Goal: Task Accomplishment & Management: Complete application form

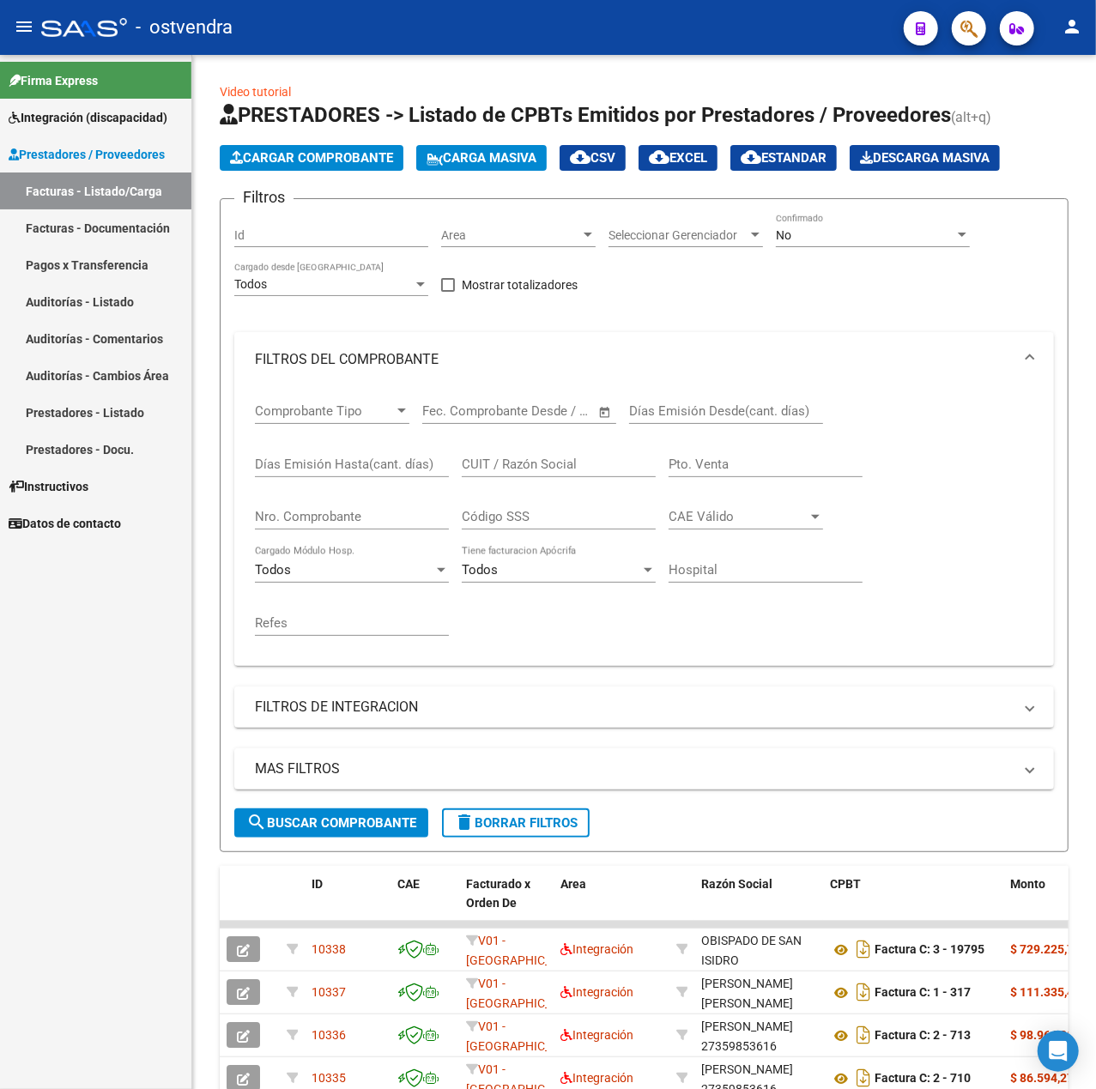
scroll to position [391, 0]
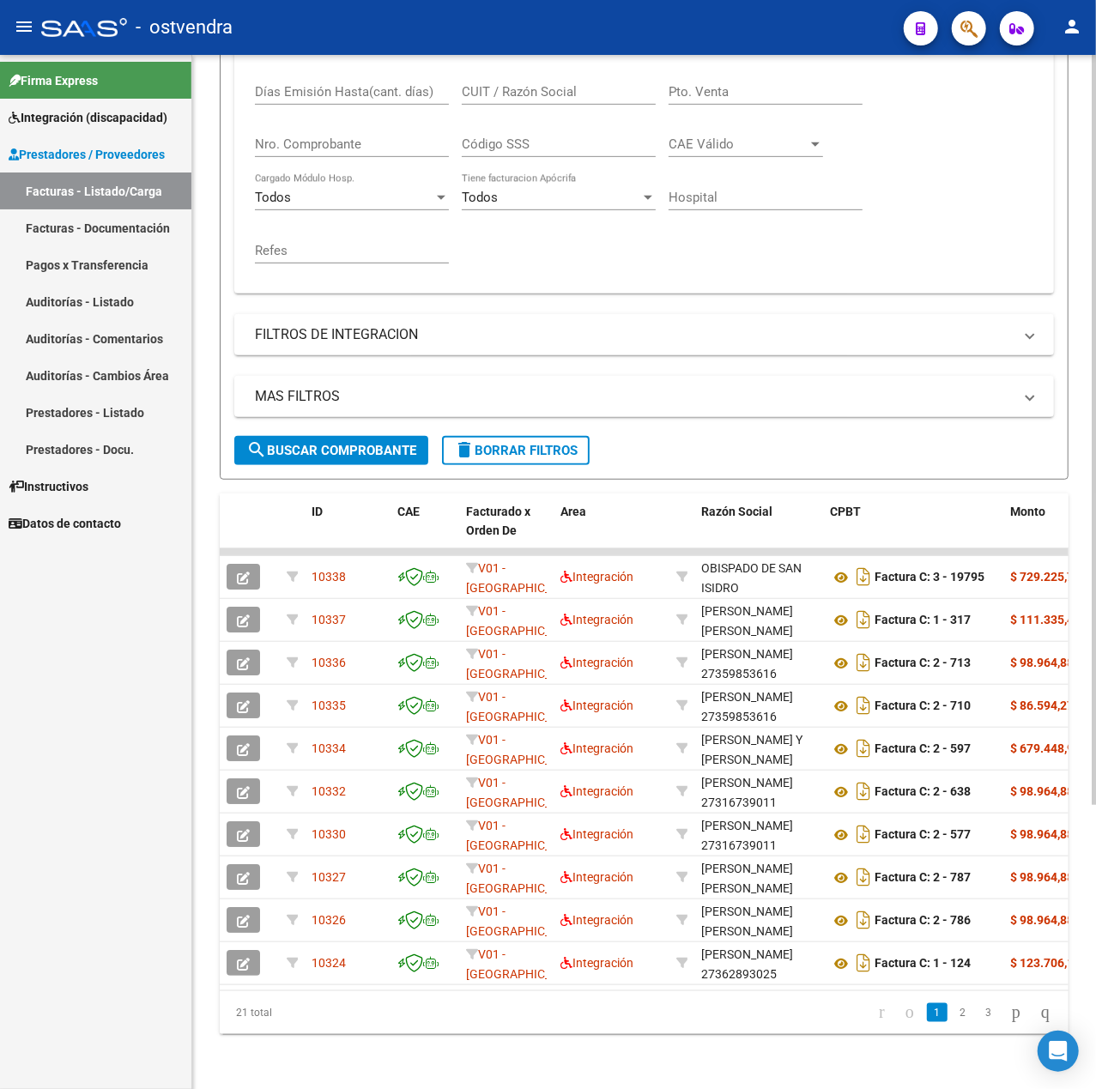
click at [491, 443] on span "delete Borrar Filtros" at bounding box center [516, 450] width 124 height 15
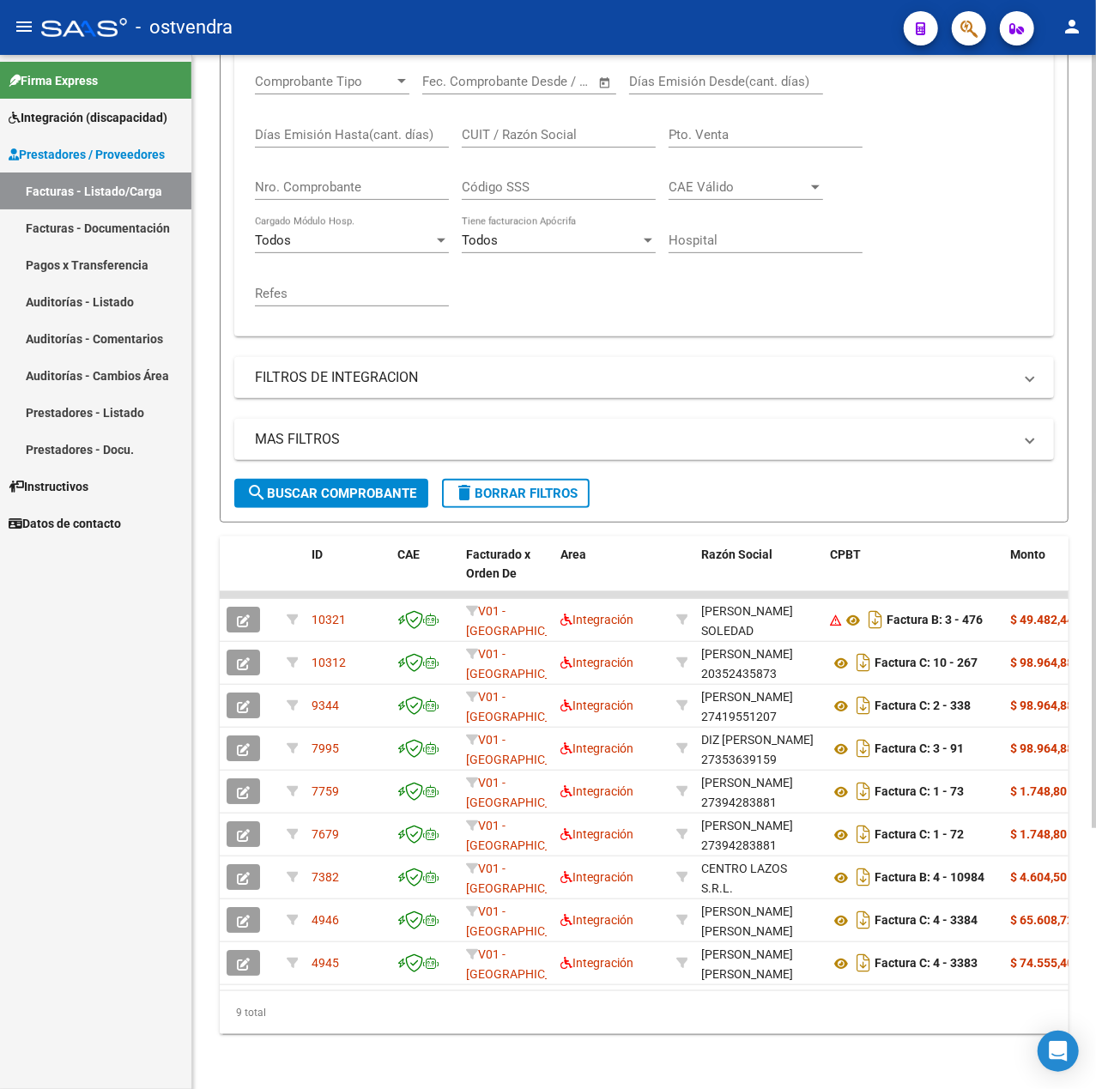
scroll to position [0, 0]
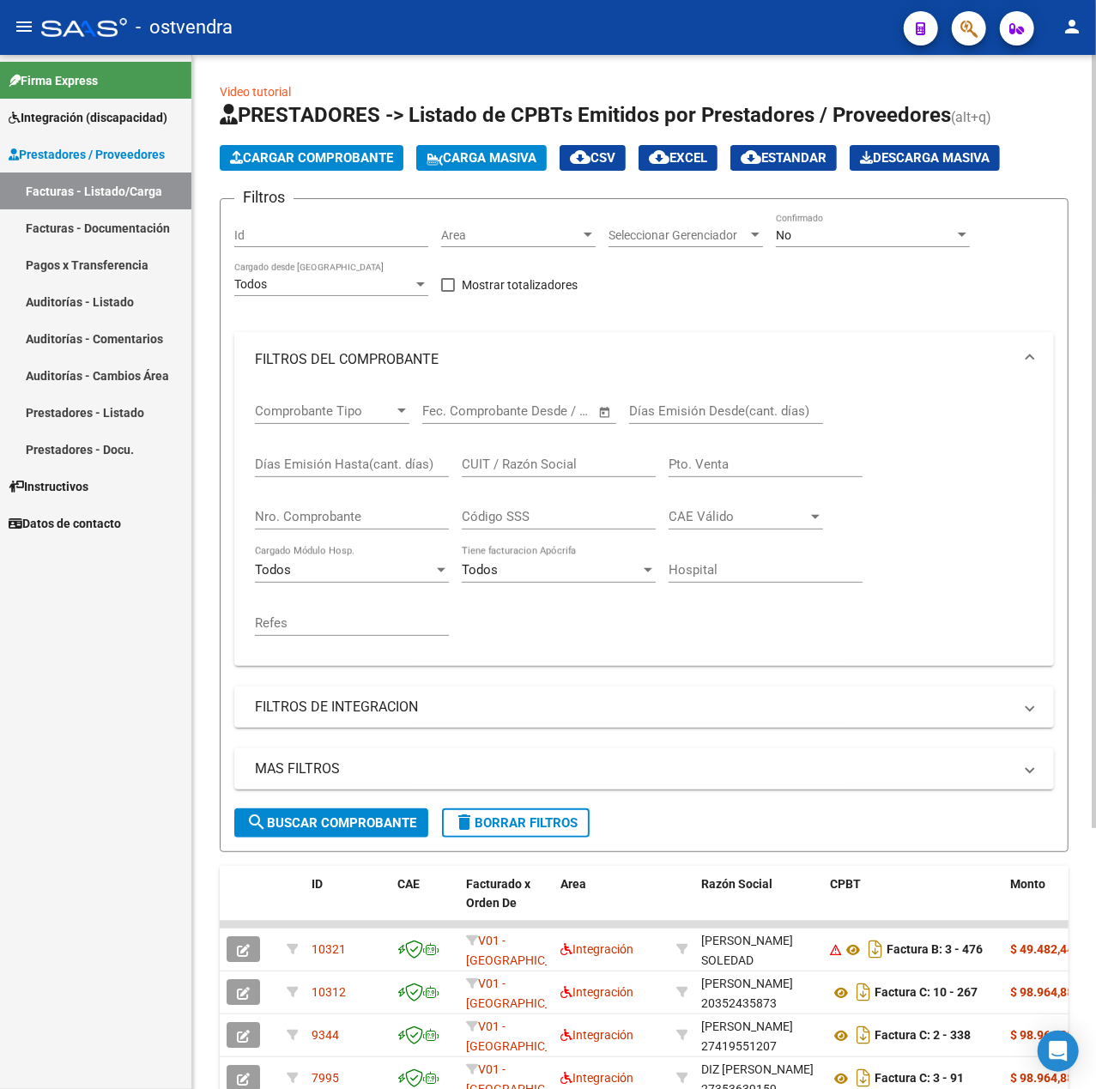
click at [252, 155] on span "Cargar Comprobante" at bounding box center [311, 157] width 163 height 15
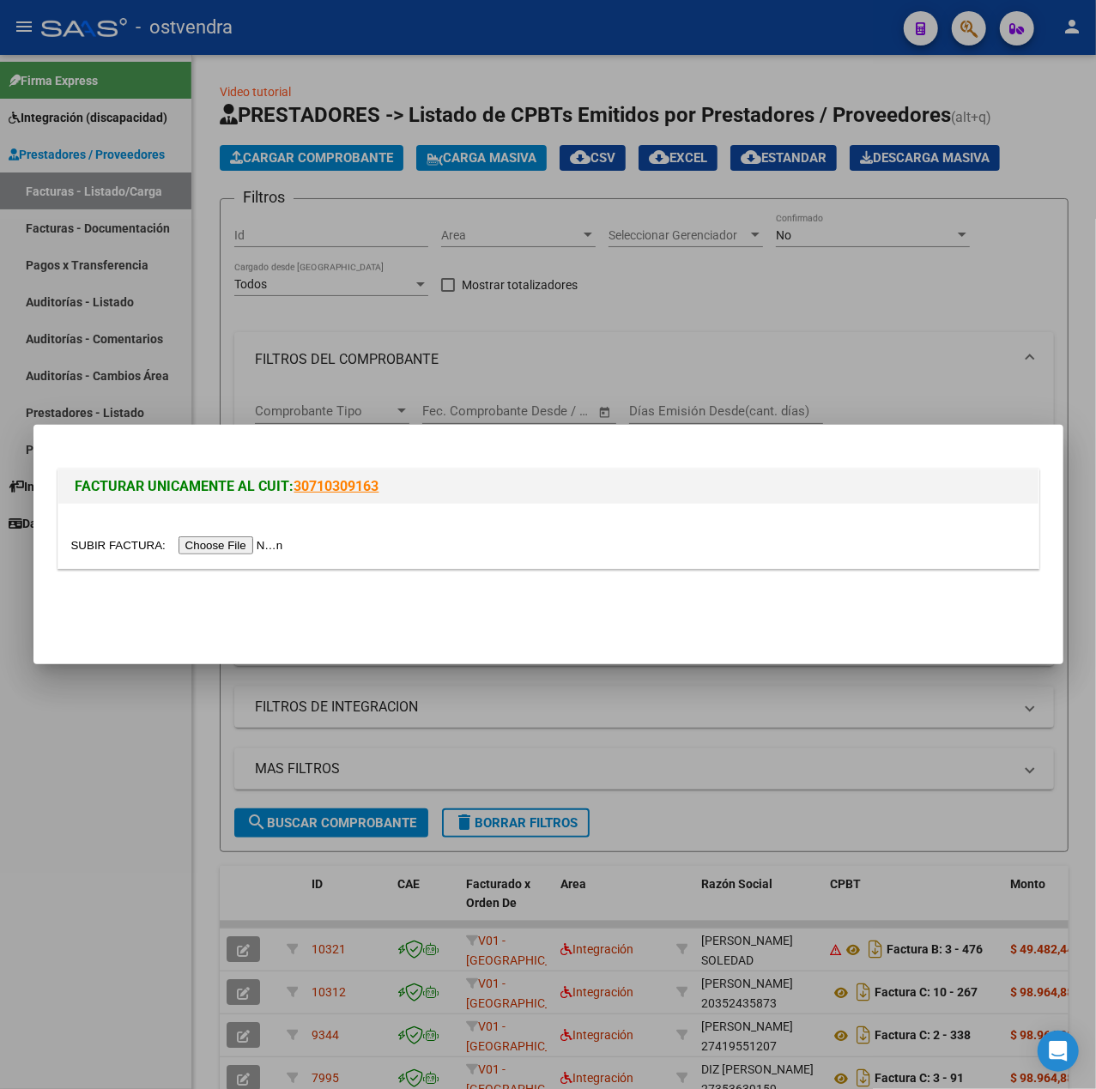
click at [228, 539] on input "file" at bounding box center [179, 545] width 217 height 18
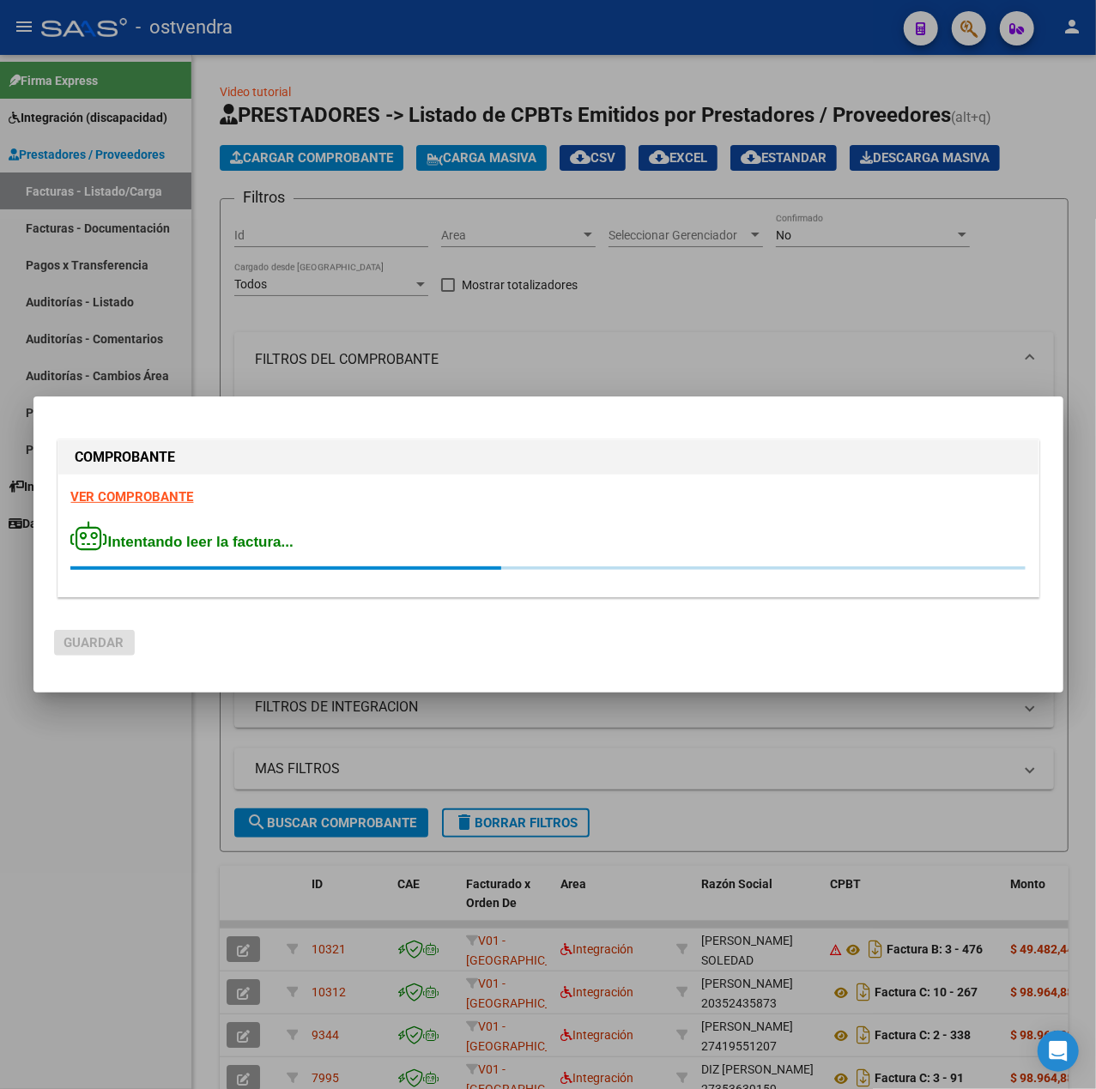
click at [124, 499] on strong "VER COMPROBANTE" at bounding box center [132, 496] width 123 height 15
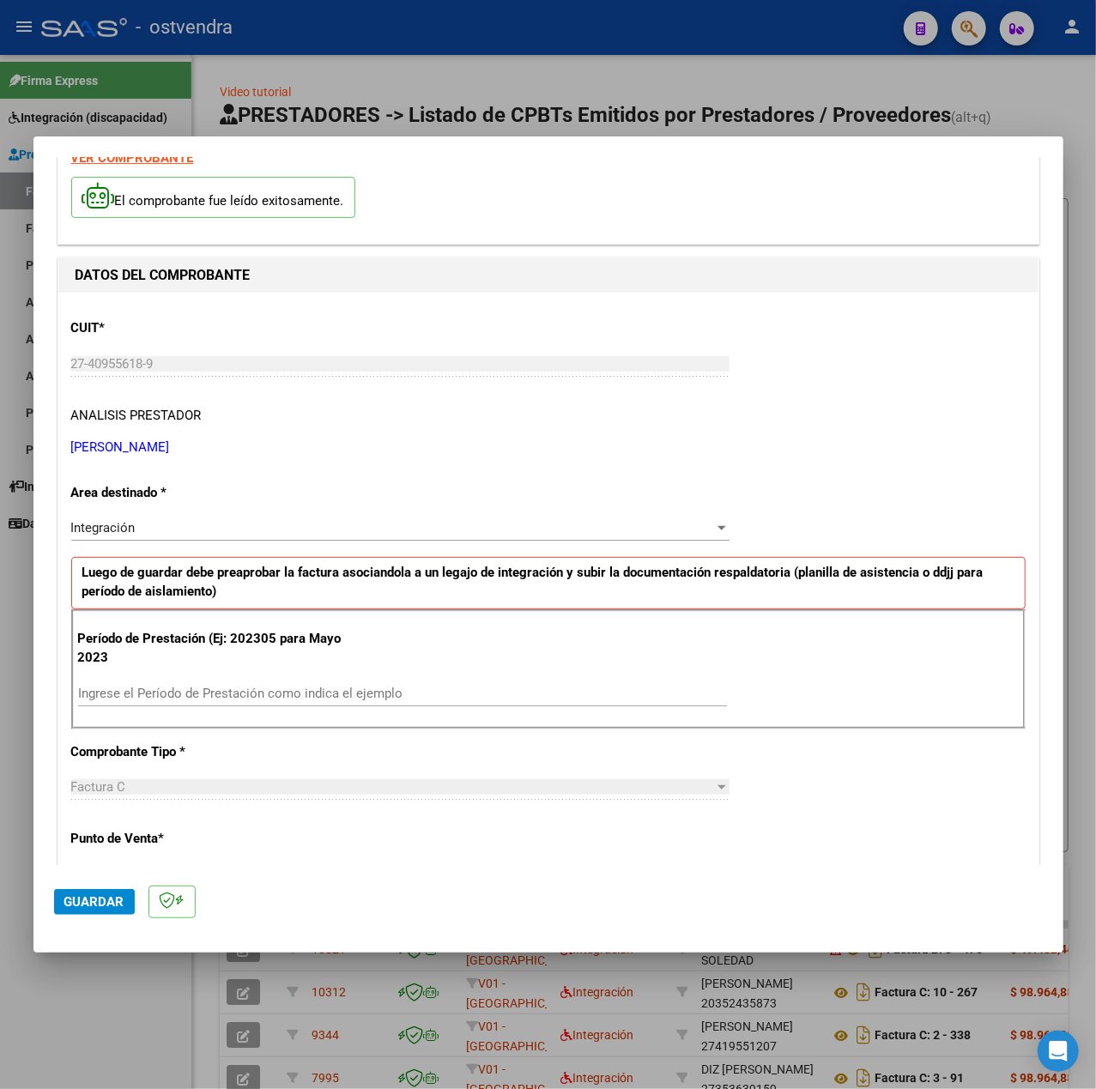
scroll to position [228, 0]
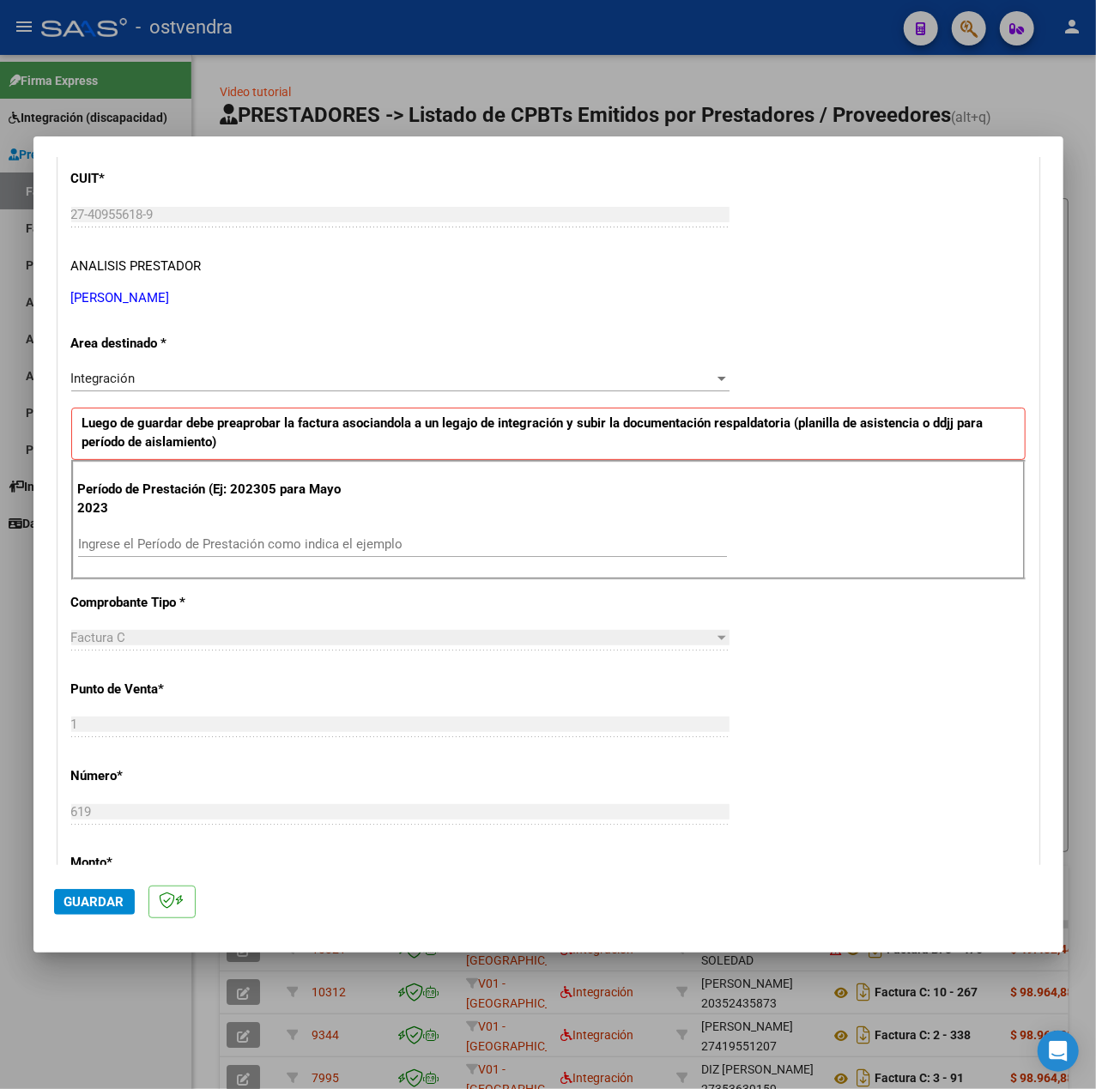
click at [245, 542] on input "Ingrese el Período de Prestación como indica el ejemplo" at bounding box center [402, 543] width 649 height 15
type input "202507"
drag, startPoint x: 770, startPoint y: 650, endPoint x: 769, endPoint y: 616, distance: 34.3
click at [771, 650] on div "CUIT * 27-40955618-9 Ingresar CUIT ANALISIS PRESTADOR MARTINEZ AGUSTINA SOL ARC…" at bounding box center [548, 788] width 980 height 1291
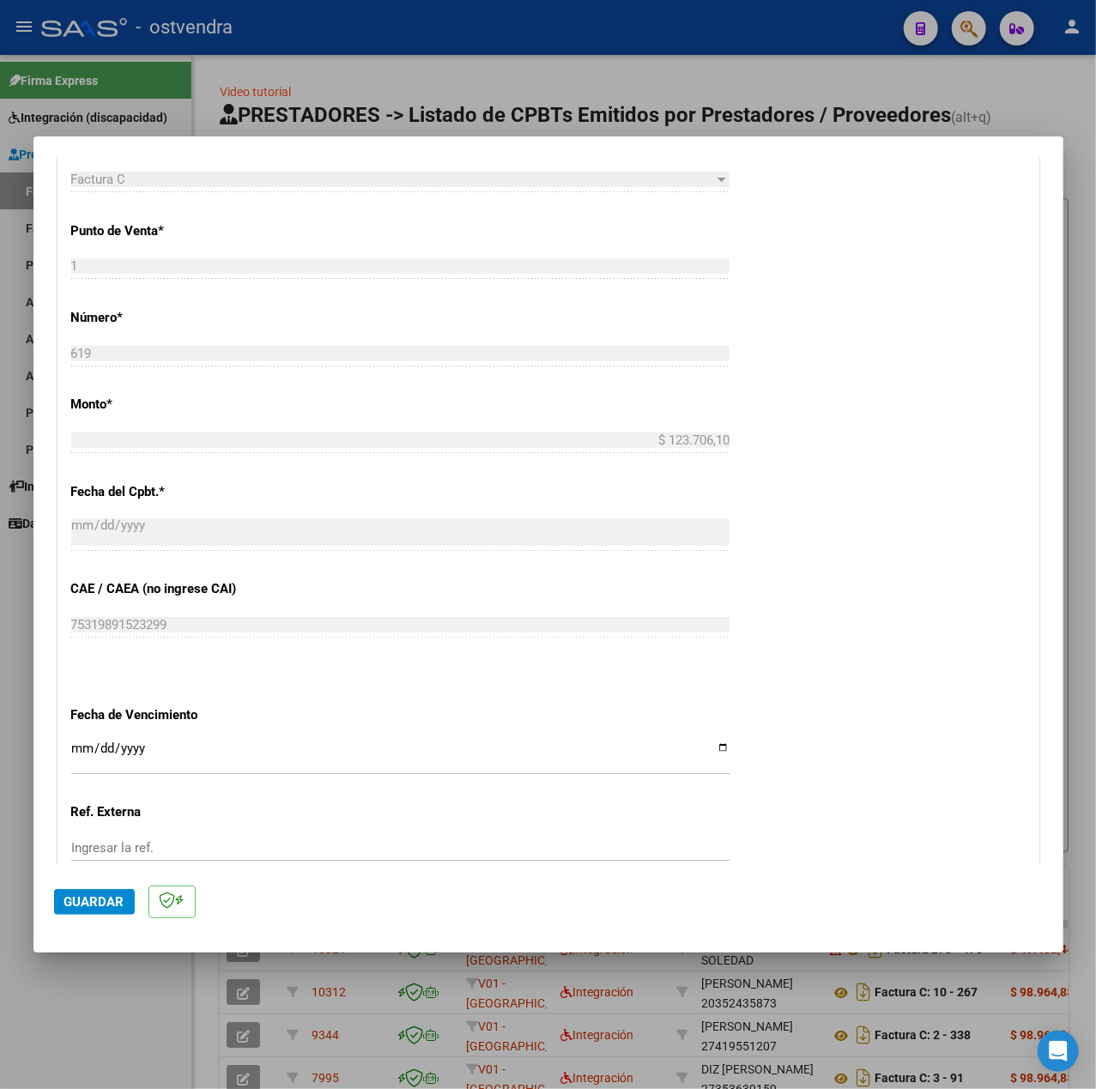
scroll to position [801, 0]
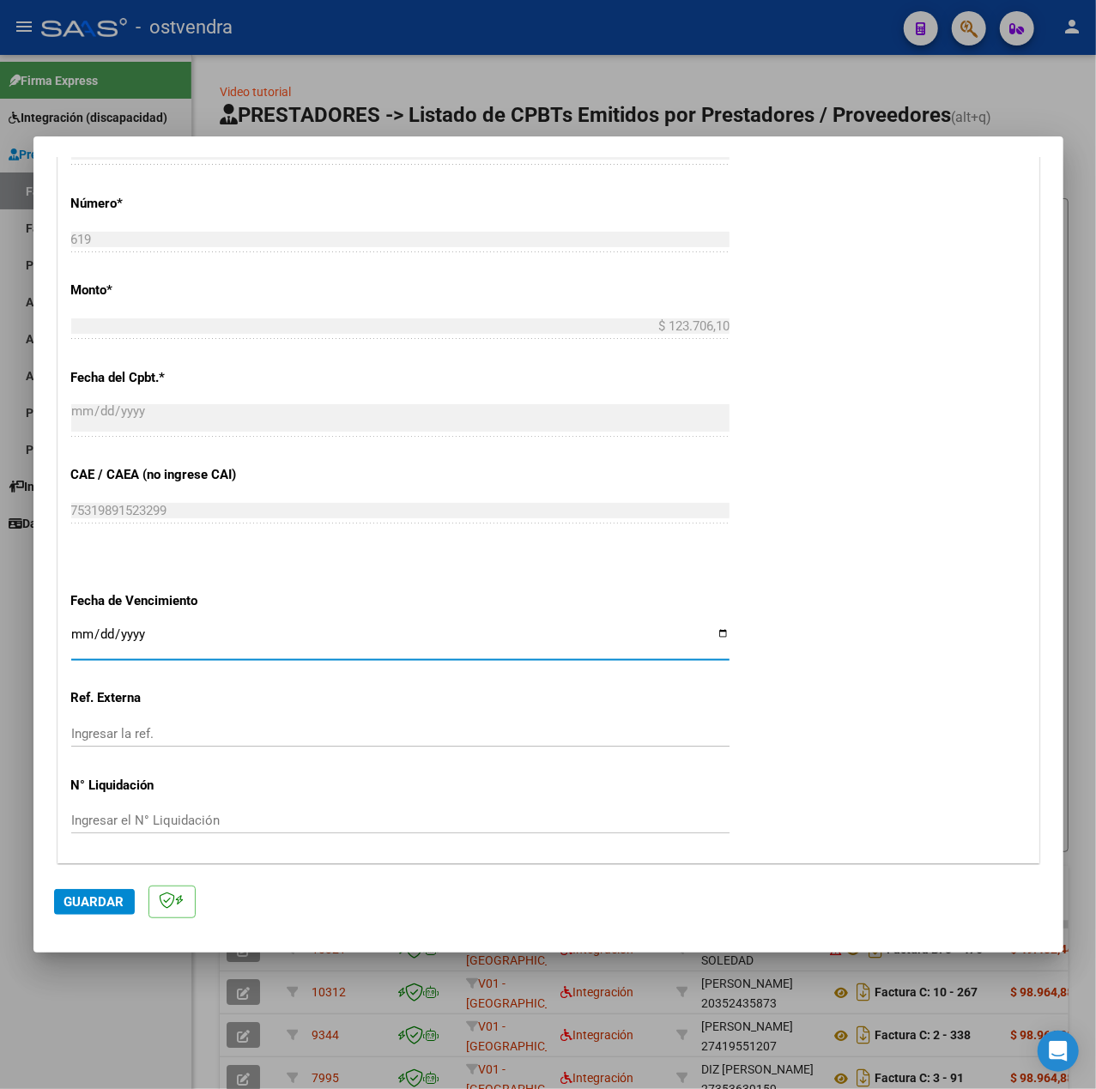
click at [73, 639] on input "Ingresar la fecha" at bounding box center [400, 640] width 658 height 27
type input "[DATE]"
click at [110, 900] on span "Guardar" at bounding box center [94, 901] width 60 height 15
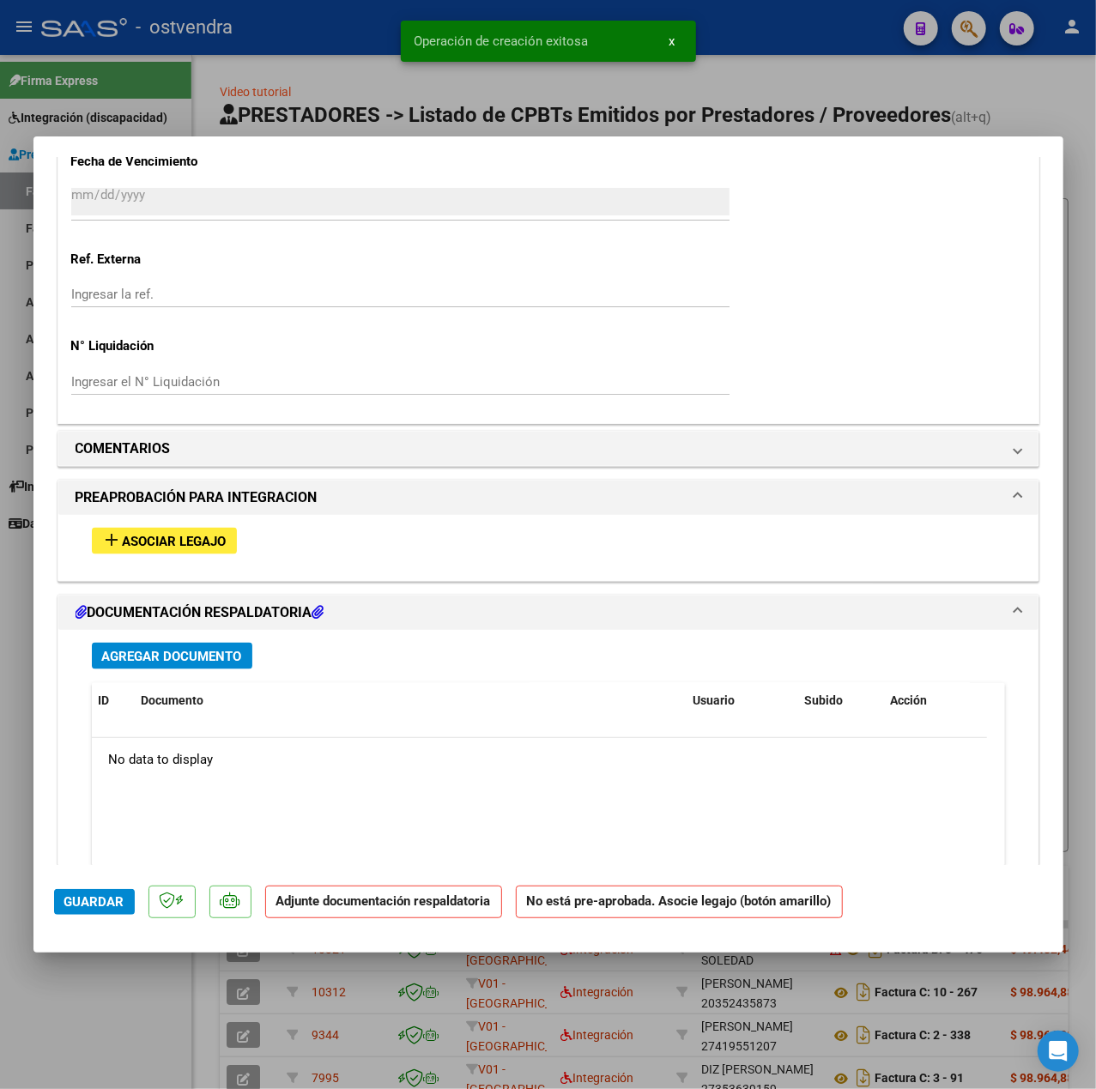
scroll to position [1354, 0]
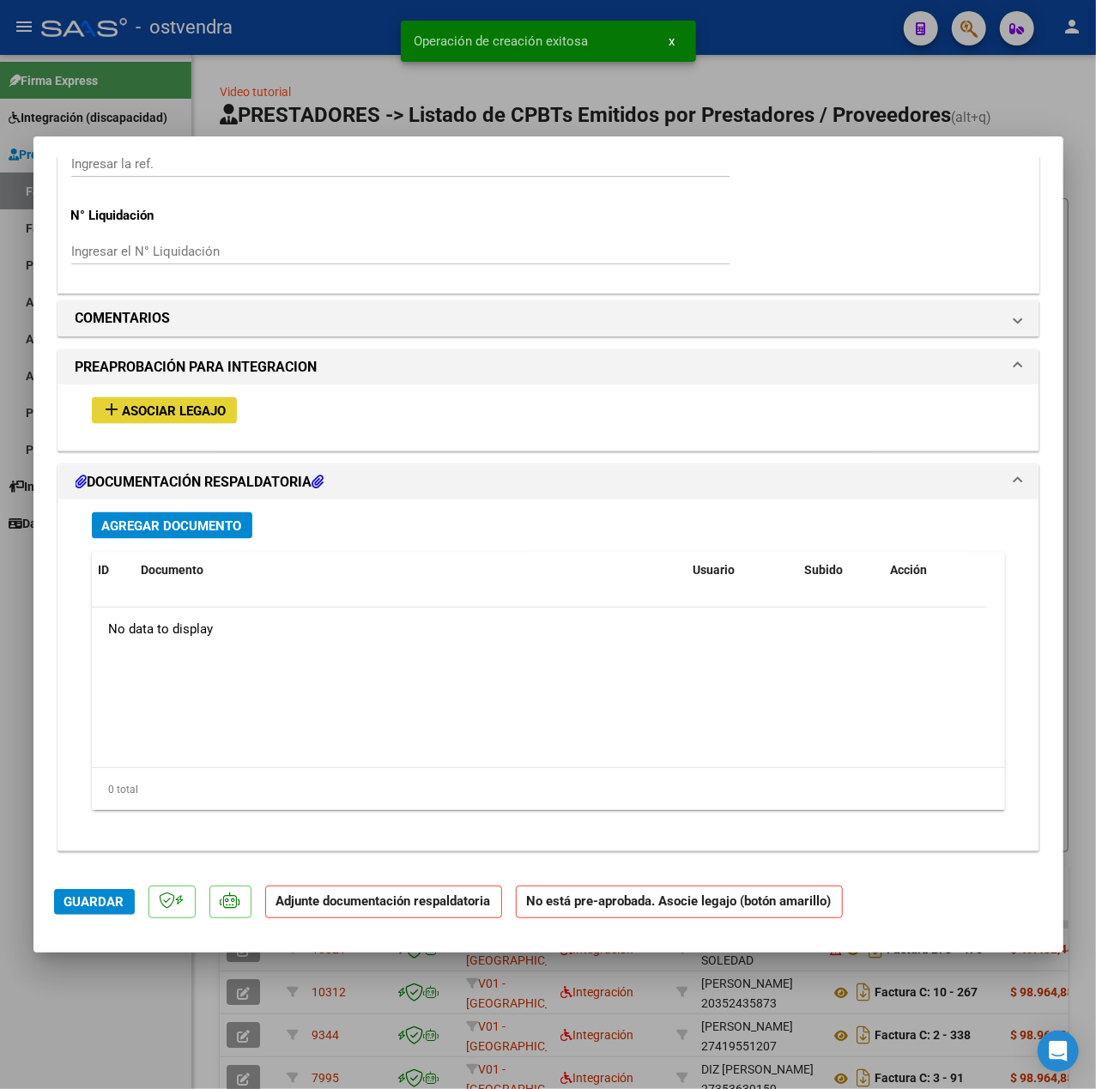
click at [221, 407] on span "Asociar Legajo" at bounding box center [175, 410] width 104 height 15
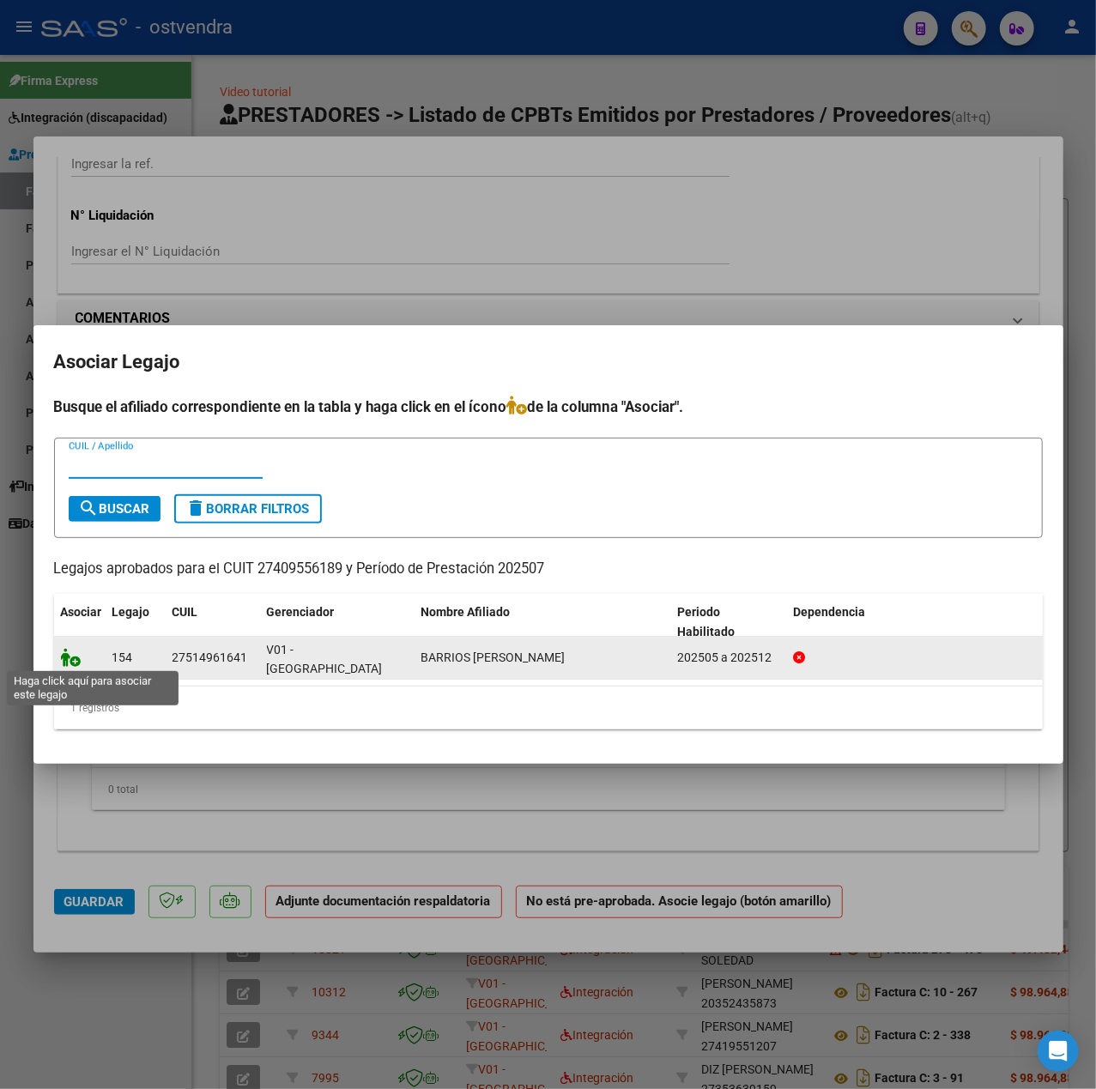
click at [74, 661] on icon at bounding box center [71, 657] width 21 height 19
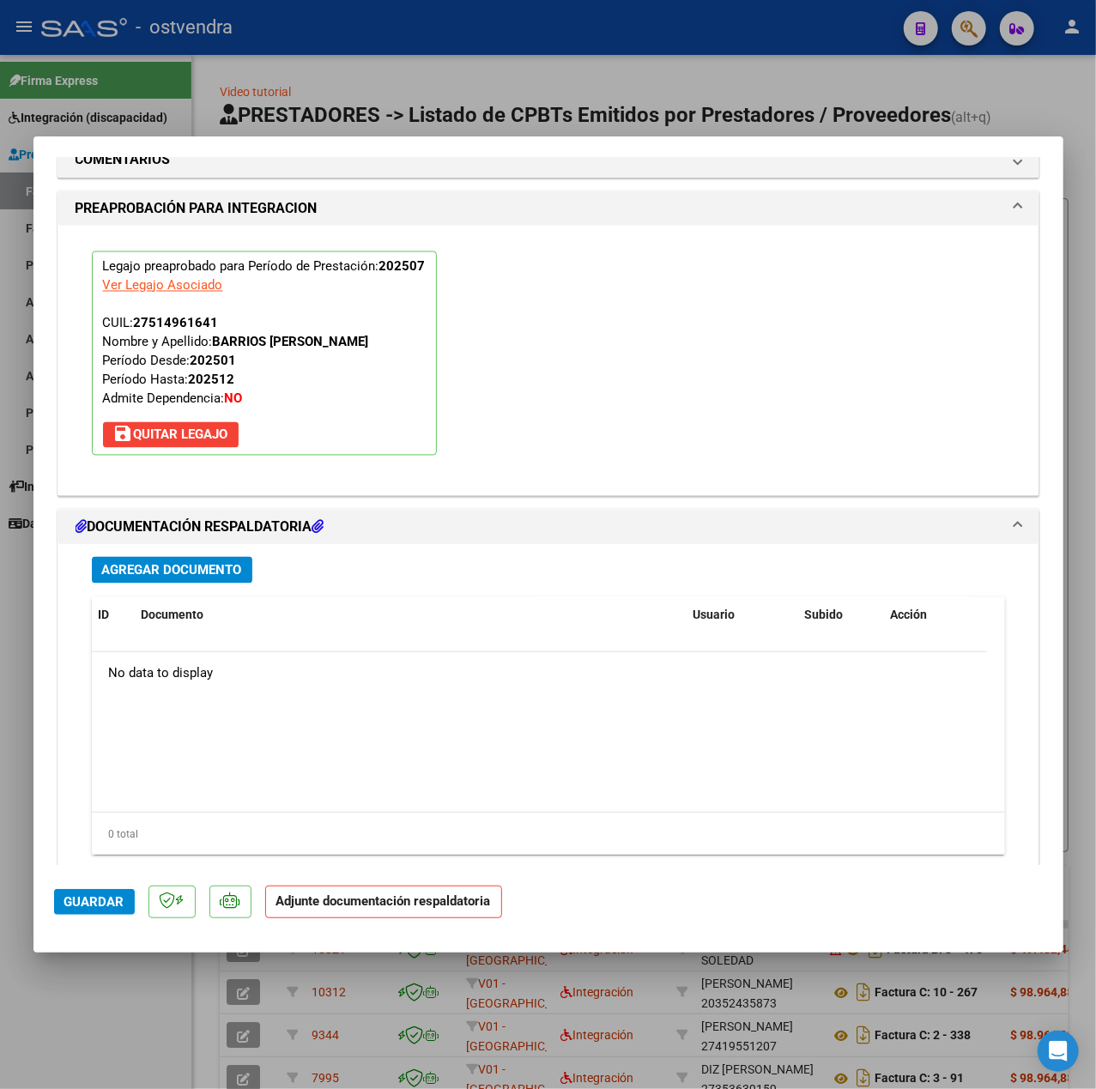
scroll to position [1603, 0]
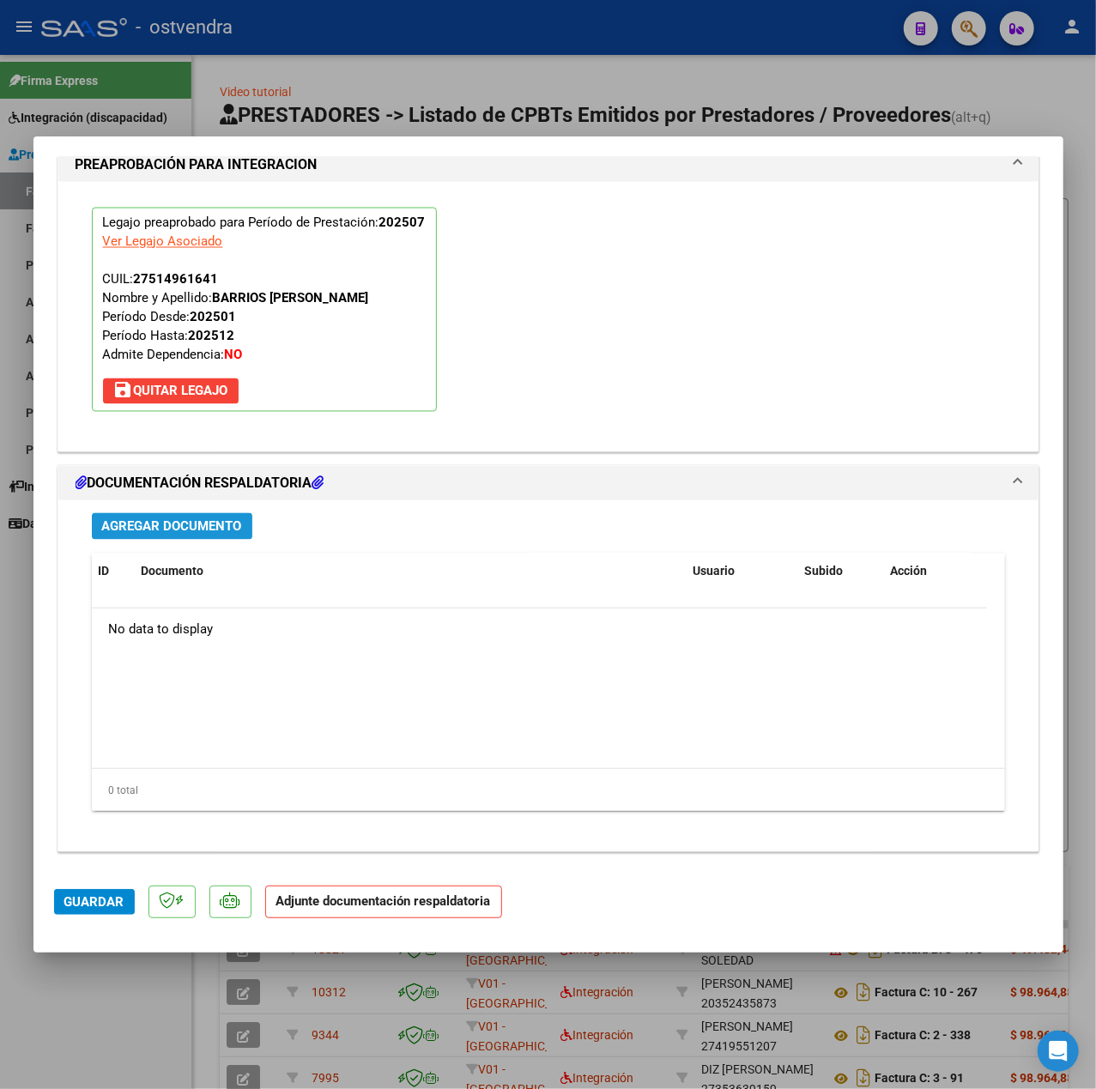
click at [177, 530] on span "Agregar Documento" at bounding box center [172, 526] width 140 height 15
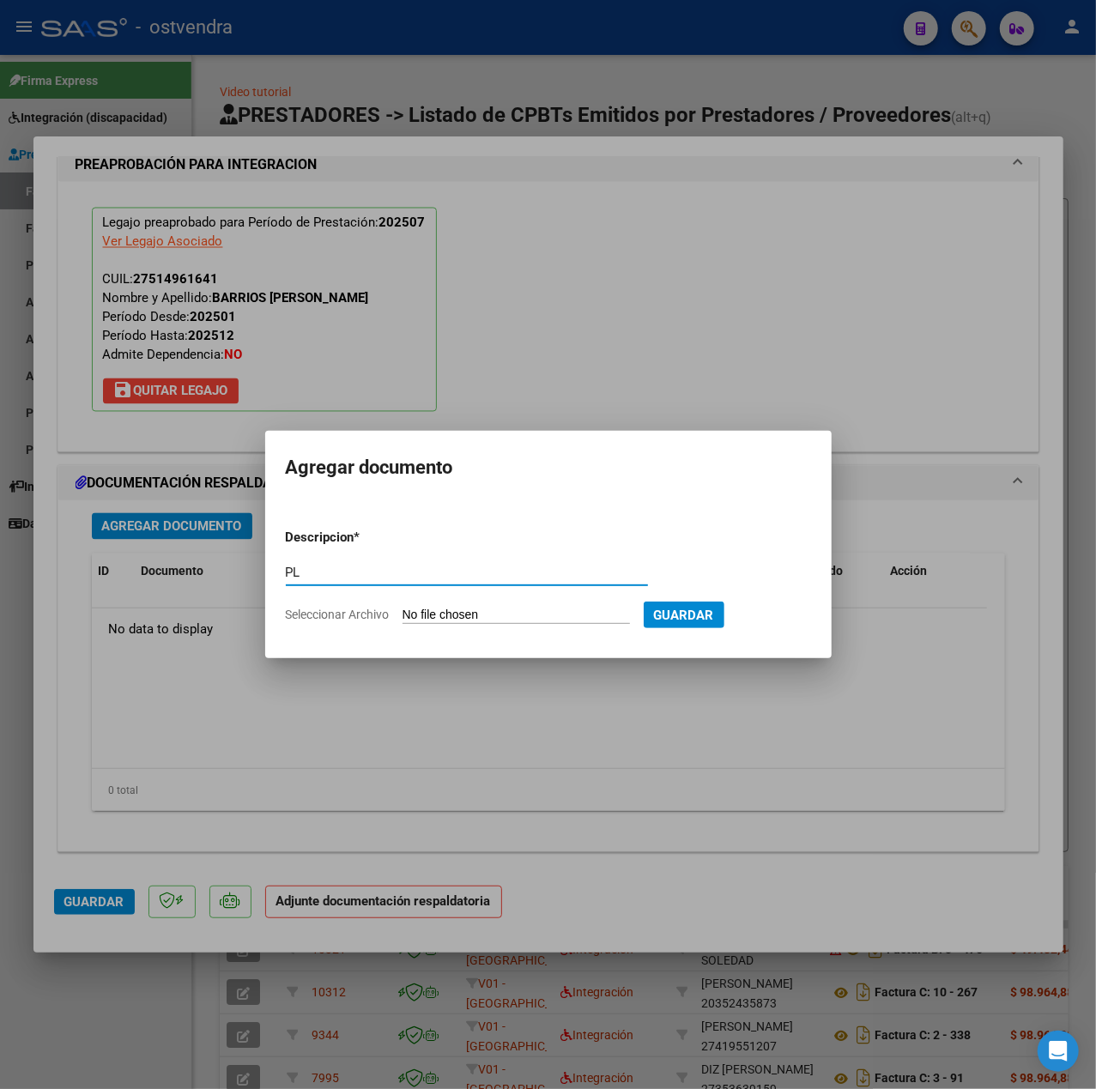
type input "PL"
click at [432, 619] on input "Seleccionar Archivo" at bounding box center [515, 616] width 227 height 16
type input "C:\fakepath\asistencia Barrios Kiara Julio - Agustina Martinez.pdf"
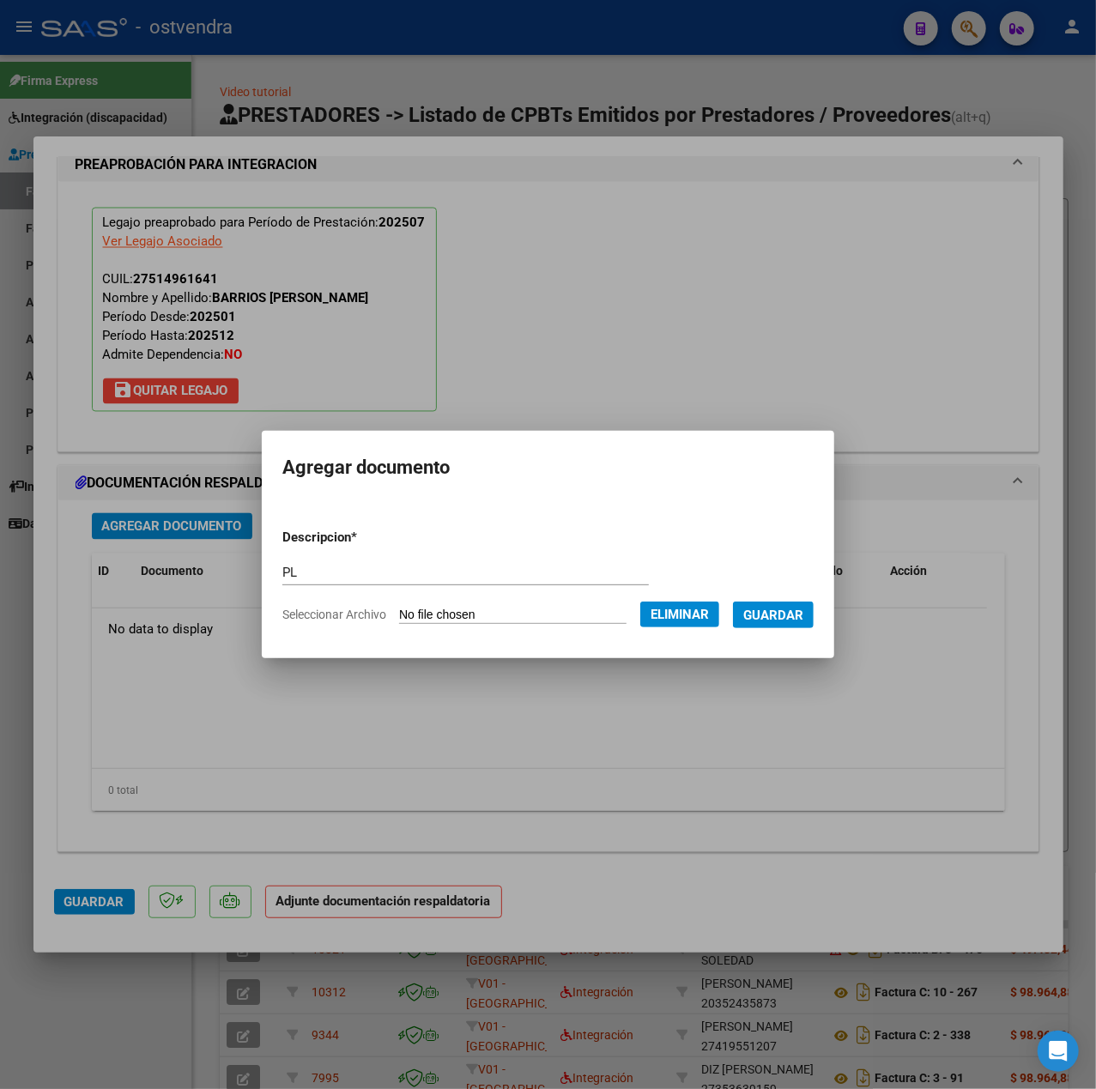
click at [759, 613] on span "Guardar" at bounding box center [773, 615] width 60 height 15
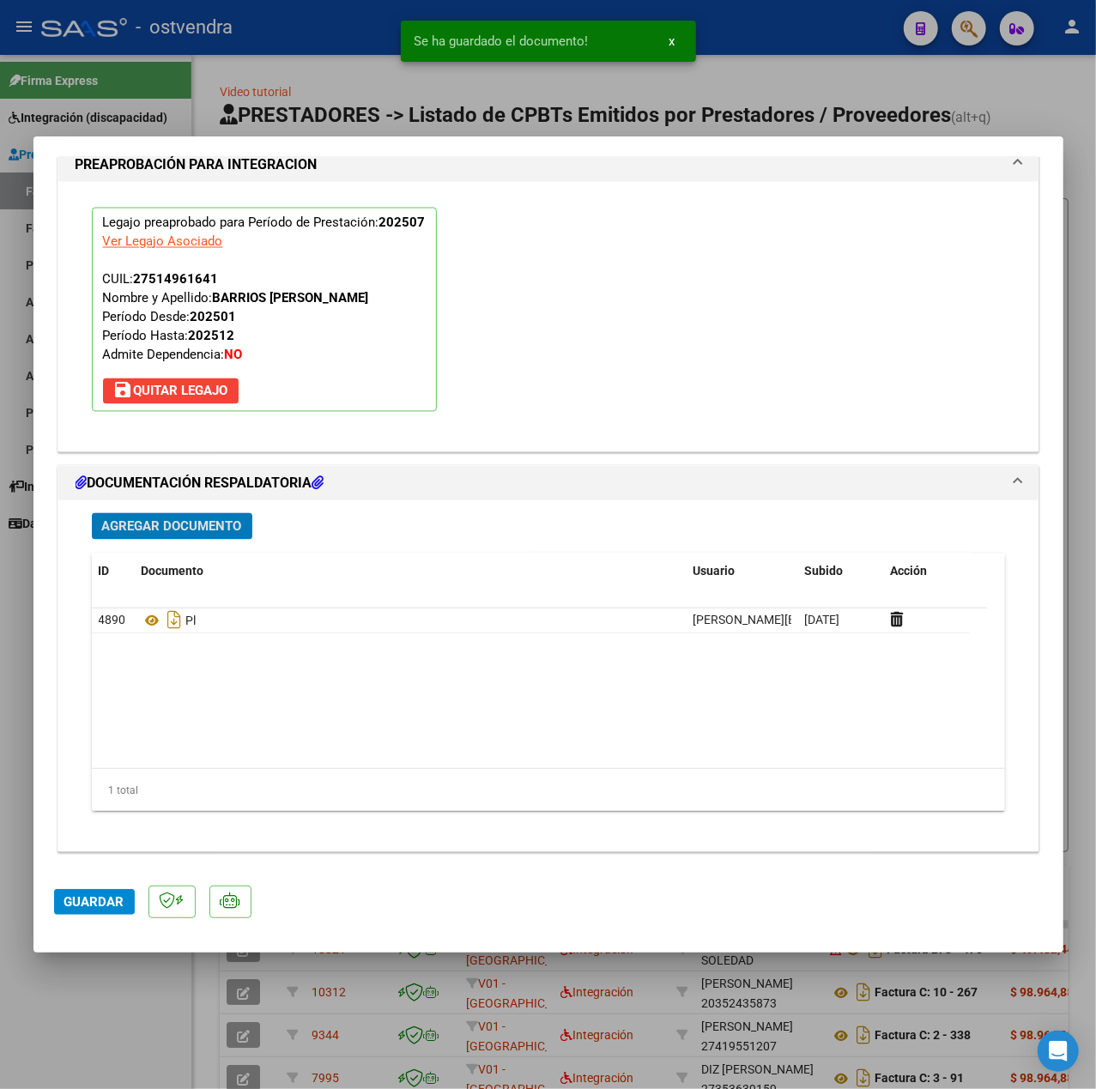
click at [114, 910] on span "Guardar" at bounding box center [94, 901] width 60 height 15
click at [107, 969] on div at bounding box center [548, 544] width 1096 height 1089
type input "$ 0,00"
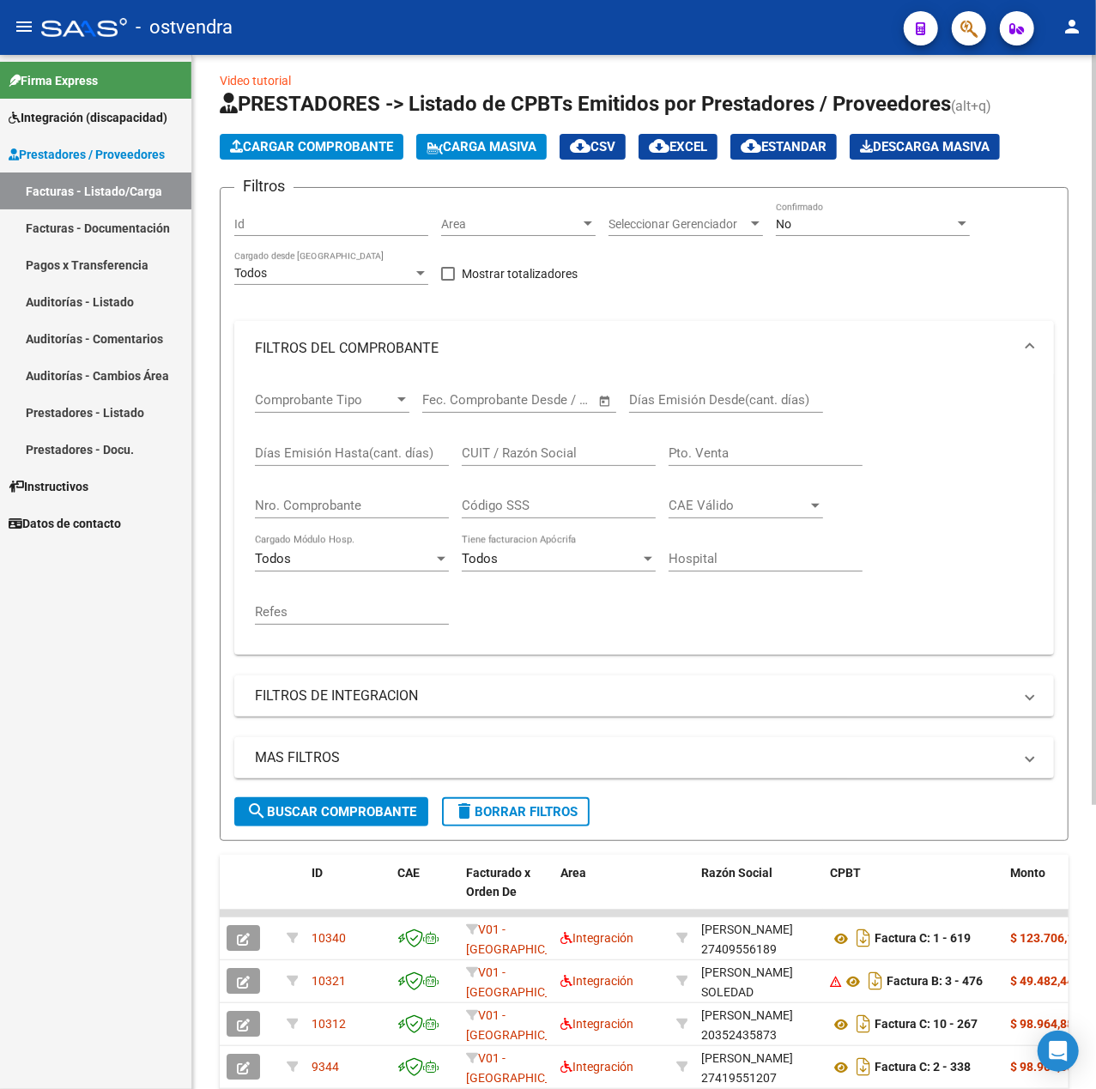
scroll to position [0, 0]
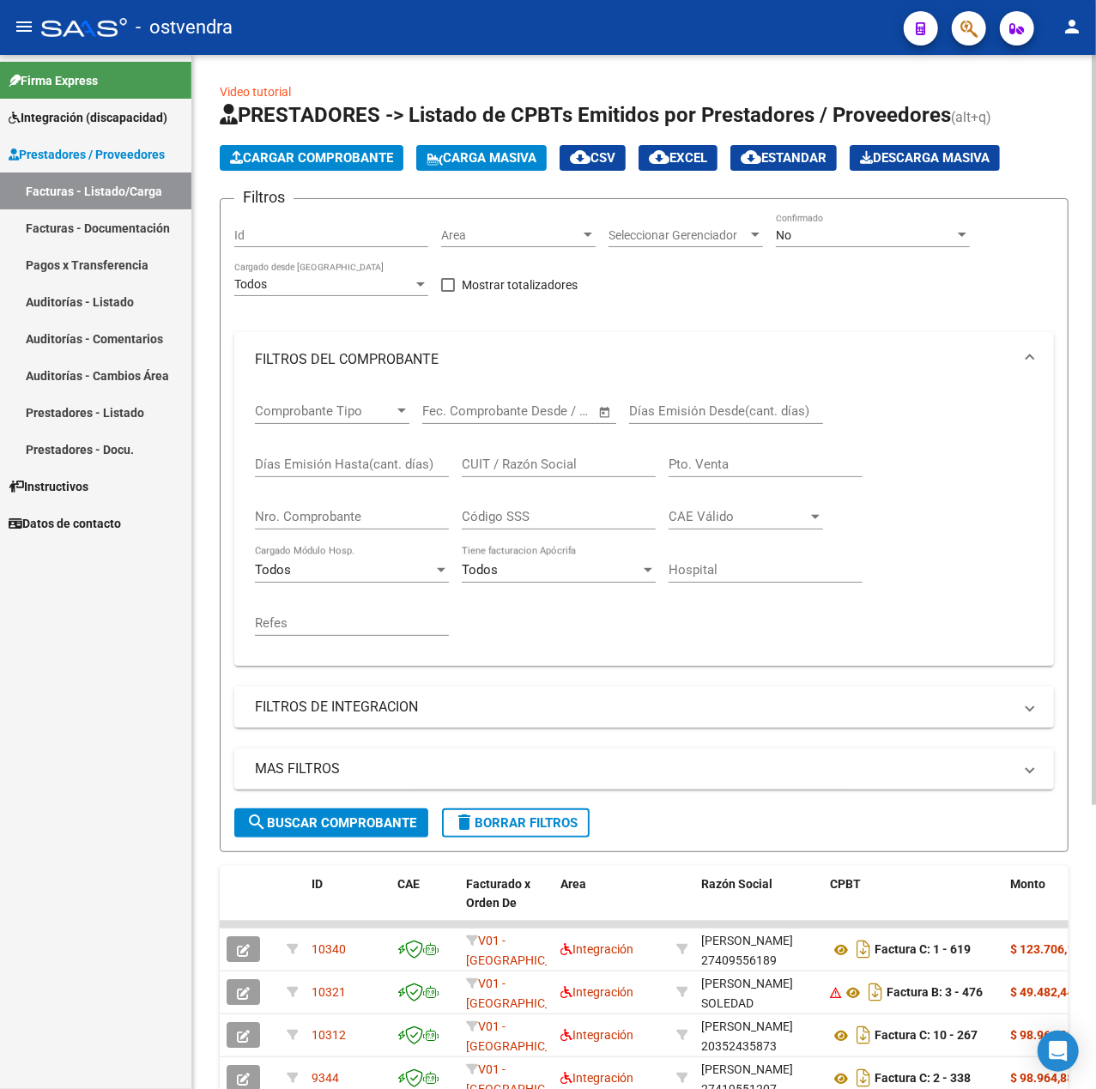
click at [296, 150] on span "Cargar Comprobante" at bounding box center [311, 157] width 163 height 15
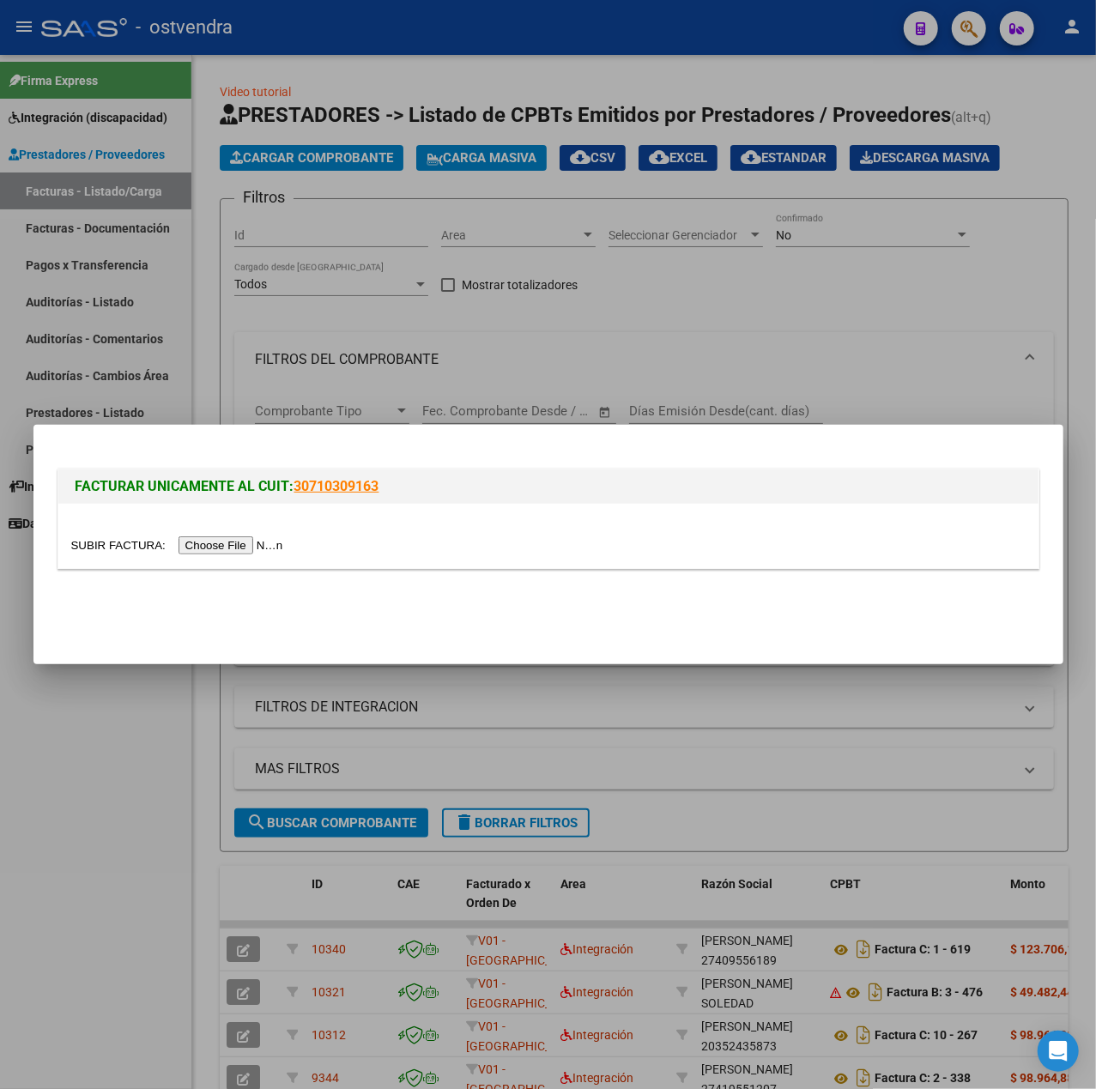
click at [256, 537] on input "file" at bounding box center [179, 545] width 217 height 18
click at [137, 717] on div at bounding box center [548, 544] width 1096 height 1089
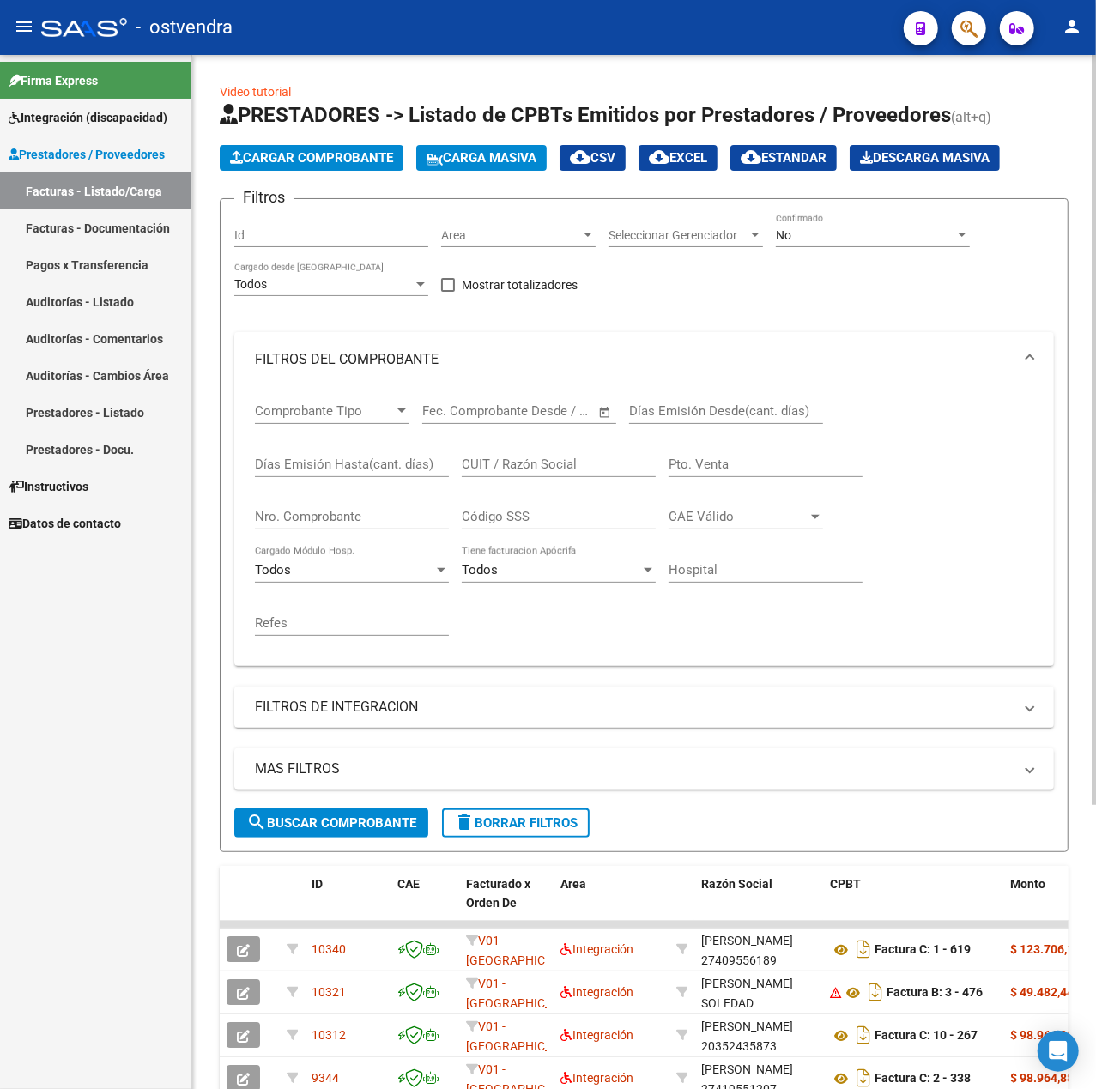
click at [372, 152] on span "Cargar Comprobante" at bounding box center [311, 157] width 163 height 15
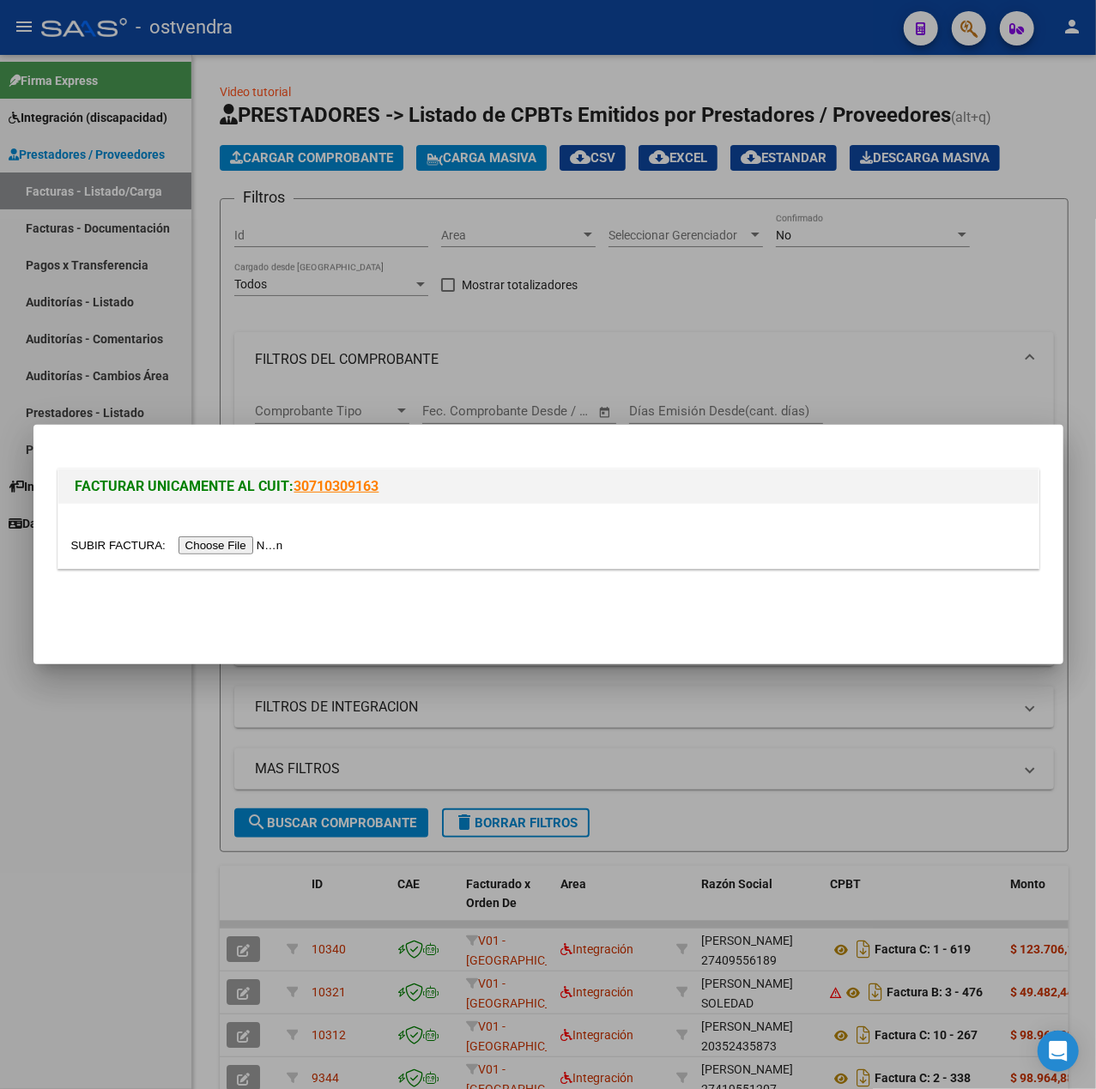
click at [238, 542] on input "file" at bounding box center [179, 545] width 217 height 18
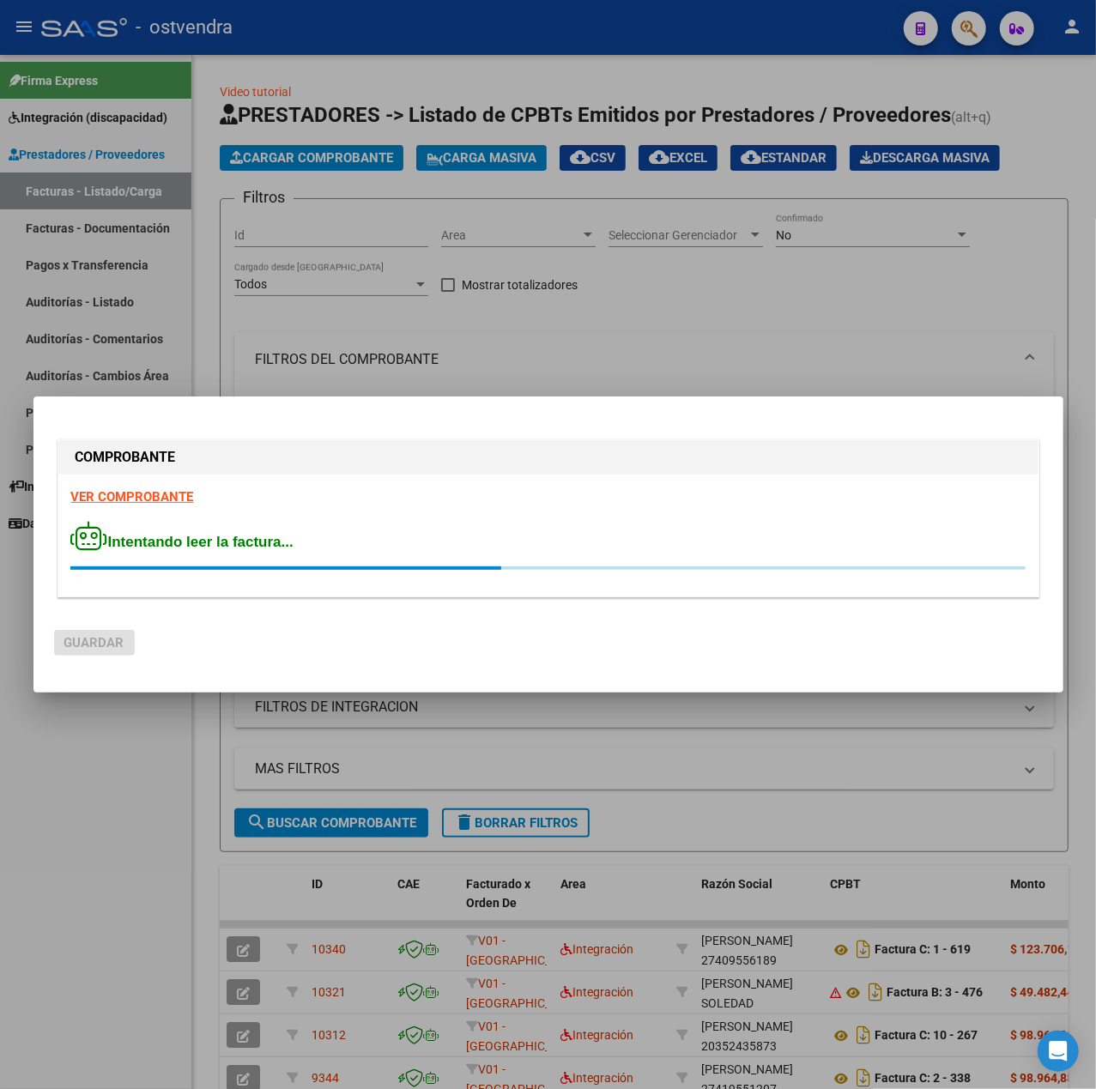
click at [149, 502] on strong "VER COMPROBANTE" at bounding box center [132, 496] width 123 height 15
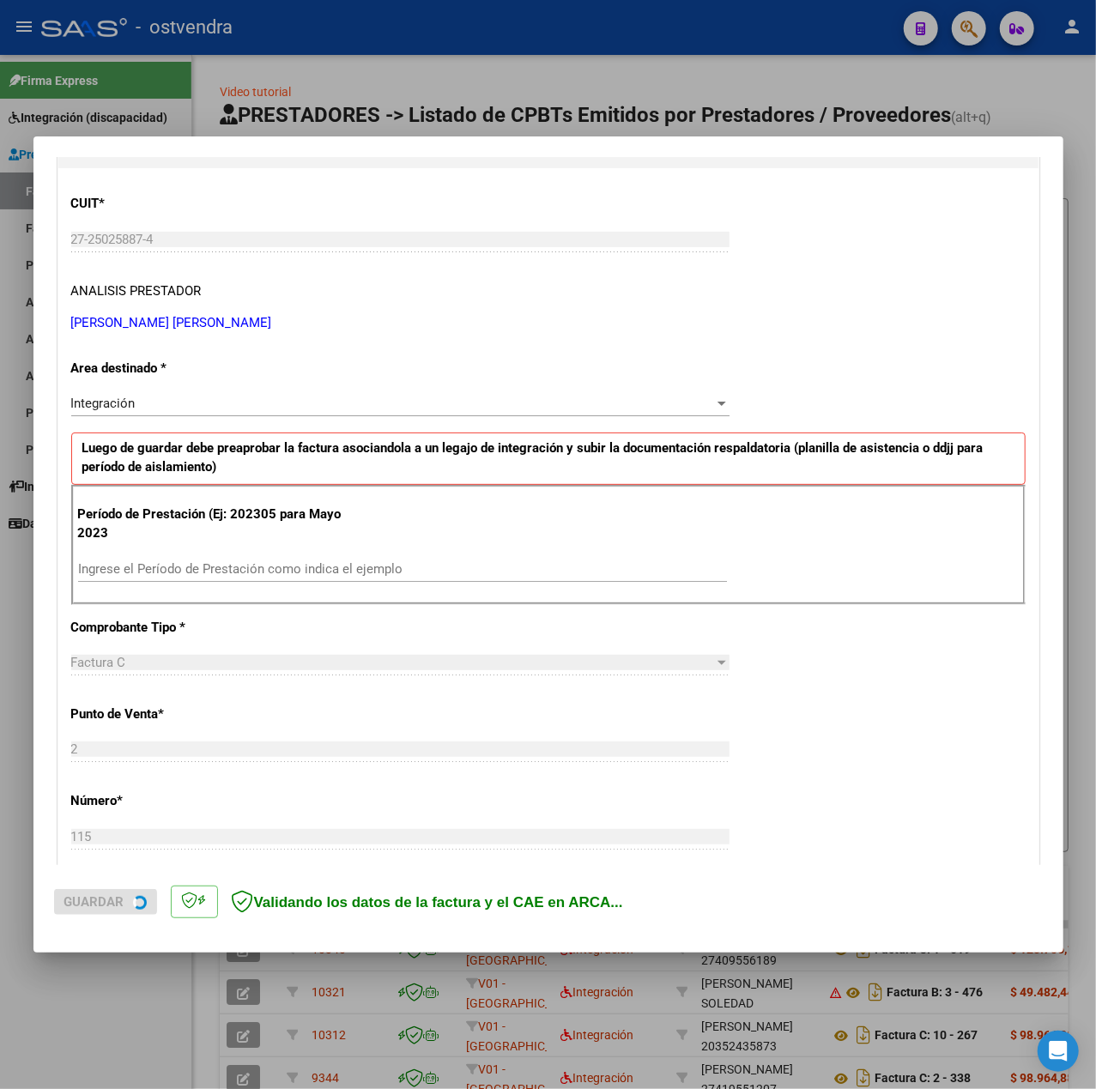
scroll to position [228, 0]
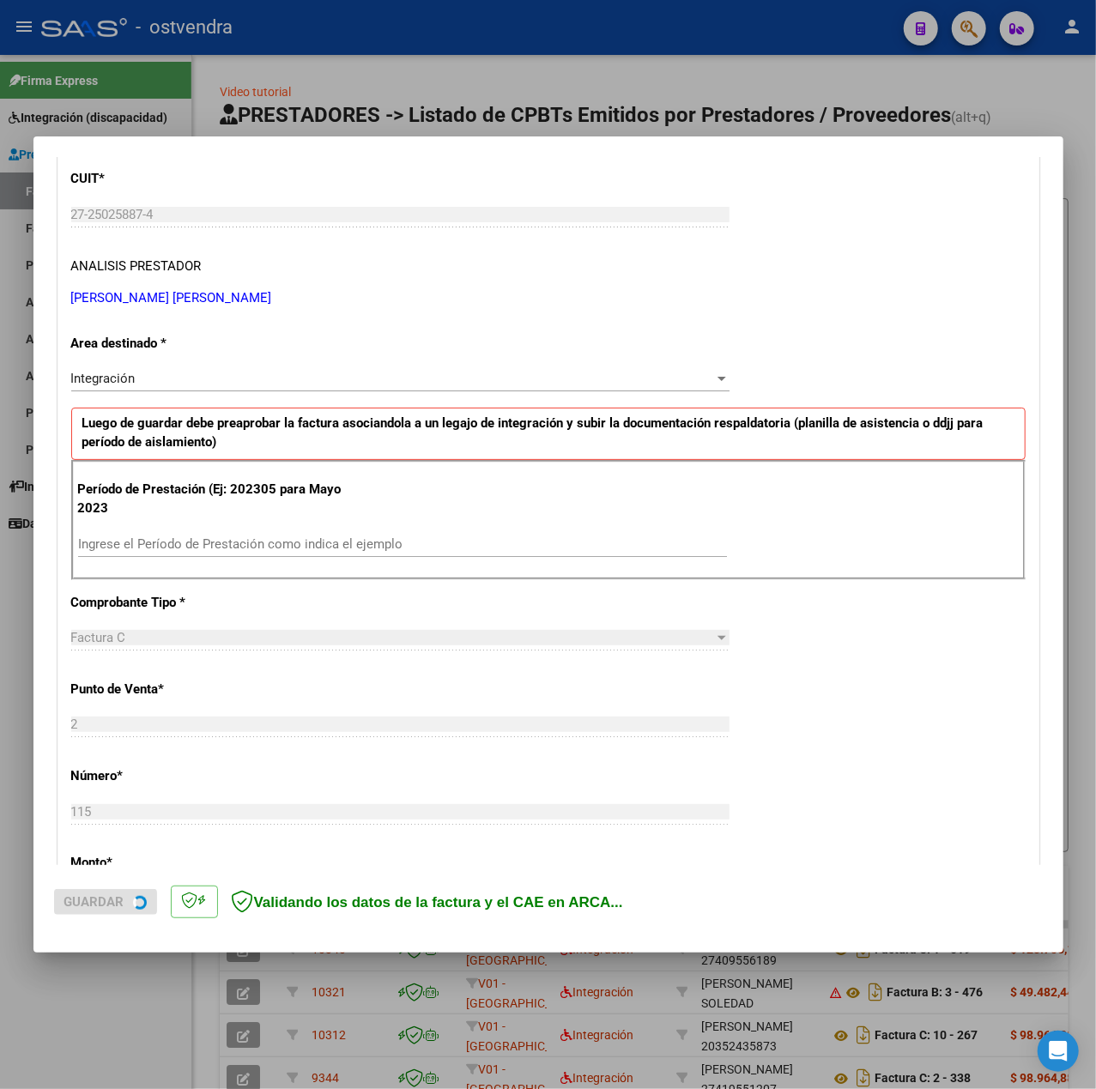
click at [255, 532] on div "Ingrese el Período de Prestación como indica el ejemplo" at bounding box center [402, 544] width 649 height 26
click at [278, 541] on input "Ingrese el Período de Prestación como indica el ejemplo" at bounding box center [402, 543] width 649 height 15
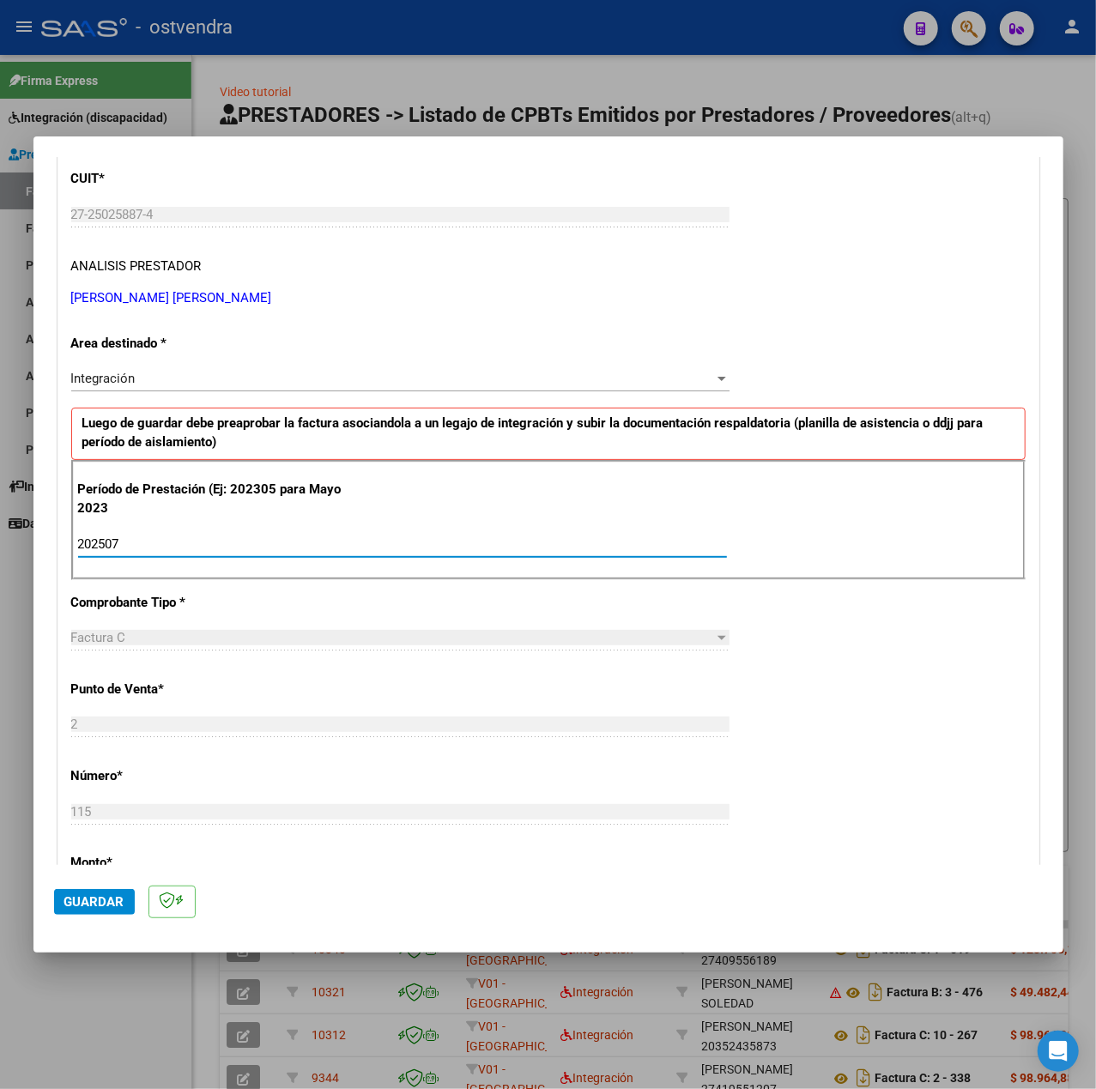
type input "202507"
click at [898, 674] on div "CUIT * 27-25025887-4 Ingresar CUIT ANALISIS PRESTADOR OLANO MARIA FERNANDA ARCA…" at bounding box center [548, 788] width 980 height 1291
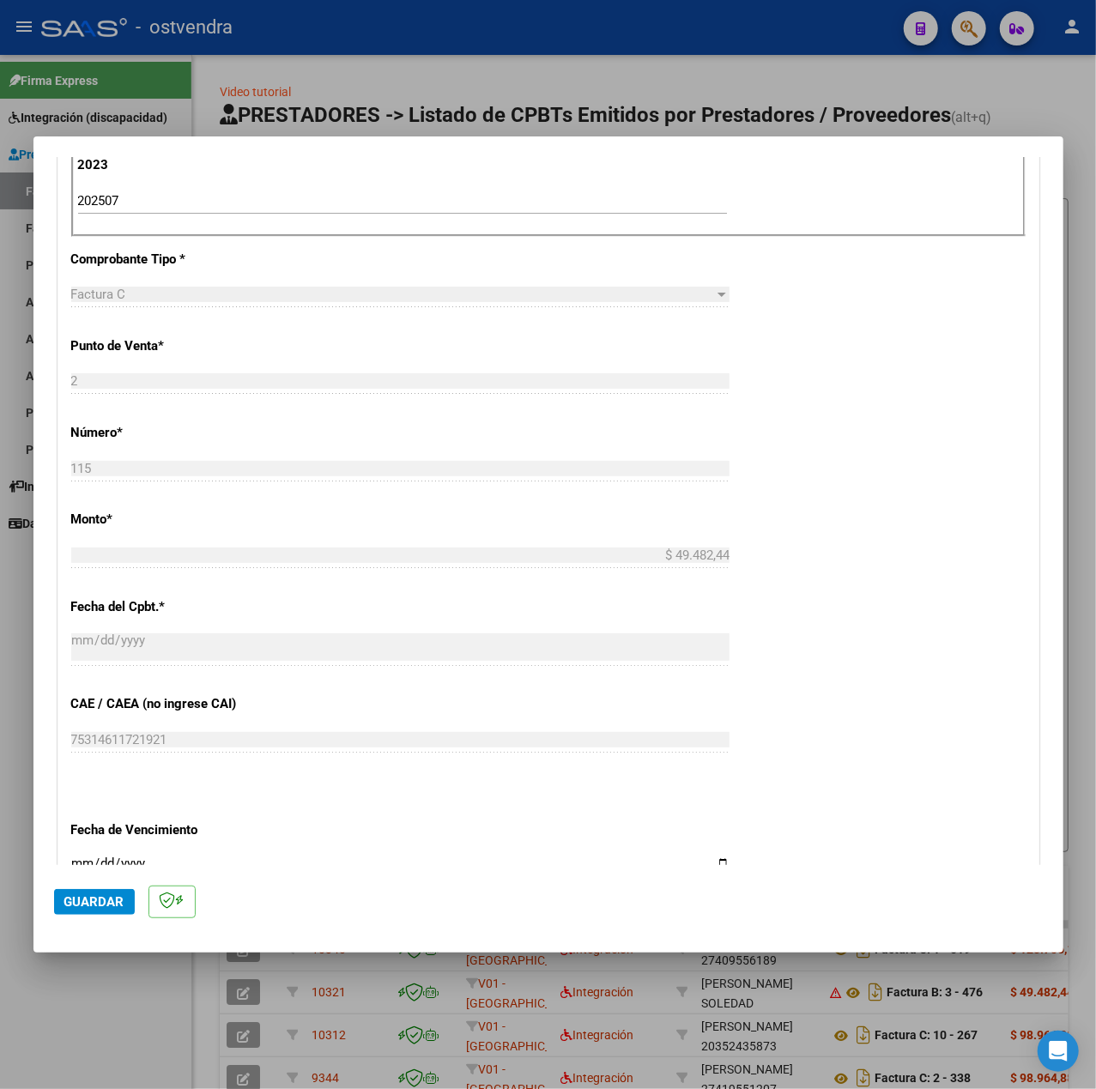
scroll to position [858, 0]
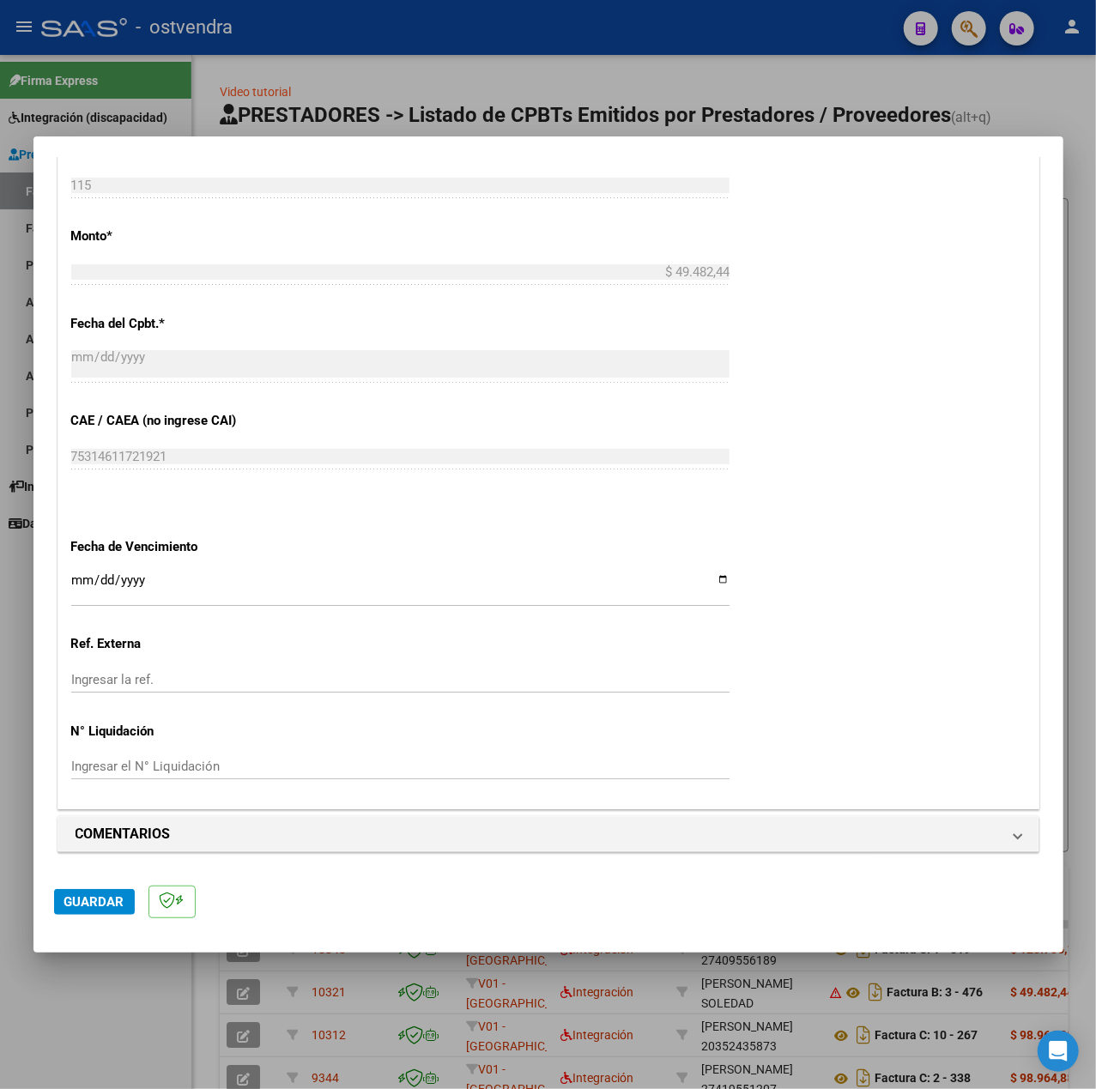
click at [76, 584] on input "Ingresar la fecha" at bounding box center [400, 586] width 658 height 27
type input "[DATE]"
click at [88, 899] on span "Guardar" at bounding box center [94, 901] width 60 height 15
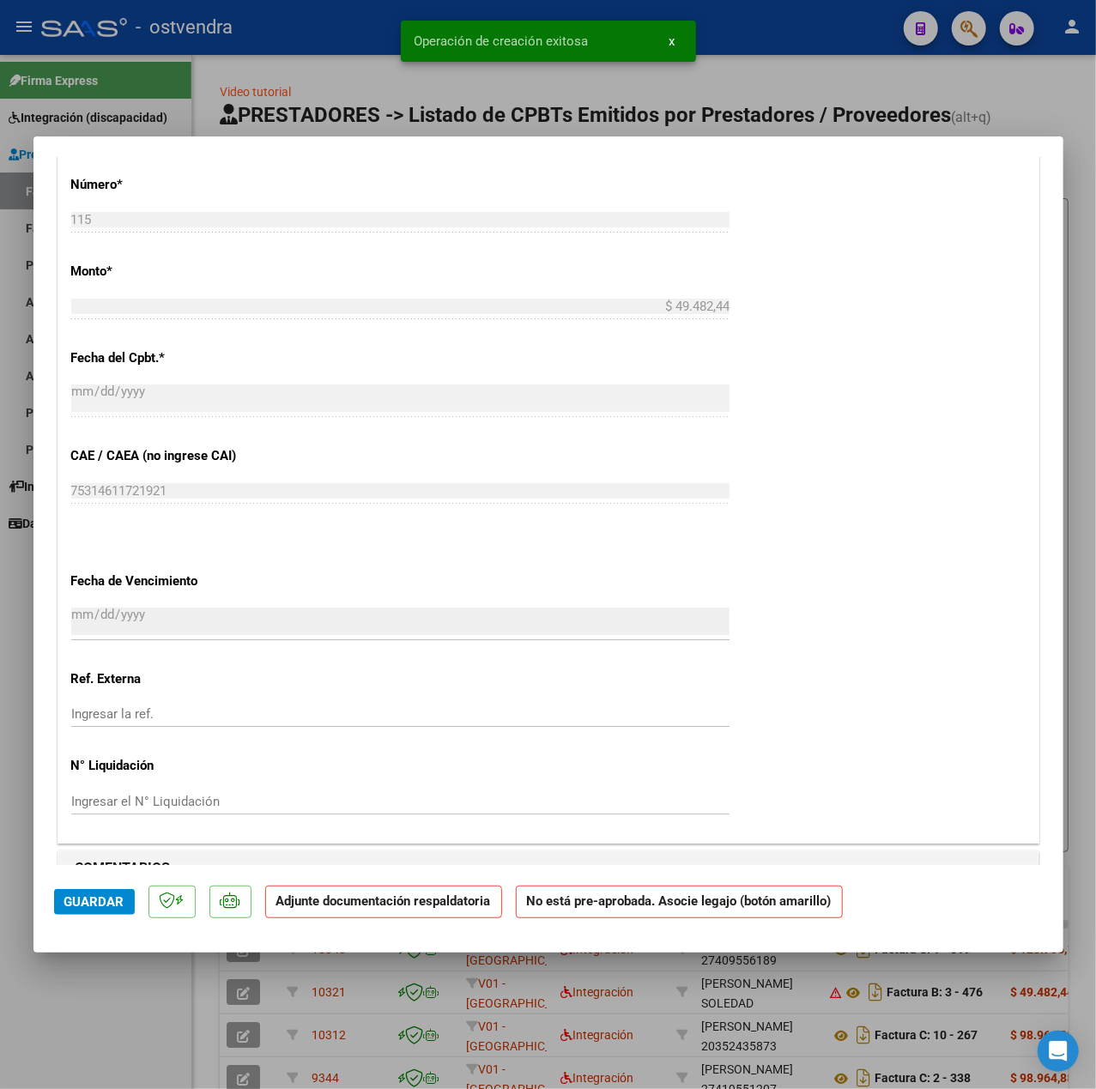
scroll to position [1144, 0]
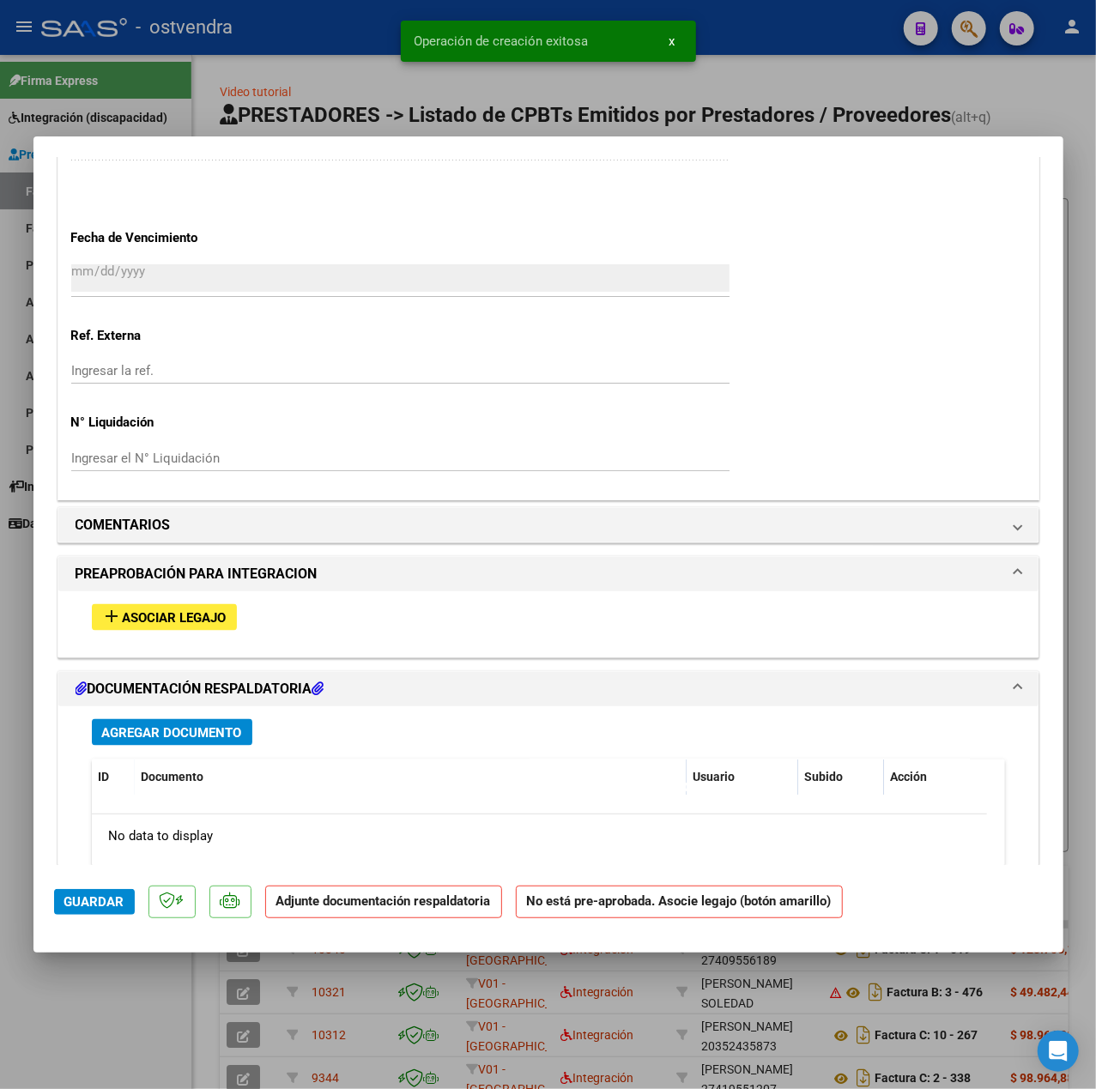
click at [187, 626] on span "Asociar Legajo" at bounding box center [175, 617] width 104 height 15
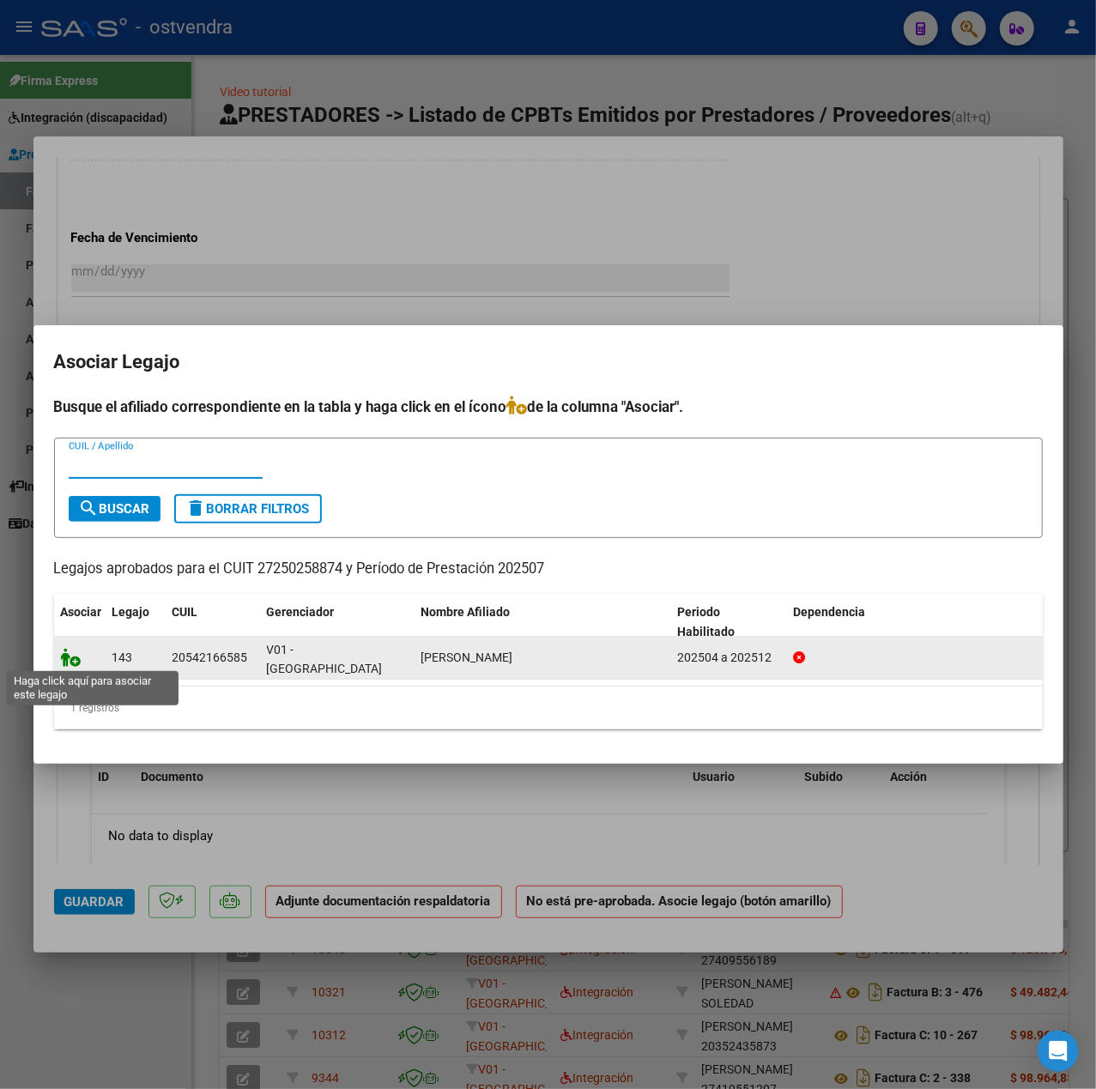
click at [69, 659] on icon at bounding box center [71, 657] width 21 height 19
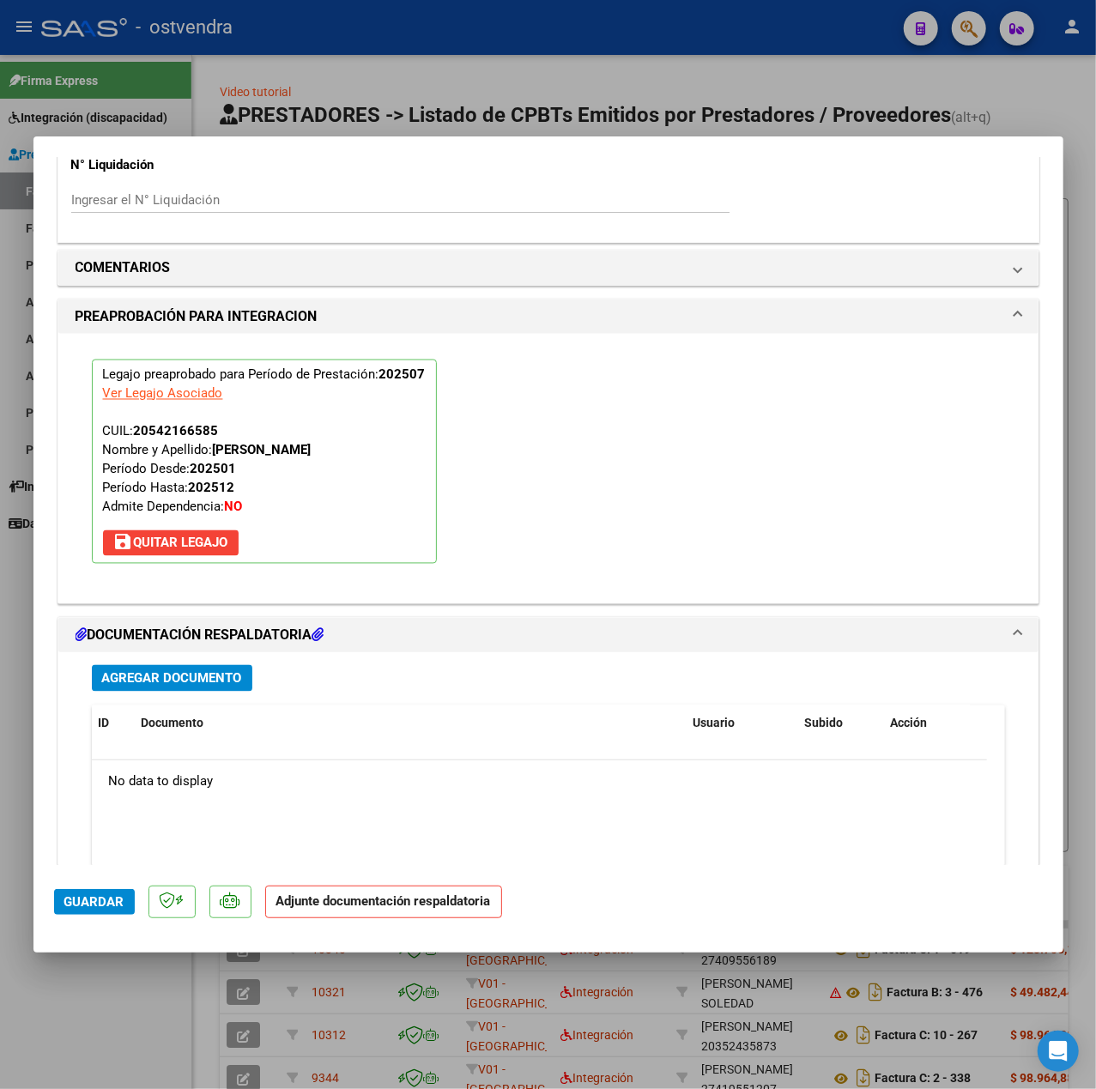
scroll to position [1603, 0]
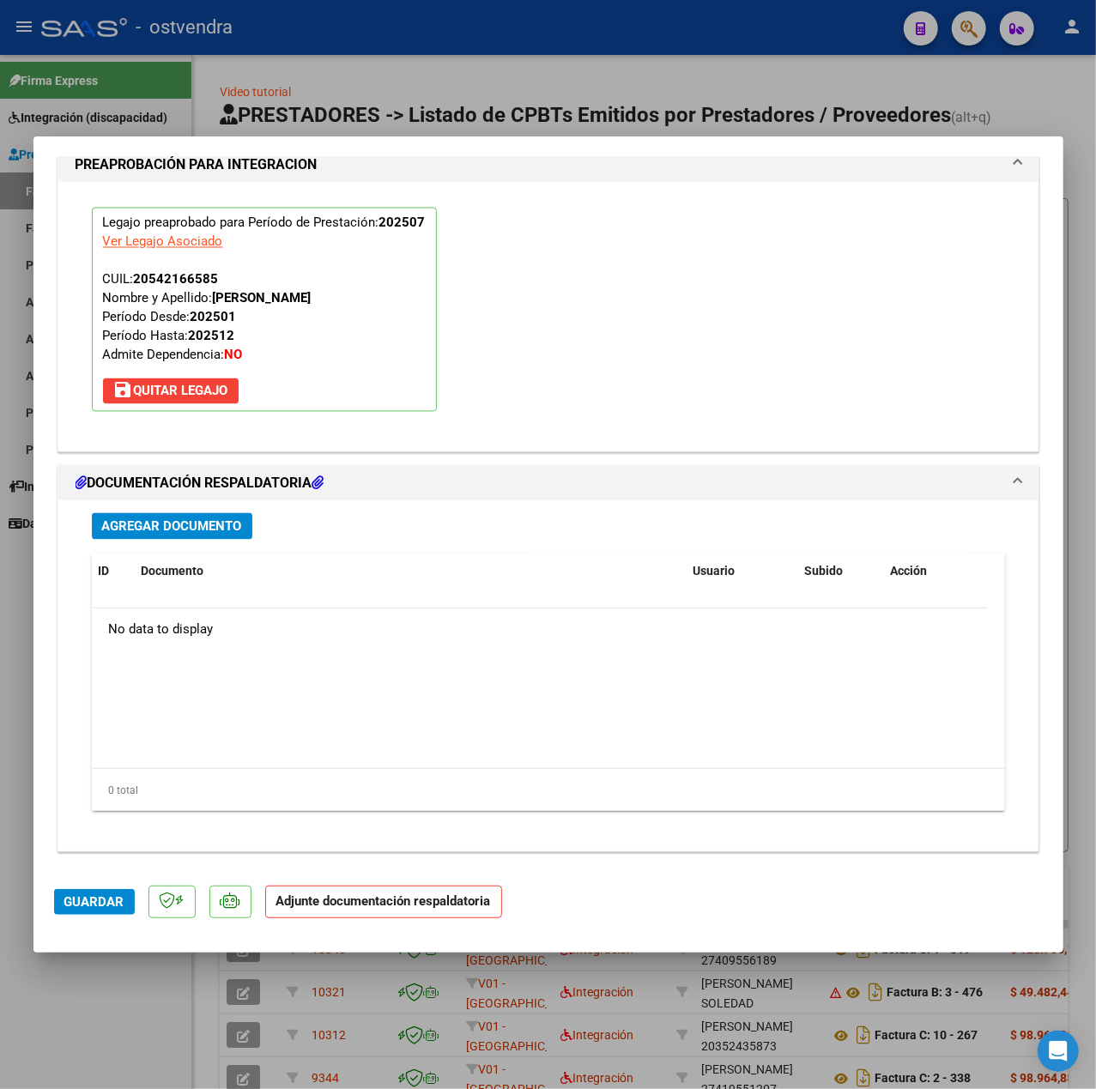
click at [237, 530] on span "Agregar Documento" at bounding box center [172, 526] width 140 height 15
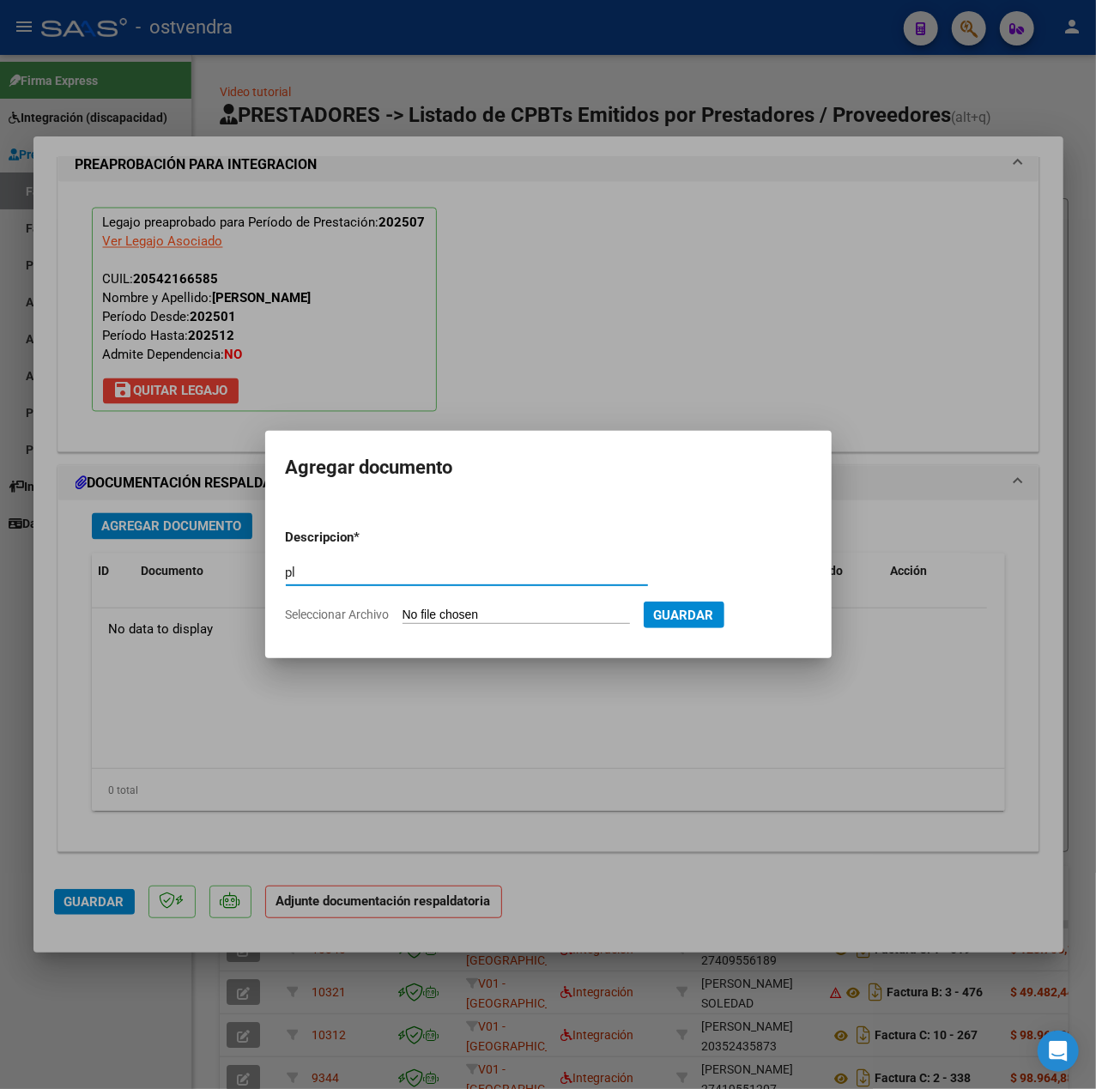
type input "pl"
click at [438, 619] on input "Seleccionar Archivo" at bounding box center [515, 616] width 227 height 16
type input "C:\fakepath\Nievas Julio - Florencia Lopez.jpeg"
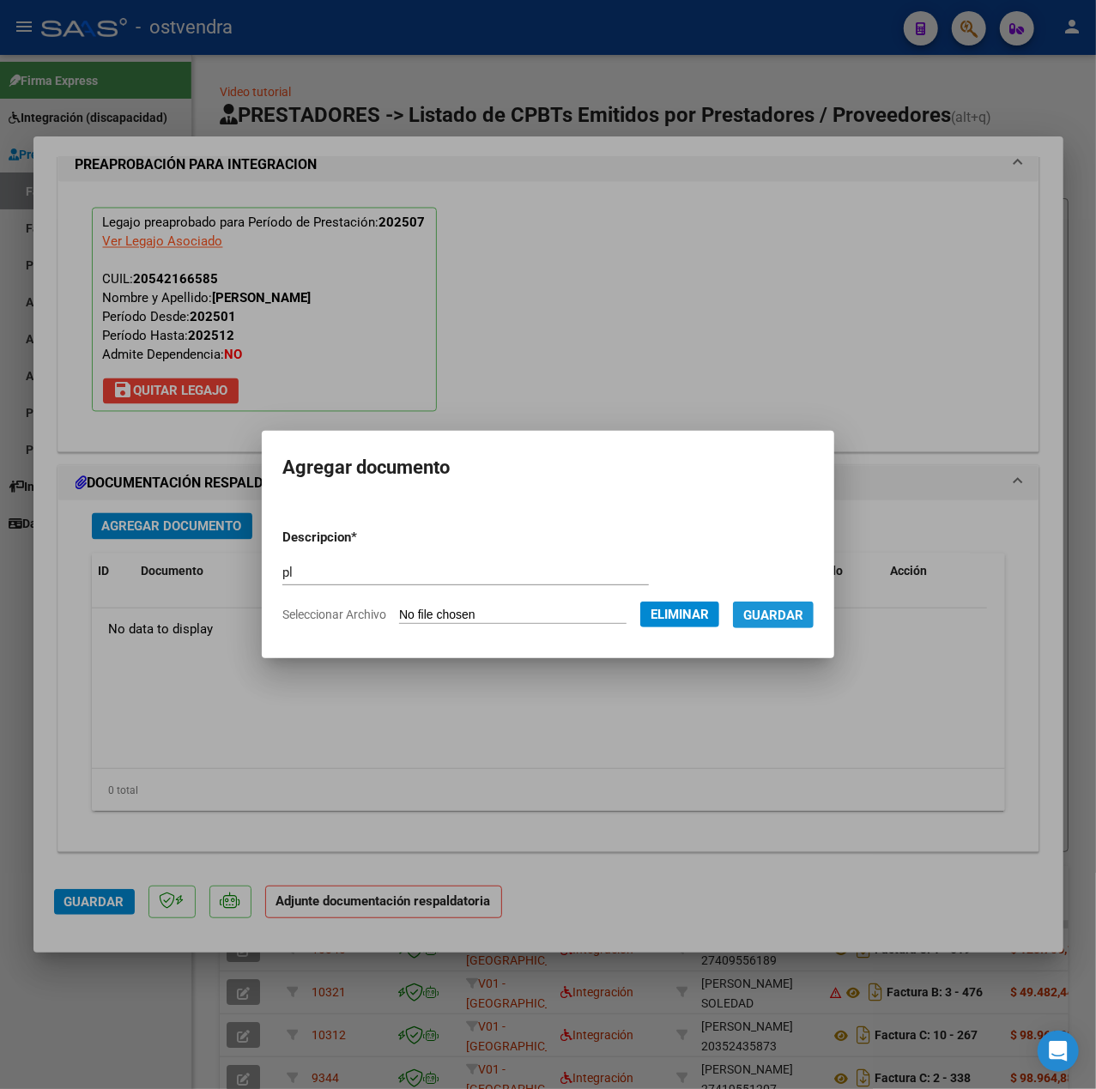
click at [770, 616] on span "Guardar" at bounding box center [773, 615] width 60 height 15
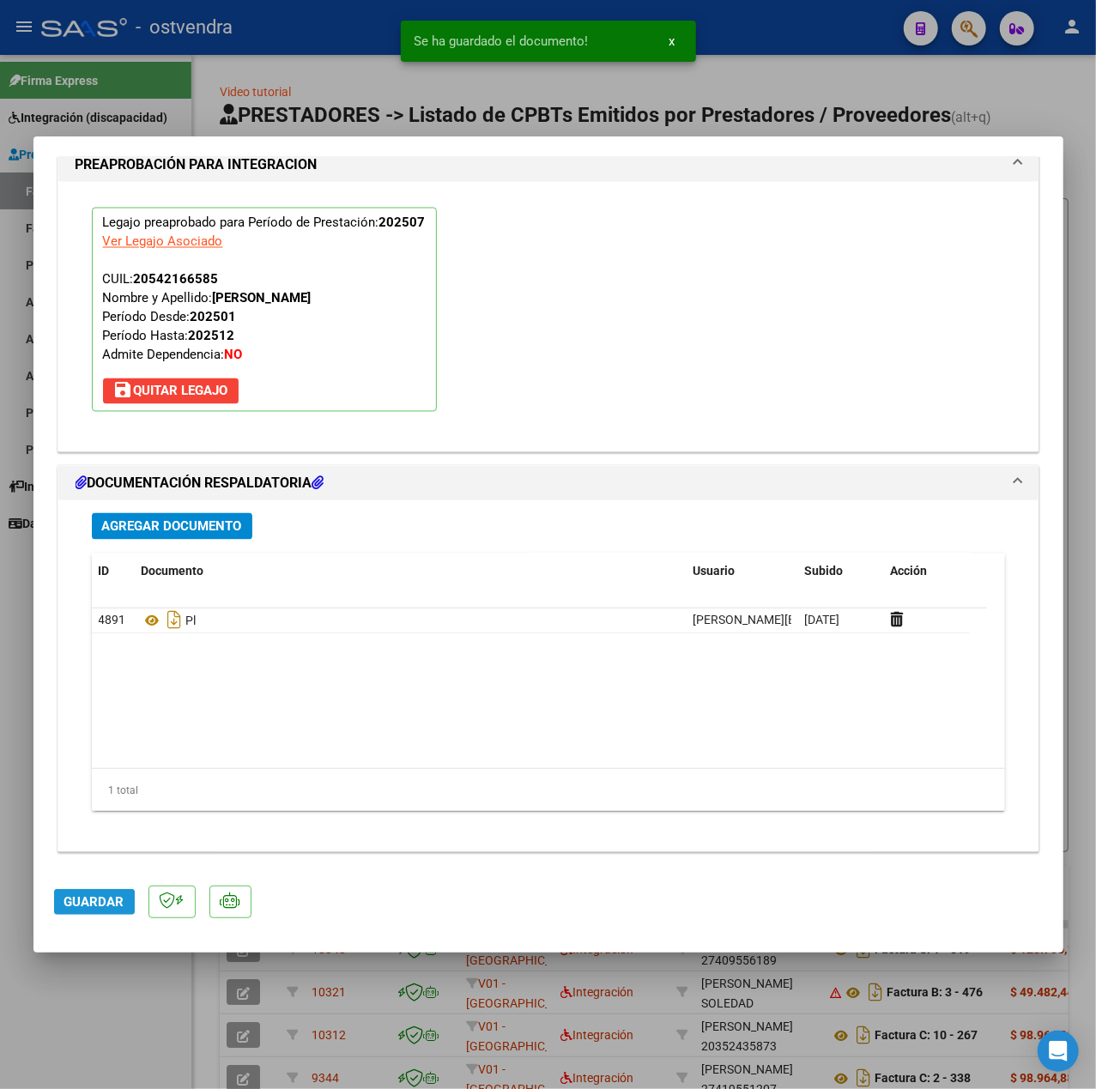
click at [82, 907] on span "Guardar" at bounding box center [94, 901] width 60 height 15
click at [69, 1006] on div at bounding box center [548, 544] width 1096 height 1089
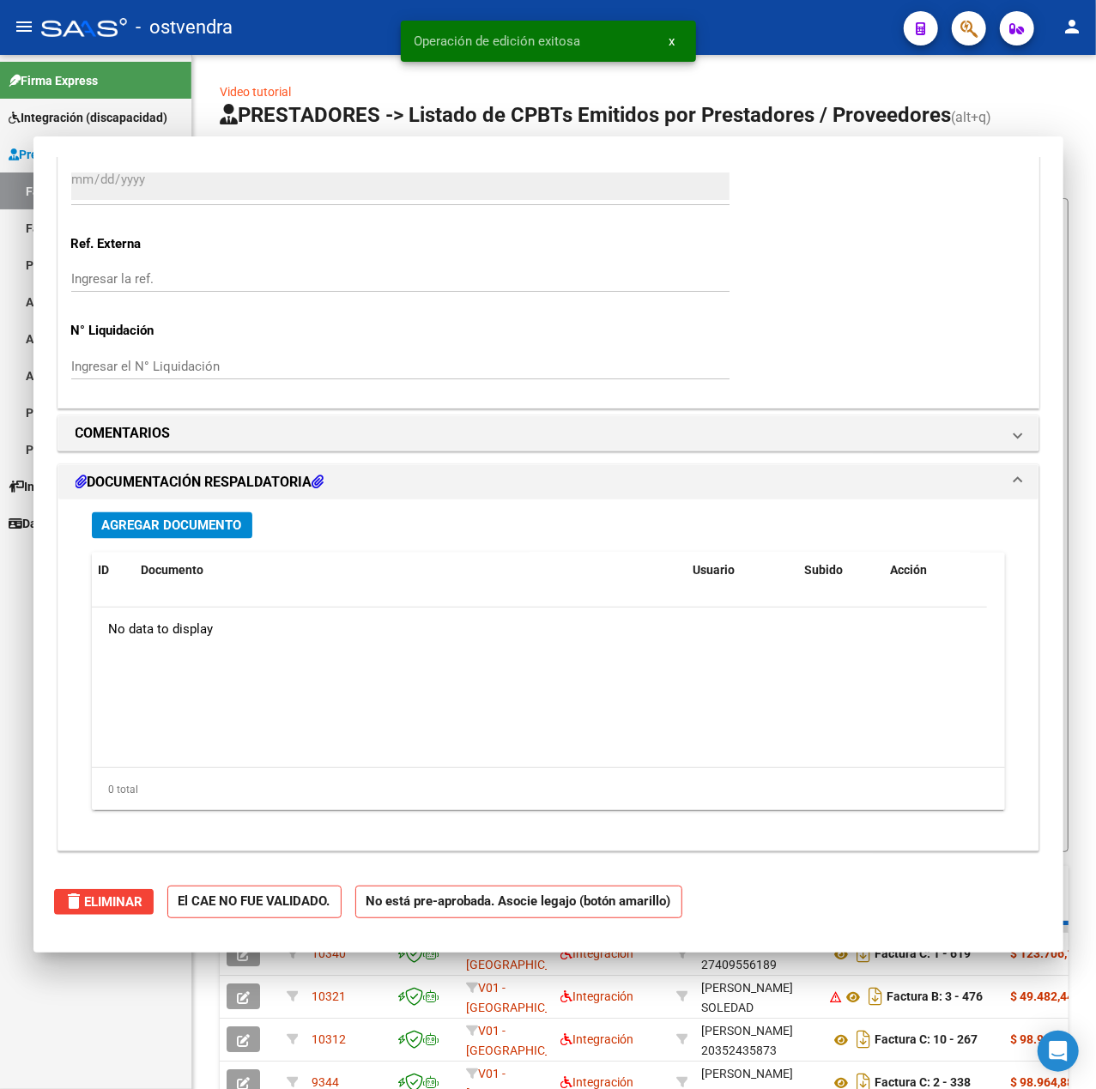
type input "$ 0,00"
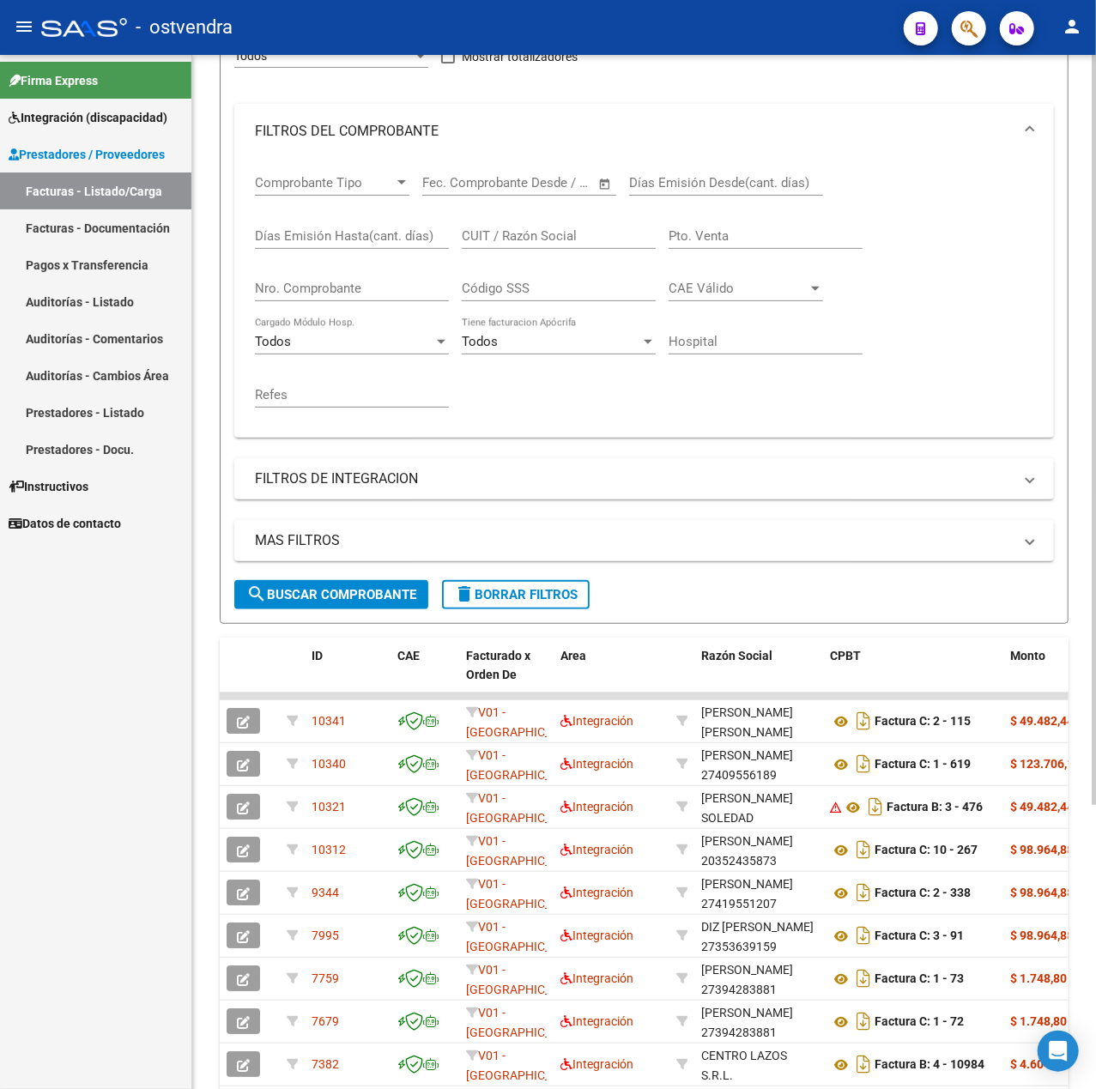
scroll to position [0, 0]
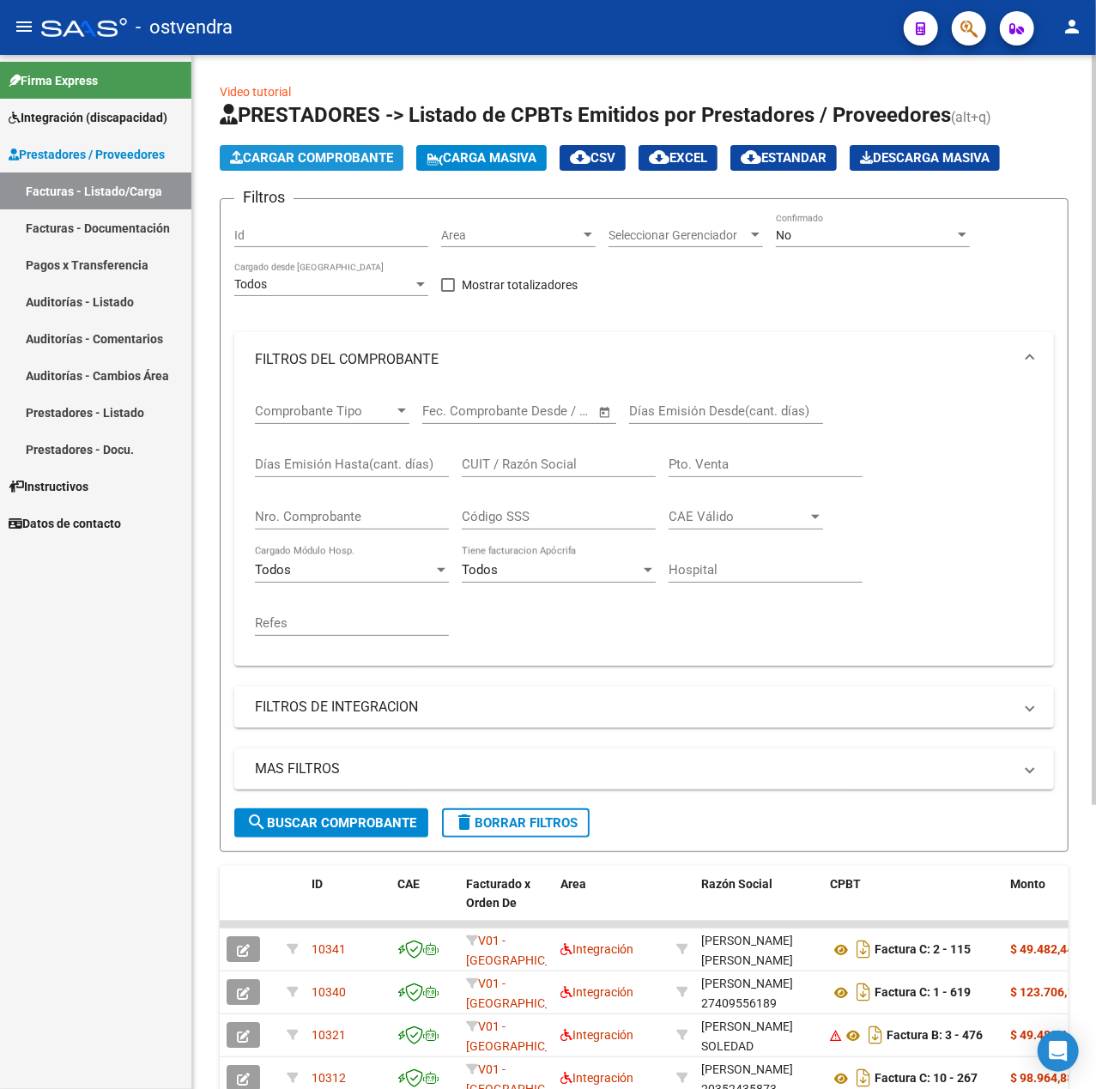
click at [384, 158] on span "Cargar Comprobante" at bounding box center [311, 157] width 163 height 15
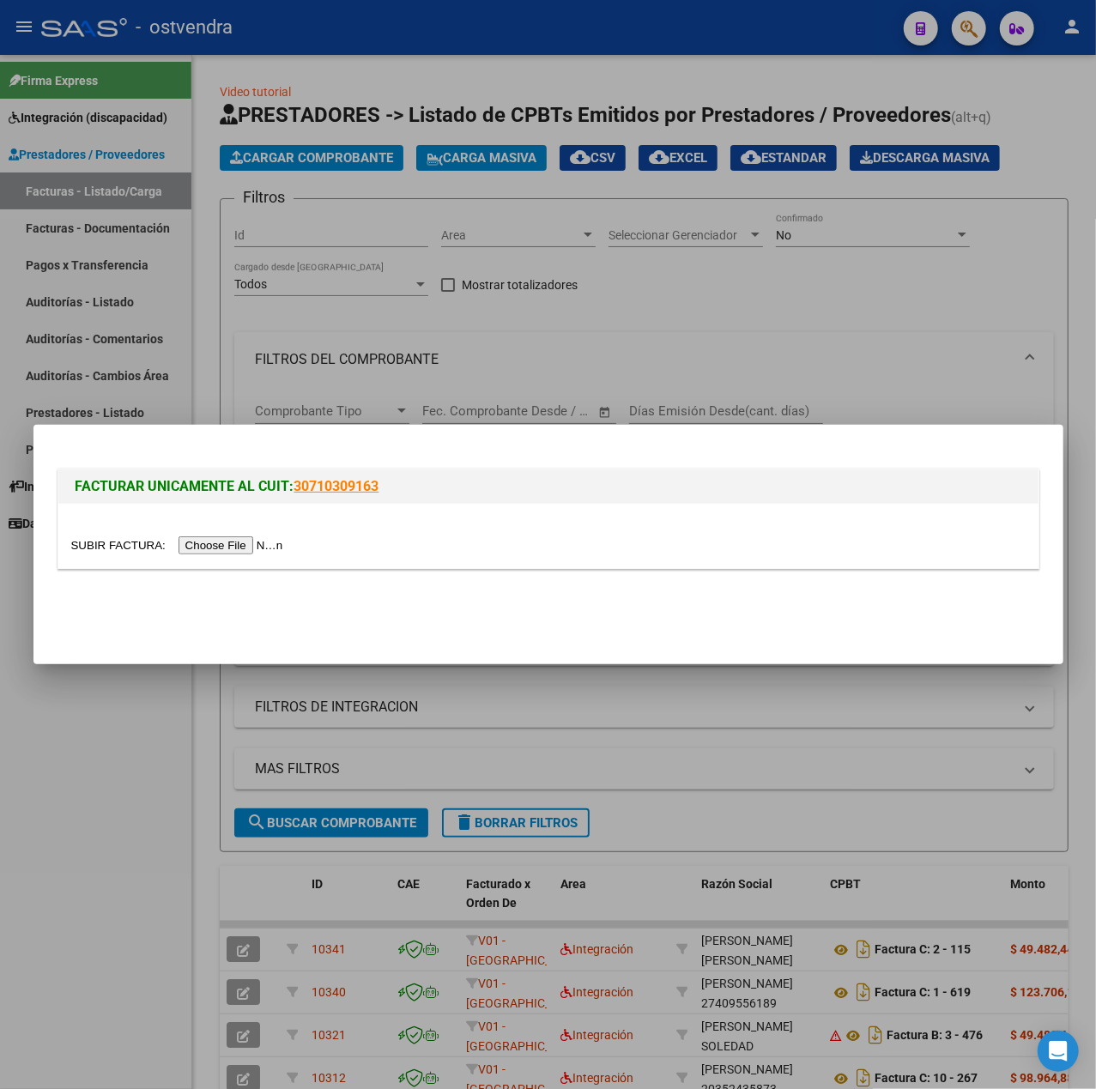
click at [283, 536] on input "file" at bounding box center [179, 545] width 217 height 18
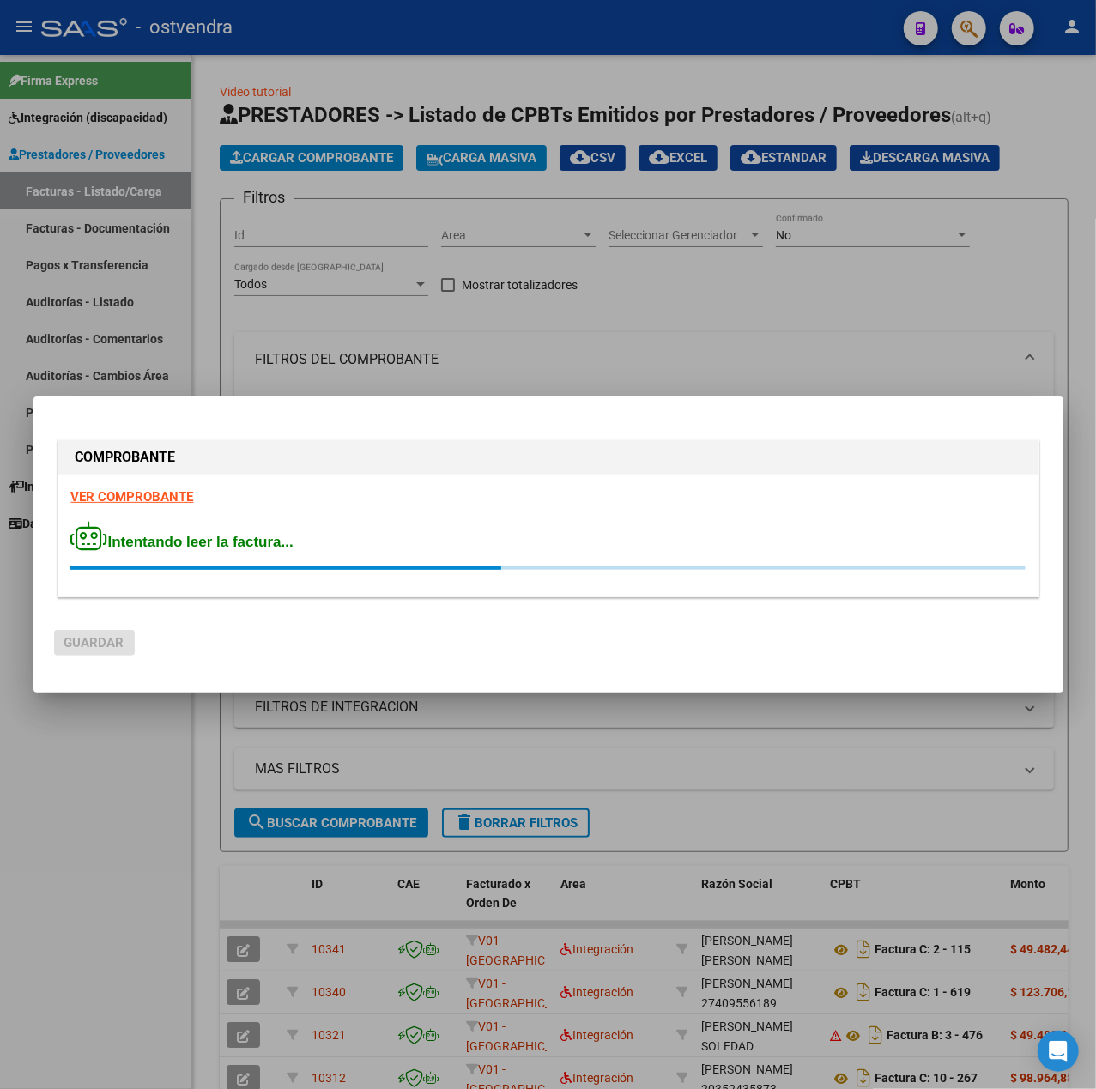
click at [105, 505] on strong "VER COMPROBANTE" at bounding box center [132, 496] width 123 height 15
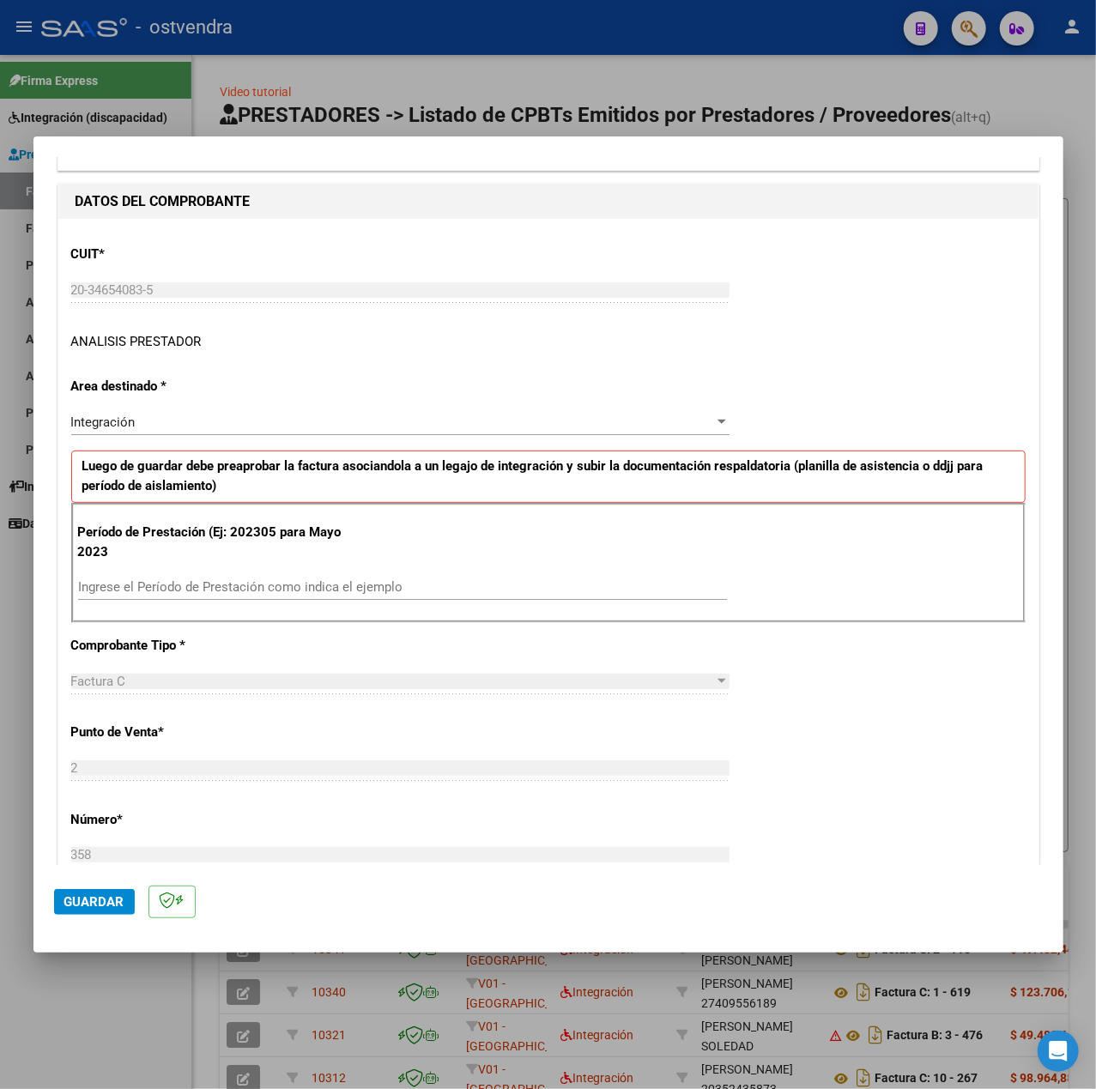
scroll to position [228, 0]
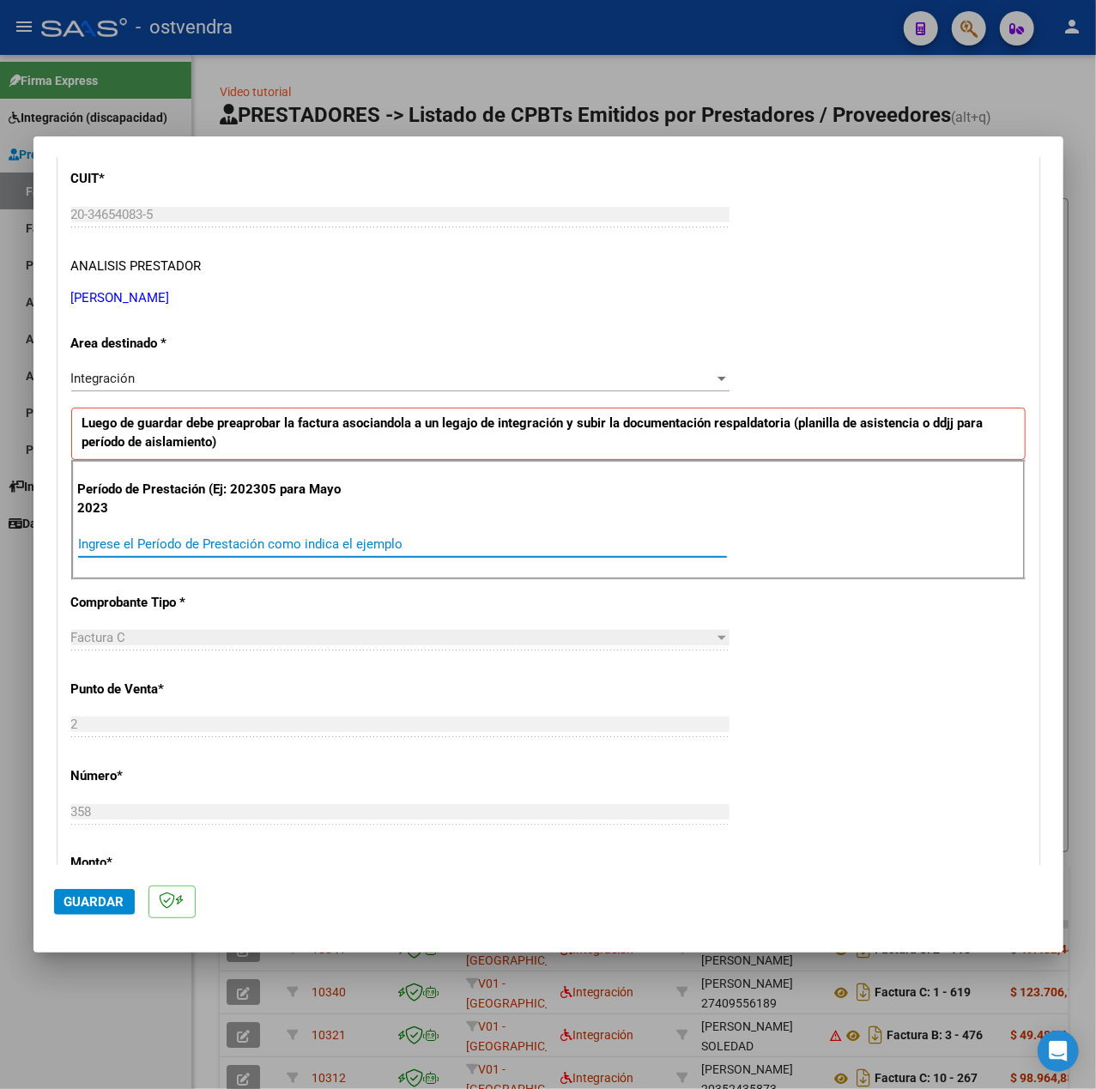
click at [190, 540] on input "Ingrese el Período de Prestación como indica el ejemplo" at bounding box center [402, 543] width 649 height 15
type input "202507"
click at [819, 678] on div "CUIT * 20-34654083-5 Ingresar CUIT ANALISIS PRESTADOR ACOSTA JONATAN EMANUEL AR…" at bounding box center [548, 788] width 980 height 1291
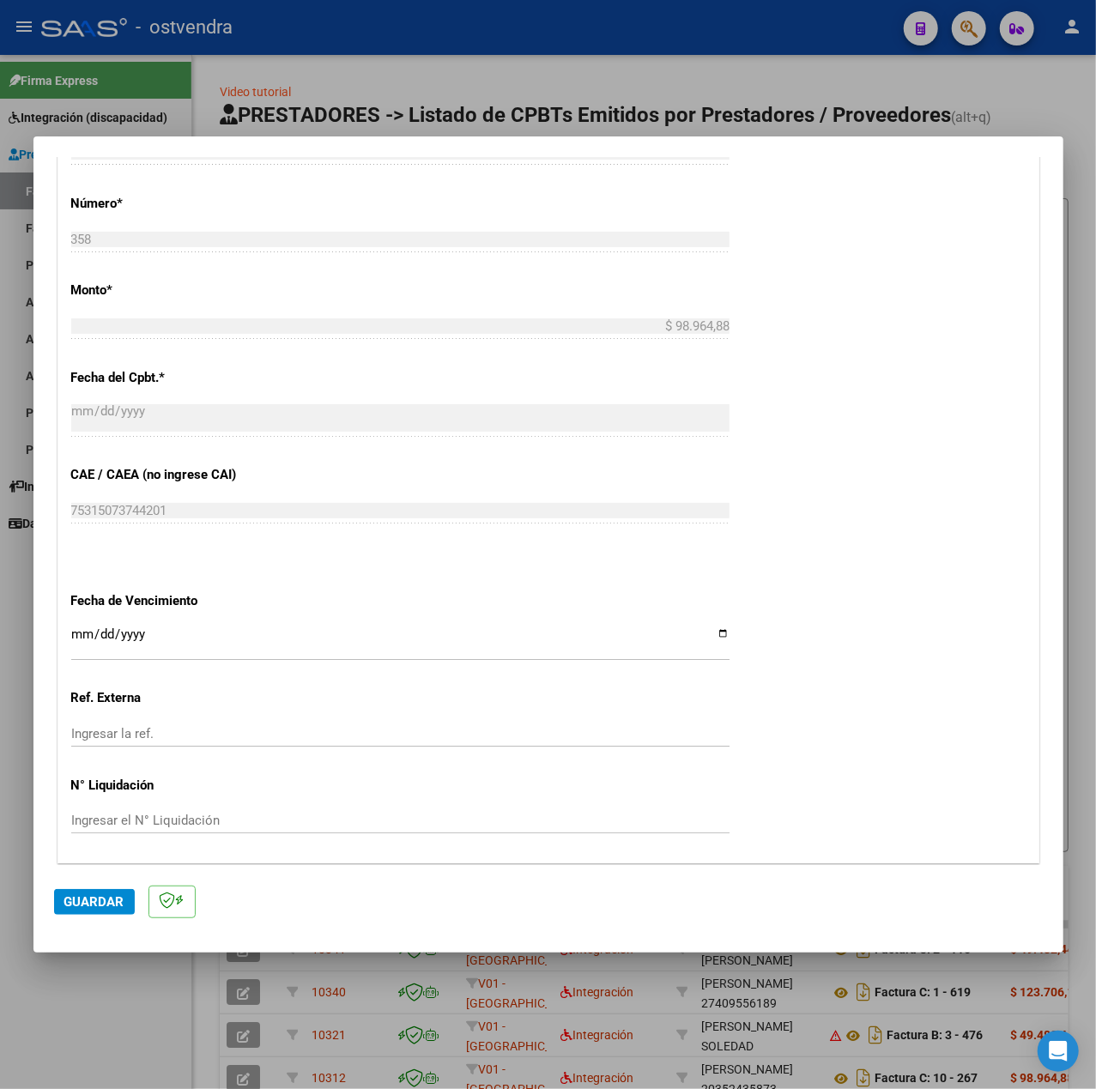
scroll to position [858, 0]
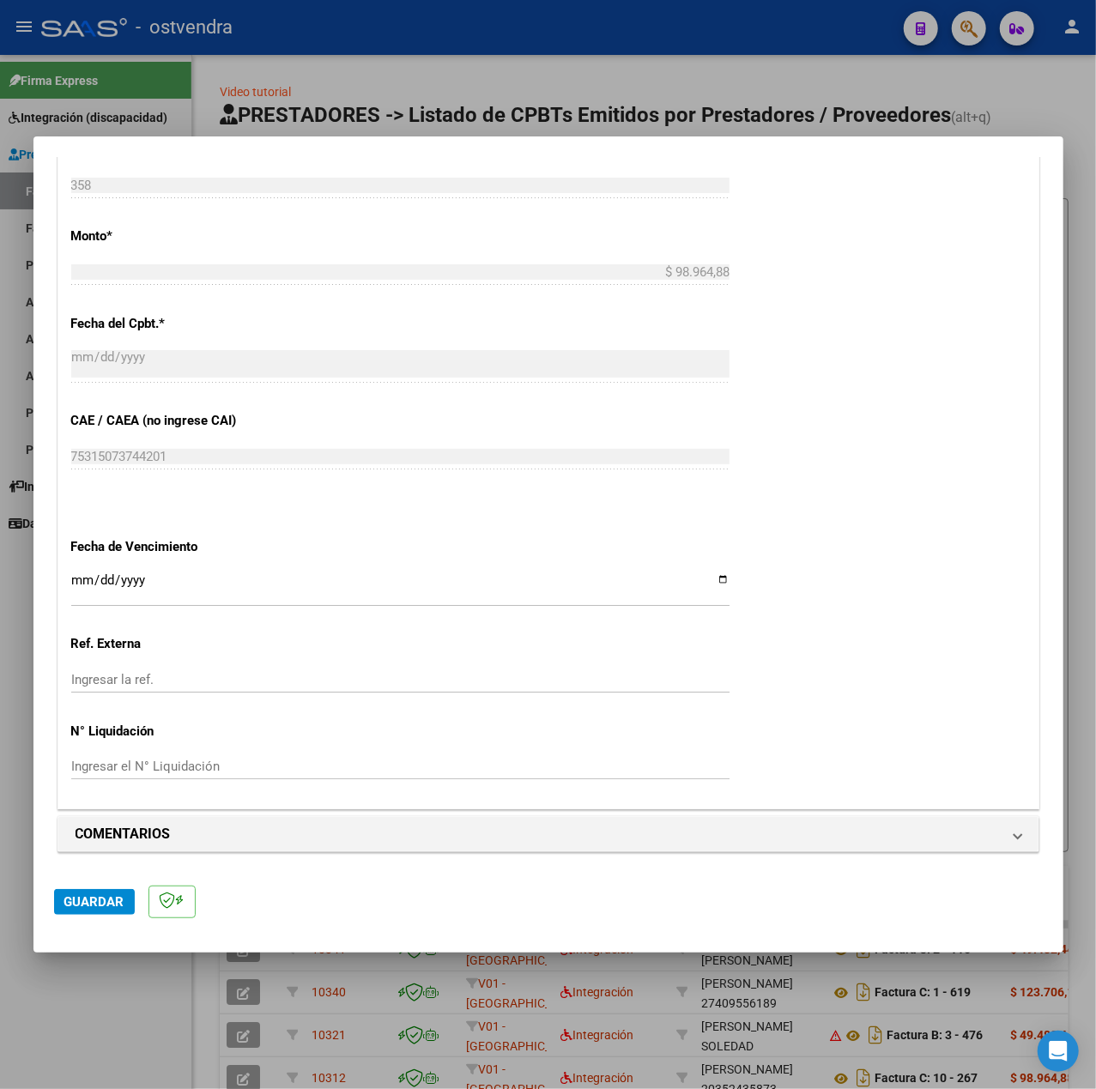
click at [80, 577] on input "Ingresar la fecha" at bounding box center [400, 586] width 658 height 27
type input "[DATE]"
click at [106, 894] on span "Guardar" at bounding box center [94, 901] width 60 height 15
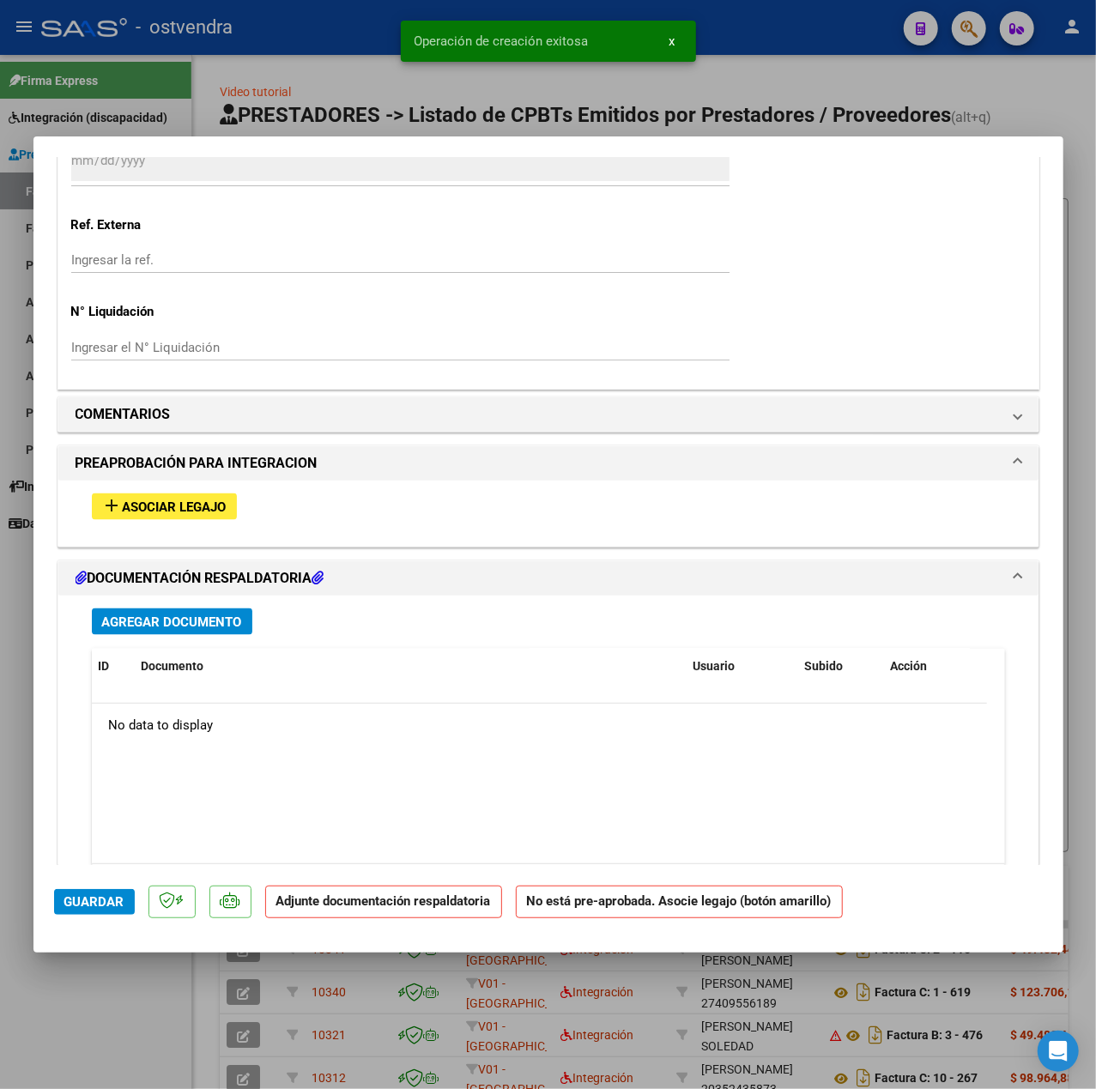
scroll to position [1354, 0]
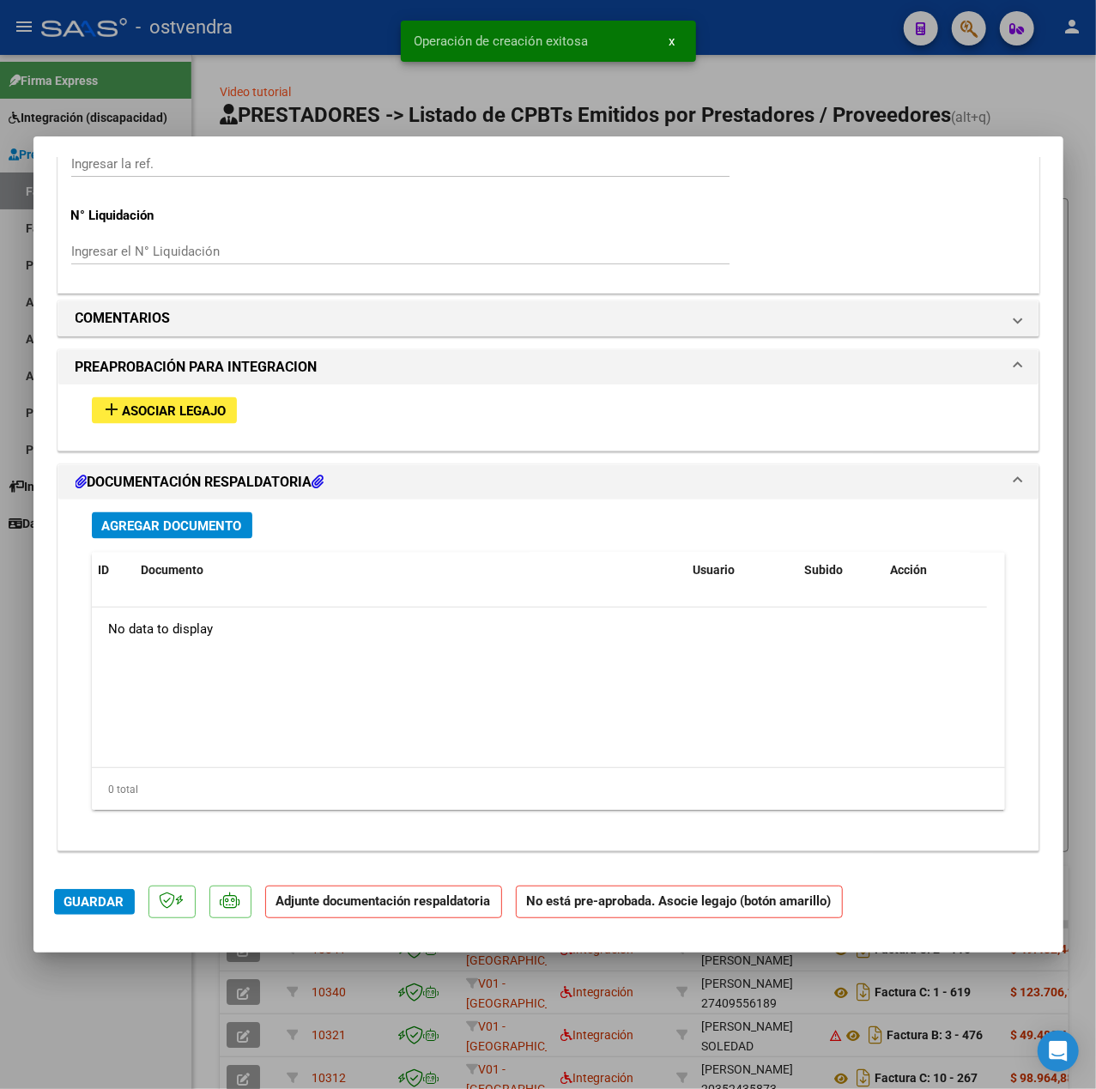
click at [233, 429] on div "add Asociar Legajo" at bounding box center [548, 410] width 939 height 52
click at [227, 424] on div "add Asociar Legajo" at bounding box center [548, 410] width 939 height 52
click at [221, 420] on button "add Asociar Legajo" at bounding box center [164, 410] width 145 height 27
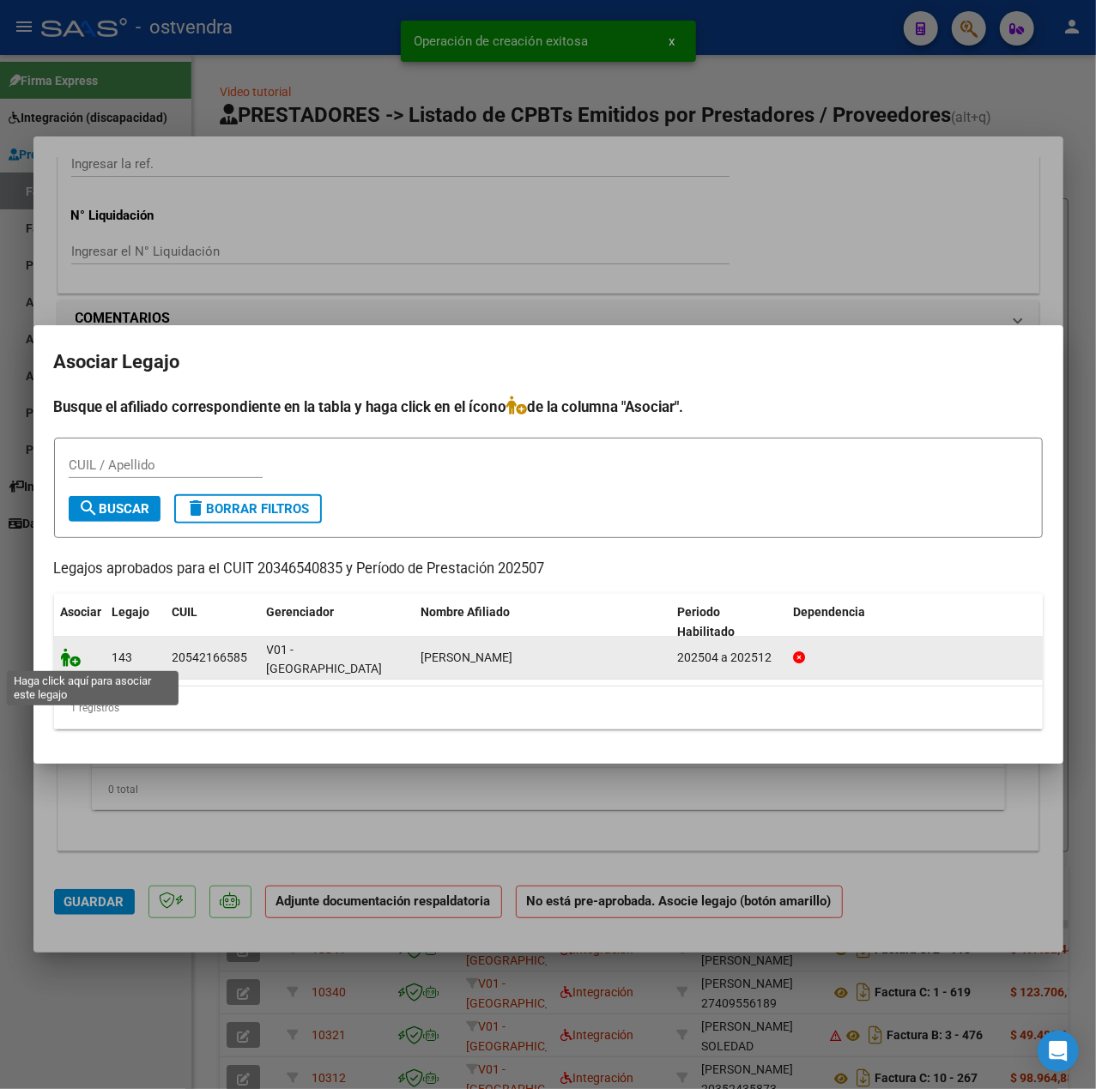
click at [67, 656] on icon at bounding box center [71, 657] width 21 height 19
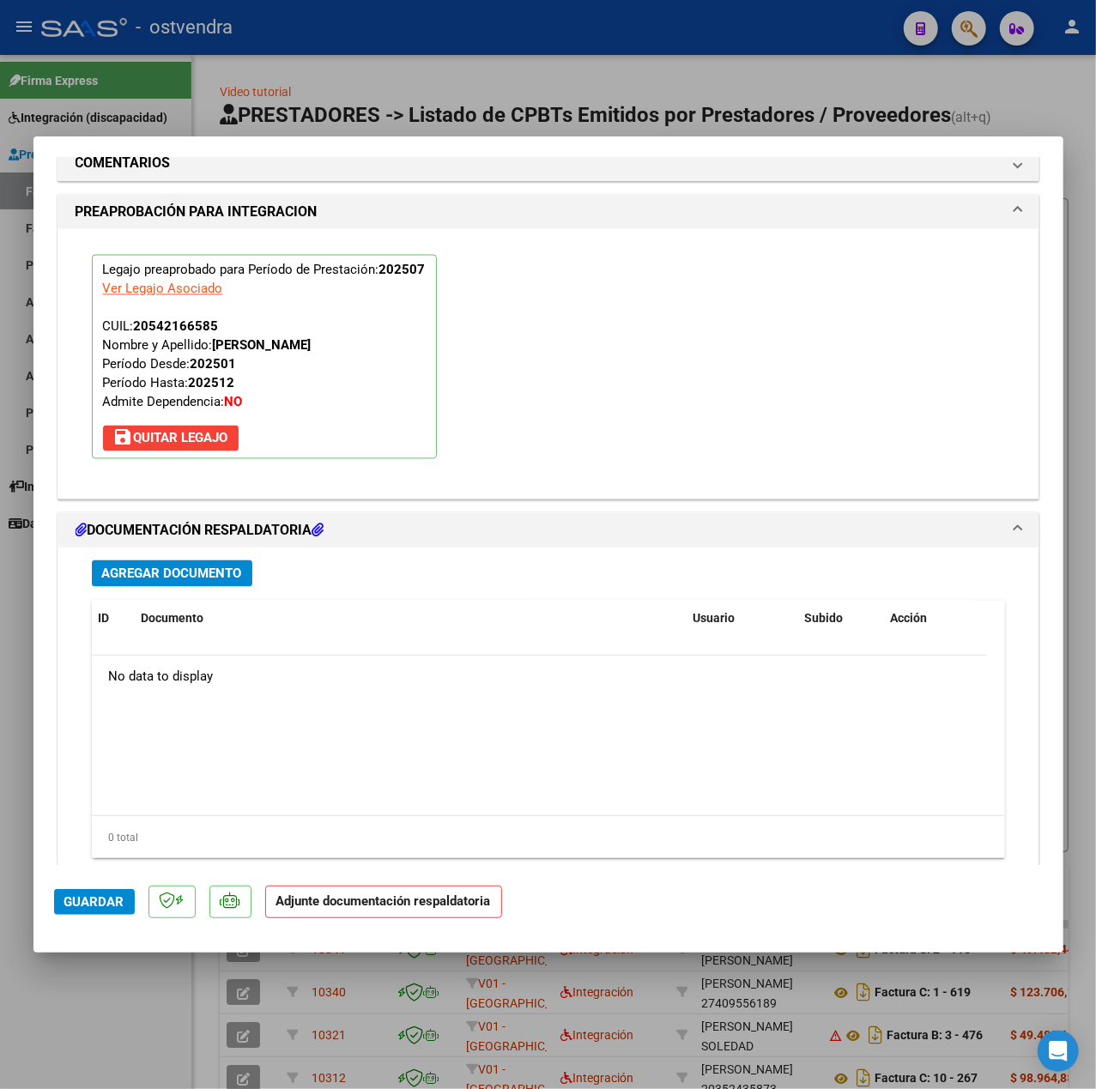
scroll to position [1603, 0]
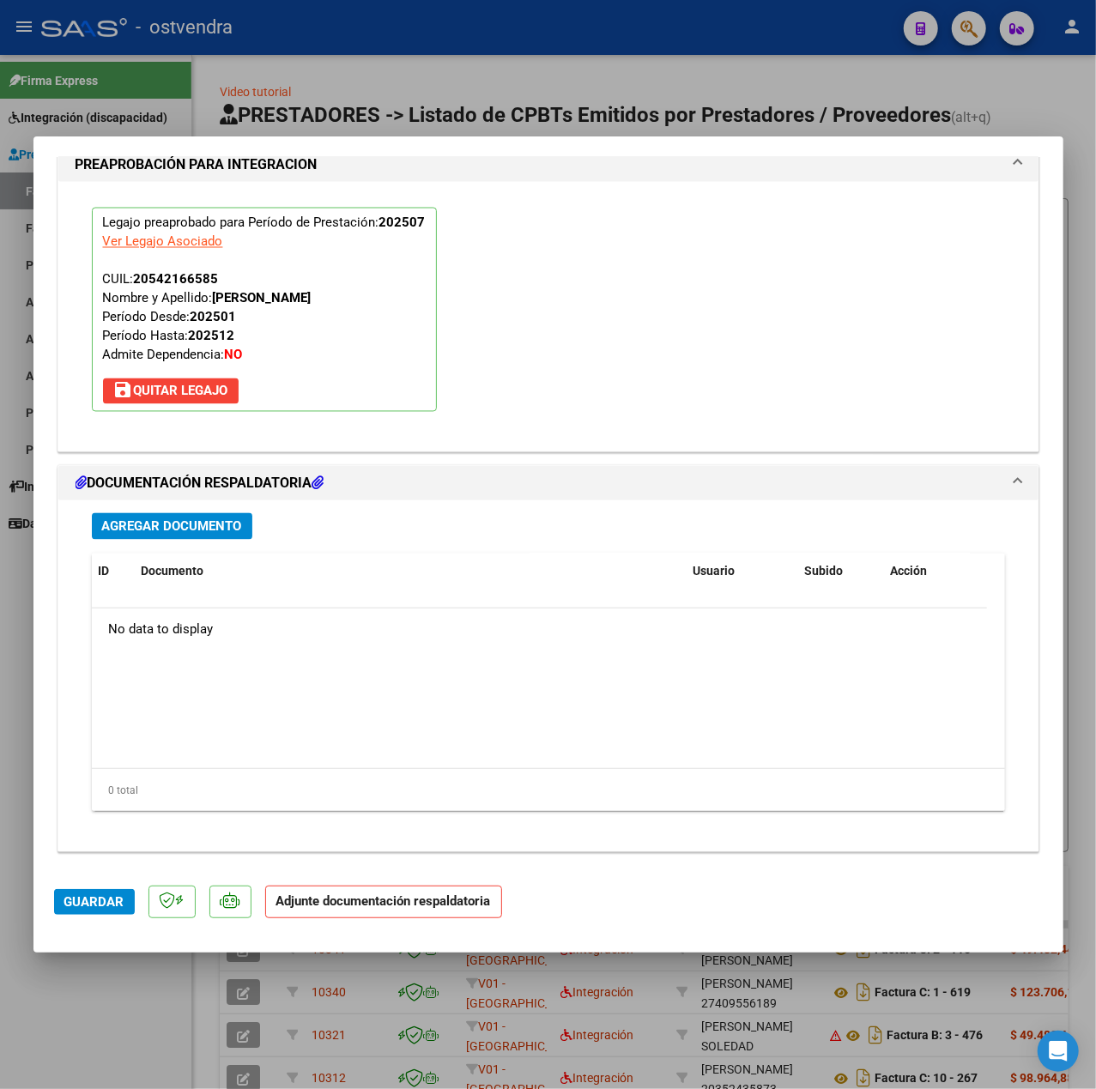
click at [166, 551] on div "Agregar Documento ID Documento Usuario Subido Acción No data to display 0 total…" at bounding box center [548, 668] width 939 height 337
click at [148, 542] on div "Agregar Documento ID Documento Usuario Subido Acción No data to display 0 total…" at bounding box center [548, 668] width 939 height 337
click at [134, 532] on span "Agregar Documento" at bounding box center [172, 526] width 140 height 15
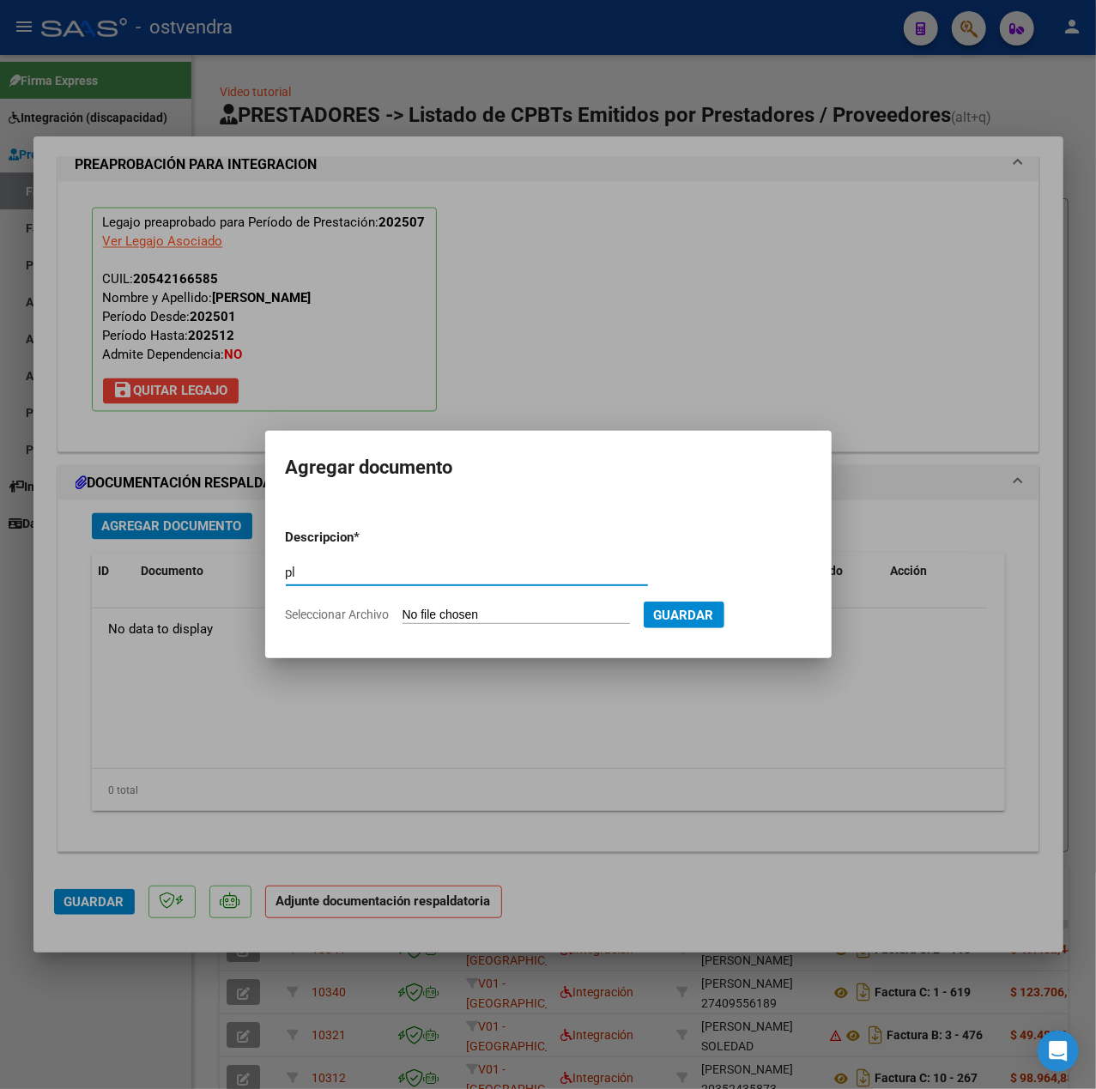
type input "p"
type input "PL"
click at [568, 609] on input "Seleccionar Archivo" at bounding box center [515, 616] width 227 height 16
type input "C:\fakepath\planilla de asistencia julio 2025 - Jonatan Acosta.jpg"
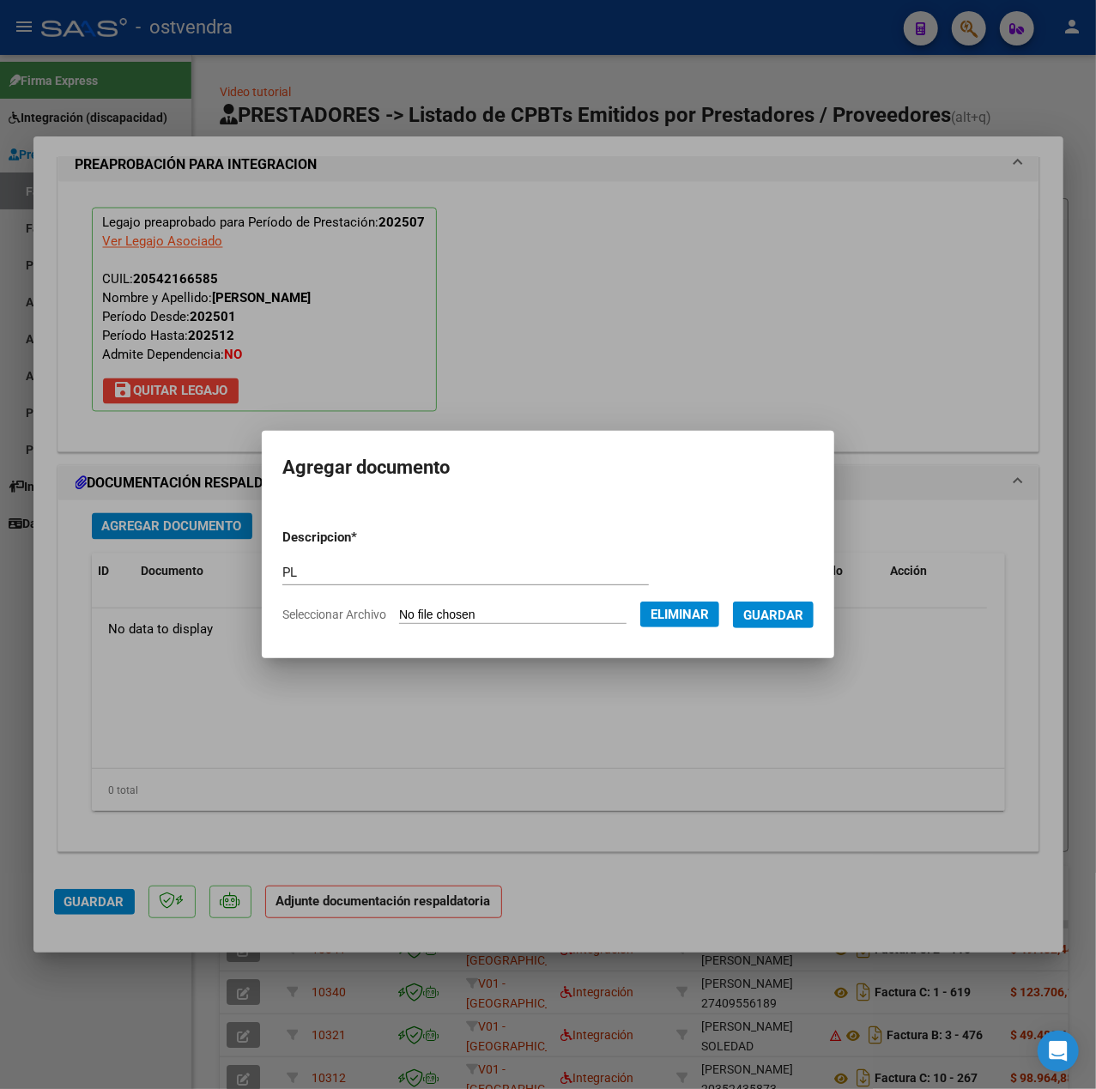
click at [774, 620] on span "Guardar" at bounding box center [773, 615] width 60 height 15
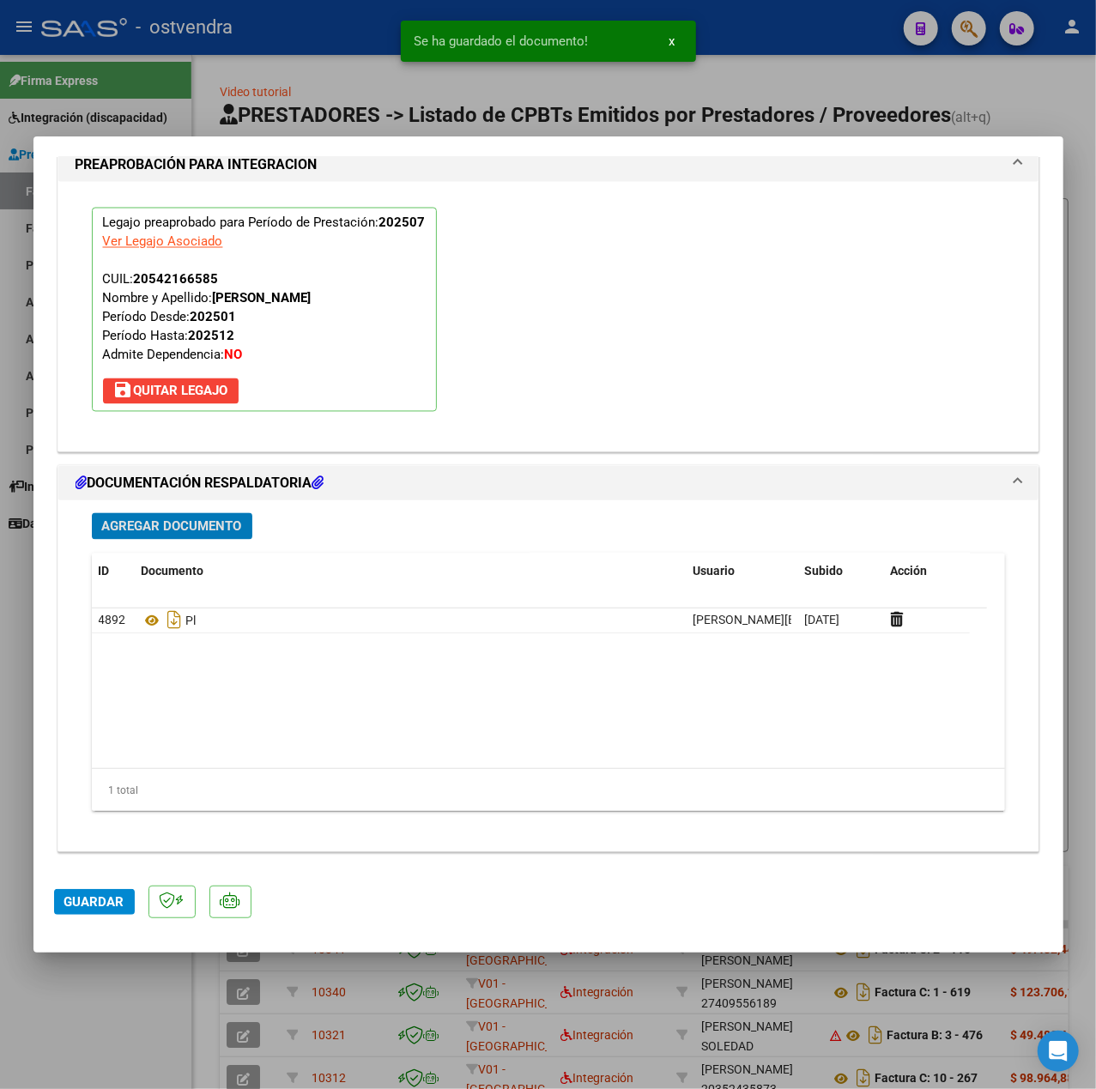
click at [82, 910] on span "Guardar" at bounding box center [94, 901] width 60 height 15
click at [90, 968] on div at bounding box center [548, 544] width 1096 height 1089
type input "$ 0,00"
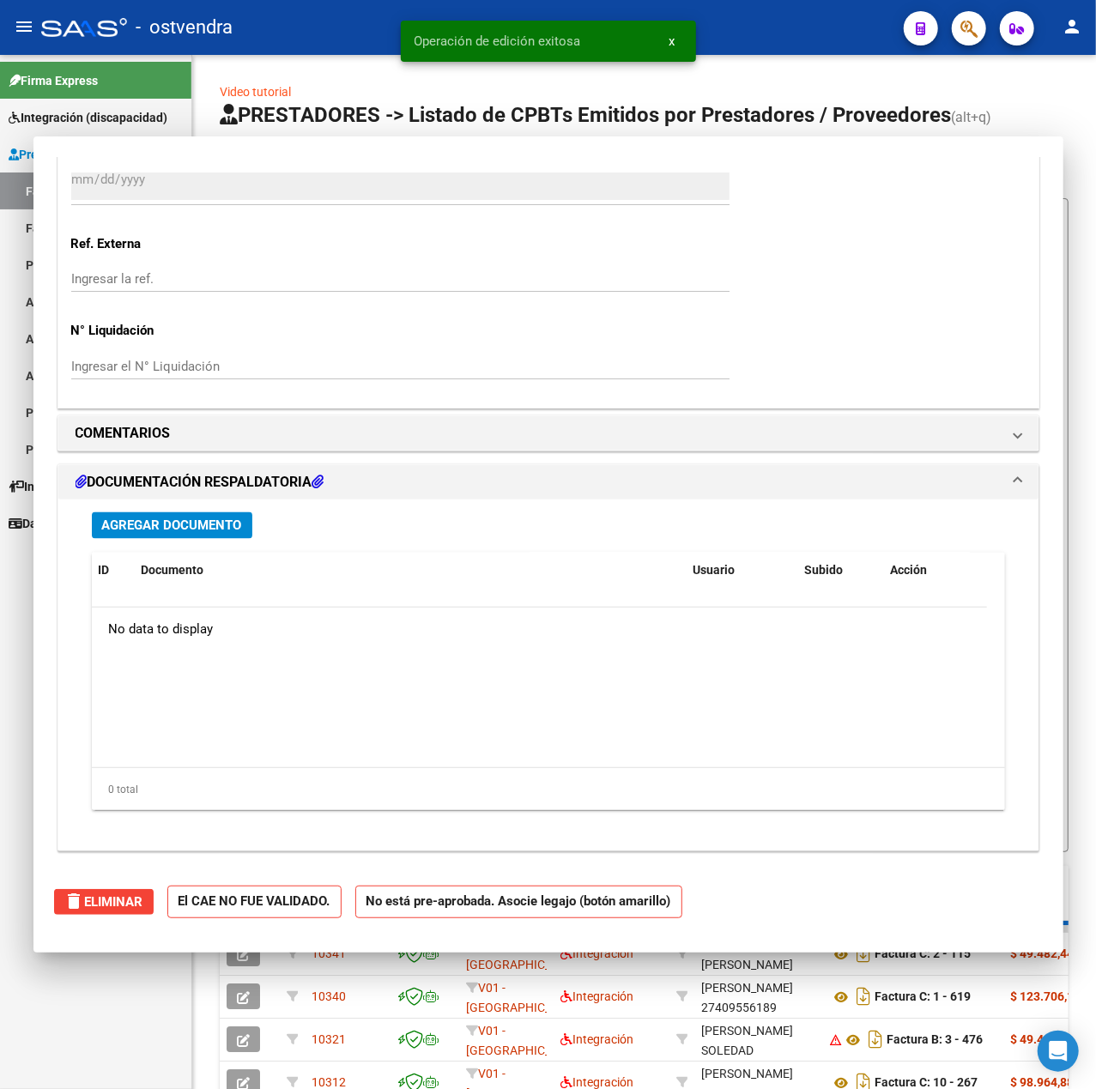
scroll to position [1412, 0]
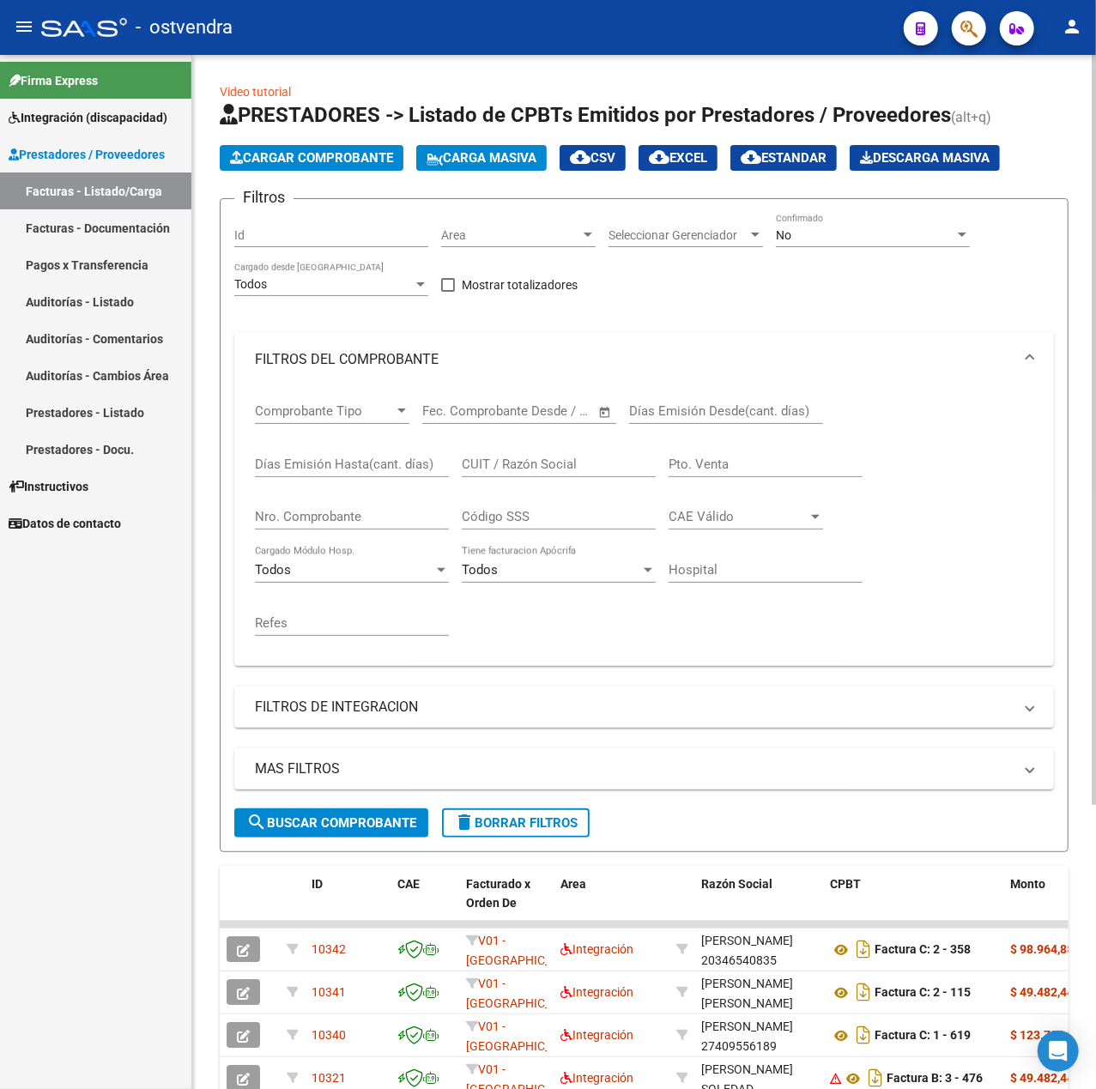
click at [352, 159] on span "Cargar Comprobante" at bounding box center [311, 157] width 163 height 15
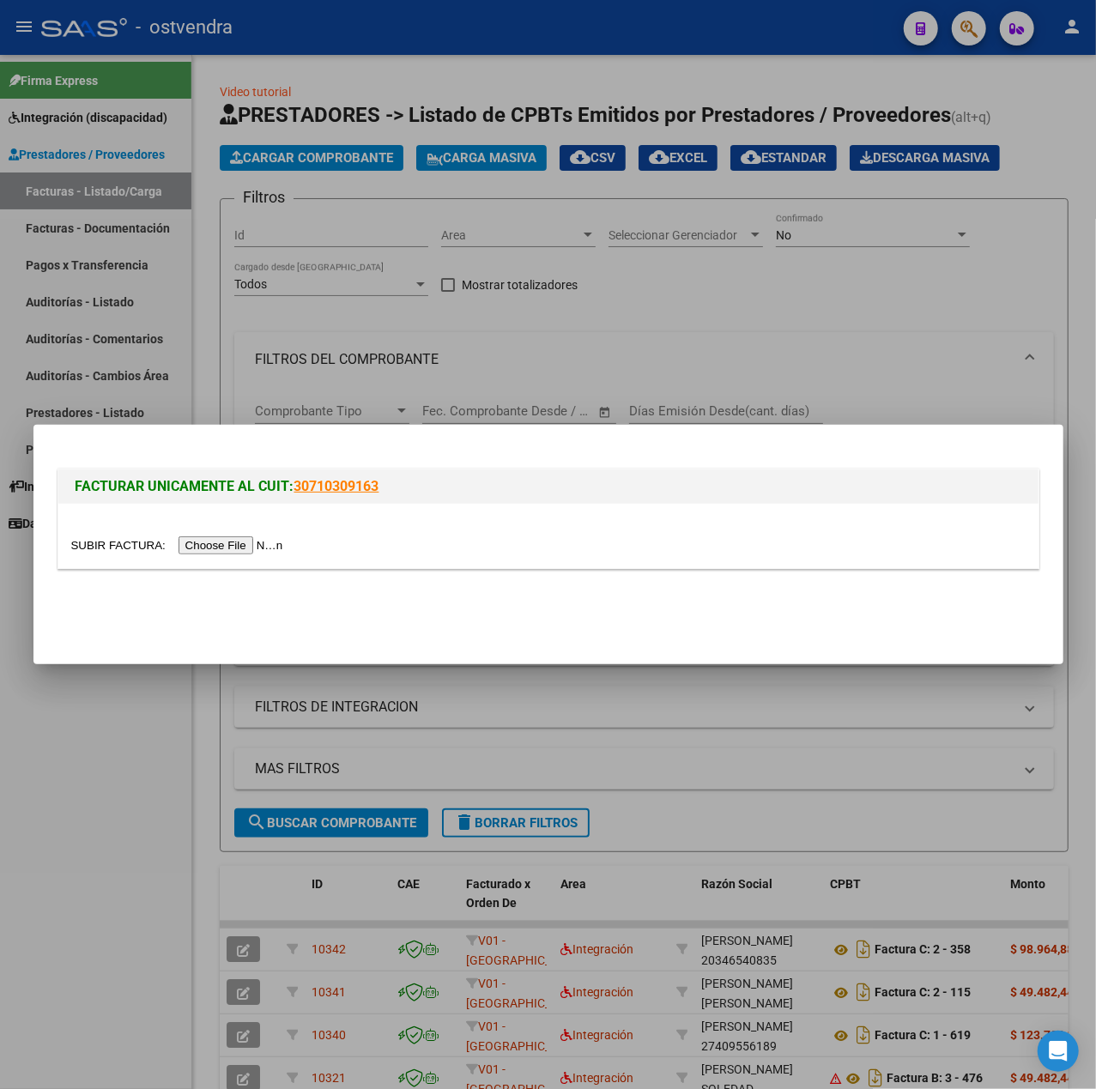
click at [227, 547] on input "file" at bounding box center [179, 545] width 217 height 18
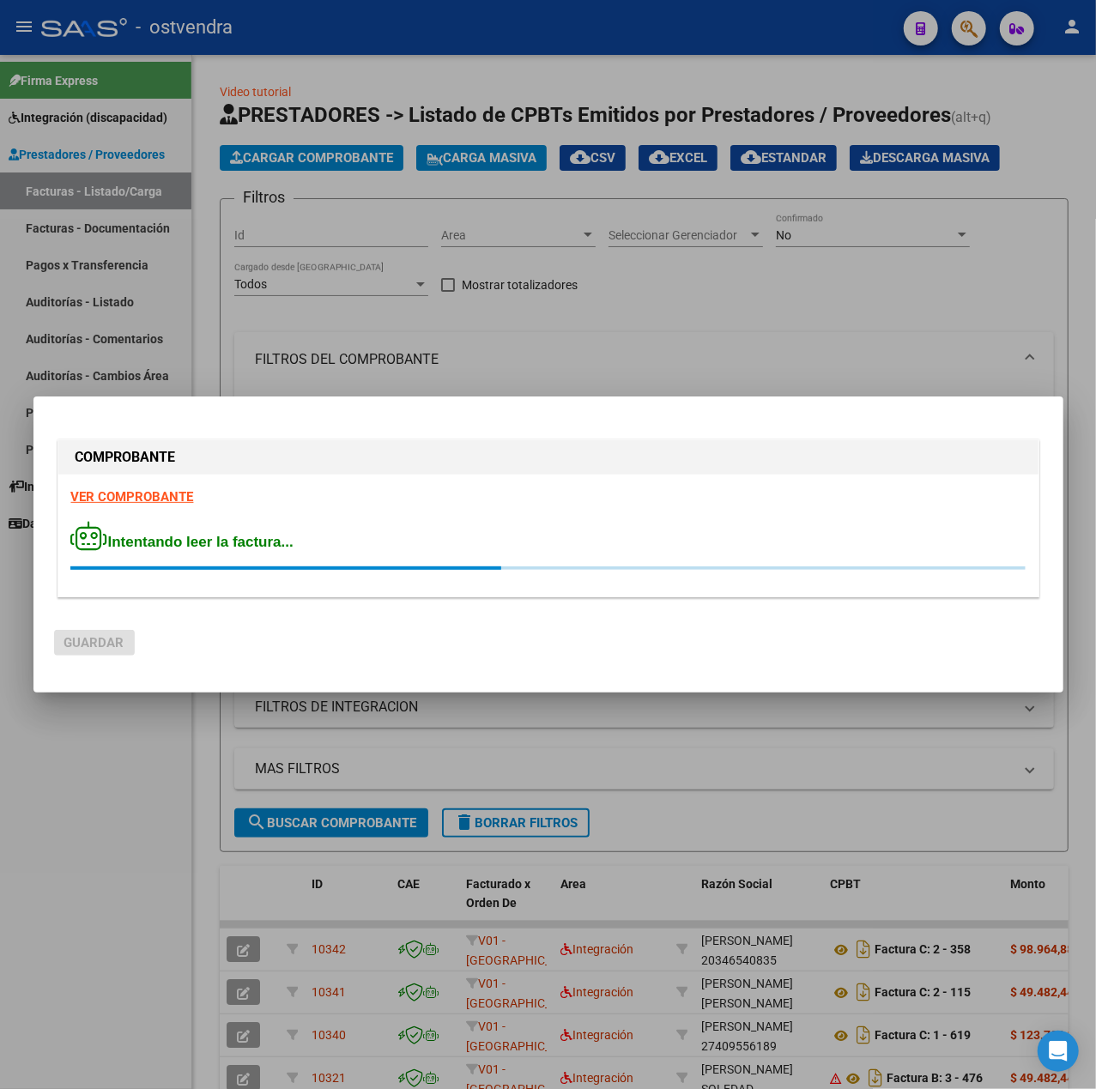
click at [158, 501] on strong "VER COMPROBANTE" at bounding box center [132, 496] width 123 height 15
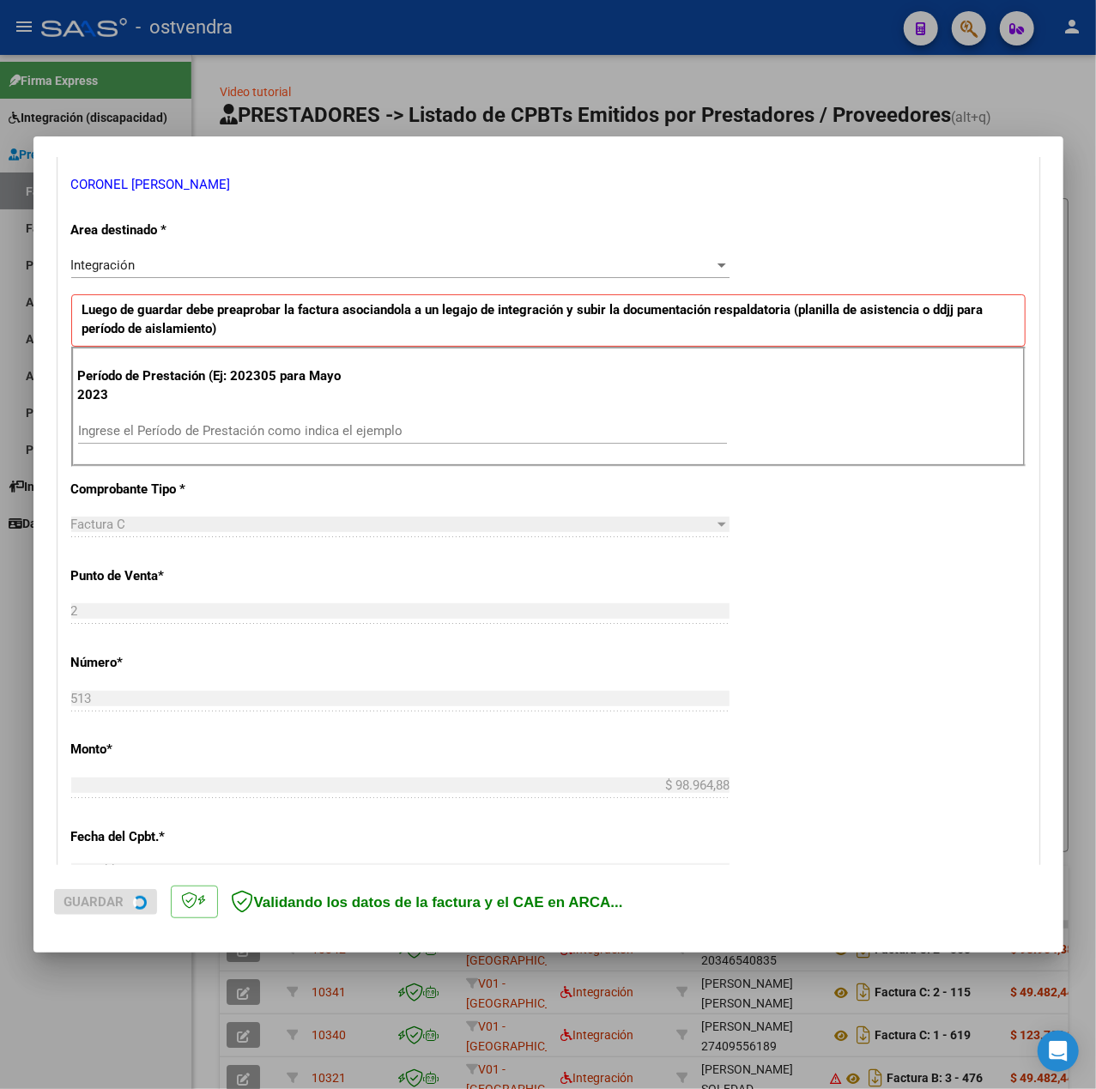
scroll to position [343, 0]
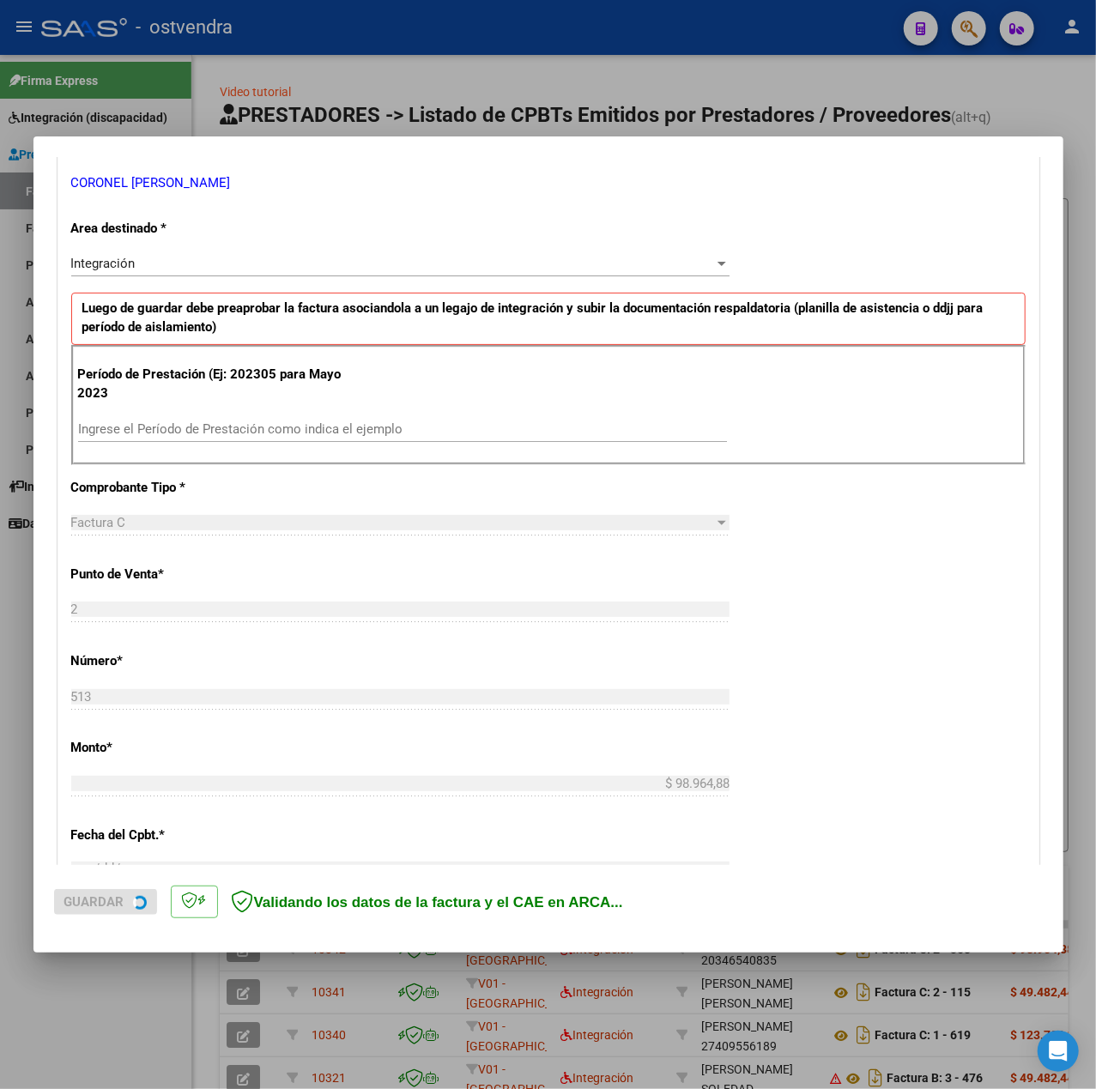
click at [214, 427] on input "Ingrese el Período de Prestación como indica el ejemplo" at bounding box center [402, 428] width 649 height 15
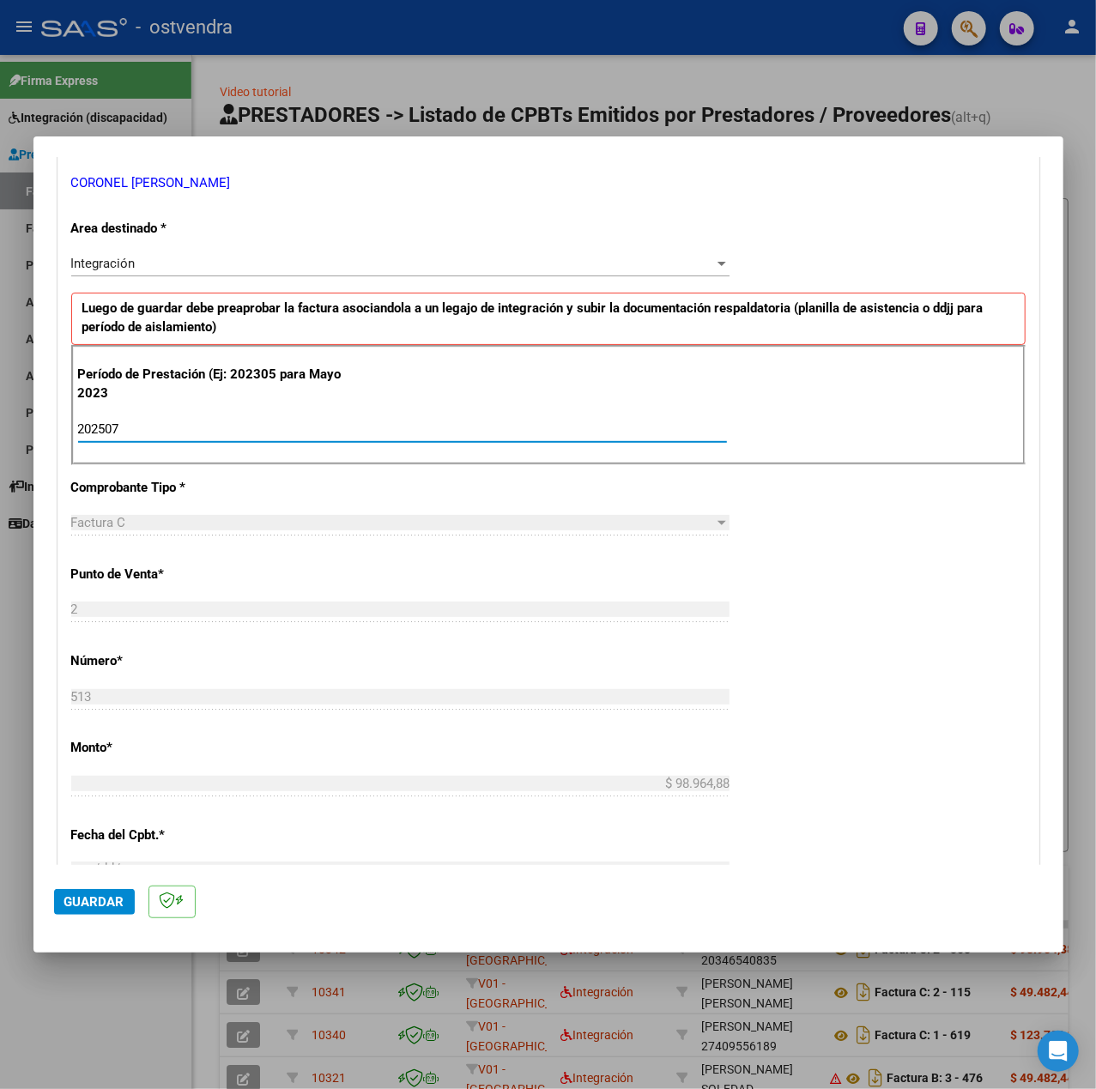
type input "202507"
click at [788, 605] on div "CUIT * 27-39103304-3 Ingresar CUIT ANALISIS PRESTADOR CORONEL CAMILA MAILEN ARC…" at bounding box center [548, 673] width 980 height 1291
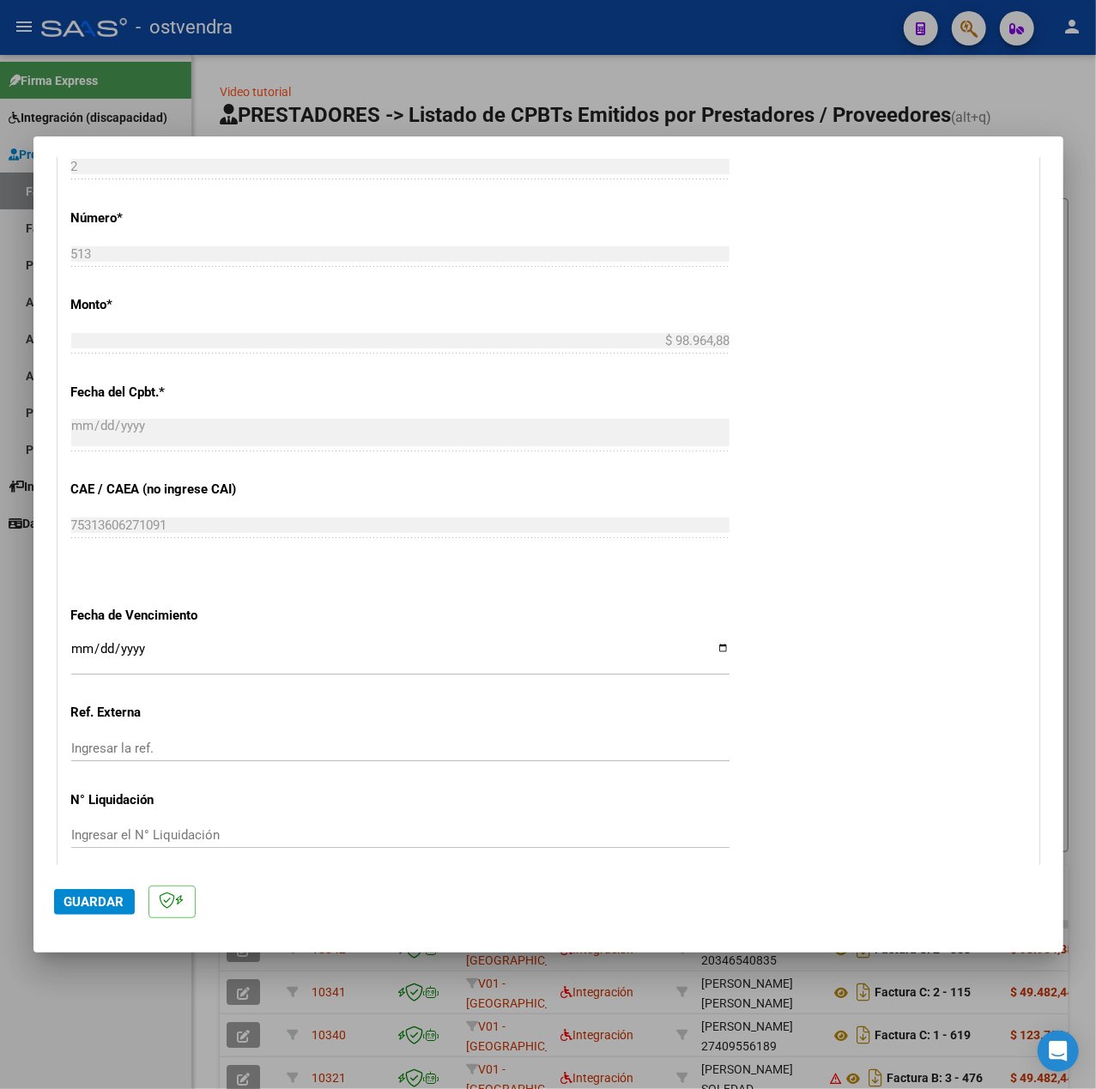
scroll to position [801, 0]
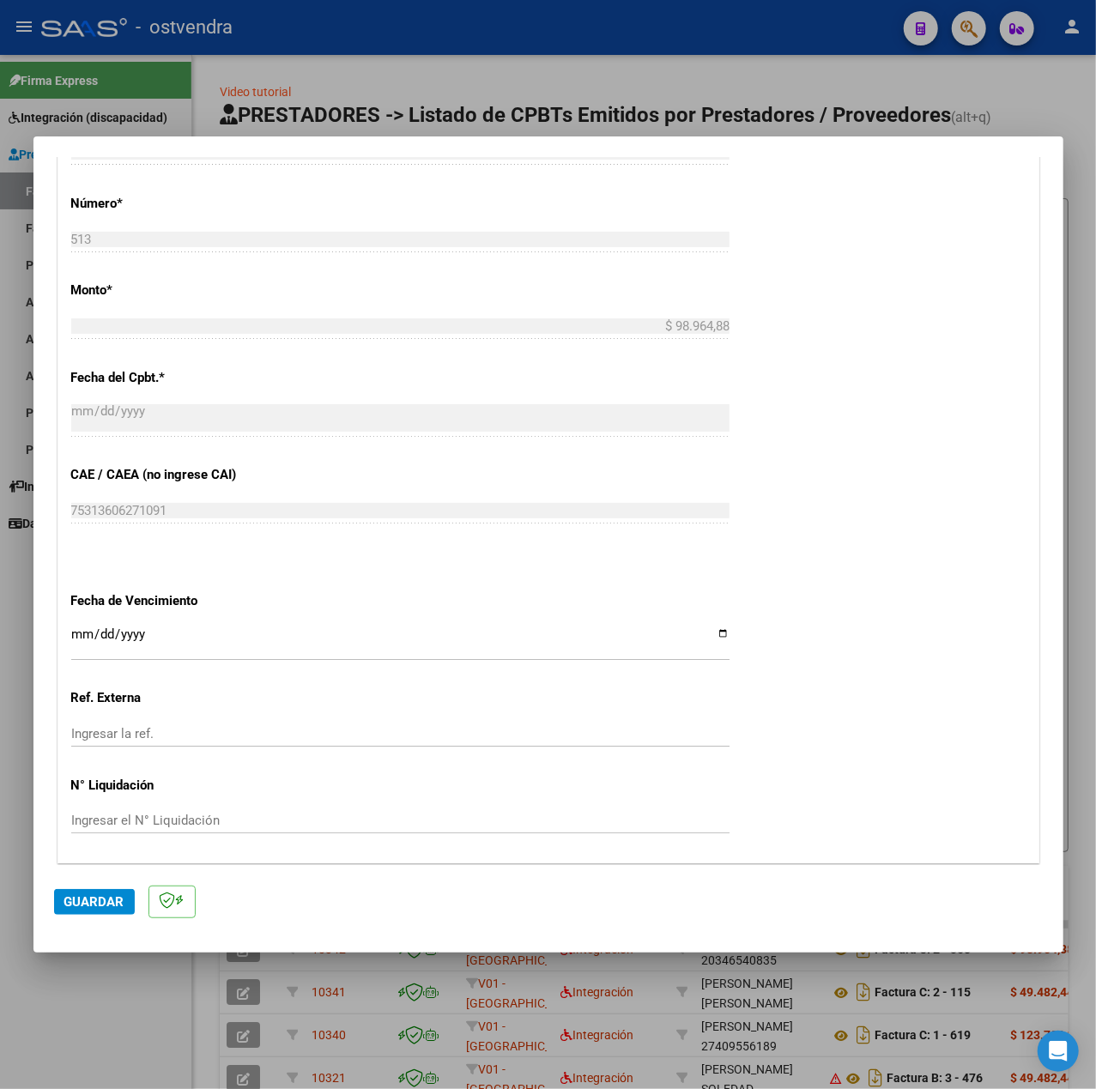
click at [79, 635] on input "Ingresar la fecha" at bounding box center [400, 640] width 658 height 27
type input "[DATE]"
click at [101, 894] on span "Guardar" at bounding box center [94, 901] width 60 height 15
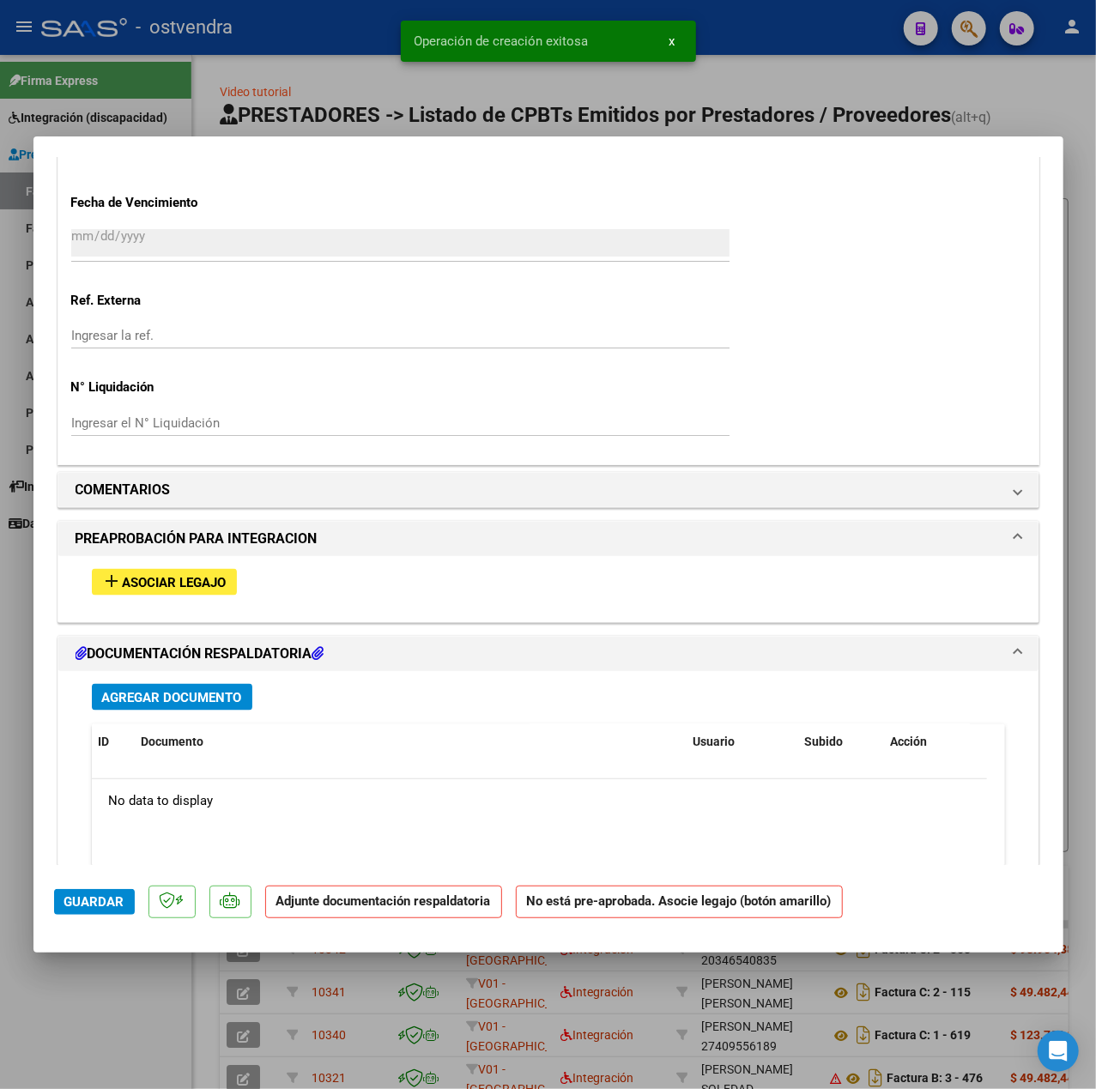
scroll to position [1258, 0]
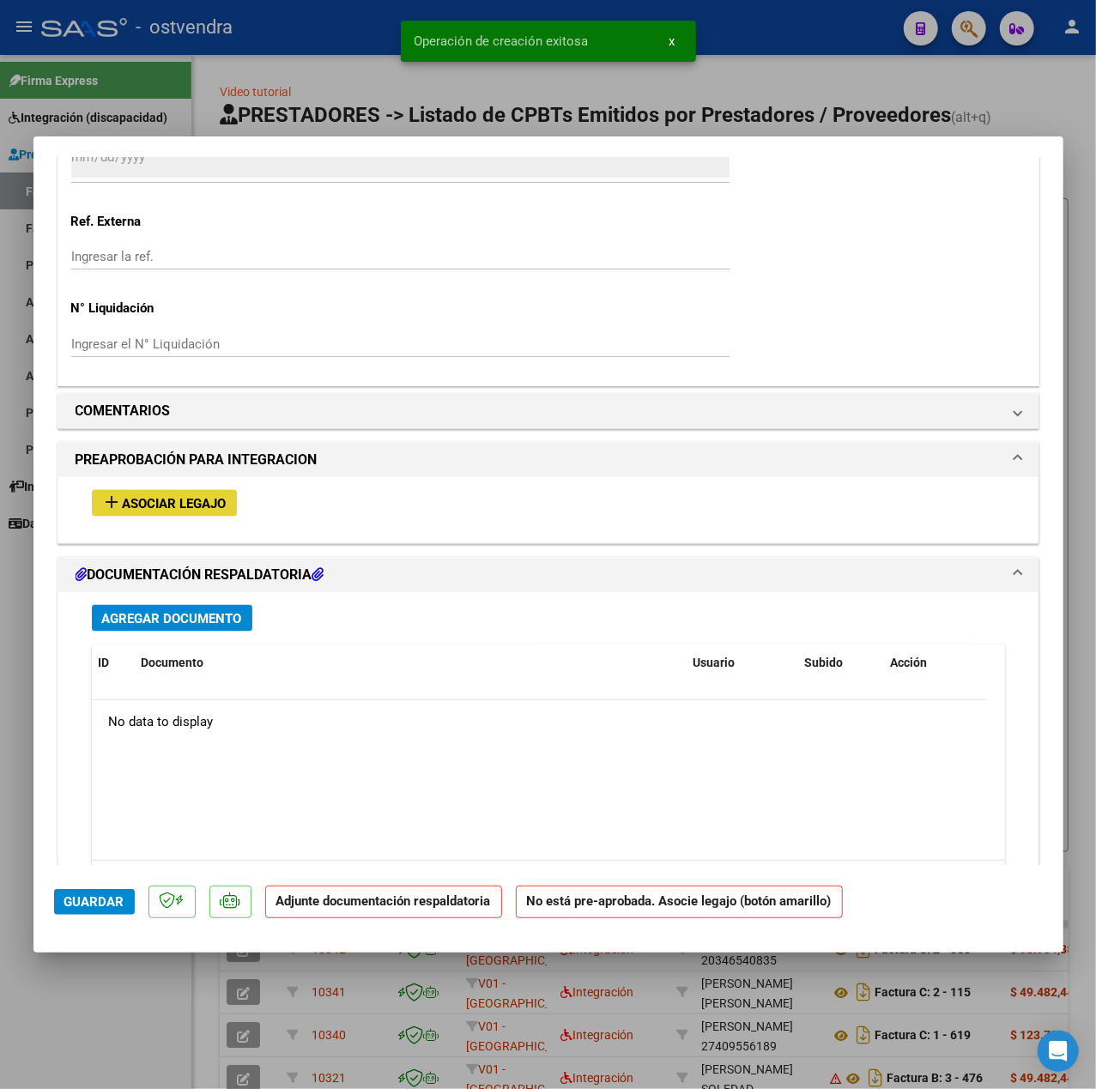
click at [118, 505] on mat-icon "add" at bounding box center [112, 502] width 21 height 21
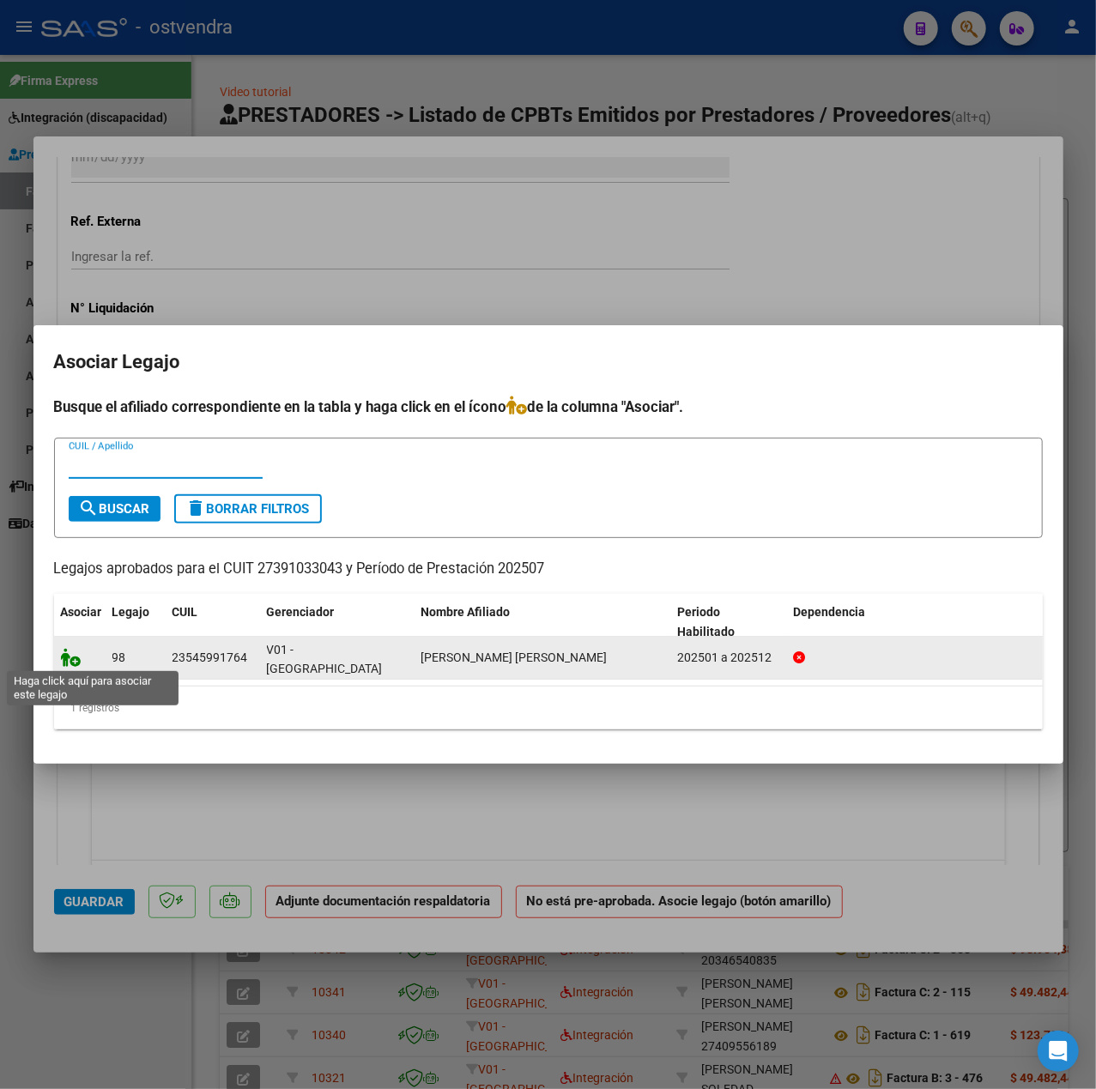
click at [73, 661] on icon at bounding box center [71, 657] width 21 height 19
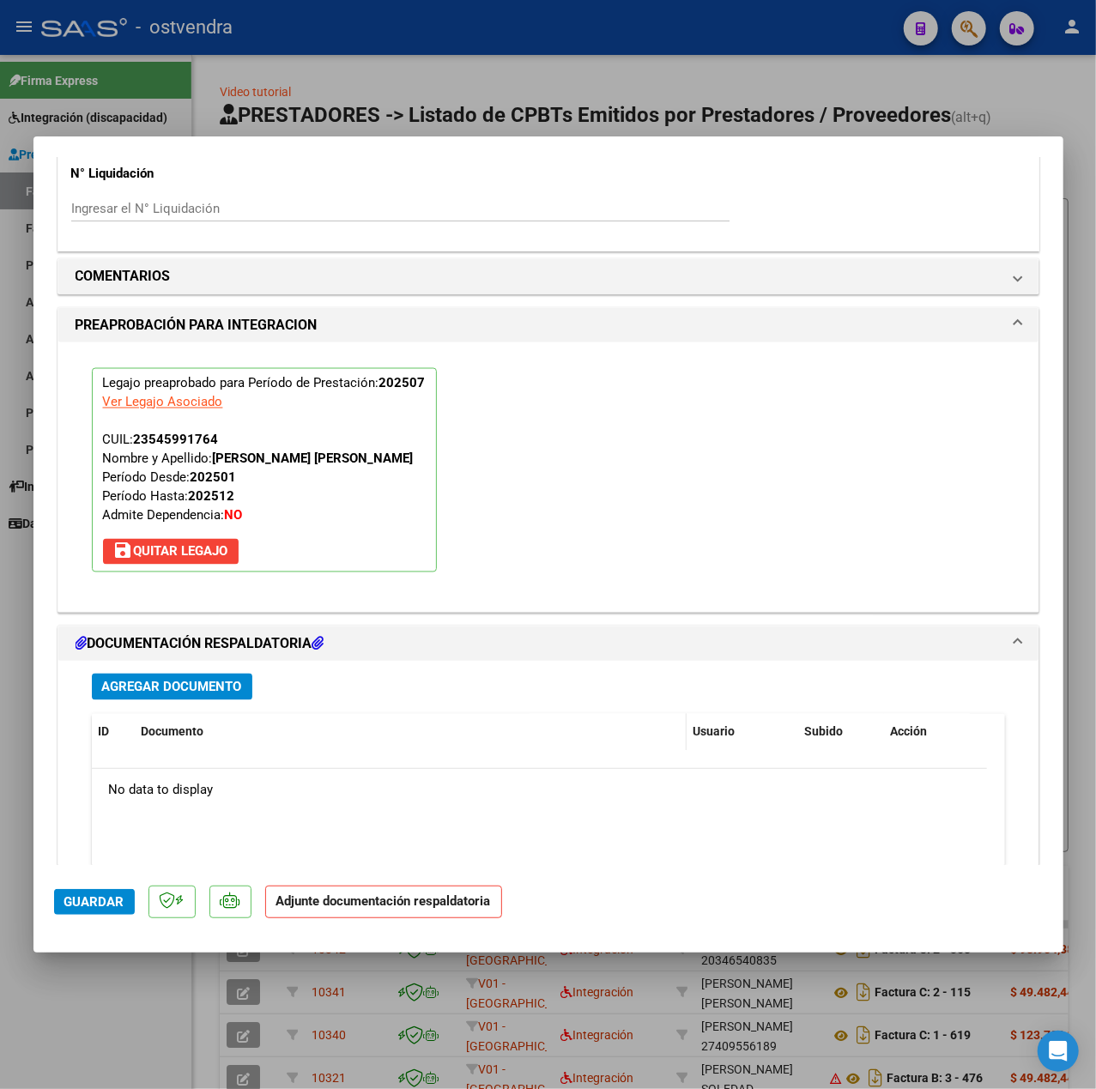
scroll to position [1603, 0]
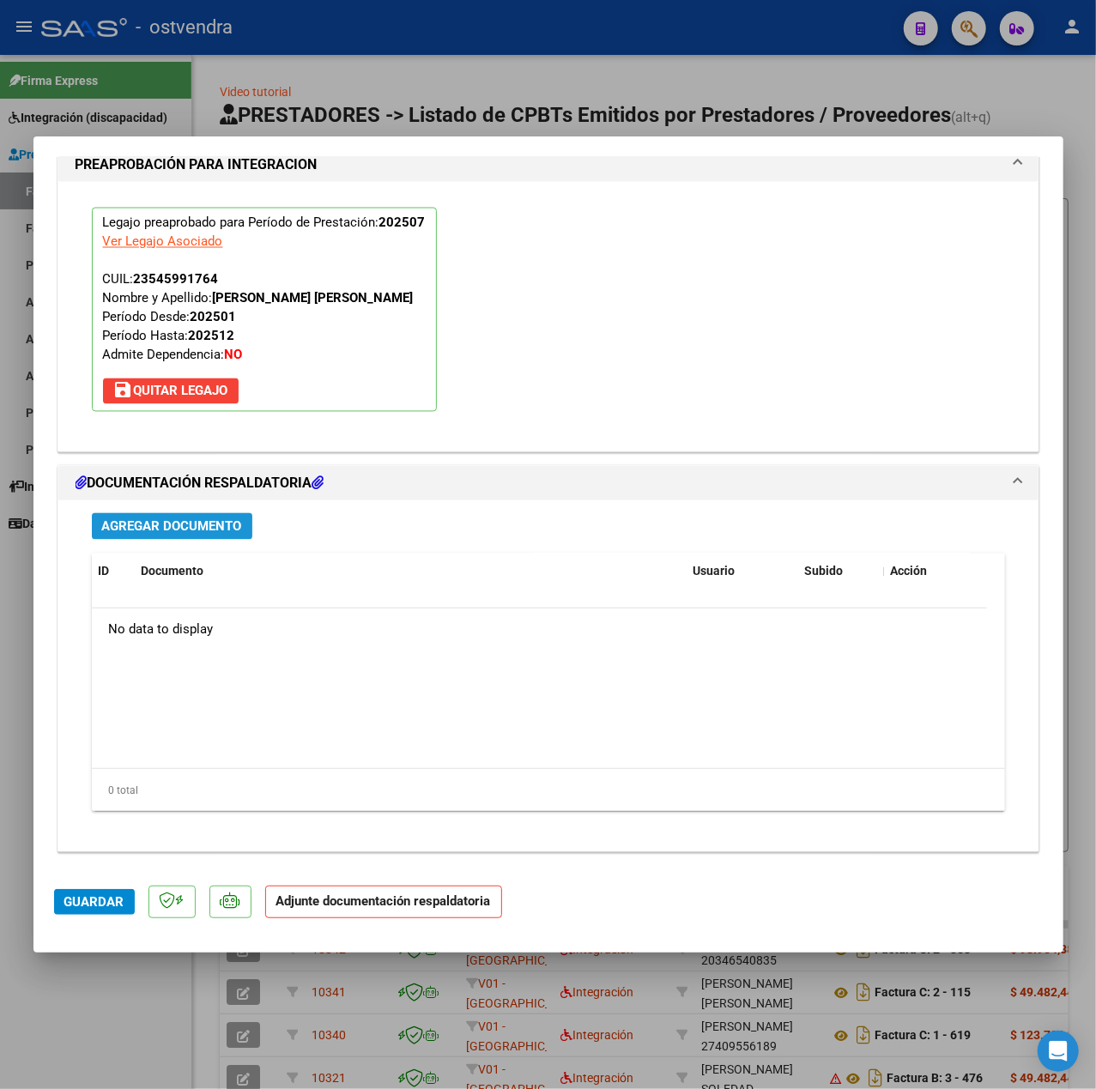
click at [224, 533] on span "Agregar Documento" at bounding box center [172, 526] width 140 height 15
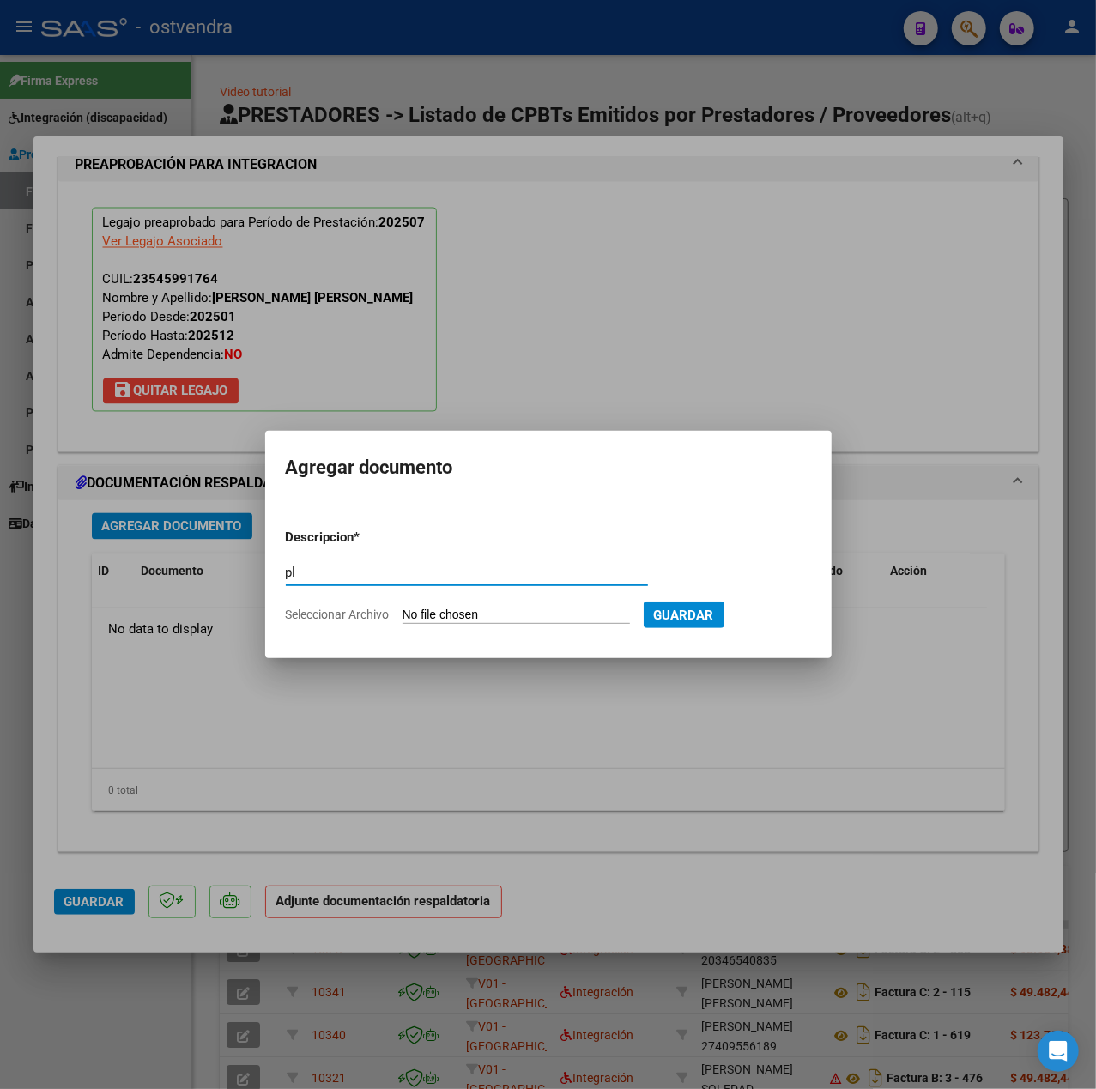
type input "p"
type input "PL"
click at [427, 614] on input "Seleccionar Archivo" at bounding box center [515, 616] width 227 height 16
type input "C:\fakepath\Planilla de asistencia Julio de 2025 Micaela Álvarez - Camila Maile…"
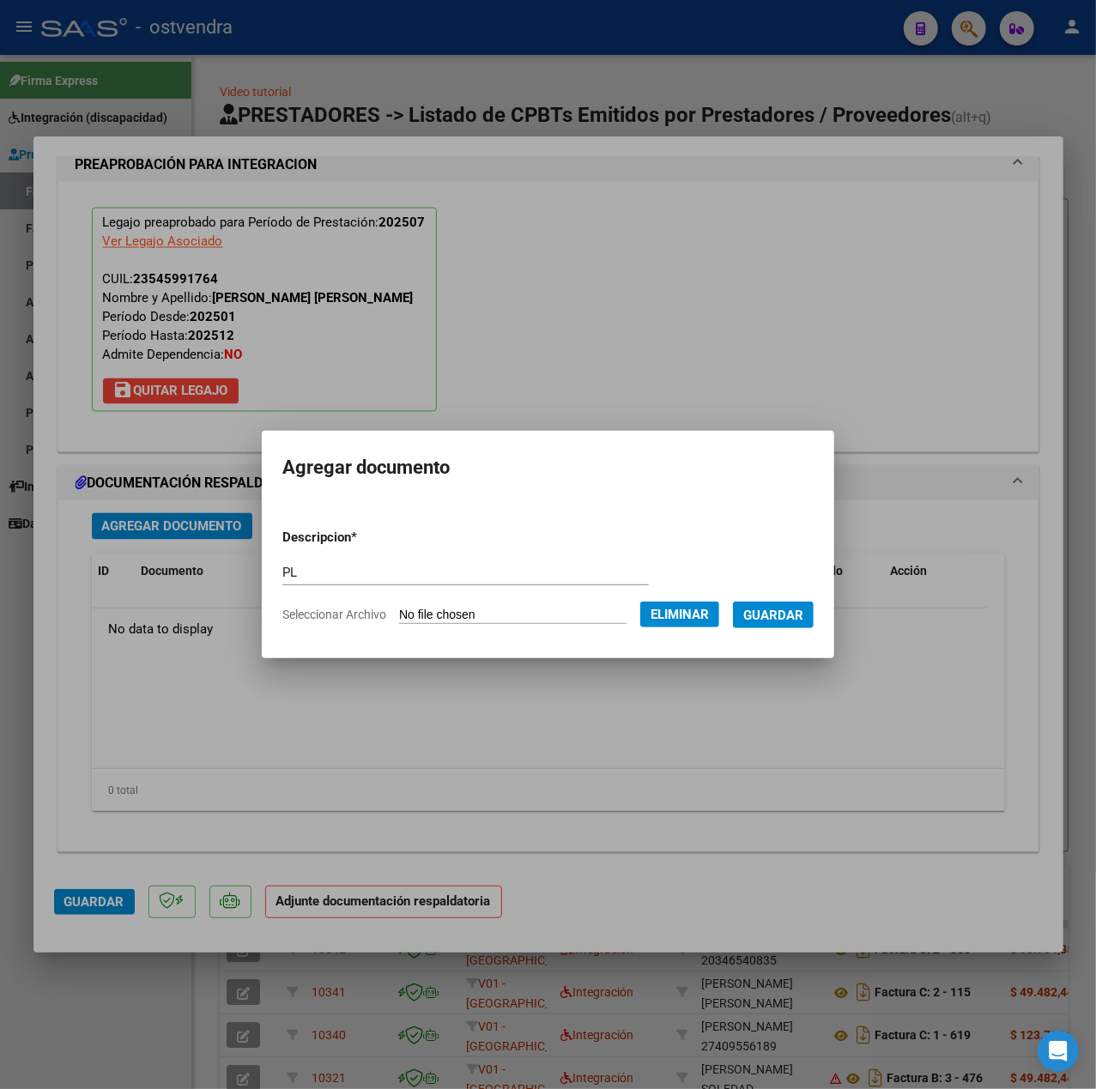
click at [781, 637] on form "Descripcion * PL Escriba aquí una descripcion Seleccionar Archivo Eliminar Guar…" at bounding box center [547, 576] width 531 height 123
click at [777, 623] on button "Guardar" at bounding box center [773, 614] width 81 height 27
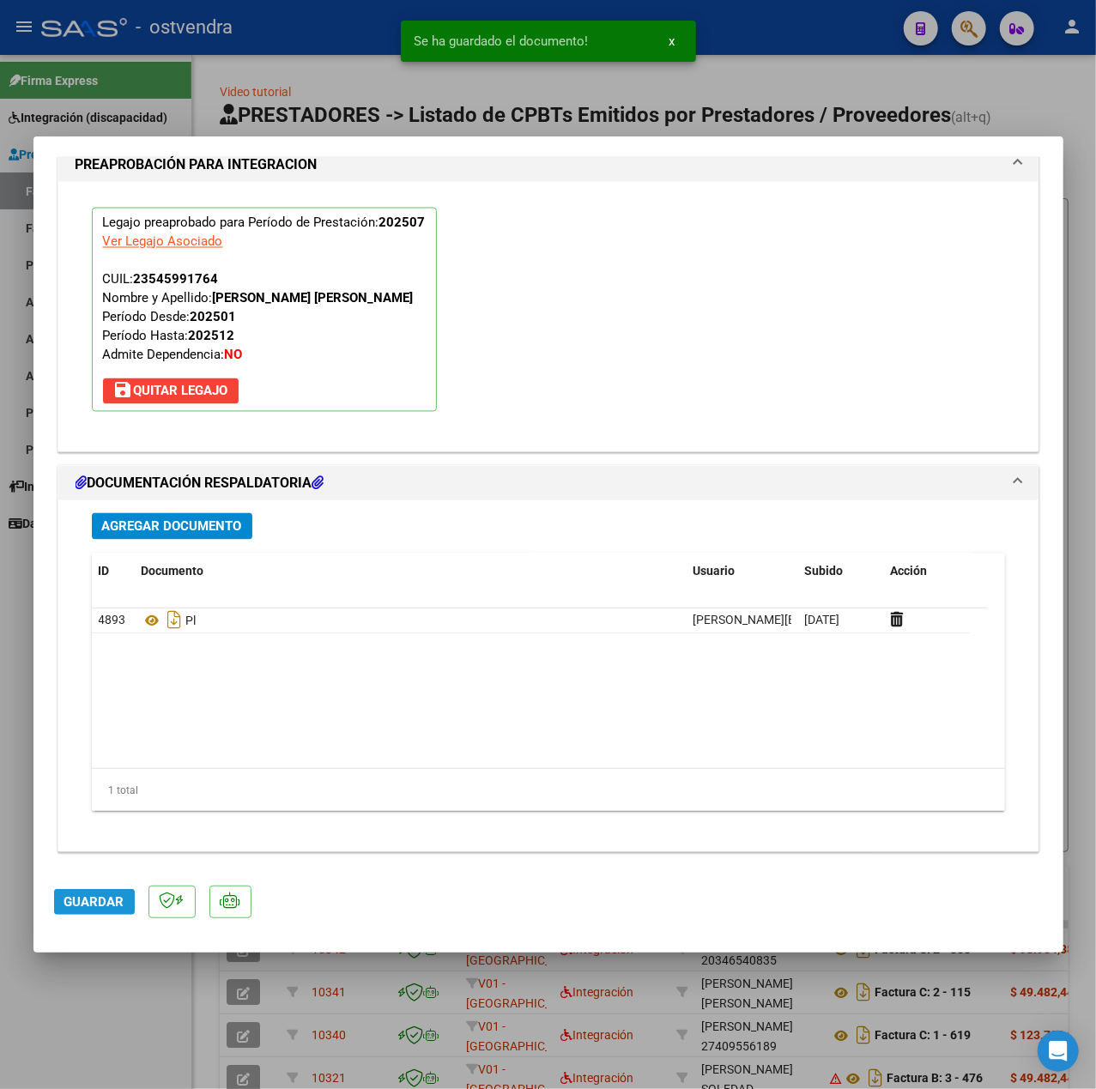
click at [90, 899] on span "Guardar" at bounding box center [94, 901] width 60 height 15
click at [134, 992] on div at bounding box center [548, 544] width 1096 height 1089
type input "$ 0,00"
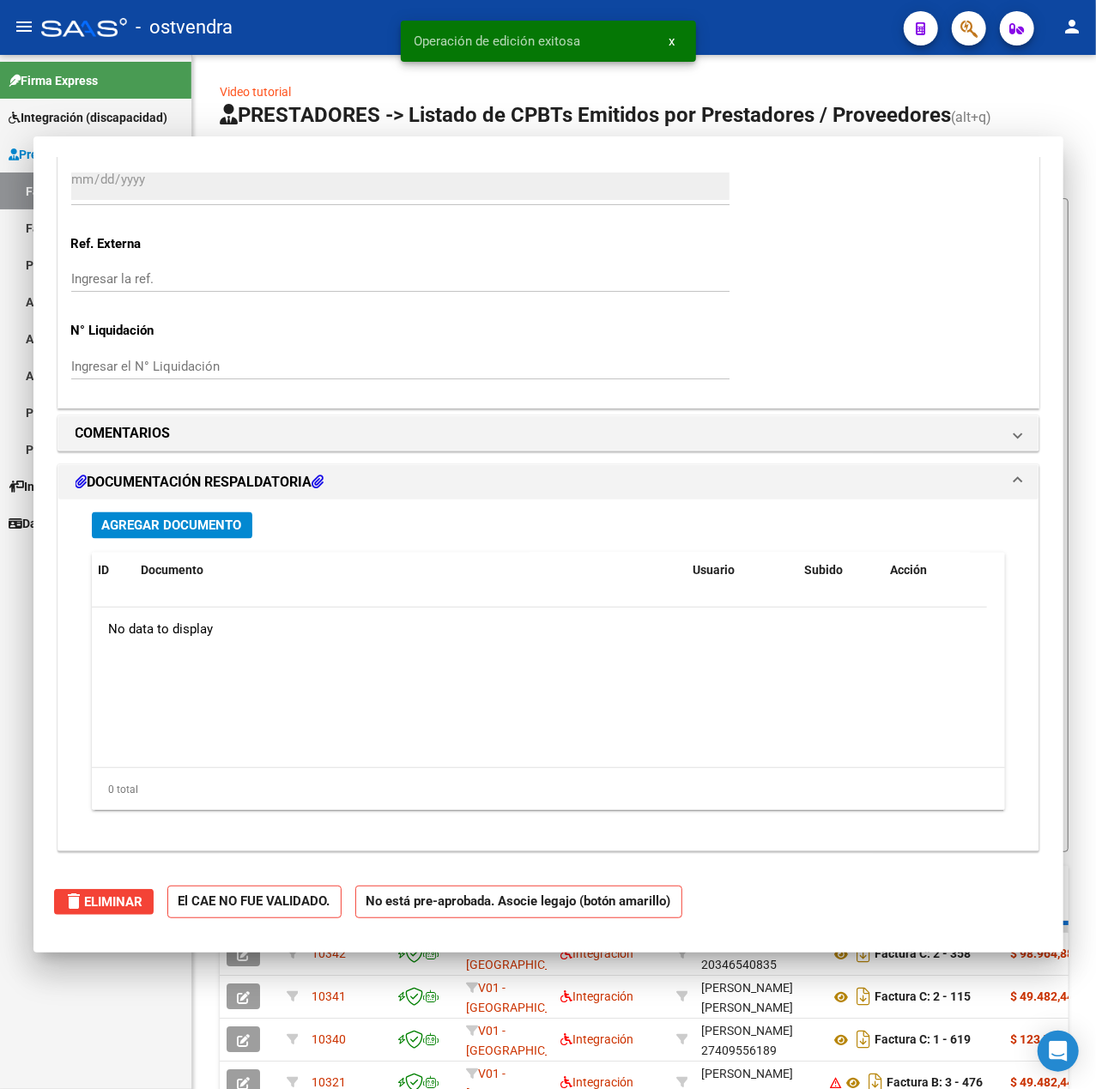
scroll to position [1412, 0]
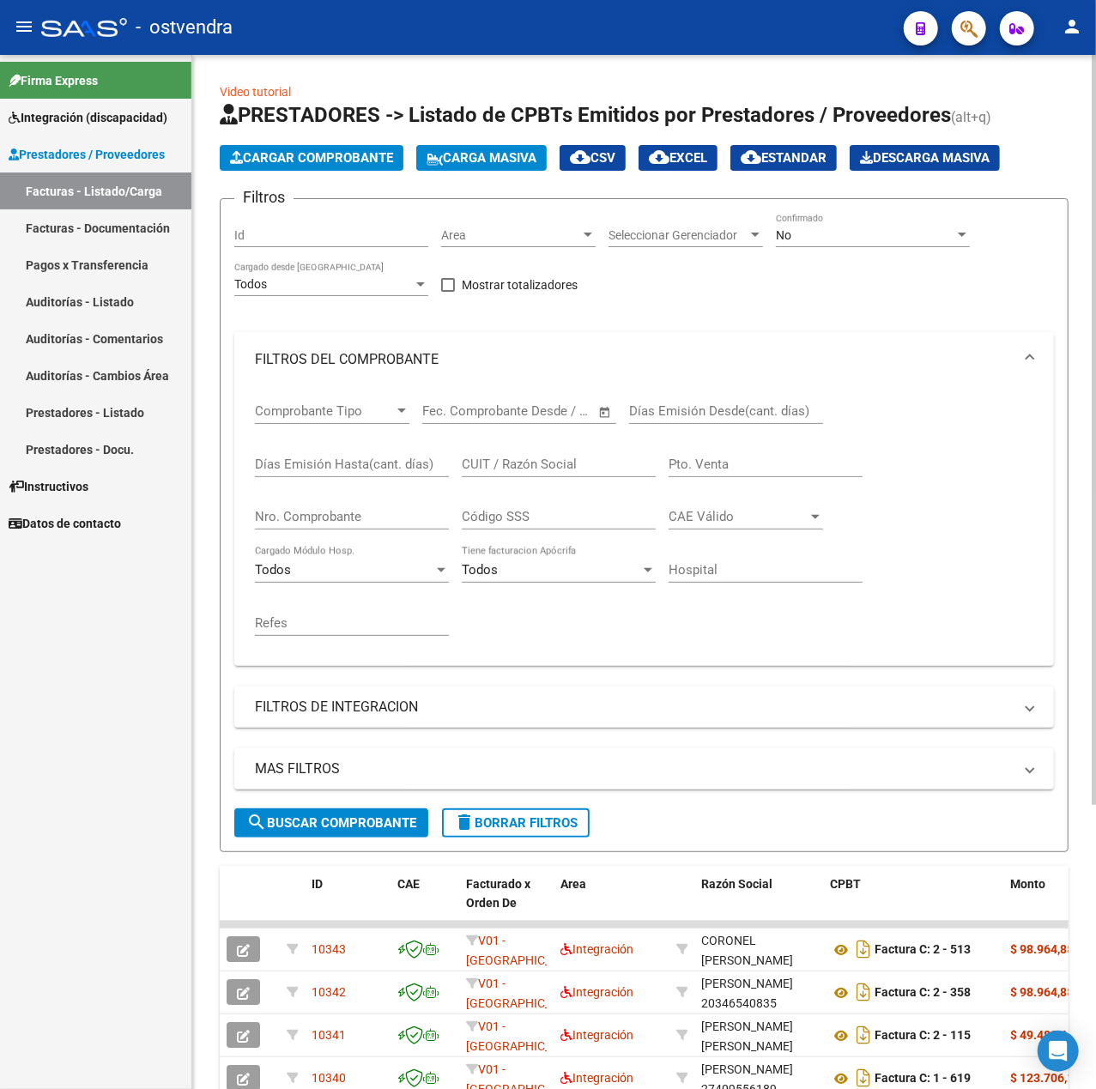
click at [290, 138] on app-list-header "PRESTADORES -> Listado de CPBTs Emitidos por Prestadores / Proveedores (alt+q) …" at bounding box center [644, 476] width 849 height 751
click at [300, 150] on span "Cargar Comprobante" at bounding box center [311, 157] width 163 height 15
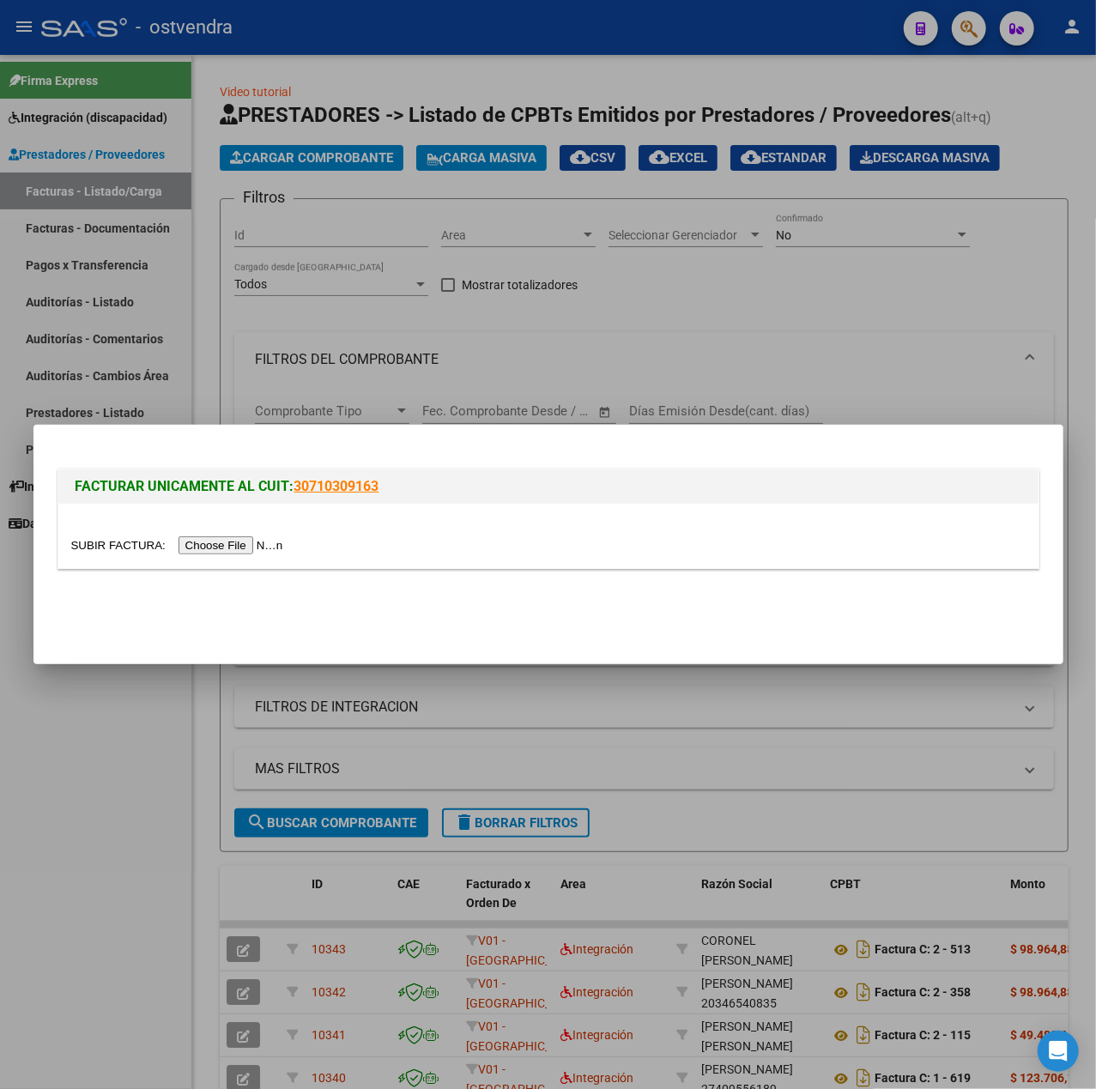
click at [235, 543] on input "file" at bounding box center [179, 545] width 217 height 18
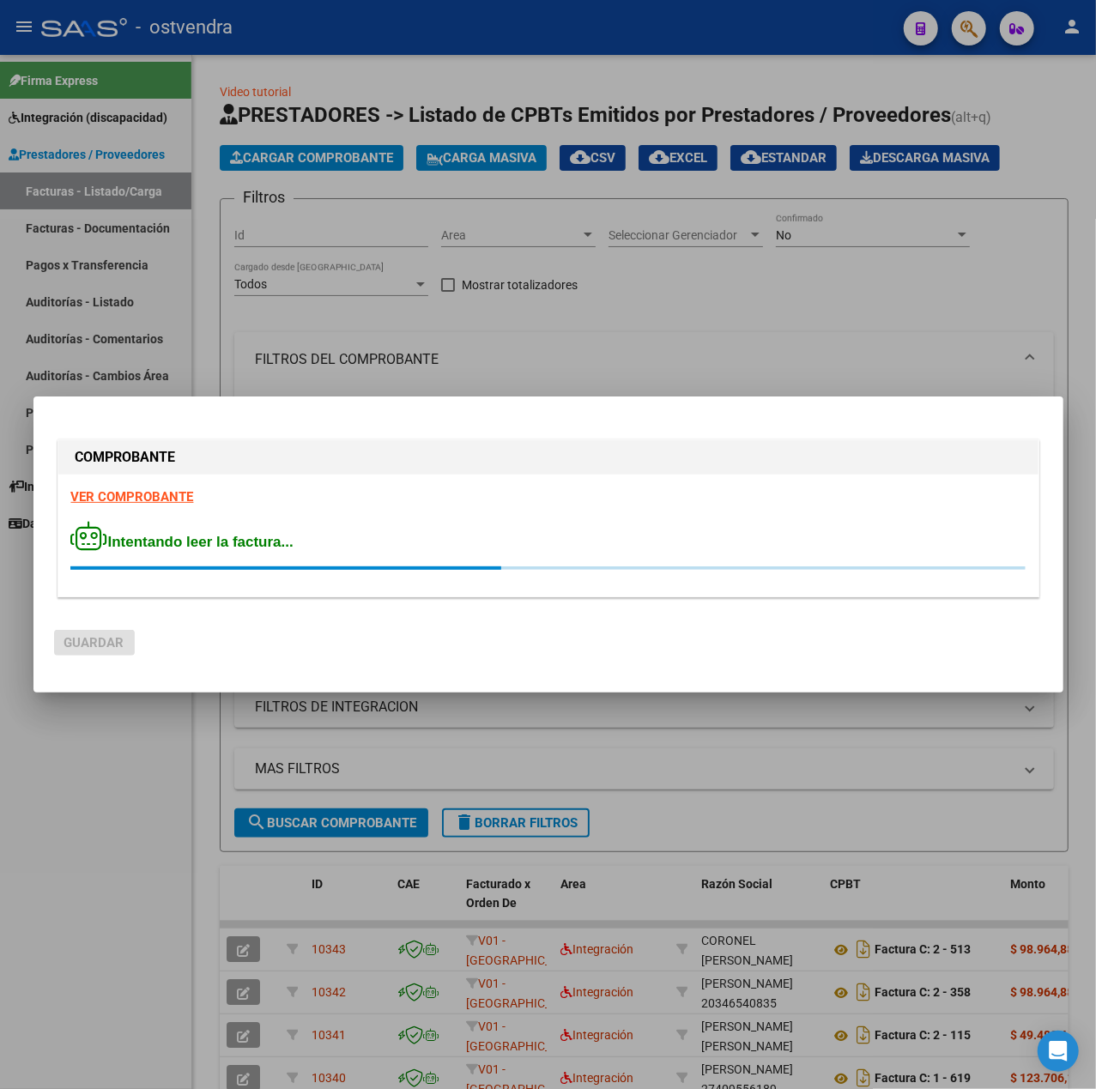
click at [137, 496] on div "COMPROBANTE VER COMPROBANTE Intentando leer la factura..." at bounding box center [548, 521] width 988 height 171
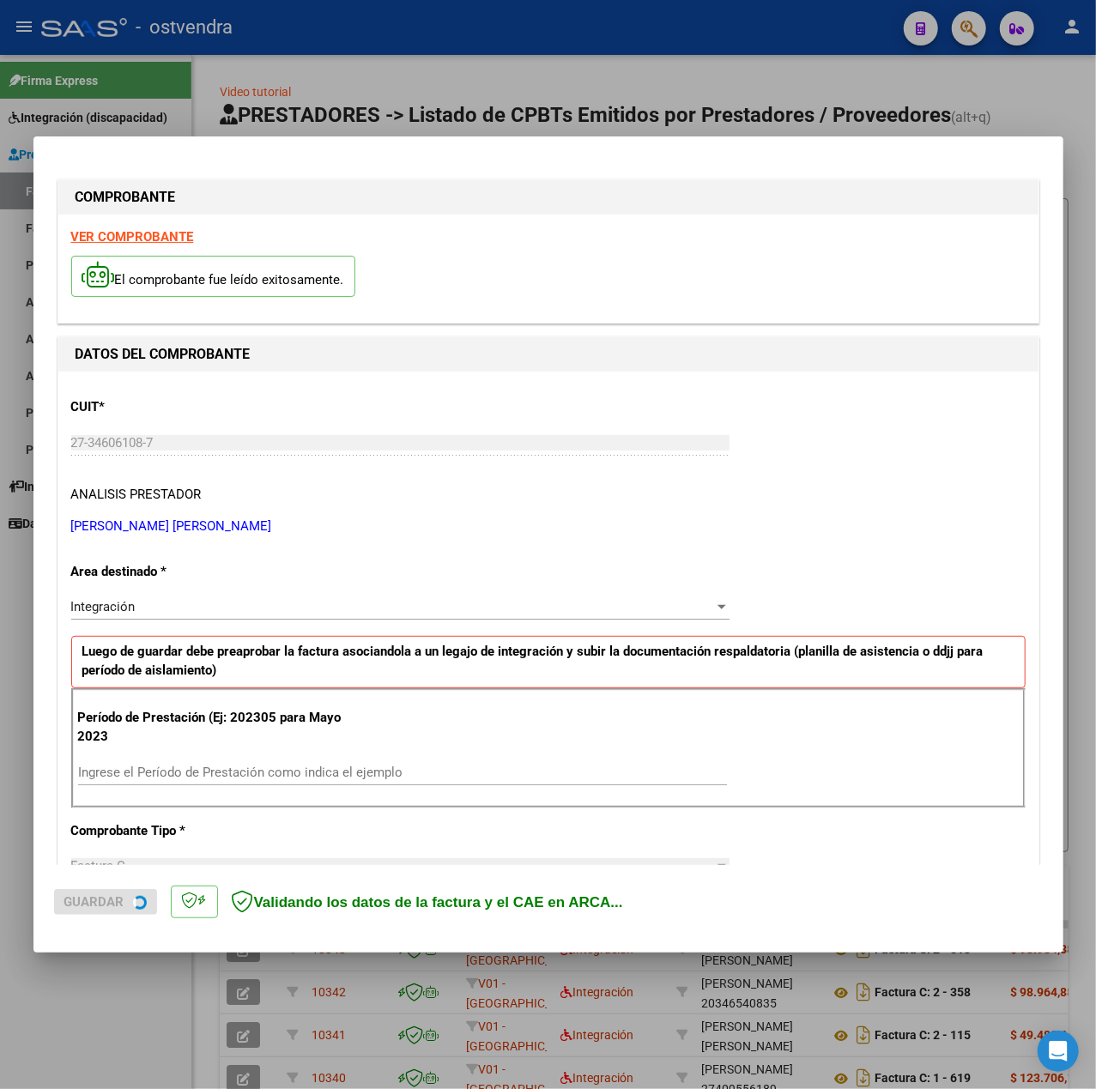
click at [135, 240] on strong "VER COMPROBANTE" at bounding box center [132, 236] width 123 height 15
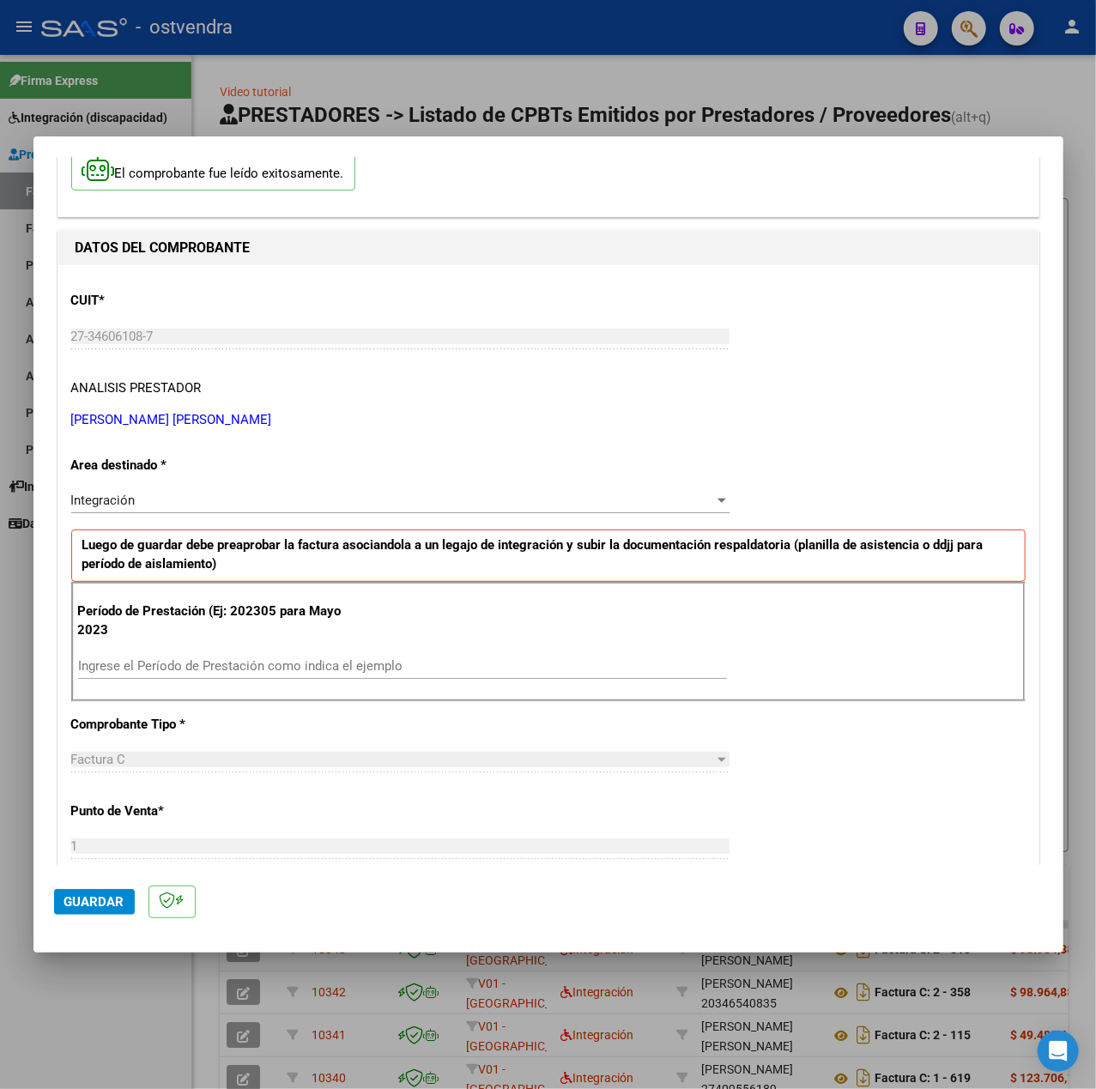
scroll to position [228, 0]
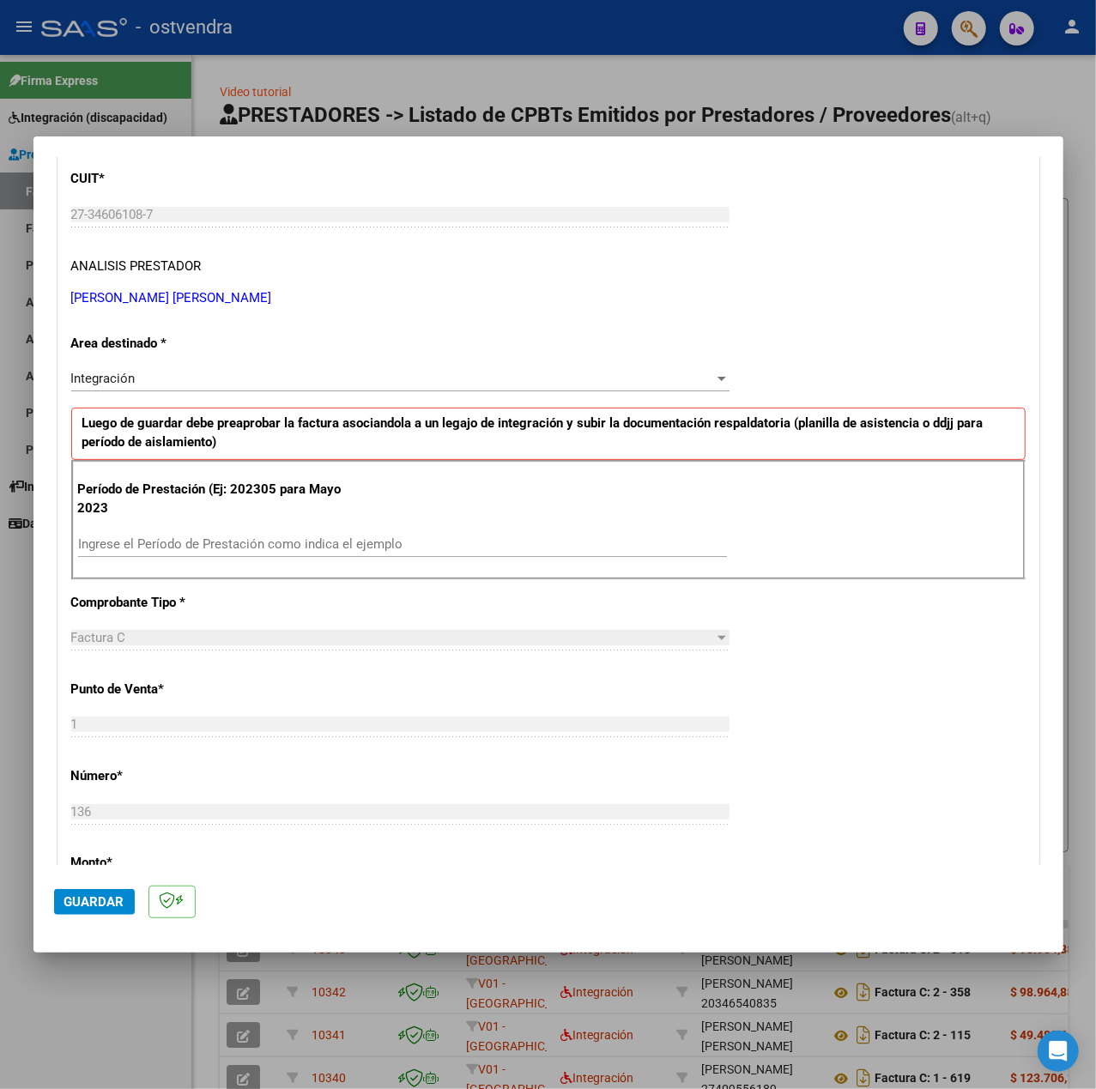
click at [261, 535] on div "Ingrese el Período de Prestación como indica el ejemplo" at bounding box center [402, 544] width 649 height 26
click at [273, 540] on input "Ingrese el Período de Prestación como indica el ejemplo" at bounding box center [402, 543] width 649 height 15
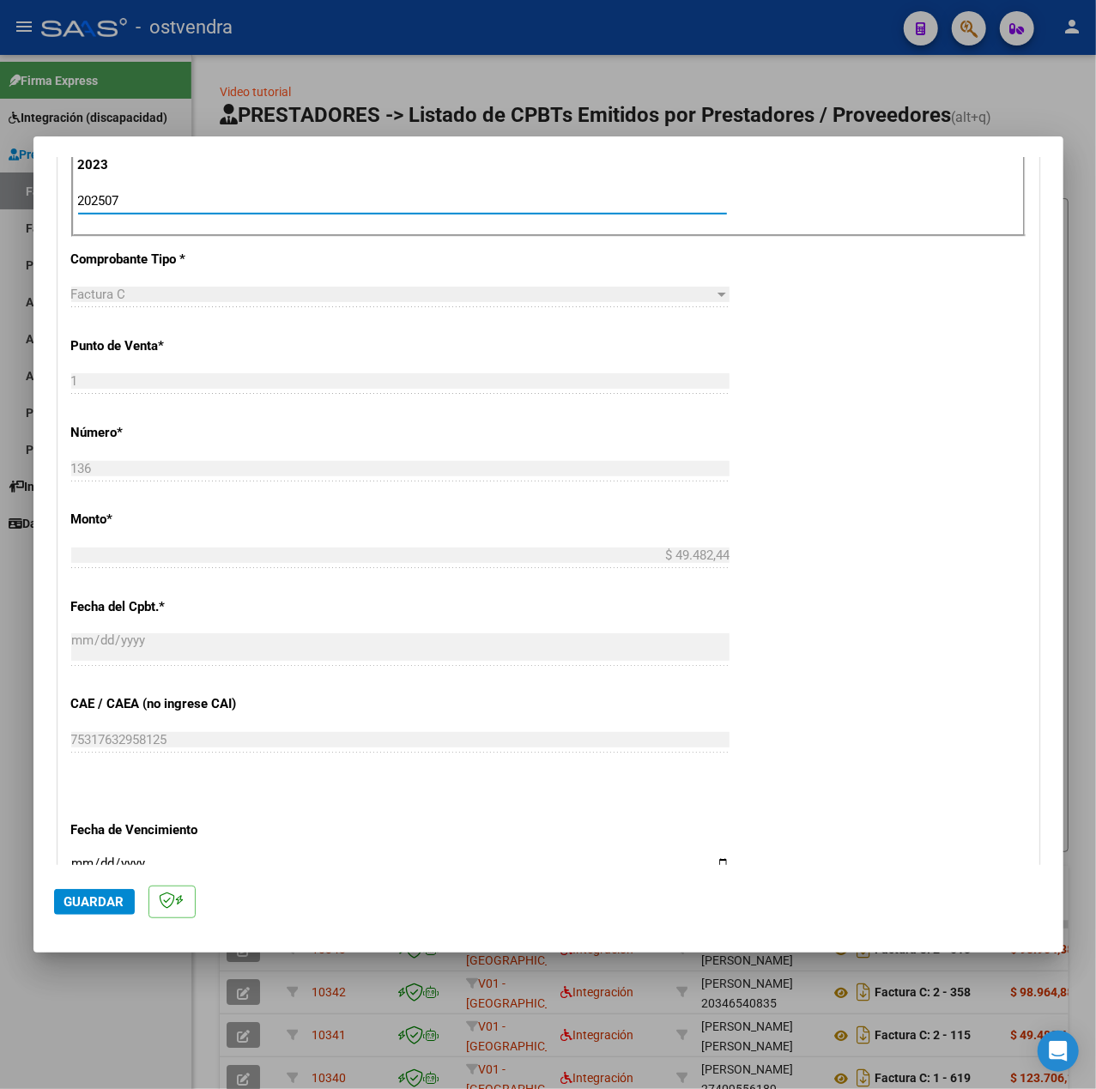
scroll to position [858, 0]
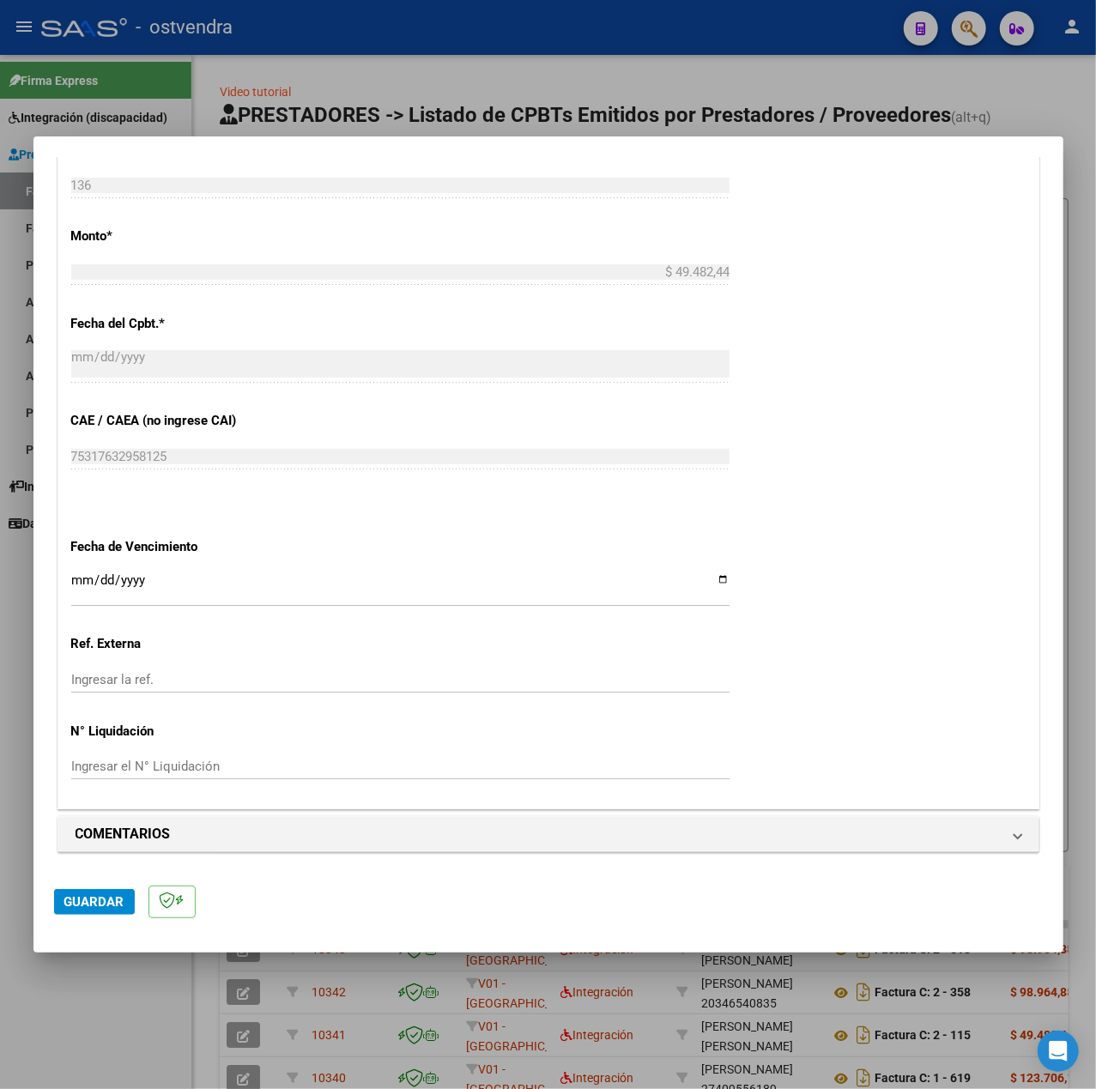
type input "202507"
click at [71, 585] on input "Ingresar la fecha" at bounding box center [400, 586] width 658 height 27
type input "[DATE]"
click at [897, 732] on div "CUIT * 27-34606108-7 Ingresar CUIT ANALISIS PRESTADOR SCHULTHEIS BARRIENTOS AYE…" at bounding box center [548, 162] width 980 height 1291
click at [106, 894] on span "Guardar" at bounding box center [94, 901] width 60 height 15
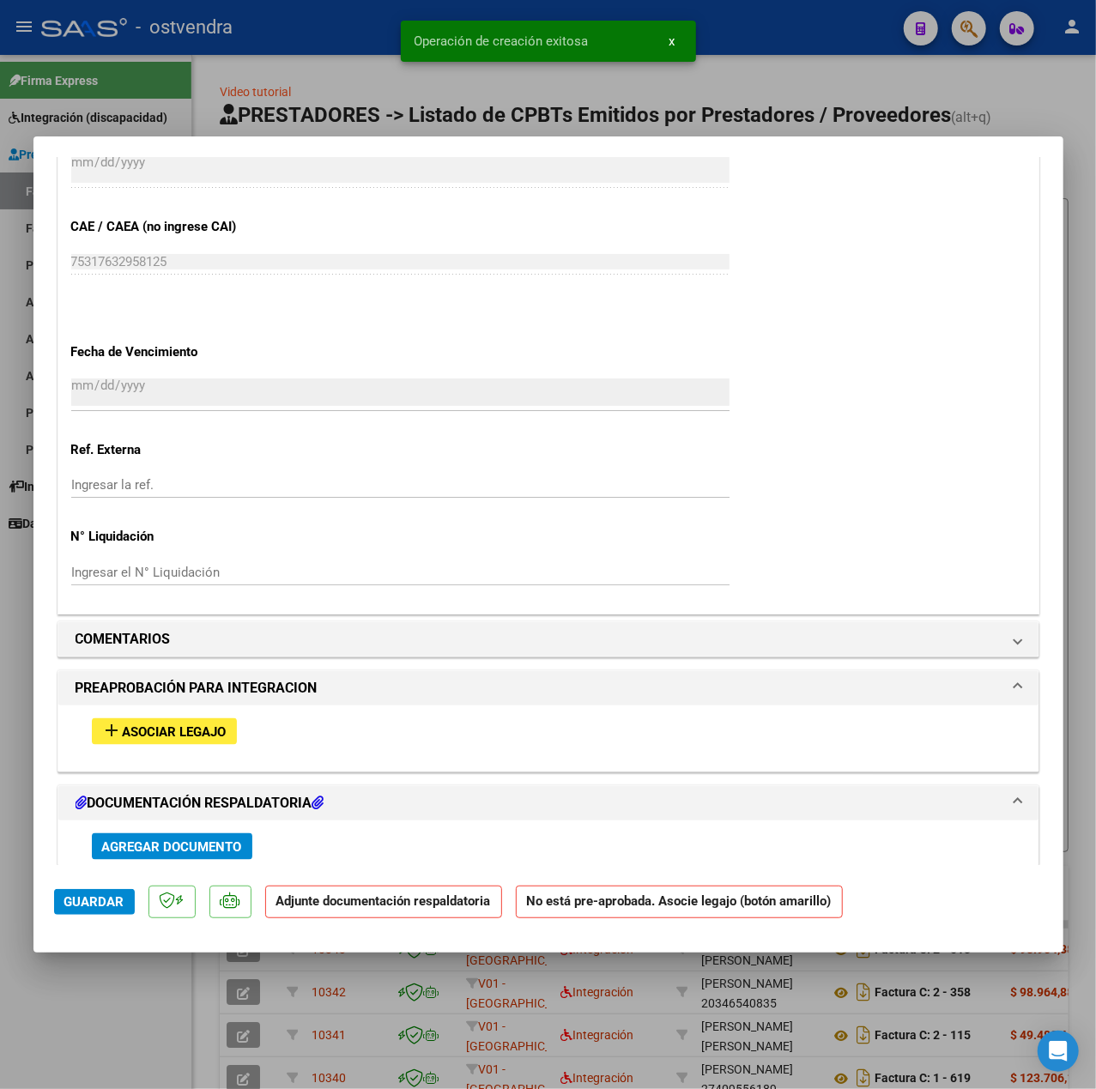
scroll to position [1354, 0]
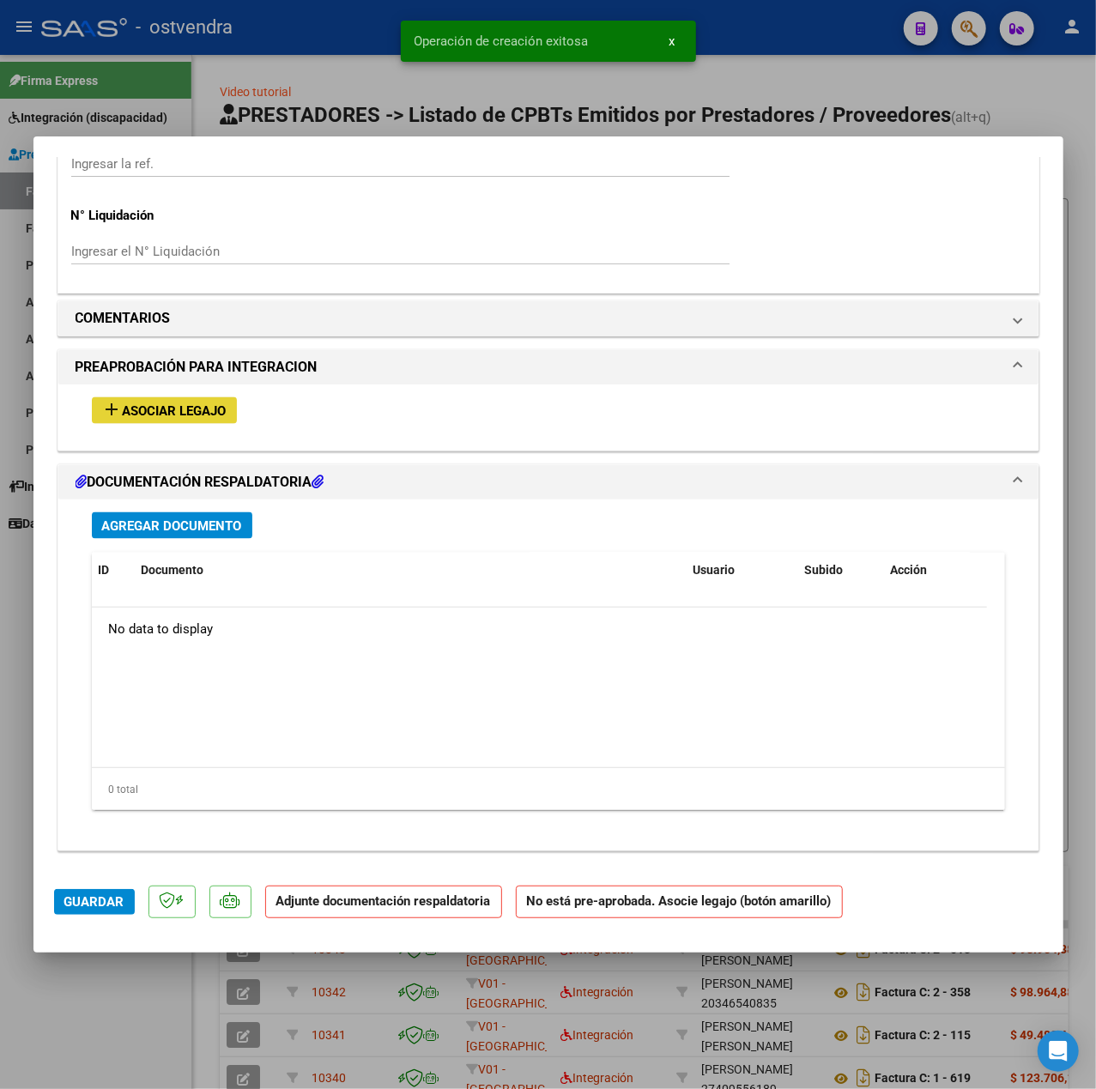
click at [148, 409] on span "Asociar Legajo" at bounding box center [175, 410] width 104 height 15
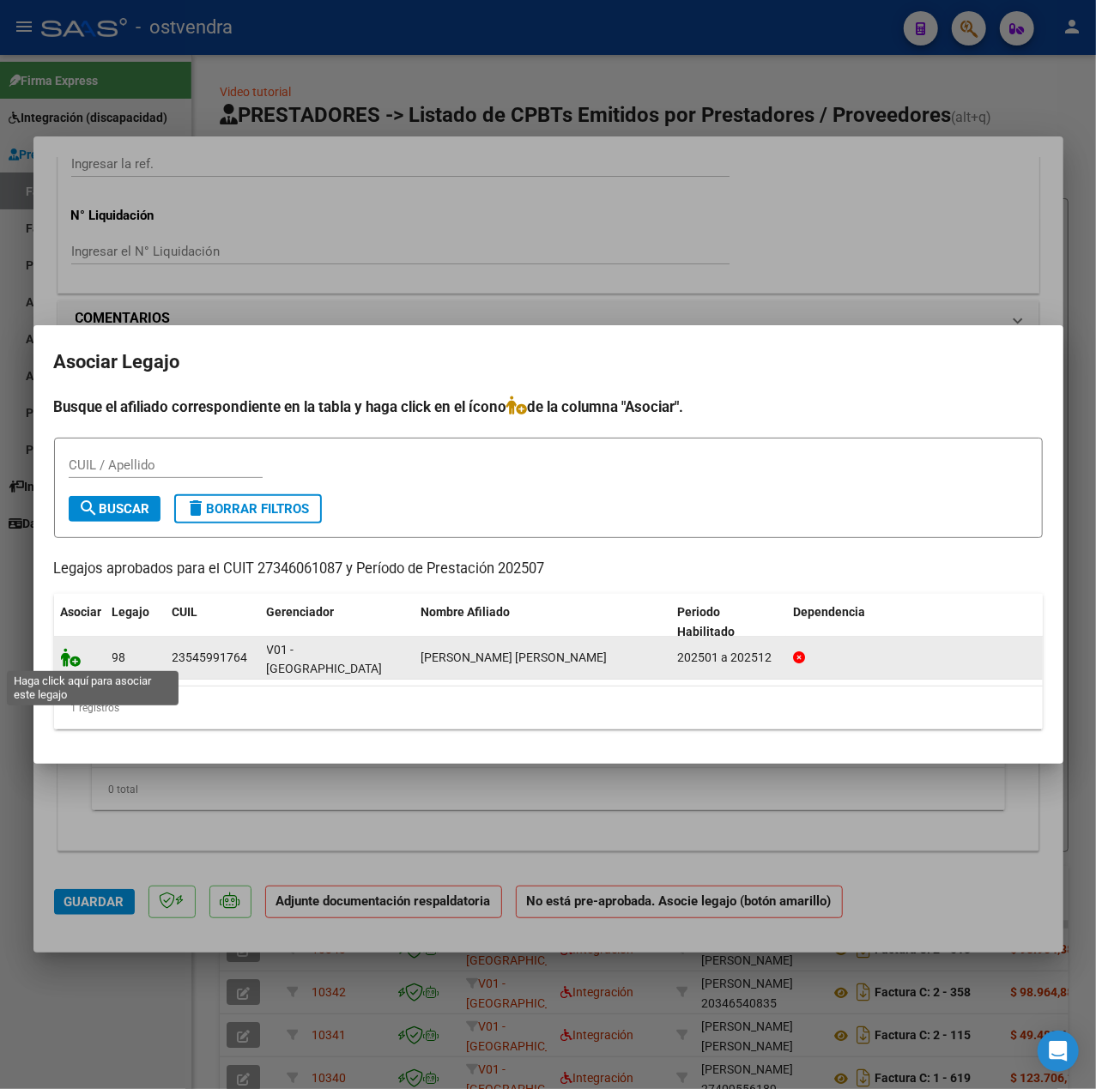
click at [69, 660] on icon at bounding box center [71, 657] width 21 height 19
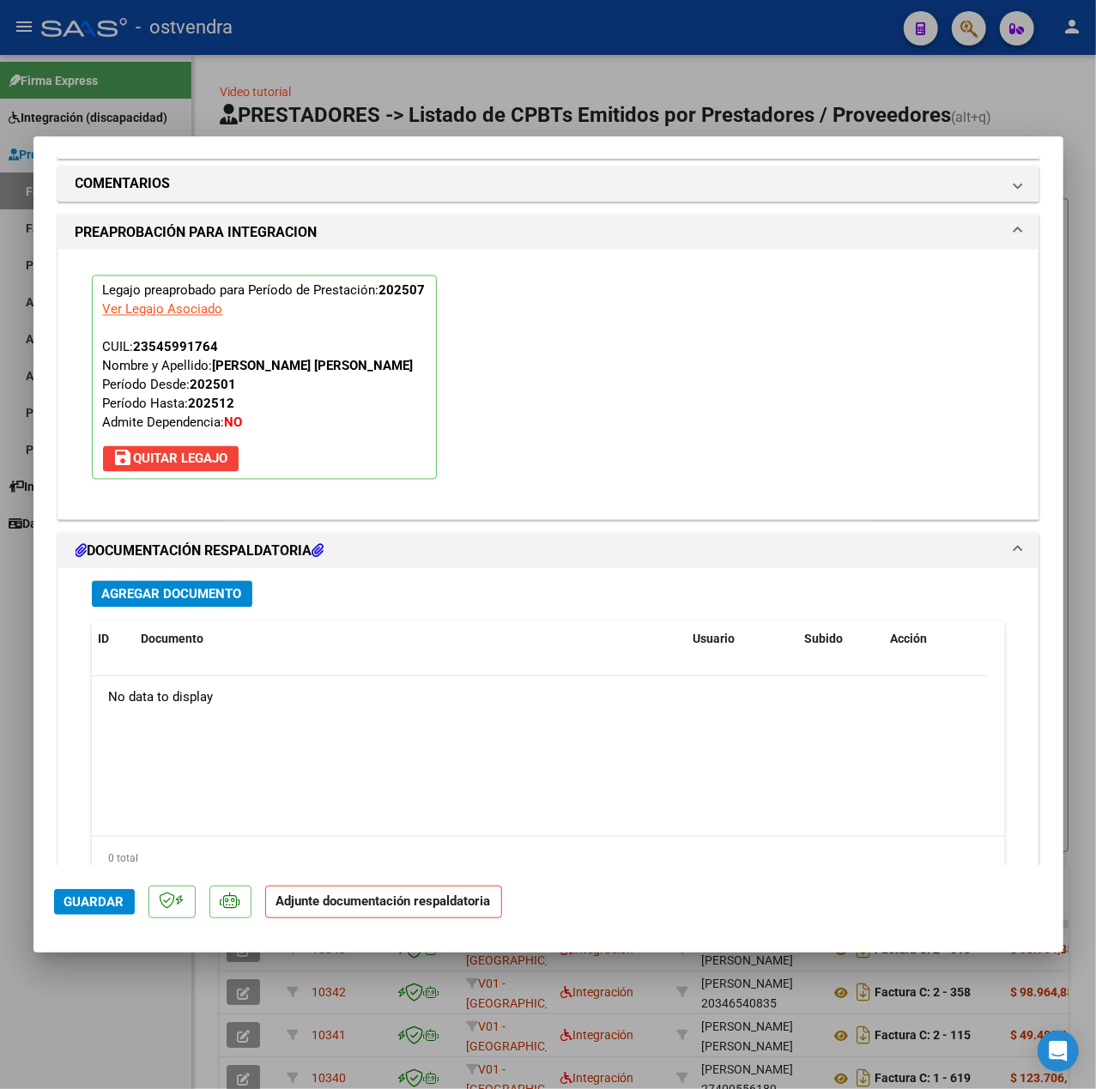
scroll to position [1603, 0]
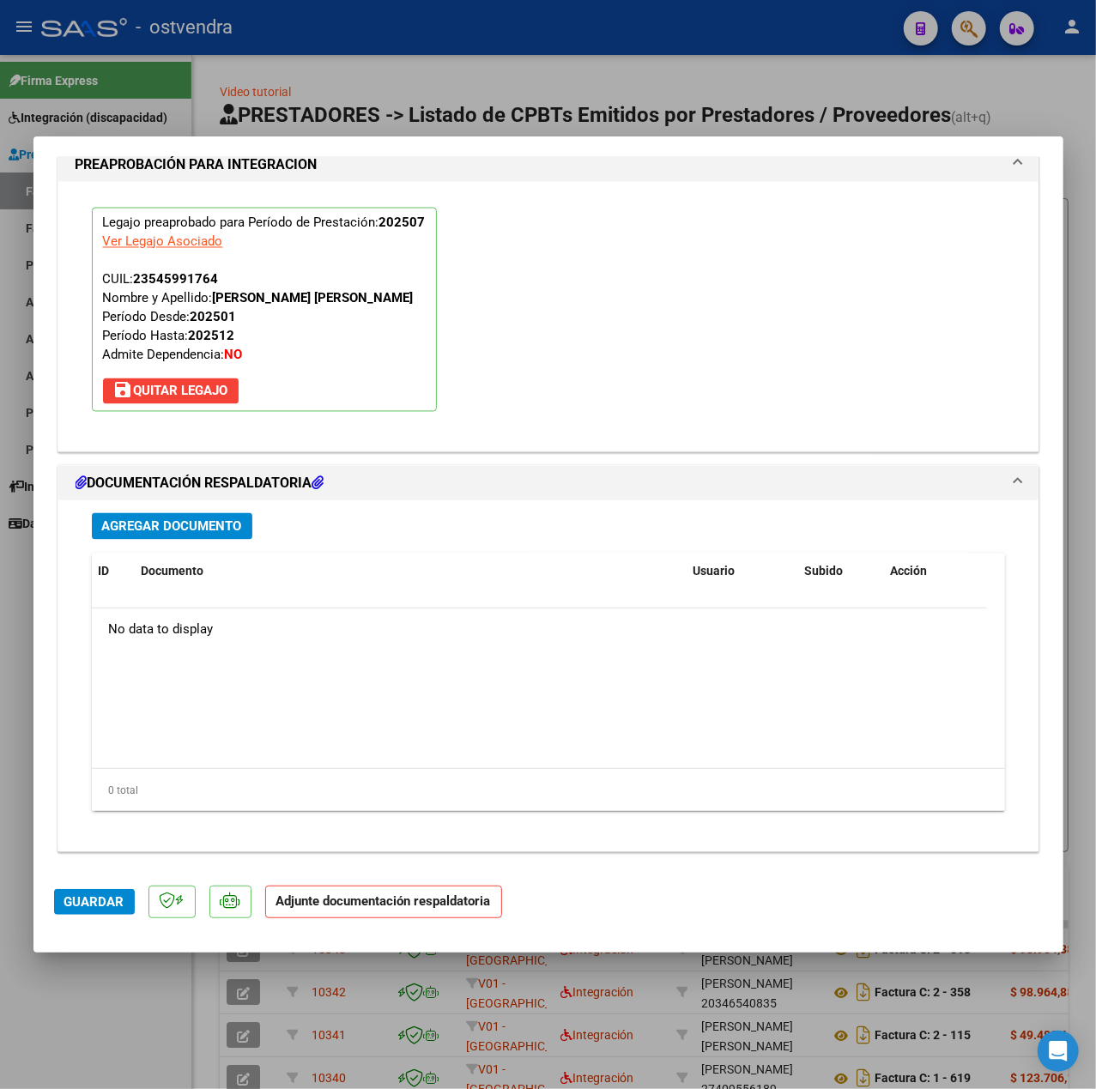
click at [208, 527] on span "Agregar Documento" at bounding box center [172, 526] width 140 height 15
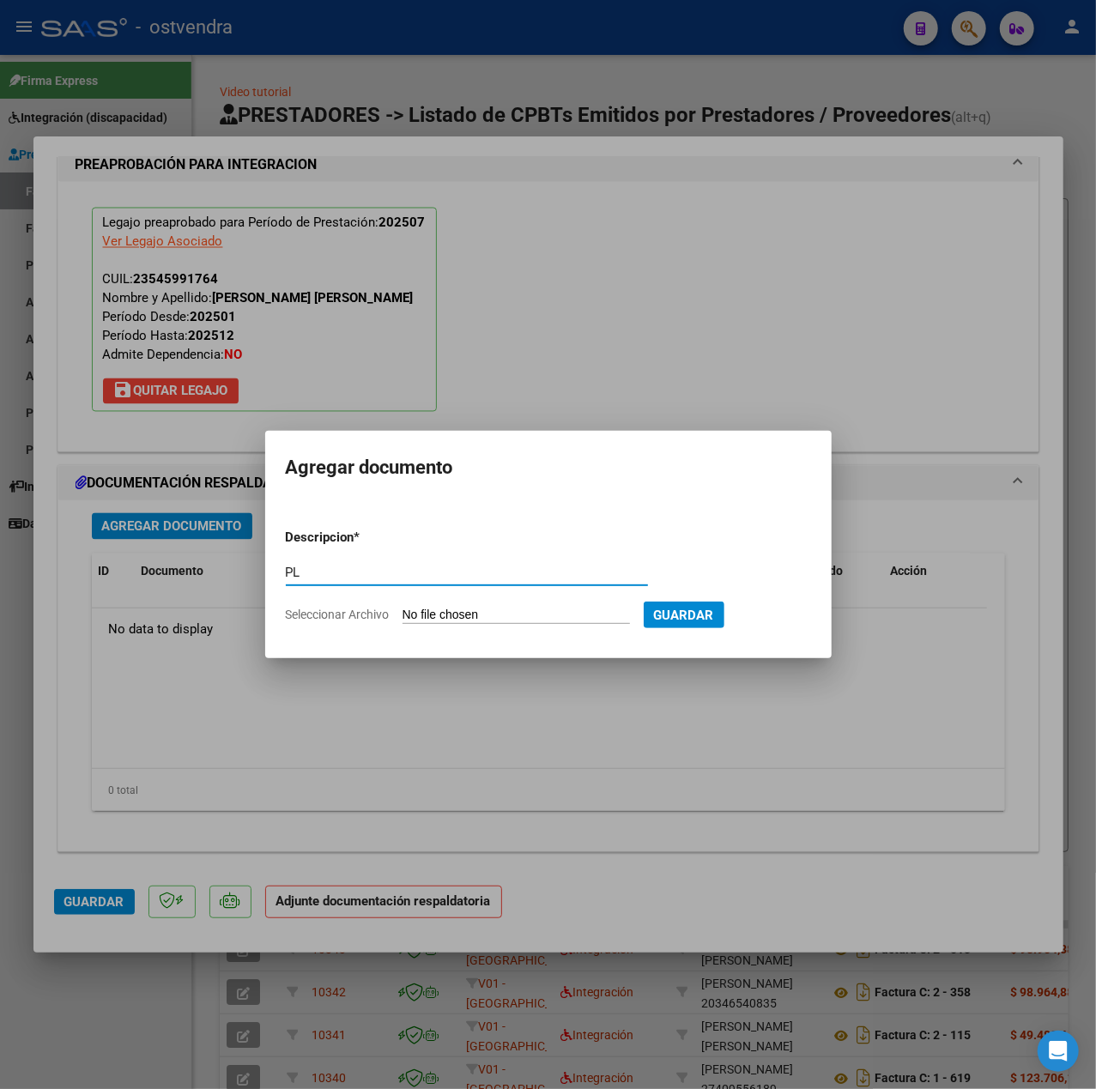
type input "PL"
click at [436, 611] on input "Seleccionar Archivo" at bounding box center [515, 616] width 227 height 16
type input "C:\fakepath\Planilla de Asistencia Micaela Jazmin- Julio 2025048 - Ayelen Schul…"
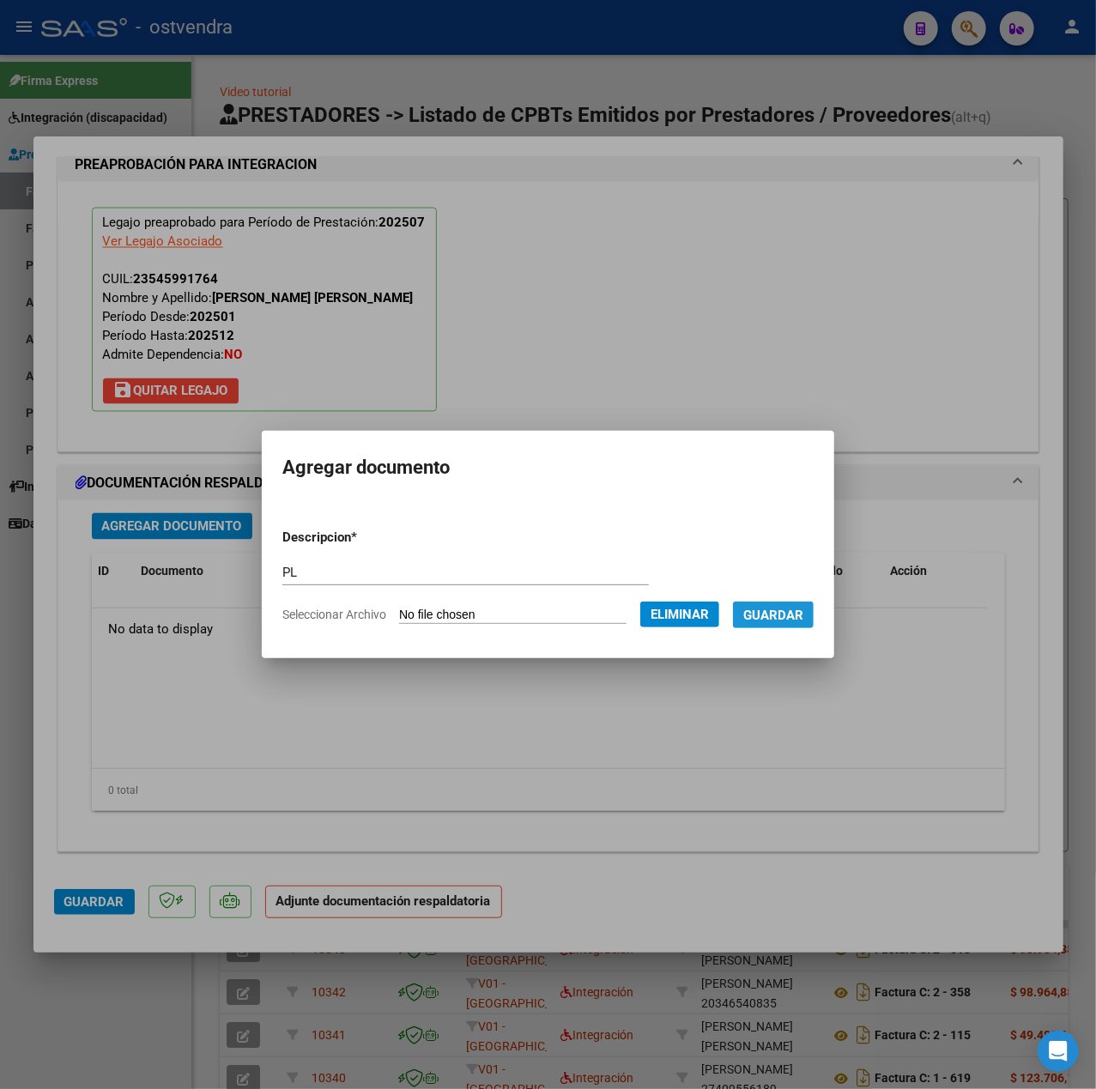
click at [788, 623] on button "Guardar" at bounding box center [773, 614] width 81 height 27
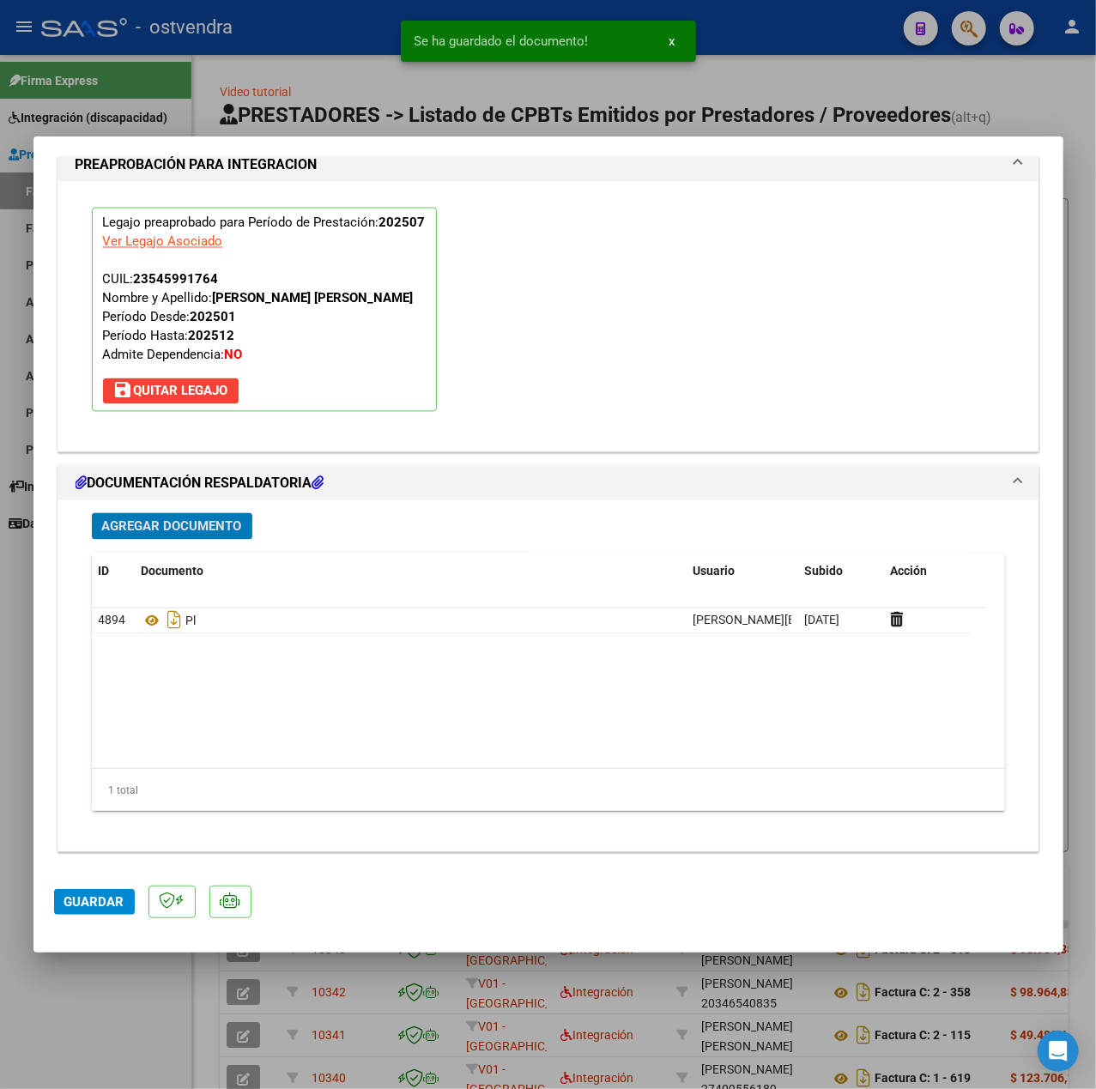
click at [91, 911] on button "Guardar" at bounding box center [94, 902] width 81 height 26
click at [114, 1023] on div at bounding box center [548, 544] width 1096 height 1089
type input "$ 0,00"
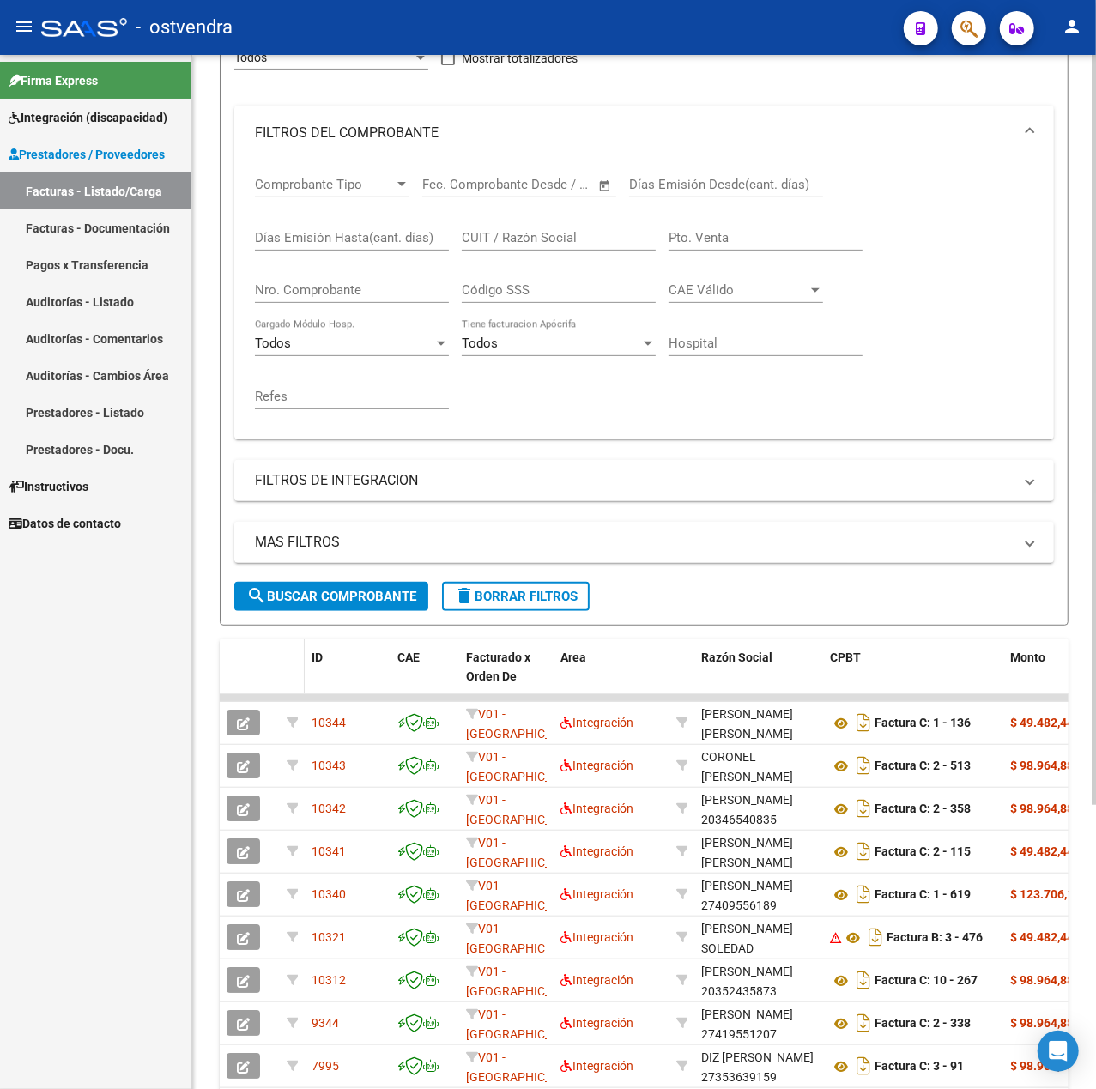
scroll to position [228, 0]
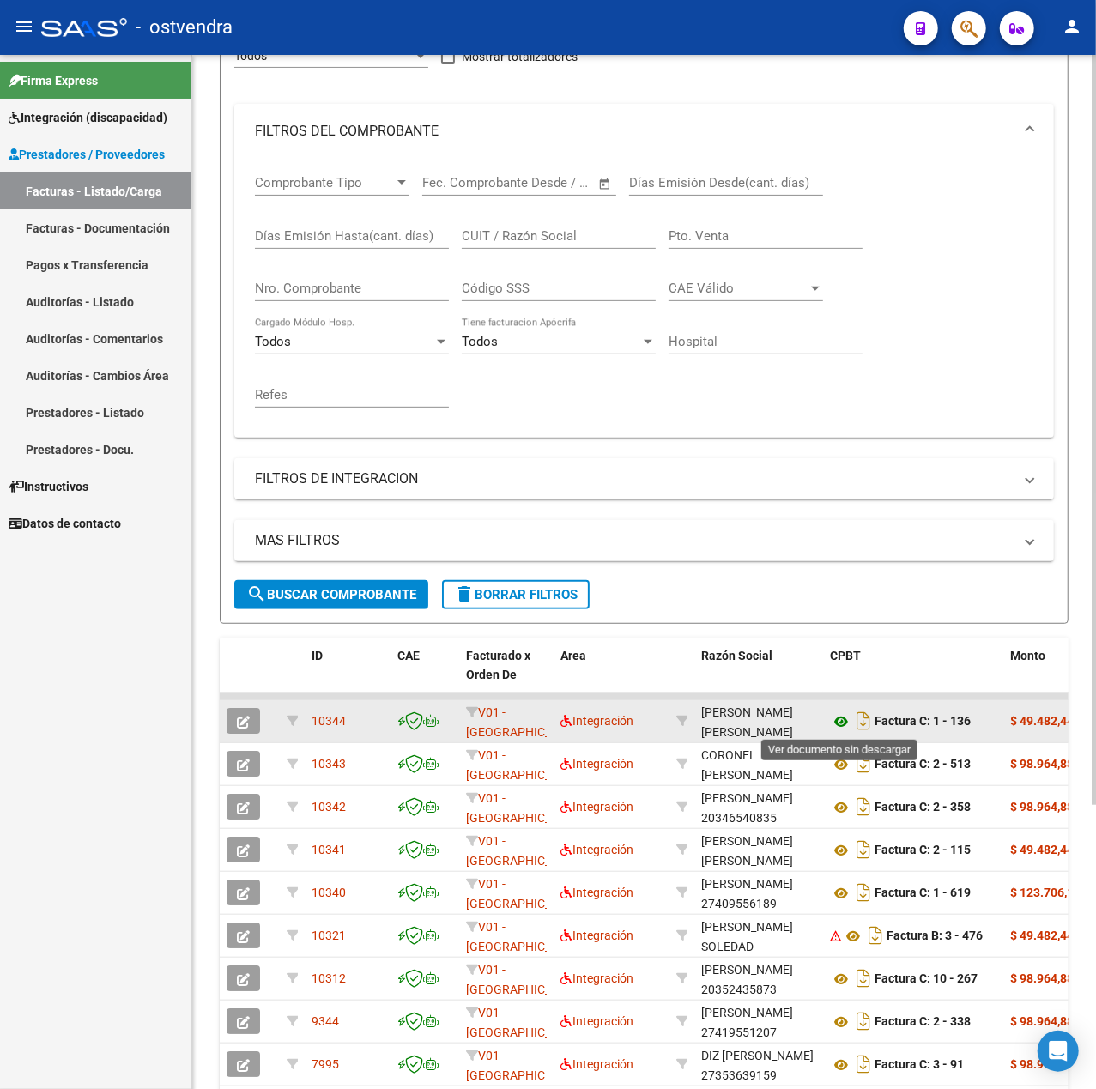
click at [836, 721] on icon at bounding box center [841, 721] width 22 height 21
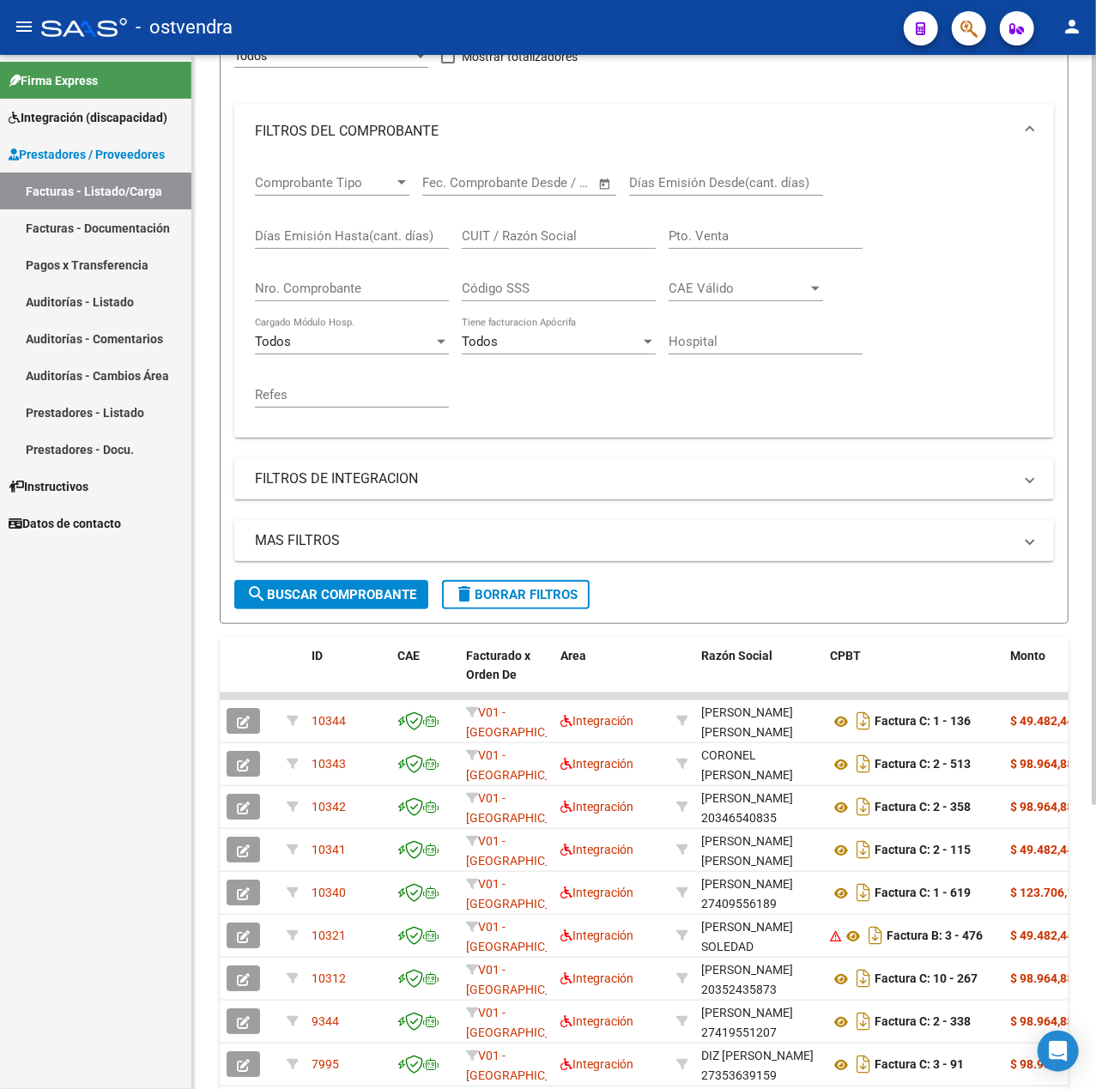
scroll to position [0, 0]
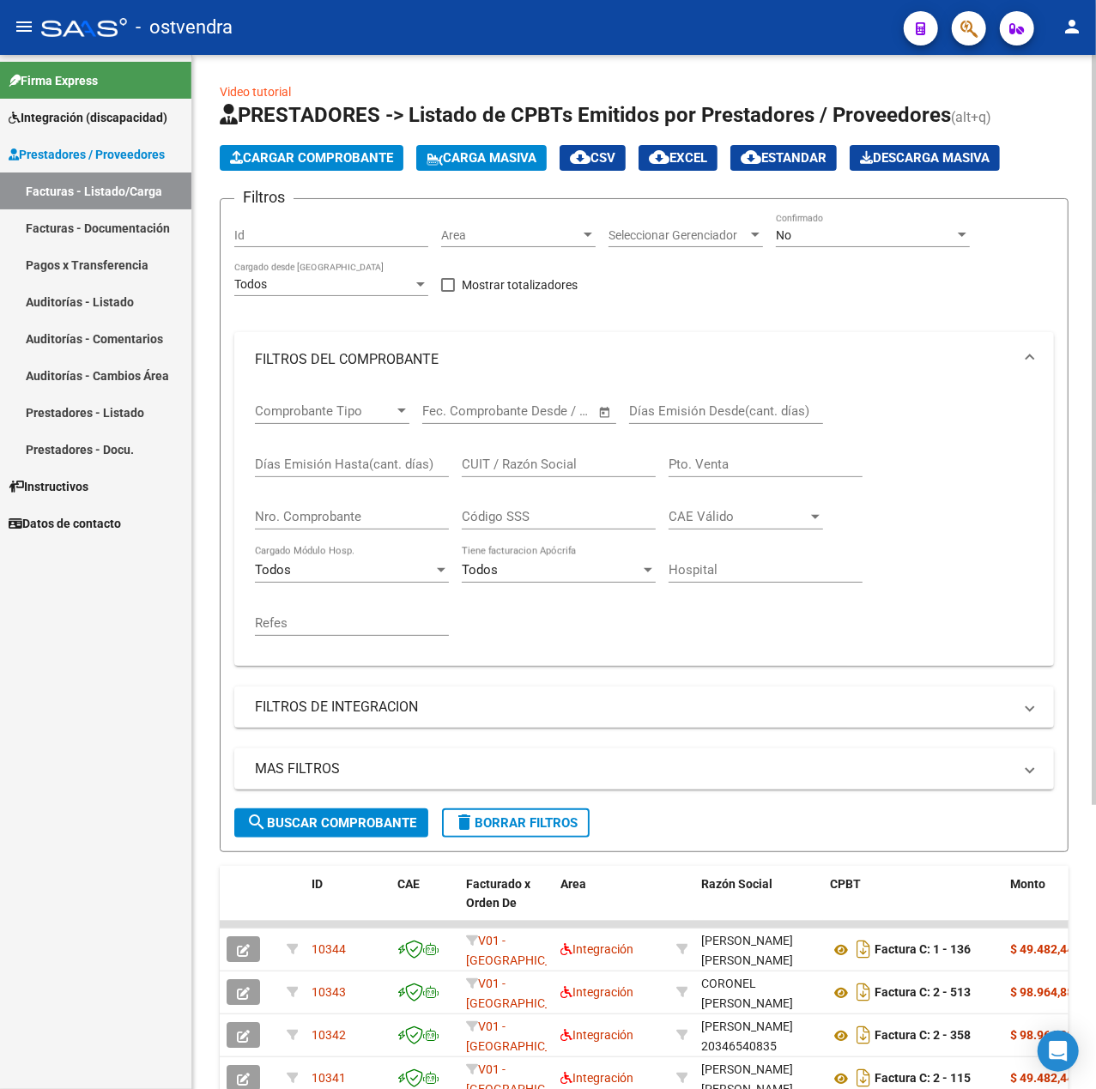
click at [283, 155] on span "Cargar Comprobante" at bounding box center [311, 157] width 163 height 15
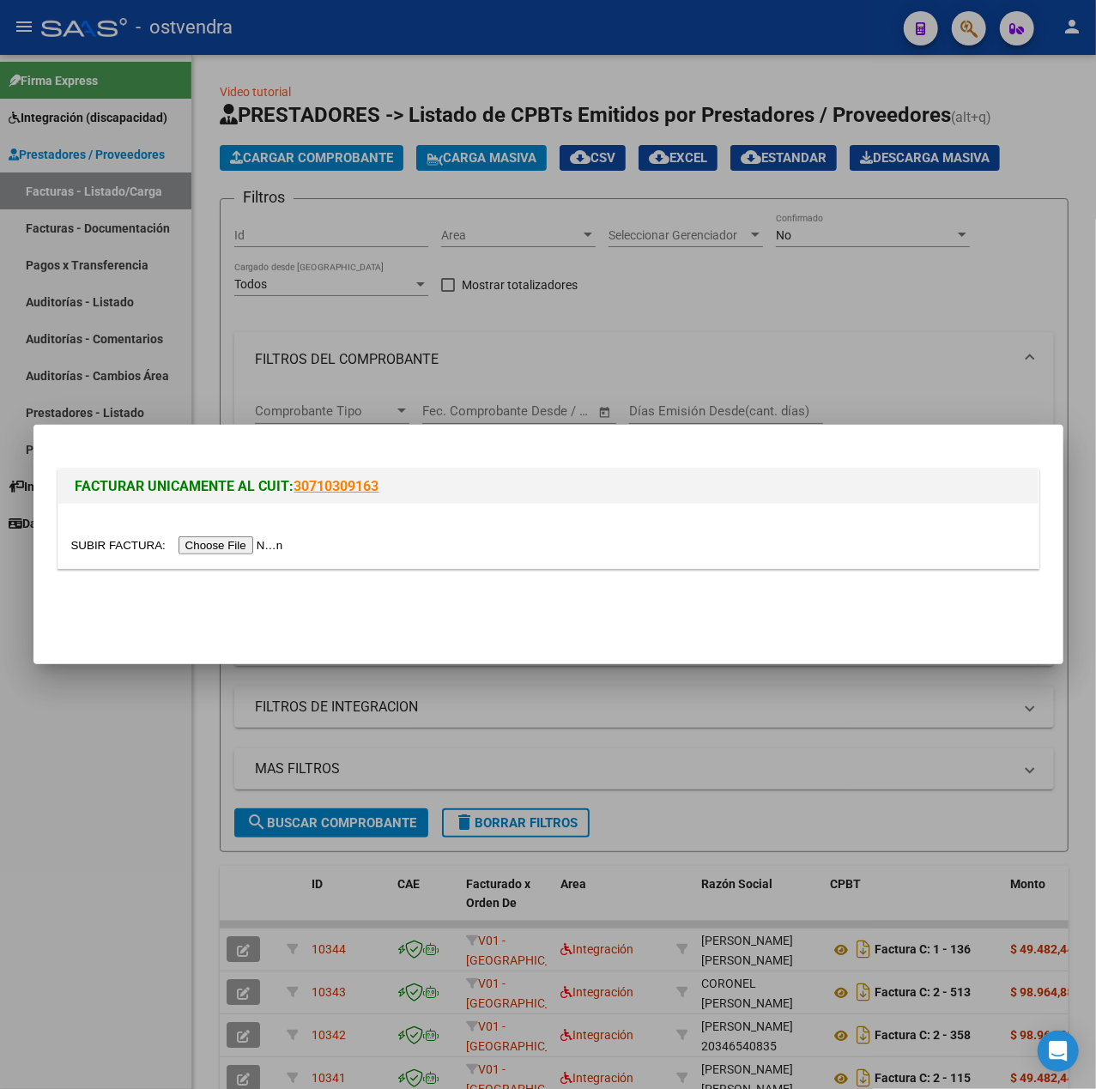
click at [215, 551] on input "file" at bounding box center [179, 545] width 217 height 18
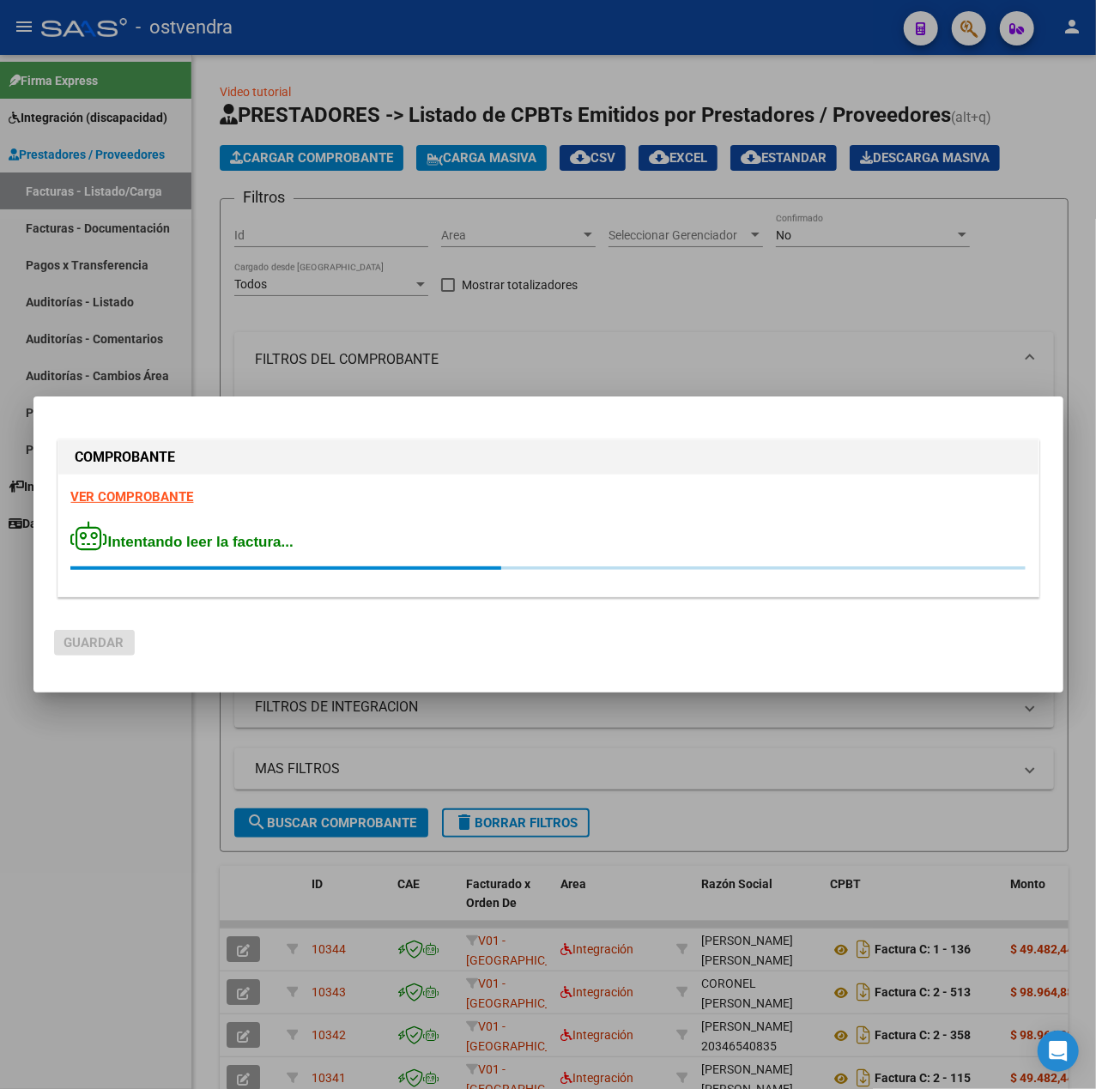
click at [121, 494] on strong "VER COMPROBANTE" at bounding box center [132, 496] width 123 height 15
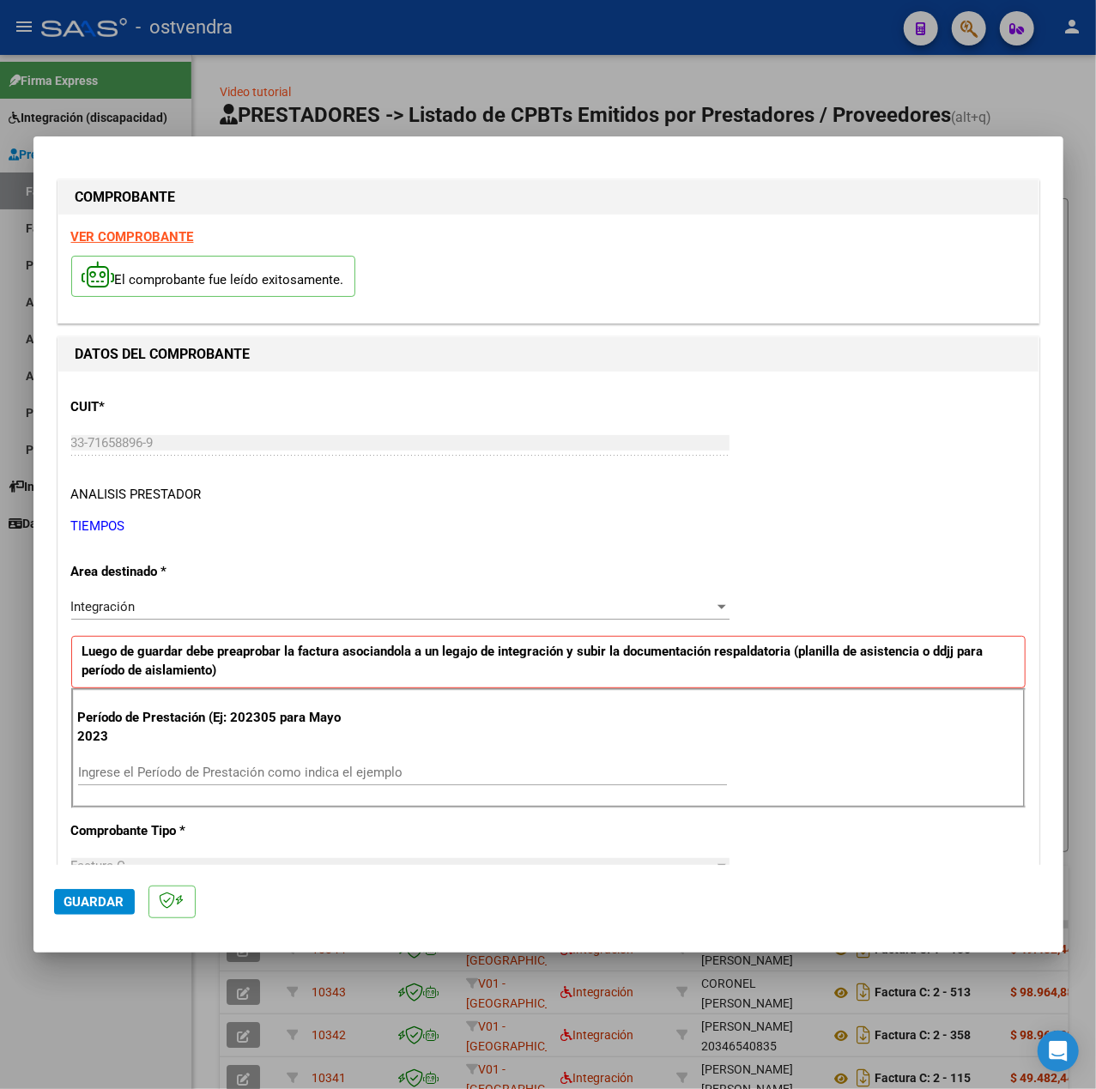
click at [179, 777] on input "Ingrese el Período de Prestación como indica el ejemplo" at bounding box center [402, 772] width 649 height 15
type input "202507"
click at [789, 788] on div "Período de Prestación (Ej: 202305 para Mayo 2023 202507 Ingrese el Período de P…" at bounding box center [548, 748] width 954 height 120
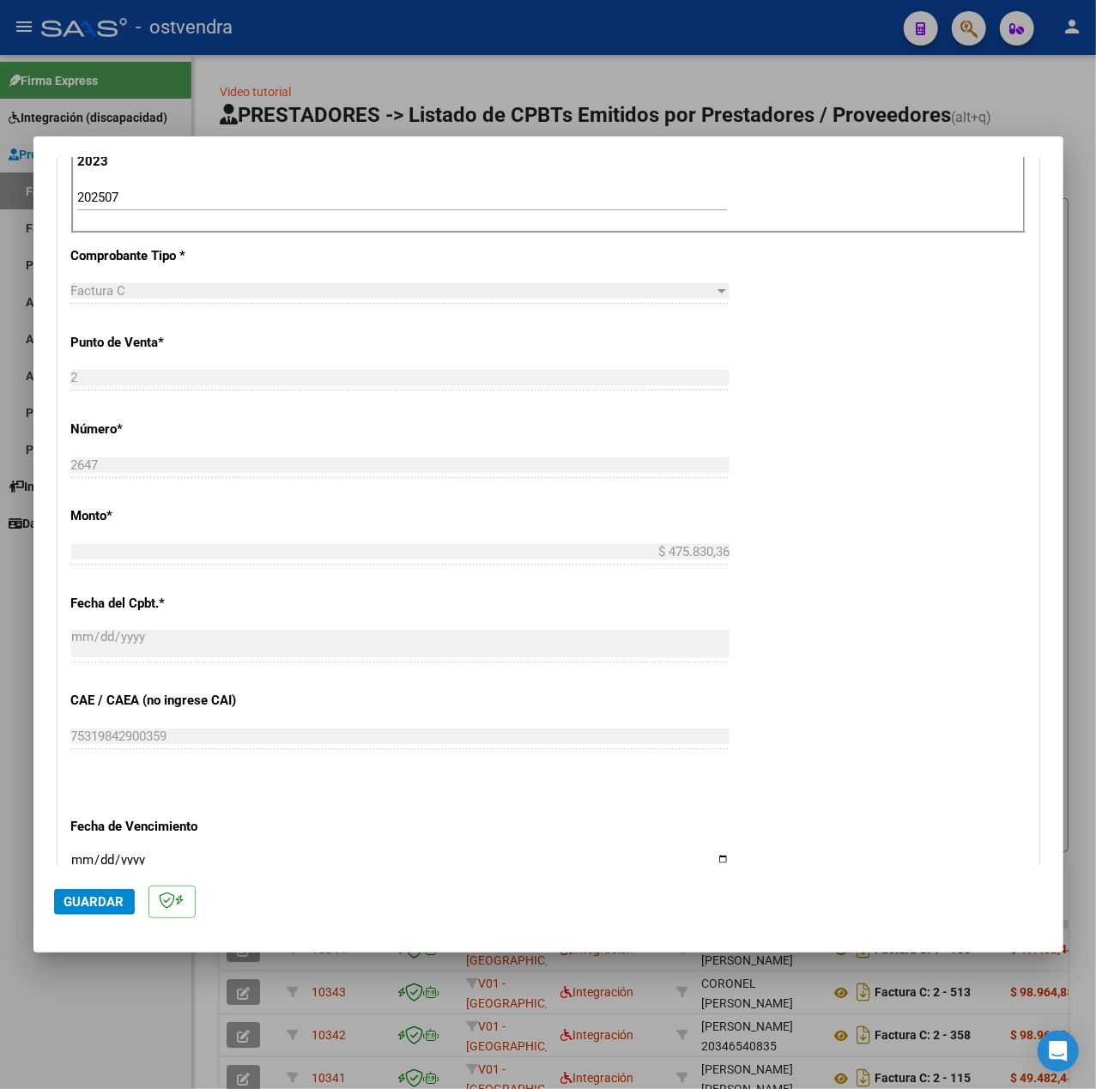
scroll to position [686, 0]
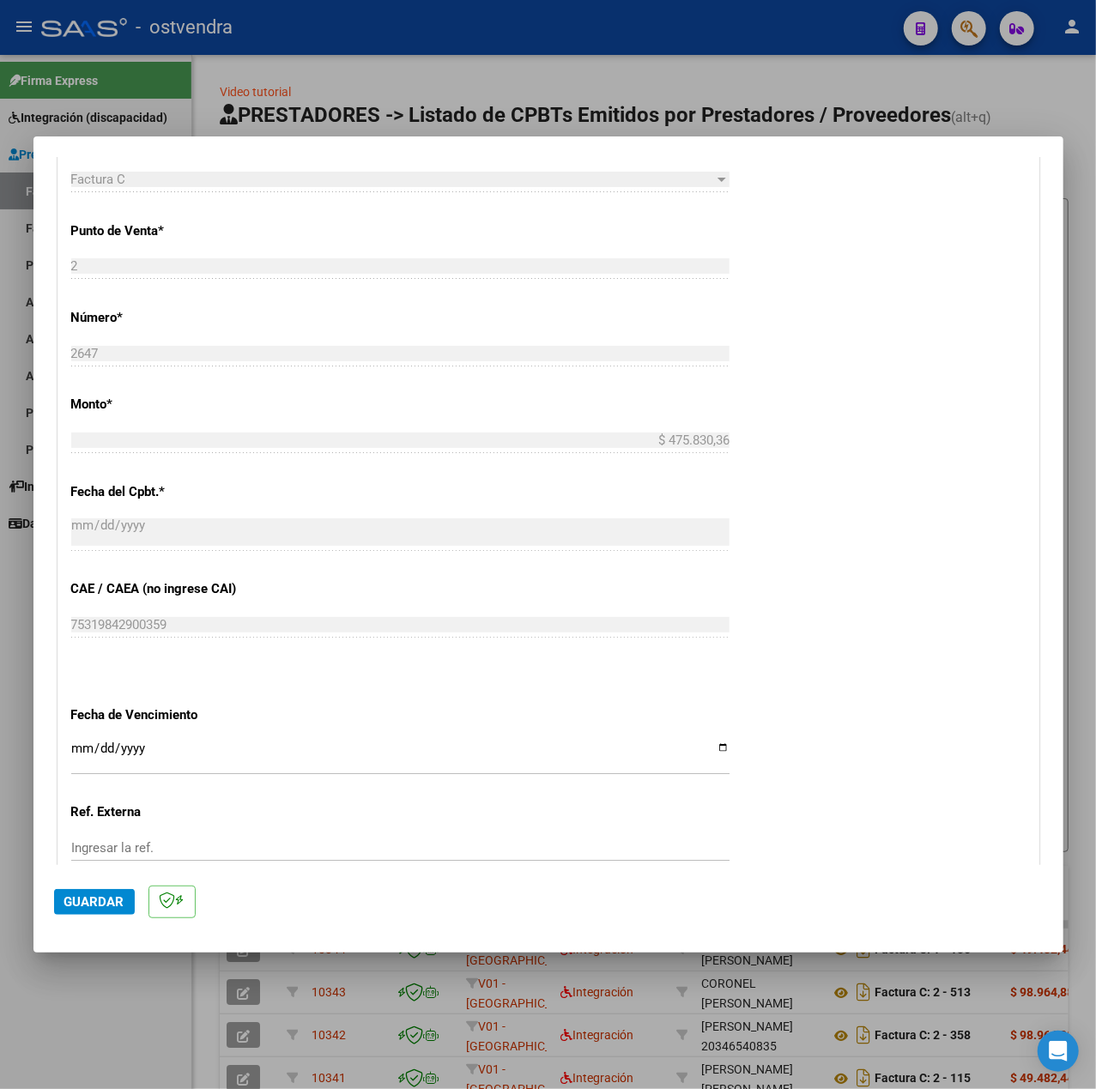
click at [63, 749] on div "CUIT * 33-71658896-9 Ingresar CUIT ANALISIS PRESTADOR TIEMPOS ARCA Padrón Area …" at bounding box center [548, 330] width 980 height 1291
click at [70, 752] on div "CUIT * 33-71658896-9 Ingresar CUIT ANALISIS PRESTADOR TIEMPOS ARCA Padrón Area …" at bounding box center [548, 330] width 980 height 1291
click at [77, 755] on input "Ingresar la fecha" at bounding box center [400, 754] width 658 height 27
type input "[DATE]"
click at [96, 908] on span "Guardar" at bounding box center [94, 901] width 60 height 15
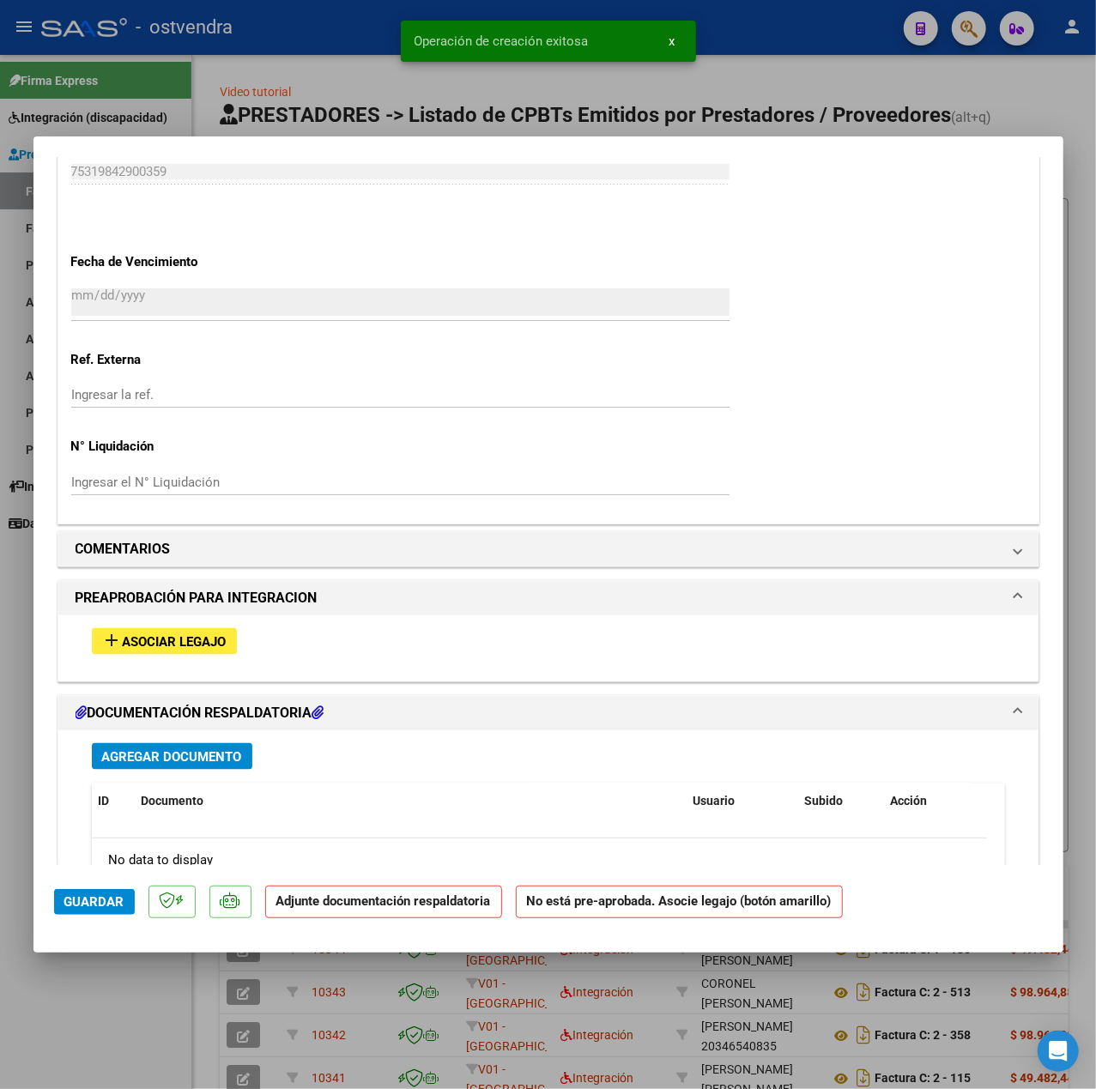
scroll to position [1144, 0]
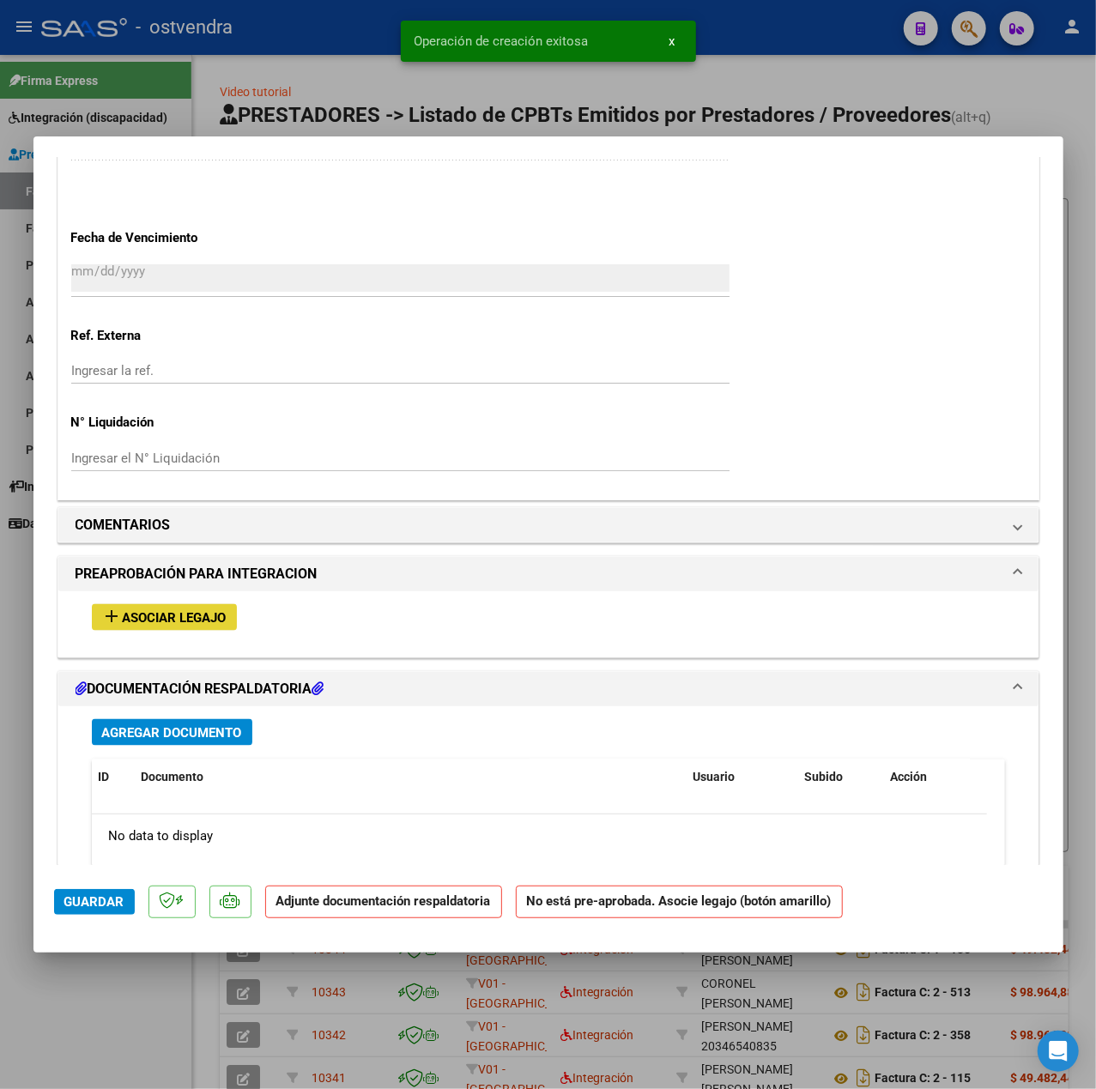
click at [193, 615] on span "Asociar Legajo" at bounding box center [175, 617] width 104 height 15
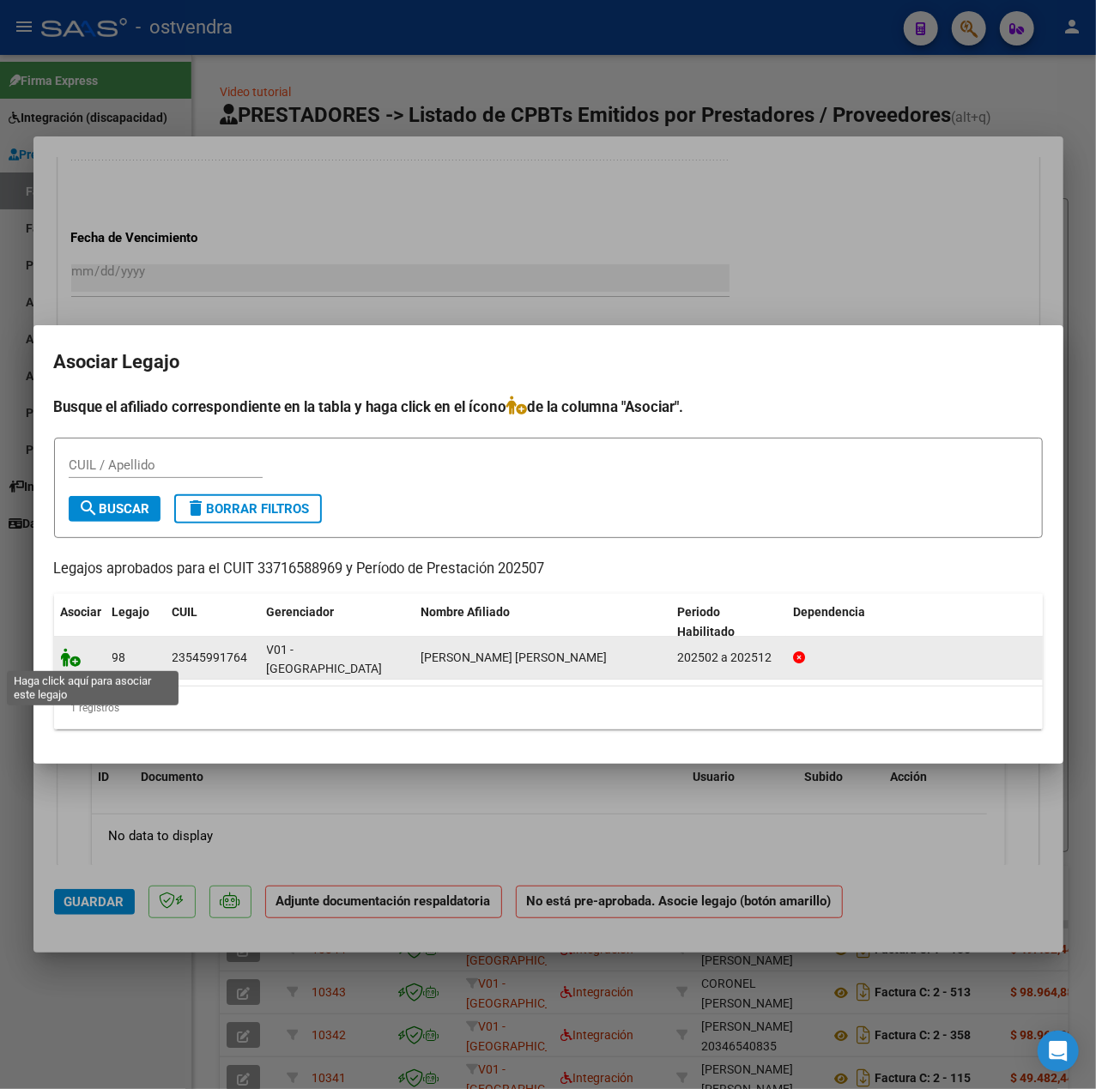
click at [69, 659] on icon at bounding box center [71, 657] width 21 height 19
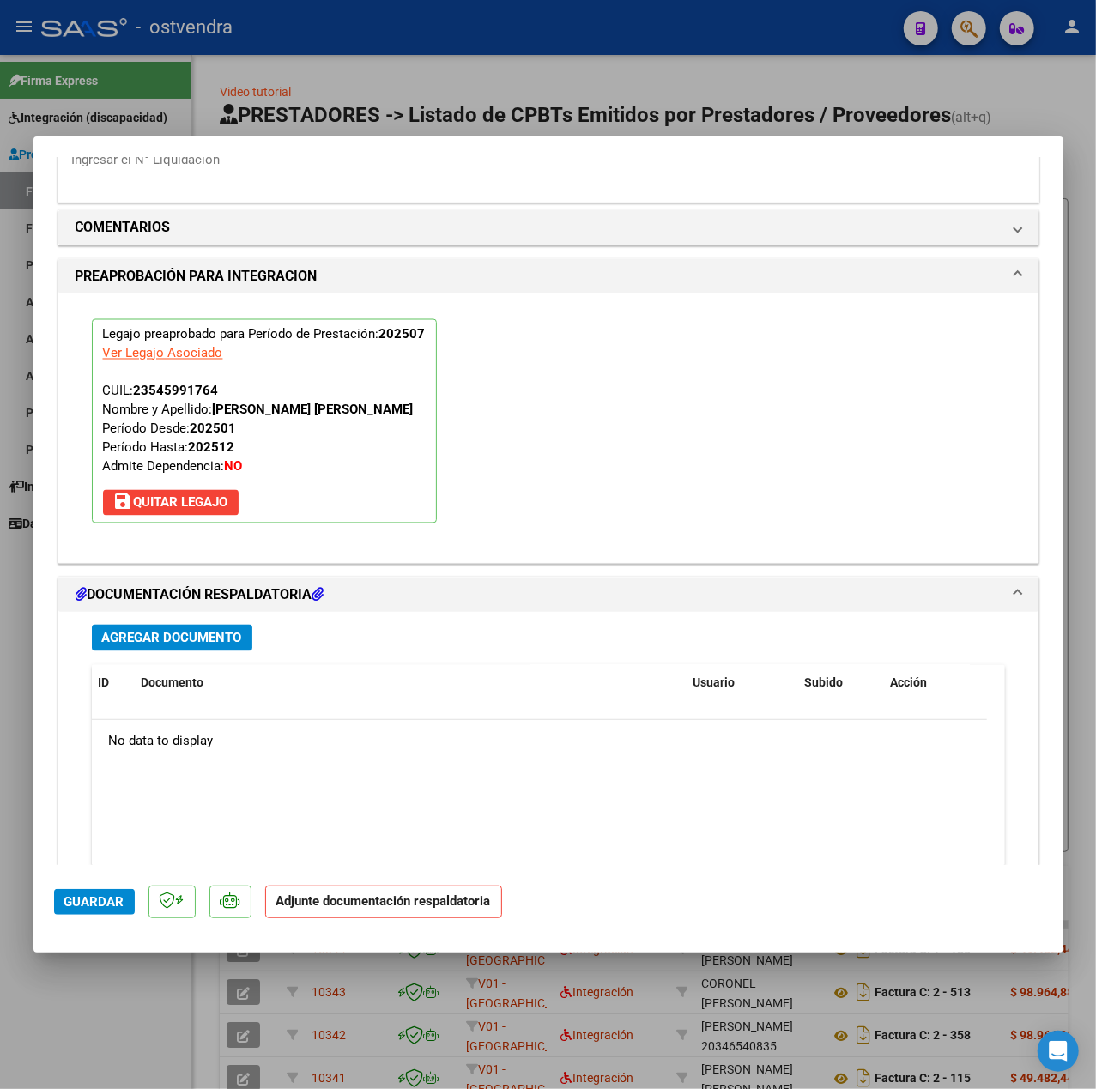
scroll to position [1603, 0]
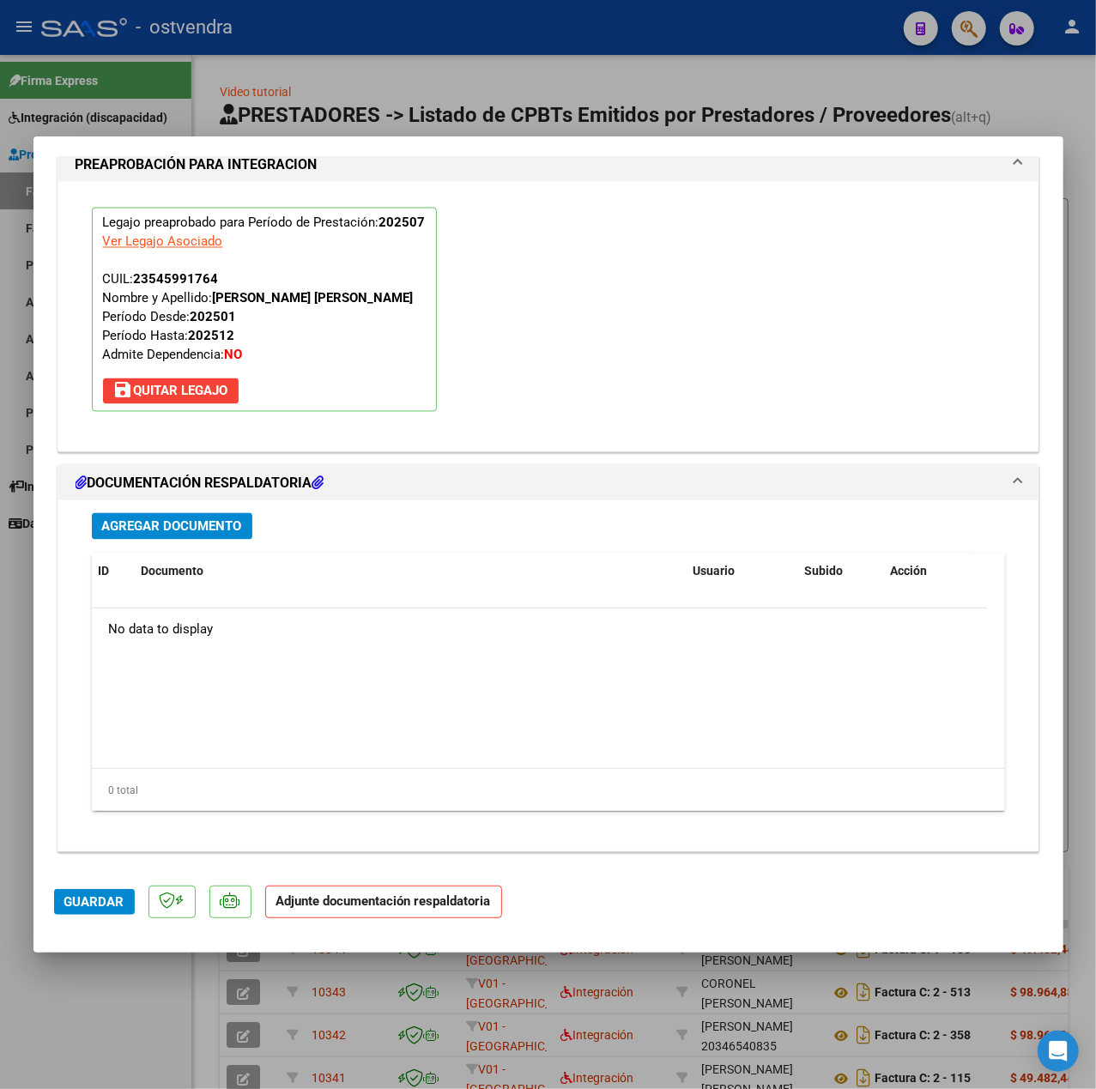
click at [215, 520] on span "Agregar Documento" at bounding box center [172, 526] width 140 height 15
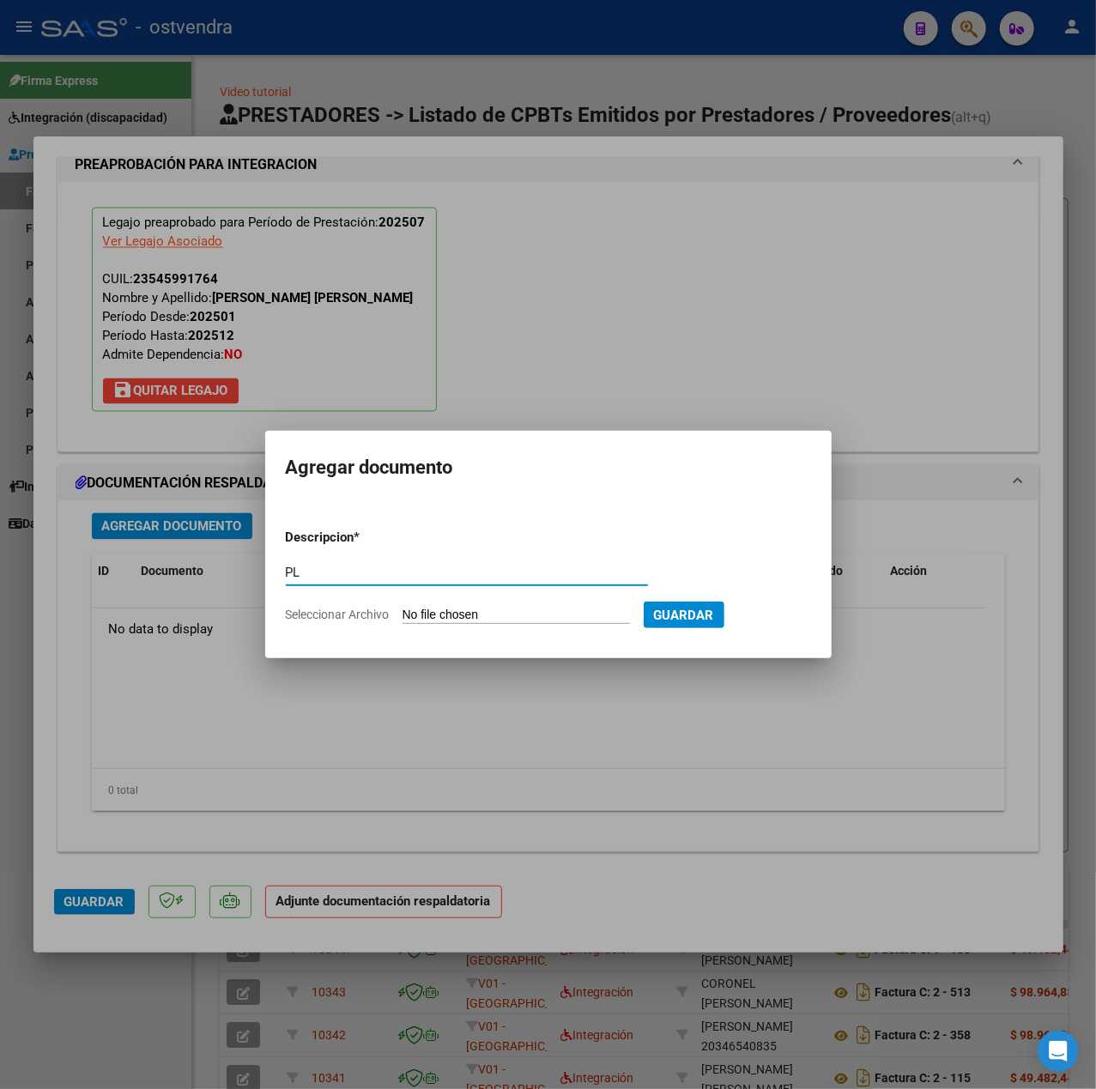
type input "PL"
click at [432, 612] on input "Seleccionar Archivo" at bounding box center [515, 616] width 227 height 16
type input "C:\fakepath\AlvarezMicaelaplani07 - tiempos saie.pdf"
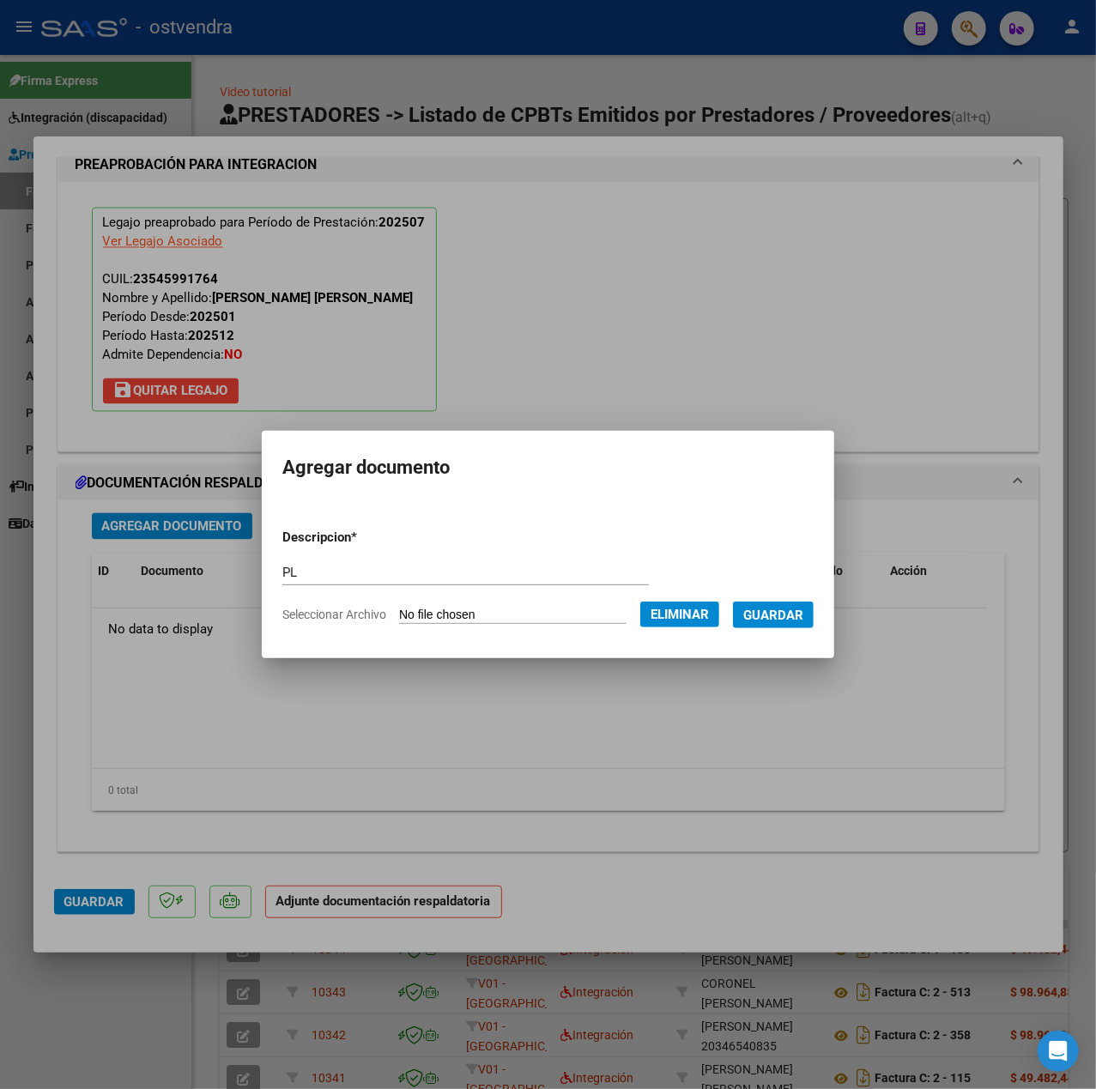
click at [773, 613] on span "Guardar" at bounding box center [773, 615] width 60 height 15
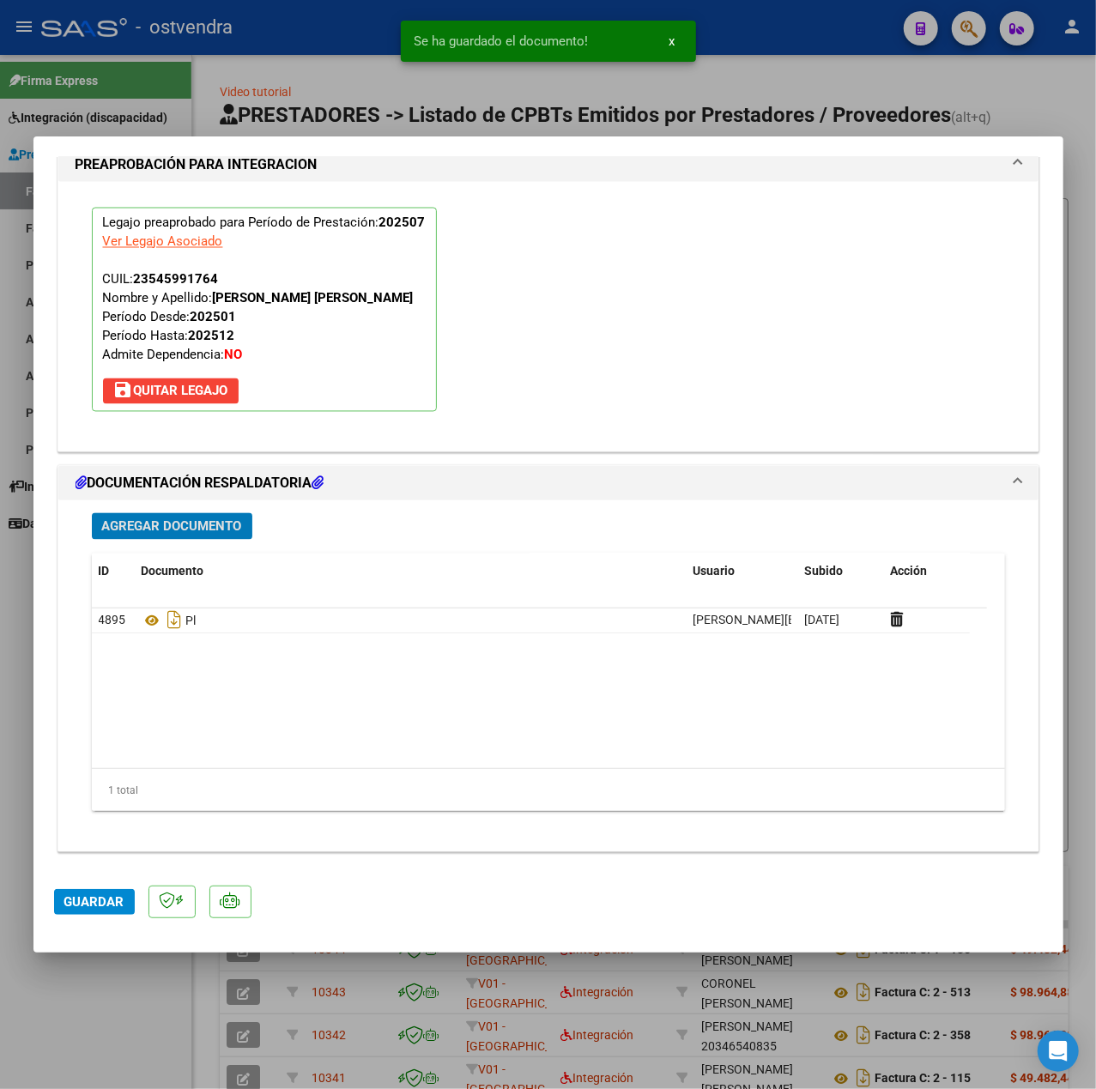
click at [63, 906] on button "Guardar" at bounding box center [94, 902] width 81 height 26
click at [83, 1000] on div at bounding box center [548, 544] width 1096 height 1089
type input "$ 0,00"
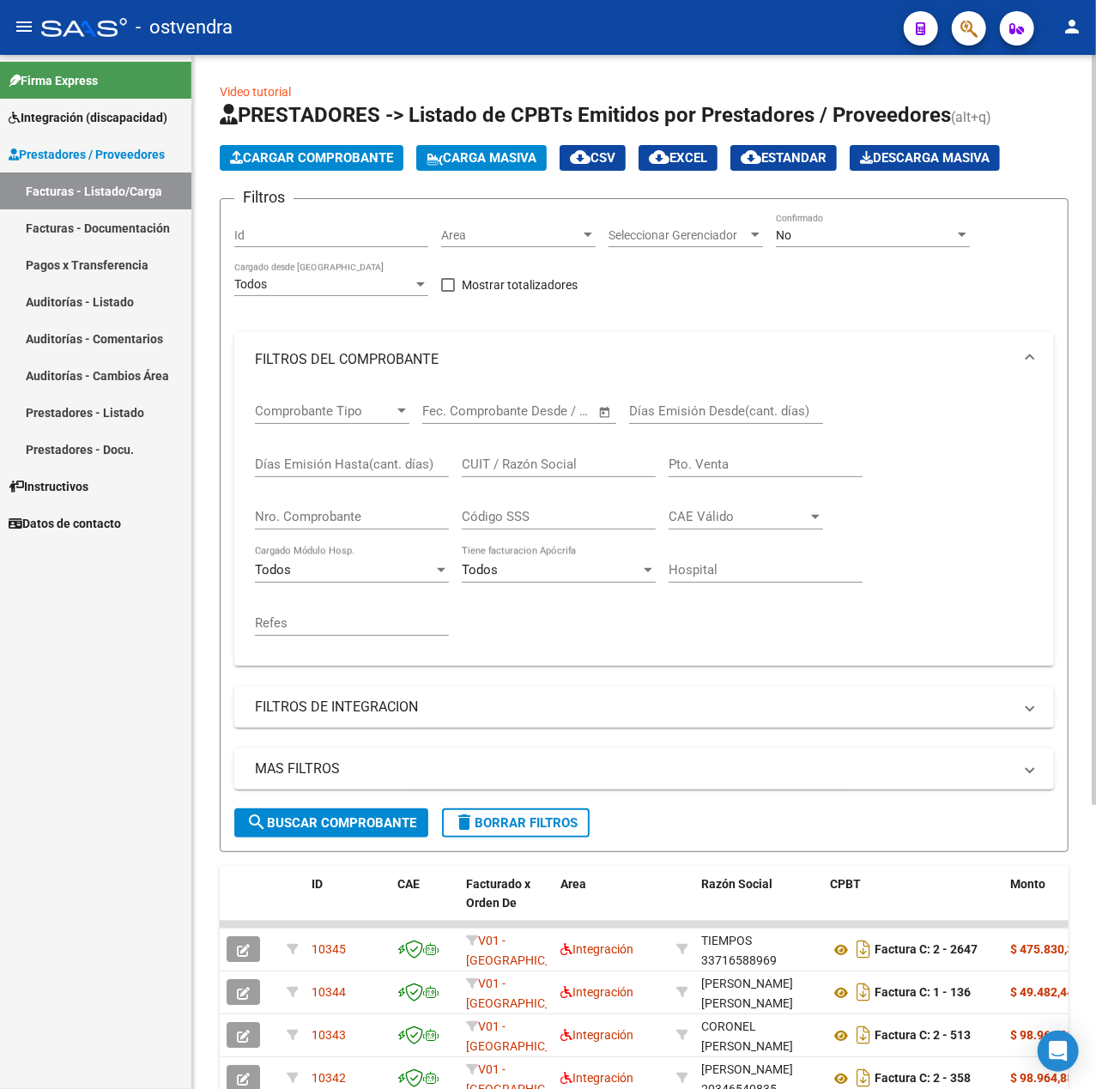
click at [390, 150] on span "Cargar Comprobante" at bounding box center [311, 157] width 163 height 15
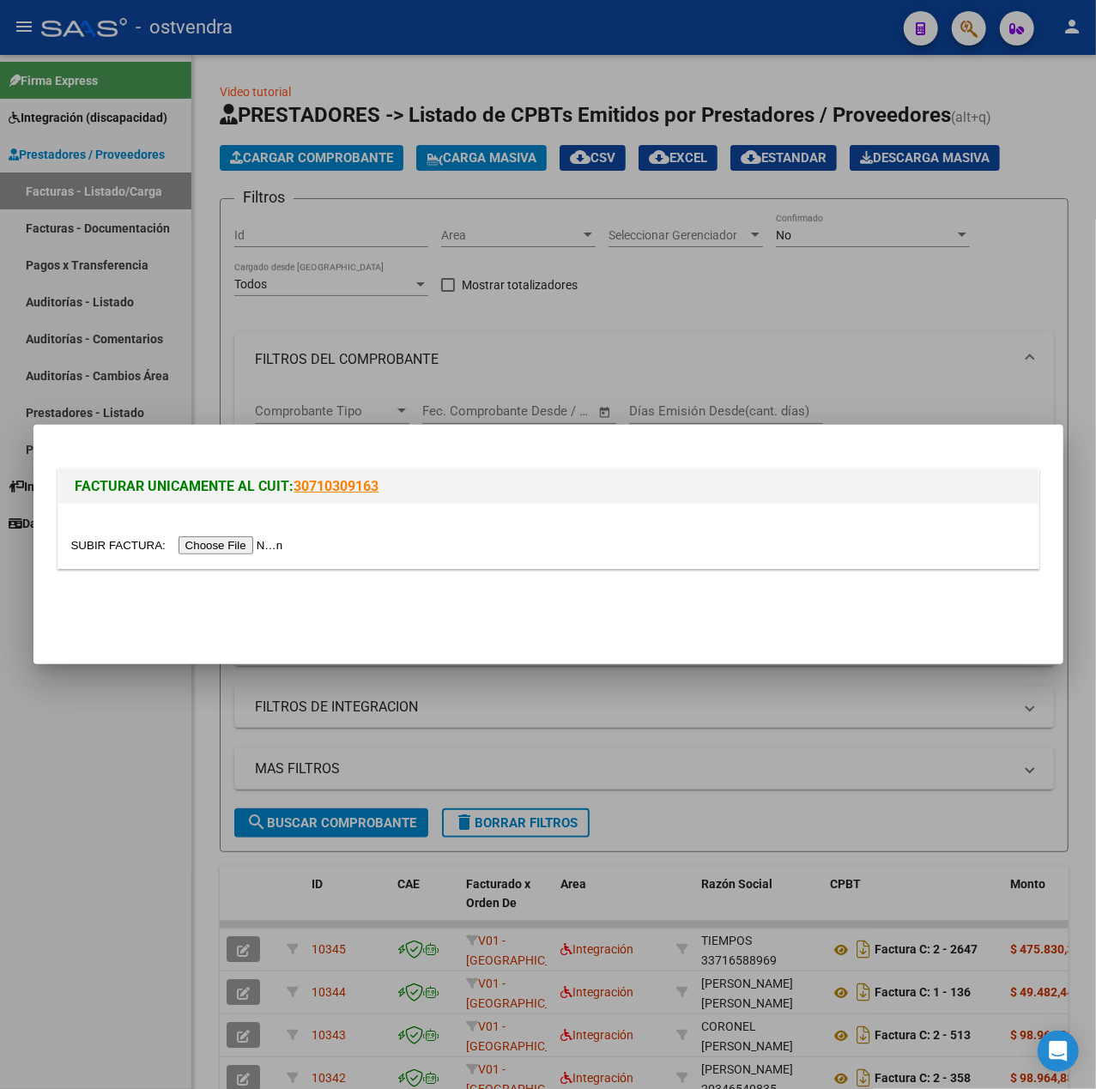
click at [193, 543] on input "file" at bounding box center [179, 545] width 217 height 18
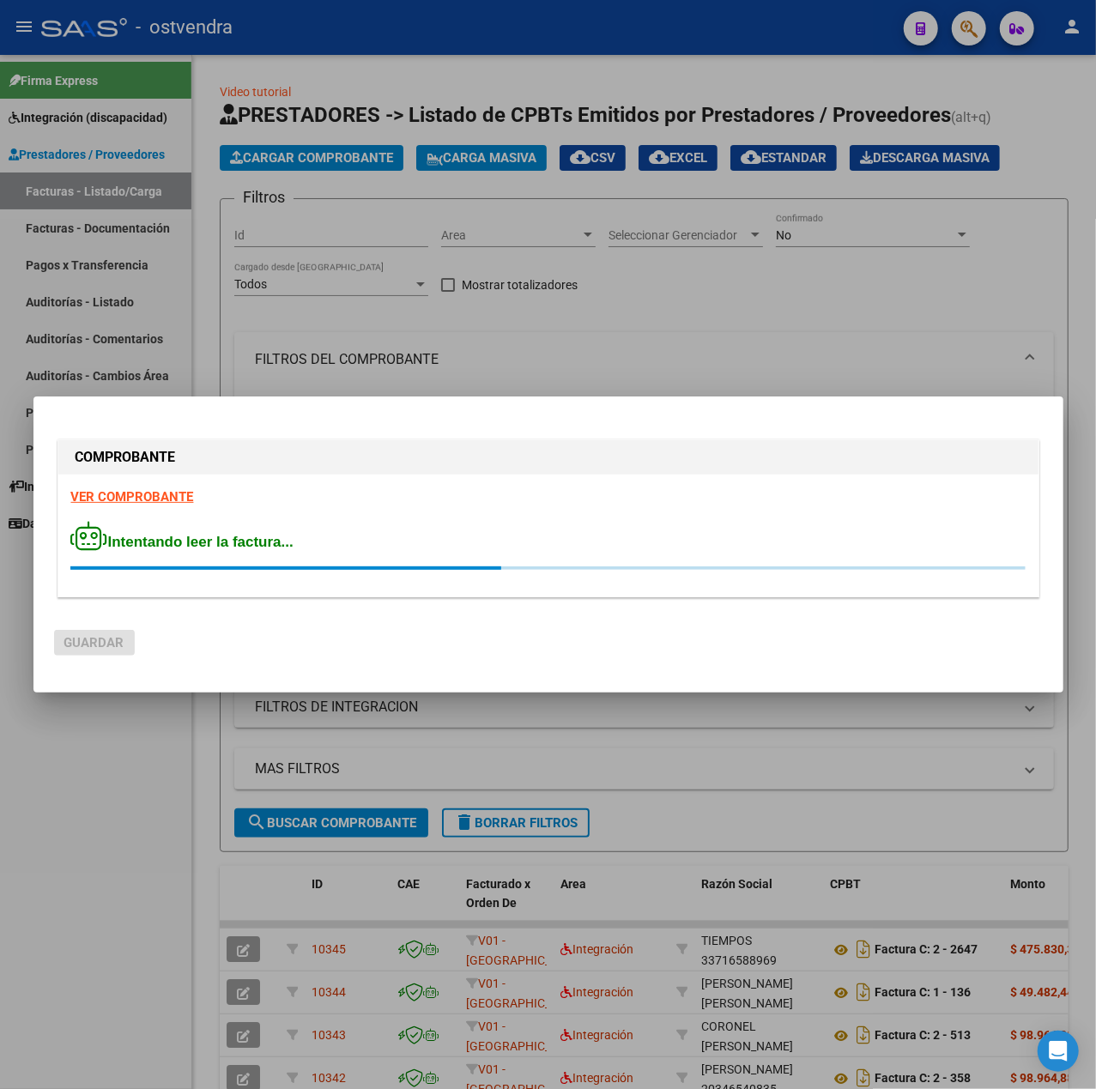
click at [156, 505] on div "VER COMPROBANTE Intentando leer la factura..." at bounding box center [548, 536] width 980 height 122
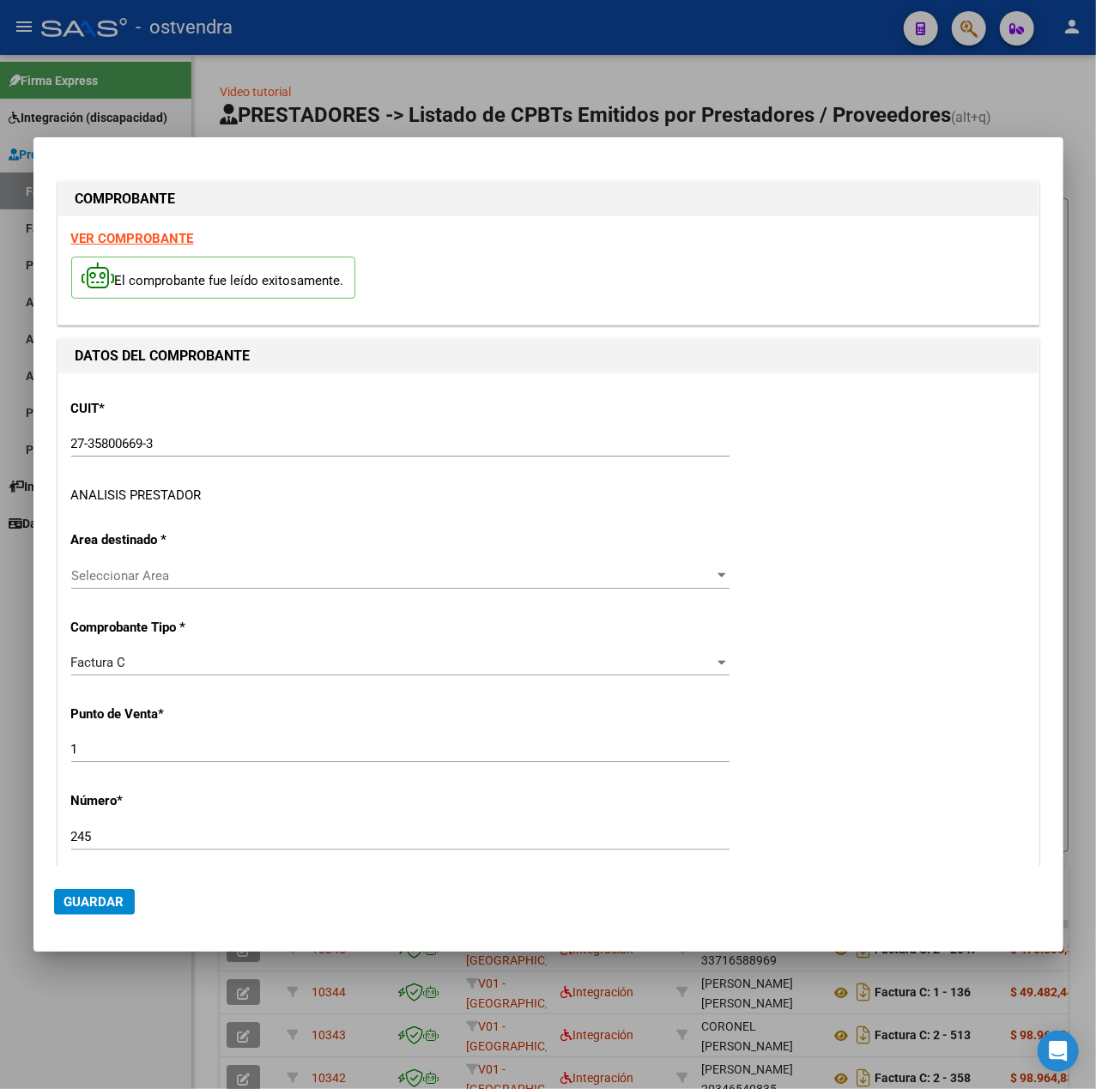
click at [142, 496] on div "ANALISIS PRESTADOR" at bounding box center [136, 496] width 130 height 20
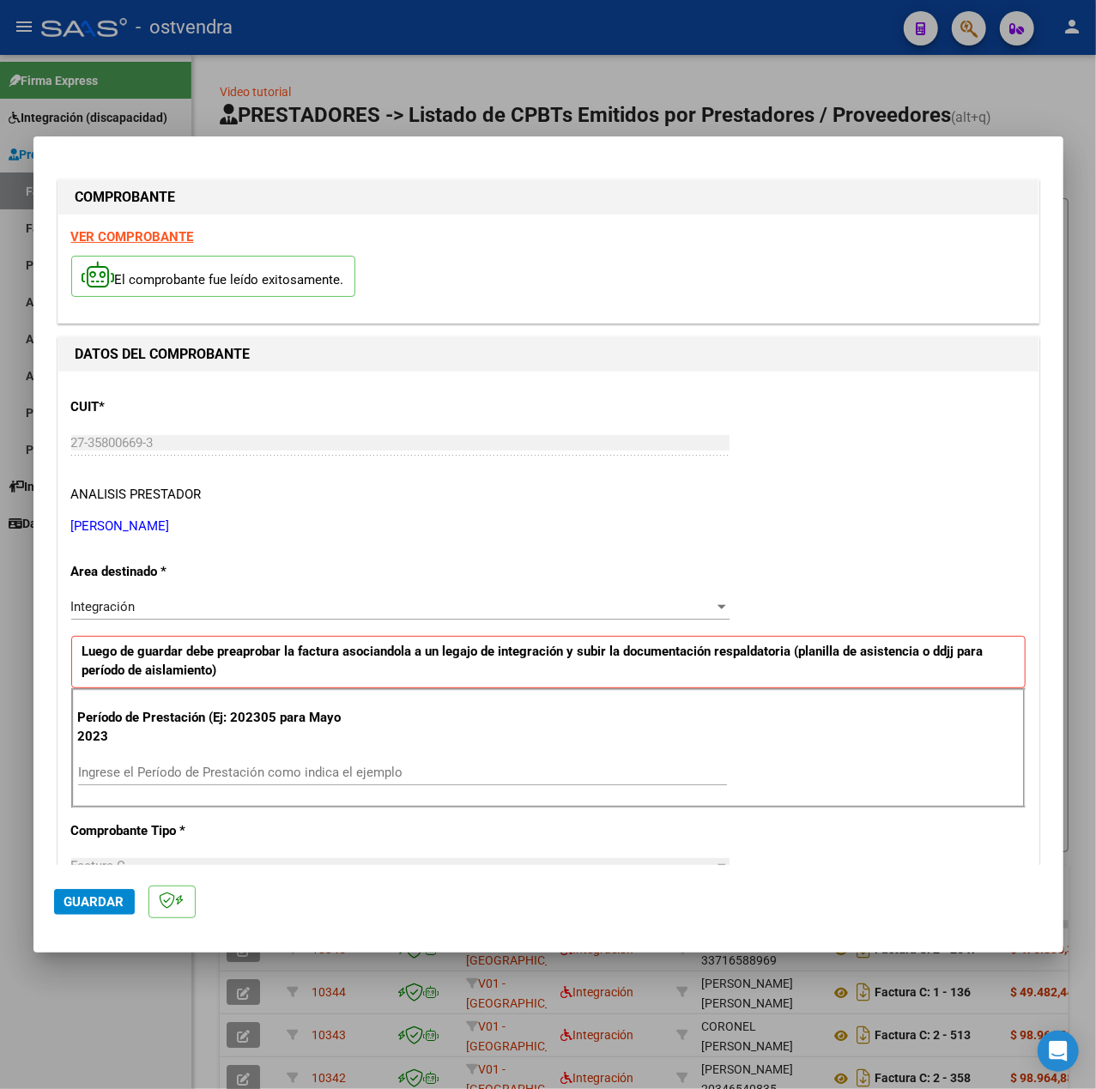
click at [144, 241] on strong "VER COMPROBANTE" at bounding box center [132, 236] width 123 height 15
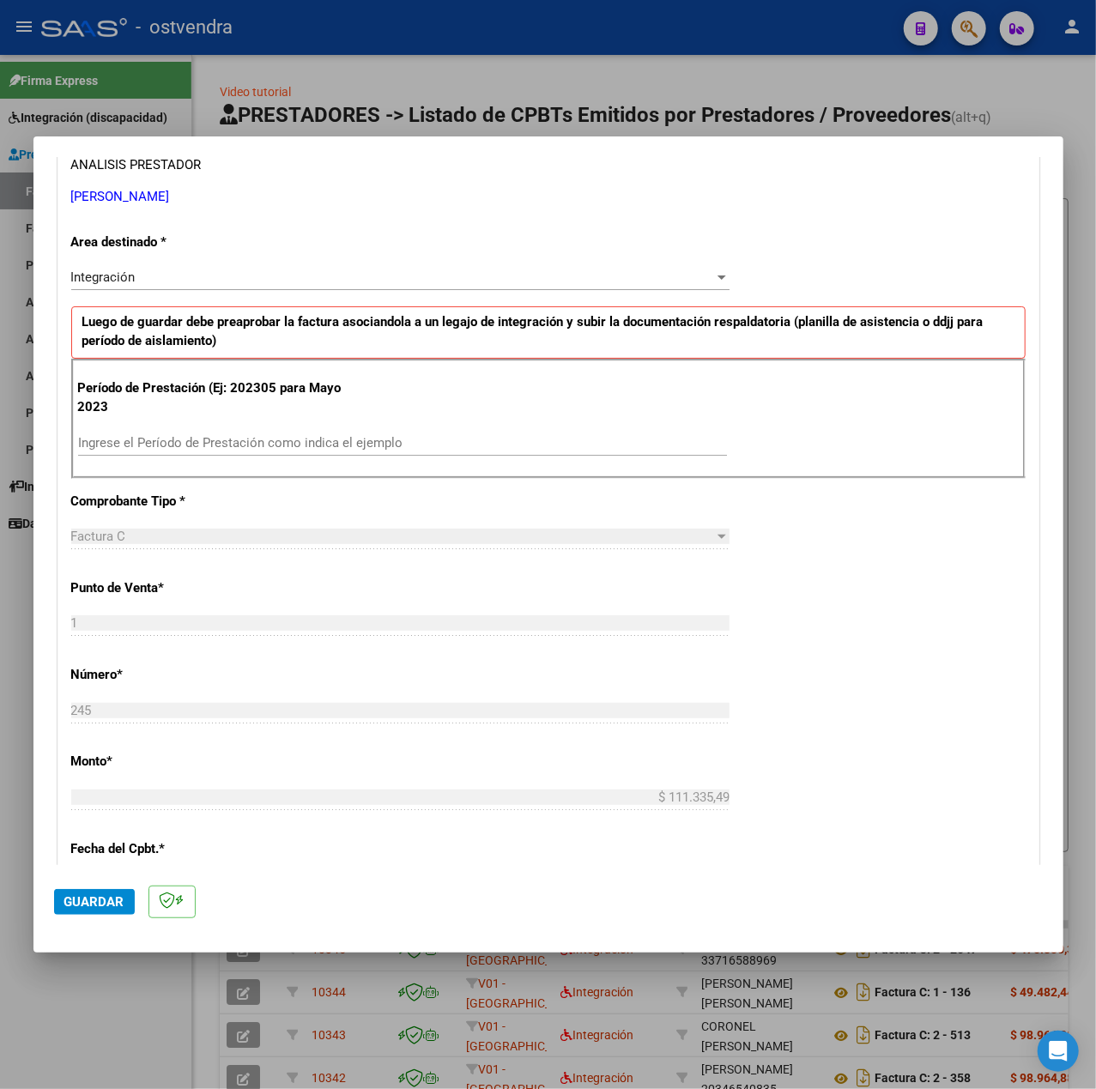
scroll to position [343, 0]
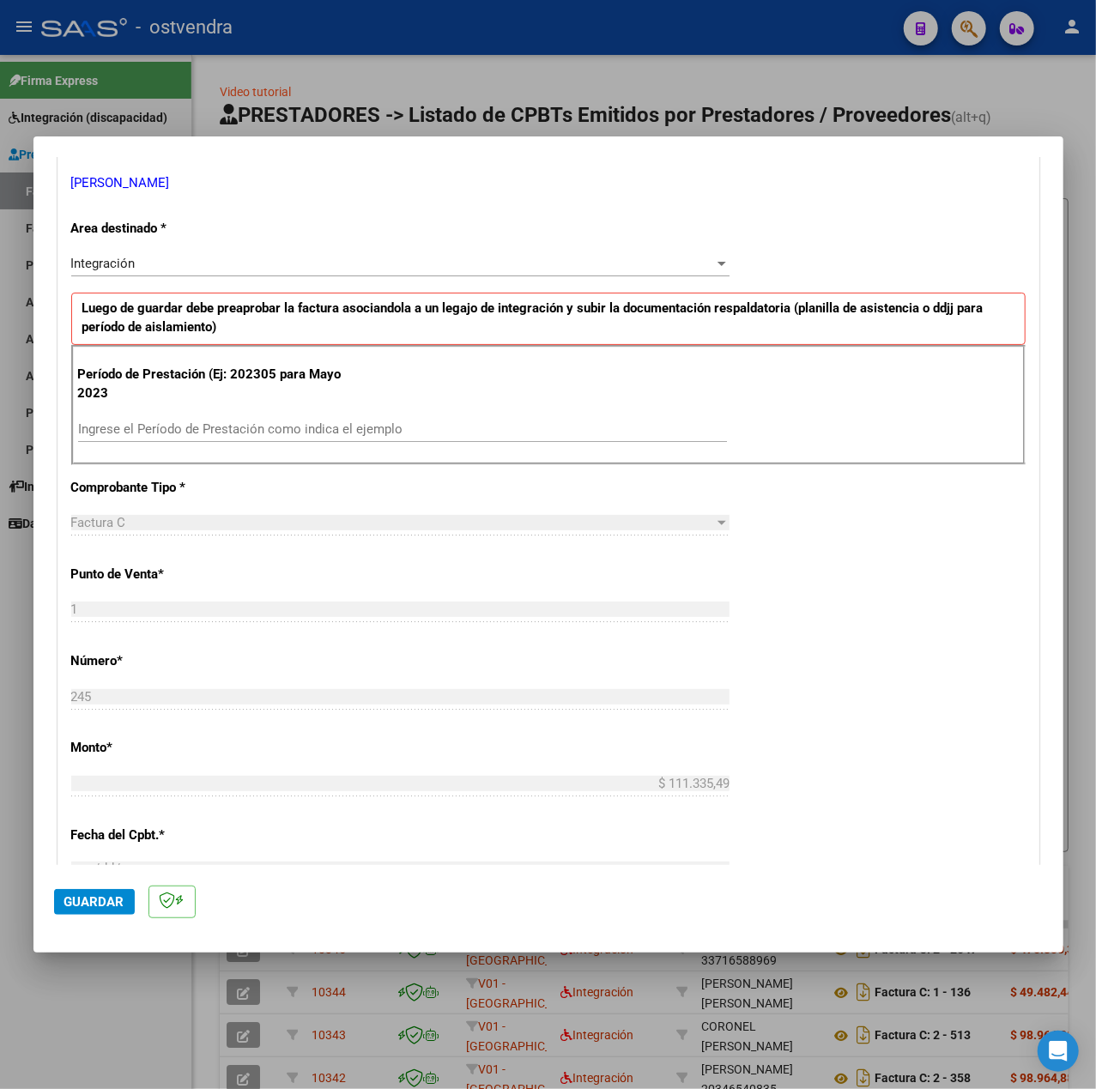
click at [214, 437] on input "Ingrese el Período de Prestación como indica el ejemplo" at bounding box center [402, 428] width 649 height 15
type input "202507"
click at [814, 566] on div "CUIT * 27-35800669-3 Ingresar CUIT ANALISIS PRESTADOR OZAN SOLANGE ANABELLA ARC…" at bounding box center [548, 673] width 980 height 1291
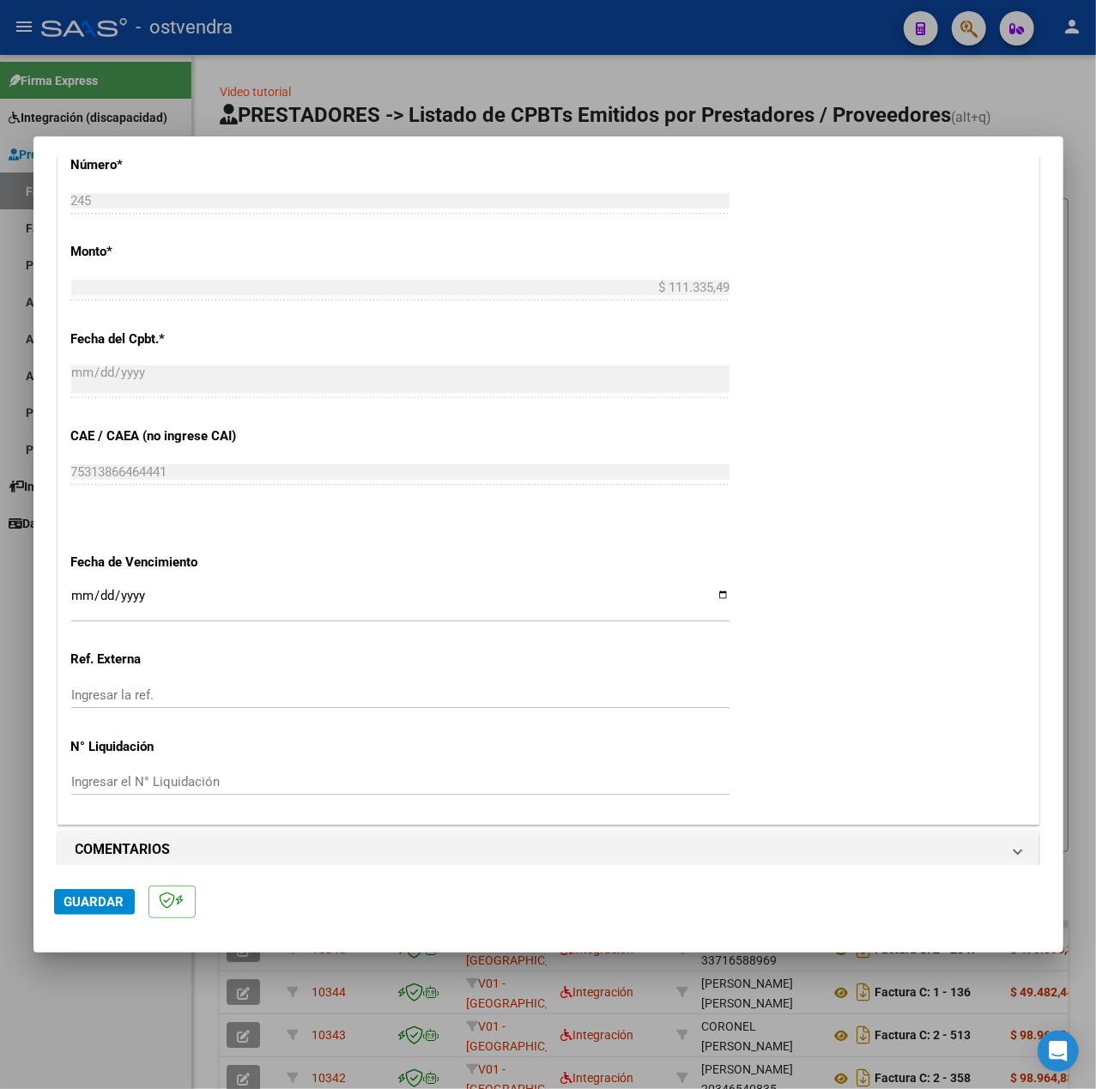
scroll to position [858, 0]
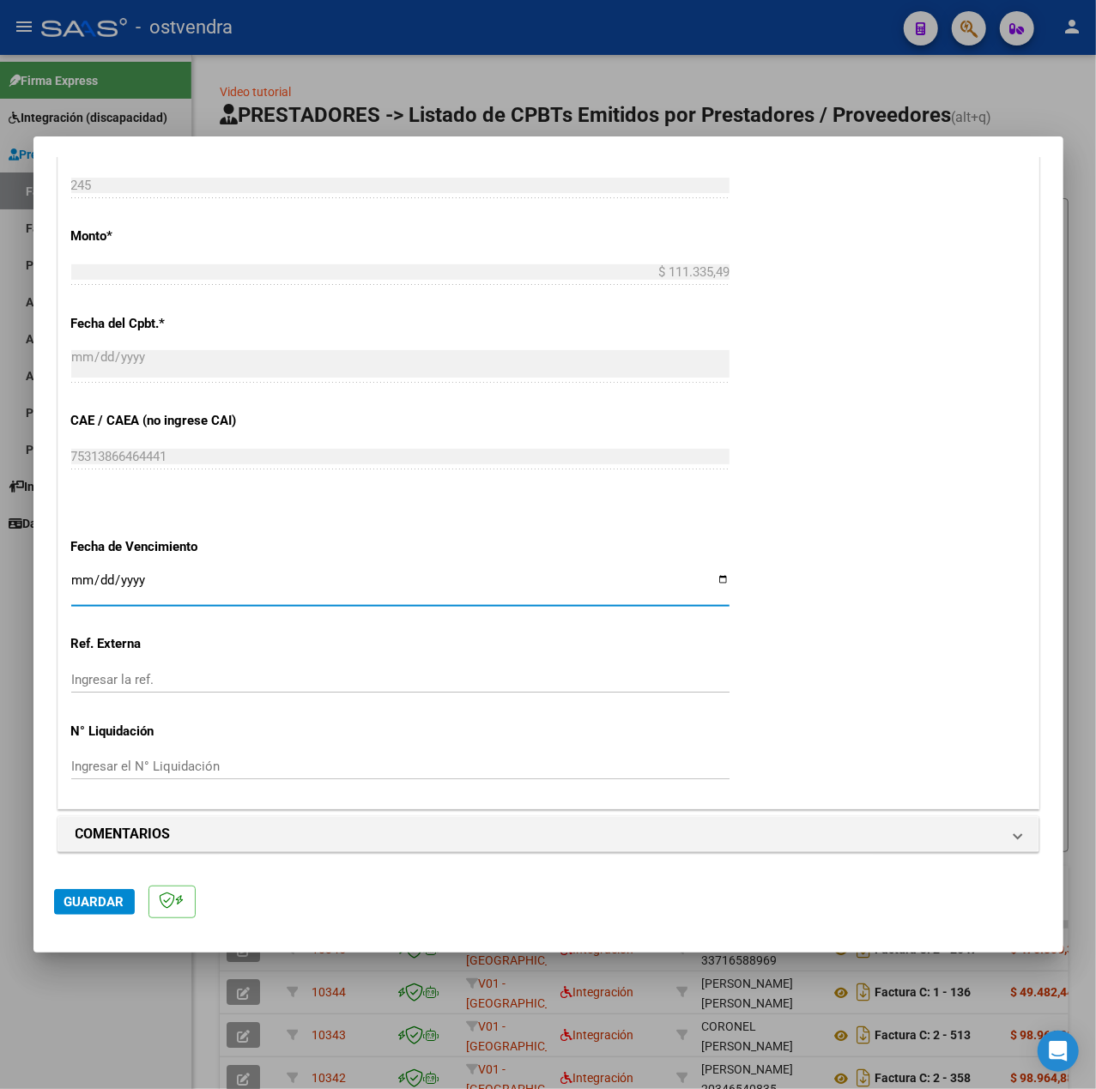
click at [76, 581] on input "Ingresar la fecha" at bounding box center [400, 586] width 658 height 27
type input "[DATE]"
click at [91, 906] on span "Guardar" at bounding box center [94, 901] width 60 height 15
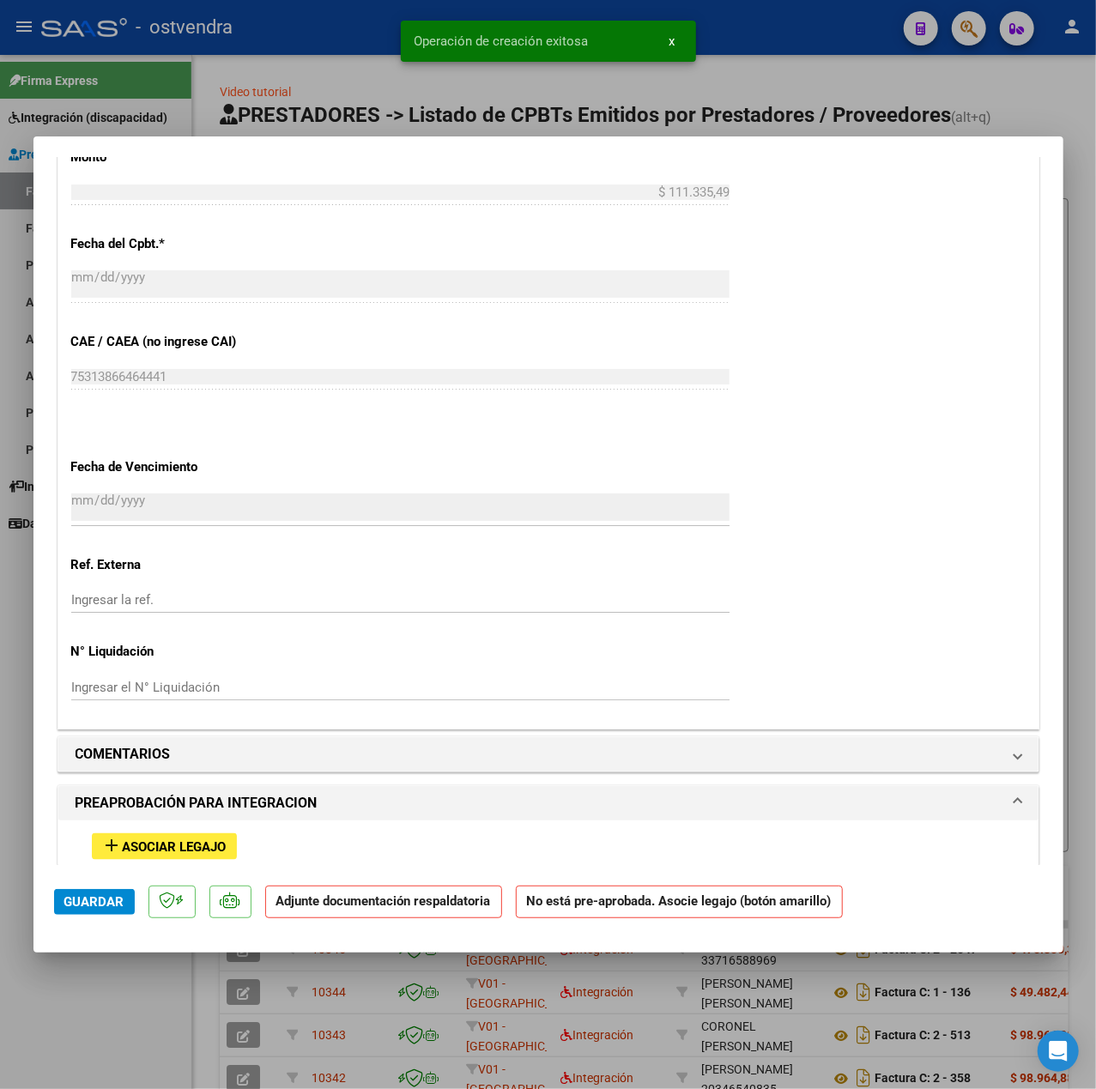
scroll to position [1258, 0]
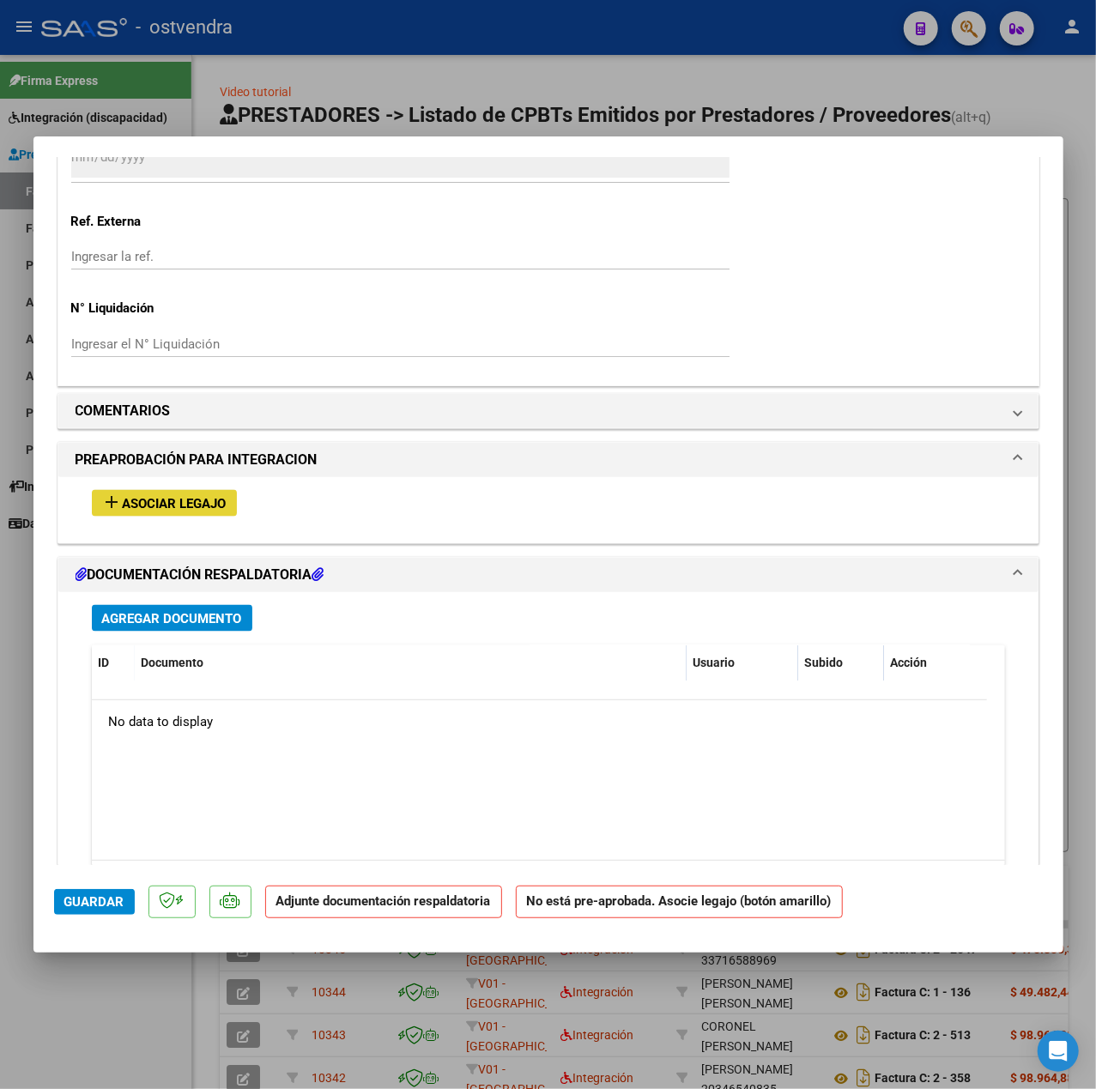
click at [211, 502] on span "Asociar Legajo" at bounding box center [175, 503] width 104 height 15
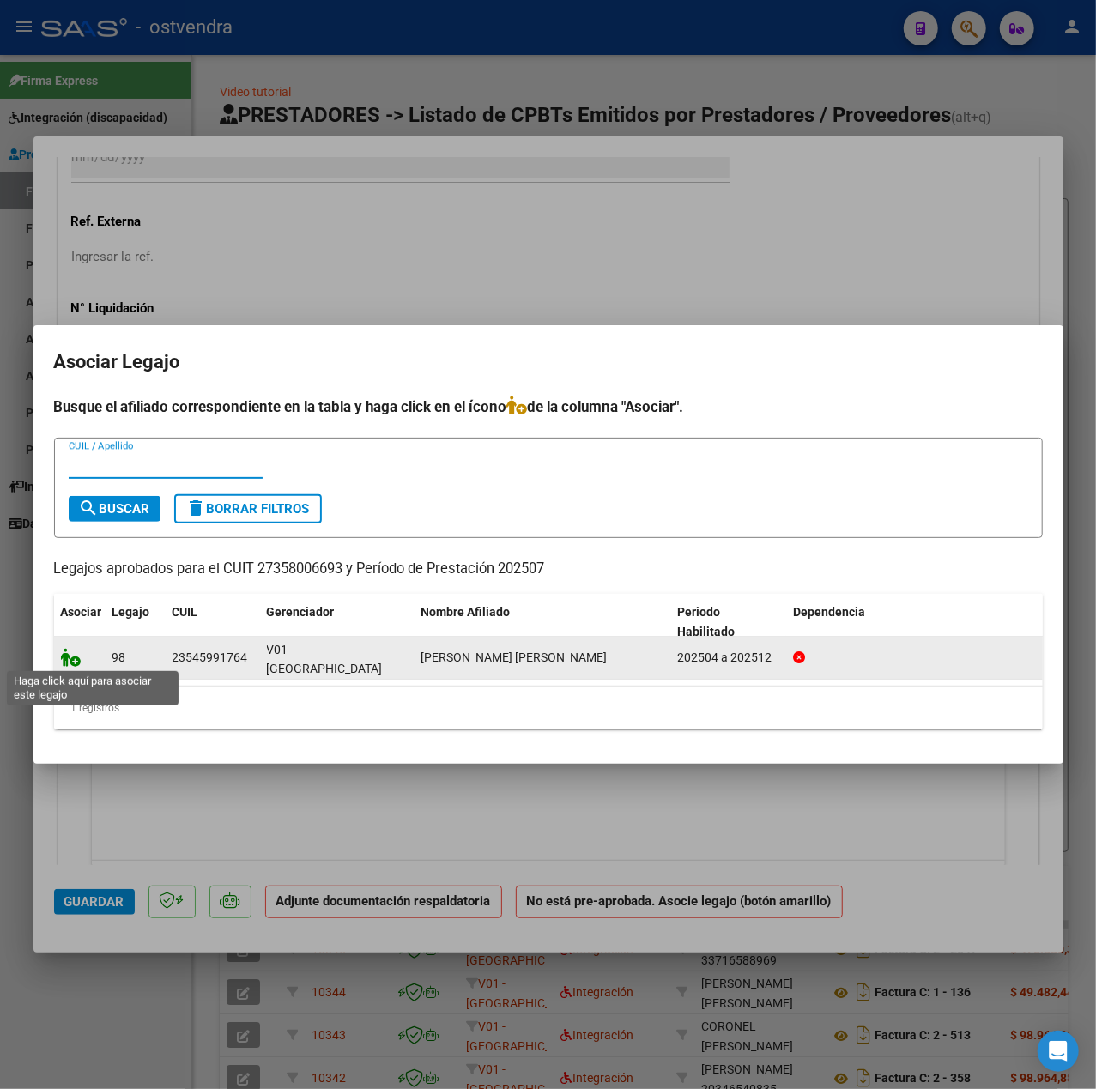
click at [70, 653] on icon at bounding box center [71, 657] width 21 height 19
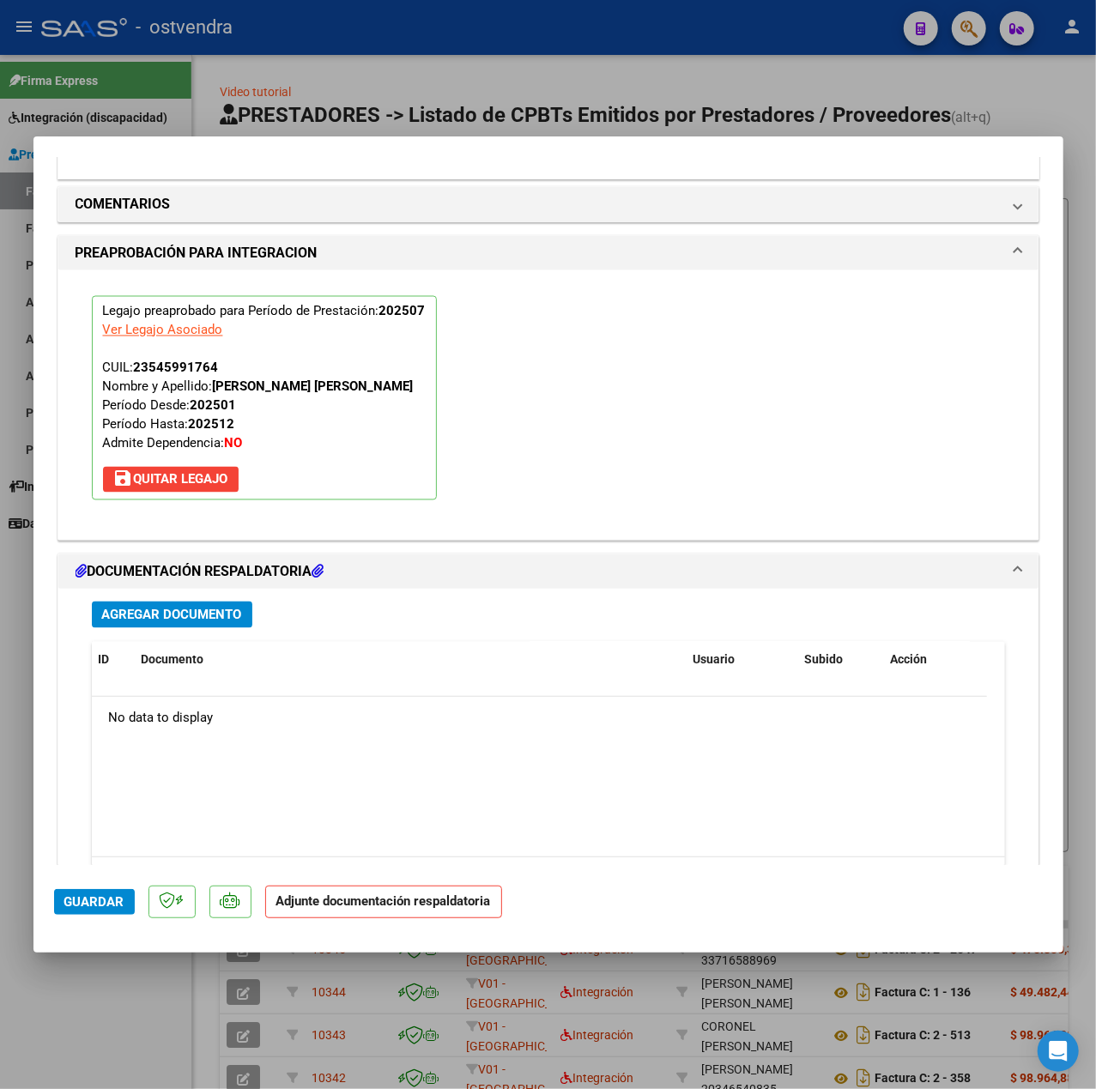
scroll to position [1603, 0]
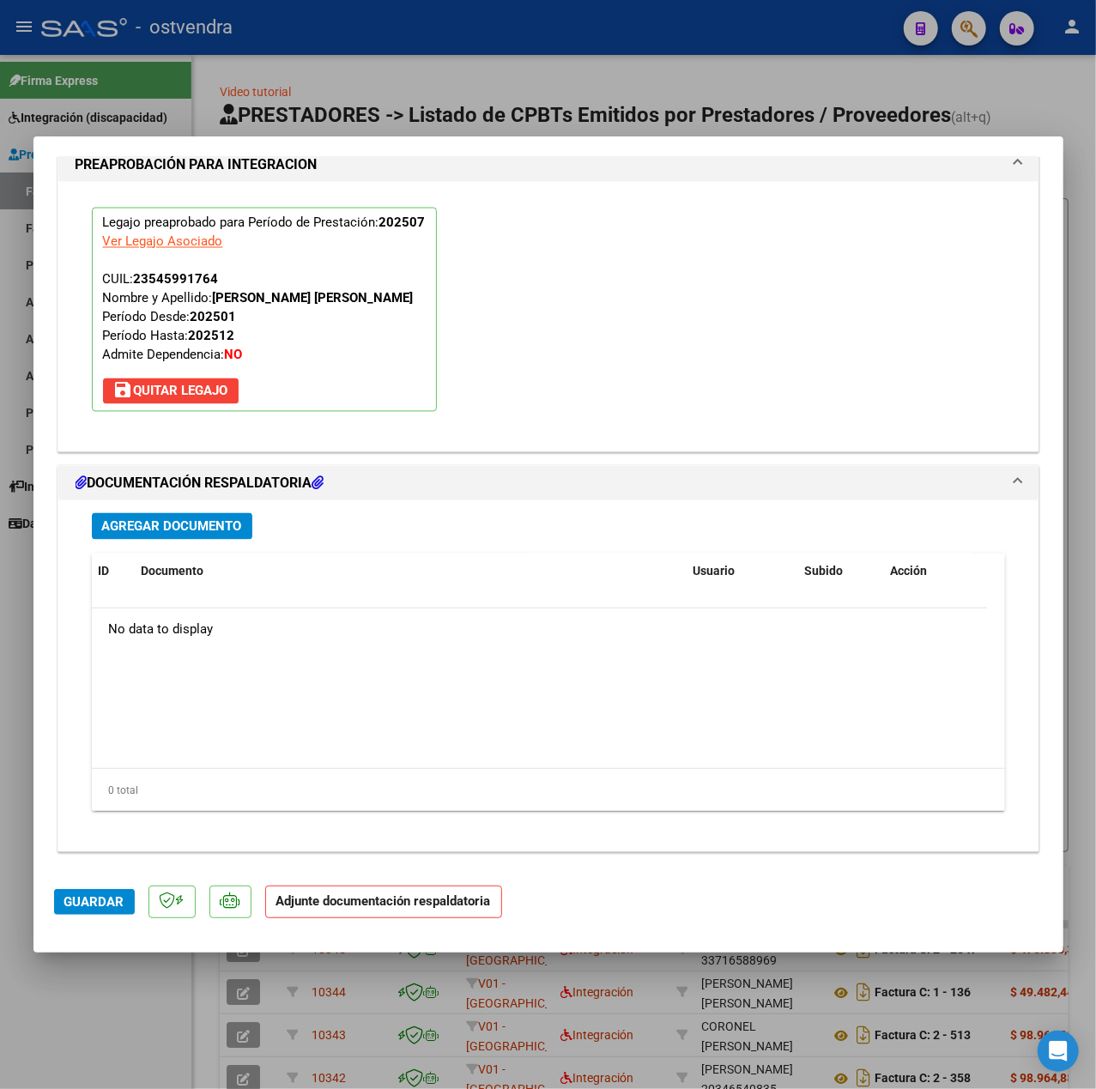
click at [203, 527] on span "Agregar Documento" at bounding box center [172, 526] width 140 height 15
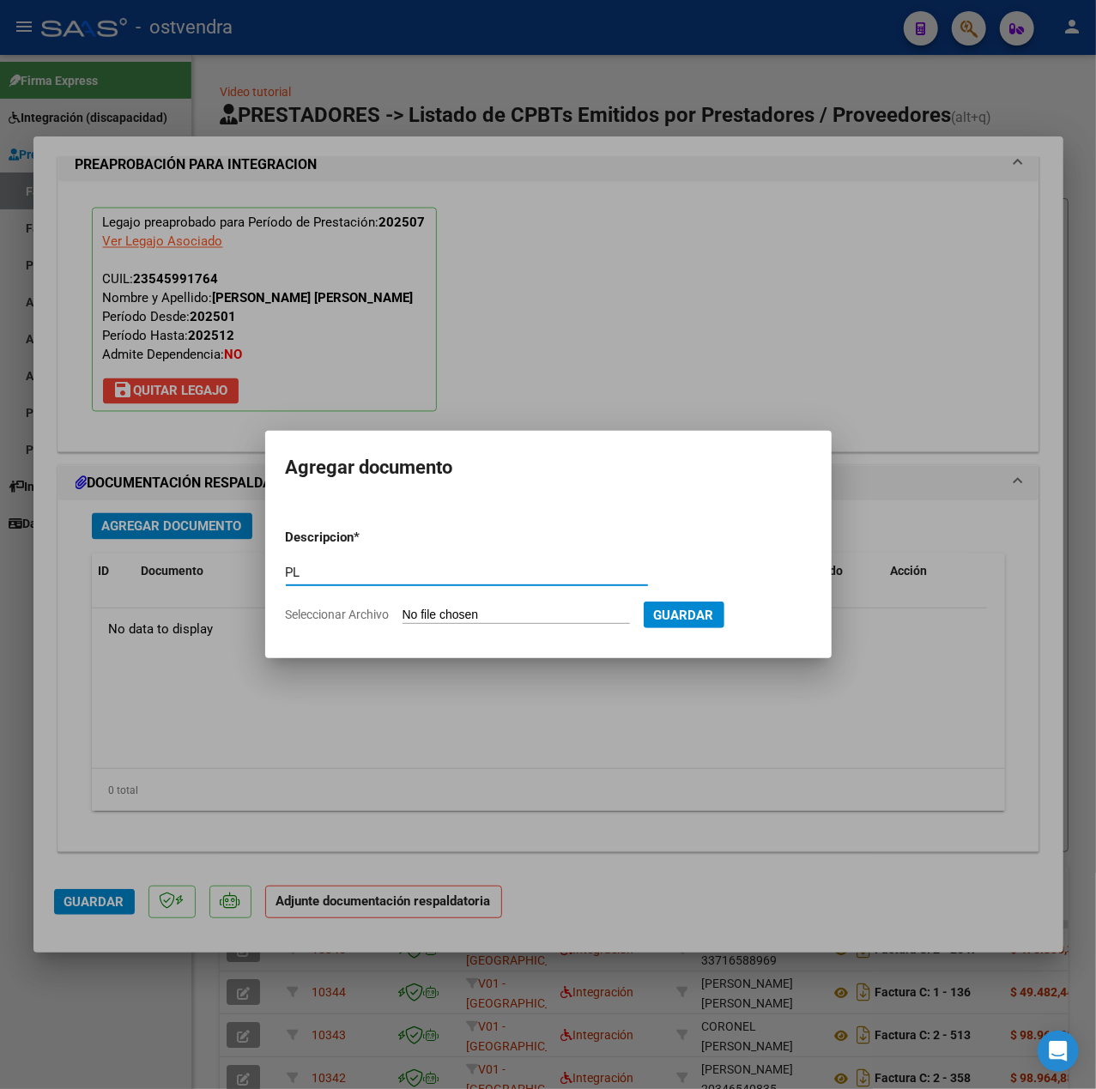
type input "PL"
click at [454, 616] on input "Seleccionar Archivo" at bounding box center [515, 616] width 227 height 16
type input "C:\fakepath\asistencia Julio - Solange Ozan.pdf"
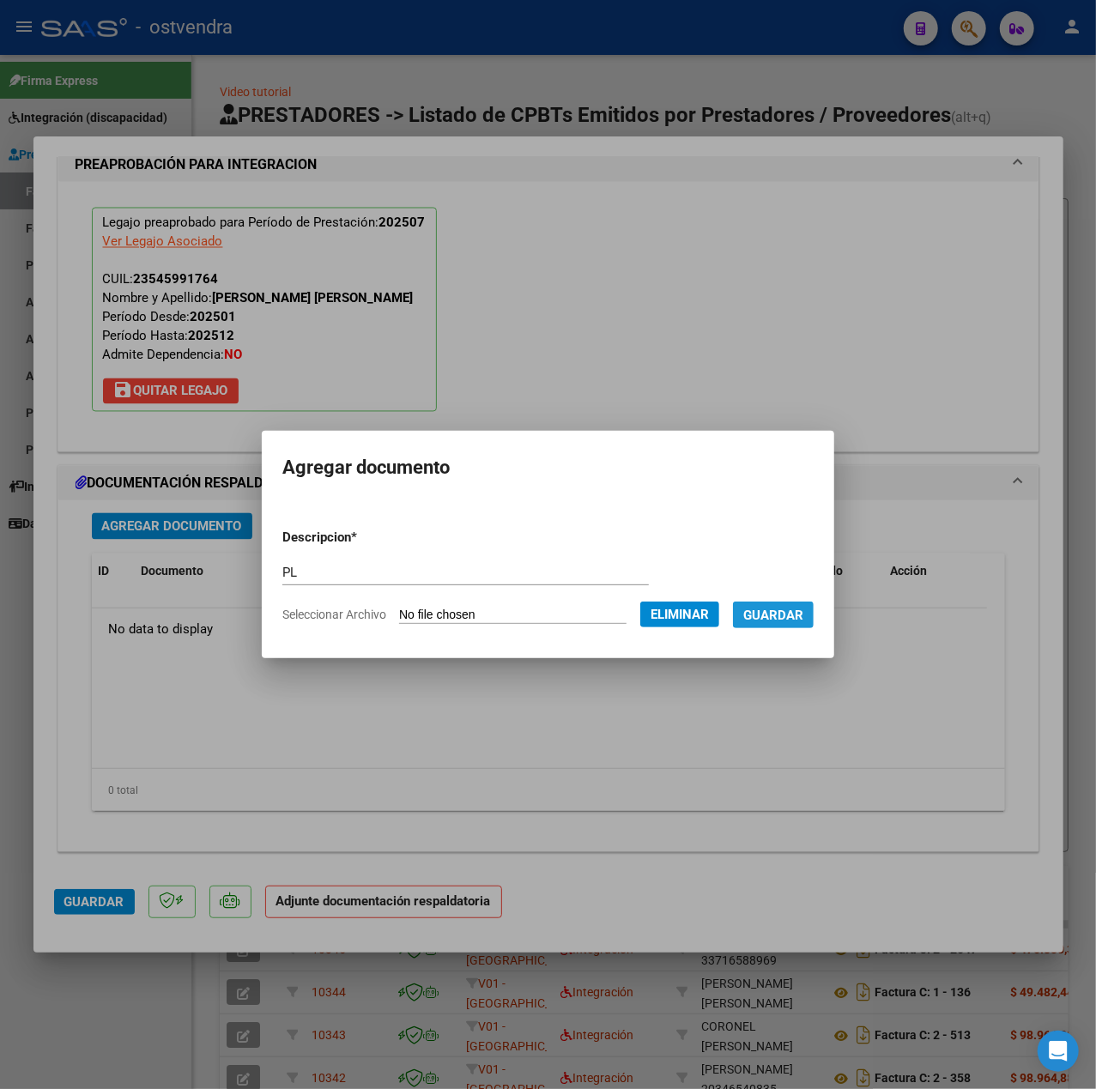
click at [801, 619] on span "Guardar" at bounding box center [773, 615] width 60 height 15
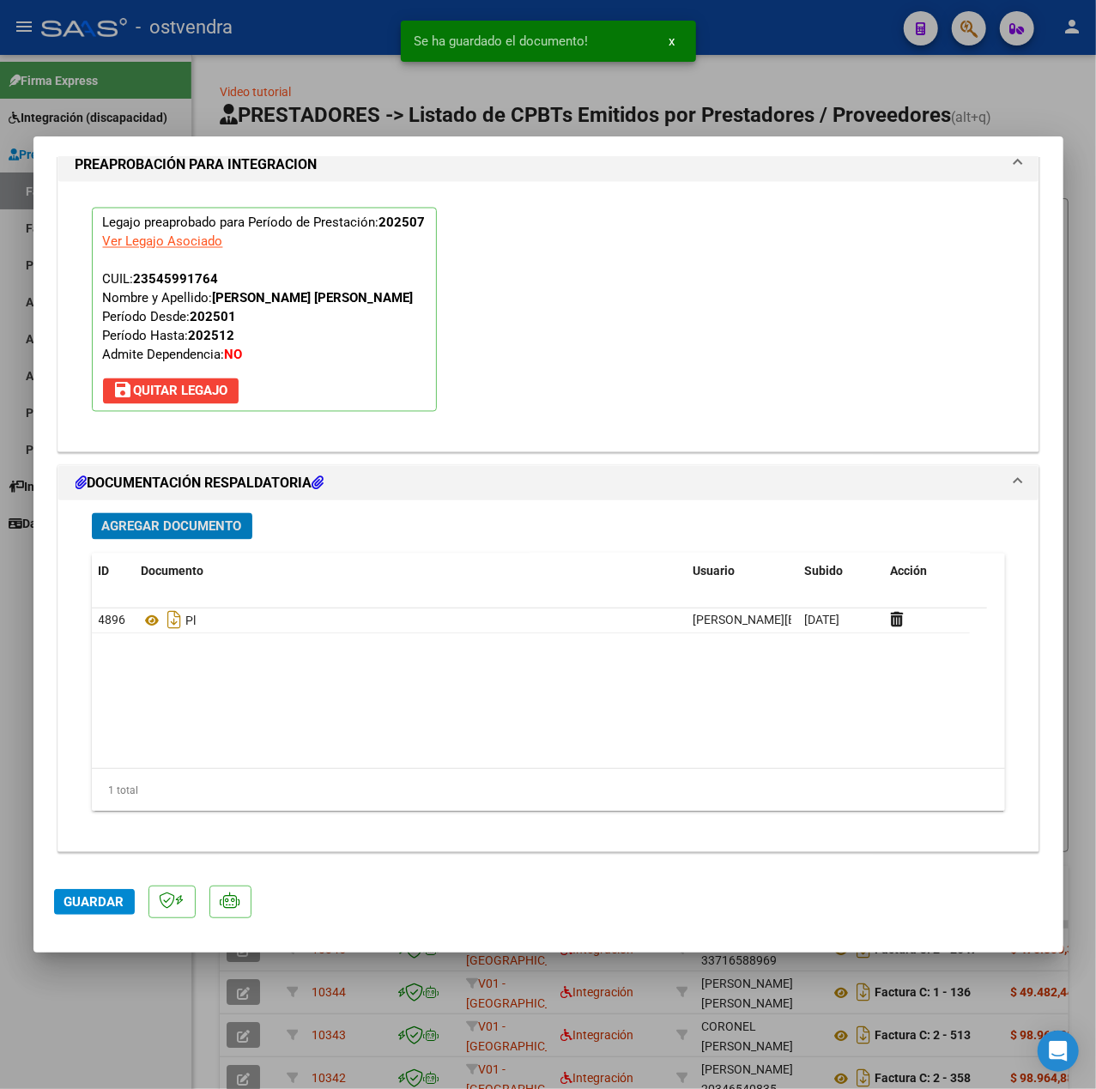
click at [112, 898] on span "Guardar" at bounding box center [94, 901] width 60 height 15
click at [82, 1019] on div at bounding box center [548, 544] width 1096 height 1089
type input "$ 0,00"
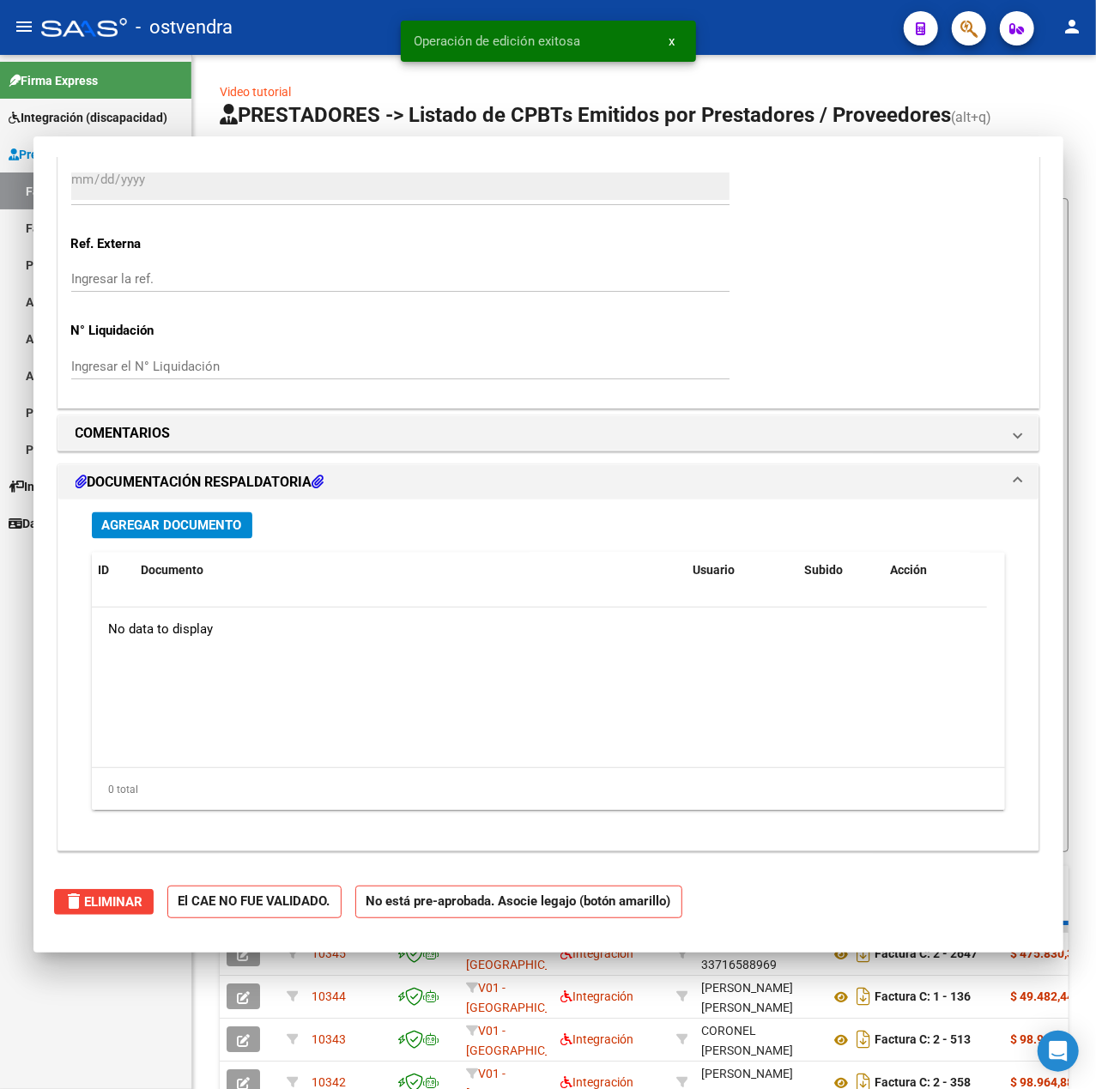
scroll to position [0, 0]
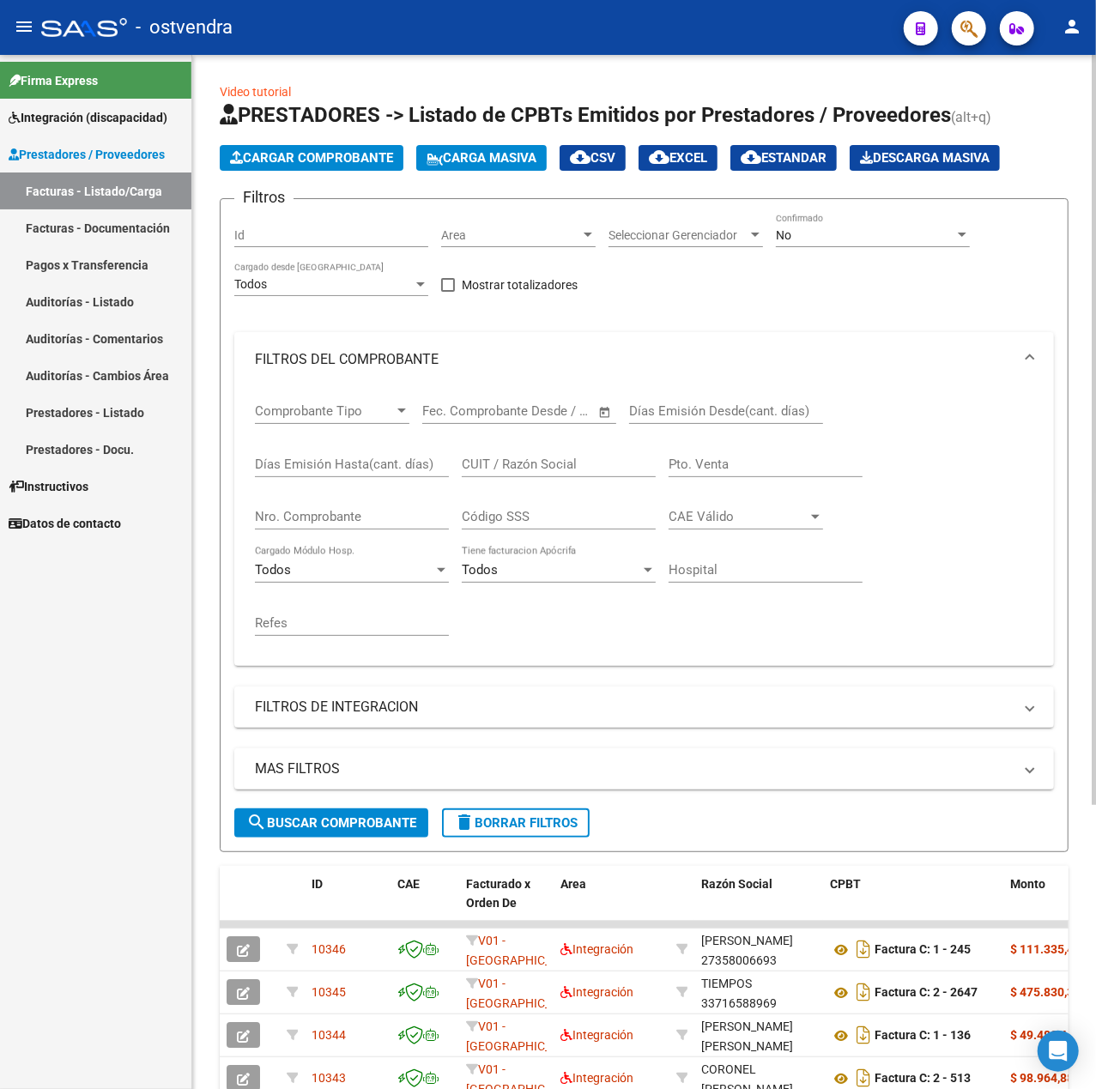
click at [509, 832] on button "delete Borrar Filtros" at bounding box center [516, 822] width 148 height 29
click at [313, 158] on span "Cargar Comprobante" at bounding box center [311, 157] width 163 height 15
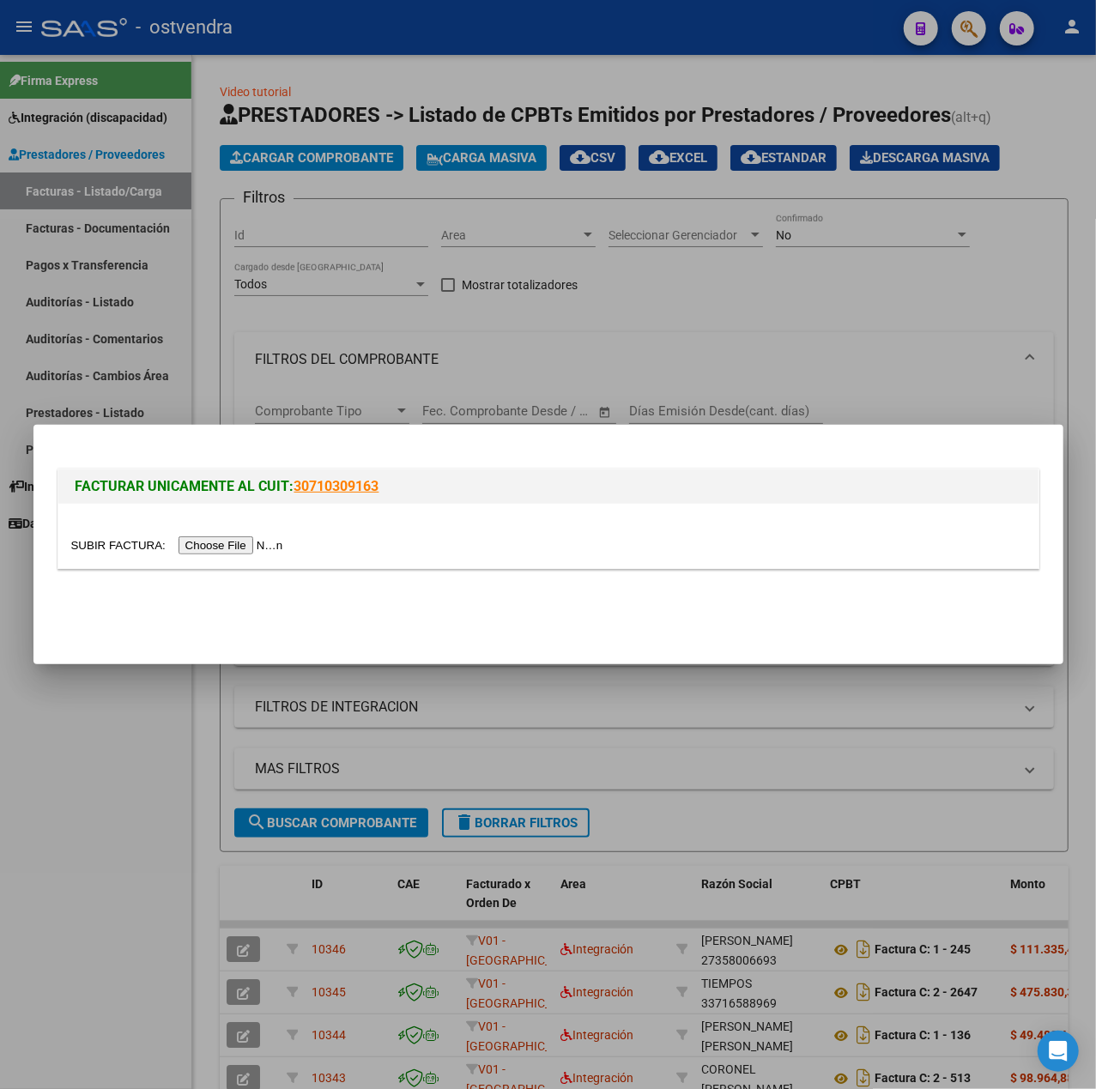
click at [206, 543] on input "file" at bounding box center [179, 545] width 217 height 18
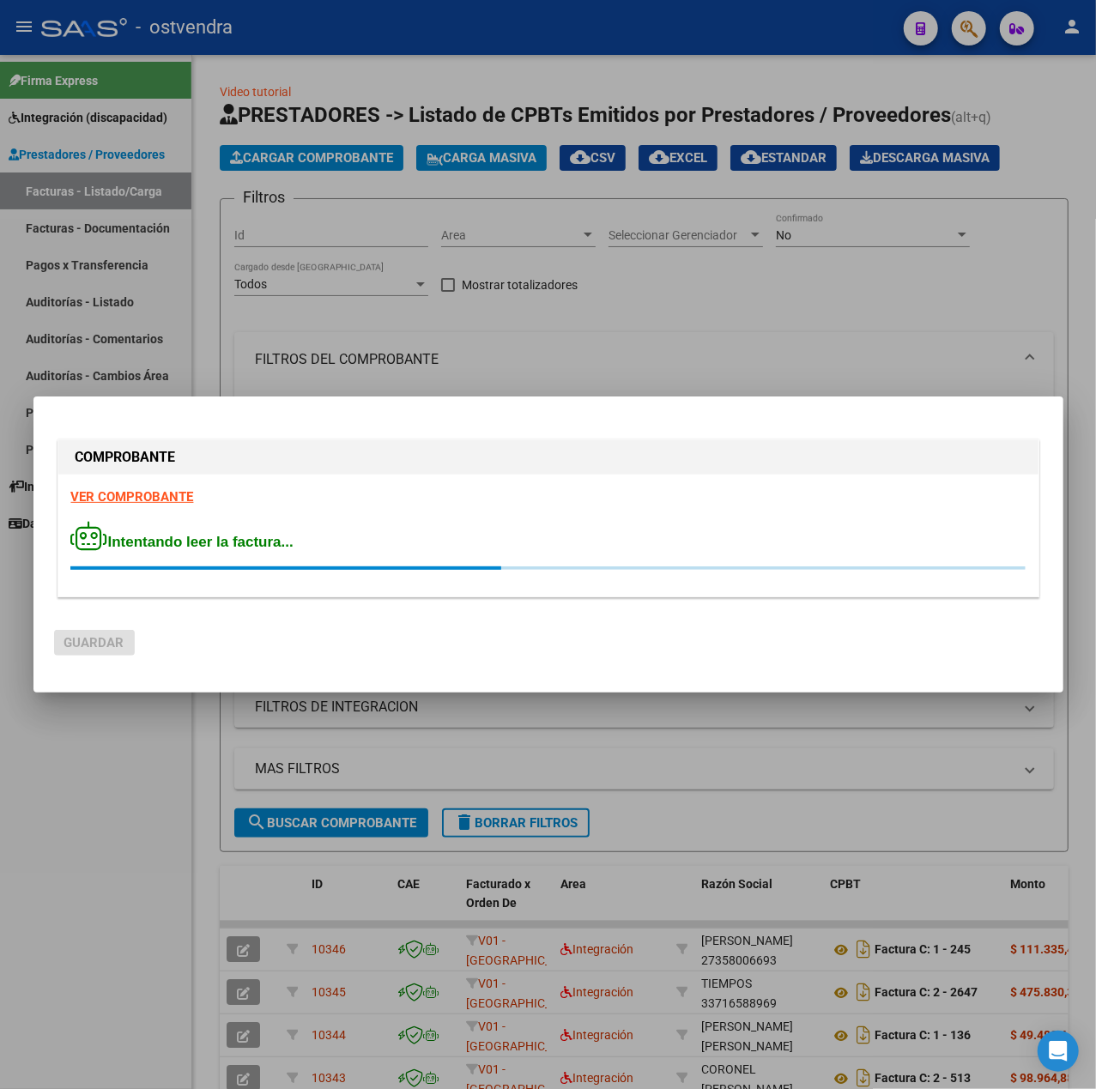
click at [141, 491] on strong "VER COMPROBANTE" at bounding box center [132, 496] width 123 height 15
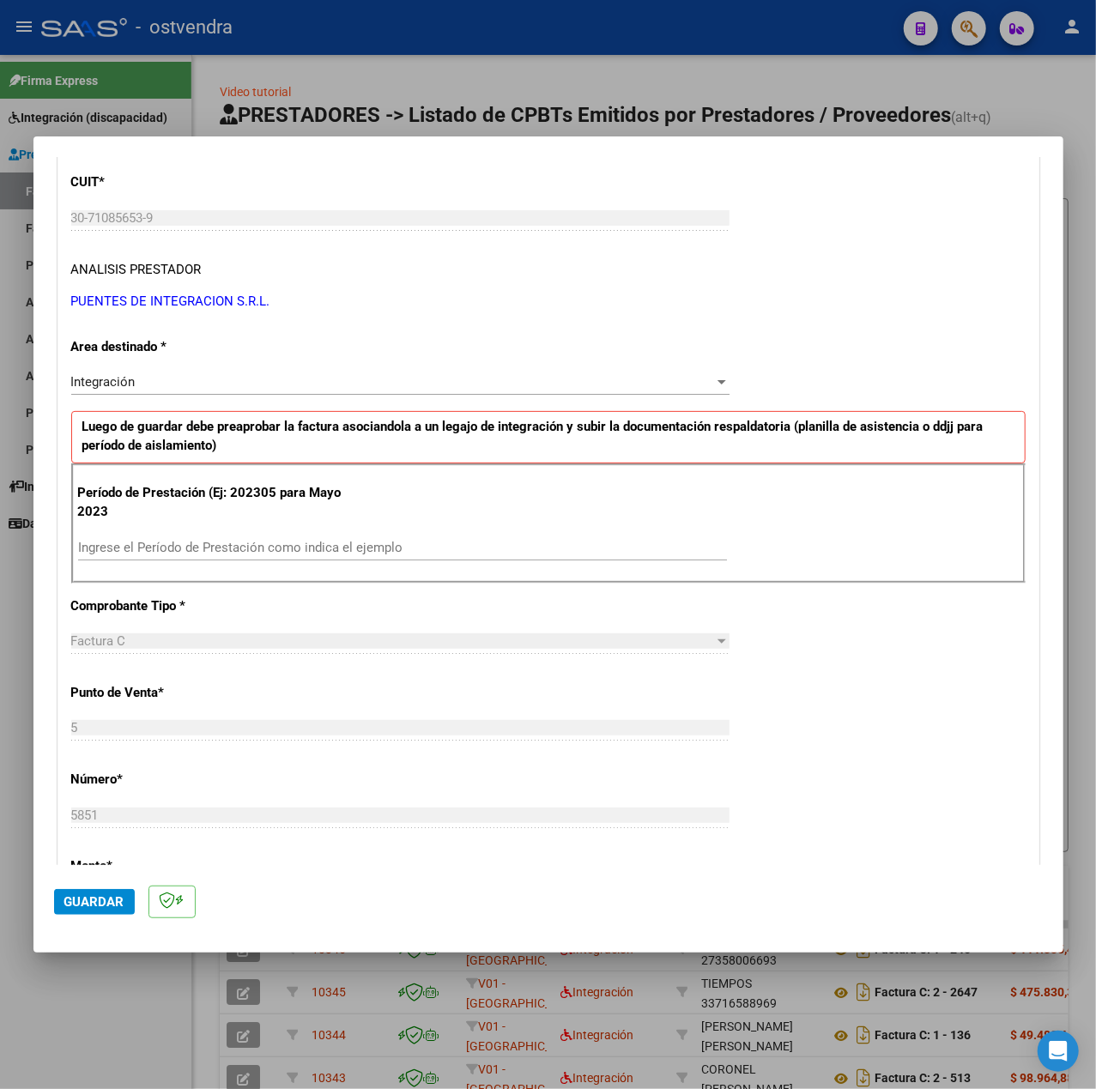
scroll to position [228, 0]
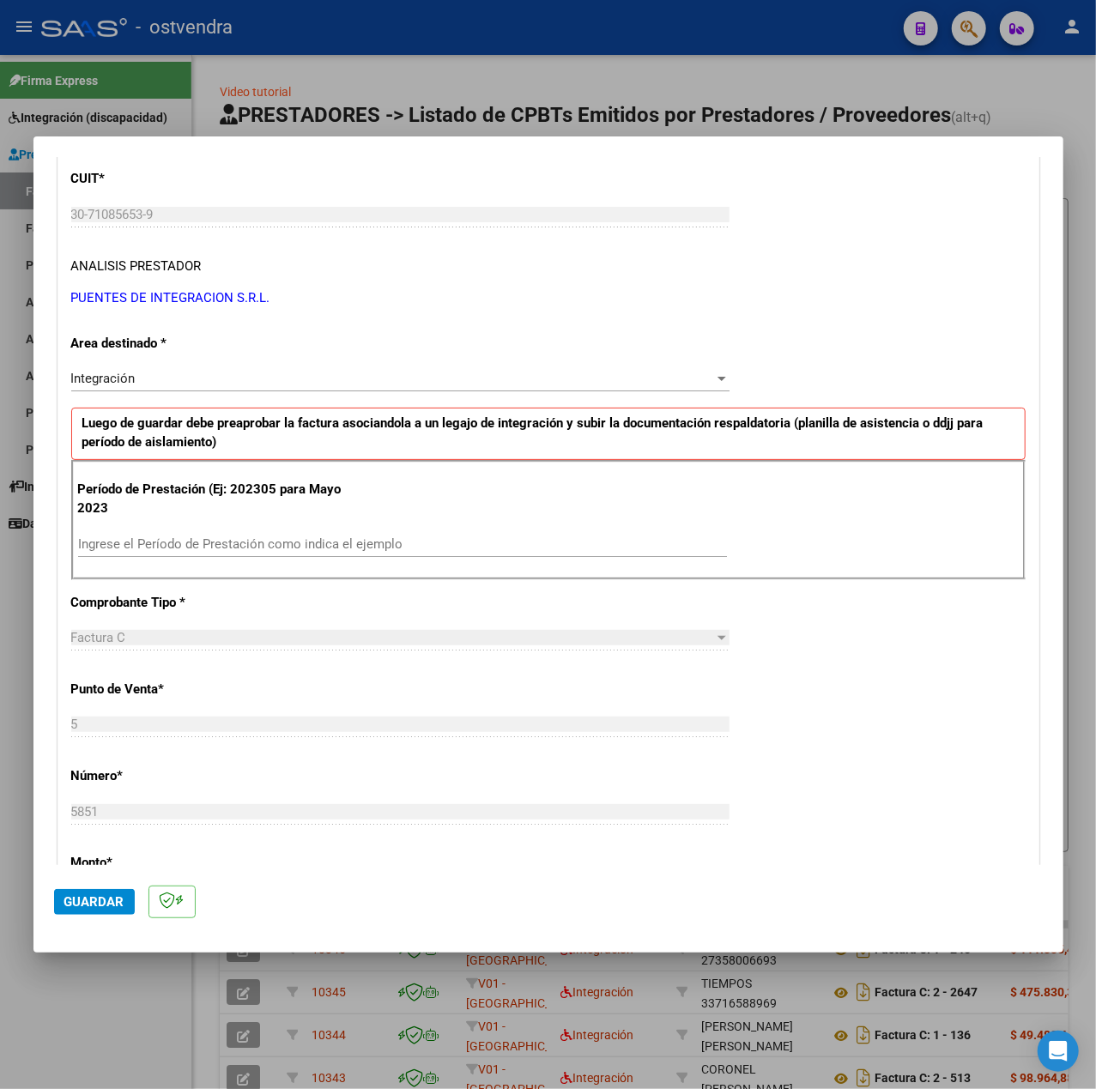
click at [221, 546] on input "Ingrese el Período de Prestación como indica el ejemplo" at bounding box center [402, 543] width 649 height 15
type input "202507"
click at [817, 644] on div "CUIT * 30-71085653-9 Ingresar CUIT ANALISIS PRESTADOR PUENTES DE INTEGRACION S.…" at bounding box center [548, 788] width 980 height 1291
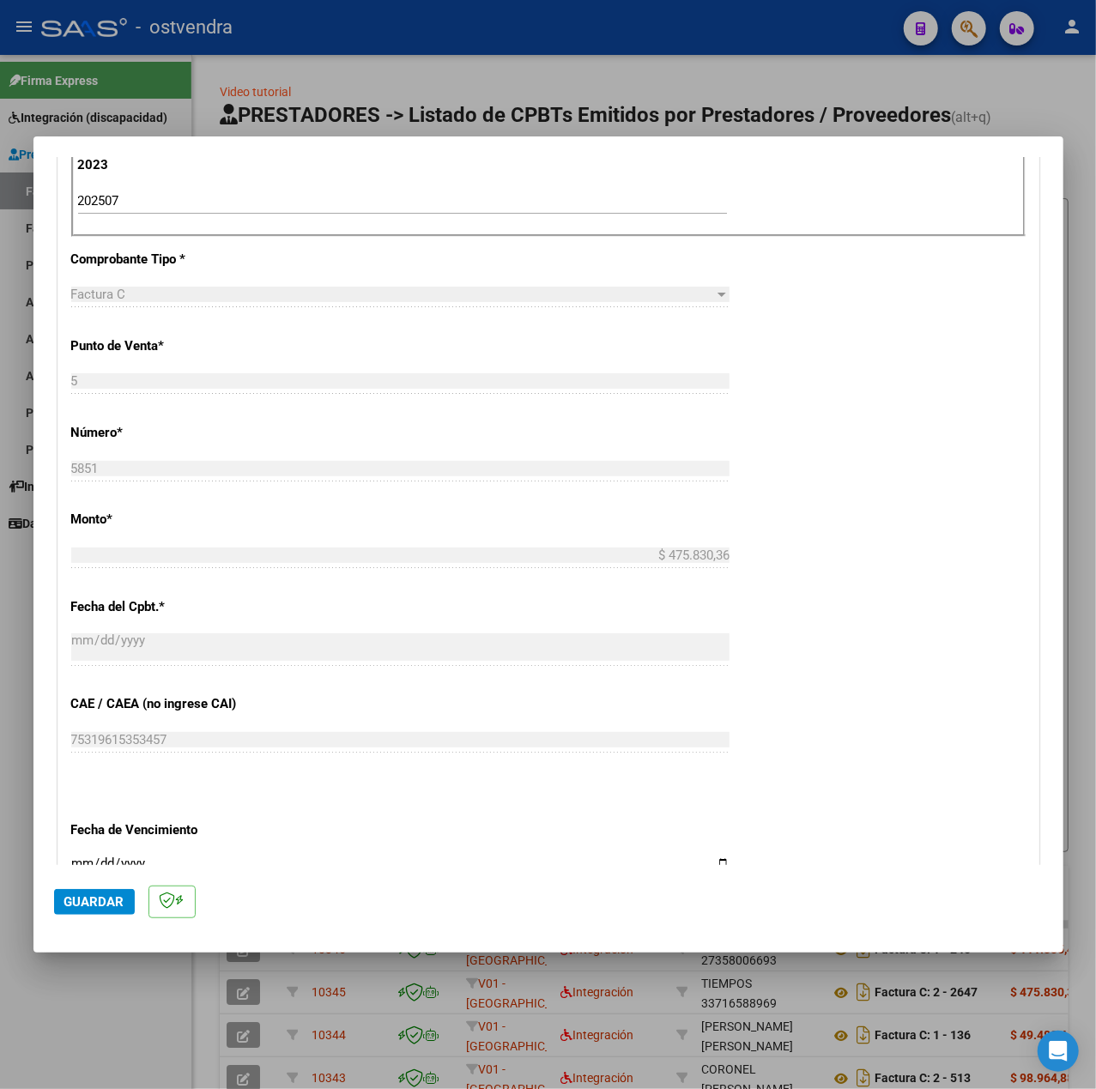
scroll to position [858, 0]
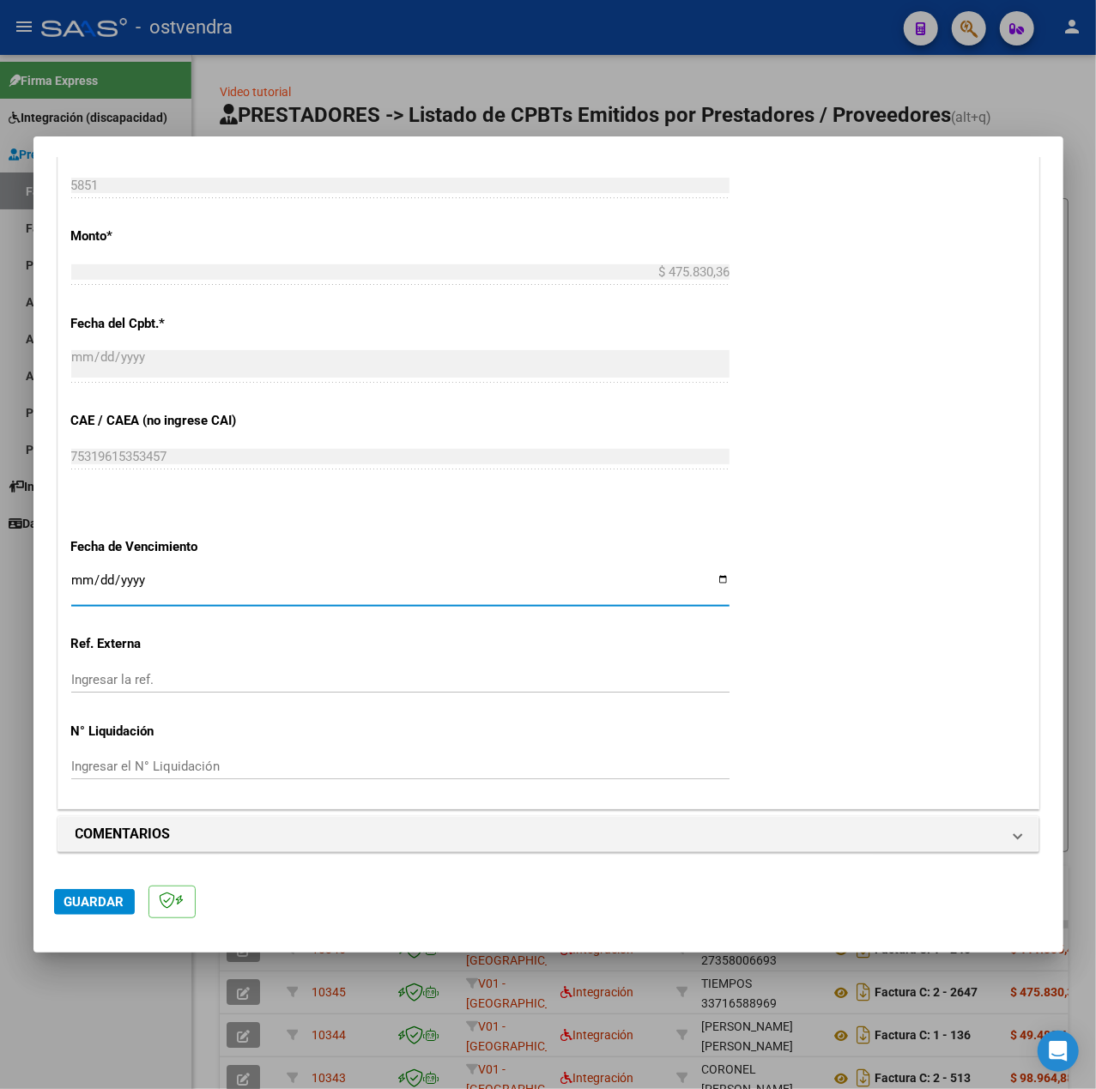
click at [81, 585] on input "Ingresar la fecha" at bounding box center [400, 586] width 658 height 27
type input "[DATE]"
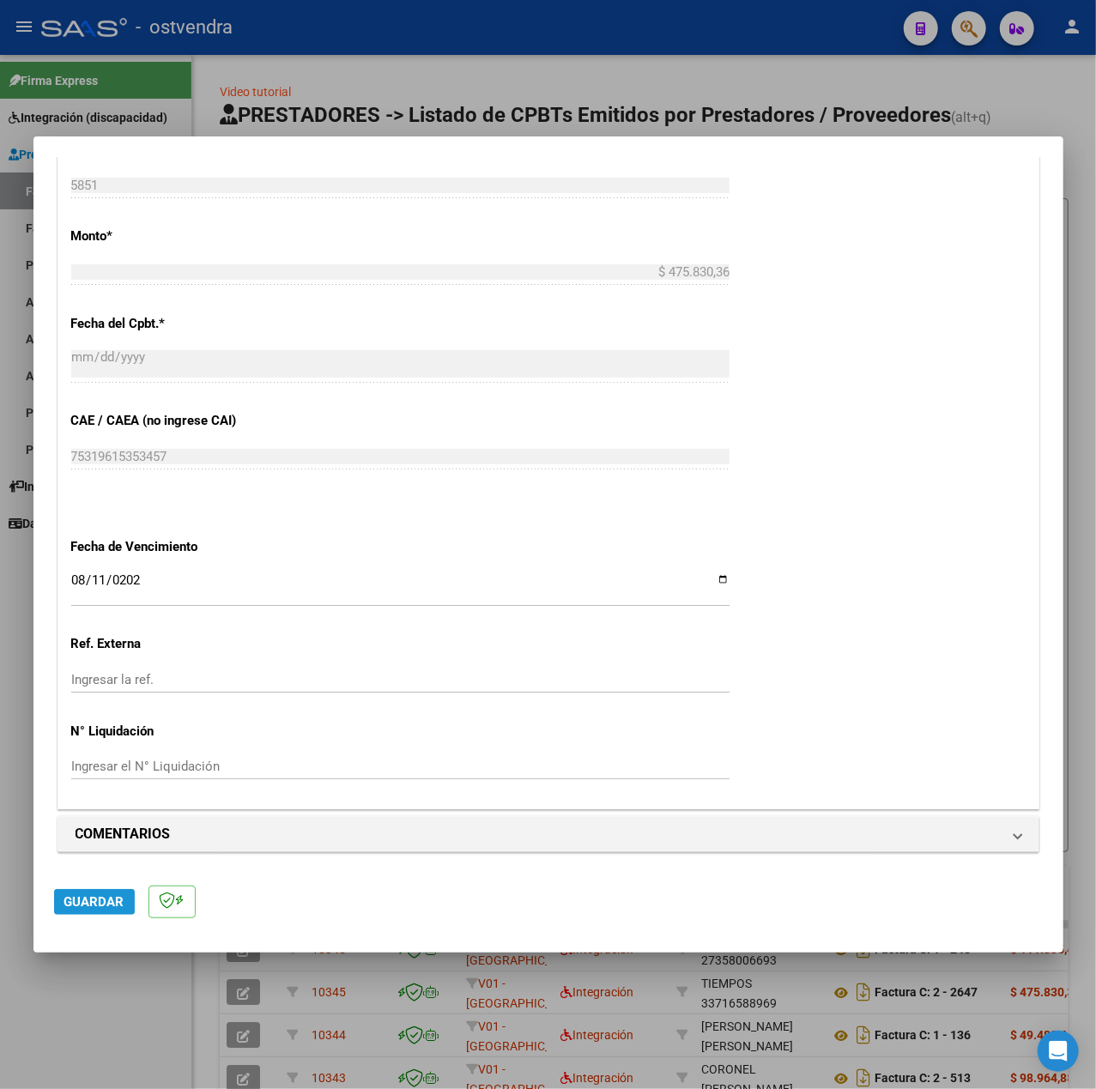
click at [84, 890] on button "Guardar" at bounding box center [94, 902] width 81 height 26
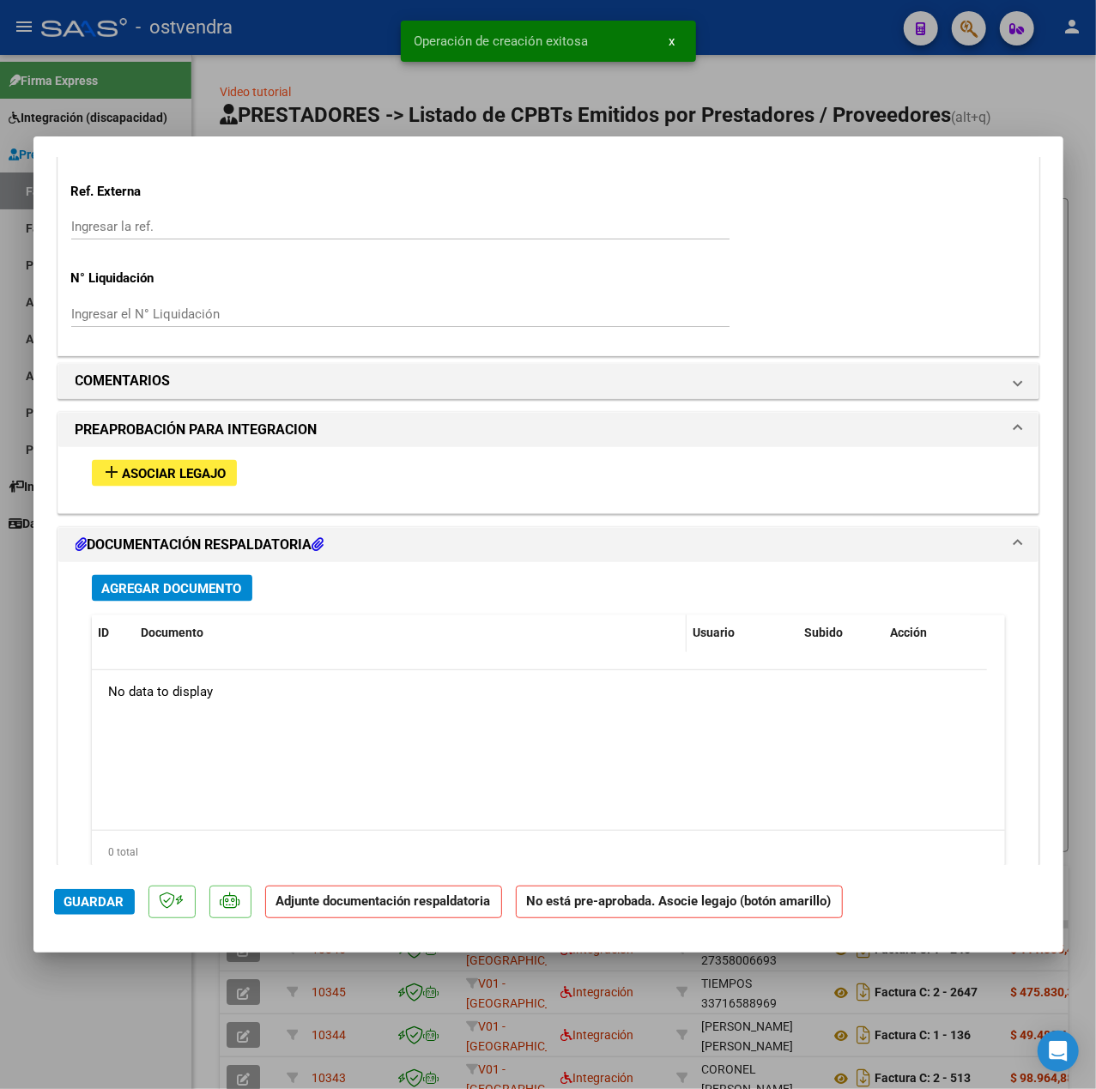
scroll to position [1354, 0]
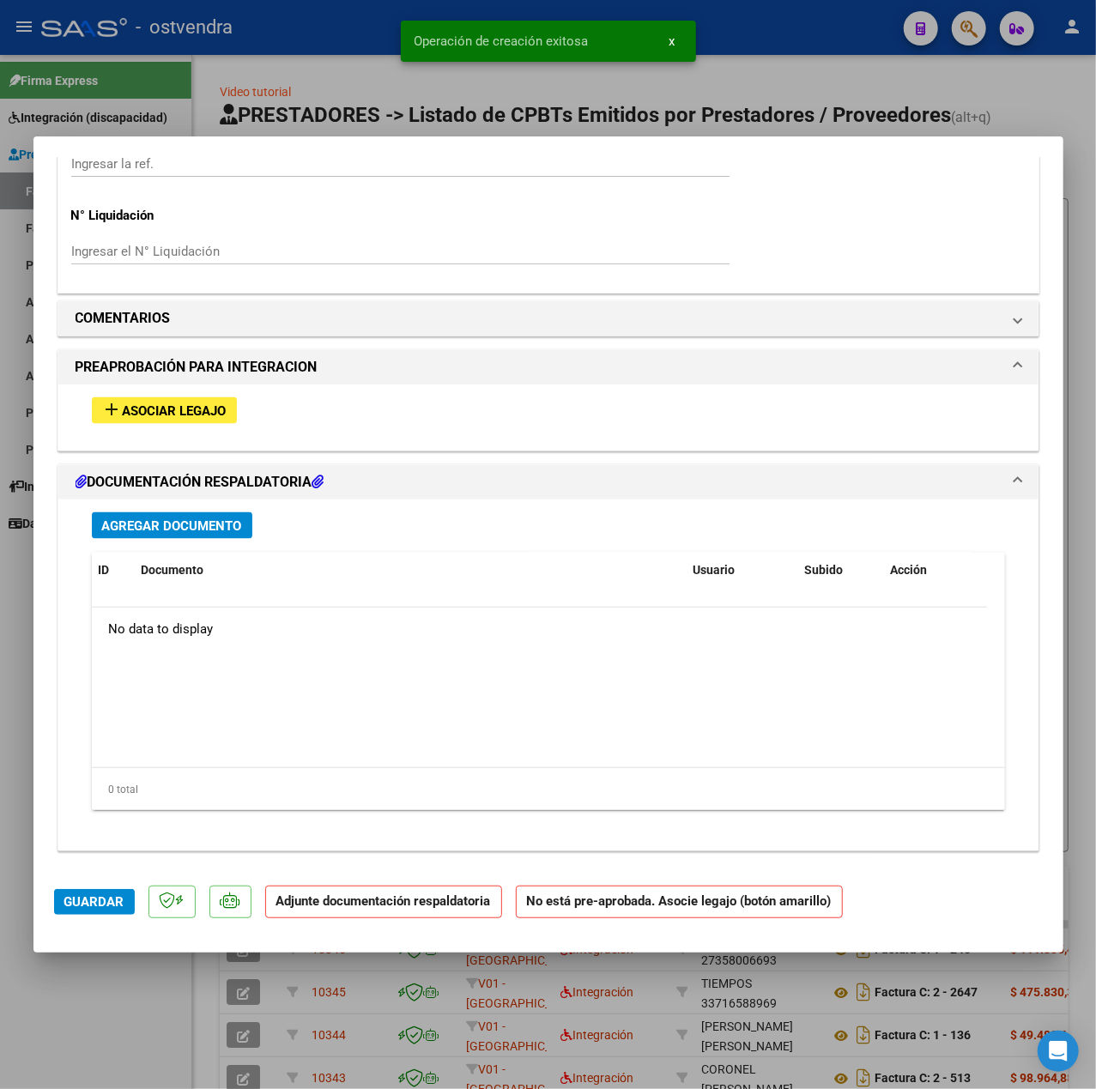
click at [192, 413] on span "Asociar Legajo" at bounding box center [175, 410] width 104 height 15
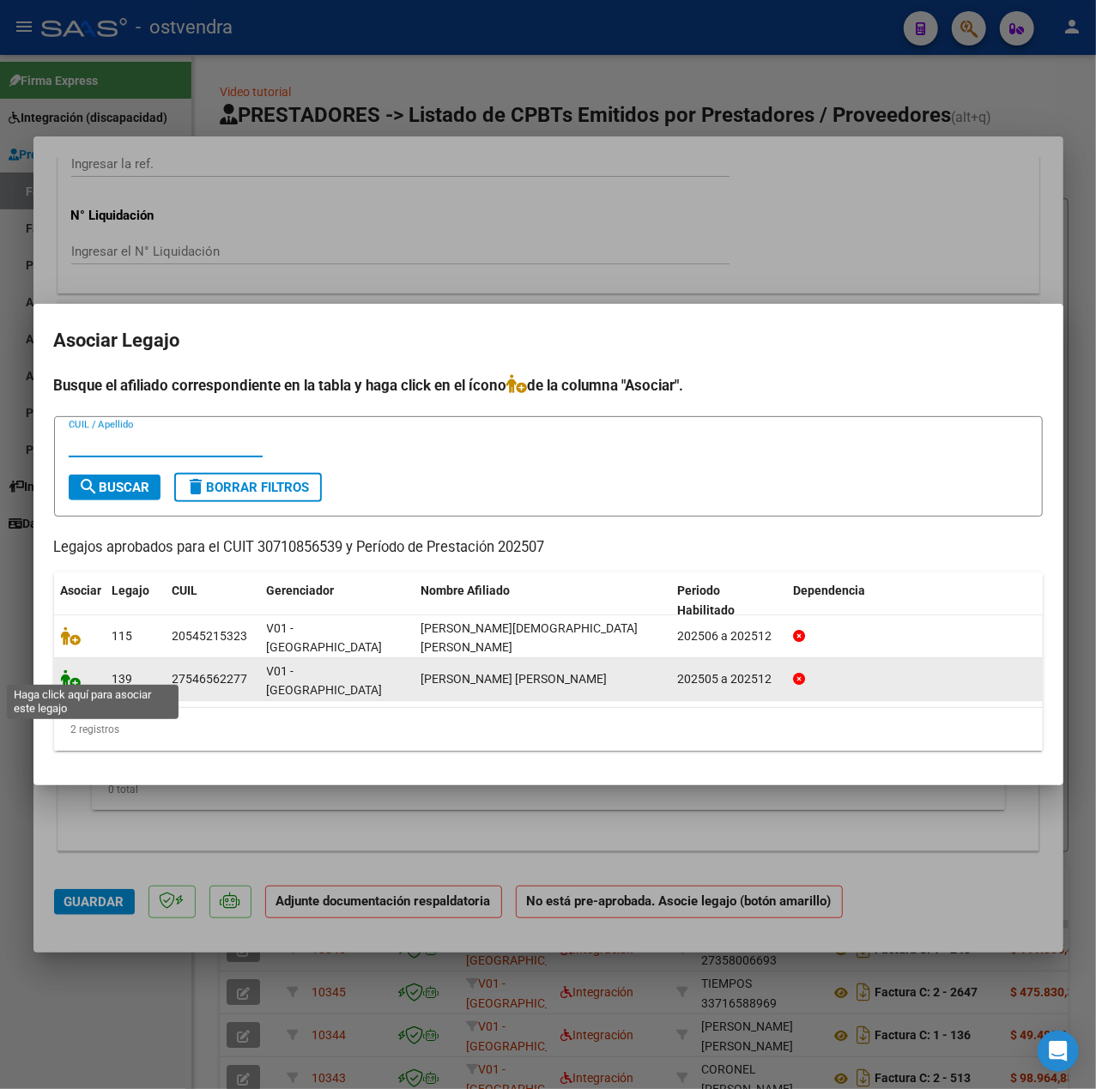
click at [69, 669] on icon at bounding box center [71, 678] width 21 height 19
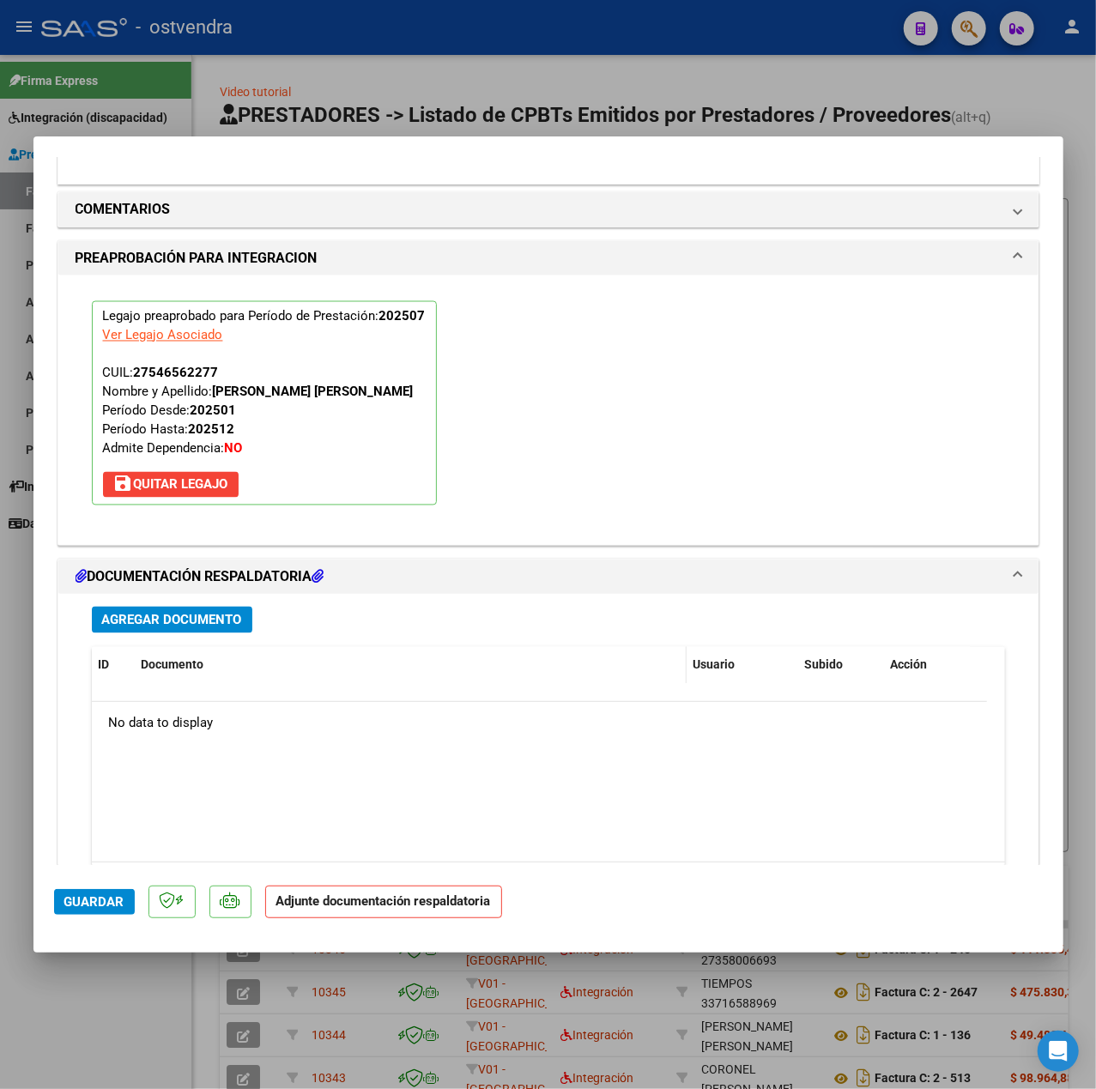
scroll to position [1603, 0]
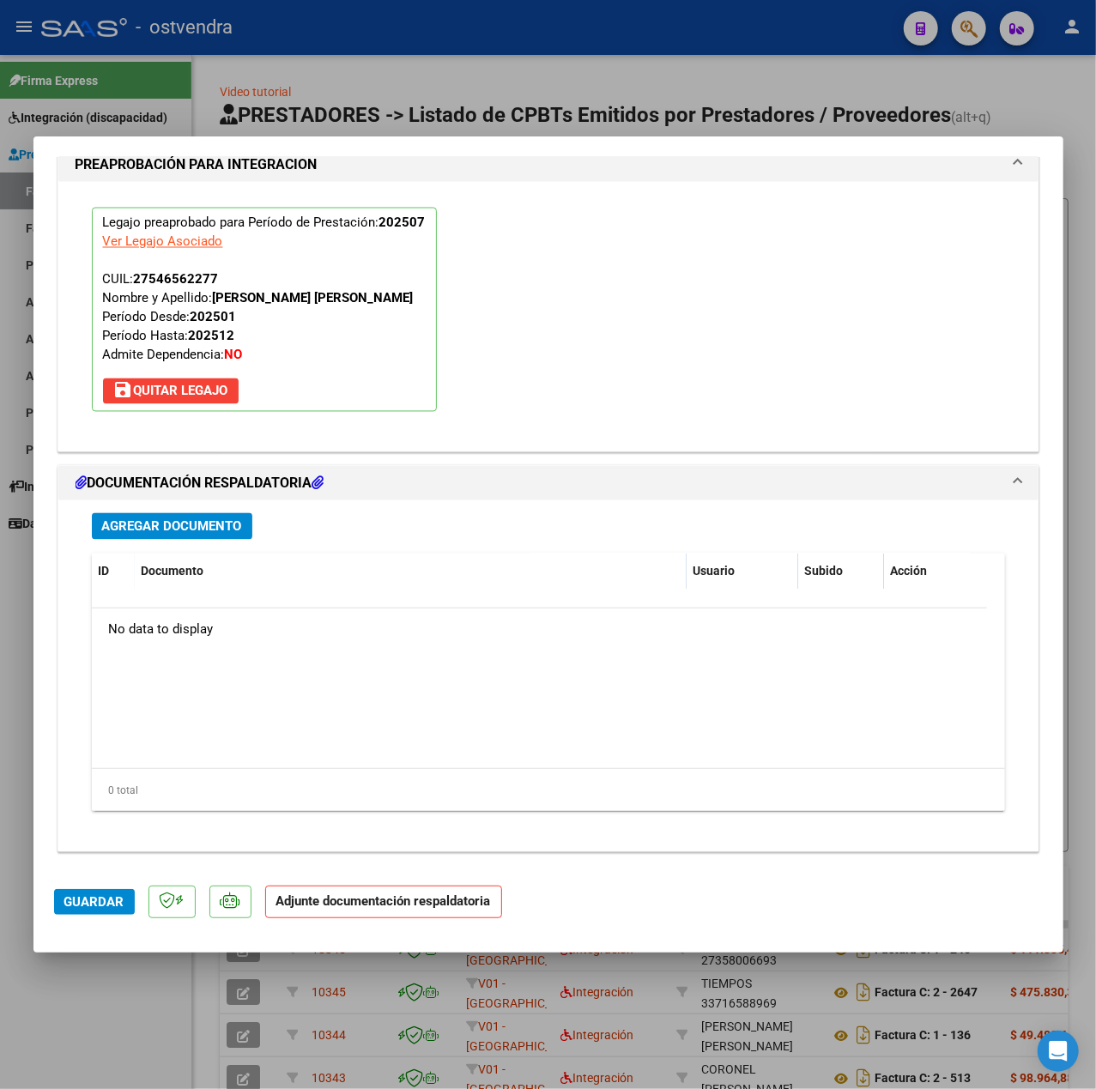
click at [166, 541] on div "Agregar Documento ID Documento Usuario Subido Acción No data to display 0 total…" at bounding box center [548, 668] width 939 height 337
click at [159, 533] on span "Agregar Documento" at bounding box center [172, 526] width 140 height 15
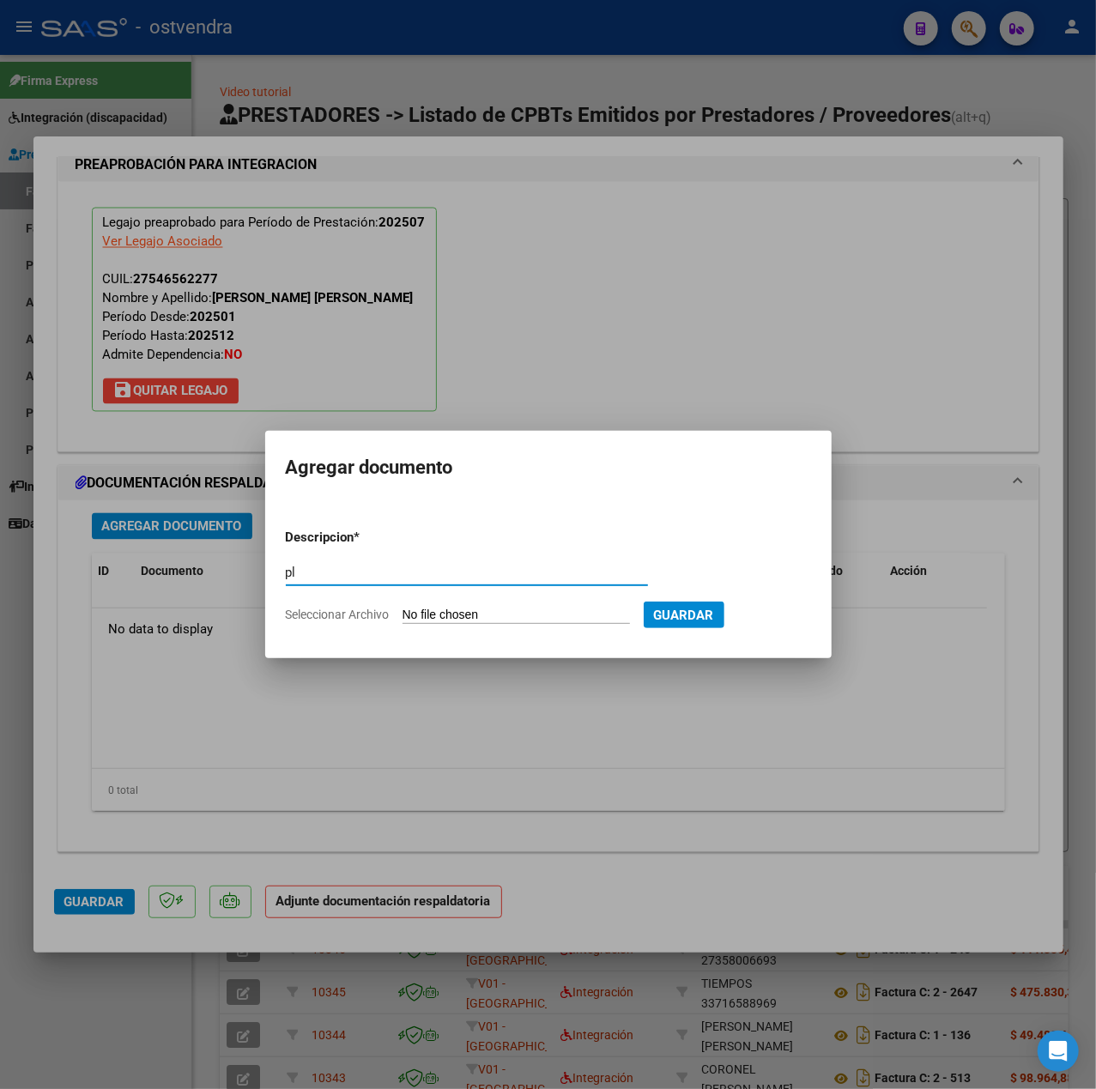
type input "p"
type input "PL"
click at [505, 613] on input "Seleccionar Archivo" at bounding box center [515, 616] width 227 height 16
type input "C:\fakepath\Asist.Gomez Zaira - Nicolás Coira.pdf"
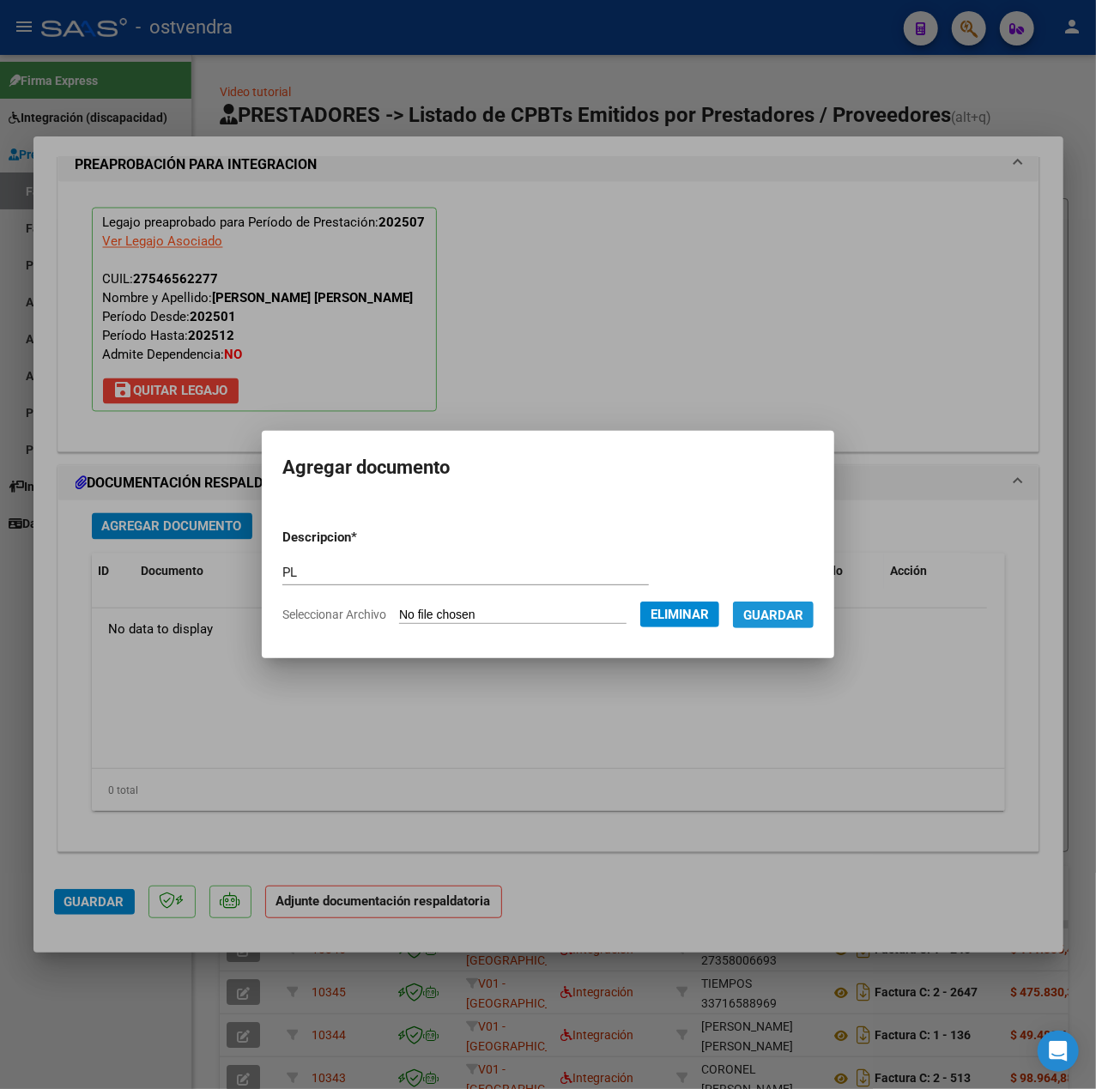
click at [796, 625] on button "Guardar" at bounding box center [773, 614] width 81 height 27
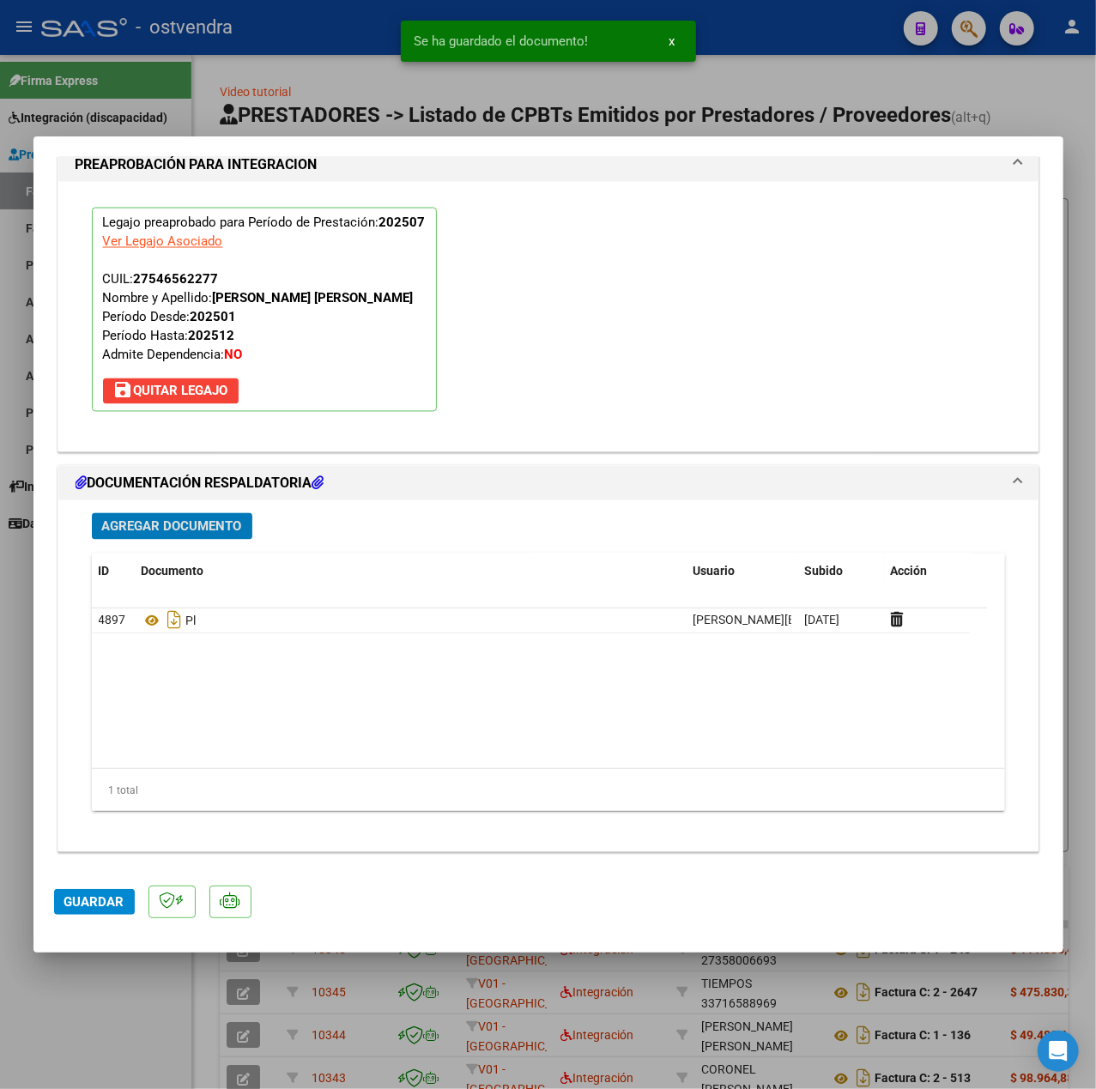
click at [88, 899] on span "Guardar" at bounding box center [94, 901] width 60 height 15
click at [122, 988] on div at bounding box center [548, 544] width 1096 height 1089
type input "$ 0,00"
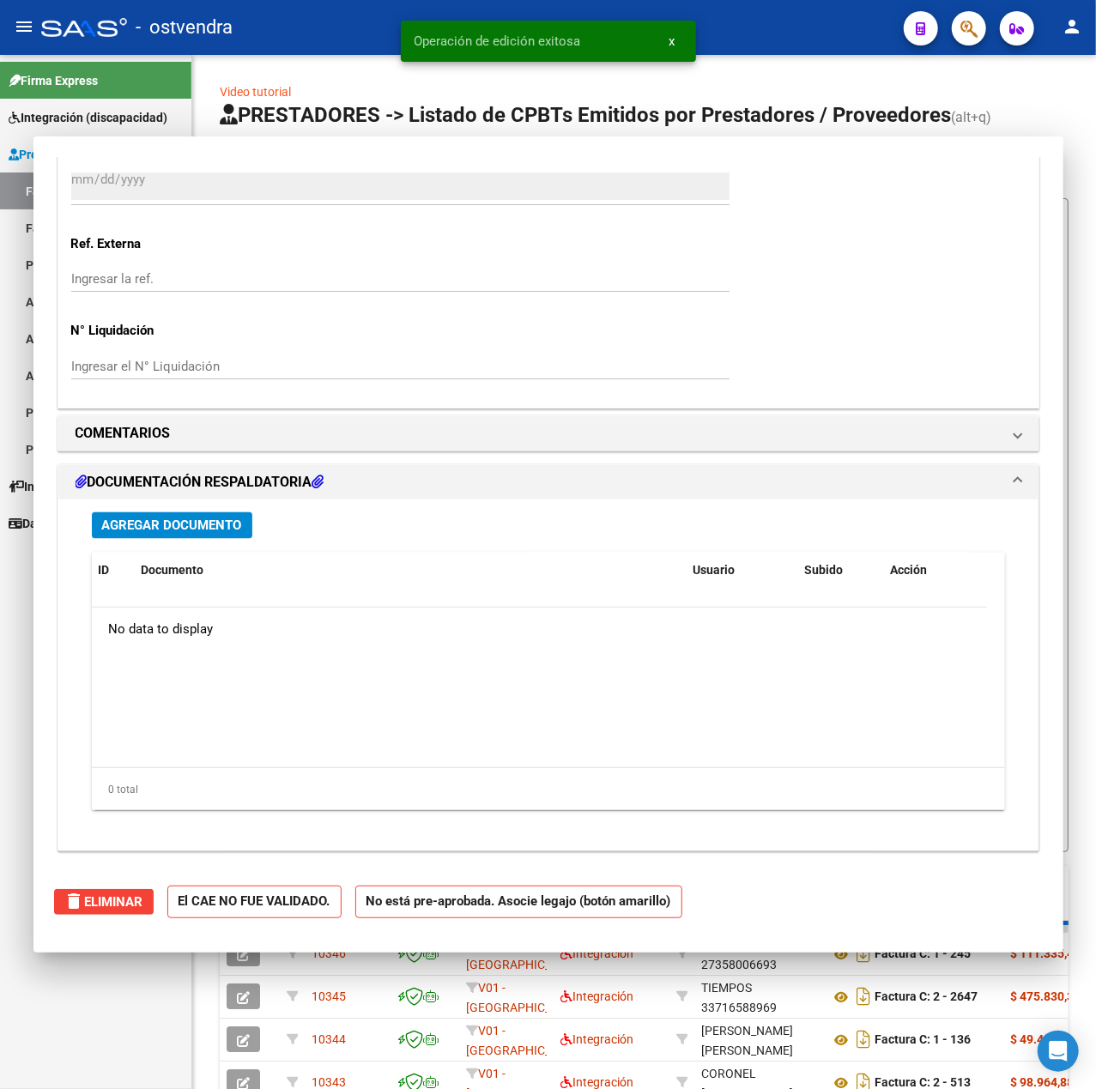
scroll to position [0, 0]
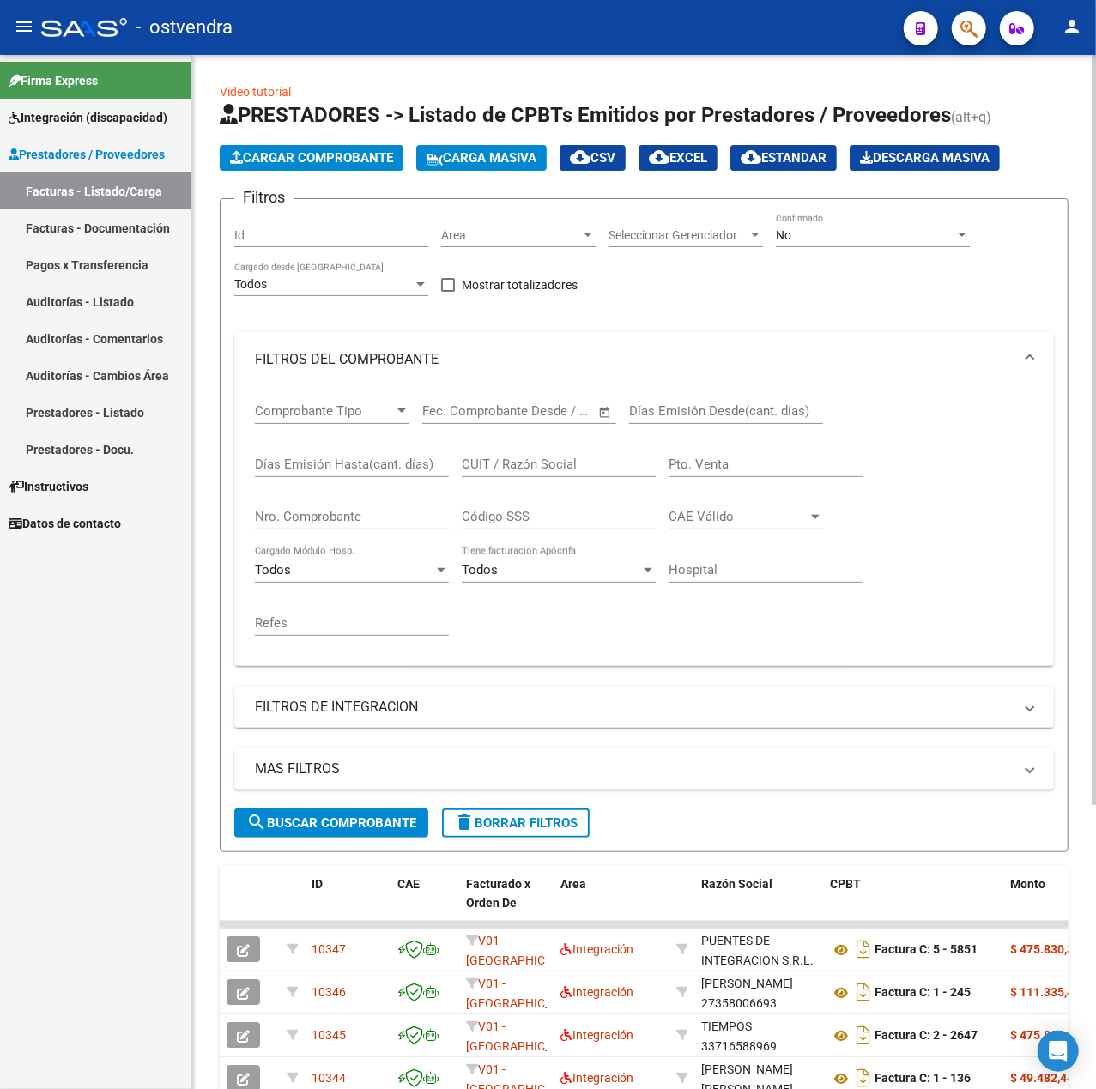
click at [343, 162] on span "Cargar Comprobante" at bounding box center [311, 157] width 163 height 15
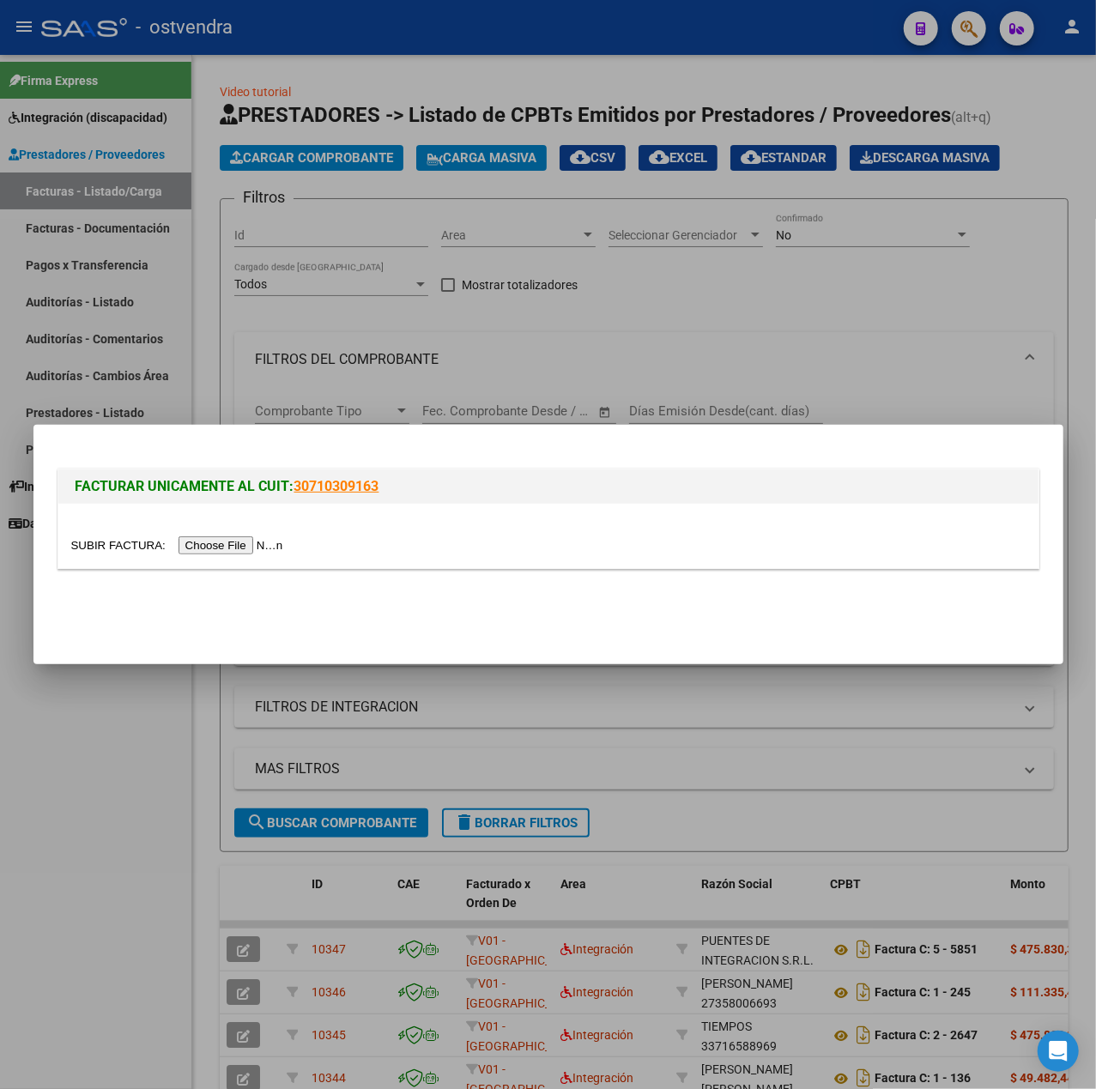
click at [215, 543] on input "file" at bounding box center [179, 545] width 217 height 18
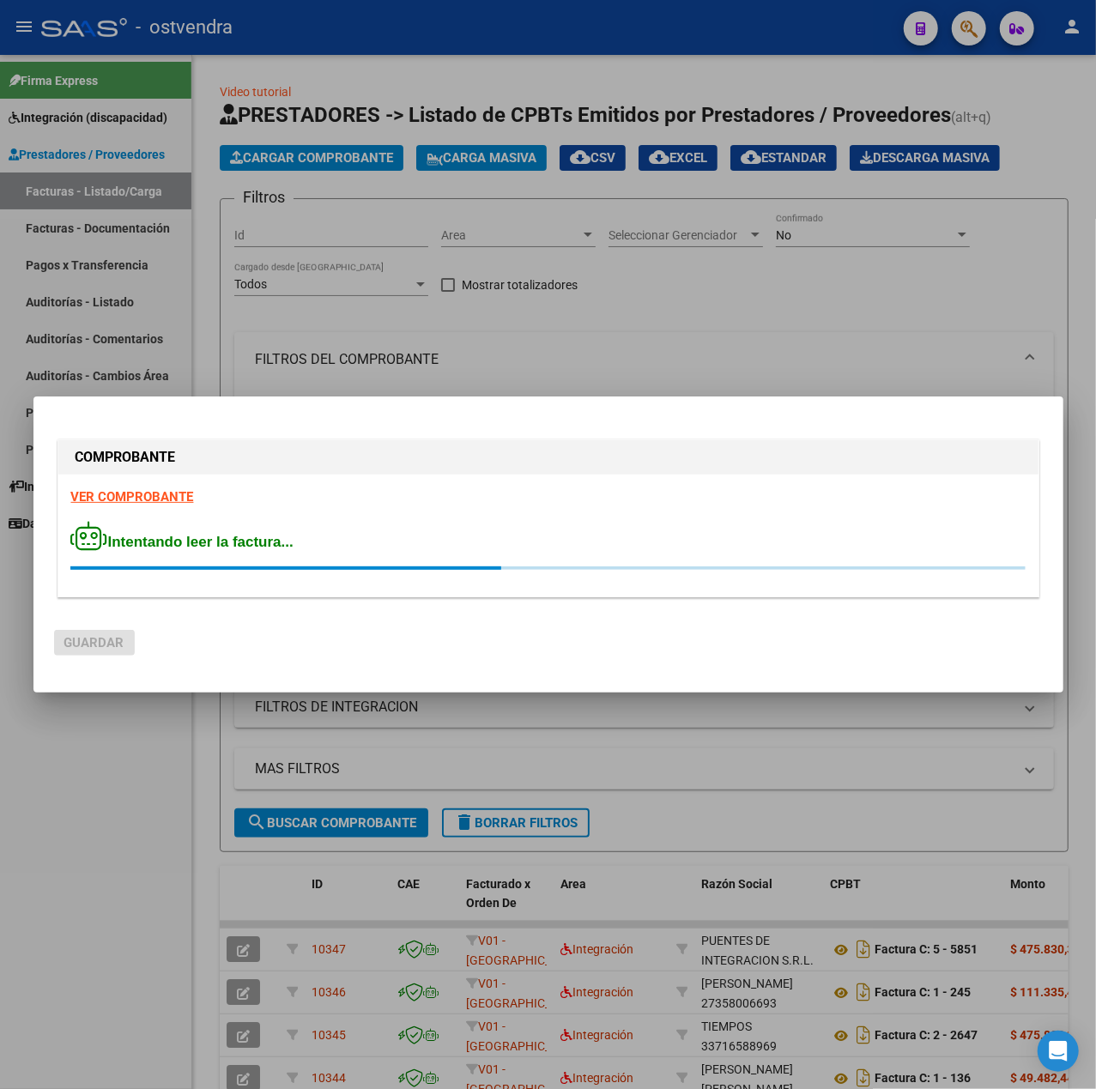
click at [165, 502] on strong "VER COMPROBANTE" at bounding box center [132, 496] width 123 height 15
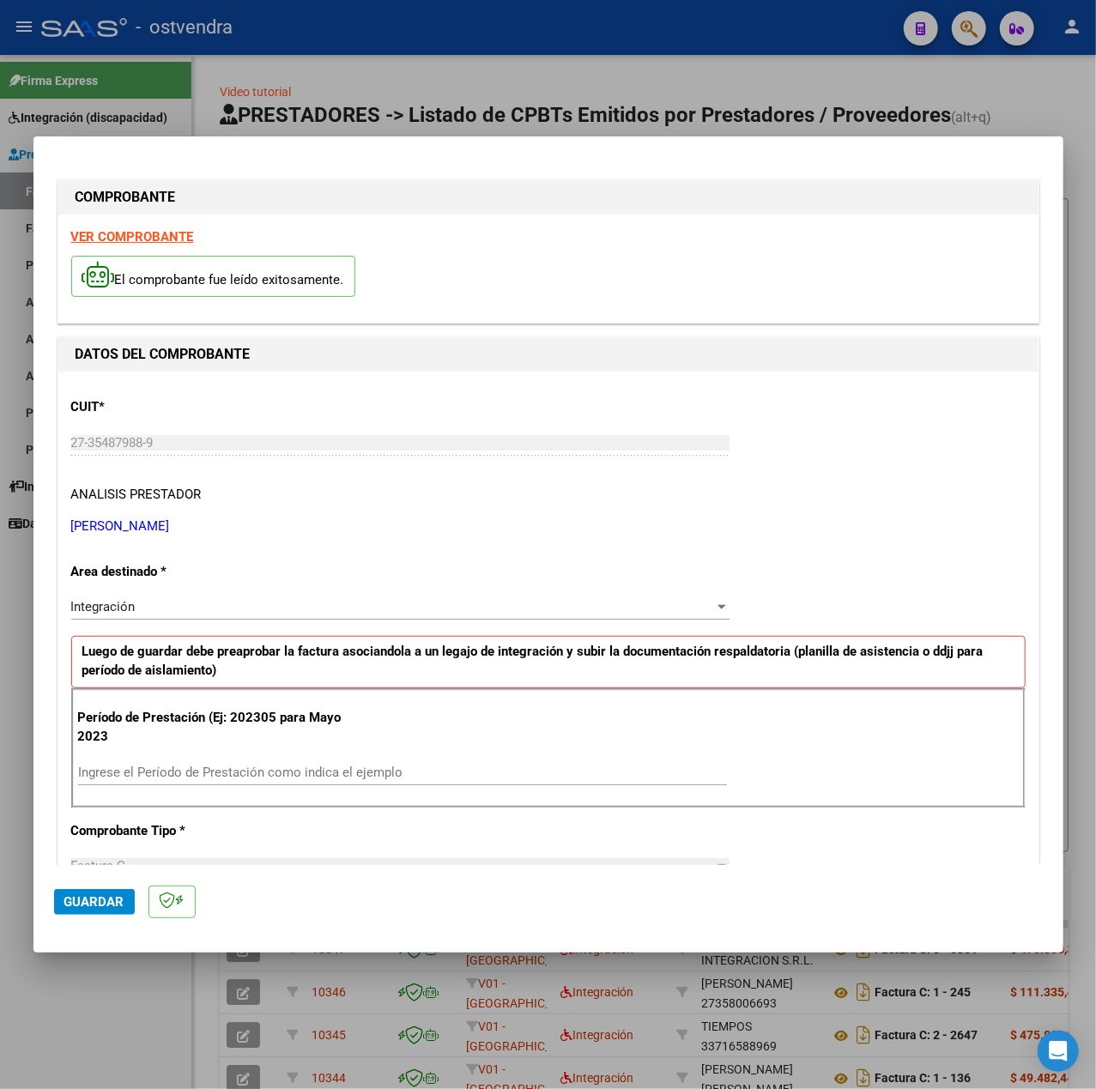
scroll to position [114, 0]
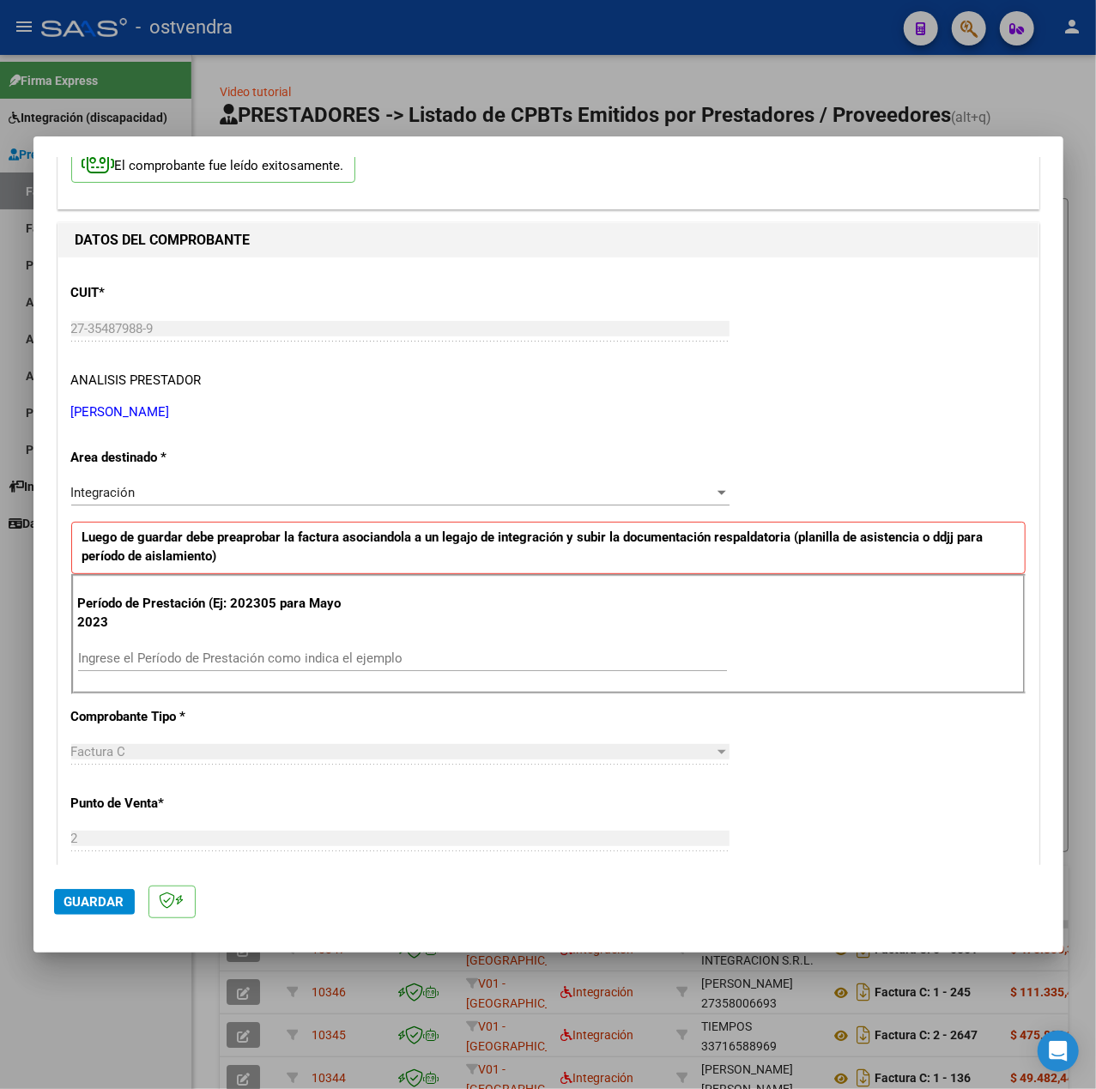
click at [182, 668] on div "Ingrese el Período de Prestación como indica el ejemplo" at bounding box center [402, 658] width 649 height 26
click at [172, 660] on input "Ingrese el Período de Prestación como indica el ejemplo" at bounding box center [402, 657] width 649 height 15
type input "202507"
click at [774, 763] on div "CUIT * 27-35487988-9 Ingresar CUIT ANALISIS PRESTADOR MARTIN CAMILA IRENE ARCA …" at bounding box center [548, 902] width 980 height 1291
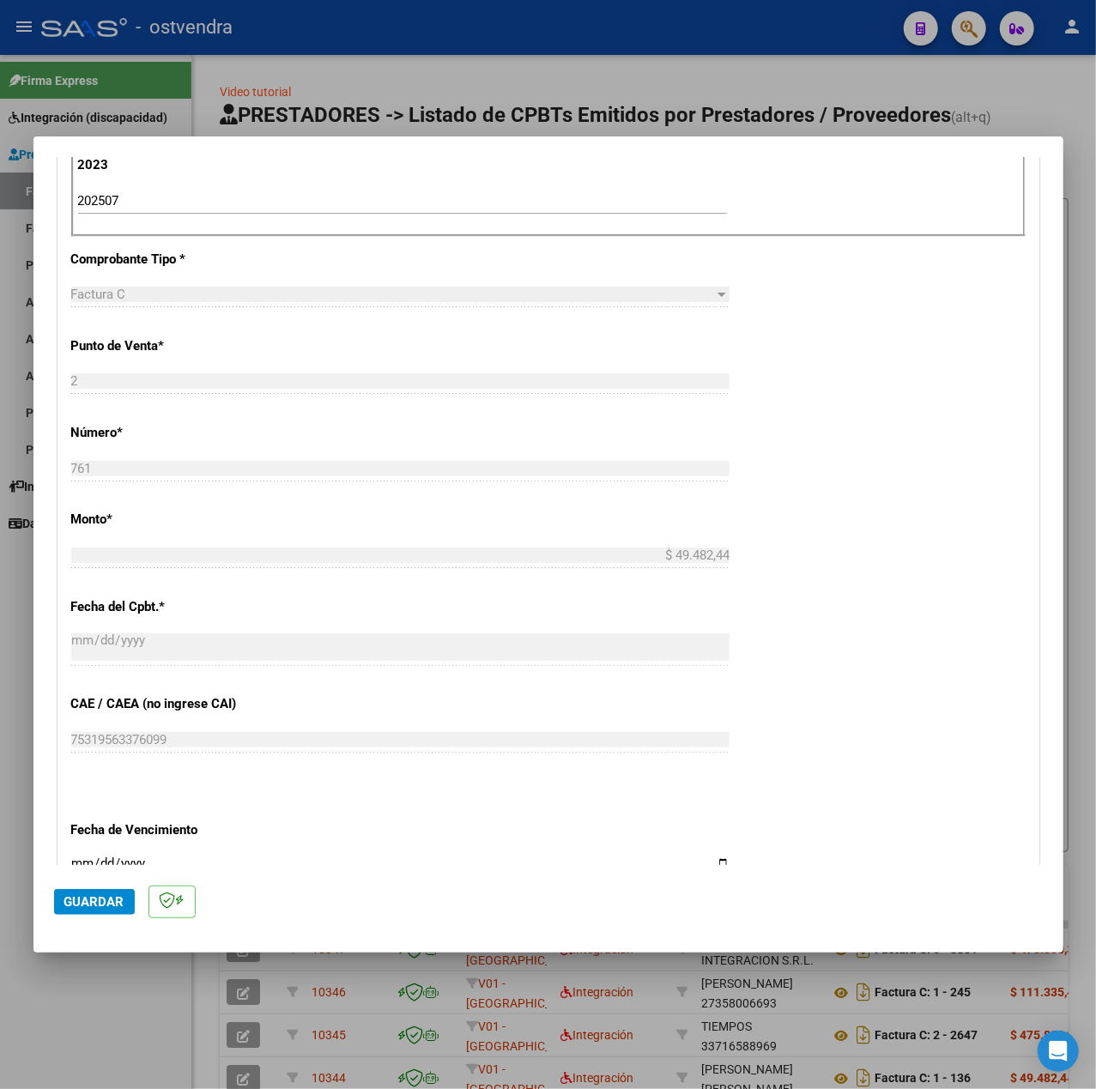
scroll to position [858, 0]
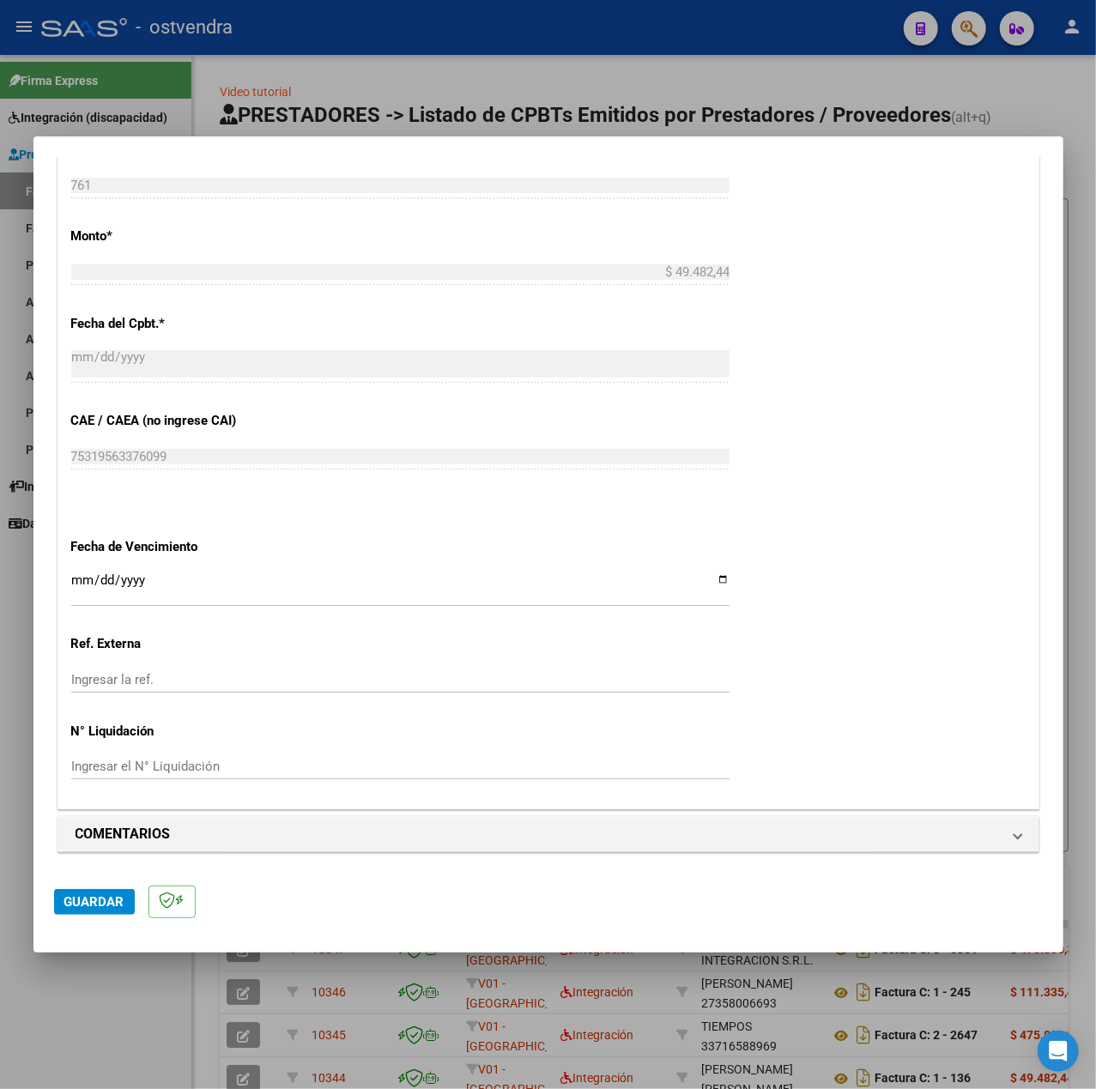
click at [77, 571] on div "Ingresar la fecha" at bounding box center [400, 587] width 658 height 37
type input "[DATE]"
click at [98, 896] on span "Guardar" at bounding box center [94, 901] width 60 height 15
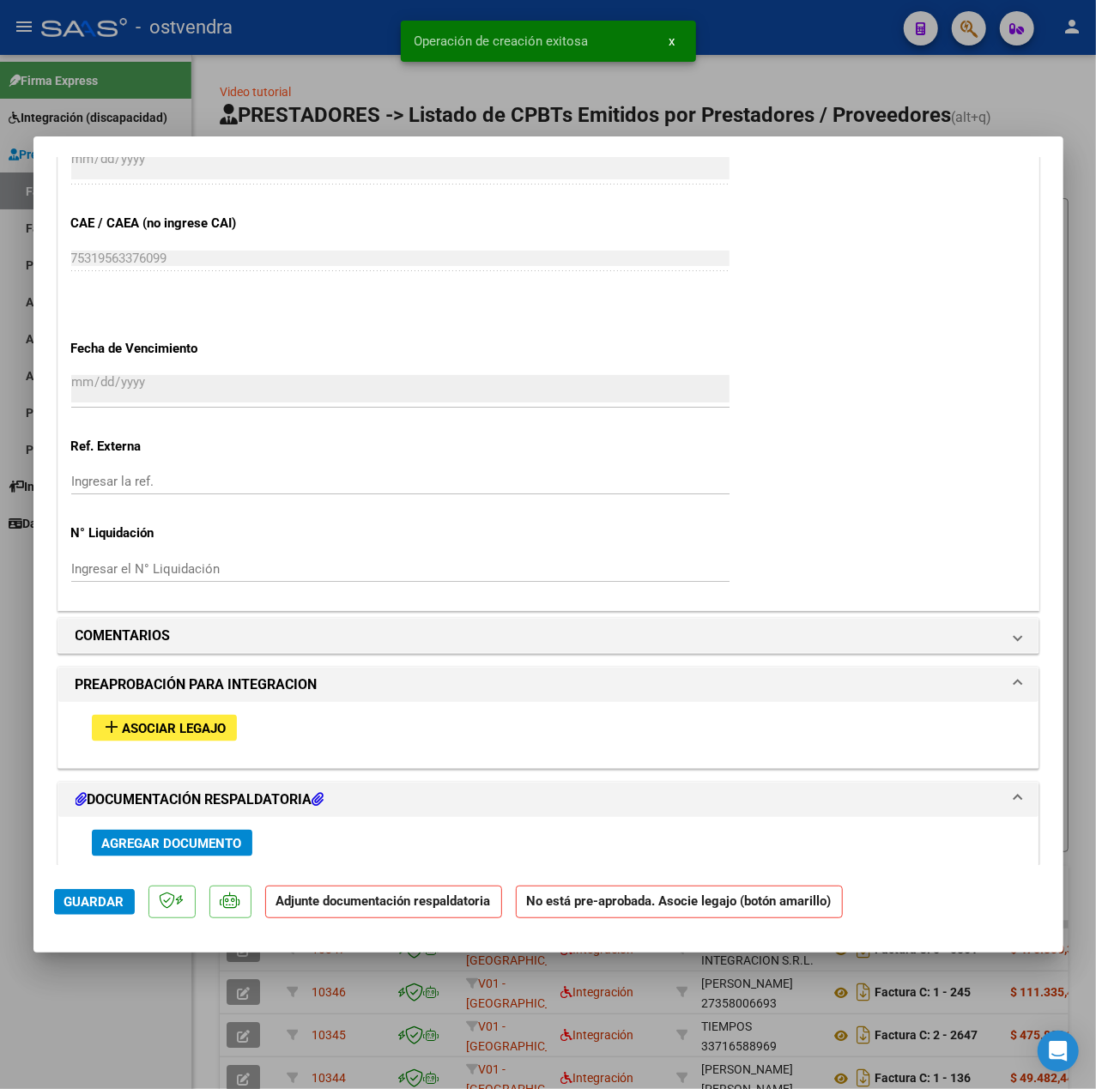
scroll to position [1144, 0]
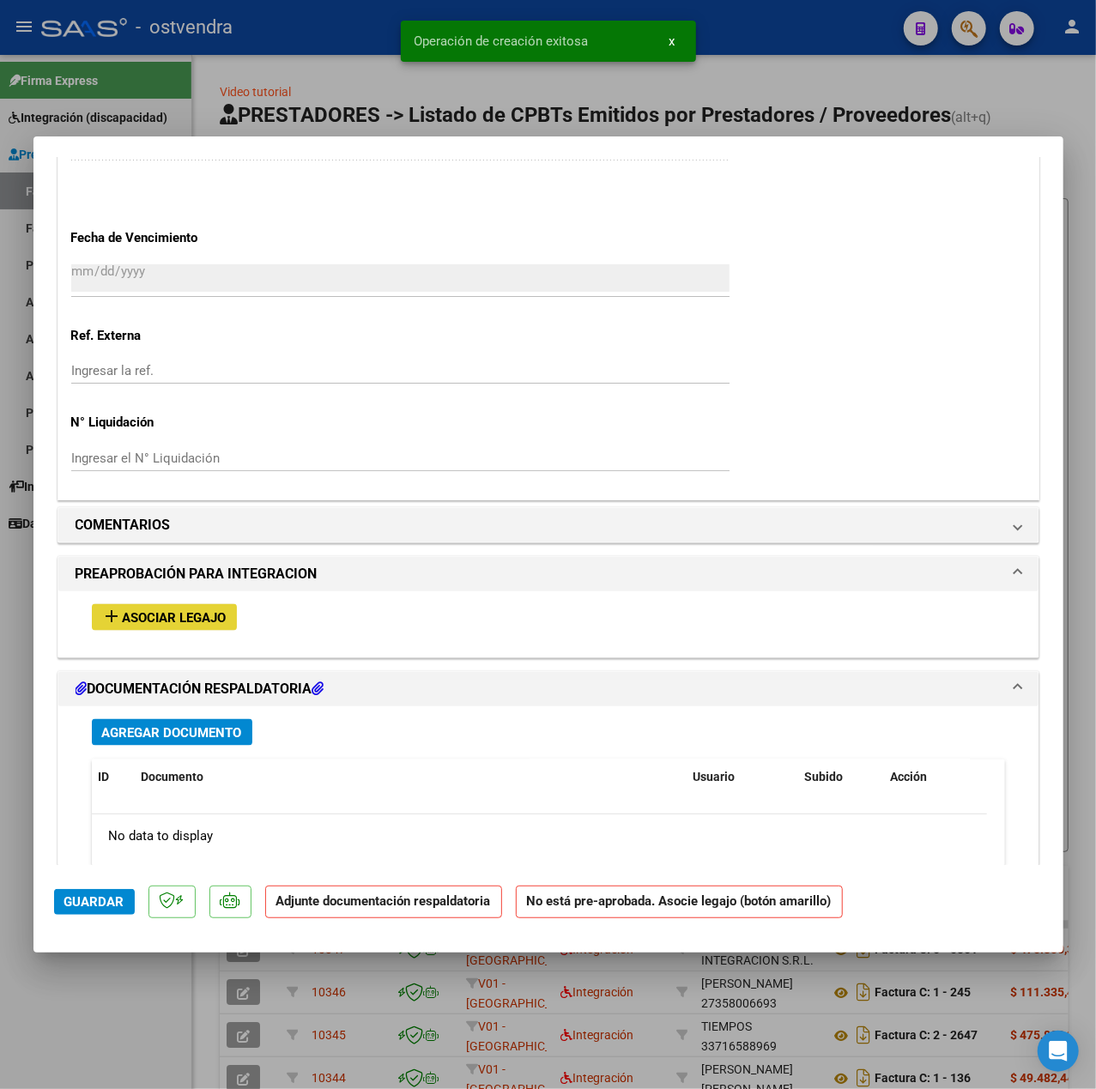
click at [172, 608] on button "add Asociar Legajo" at bounding box center [164, 617] width 145 height 27
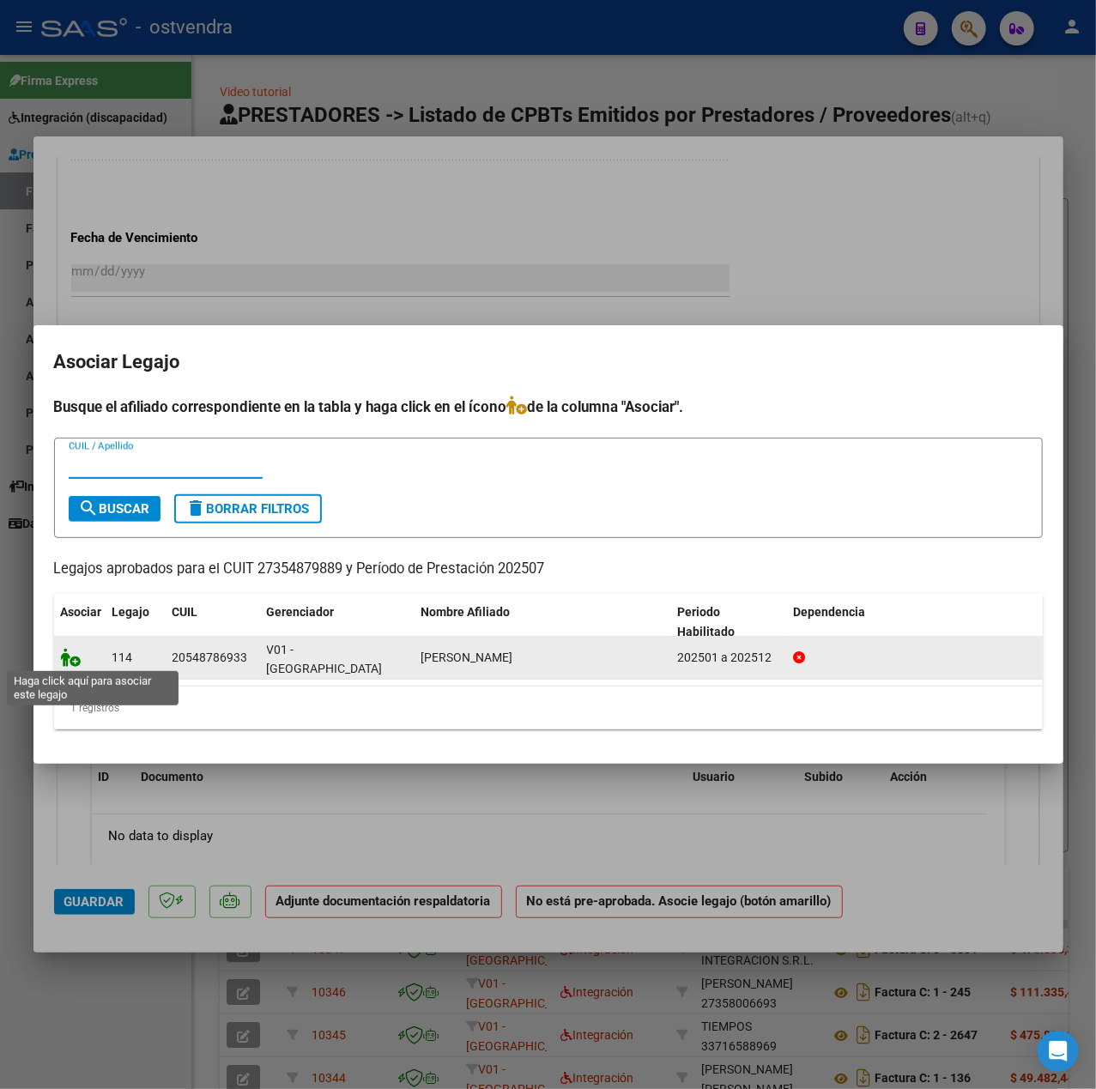
click at [65, 660] on icon at bounding box center [71, 657] width 21 height 19
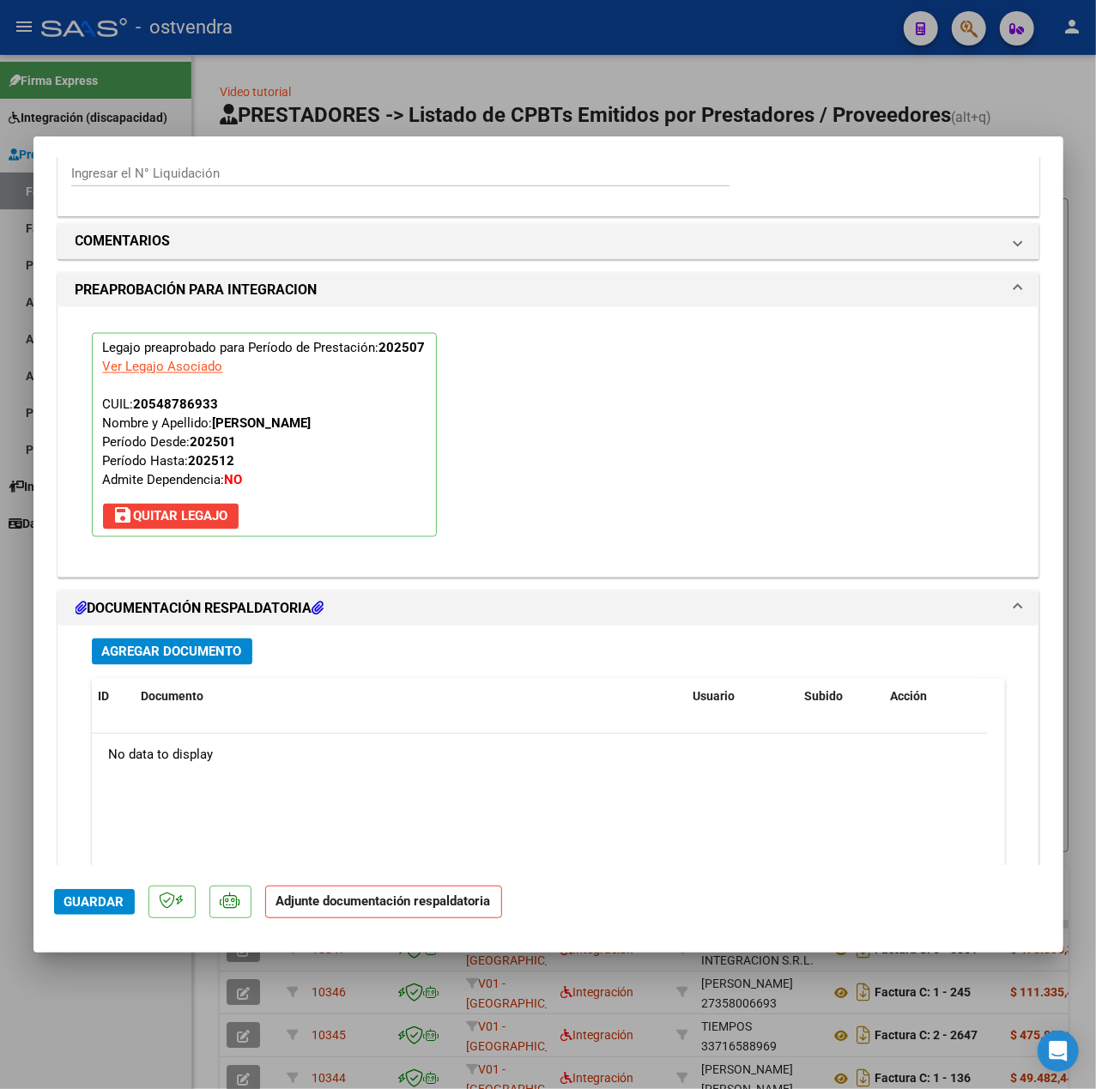
scroll to position [1603, 0]
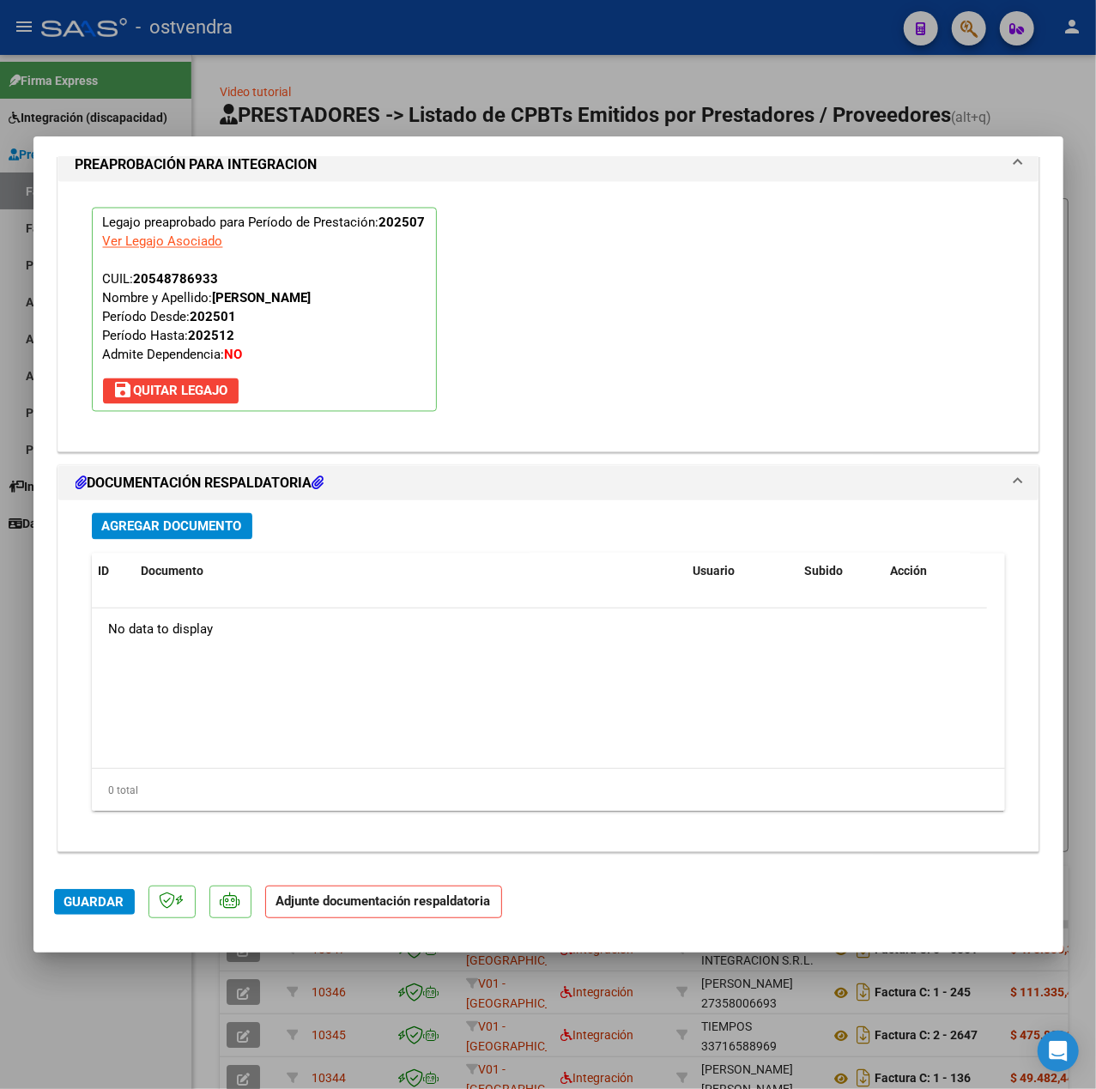
click at [177, 533] on span "Agregar Documento" at bounding box center [172, 526] width 140 height 15
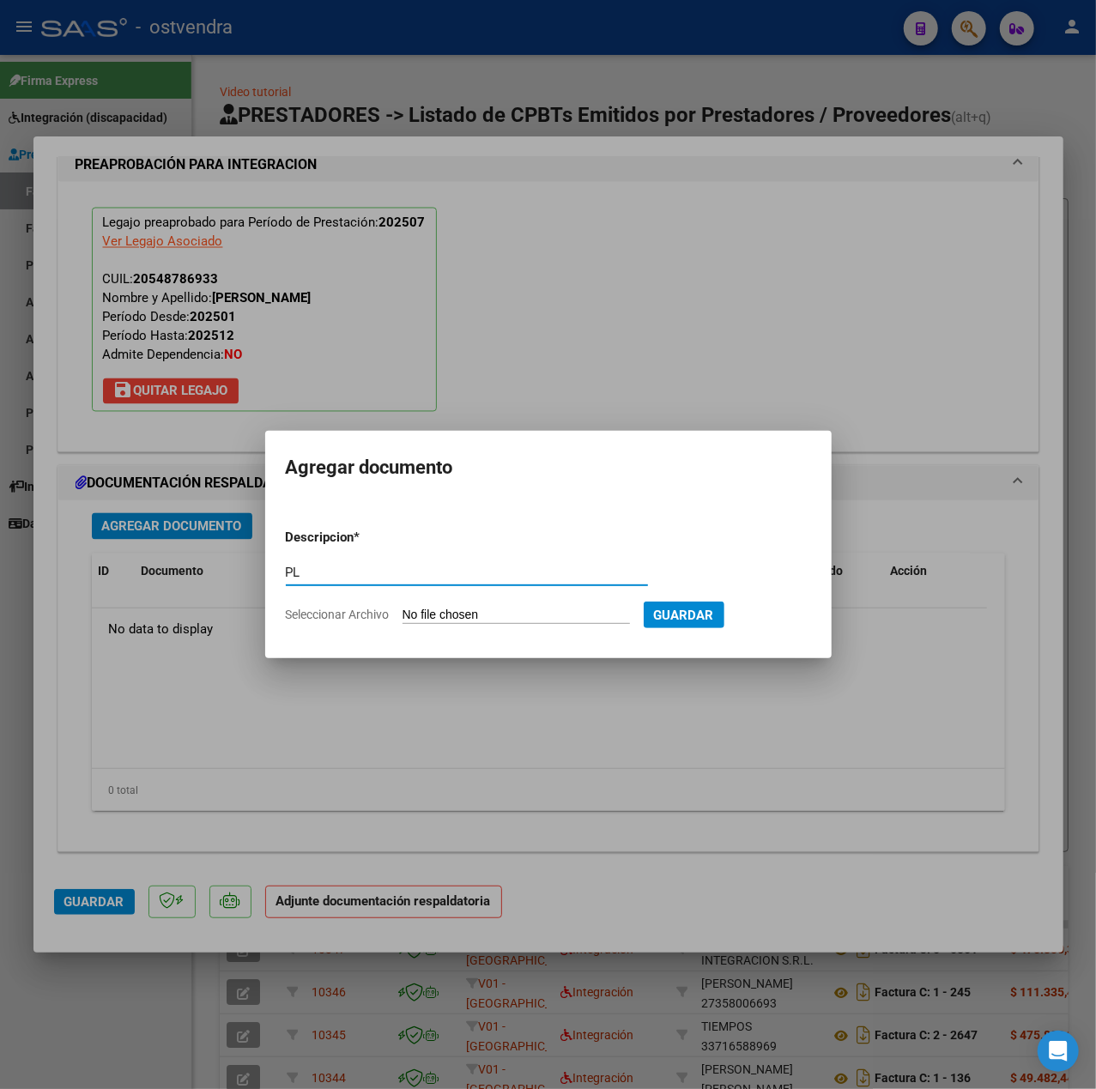
type input "PL"
click at [503, 605] on form "Descripcion * PL Escriba aquí una descripcion Seleccionar Archivo Guardar" at bounding box center [548, 576] width 525 height 123
click at [482, 611] on input "Seleccionar Archivo" at bounding box center [515, 616] width 227 height 16
type input "C:\fakepath\Planilla Asistencia - Jesus Armando Ferretto - Julio 2025 - Camila …"
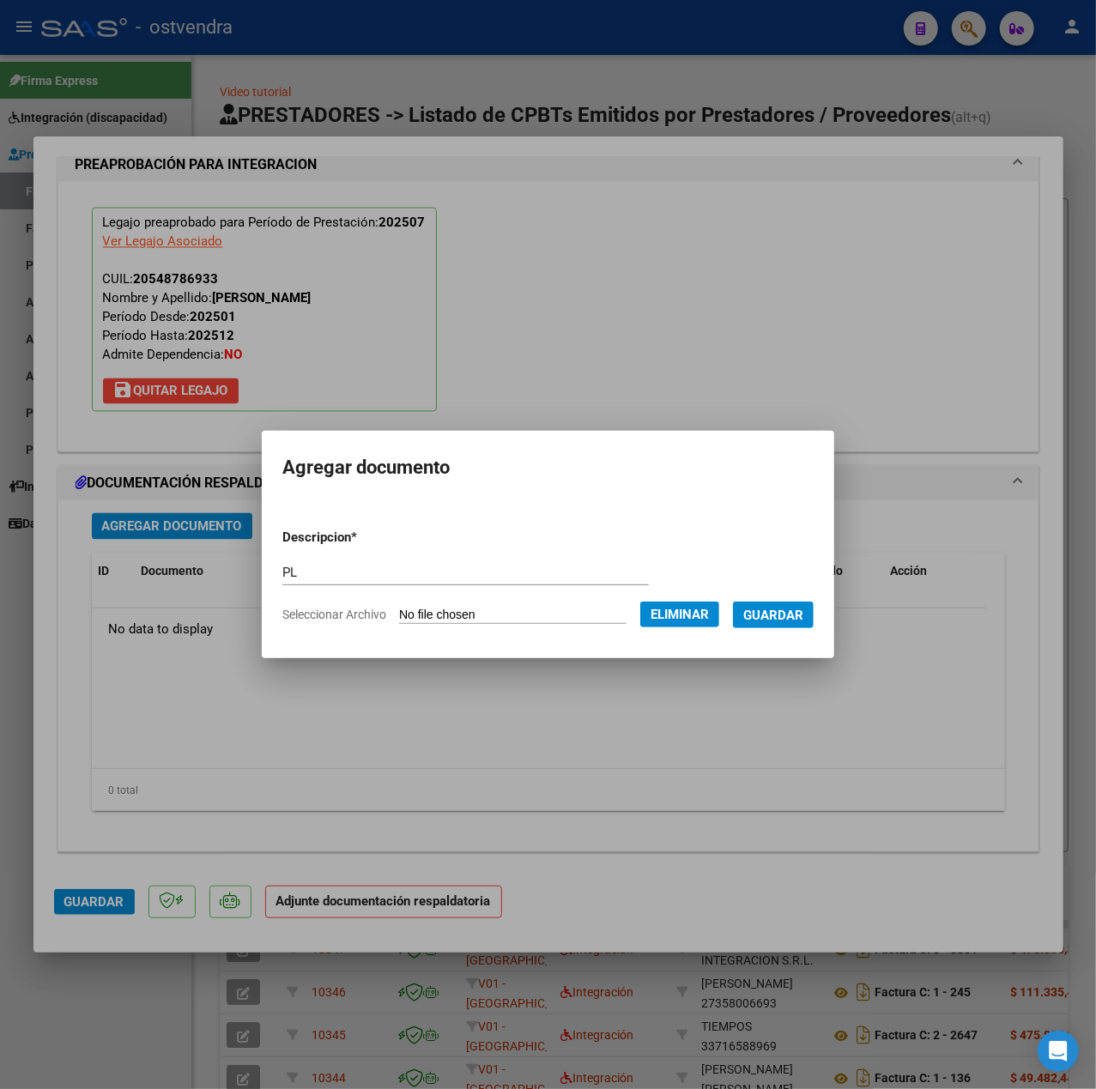
click at [798, 618] on span "Guardar" at bounding box center [773, 615] width 60 height 15
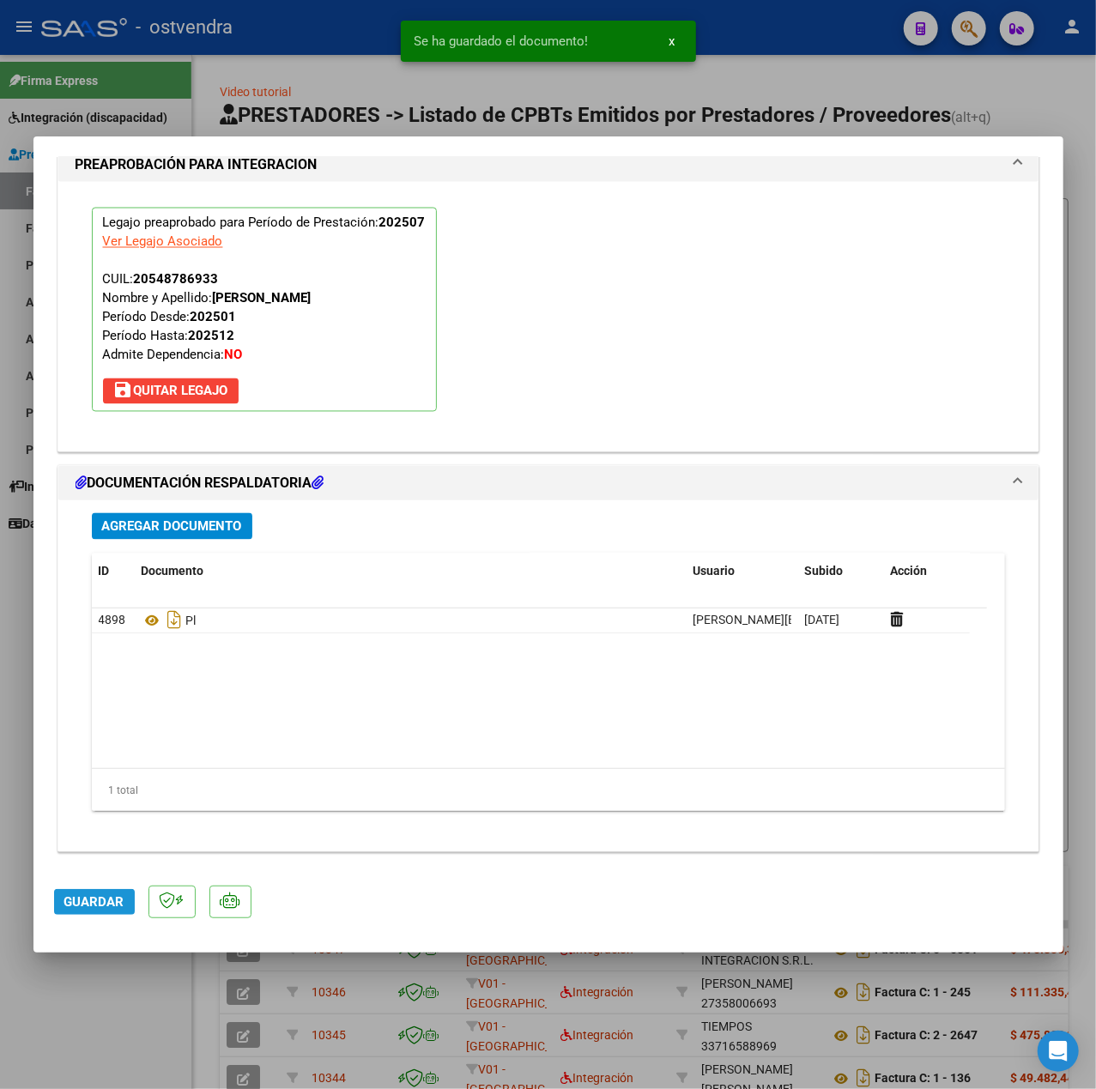
click at [100, 894] on span "Guardar" at bounding box center [94, 901] width 60 height 15
click at [111, 989] on div at bounding box center [548, 544] width 1096 height 1089
type input "$ 0,00"
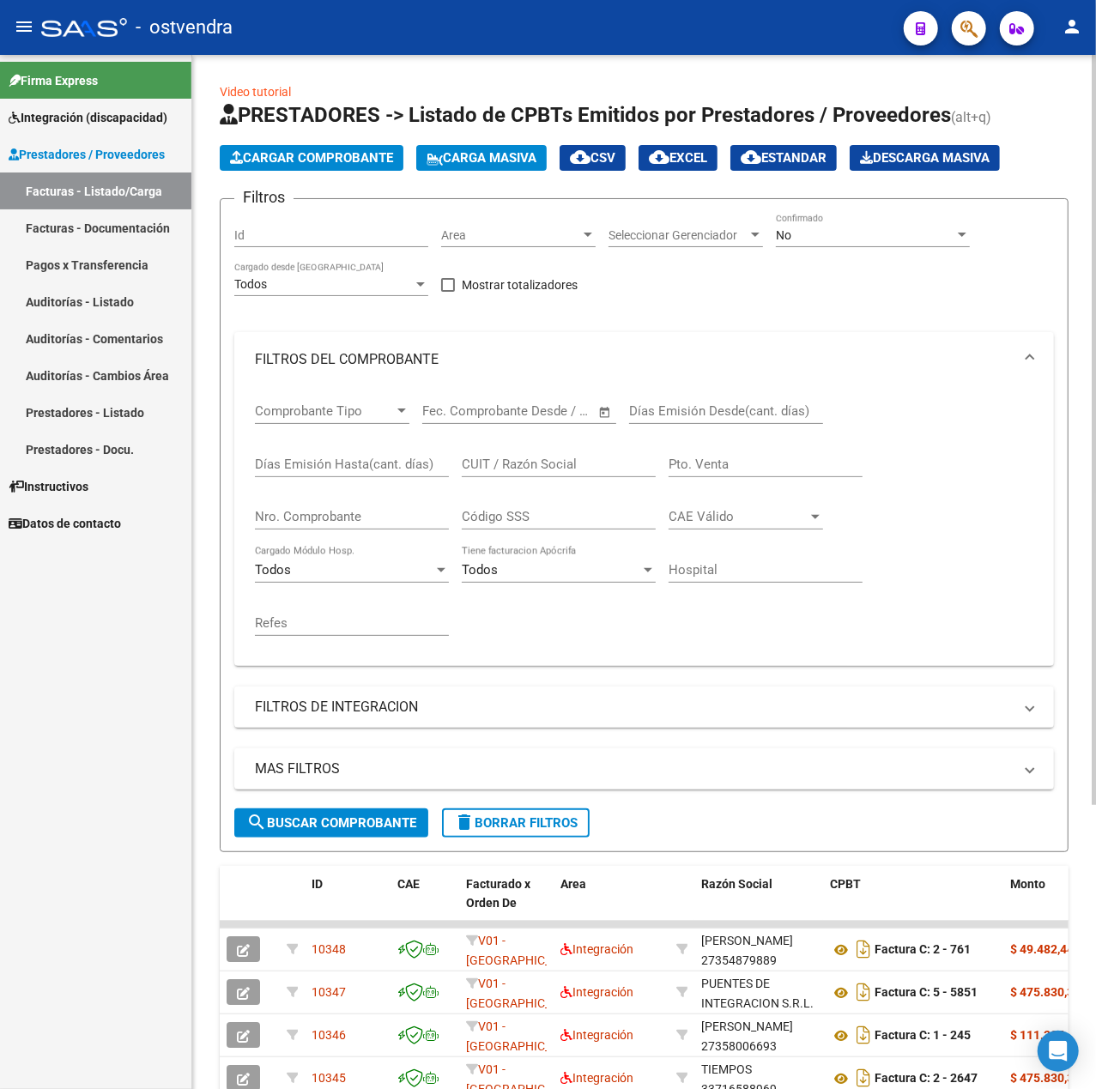
click at [293, 151] on span "Cargar Comprobante" at bounding box center [311, 157] width 163 height 15
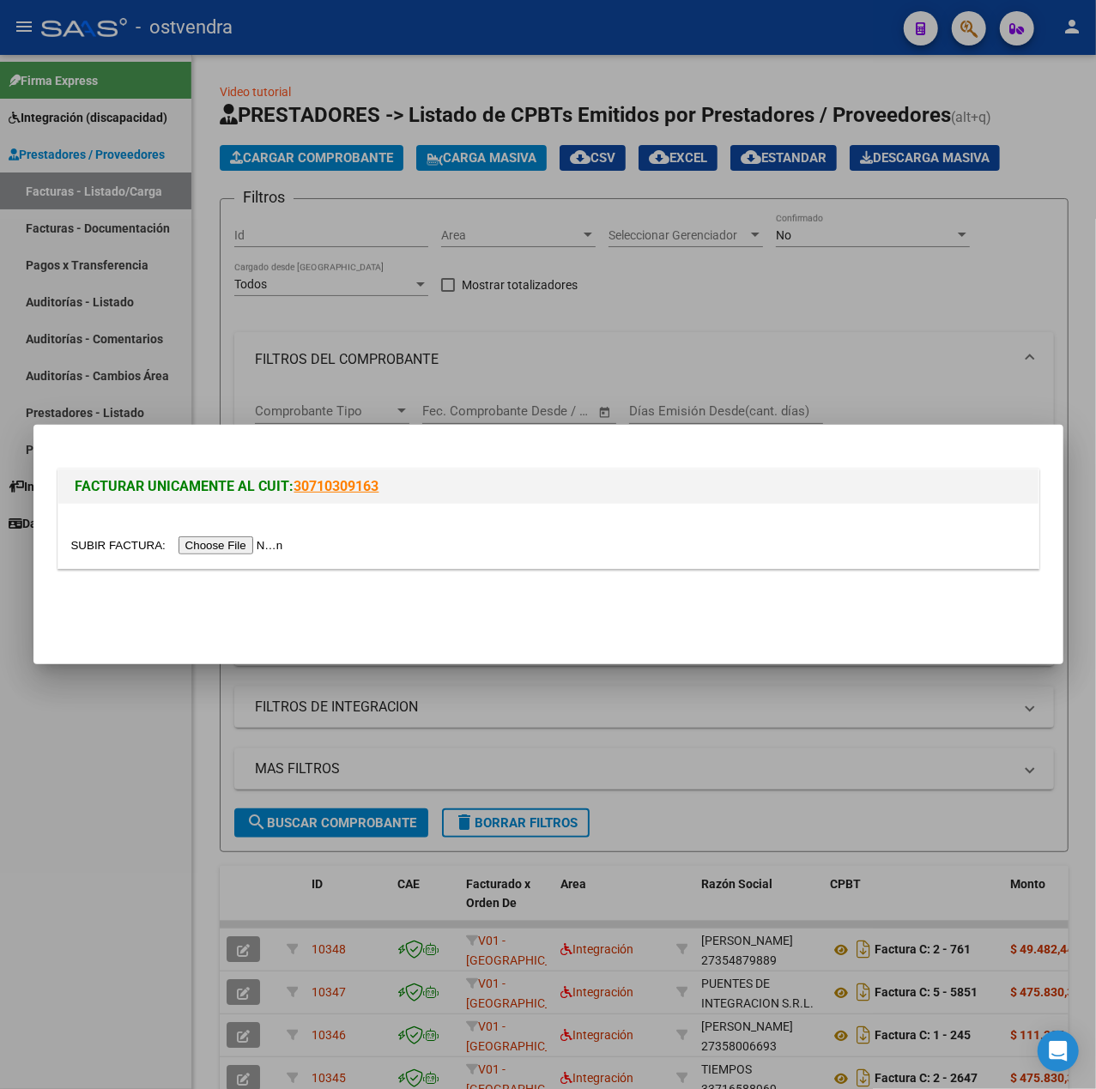
click at [215, 540] on input "file" at bounding box center [179, 545] width 217 height 18
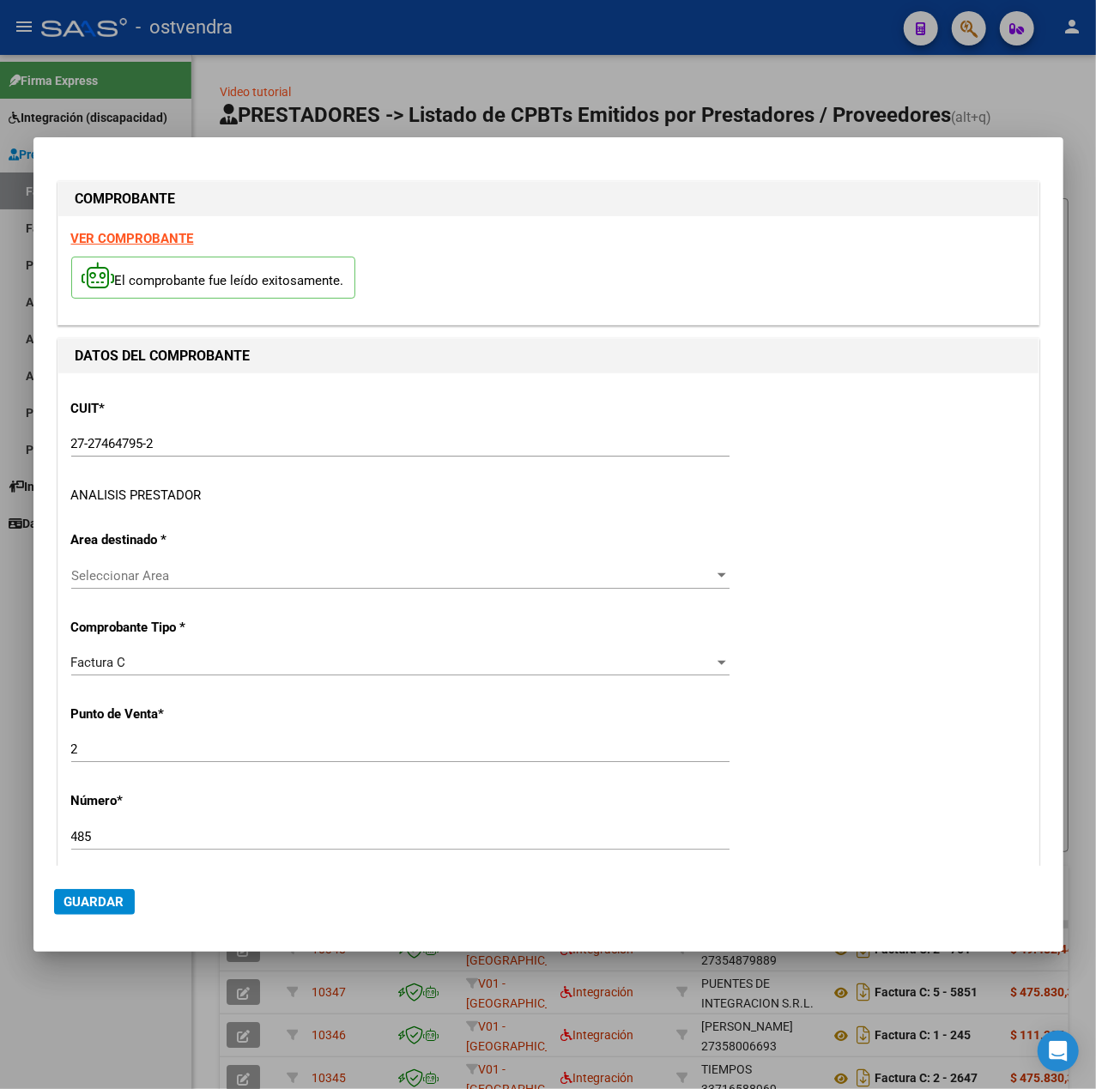
click at [149, 487] on div "ANALISIS PRESTADOR" at bounding box center [136, 496] width 130 height 20
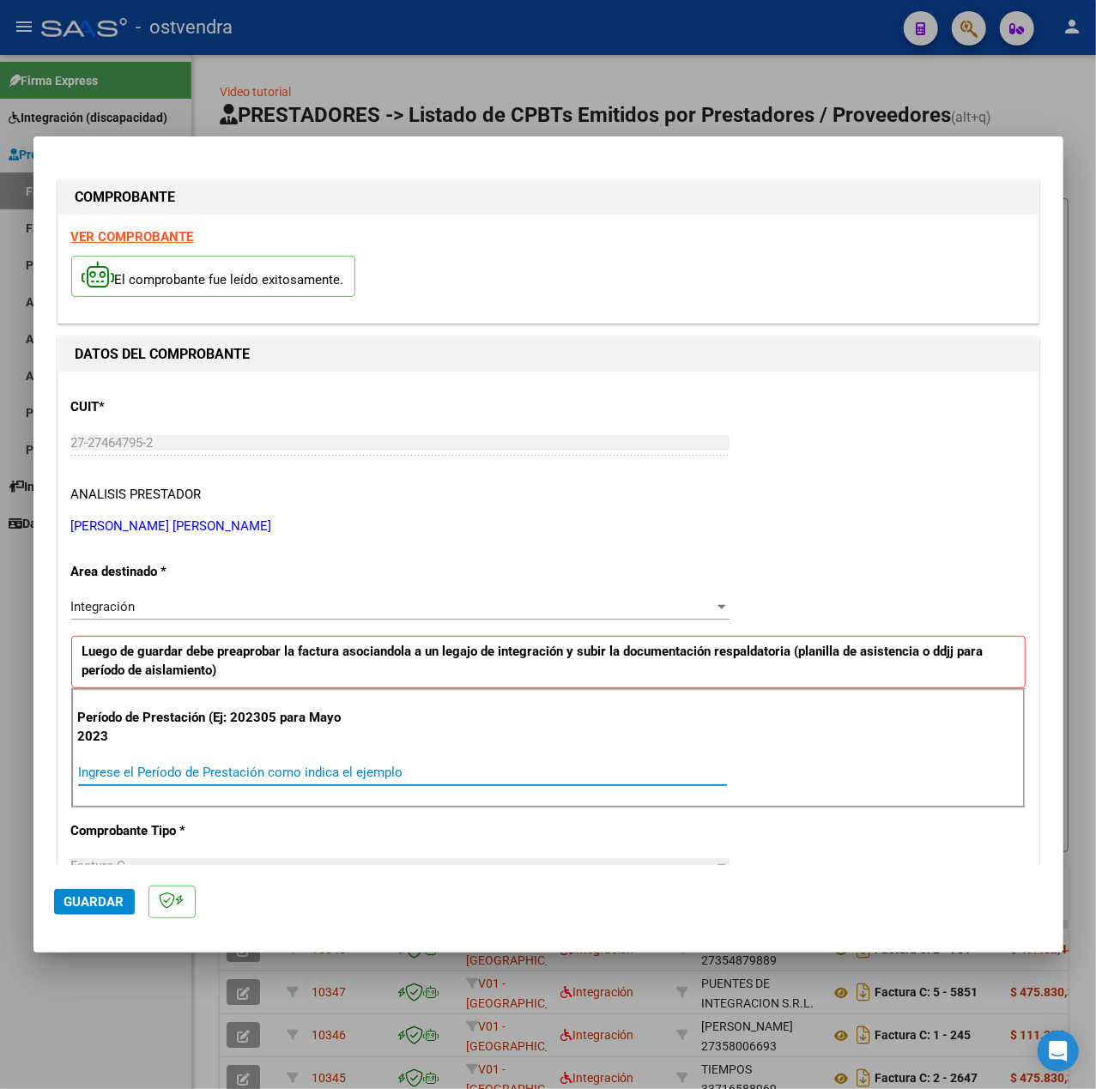
click at [201, 770] on input "Ingrese el Período de Prestación como indica el ejemplo" at bounding box center [402, 772] width 649 height 15
type input "202507"
click at [879, 764] on div "Período de Prestación (Ej: 202305 para Mayo 2023 202507 Ingrese el Período de P…" at bounding box center [548, 748] width 954 height 120
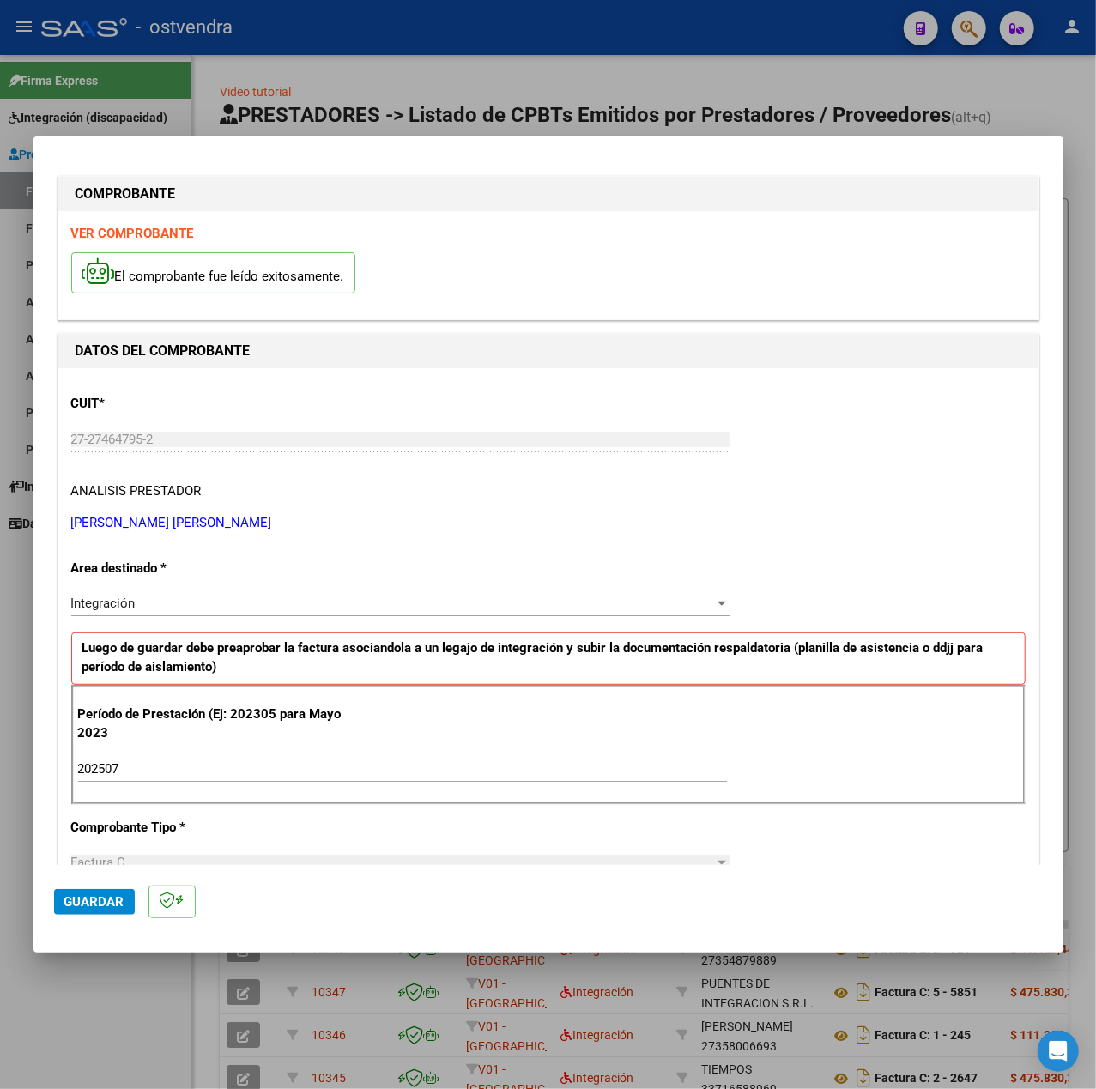
scroll to position [0, 0]
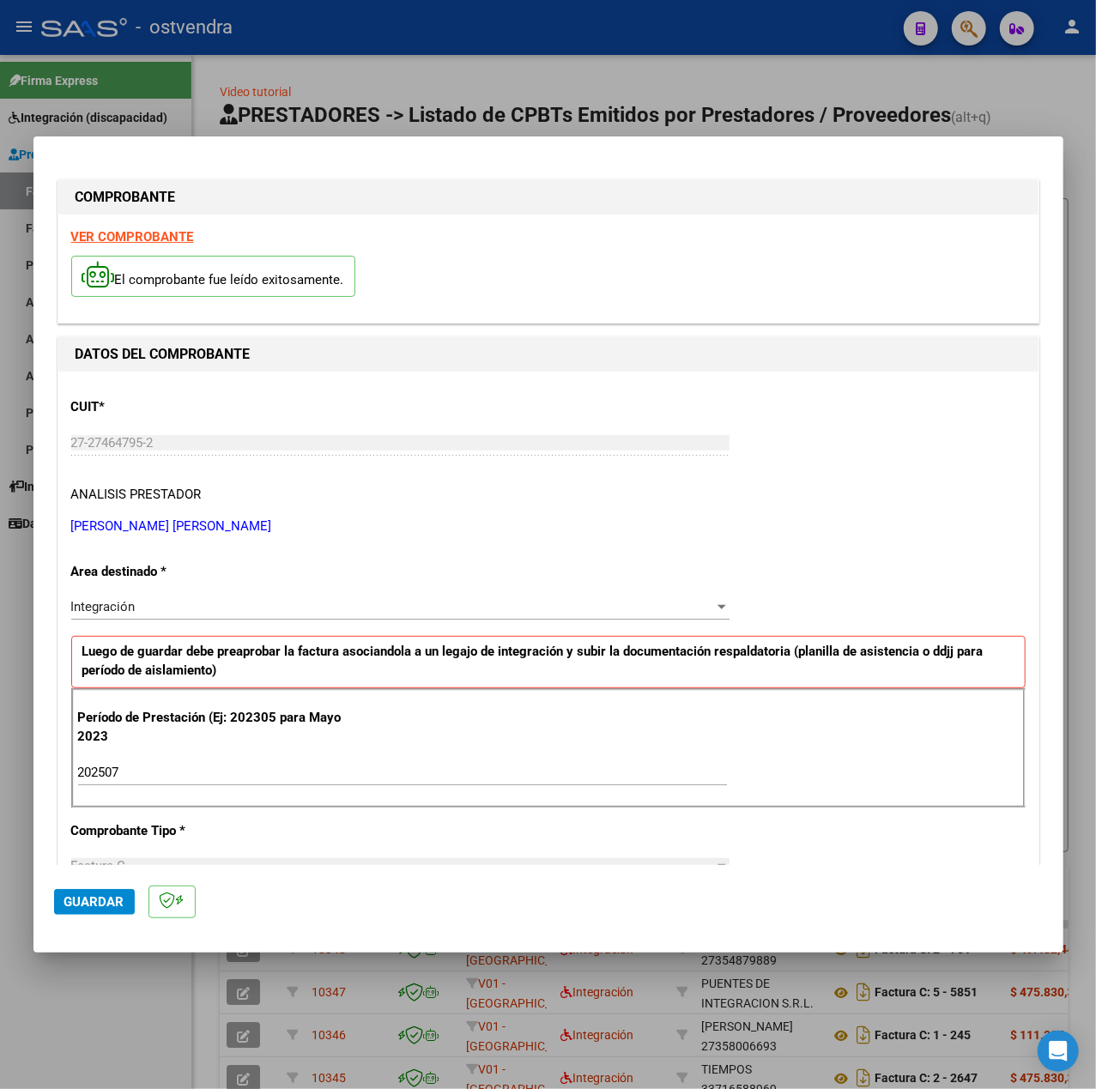
click at [155, 244] on strong "VER COMPROBANTE" at bounding box center [132, 236] width 123 height 15
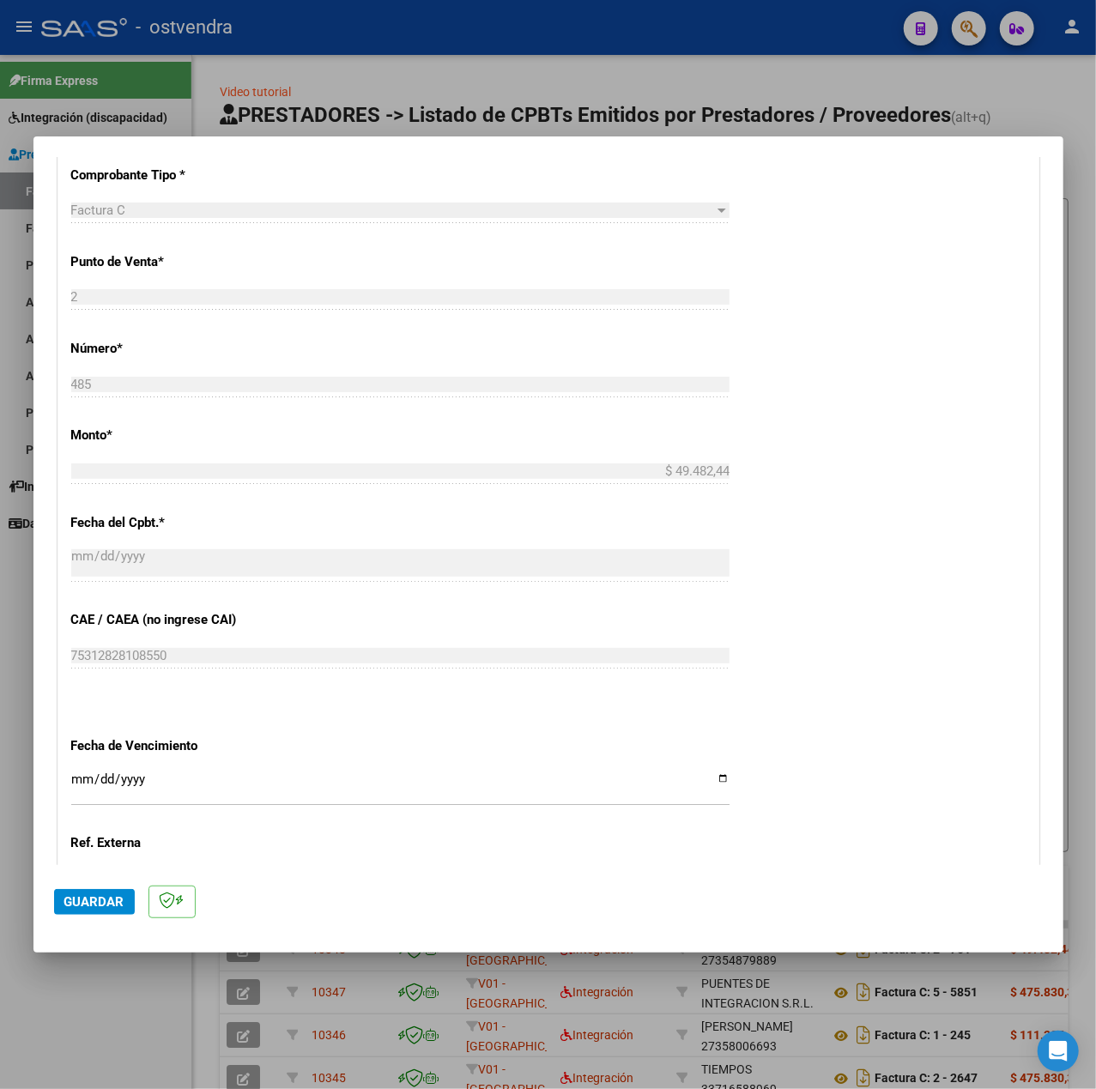
scroll to position [858, 0]
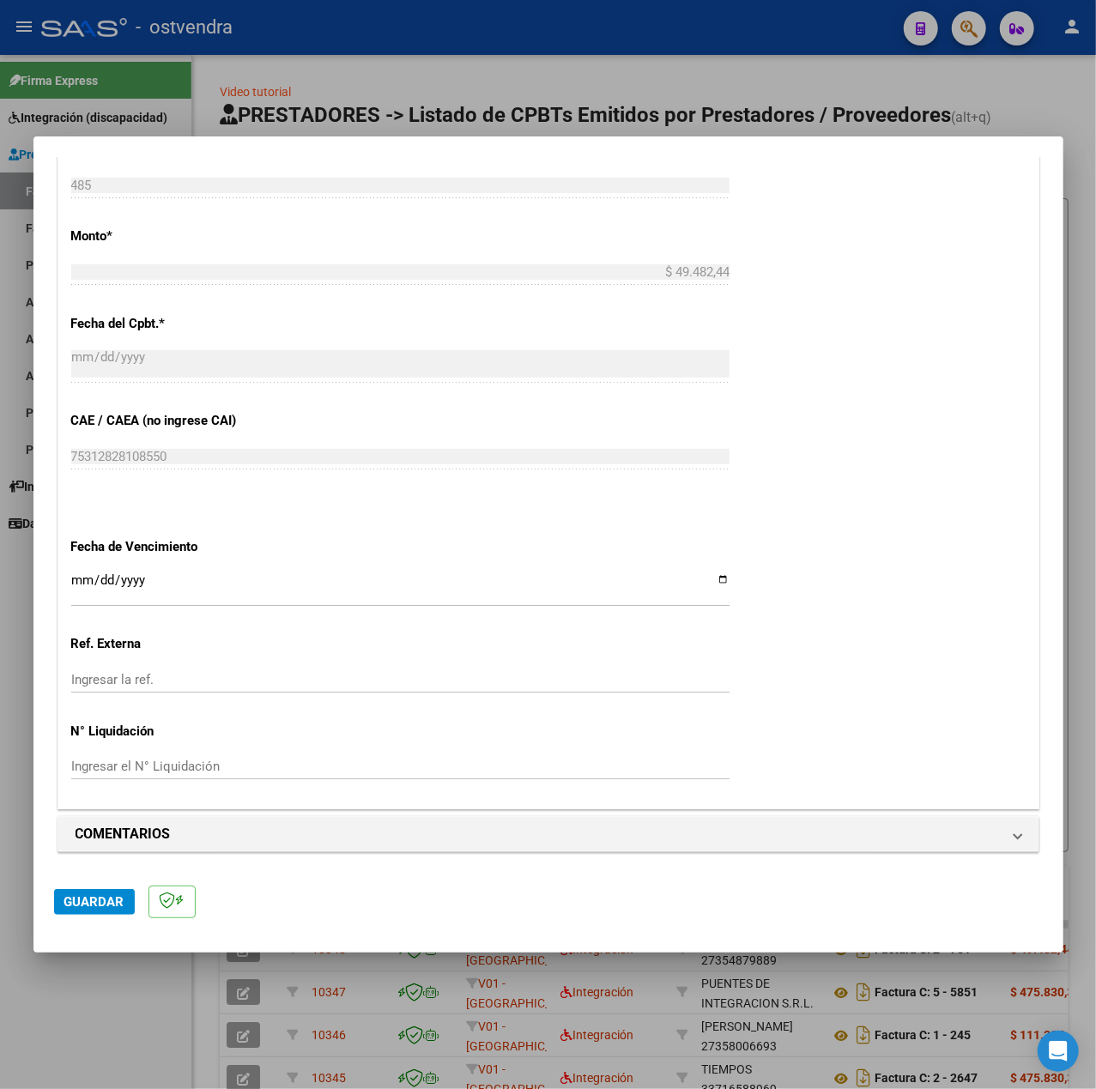
click at [76, 581] on input "Ingresar la fecha" at bounding box center [400, 586] width 658 height 27
type input "[DATE]"
click at [120, 904] on span "Guardar" at bounding box center [94, 901] width 60 height 15
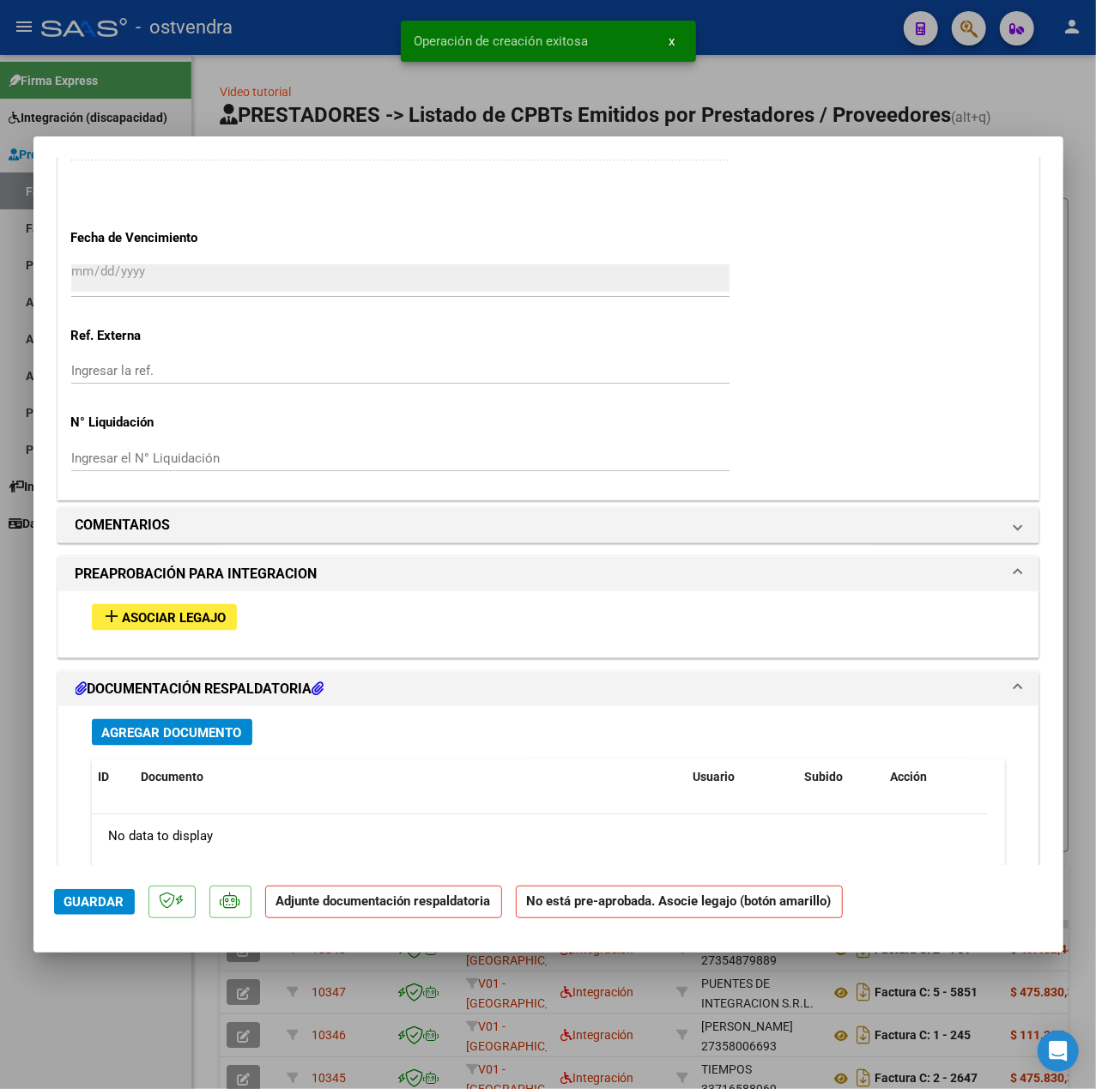
scroll to position [1354, 0]
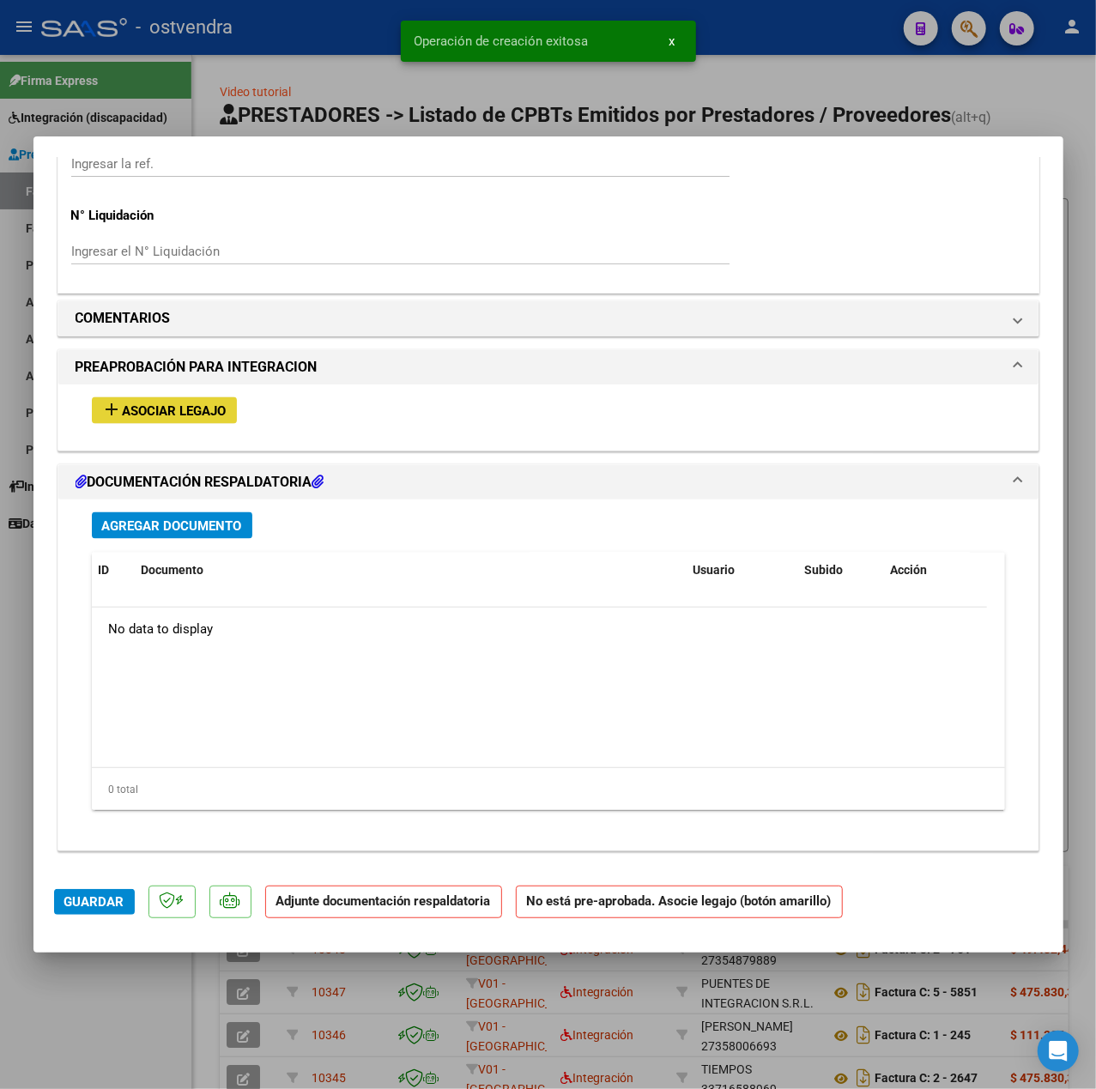
click at [166, 412] on span "Asociar Legajo" at bounding box center [175, 410] width 104 height 15
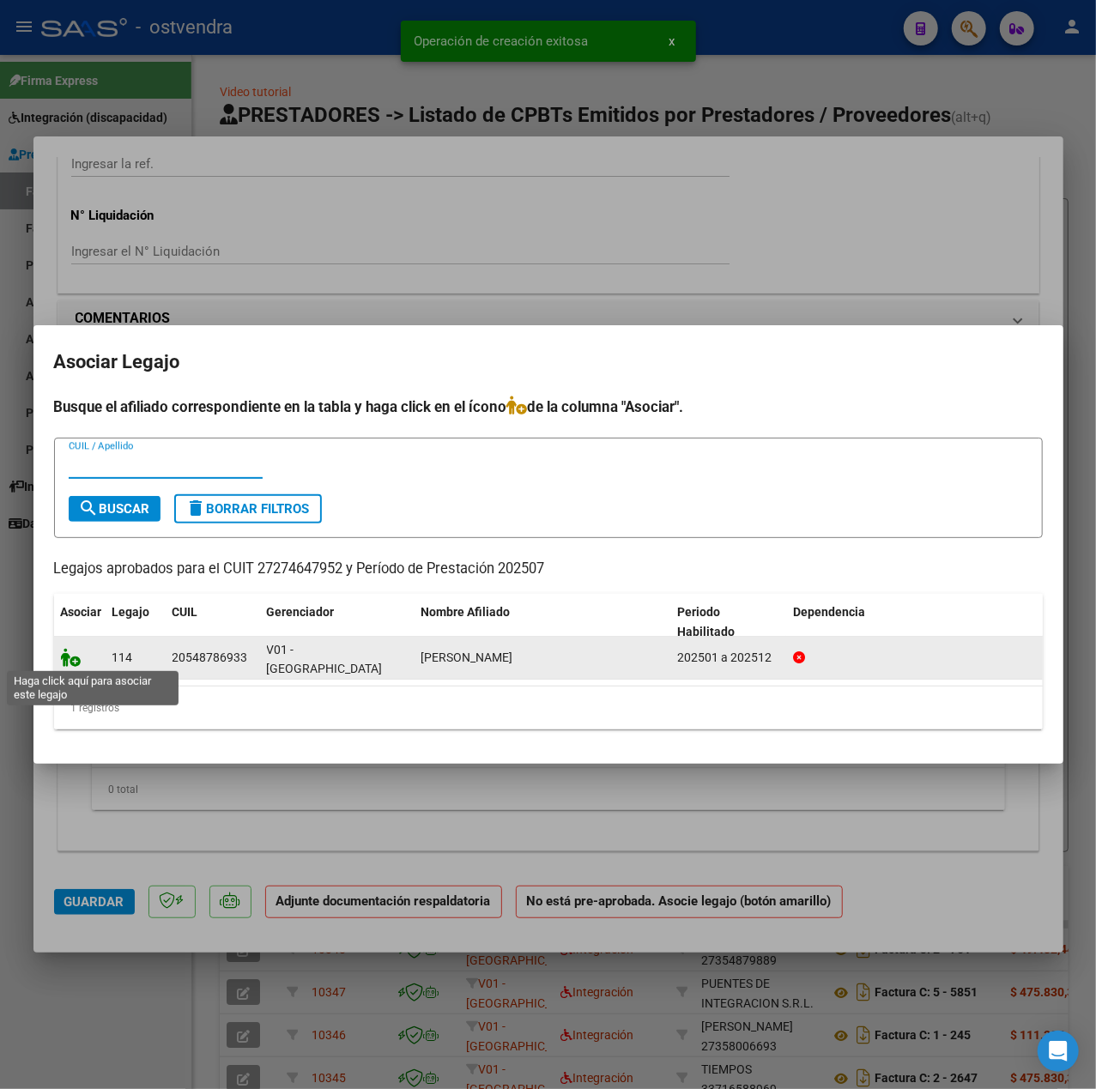
click at [76, 656] on icon at bounding box center [71, 657] width 21 height 19
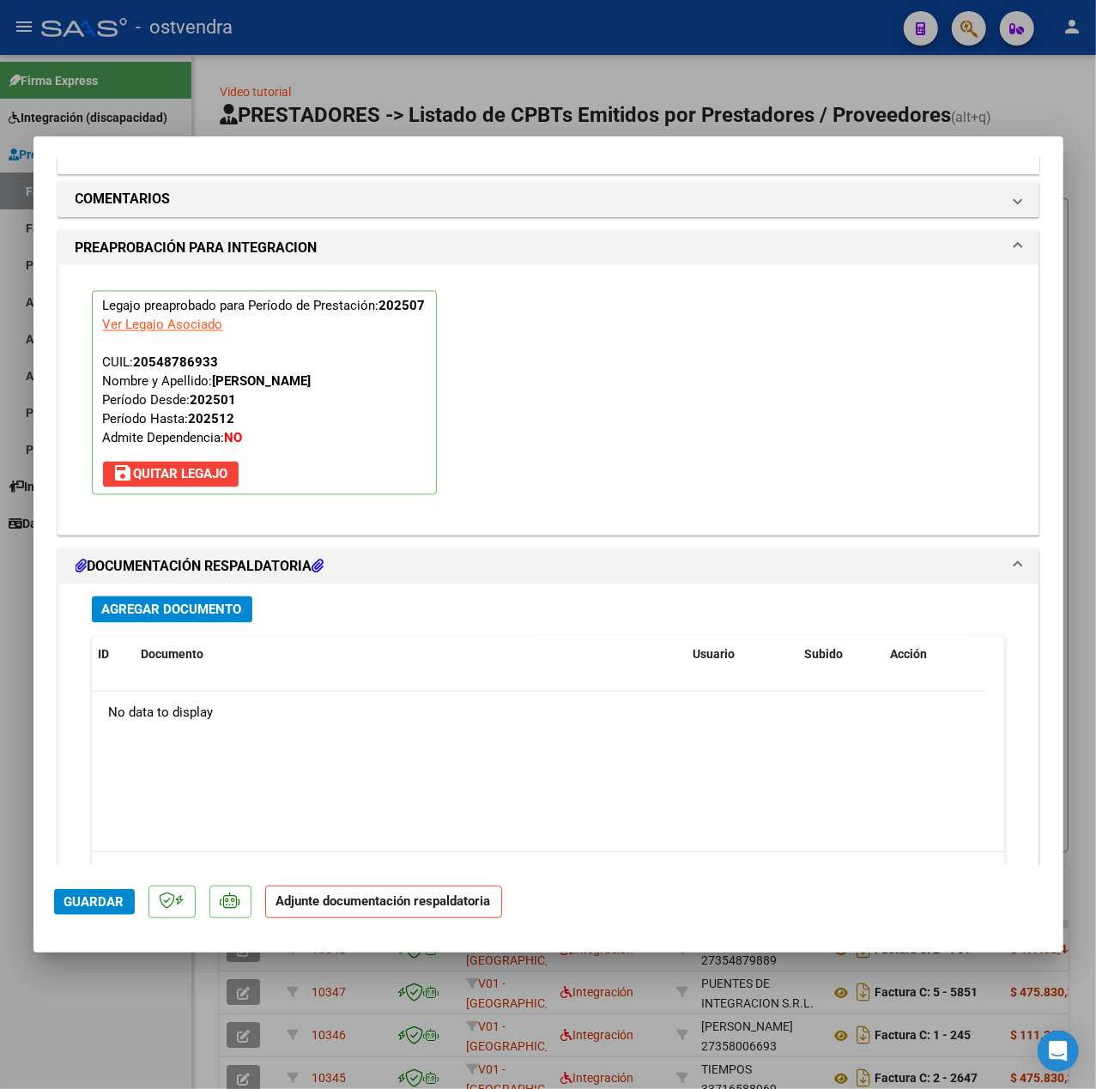
scroll to position [1603, 0]
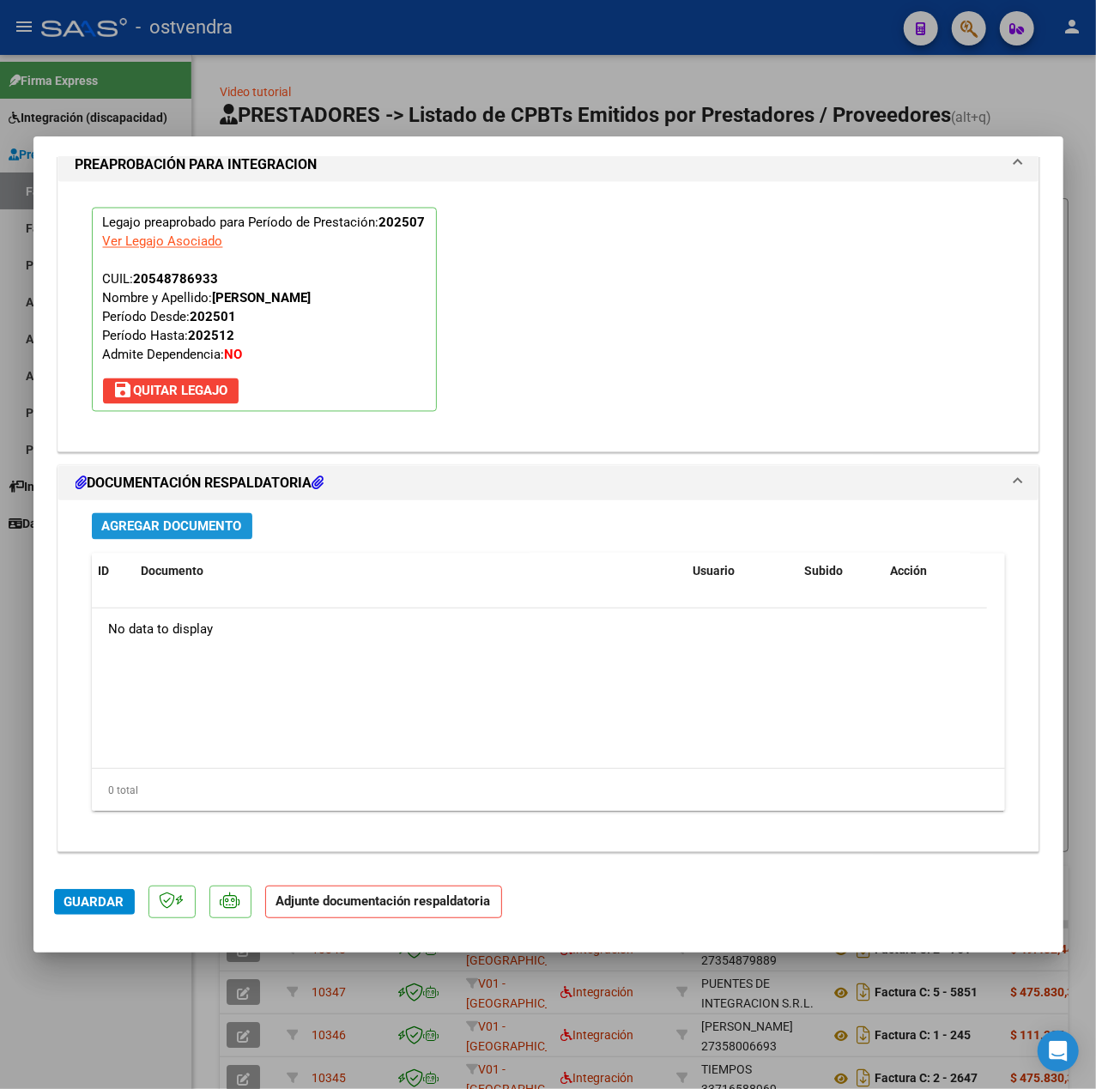
click at [179, 519] on span "Agregar Documento" at bounding box center [172, 526] width 140 height 15
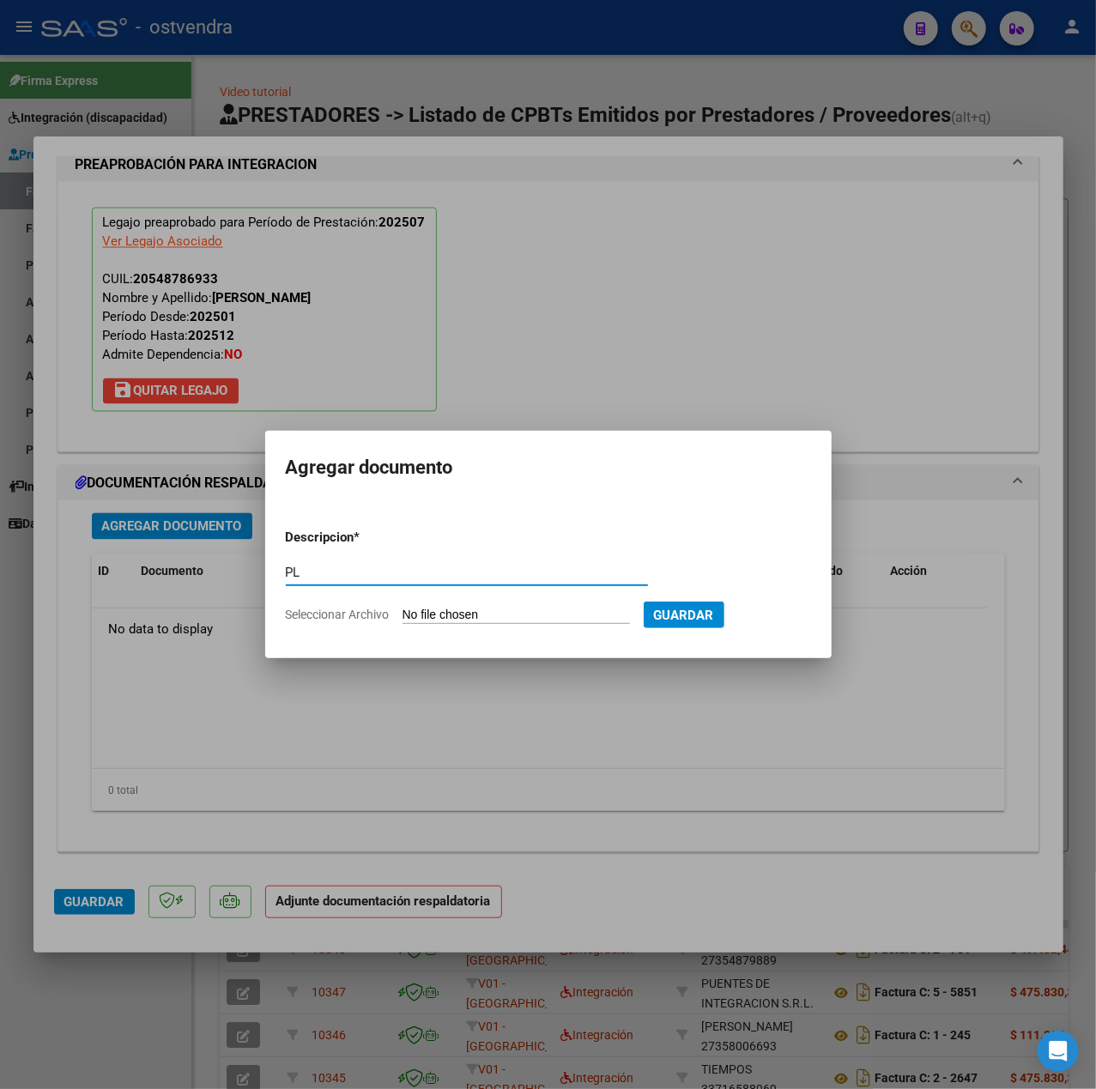
type input "PL"
click at [444, 608] on input "Seleccionar Archivo" at bounding box center [515, 616] width 227 height 16
type input "C:\fakepath\Planilla asistencia (Julio 2025) - Daniela Castagnino.pdf"
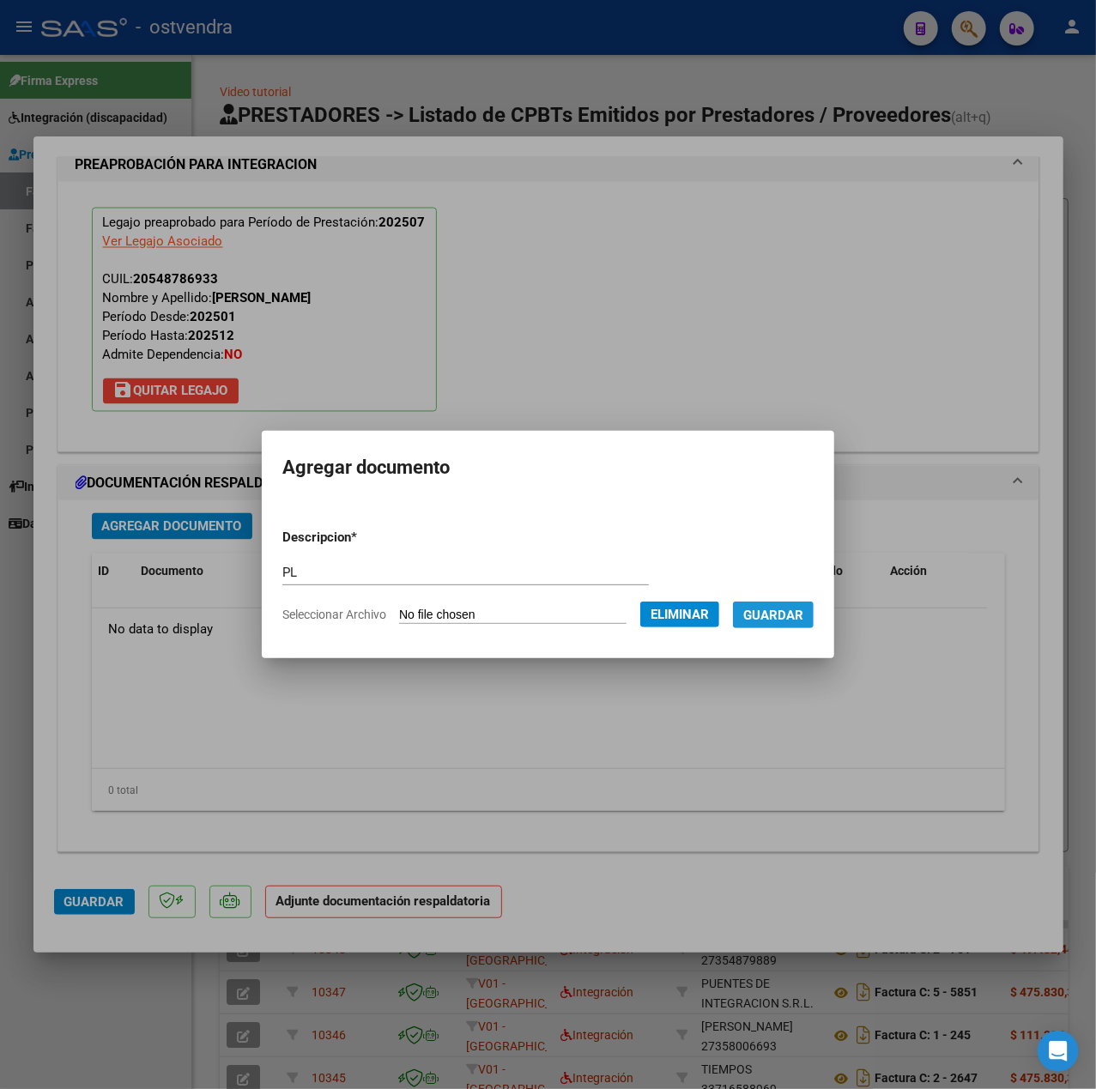
click at [783, 620] on span "Guardar" at bounding box center [773, 615] width 60 height 15
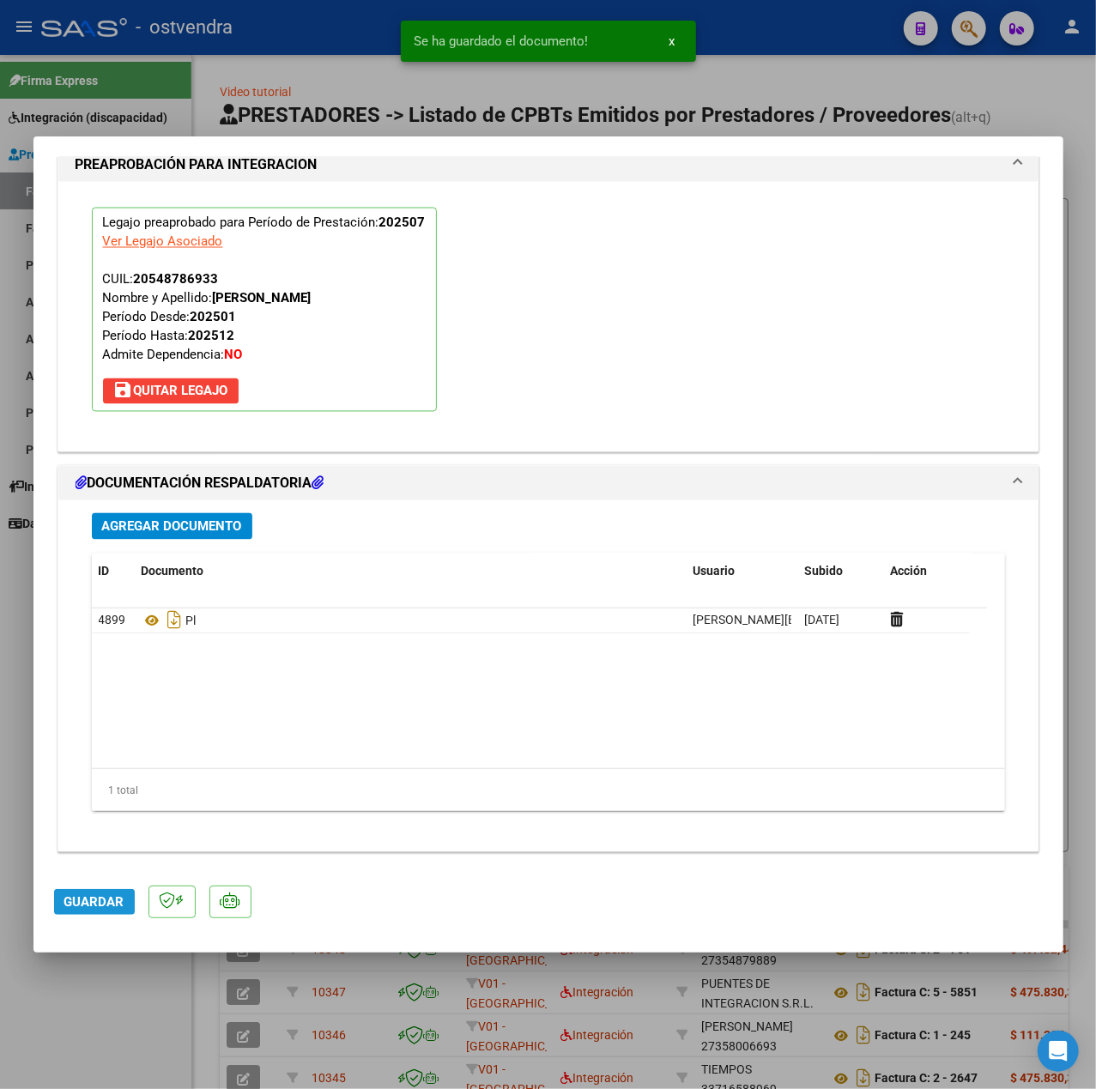
click at [111, 896] on span "Guardar" at bounding box center [94, 901] width 60 height 15
click at [103, 999] on div at bounding box center [548, 544] width 1096 height 1089
type input "$ 0,00"
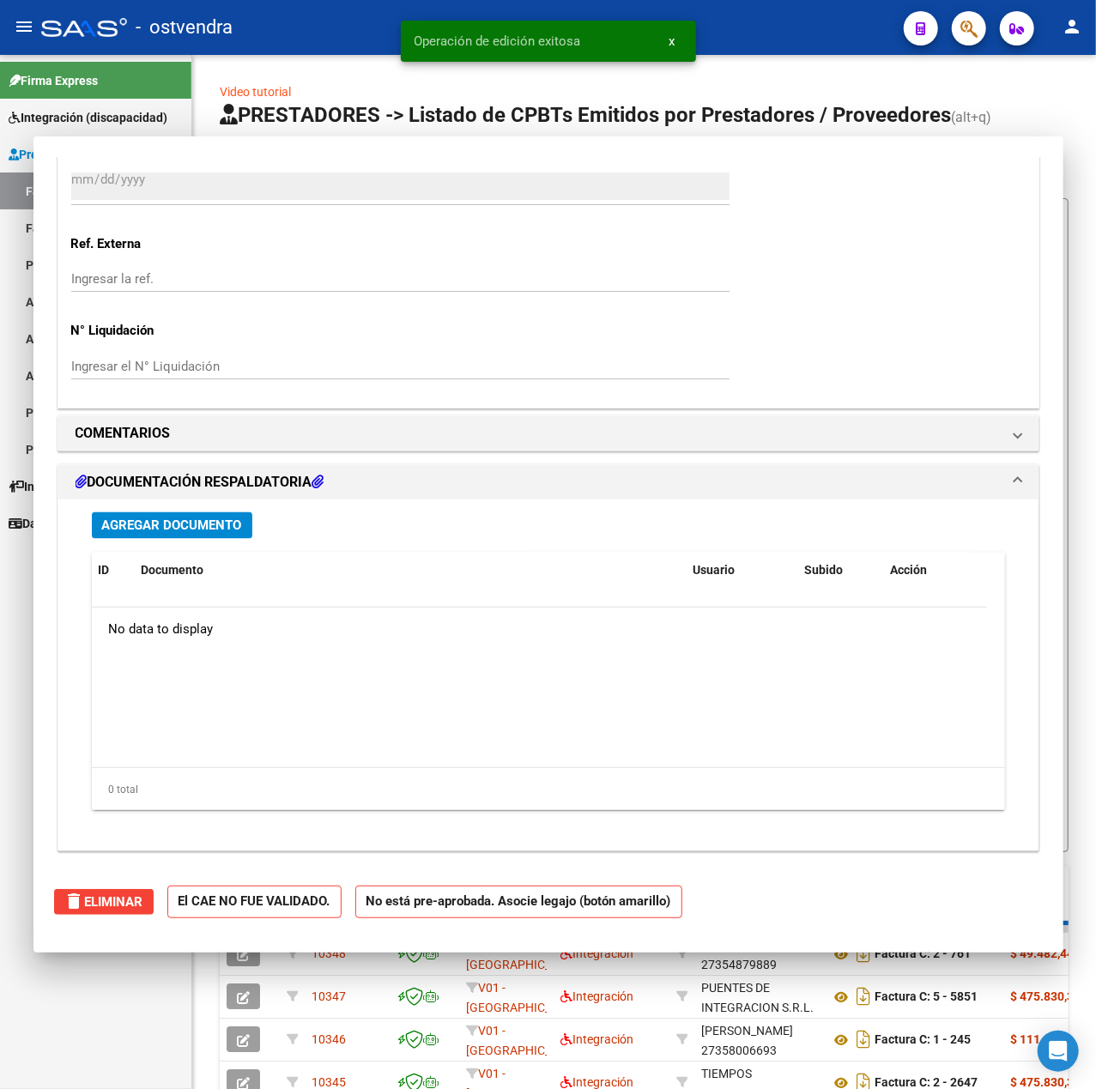
scroll to position [0, 0]
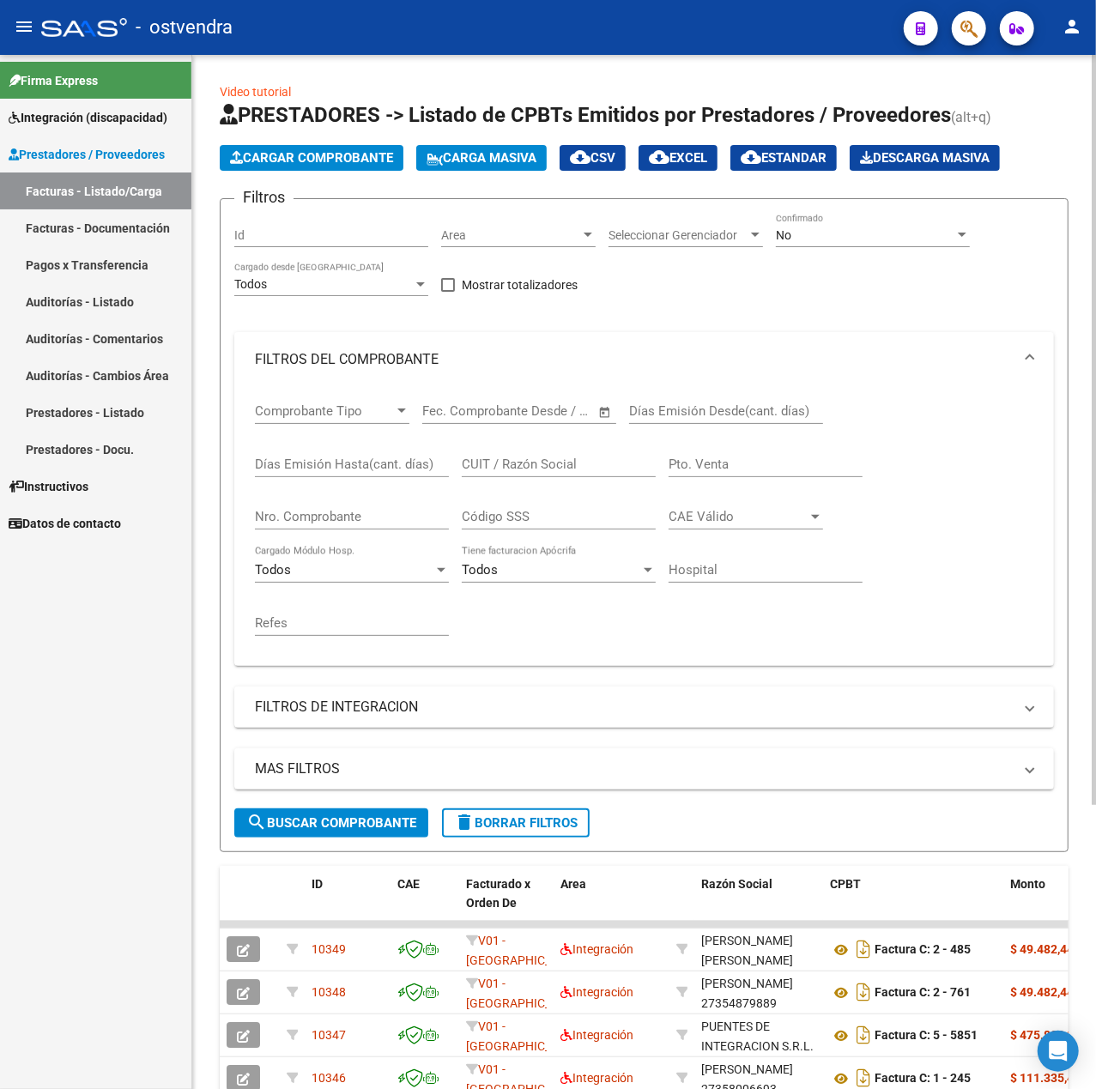
click at [340, 150] on span "Cargar Comprobante" at bounding box center [311, 157] width 163 height 15
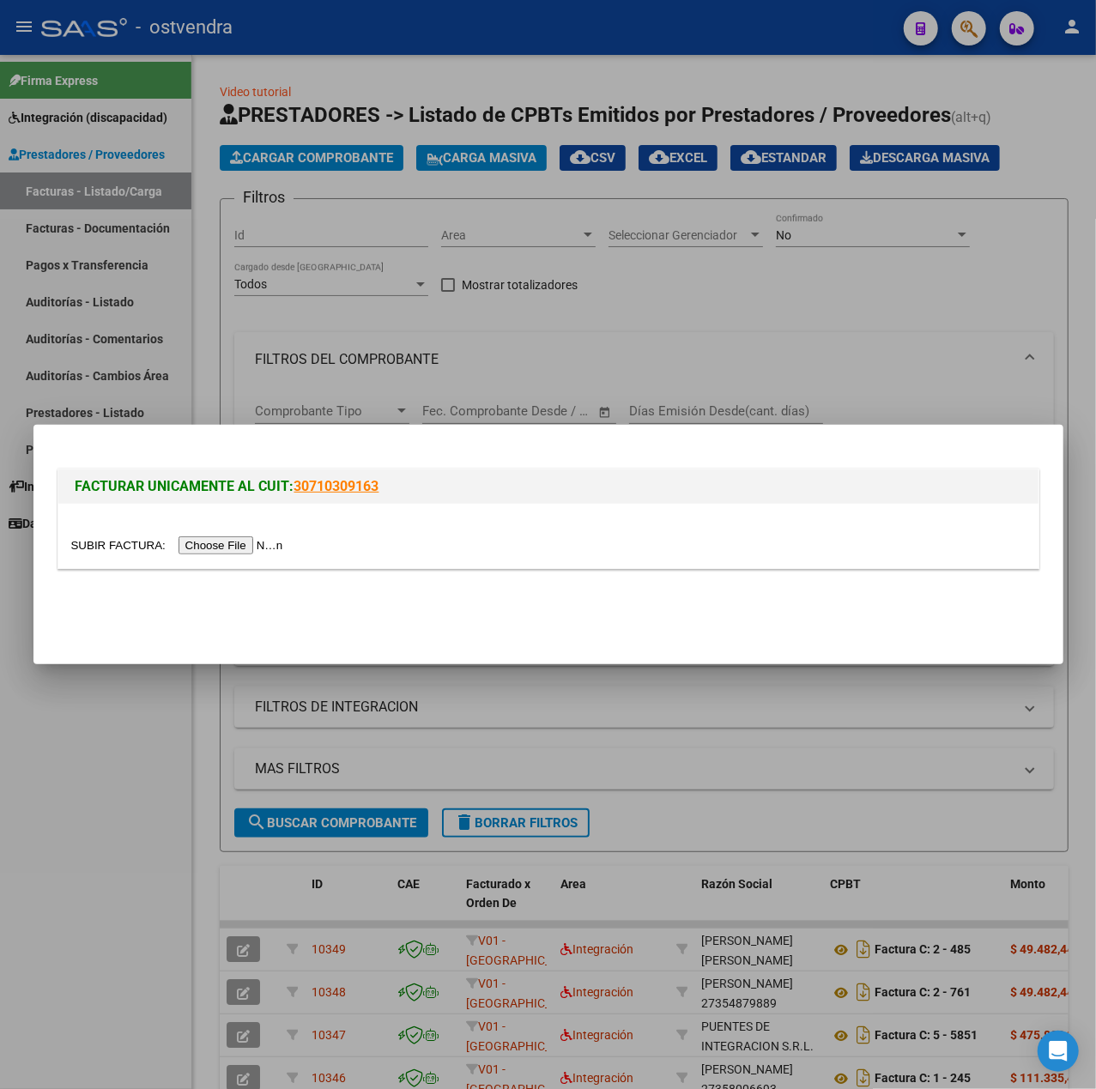
click at [221, 543] on input "file" at bounding box center [179, 545] width 217 height 18
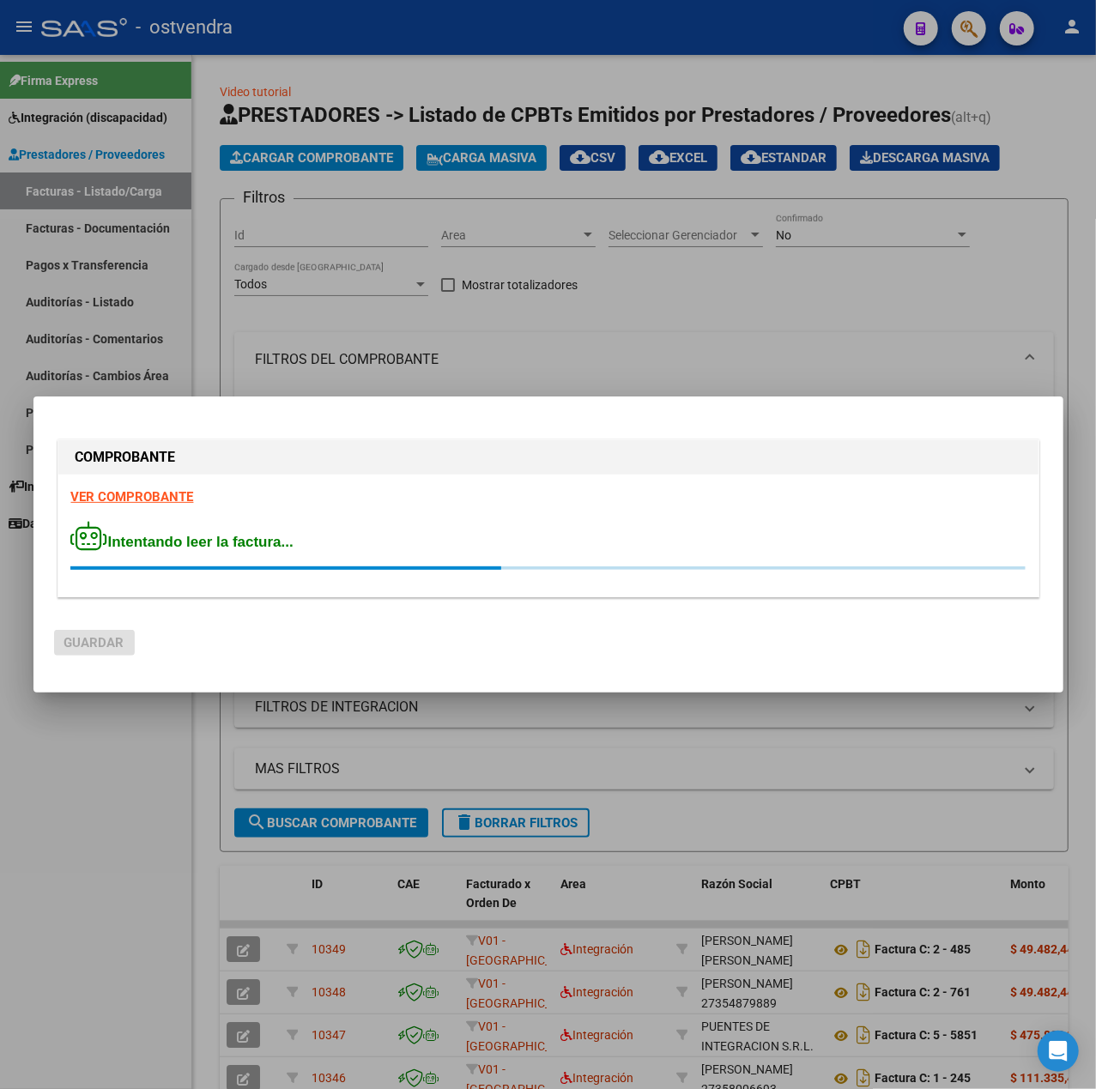
click at [154, 494] on strong "VER COMPROBANTE" at bounding box center [132, 496] width 123 height 15
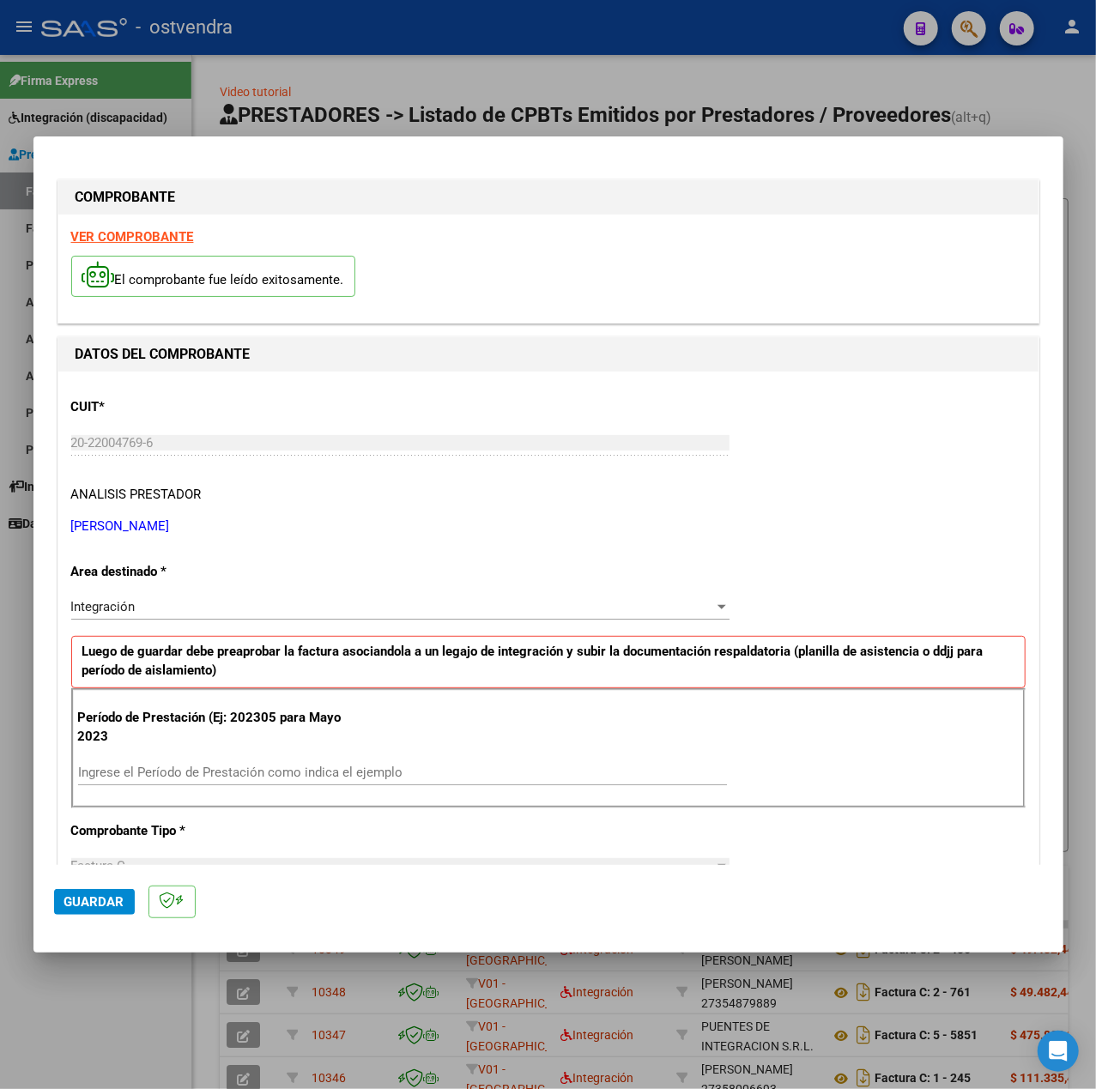
scroll to position [114, 0]
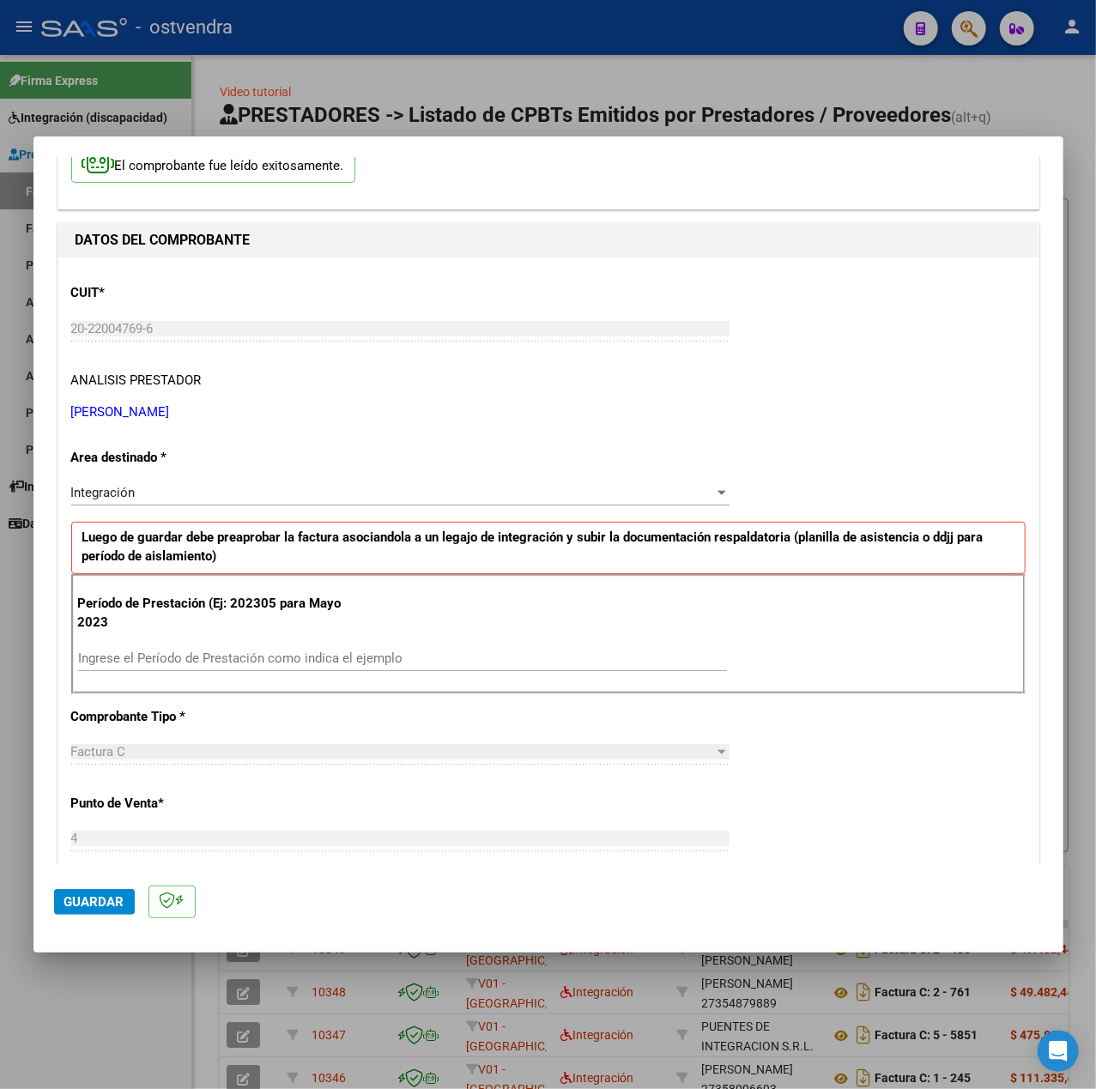
click at [269, 673] on div "Ingrese el Período de Prestación como indica el ejemplo" at bounding box center [402, 666] width 649 height 42
click at [256, 669] on div "Ingrese el Período de Prestación como indica el ejemplo" at bounding box center [402, 658] width 649 height 26
click at [237, 660] on input "Ingrese el Período de Prestación como indica el ejemplo" at bounding box center [402, 657] width 649 height 15
type input "202507"
click at [925, 773] on div "CUIT * 20-22004769-6 Ingresar CUIT ANALISIS PRESTADOR ALANIS CRISTHIAN GABRIEL …" at bounding box center [548, 902] width 980 height 1291
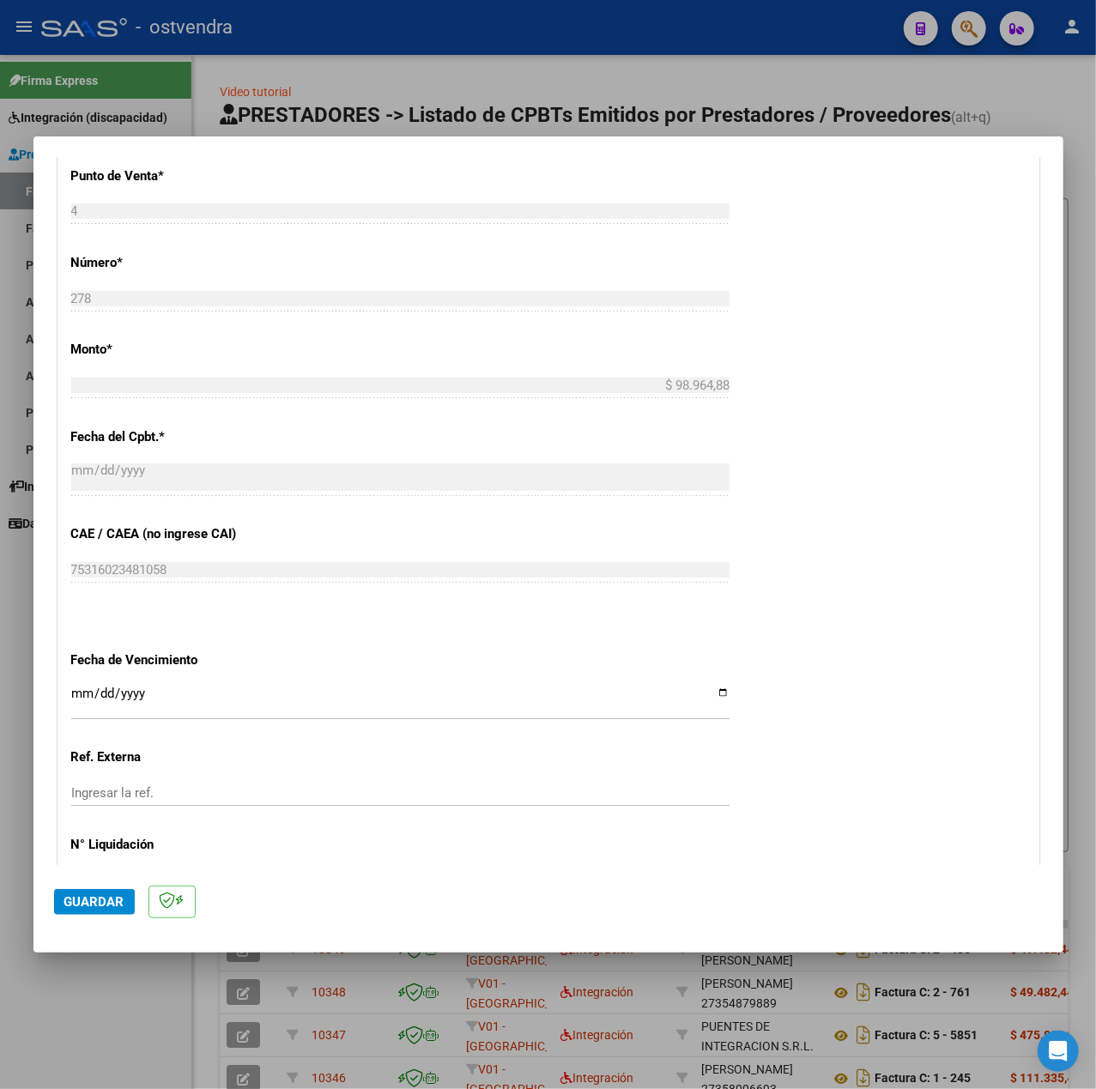
scroll to position [858, 0]
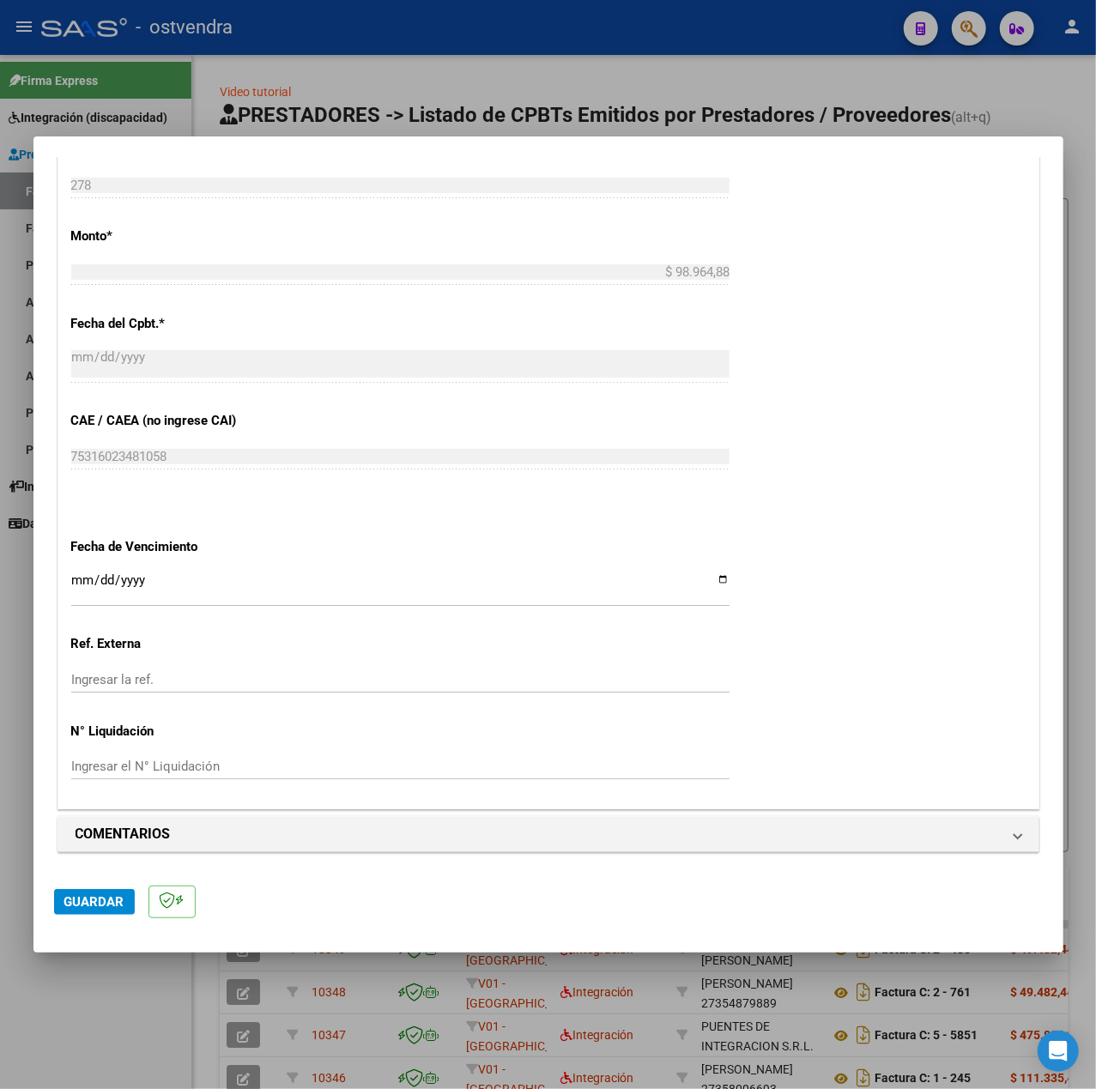
click at [70, 581] on div "CUIT * 20-22004769-6 Ingresar CUIT ANALISIS PRESTADOR ALANIS CRISTHIAN GABRIEL …" at bounding box center [548, 162] width 980 height 1291
click at [88, 582] on input "Ingresar la fecha" at bounding box center [400, 586] width 658 height 27
type input "[DATE]"
click at [765, 661] on div "CUIT * 20-22004769-6 Ingresar CUIT ANALISIS PRESTADOR ALANIS CRISTHIAN GABRIEL …" at bounding box center [548, 162] width 980 height 1291
click at [97, 892] on button "Guardar" at bounding box center [94, 902] width 81 height 26
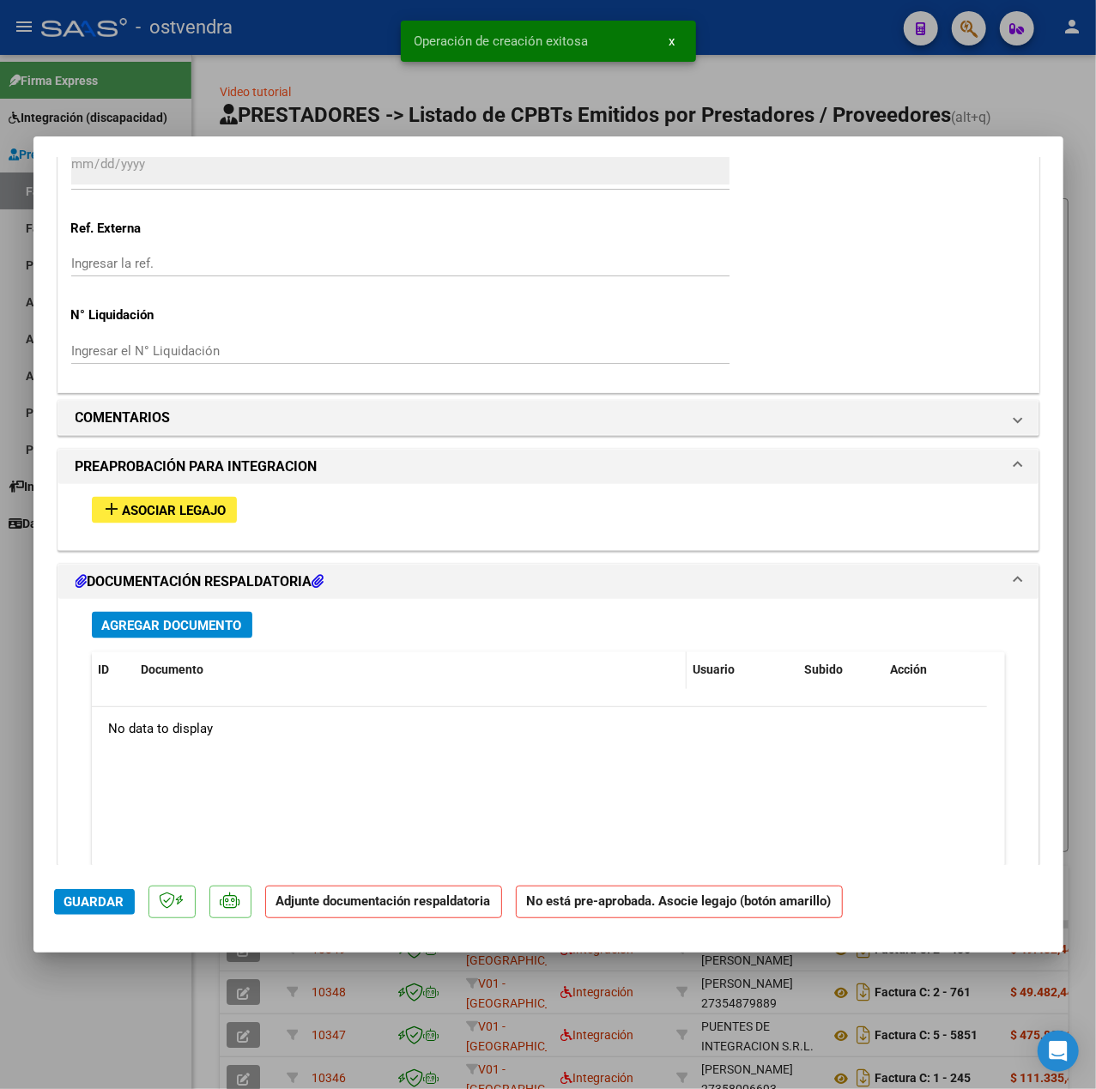
scroll to position [1258, 0]
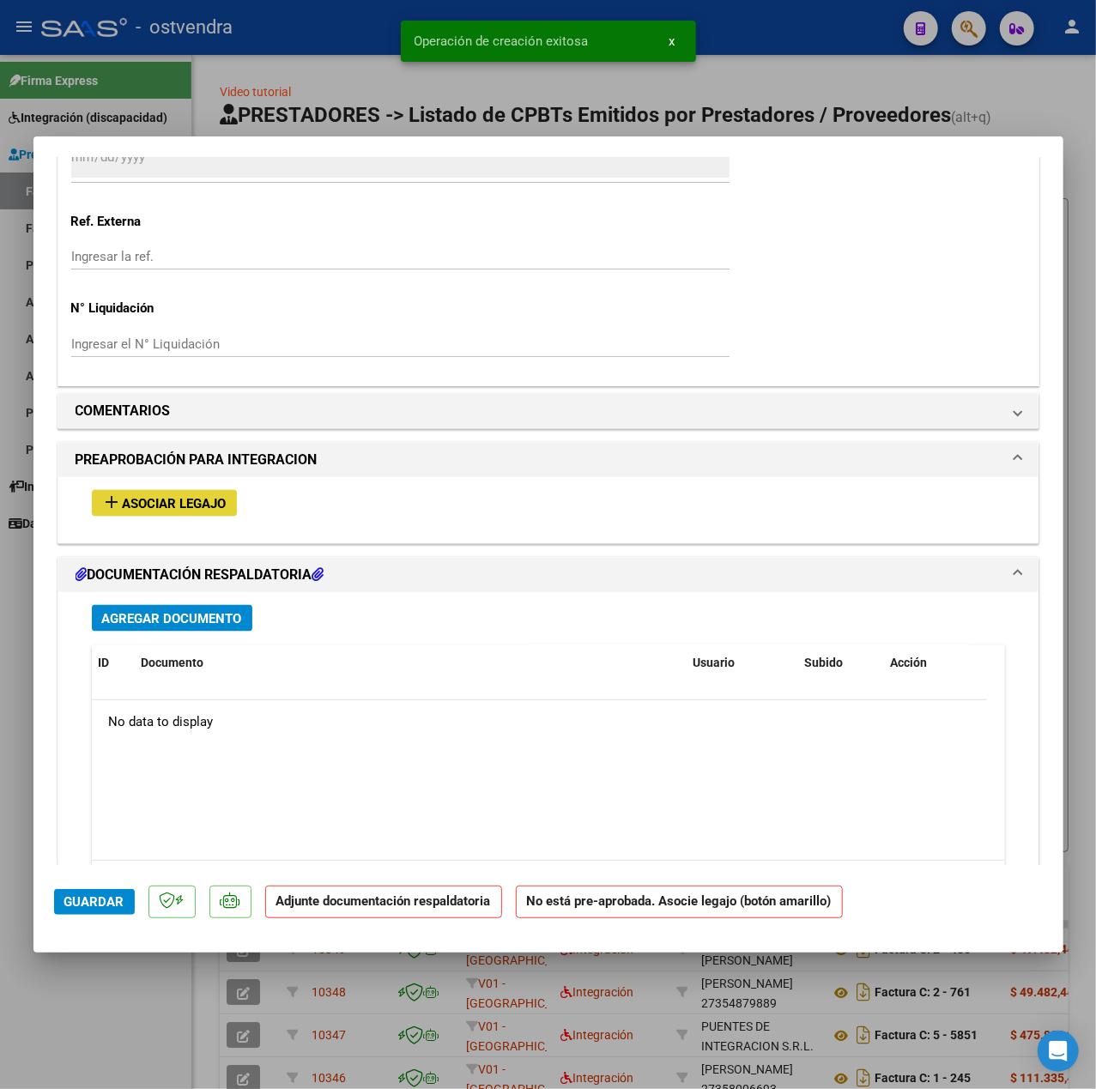
click at [156, 511] on span "Asociar Legajo" at bounding box center [175, 503] width 104 height 15
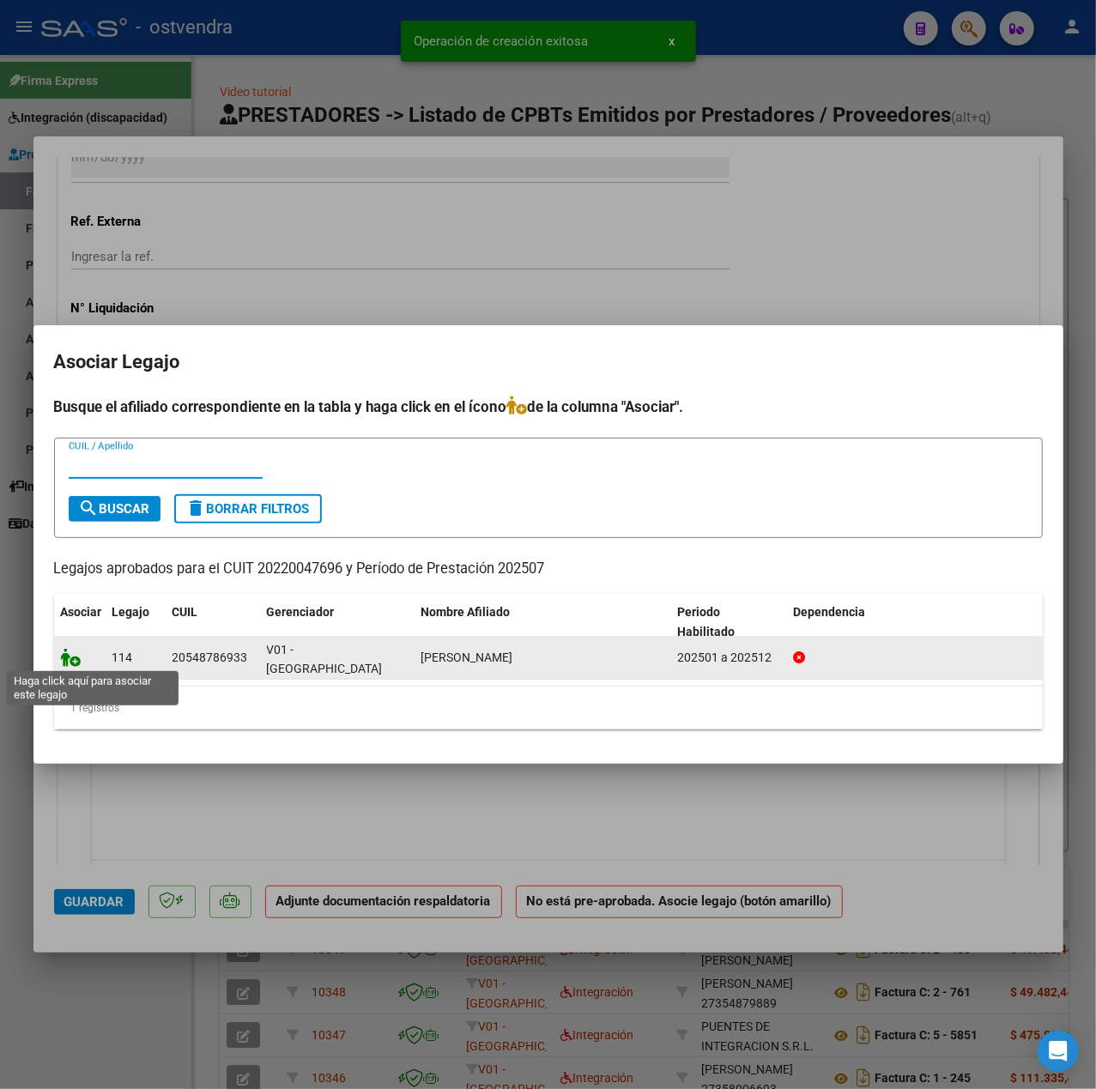
click at [76, 659] on icon at bounding box center [71, 657] width 21 height 19
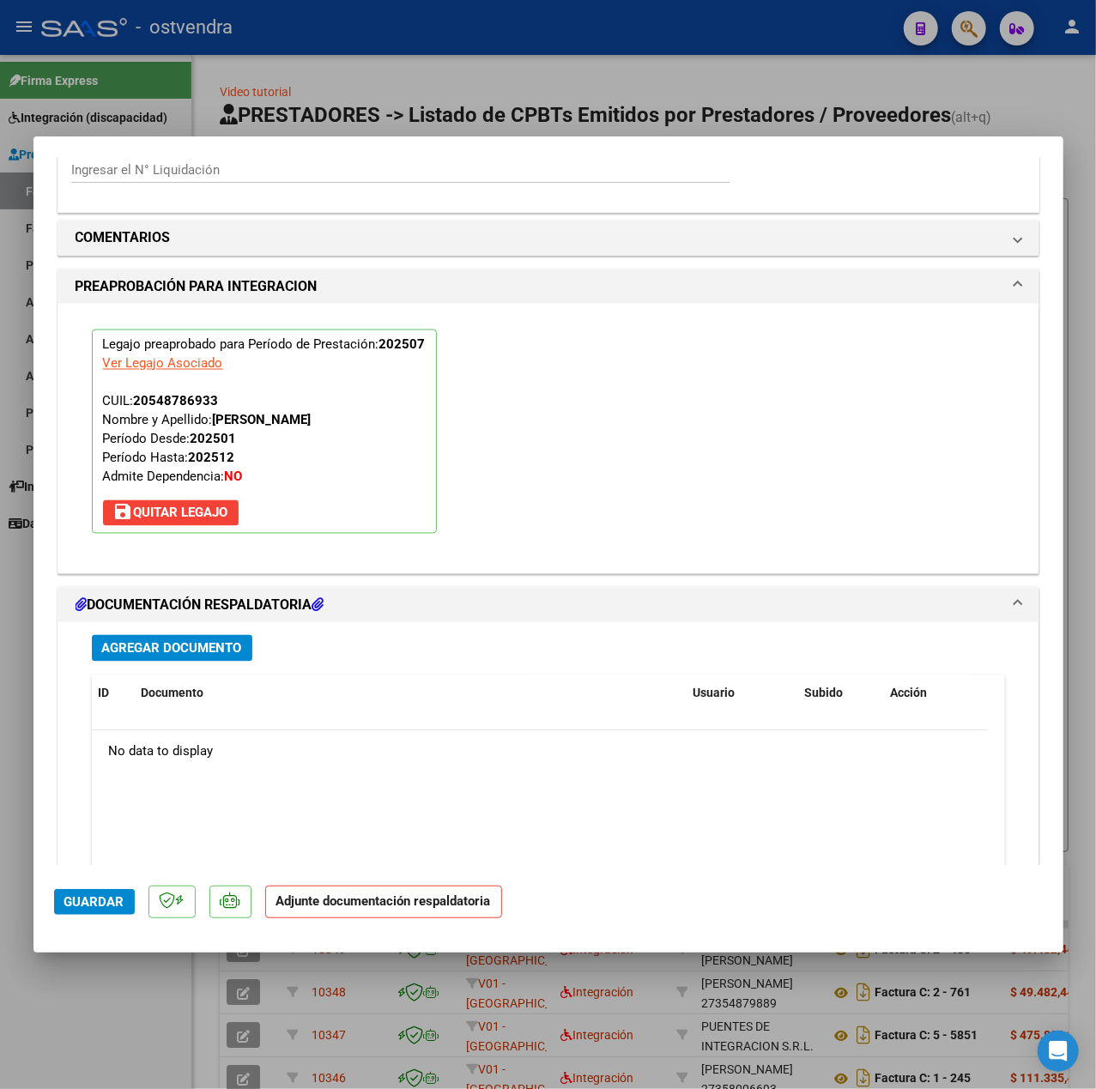
scroll to position [1603, 0]
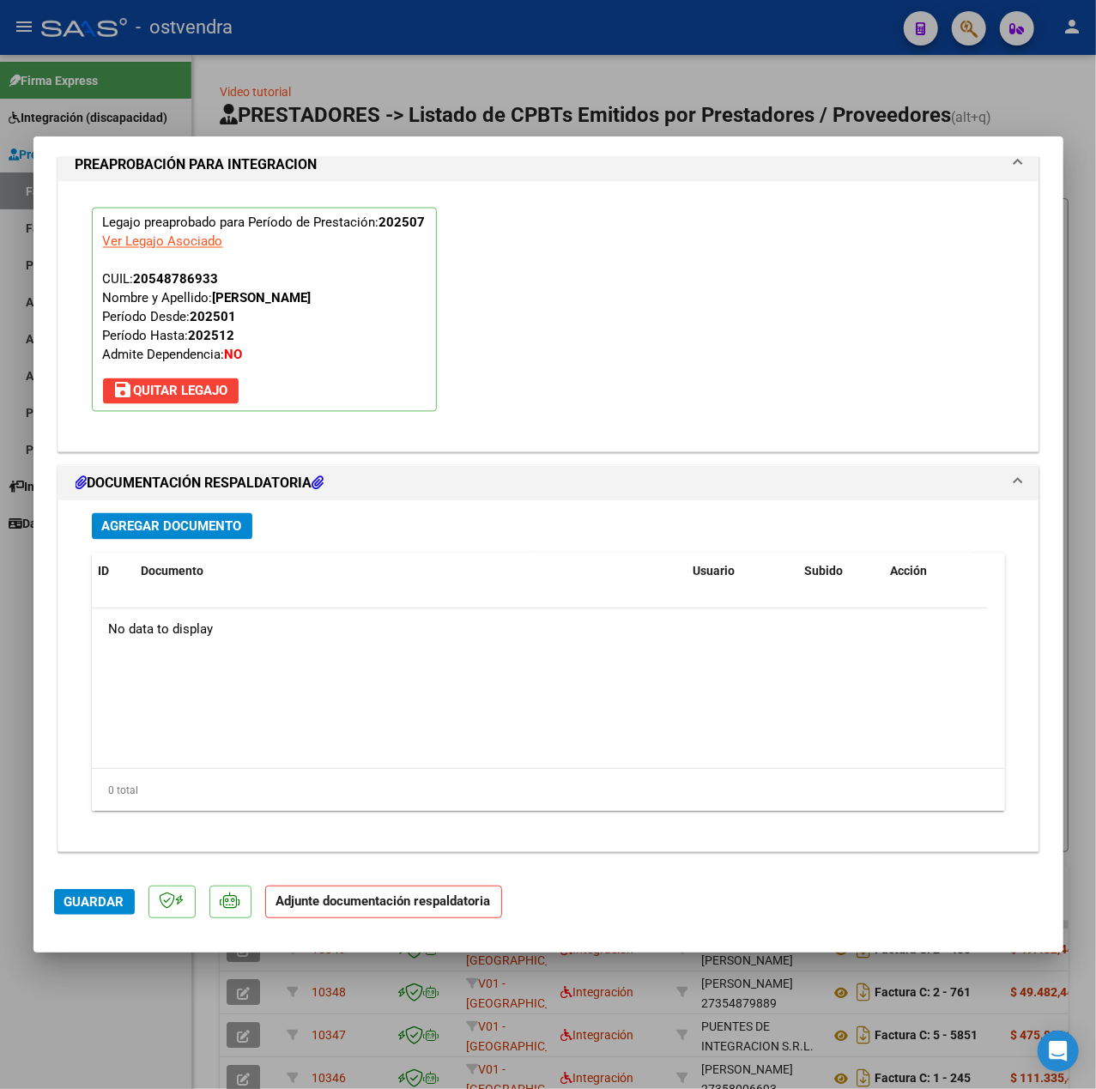
click at [163, 523] on span "Agregar Documento" at bounding box center [172, 526] width 140 height 15
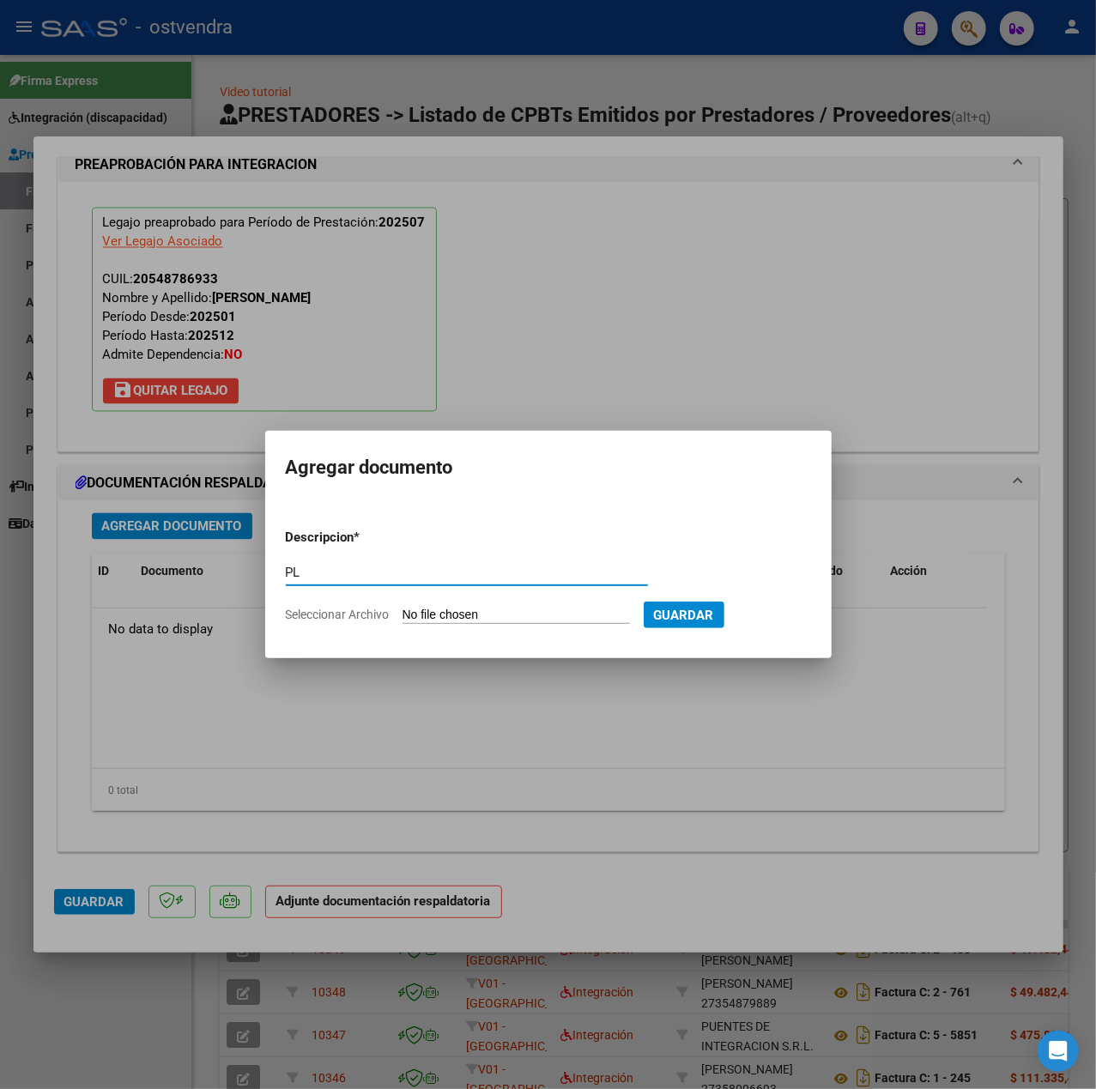
type input "PL"
click at [433, 614] on input "Seleccionar Archivo" at bounding box center [515, 616] width 227 height 16
type input "C:\fakepath\asistJesusjulio25 - Cristian Alanis.pdf"
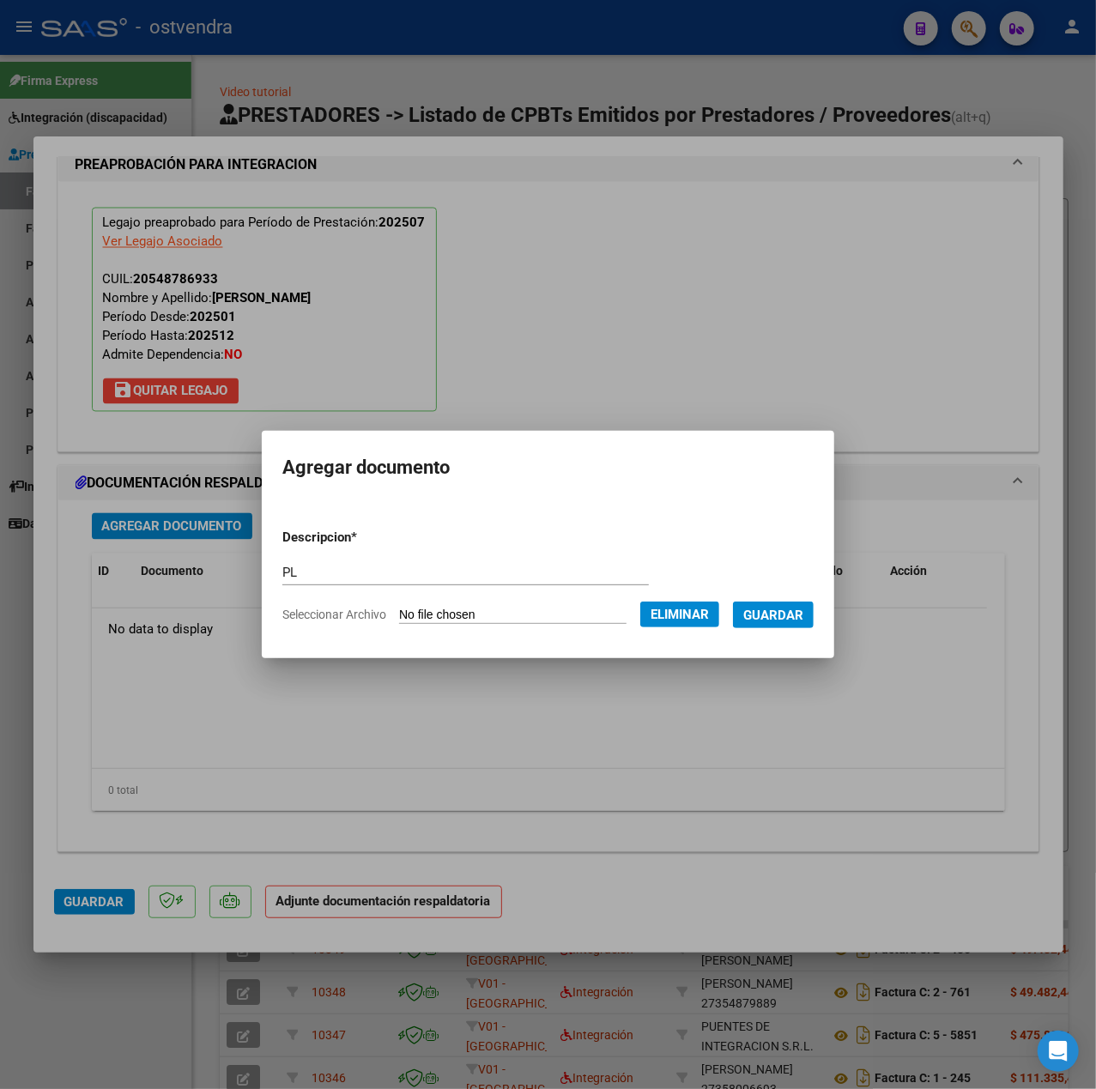
click at [803, 621] on span "Guardar" at bounding box center [773, 615] width 60 height 15
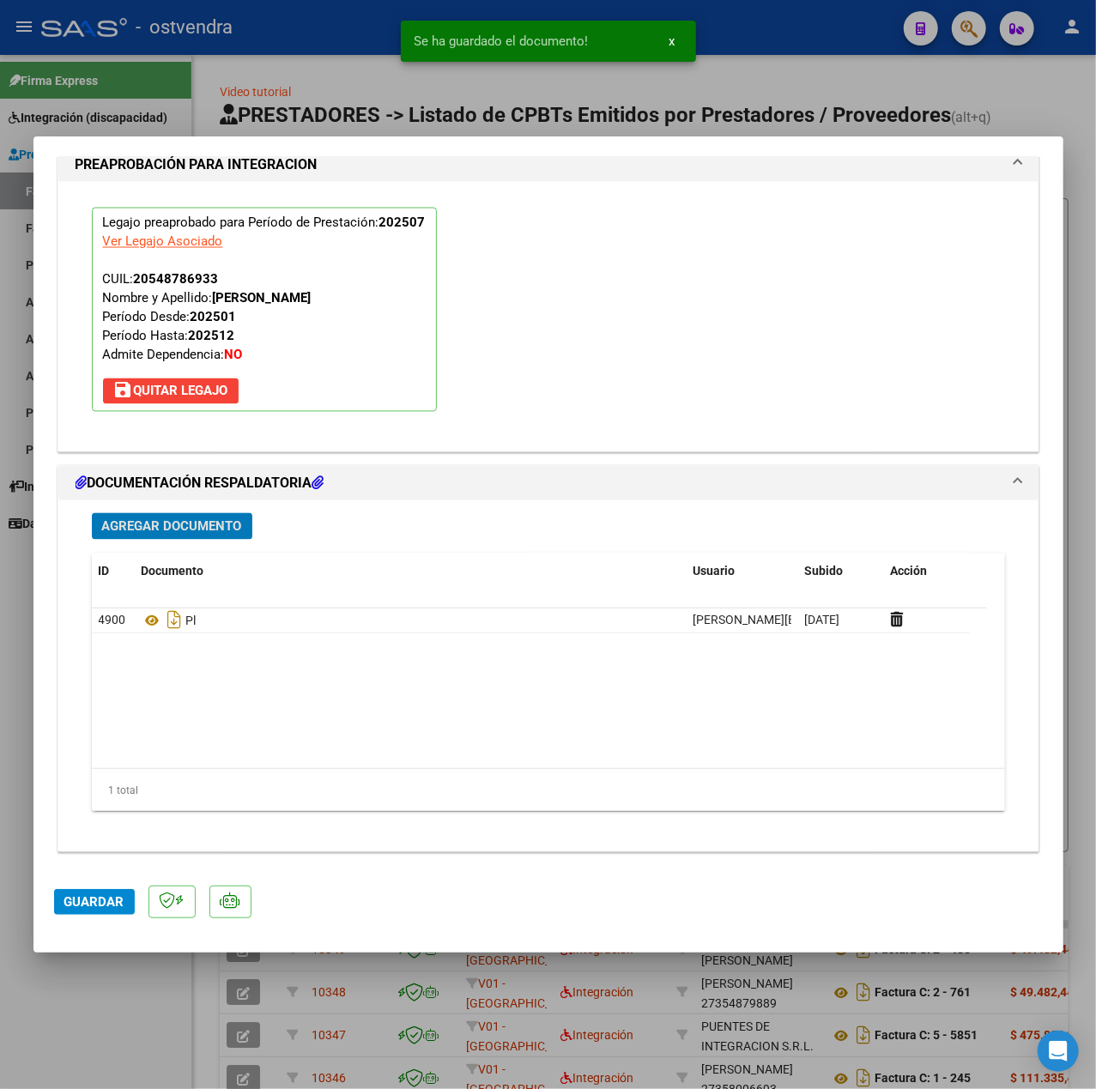
click at [124, 894] on button "Guardar" at bounding box center [94, 902] width 81 height 26
click at [53, 976] on div at bounding box center [548, 544] width 1096 height 1089
type input "$ 0,00"
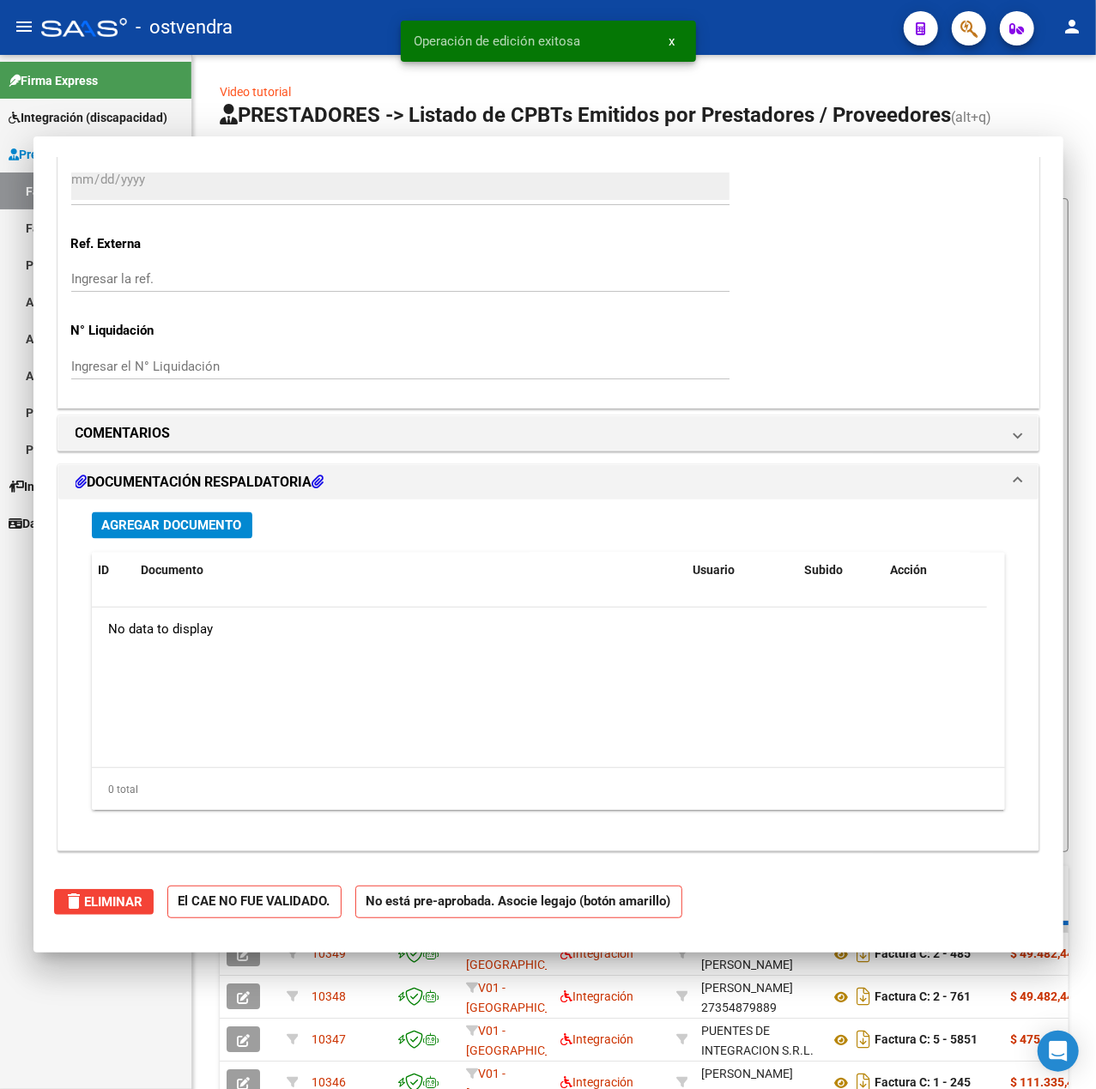
scroll to position [0, 0]
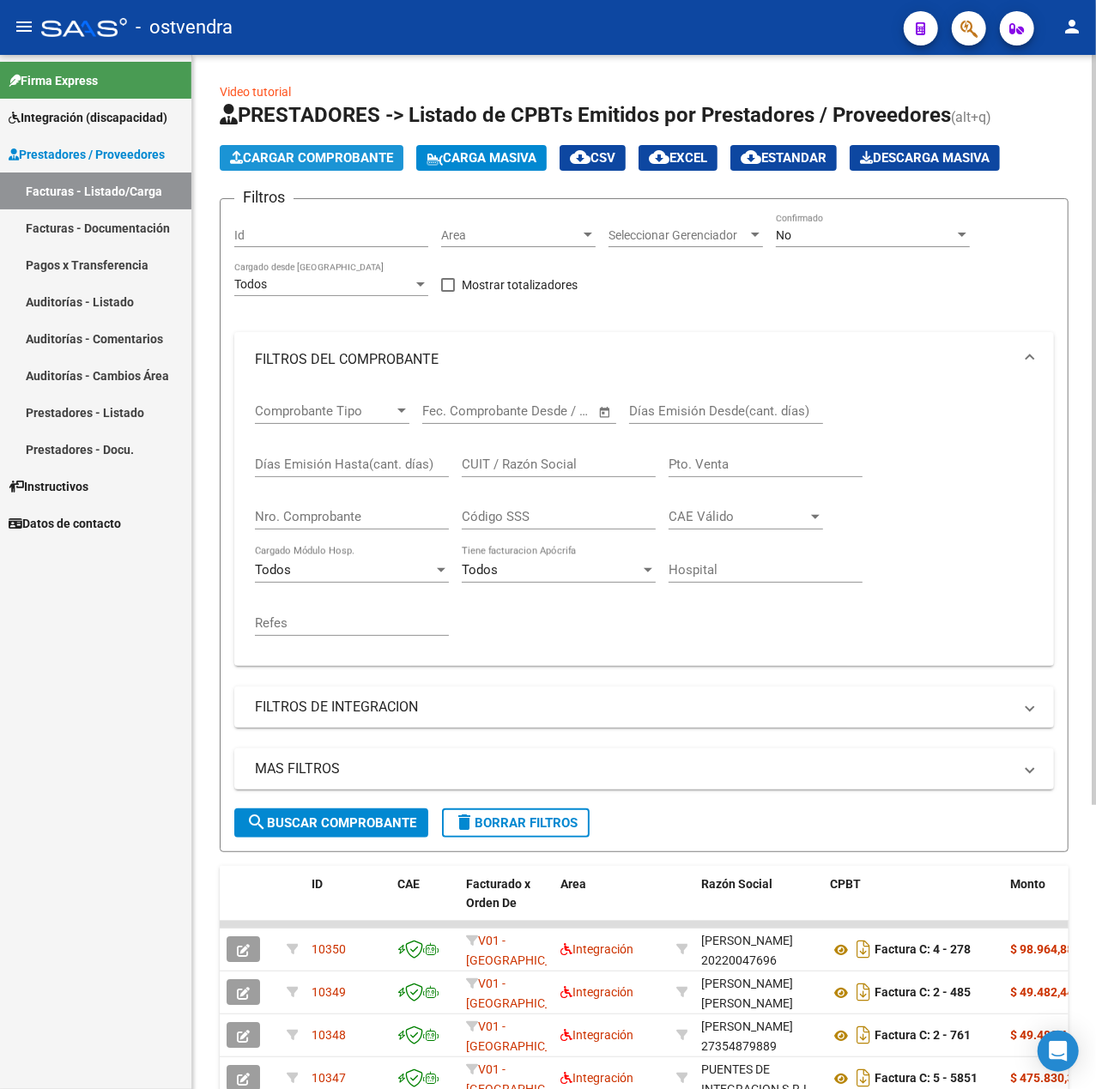
click at [366, 155] on span "Cargar Comprobante" at bounding box center [311, 157] width 163 height 15
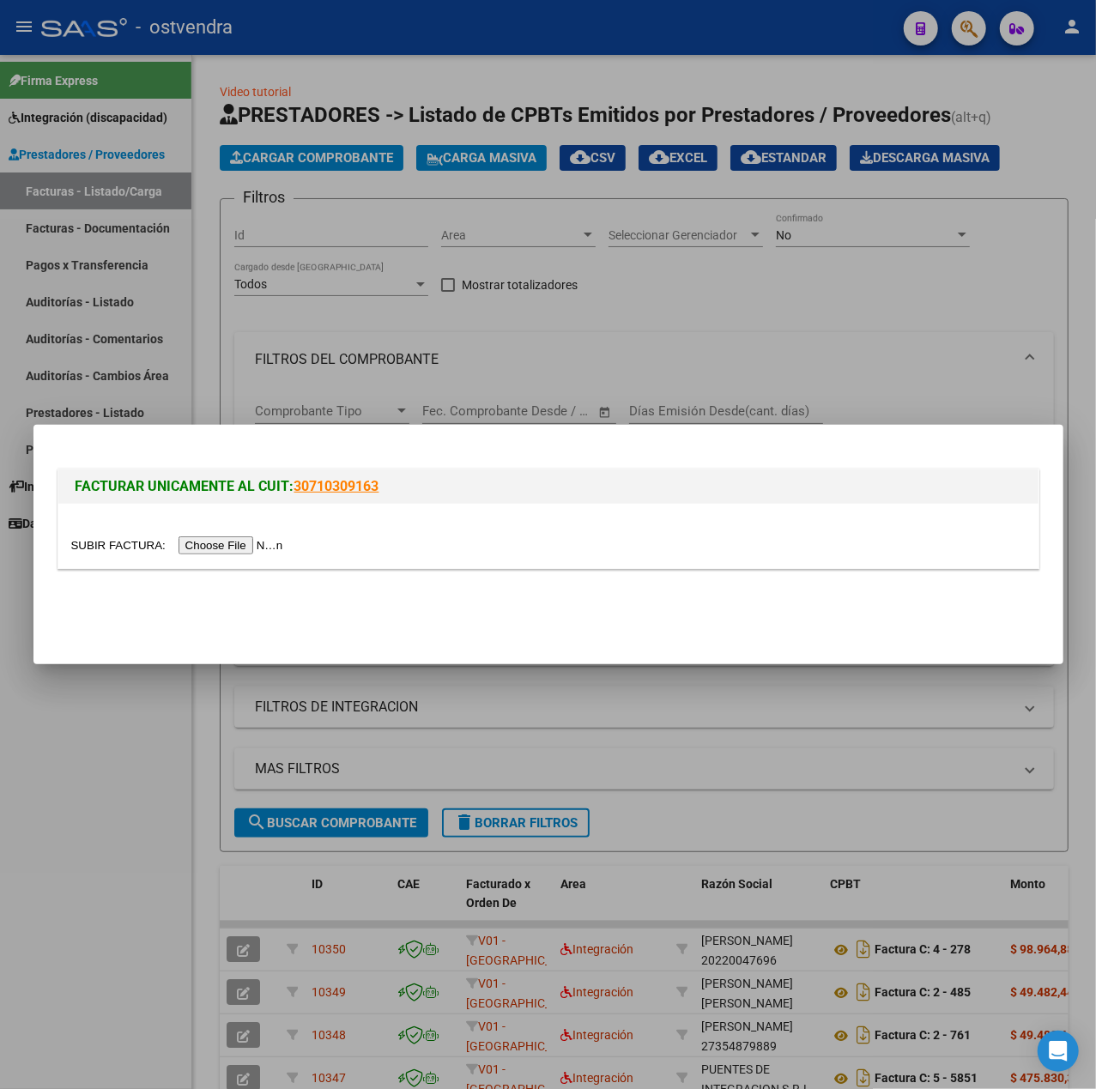
click at [186, 542] on input "file" at bounding box center [179, 545] width 217 height 18
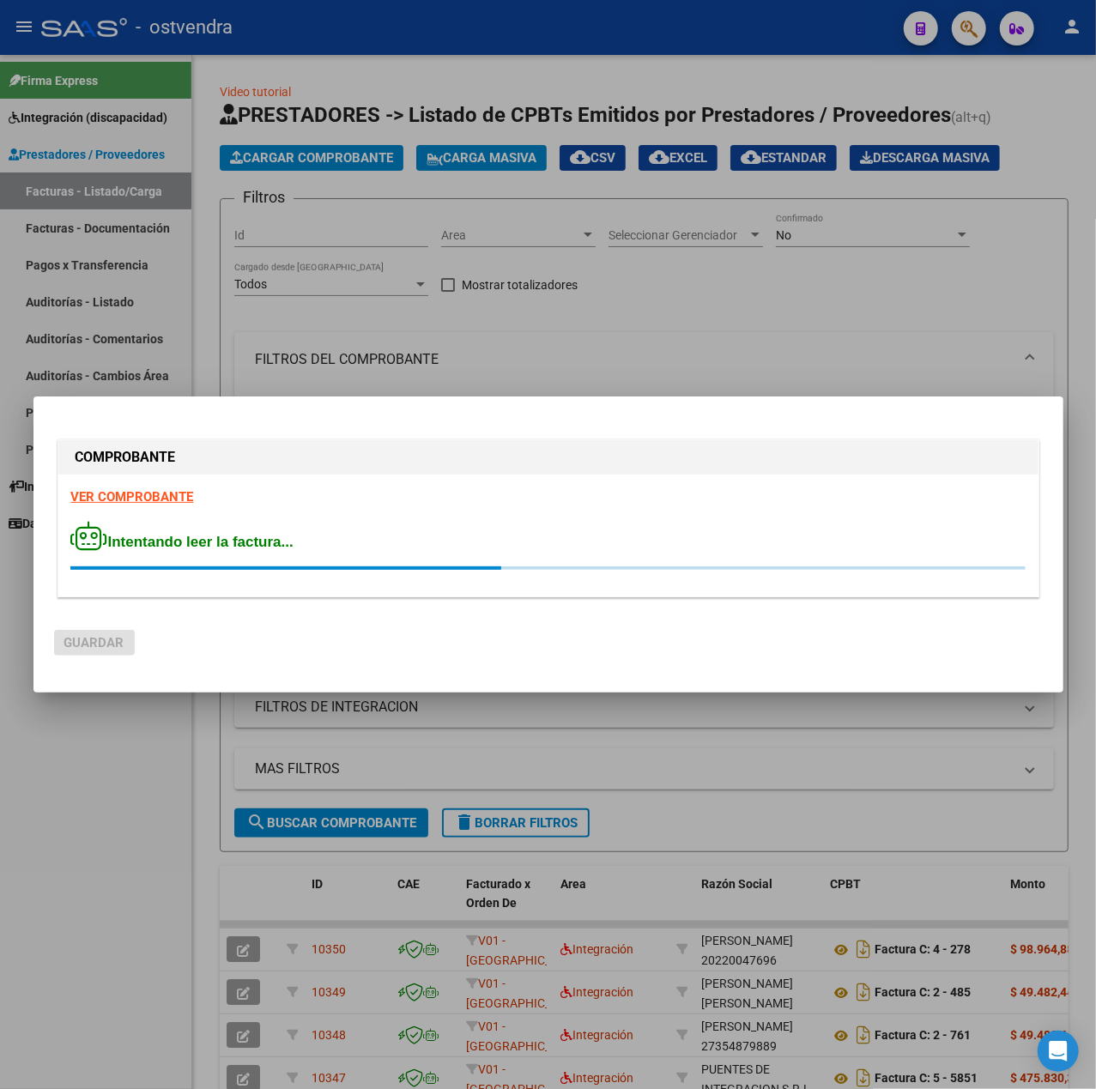
click at [148, 489] on strong "VER COMPROBANTE" at bounding box center [132, 496] width 123 height 15
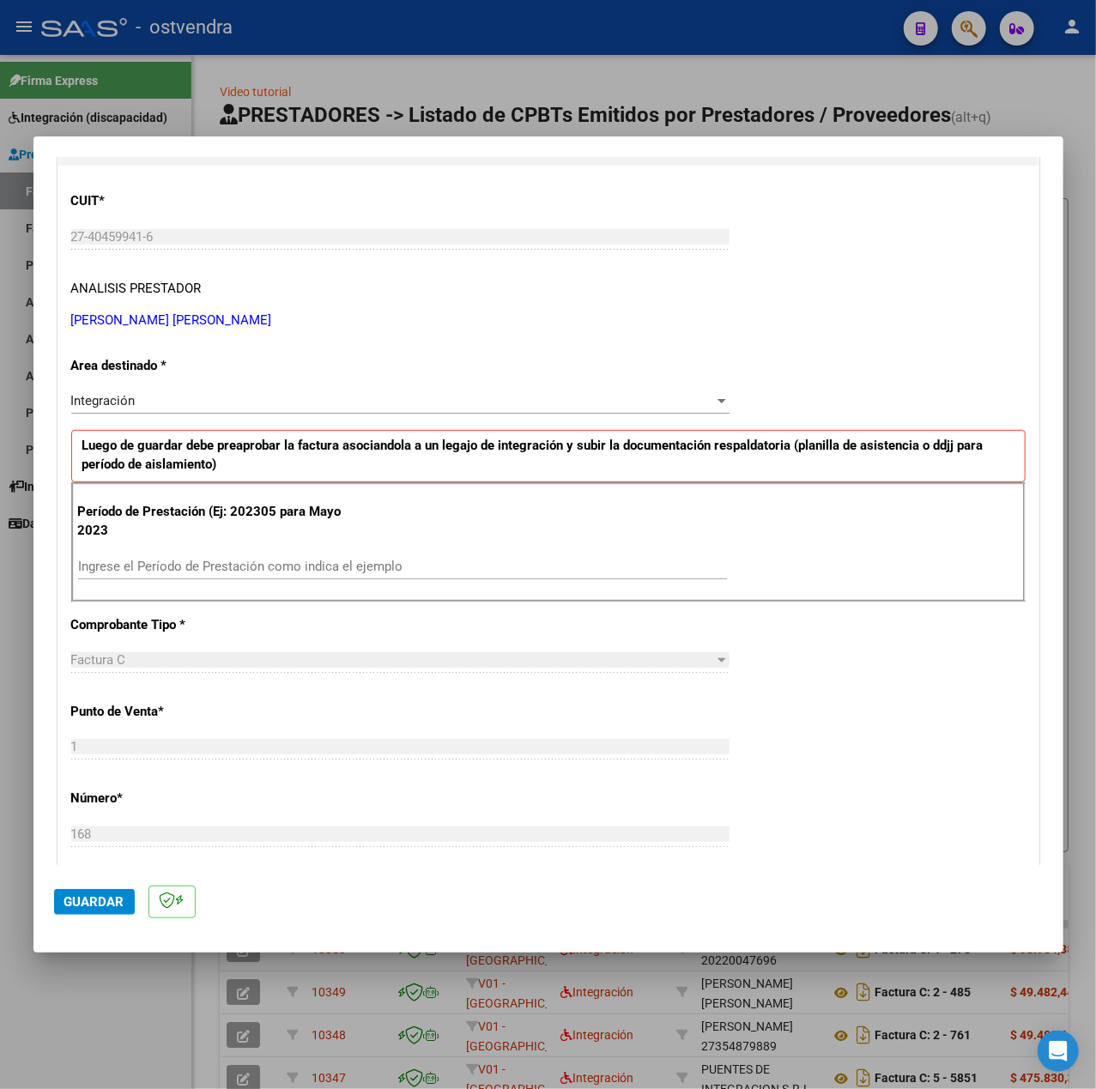
scroll to position [228, 0]
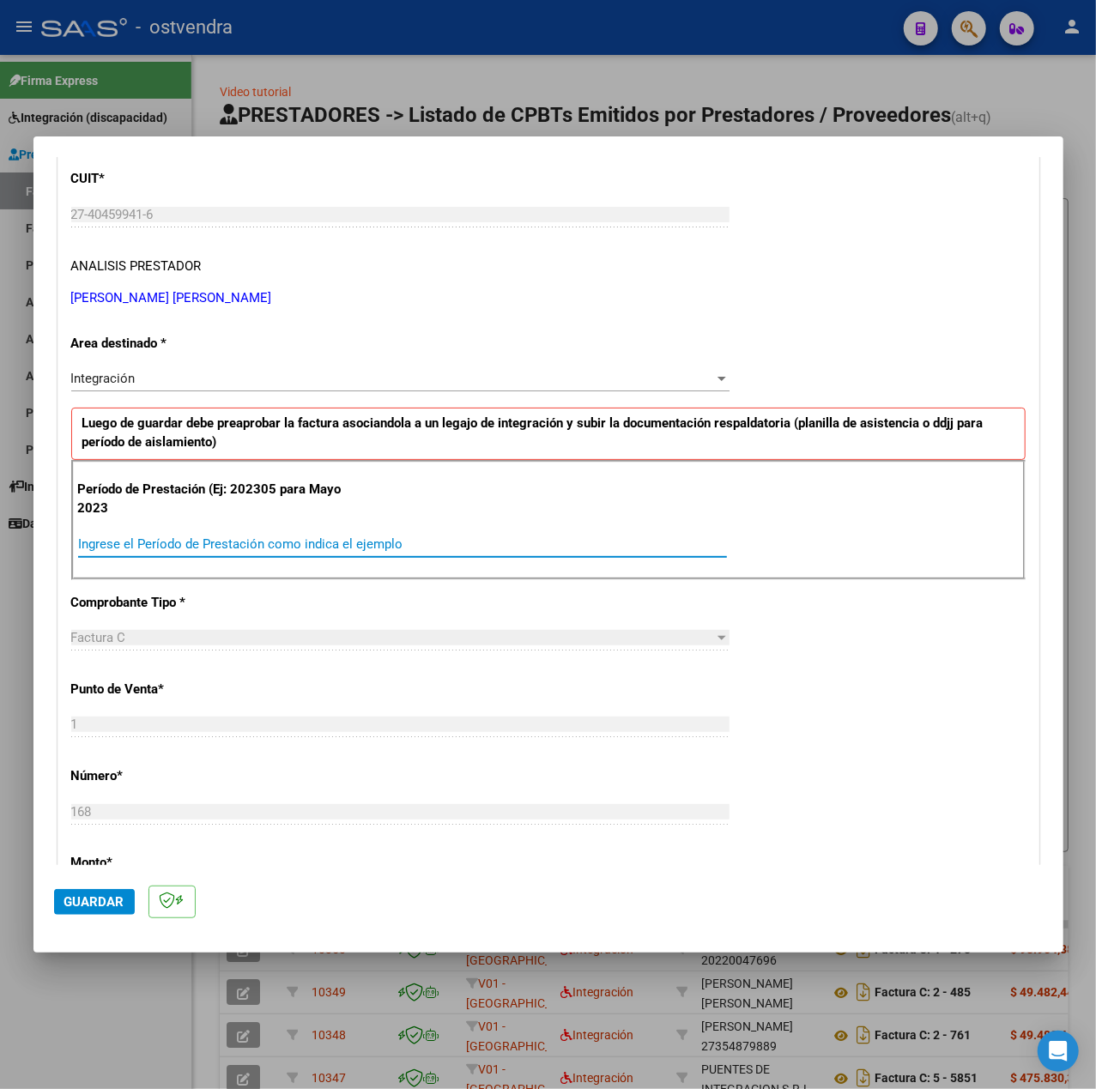
click at [245, 541] on input "Ingrese el Período de Prestación como indica el ejemplo" at bounding box center [402, 543] width 649 height 15
type input "202507"
click at [910, 702] on div "CUIT * 27-40459941-6 Ingresar CUIT ANALISIS PRESTADOR FERNANDEZ DAIANA VANINA A…" at bounding box center [548, 788] width 980 height 1291
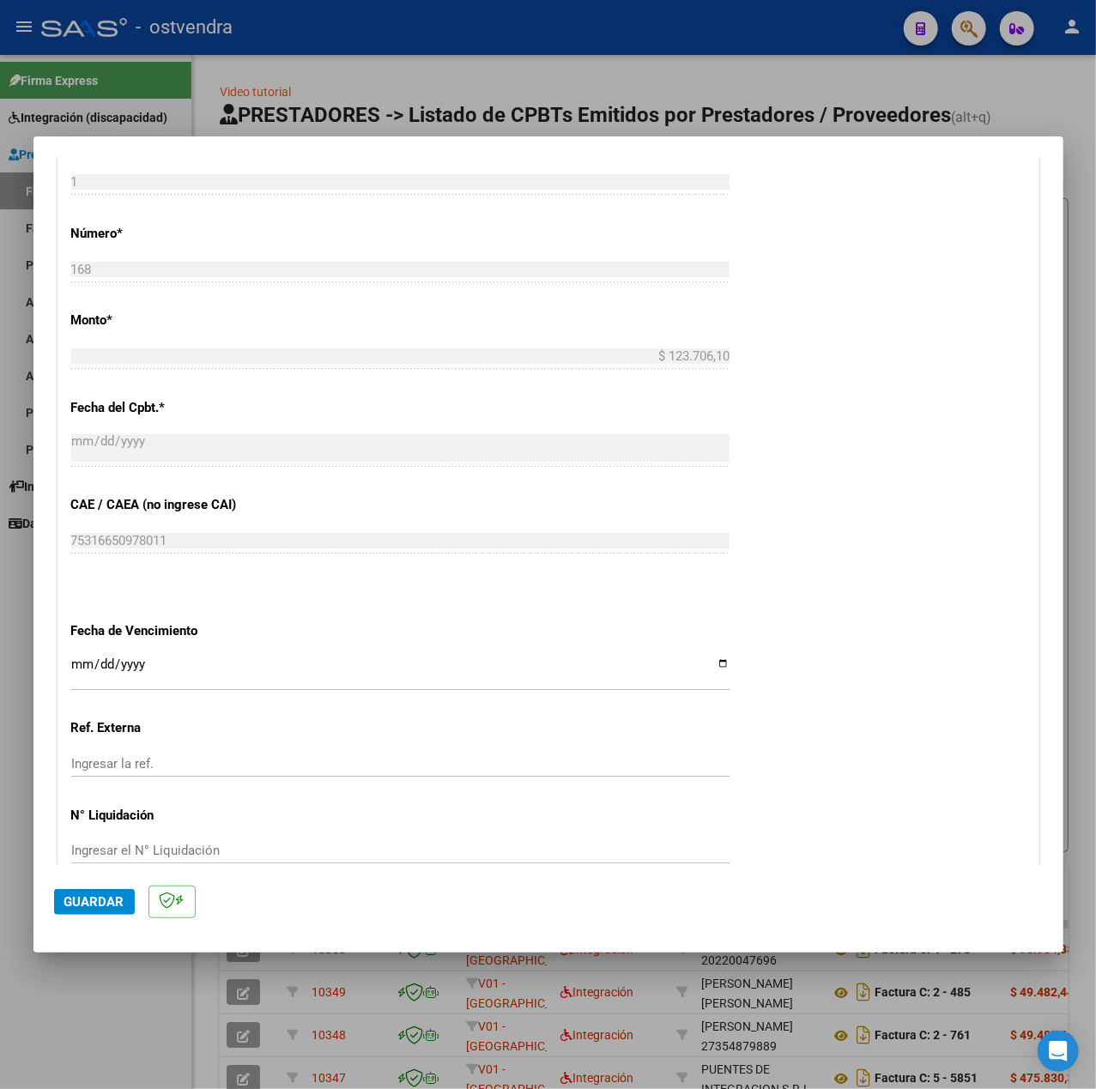
scroll to position [858, 0]
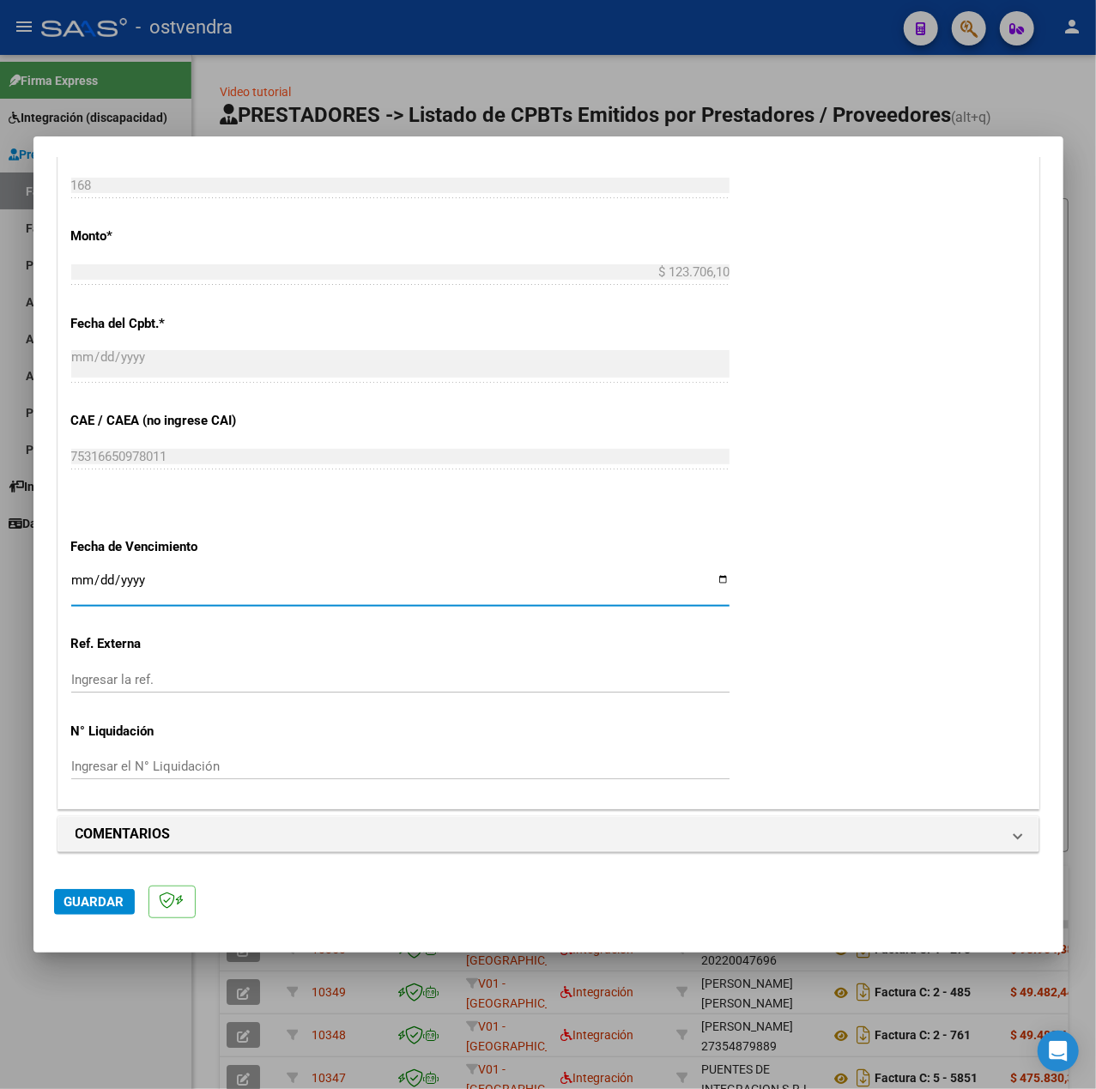
click at [77, 578] on input "Ingresar la fecha" at bounding box center [400, 586] width 658 height 27
type input "[DATE]"
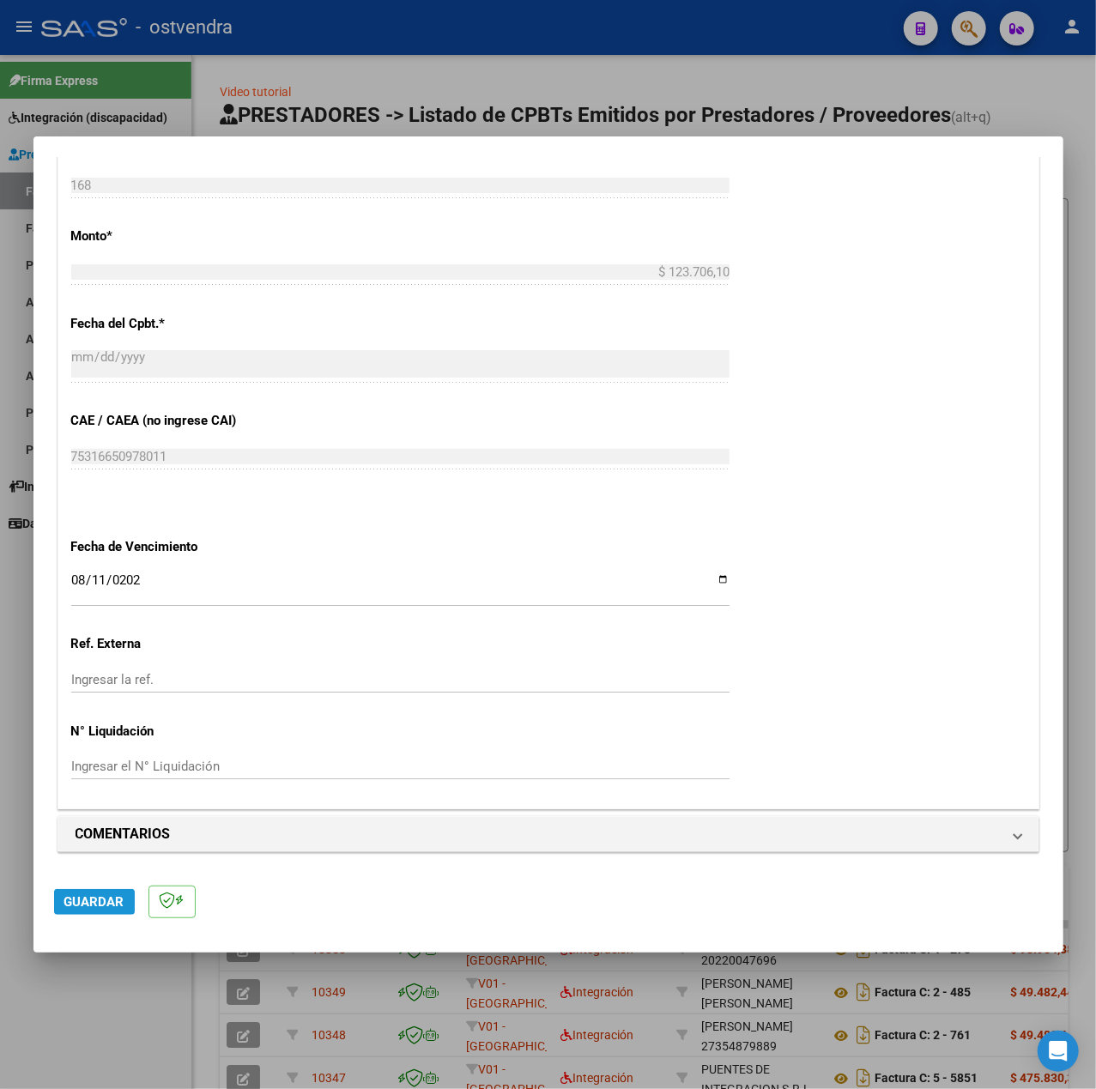
click at [105, 913] on button "Guardar" at bounding box center [94, 902] width 81 height 26
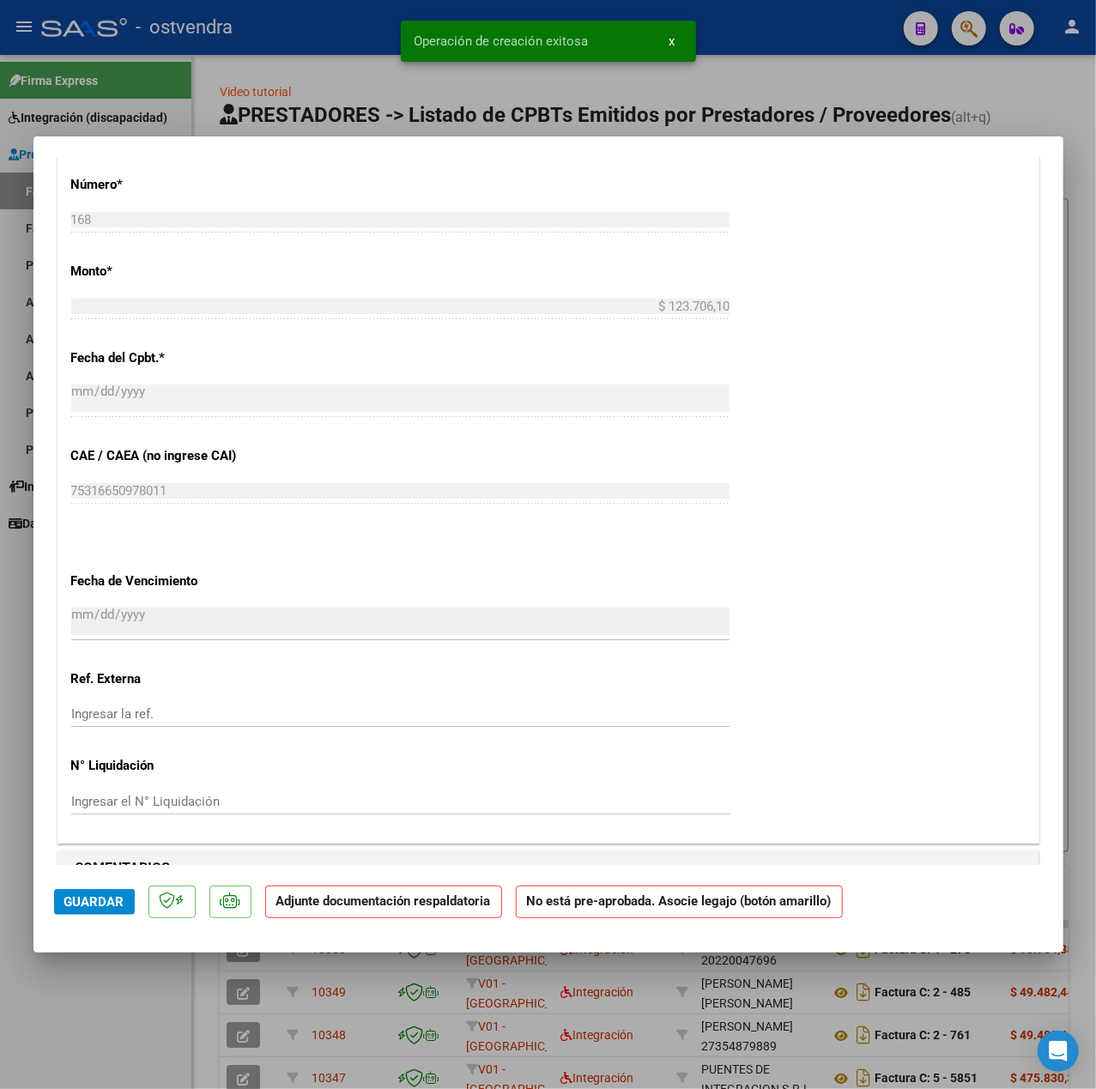
scroll to position [1144, 0]
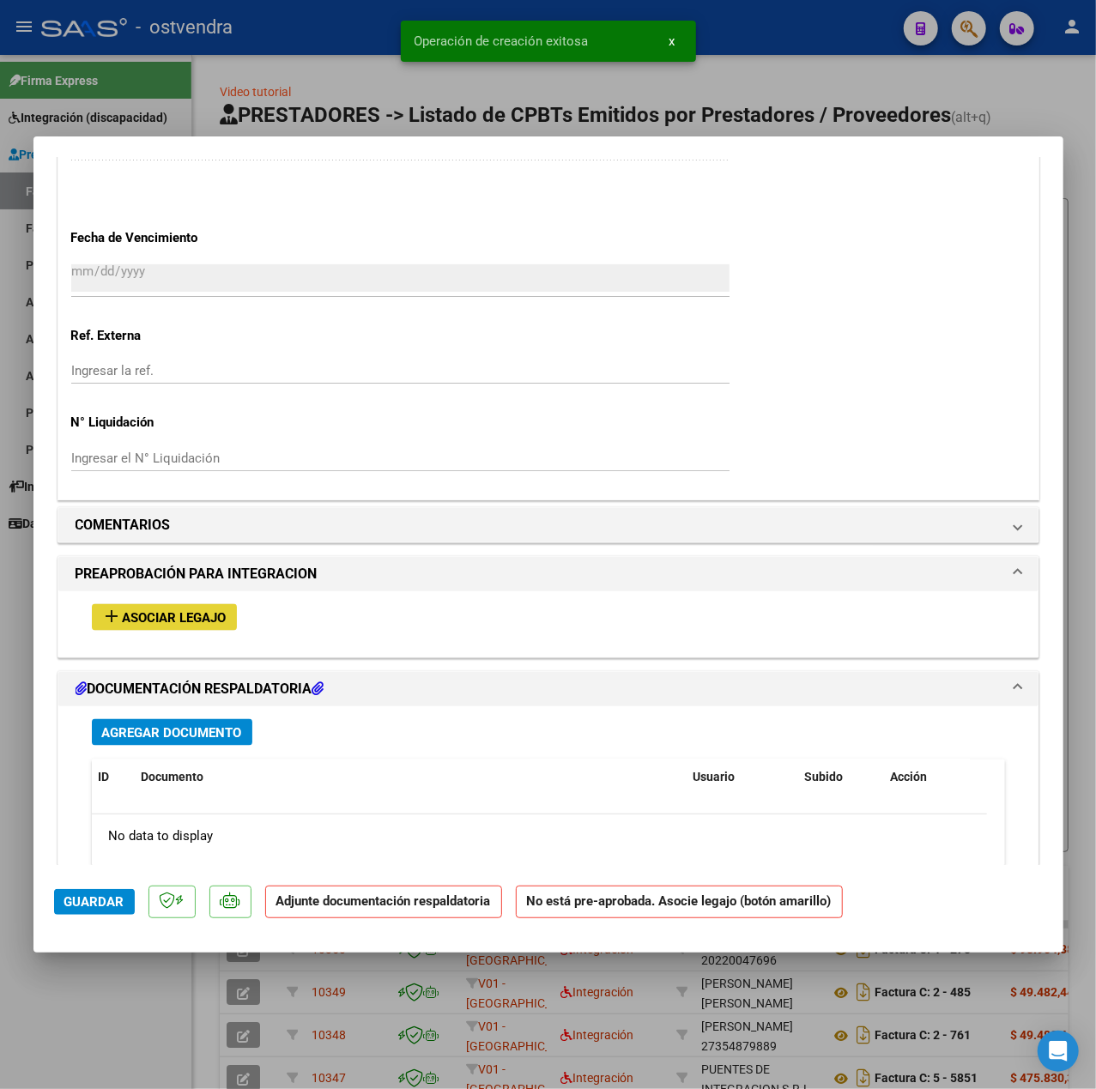
click at [218, 618] on span "Asociar Legajo" at bounding box center [175, 617] width 104 height 15
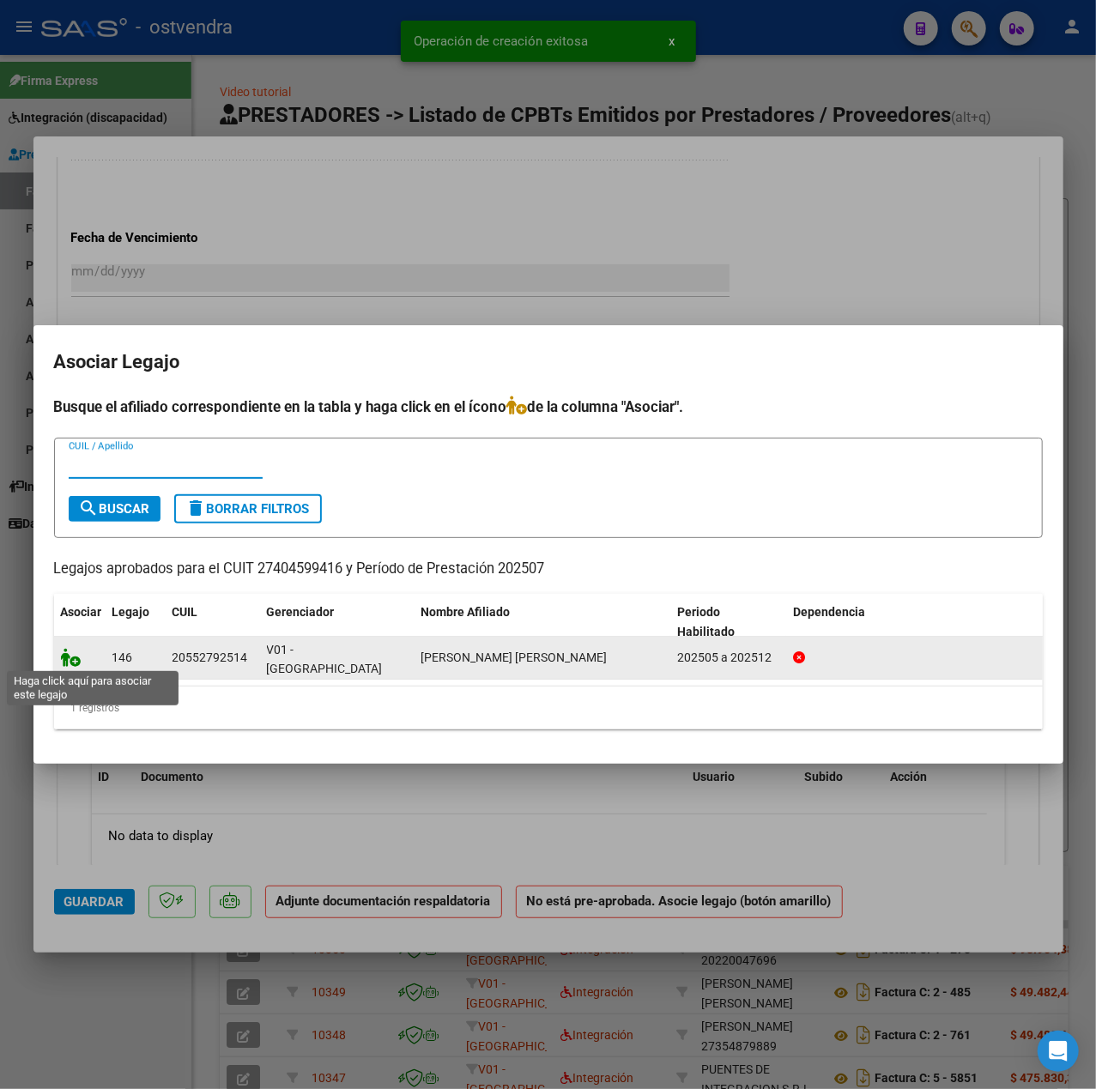
click at [76, 653] on icon at bounding box center [71, 657] width 21 height 19
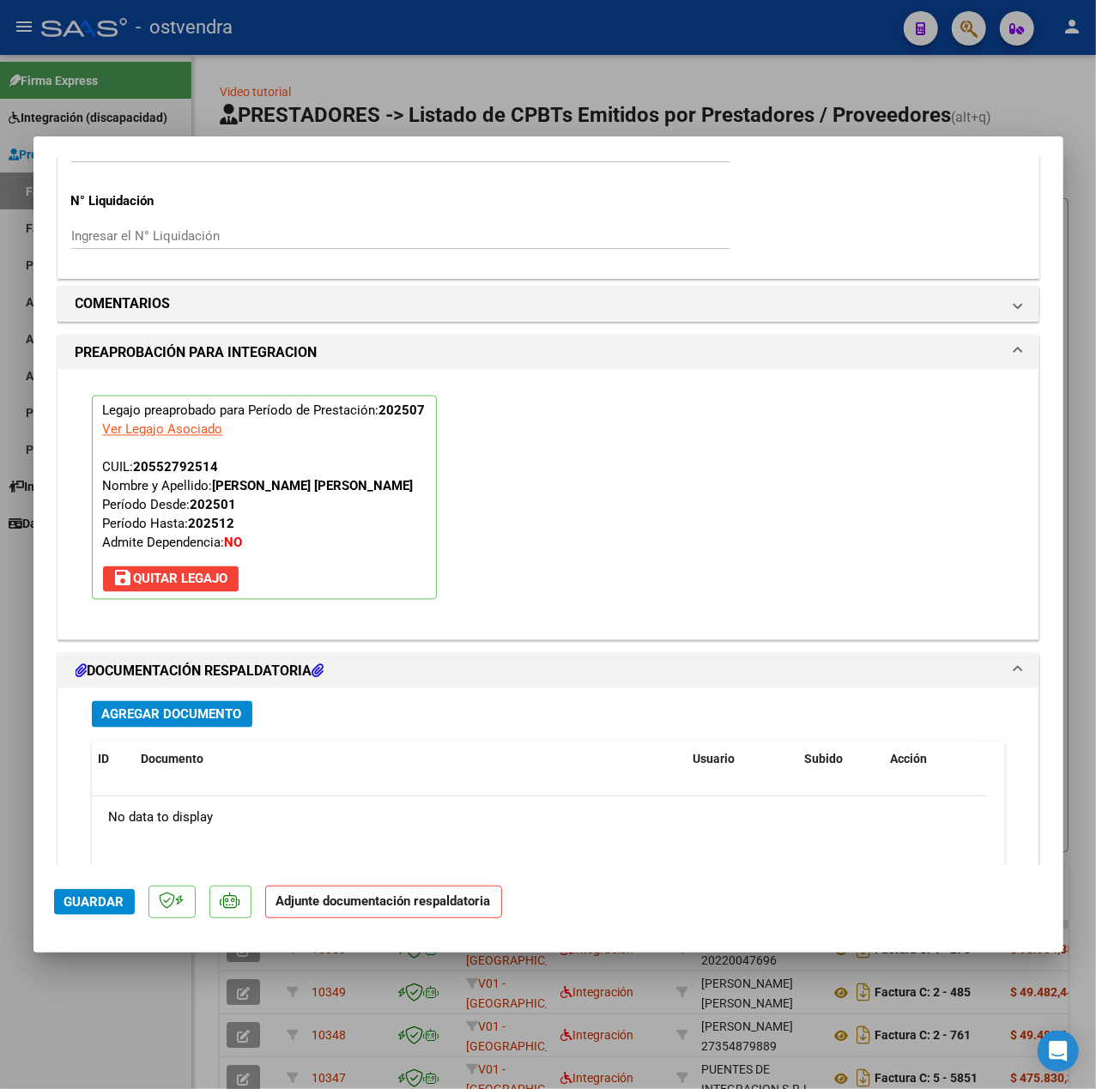
scroll to position [1603, 0]
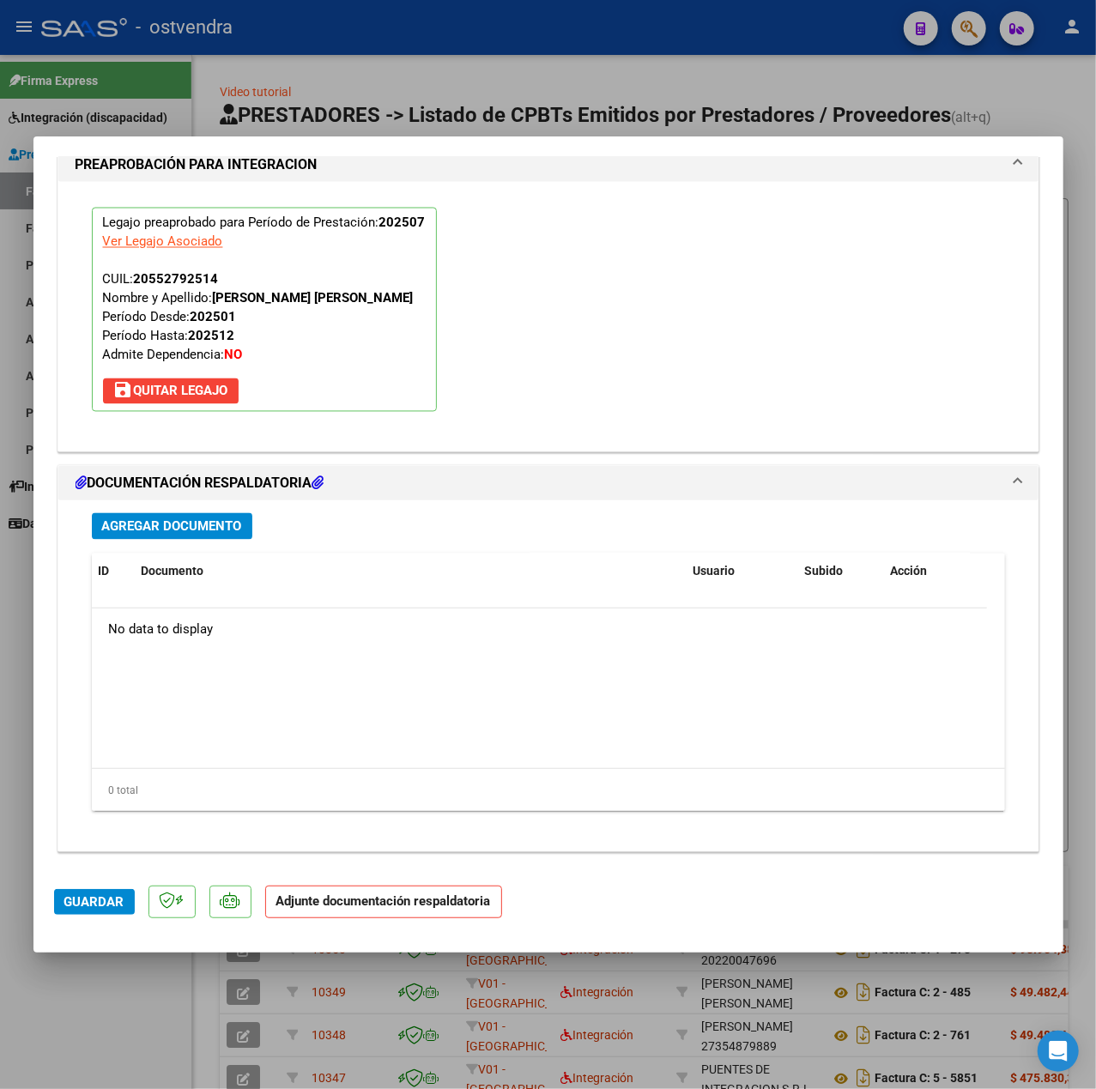
click at [216, 537] on button "Agregar Documento" at bounding box center [172, 526] width 160 height 27
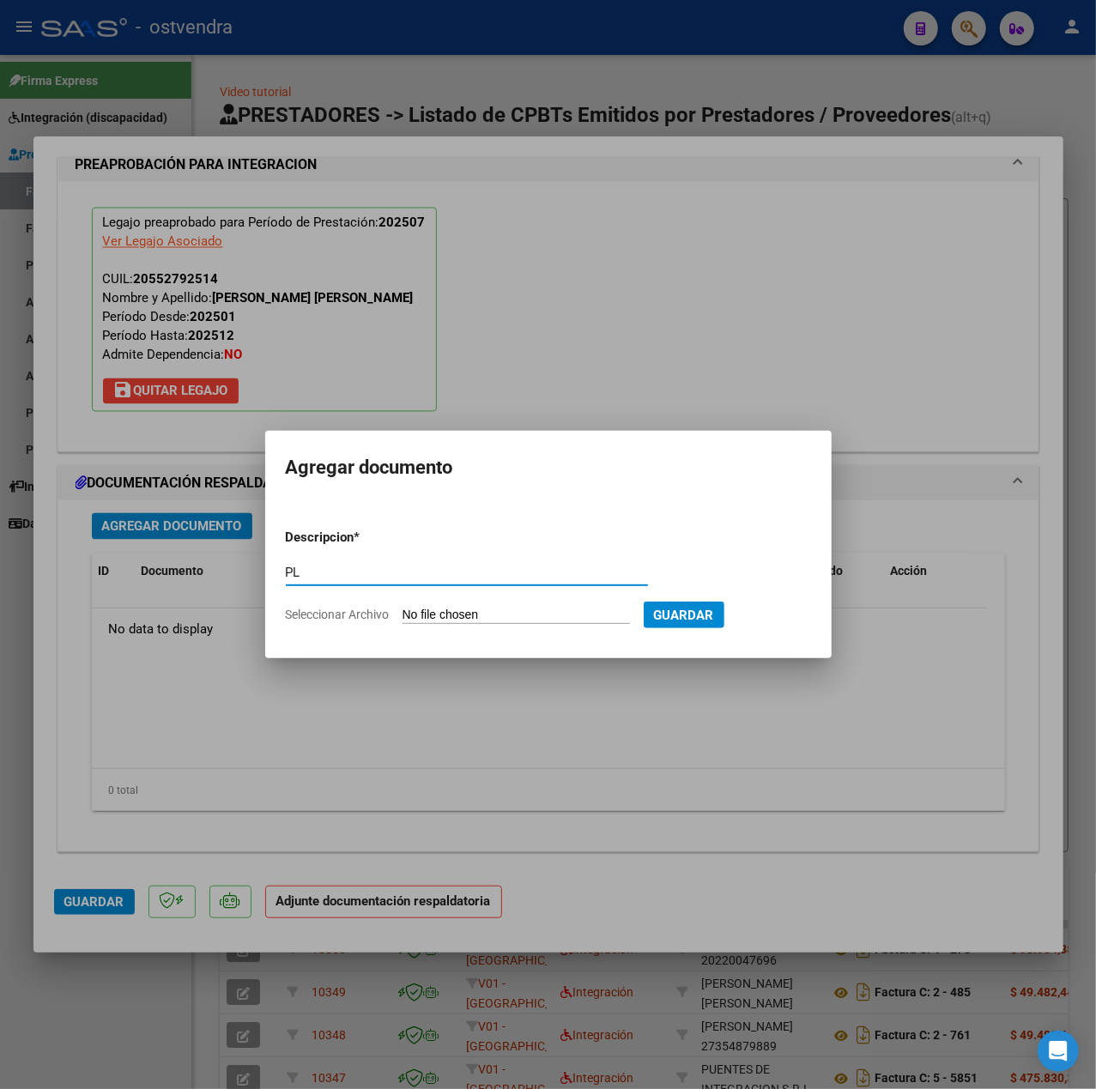
type input "PL"
click at [414, 613] on input "Seleccionar Archivo" at bounding box center [515, 616] width 227 height 16
type input "C:\fakepath\Julio 2025 -Formento Thiago - Terapia Ocupacional - Planilla de asi…"
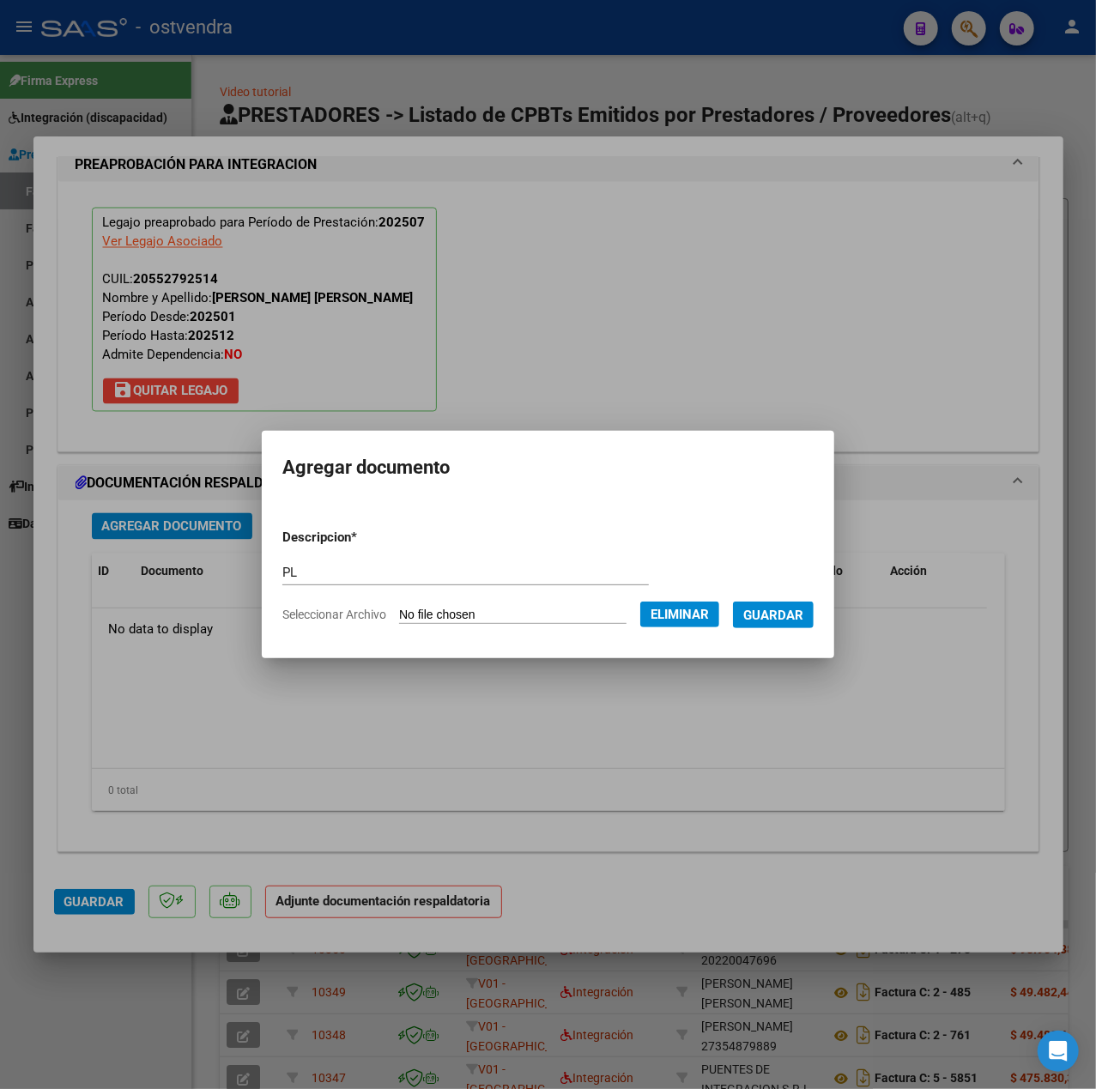
click at [787, 633] on form "Descripcion * PL Escriba aquí una descripcion Seleccionar Archivo Eliminar Guar…" at bounding box center [547, 576] width 531 height 123
click at [787, 615] on span "Guardar" at bounding box center [773, 615] width 60 height 15
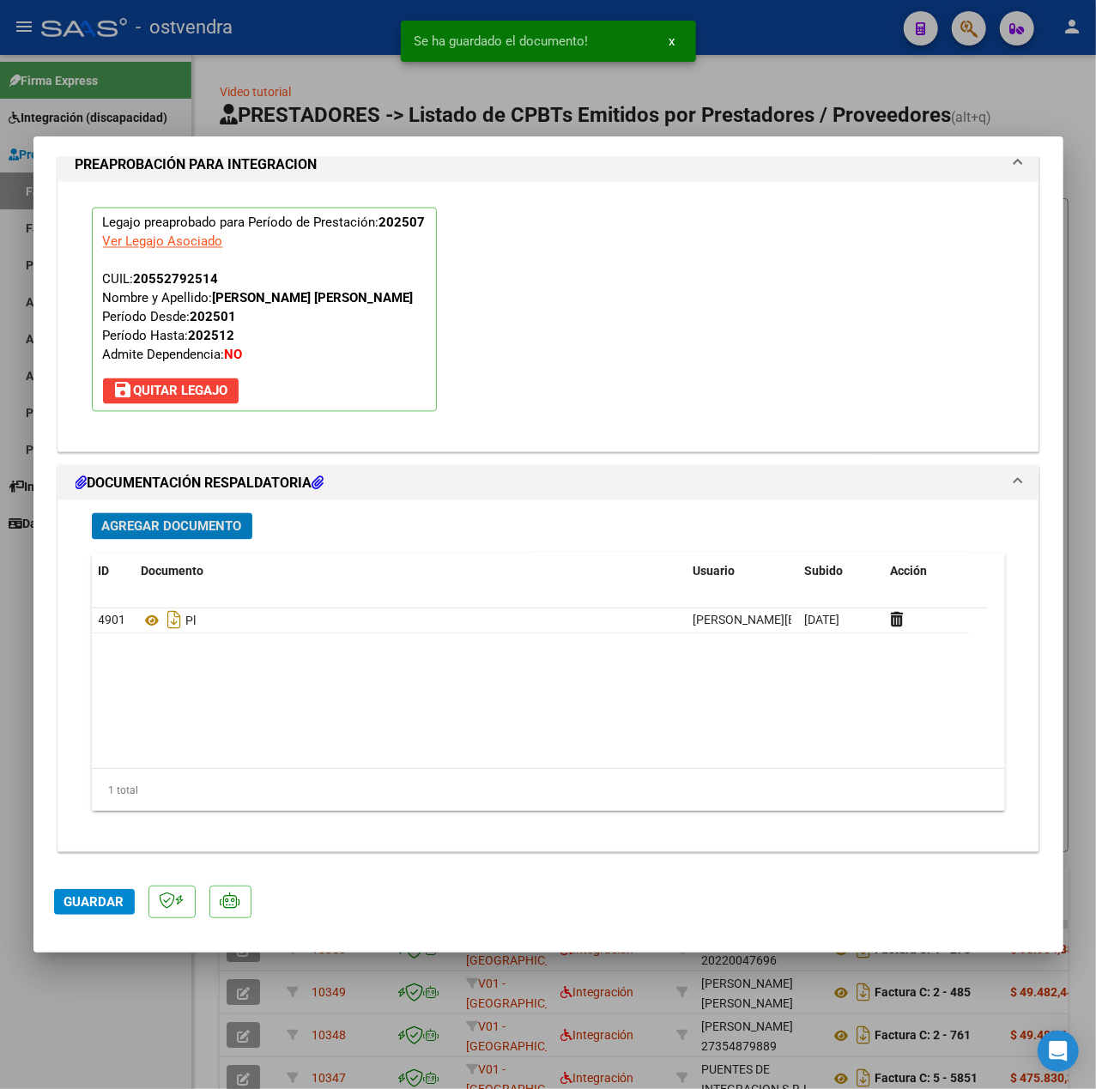
click at [114, 904] on span "Guardar" at bounding box center [94, 901] width 60 height 15
click at [151, 983] on div at bounding box center [548, 544] width 1096 height 1089
type input "$ 0,00"
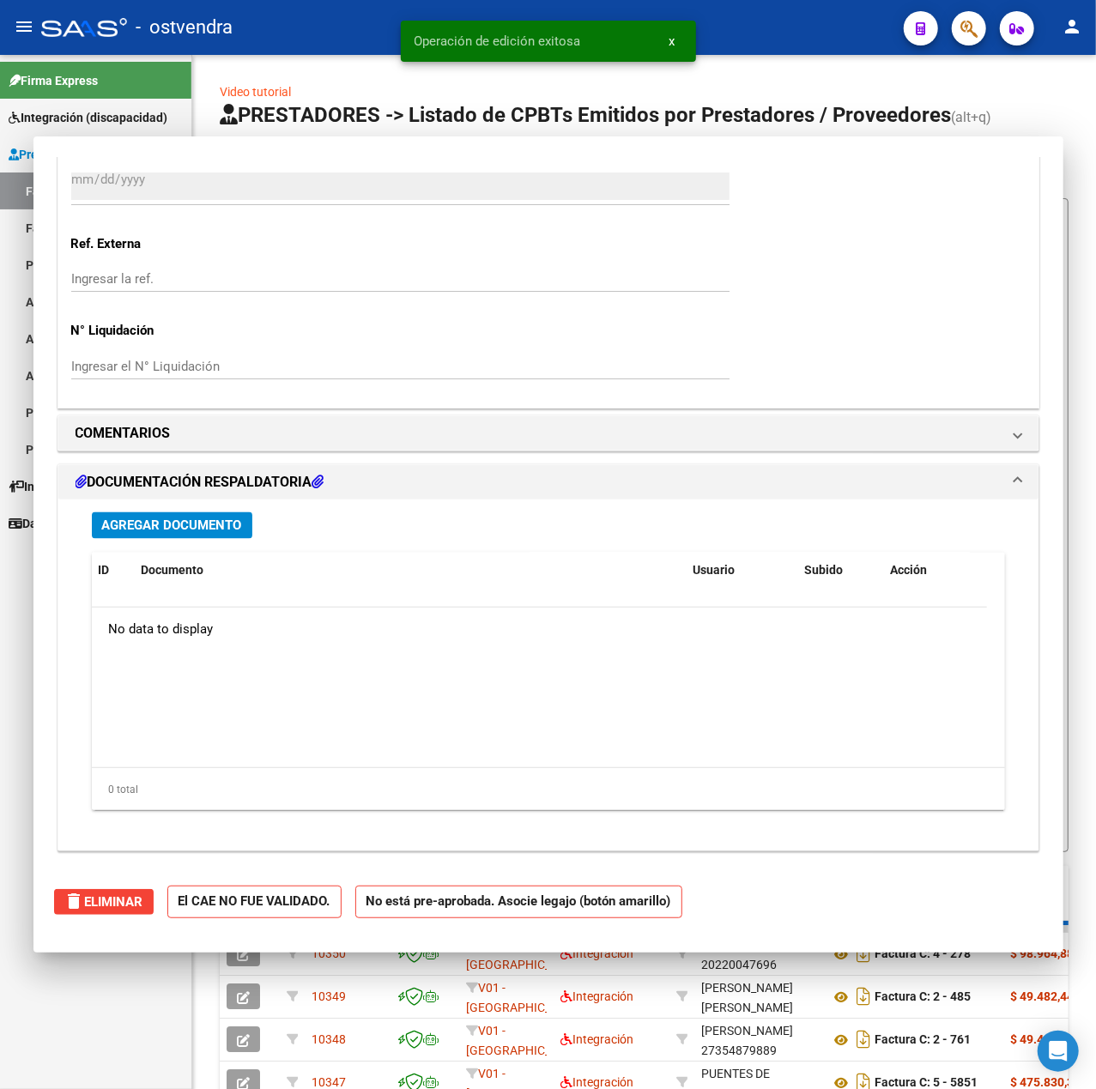
scroll to position [0, 0]
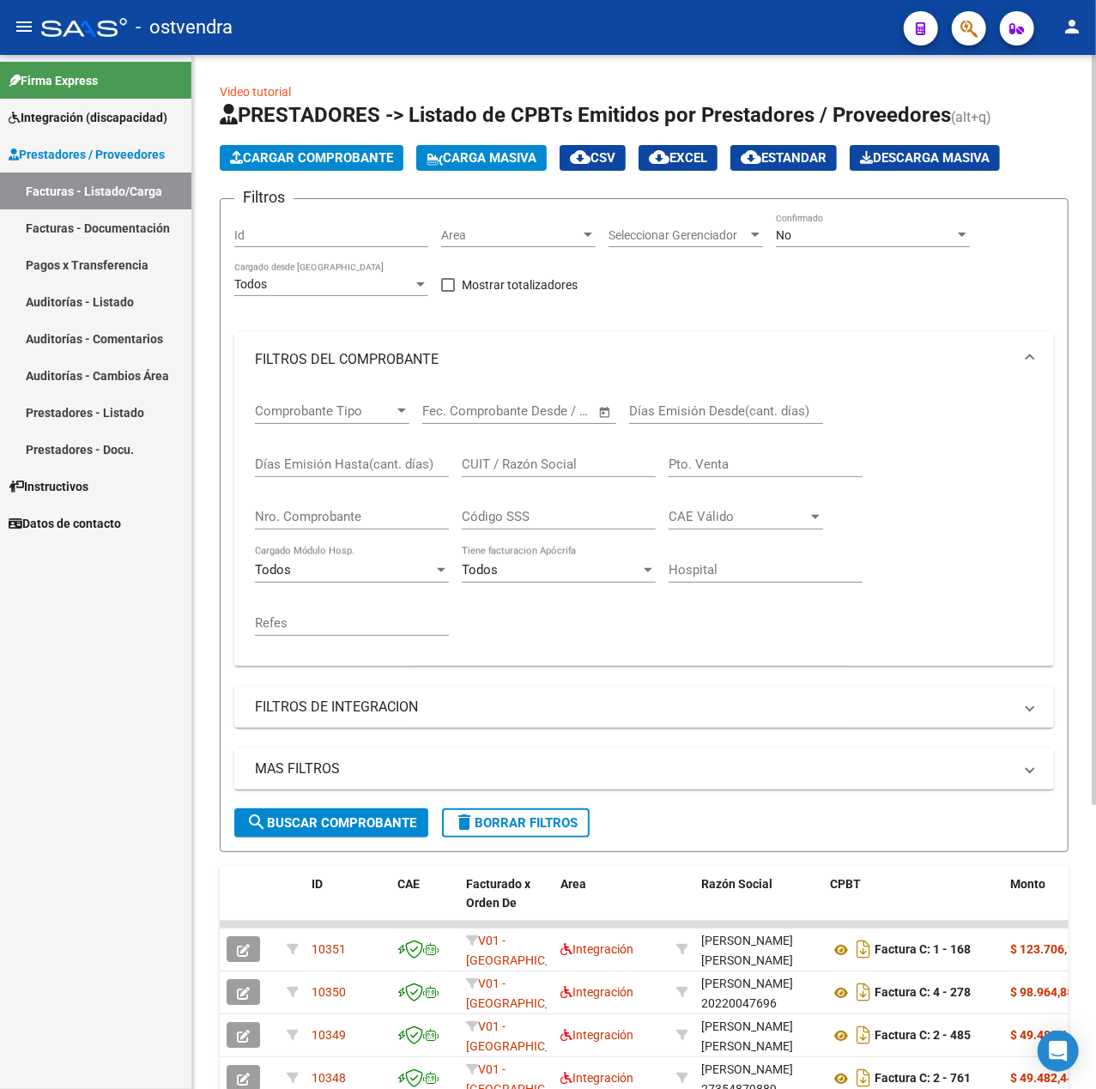
click at [385, 163] on span "Cargar Comprobante" at bounding box center [311, 157] width 163 height 15
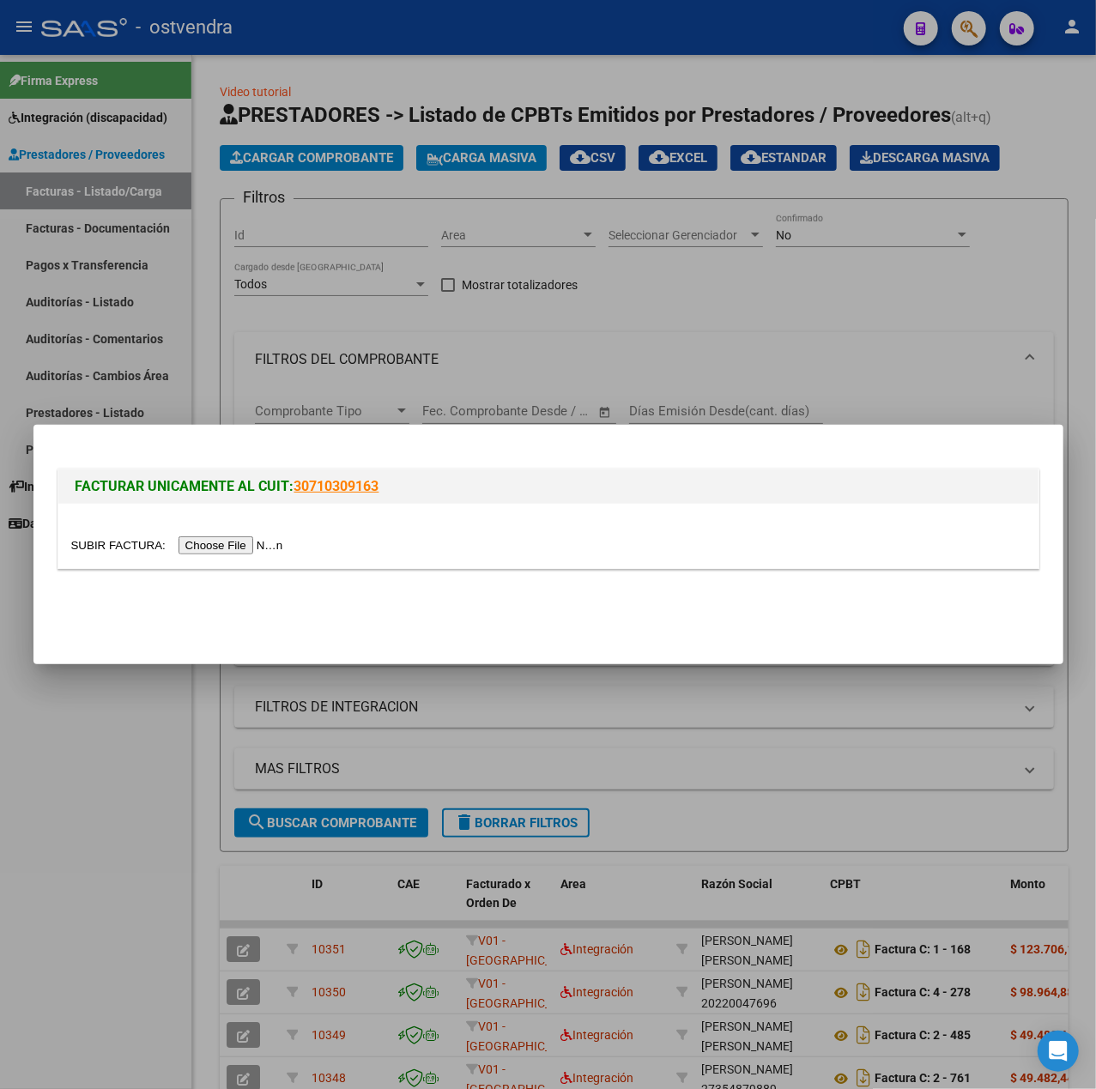
click at [206, 542] on input "file" at bounding box center [179, 545] width 217 height 18
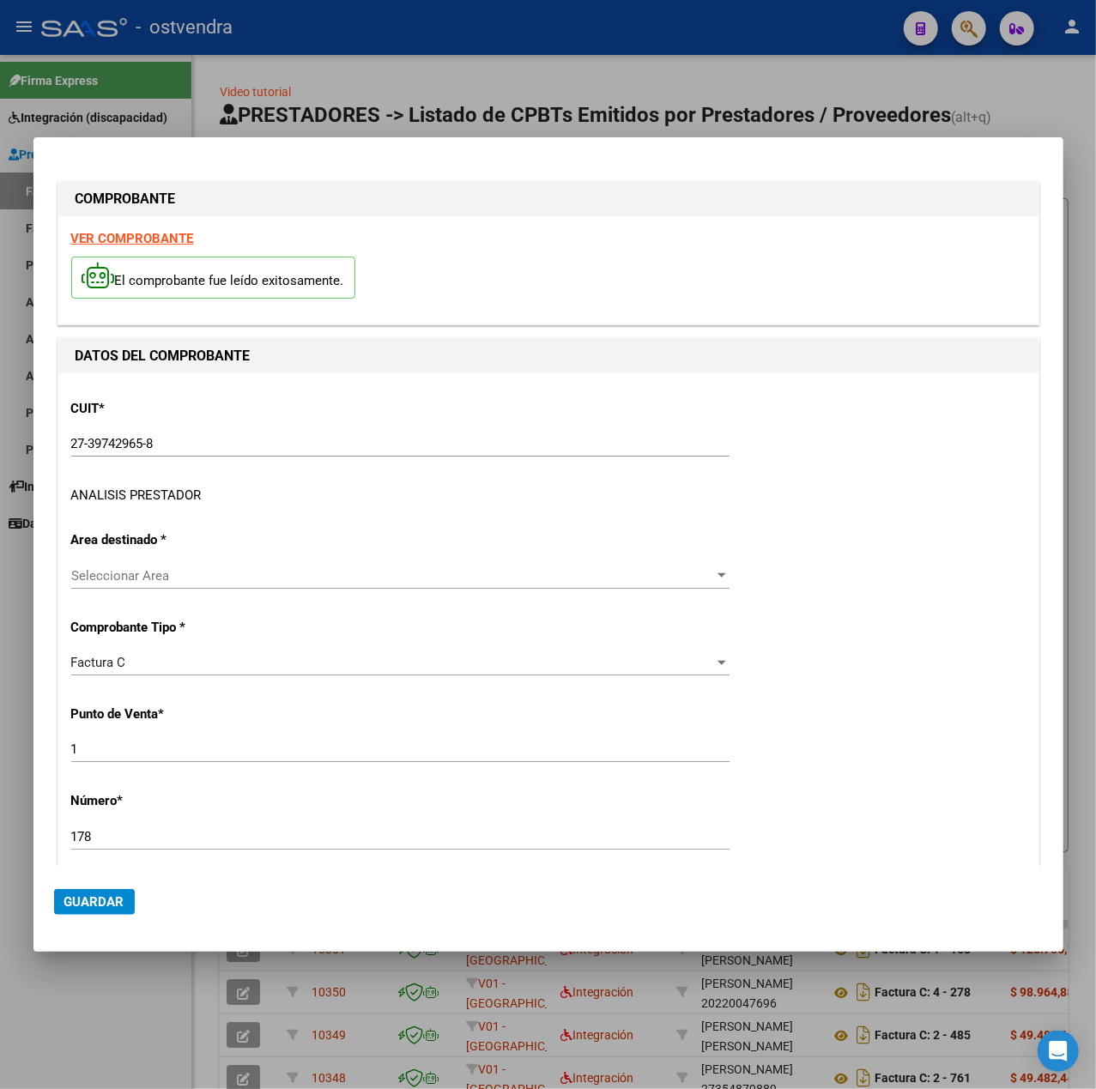
click at [142, 499] on div "ANALISIS PRESTADOR" at bounding box center [136, 496] width 130 height 20
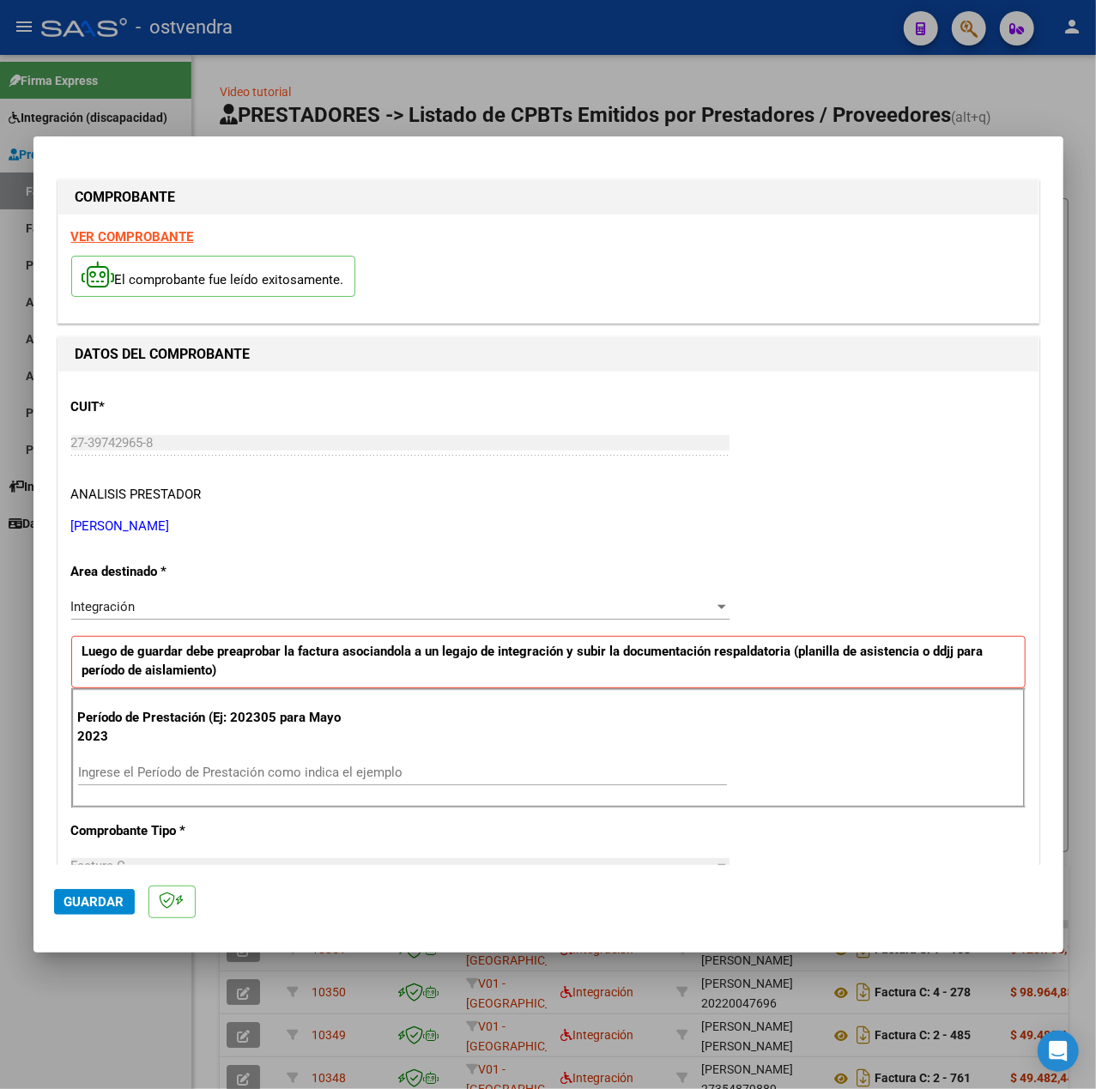
click at [131, 240] on strong "VER COMPROBANTE" at bounding box center [132, 236] width 123 height 15
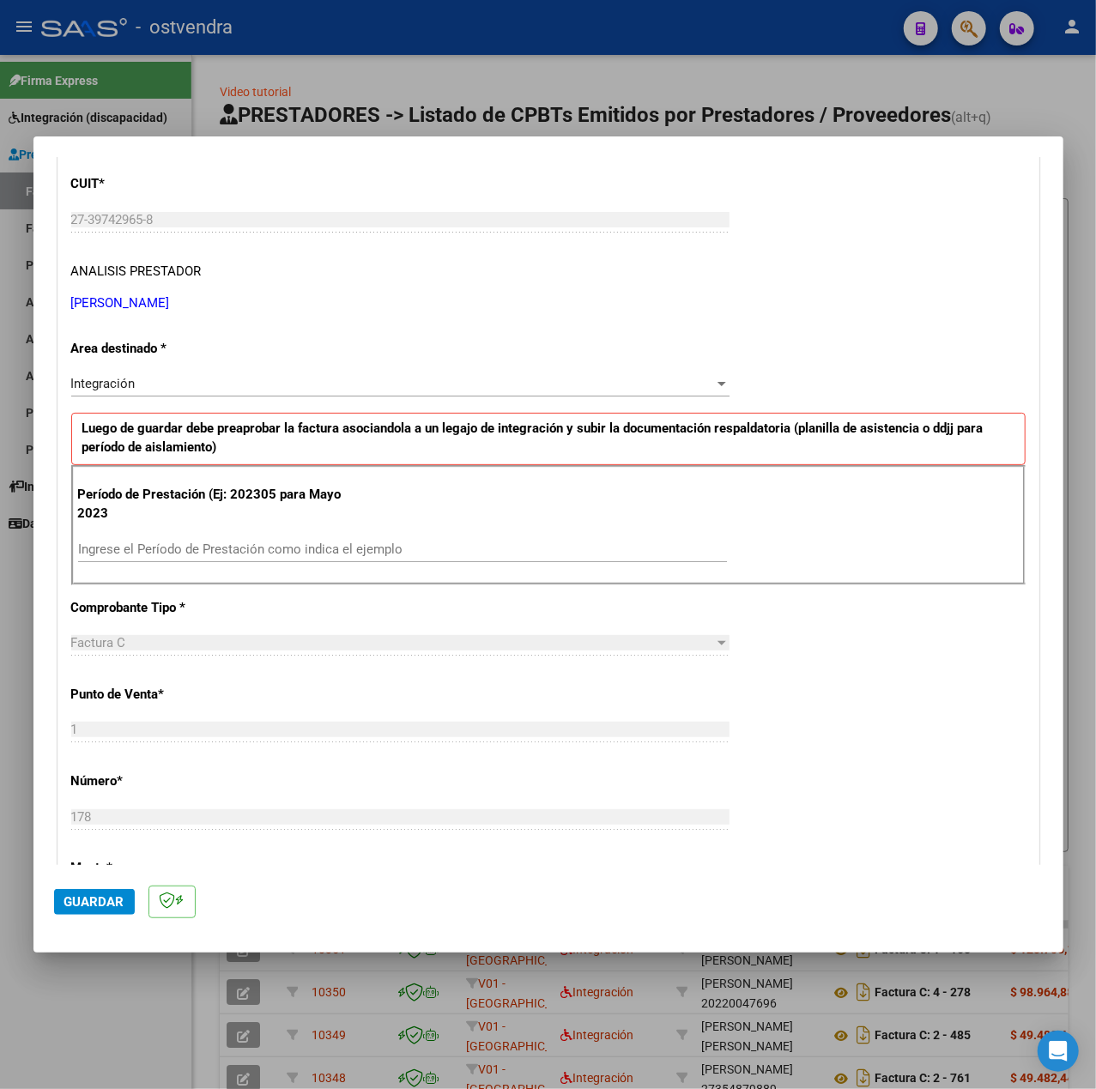
scroll to position [343, 0]
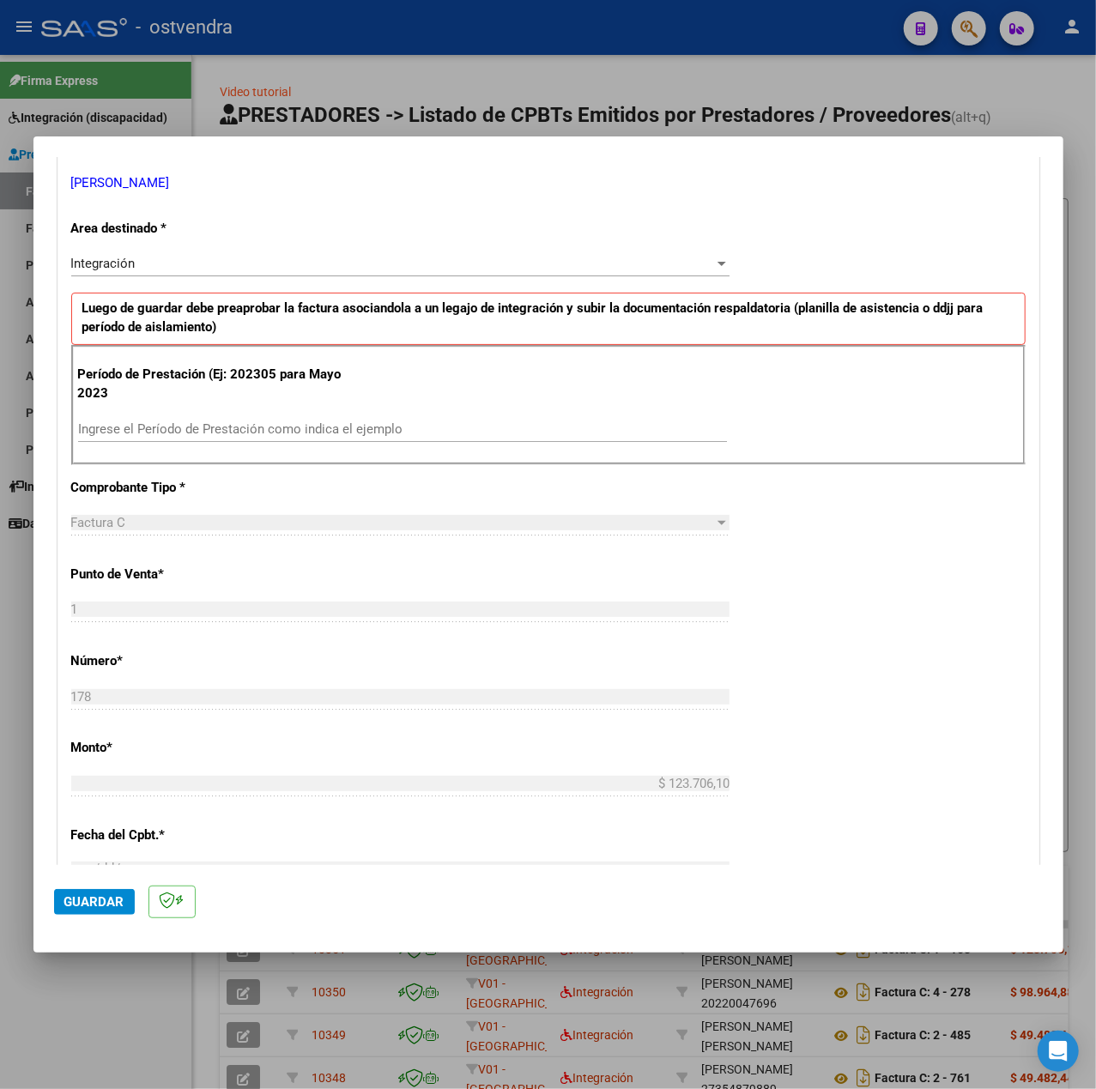
click at [321, 423] on input "Ingrese el Período de Prestación como indica el ejemplo" at bounding box center [402, 428] width 649 height 15
type input "202507"
click at [834, 571] on div "CUIT * 27-39742965-8 Ingresar CUIT ANALISIS PRESTADOR JACINA JULIETA NATALIA AR…" at bounding box center [548, 673] width 980 height 1291
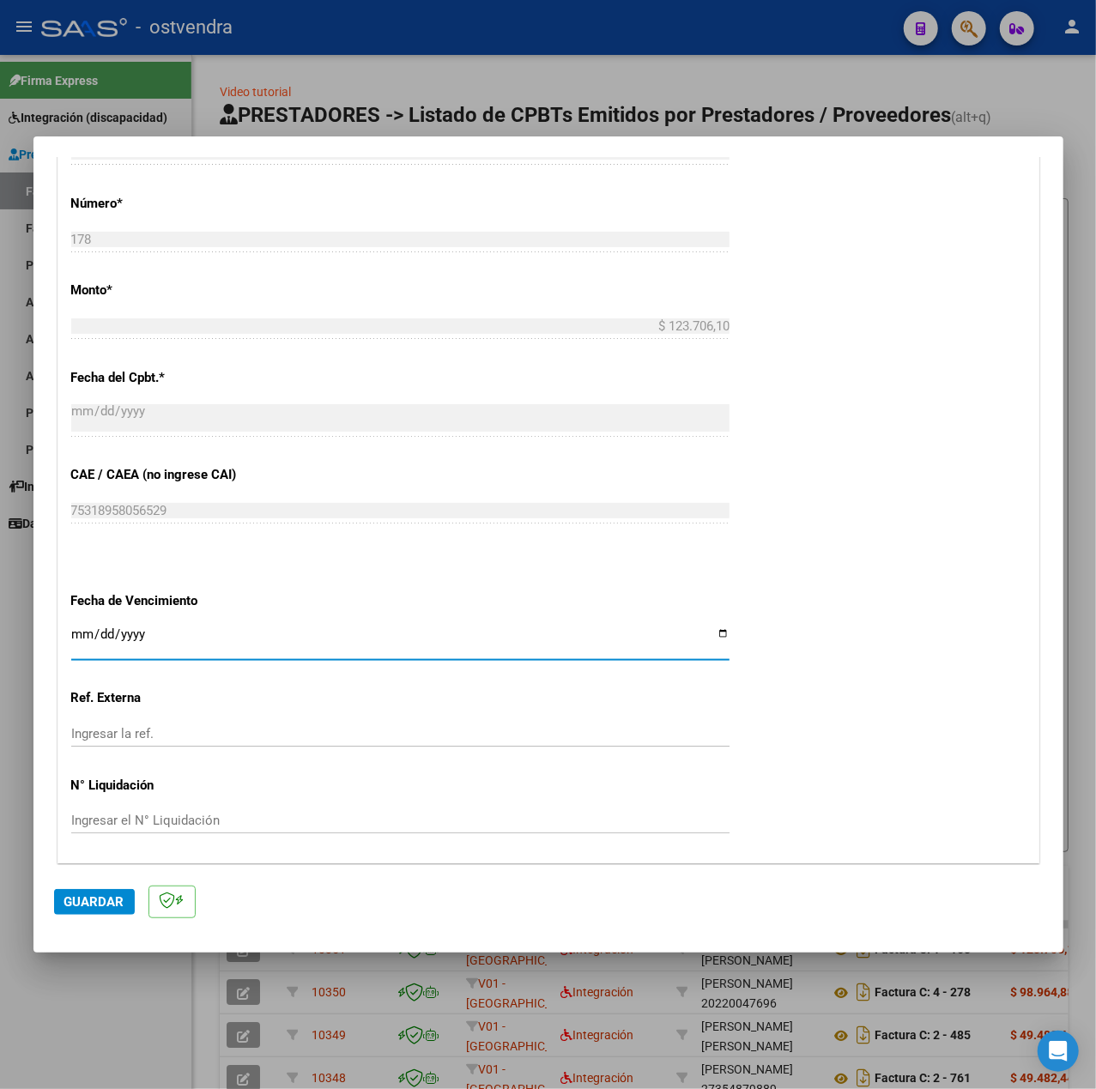
click at [76, 635] on input "Ingresar la fecha" at bounding box center [400, 640] width 658 height 27
type input "2025-08-14"
click at [100, 899] on span "Guardar" at bounding box center [94, 901] width 60 height 15
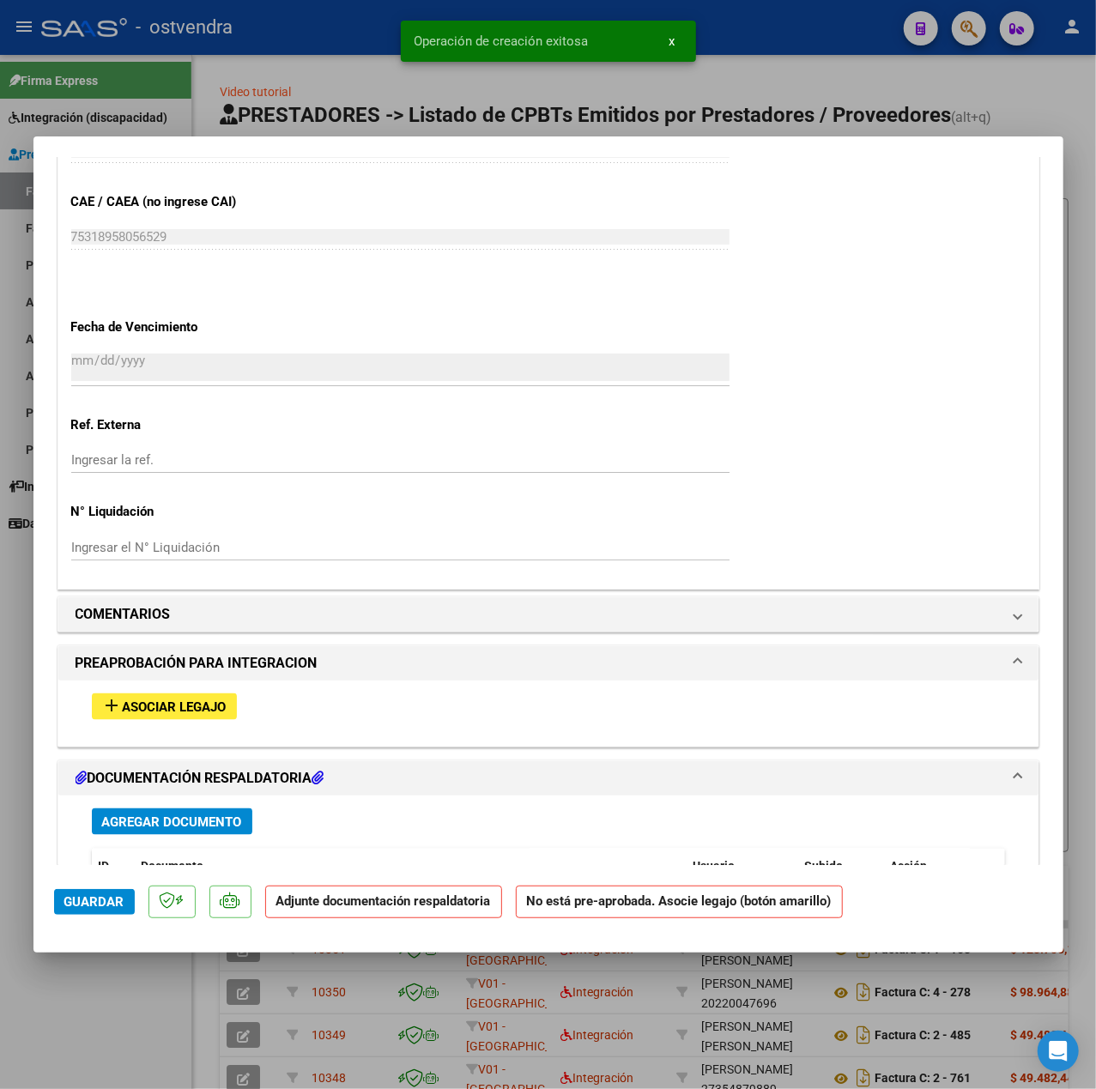
scroll to position [1258, 0]
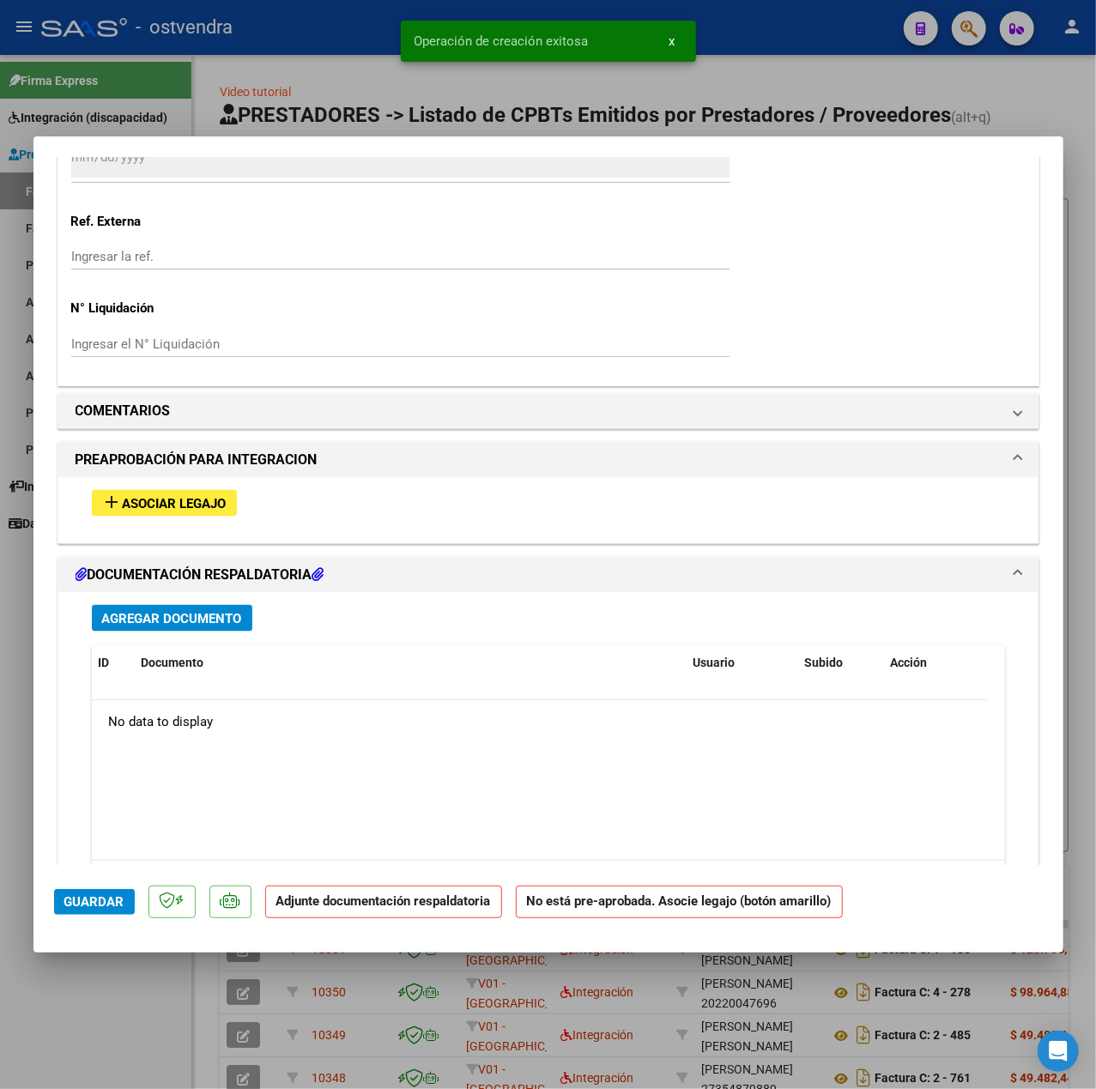
click at [190, 496] on button "add Asociar Legajo" at bounding box center [164, 503] width 145 height 27
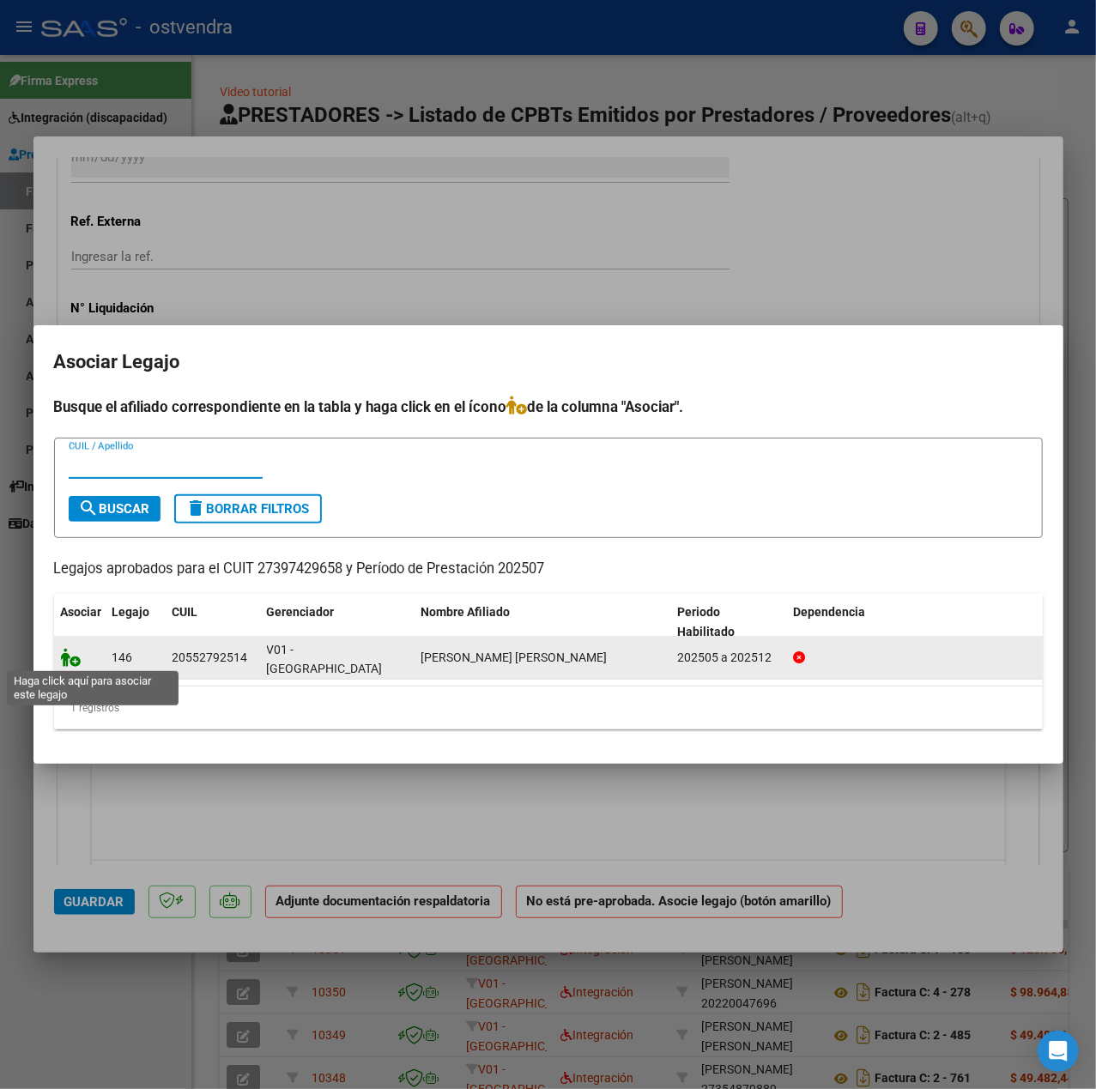
click at [66, 657] on icon at bounding box center [71, 657] width 21 height 19
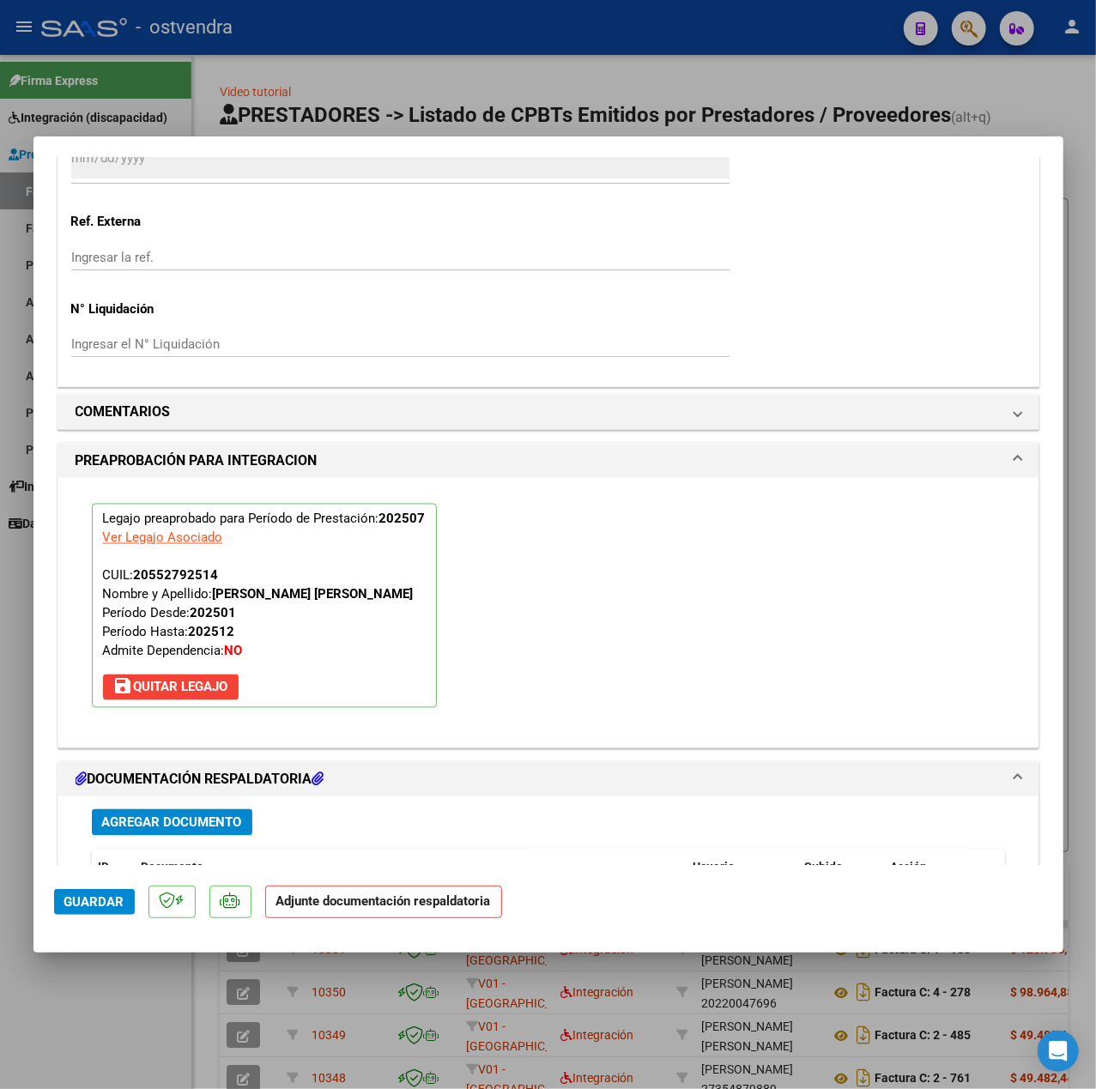
scroll to position [1603, 0]
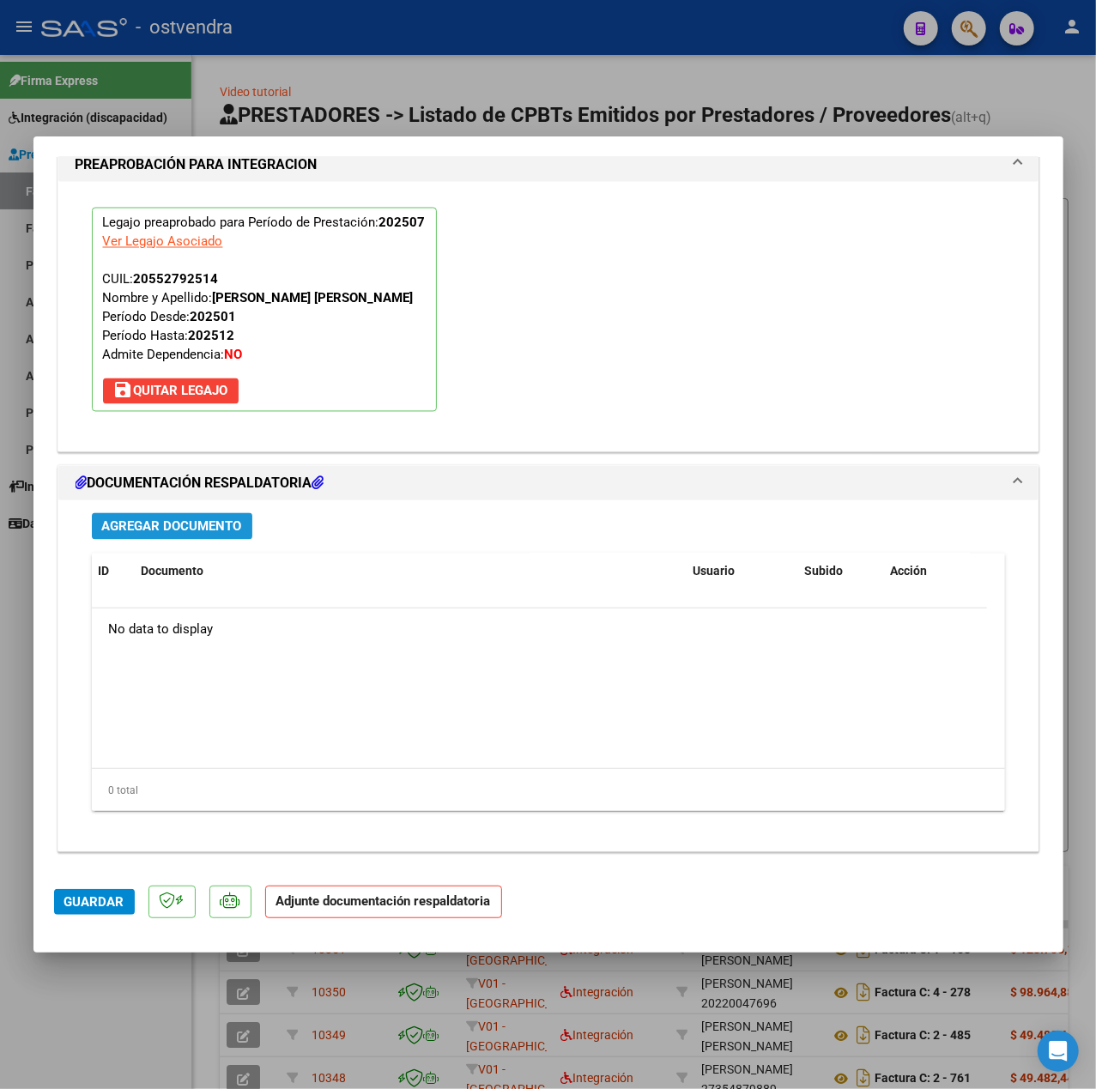
click at [200, 520] on span "Agregar Documento" at bounding box center [172, 526] width 140 height 15
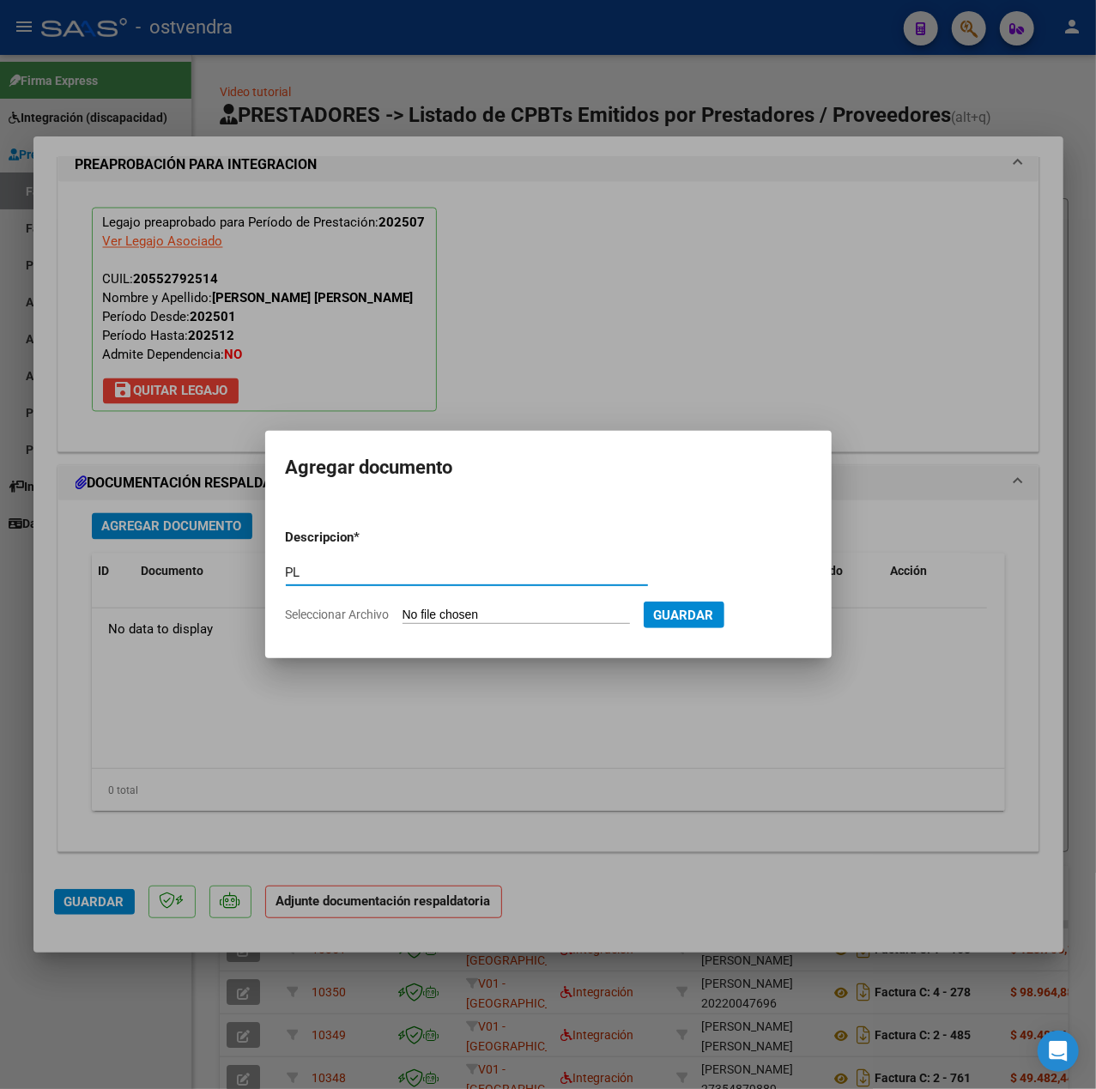
type input "PL"
click at [533, 611] on input "Seleccionar Archivo" at bounding box center [515, 616] width 227 height 16
type input "C:\fakepath\pl - JULIETA NATALIA JACINA.pdf"
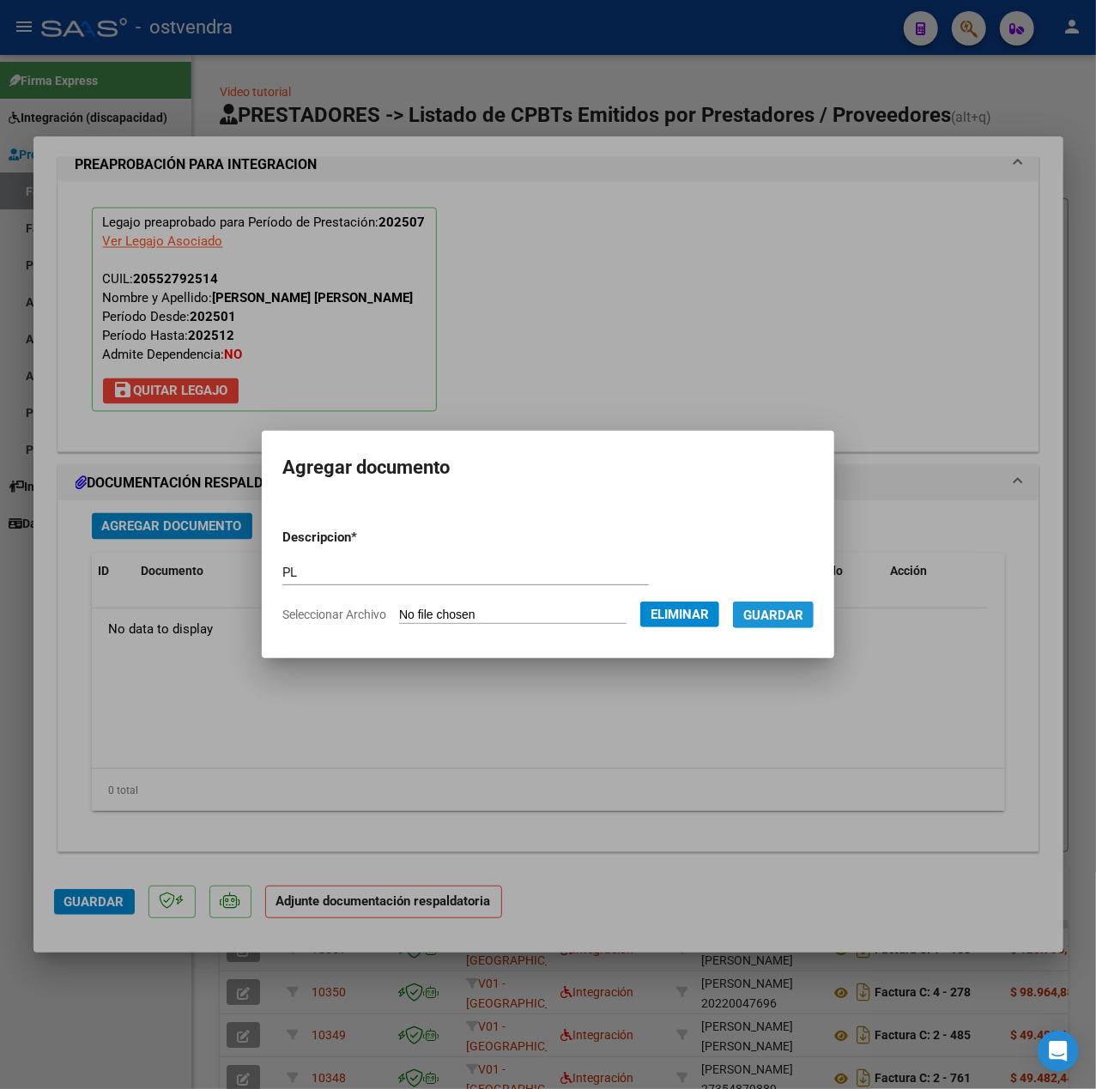
click at [789, 608] on span "Guardar" at bounding box center [773, 615] width 60 height 15
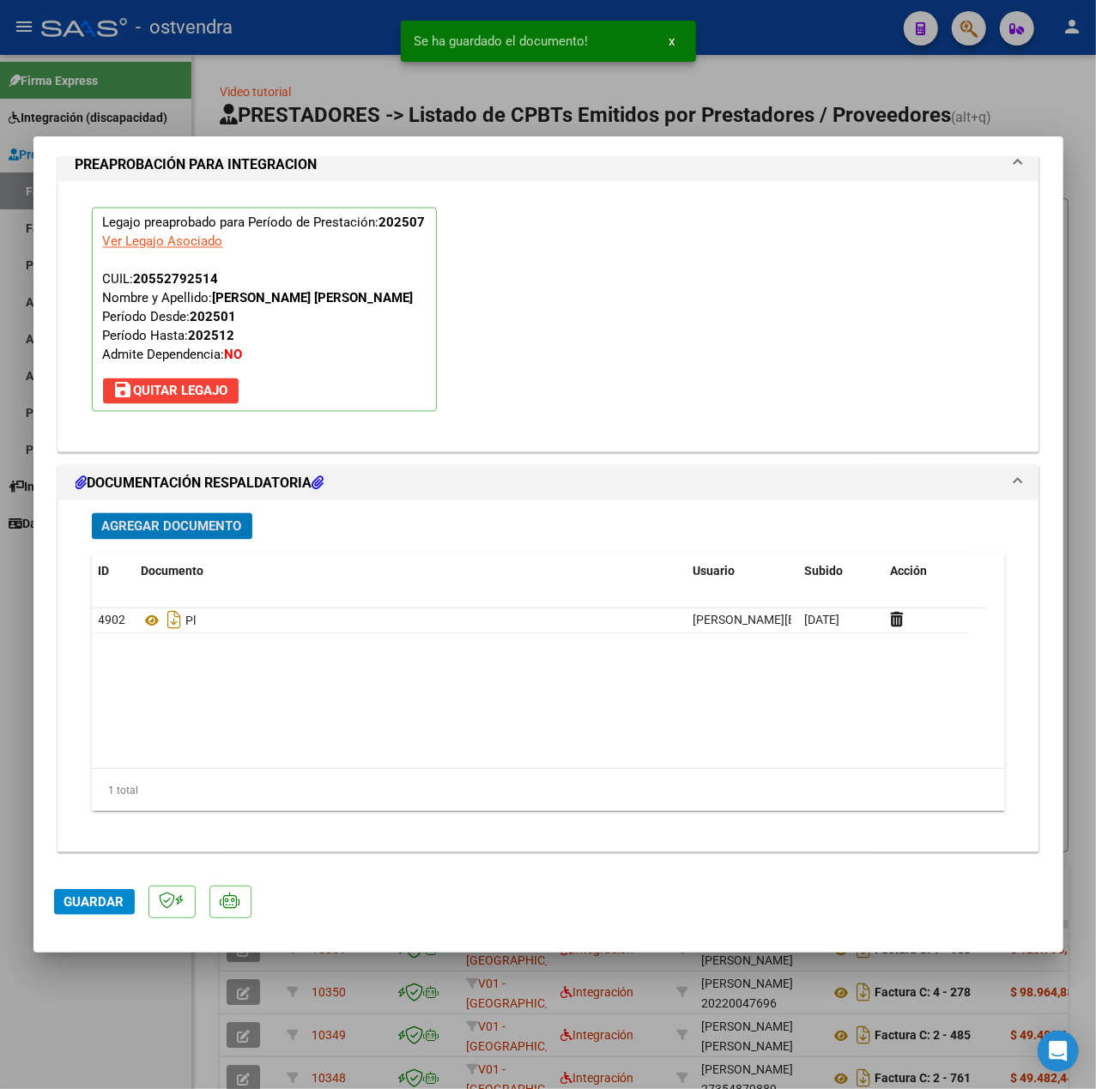
click at [84, 896] on span "Guardar" at bounding box center [94, 901] width 60 height 15
click at [73, 997] on div at bounding box center [548, 544] width 1096 height 1089
type input "$ 0,00"
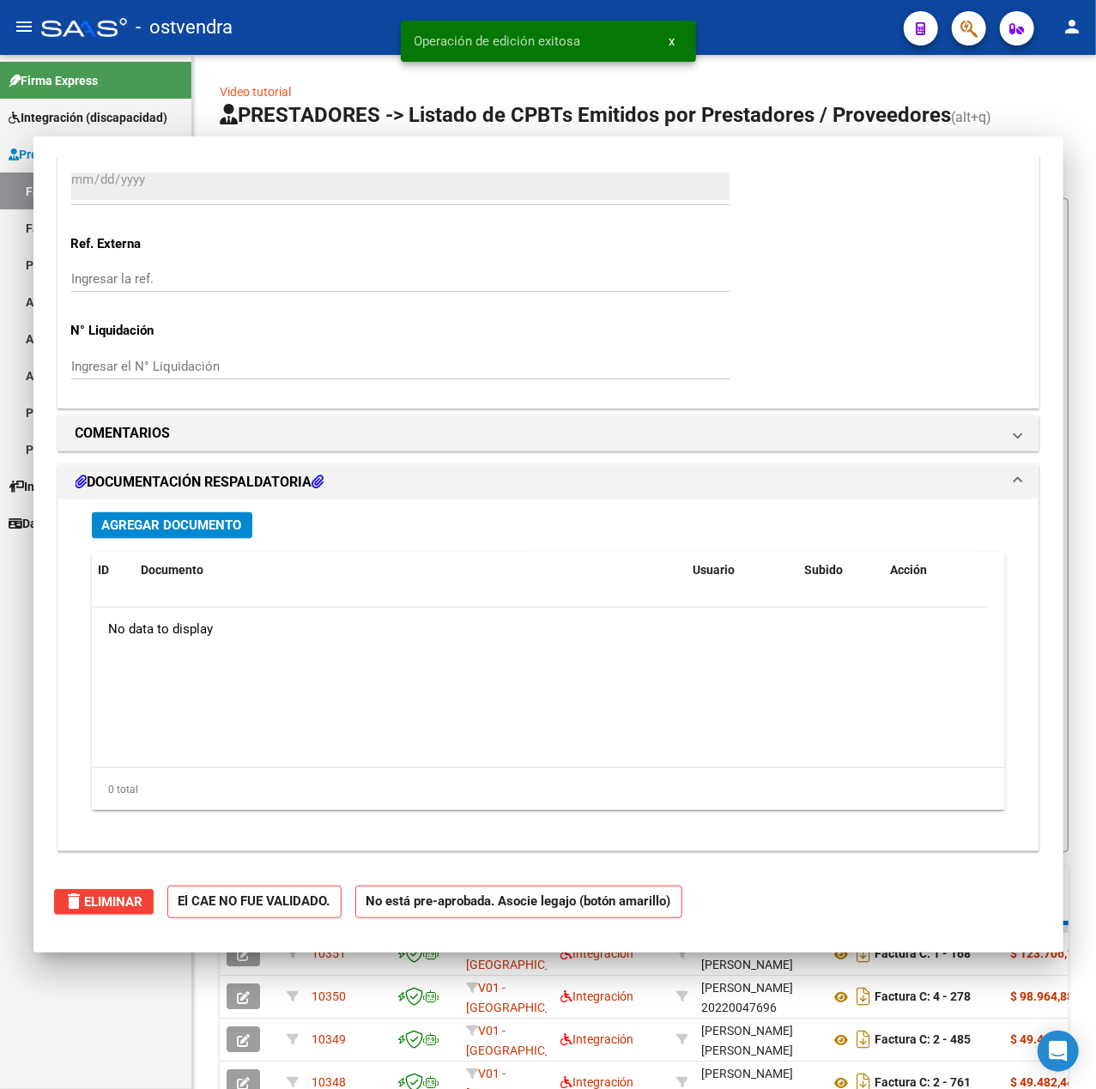
scroll to position [0, 0]
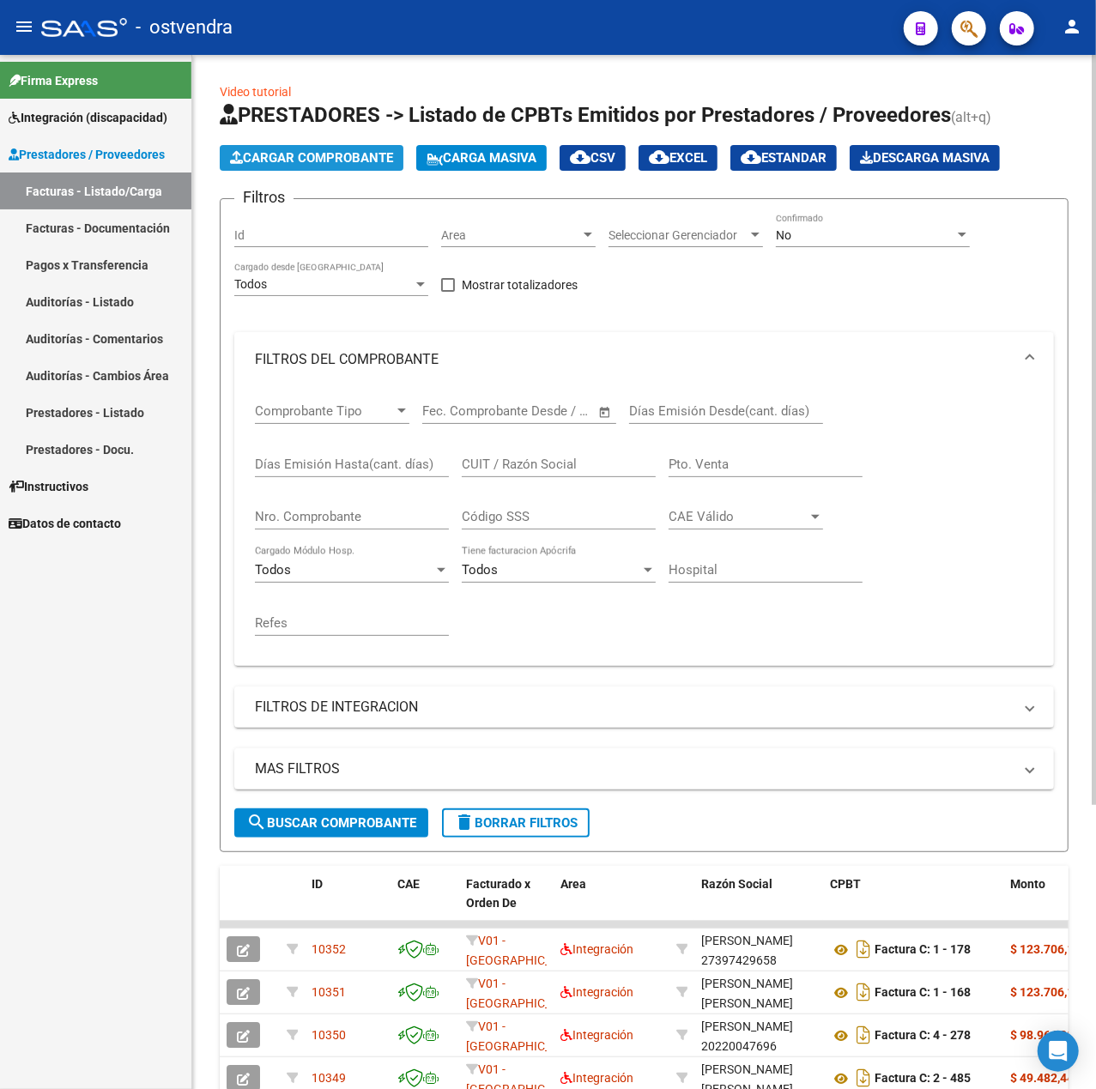
click at [299, 156] on span "Cargar Comprobante" at bounding box center [311, 157] width 163 height 15
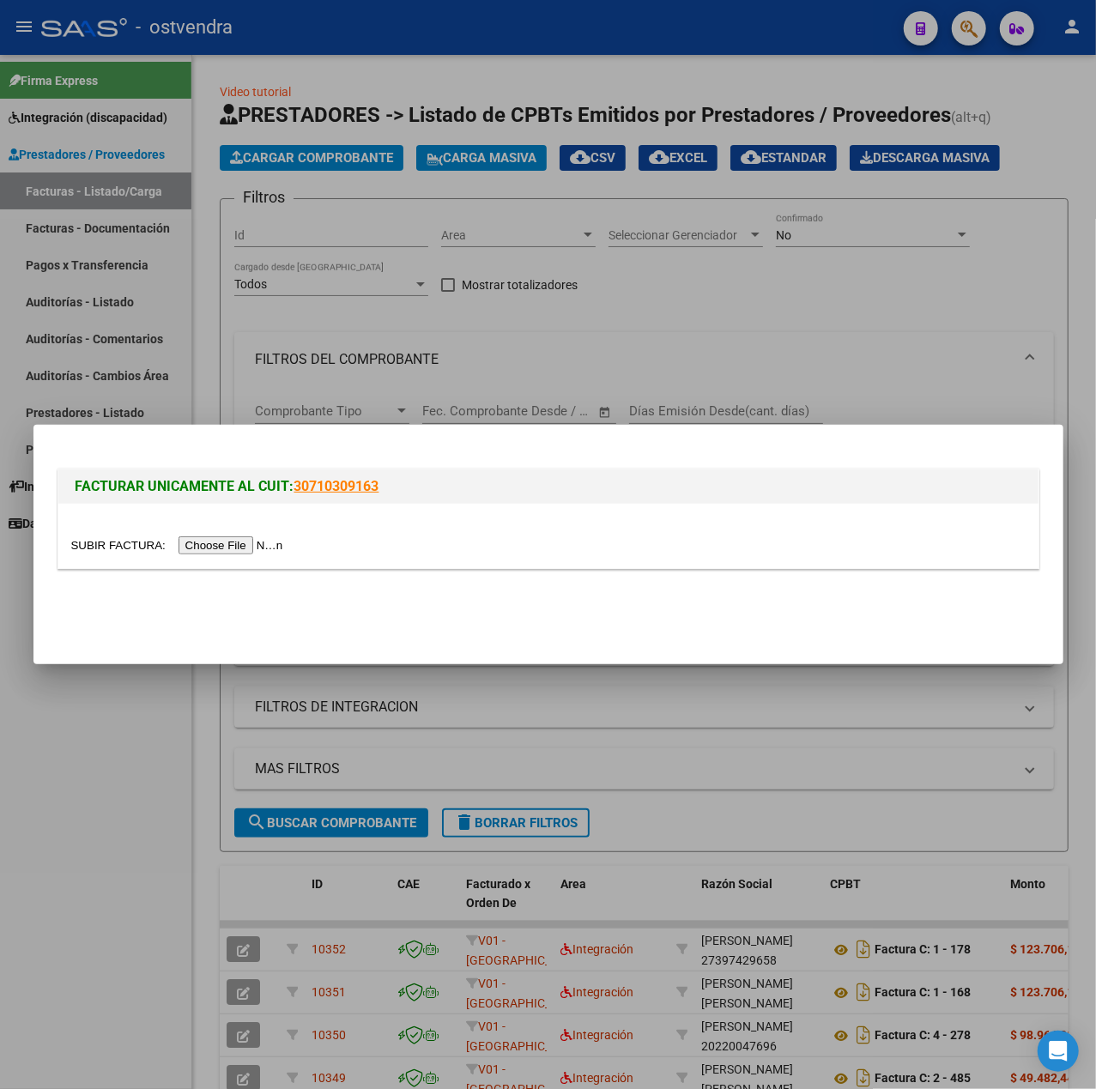
click at [265, 540] on input "file" at bounding box center [179, 545] width 217 height 18
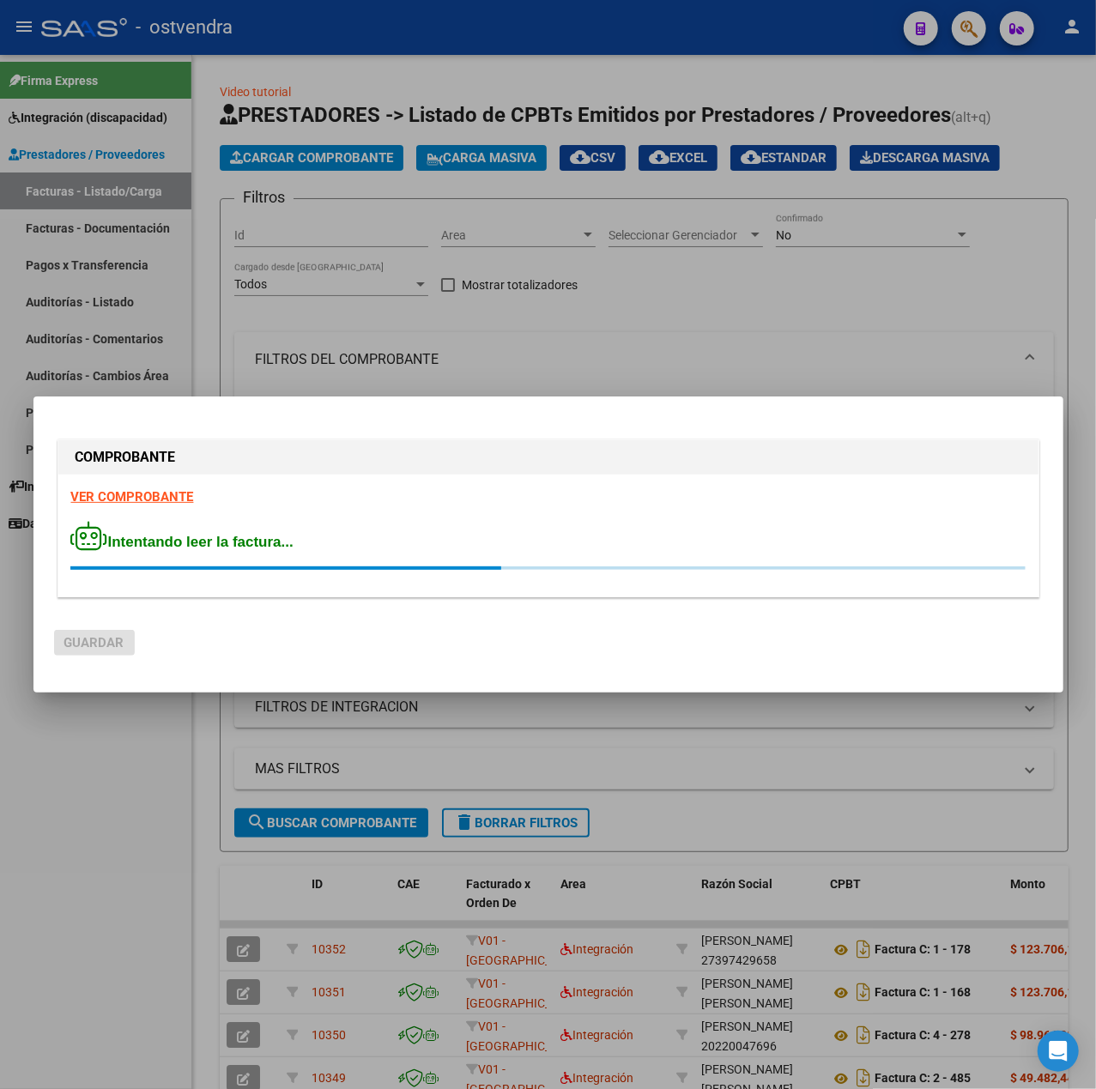
click at [124, 494] on strong "VER COMPROBANTE" at bounding box center [132, 496] width 123 height 15
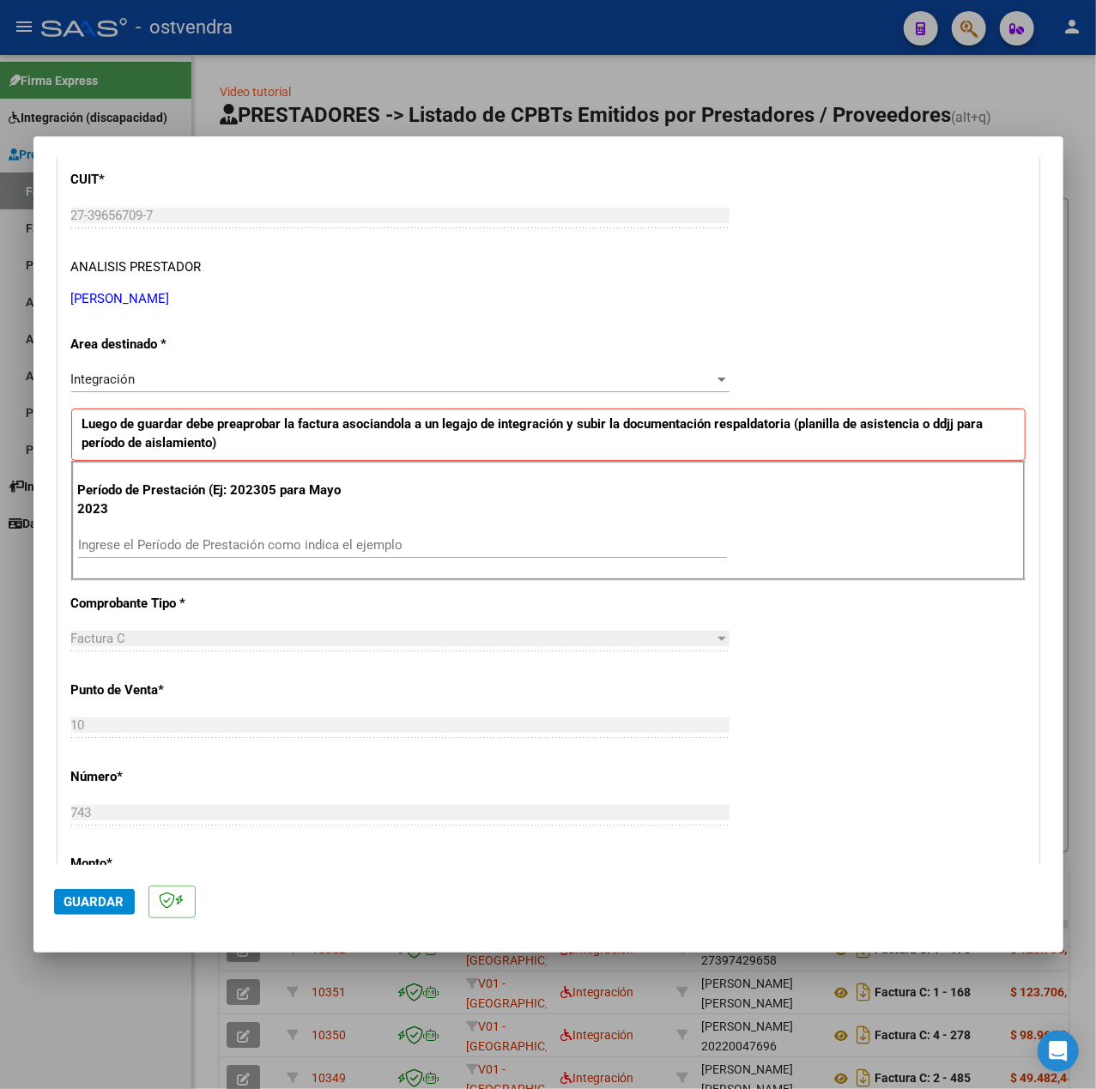
scroll to position [343, 0]
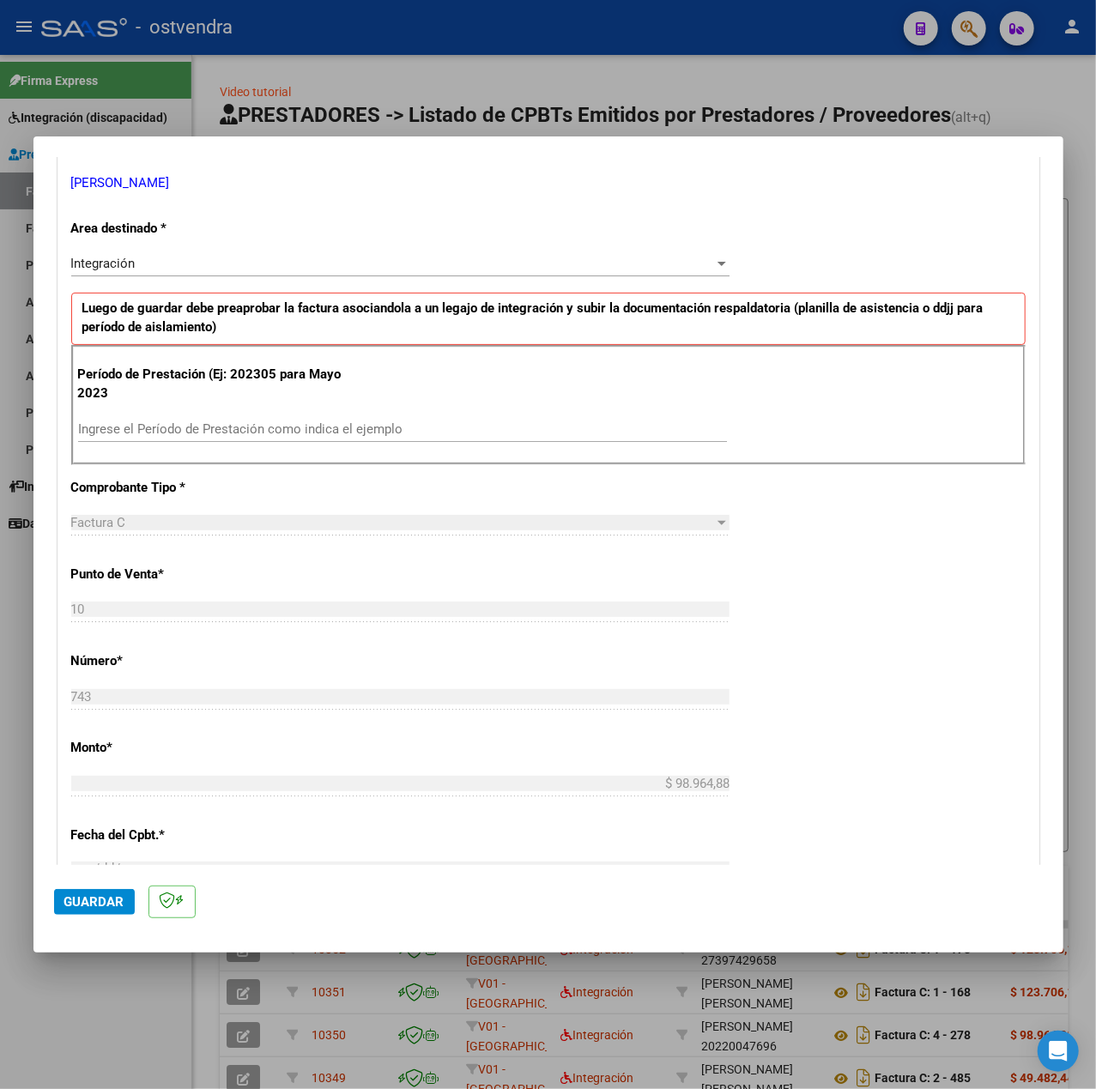
click at [276, 436] on input "Ingrese el Período de Prestación como indica el ejemplo" at bounding box center [402, 428] width 649 height 15
type input "202507"
click at [934, 577] on div "CUIT * 27-39656709-7 Ingresar CUIT ANALISIS PRESTADOR DUARTE SOFIA PILAR ARCA P…" at bounding box center [548, 673] width 980 height 1291
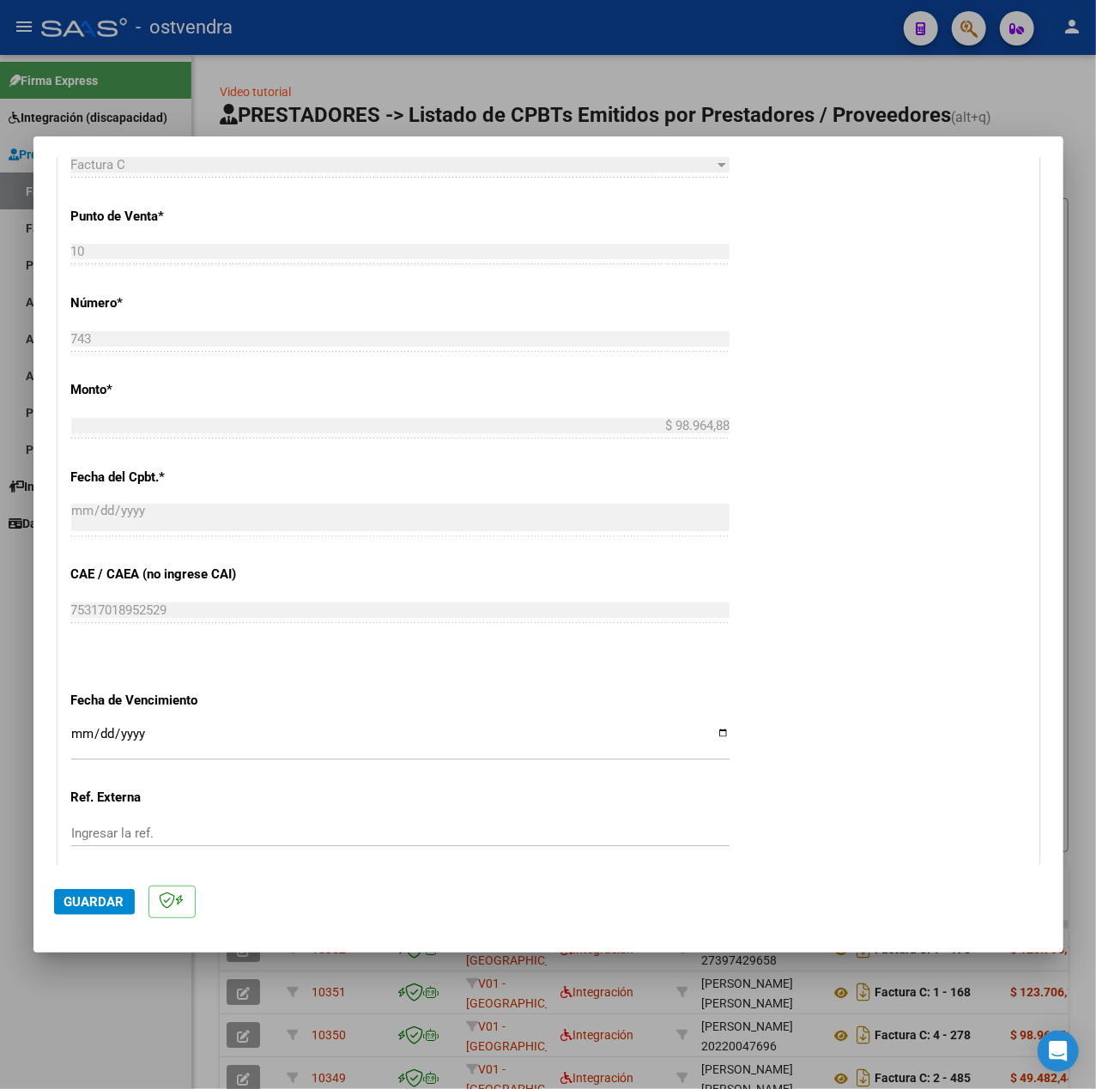
scroll to position [801, 0]
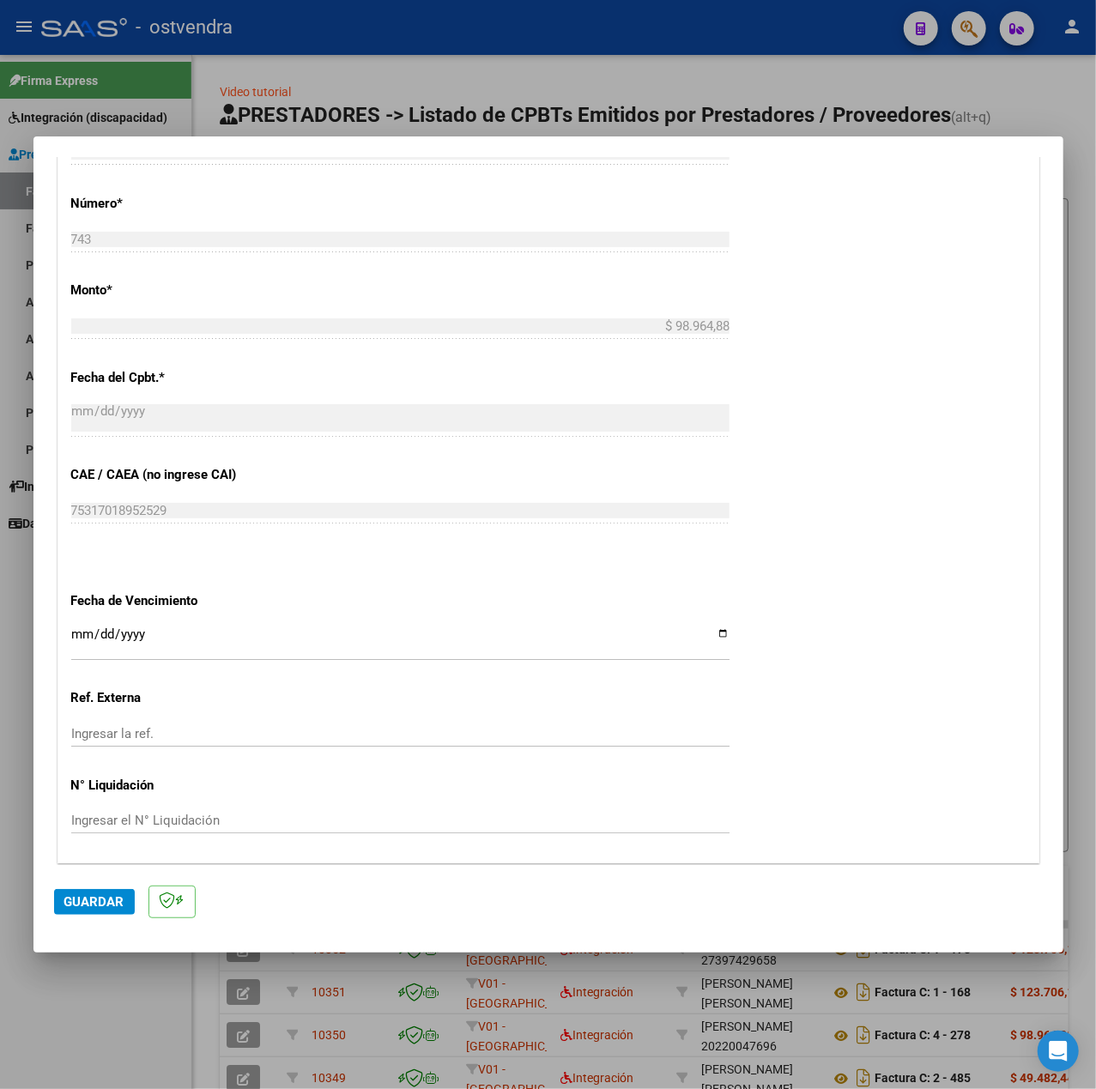
click at [76, 630] on input "Ingresar la fecha" at bounding box center [400, 640] width 658 height 27
click at [807, 708] on div "CUIT * 27-39656709-7 Ingresar CUIT ANALISIS PRESTADOR DUARTE SOFIA PILAR ARCA P…" at bounding box center [548, 216] width 980 height 1291
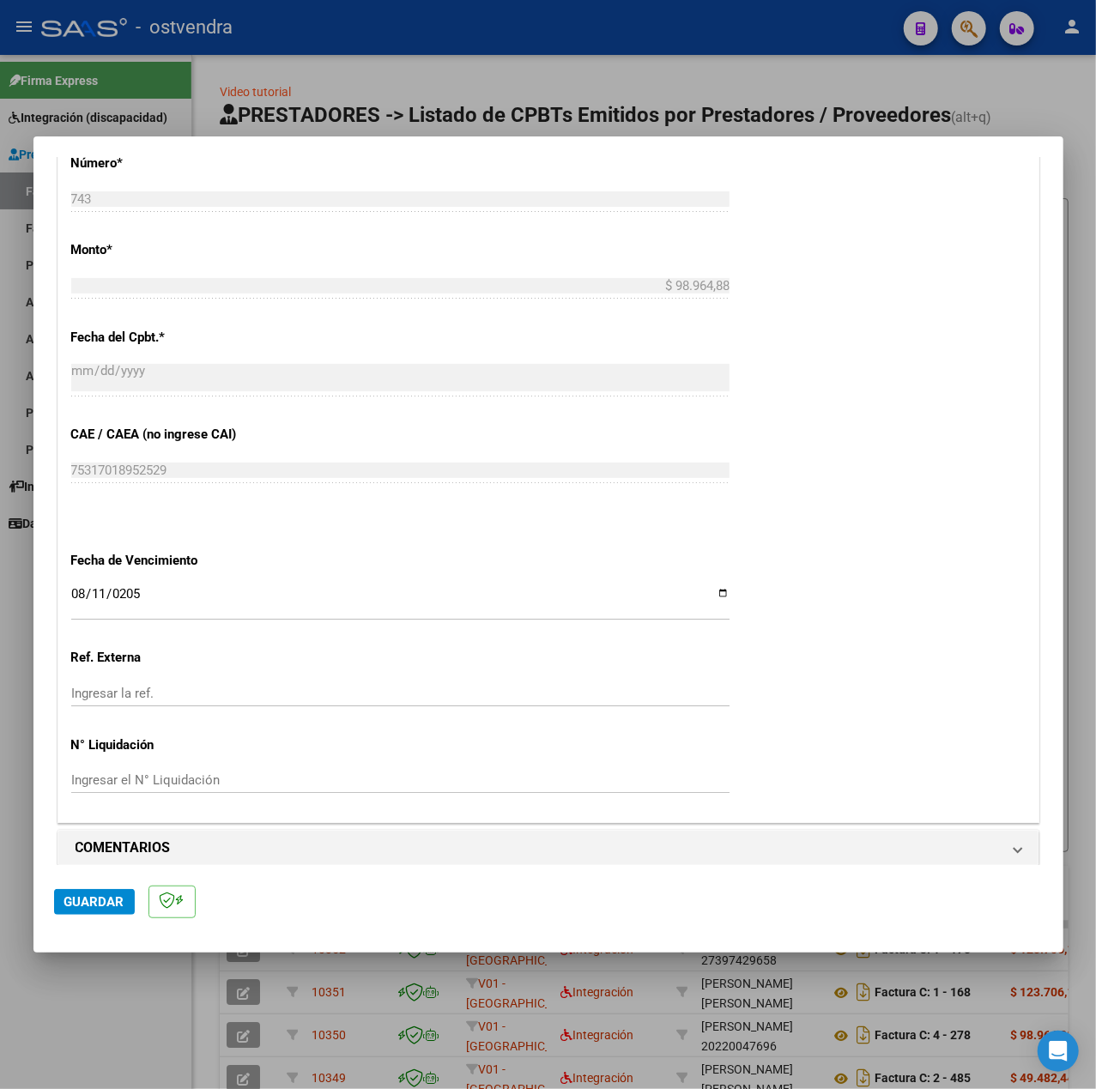
scroll to position [858, 0]
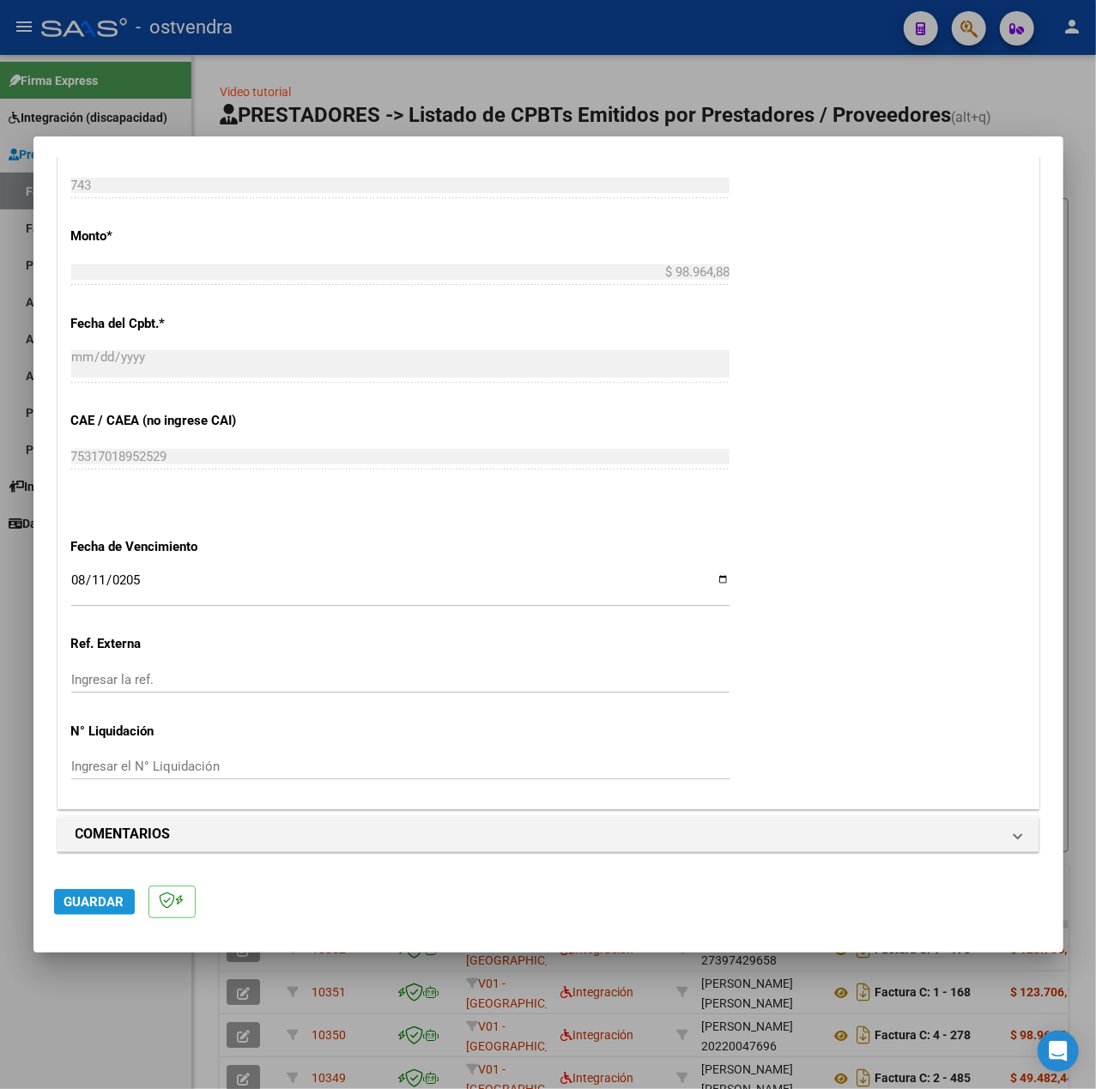
click at [73, 908] on span "Guardar" at bounding box center [94, 901] width 60 height 15
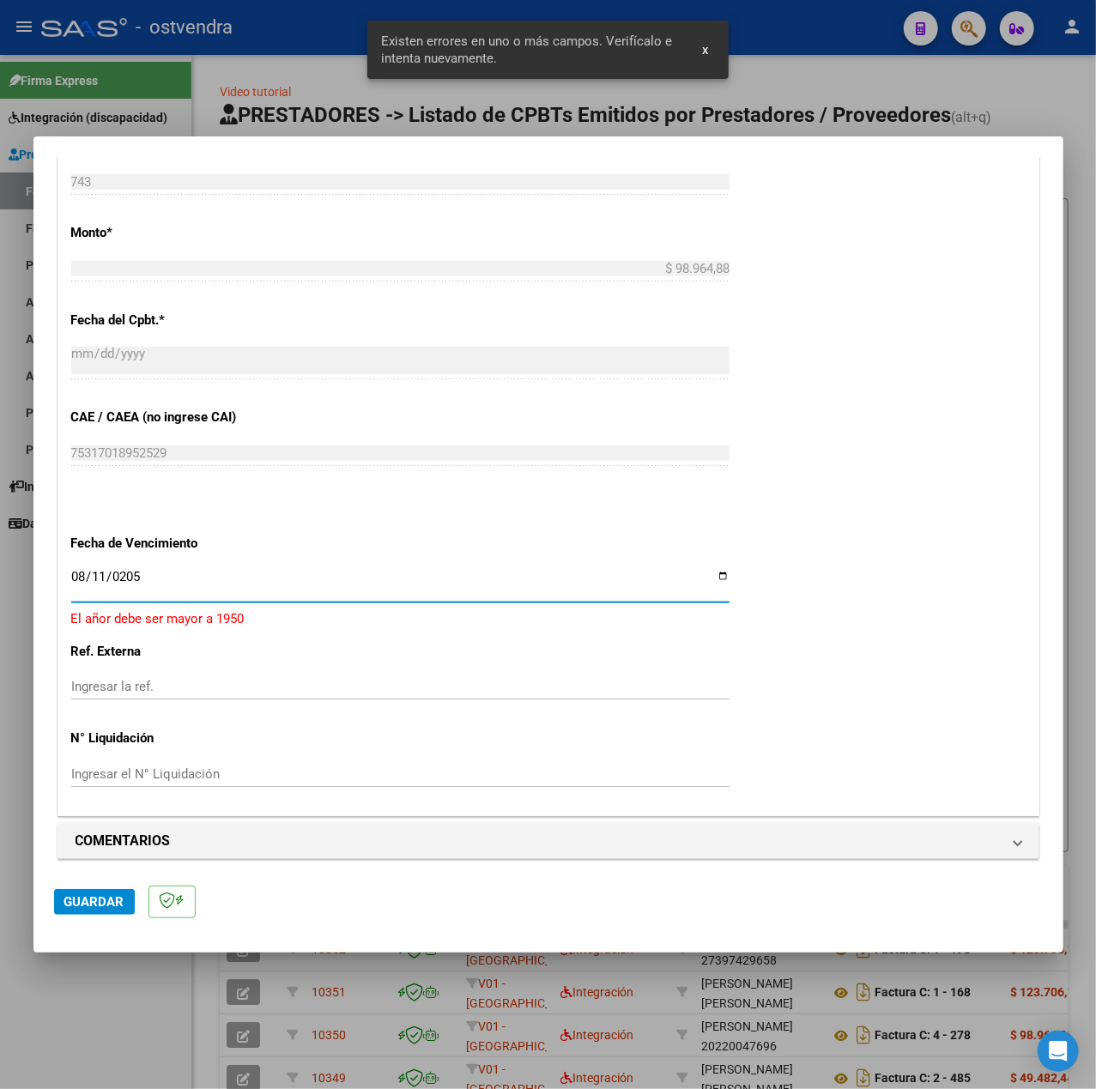
click at [117, 580] on input "0205-08-11" at bounding box center [400, 583] width 658 height 27
type input "[DATE]"
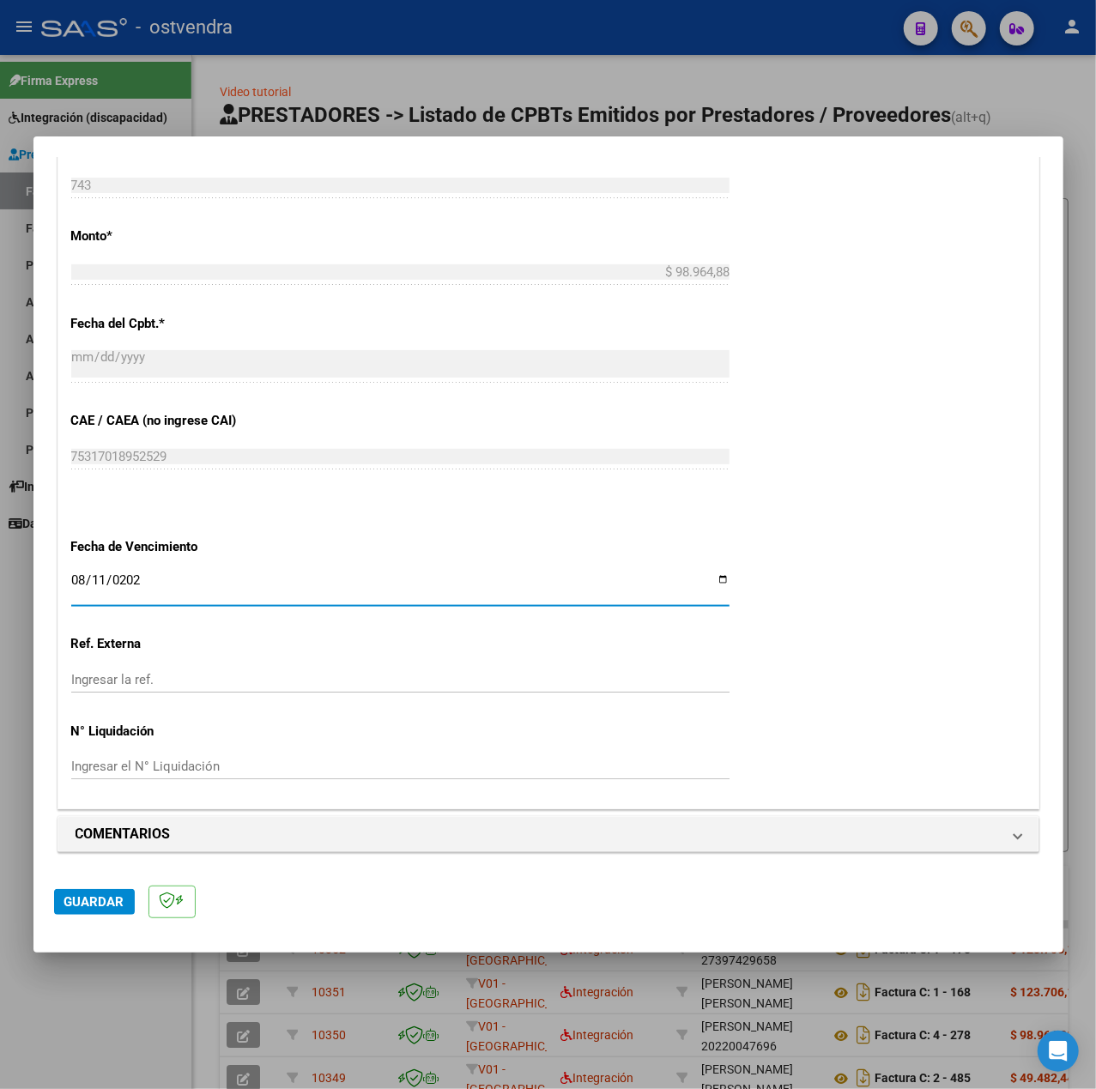
click at [105, 908] on span "Guardar" at bounding box center [94, 901] width 60 height 15
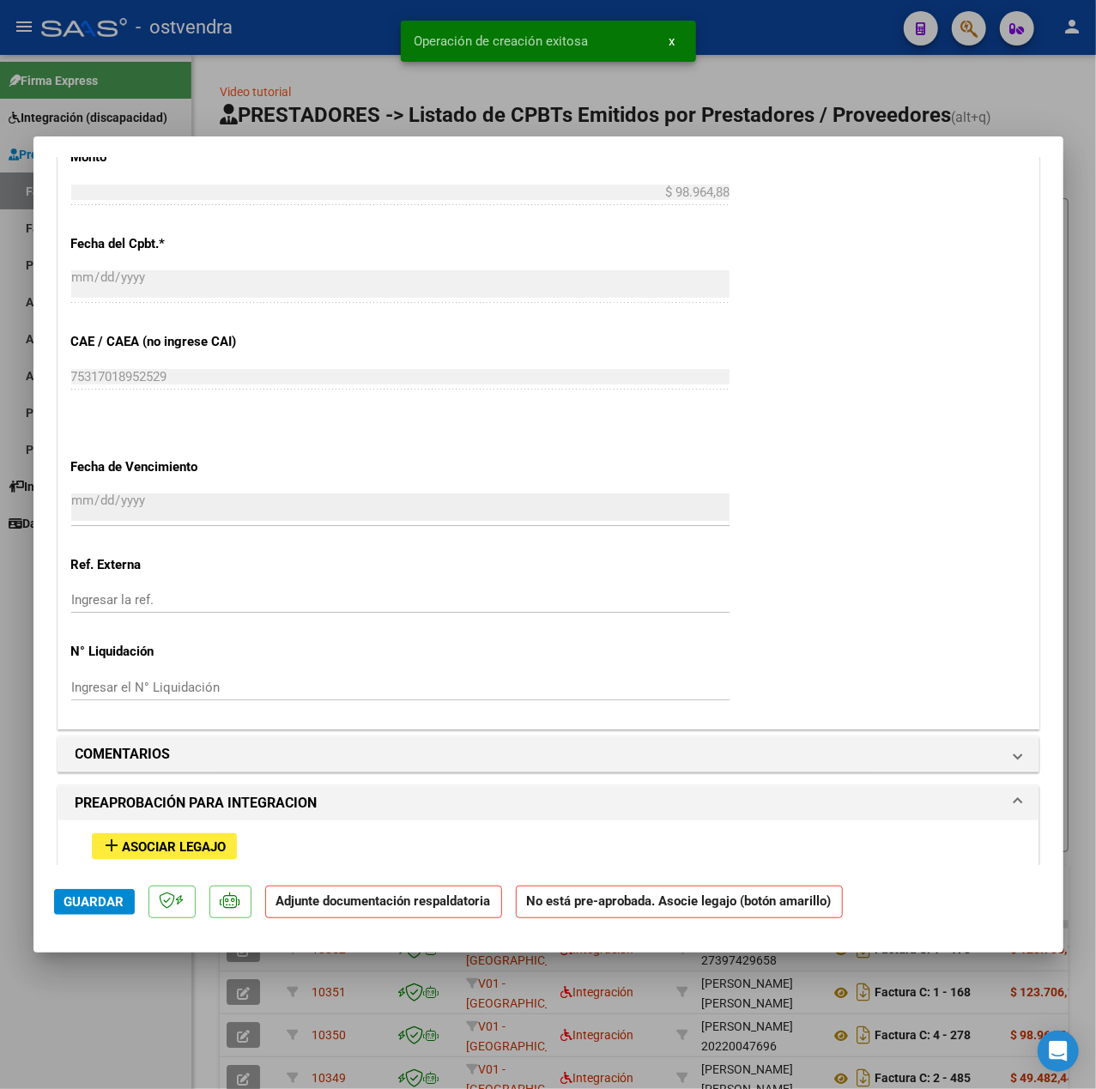
scroll to position [1354, 0]
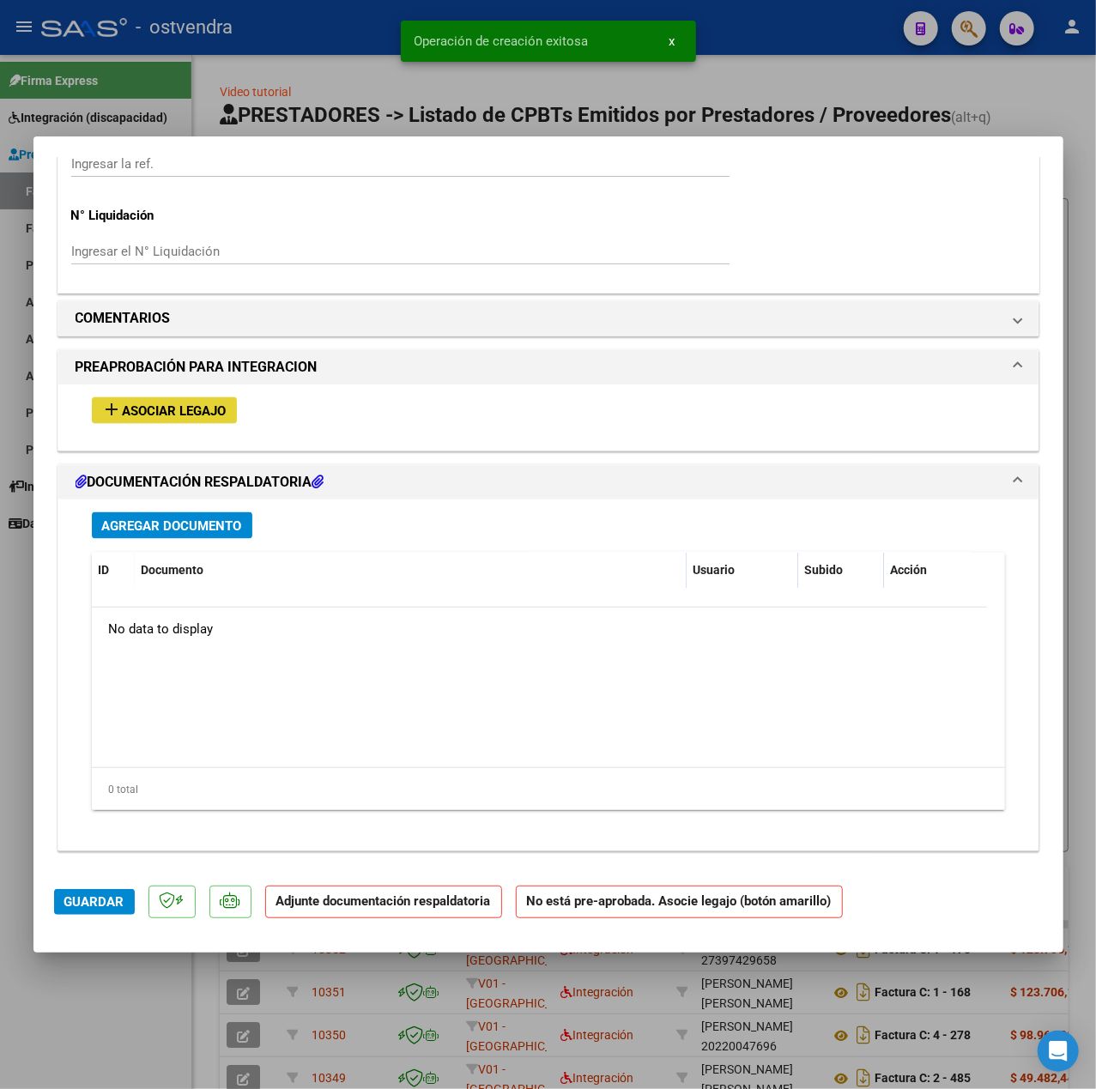
click at [179, 419] on span "Asociar Legajo" at bounding box center [175, 410] width 104 height 15
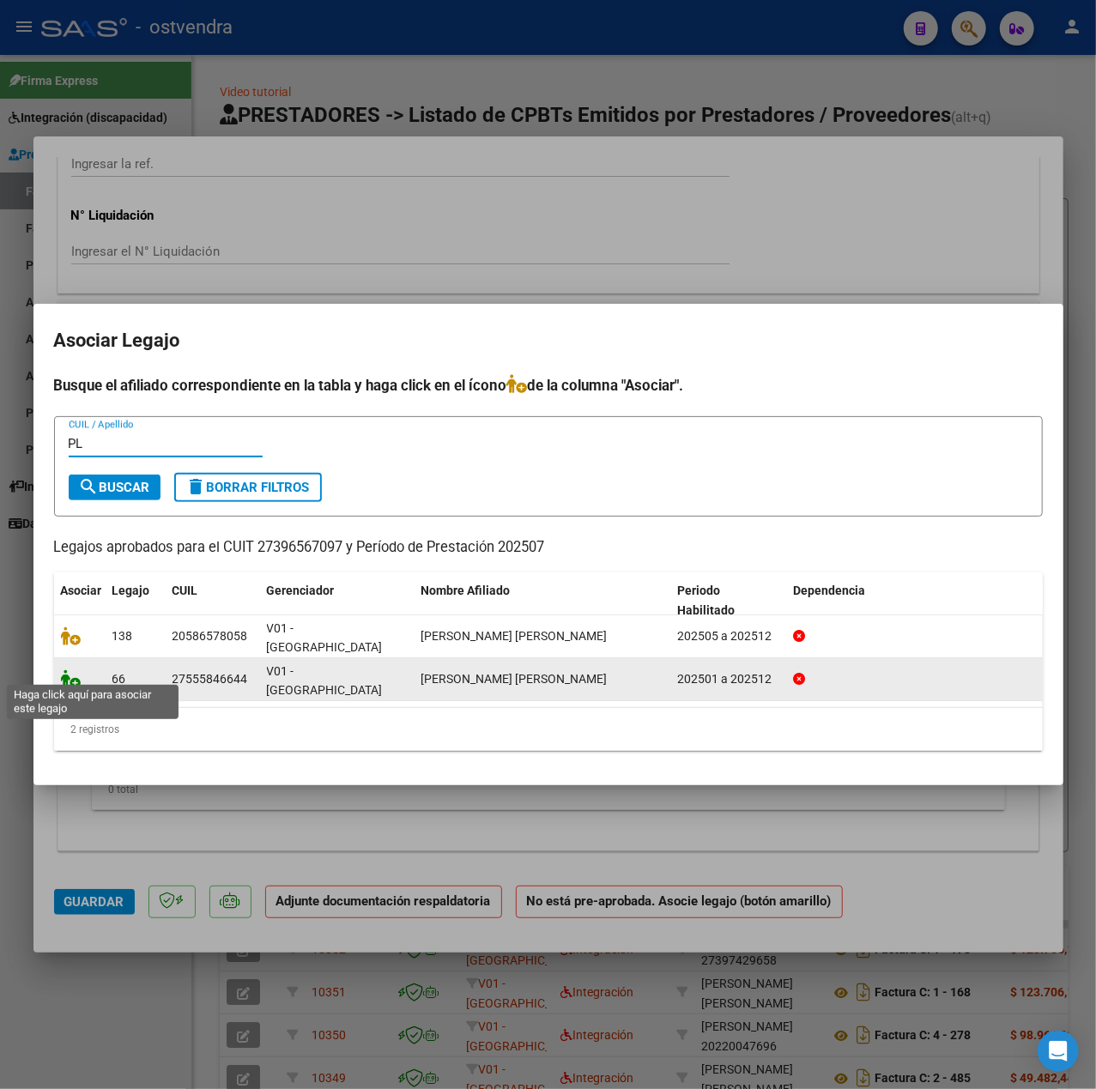
type input "PL"
click at [70, 674] on icon at bounding box center [71, 678] width 21 height 19
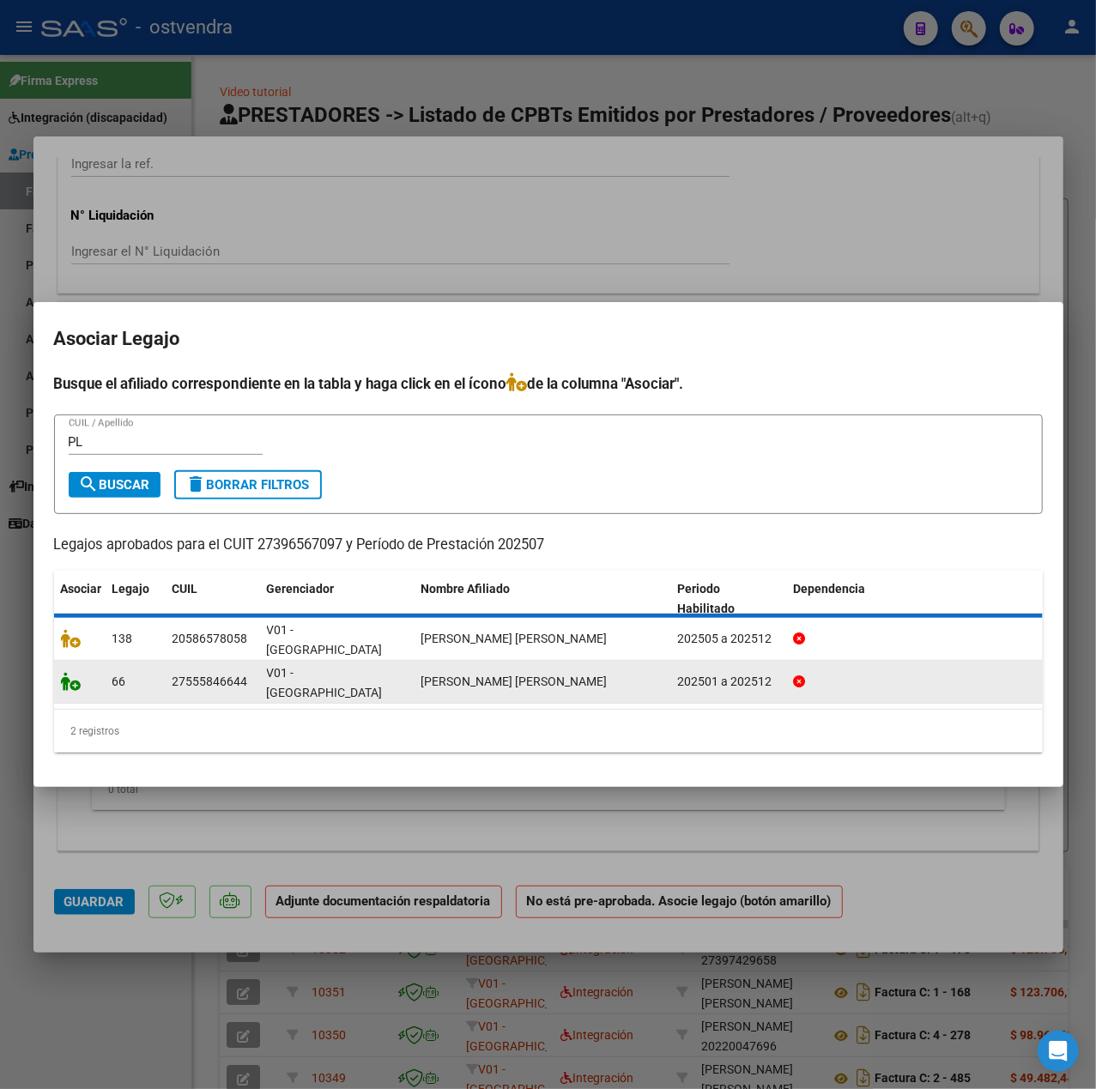
scroll to position [1400, 0]
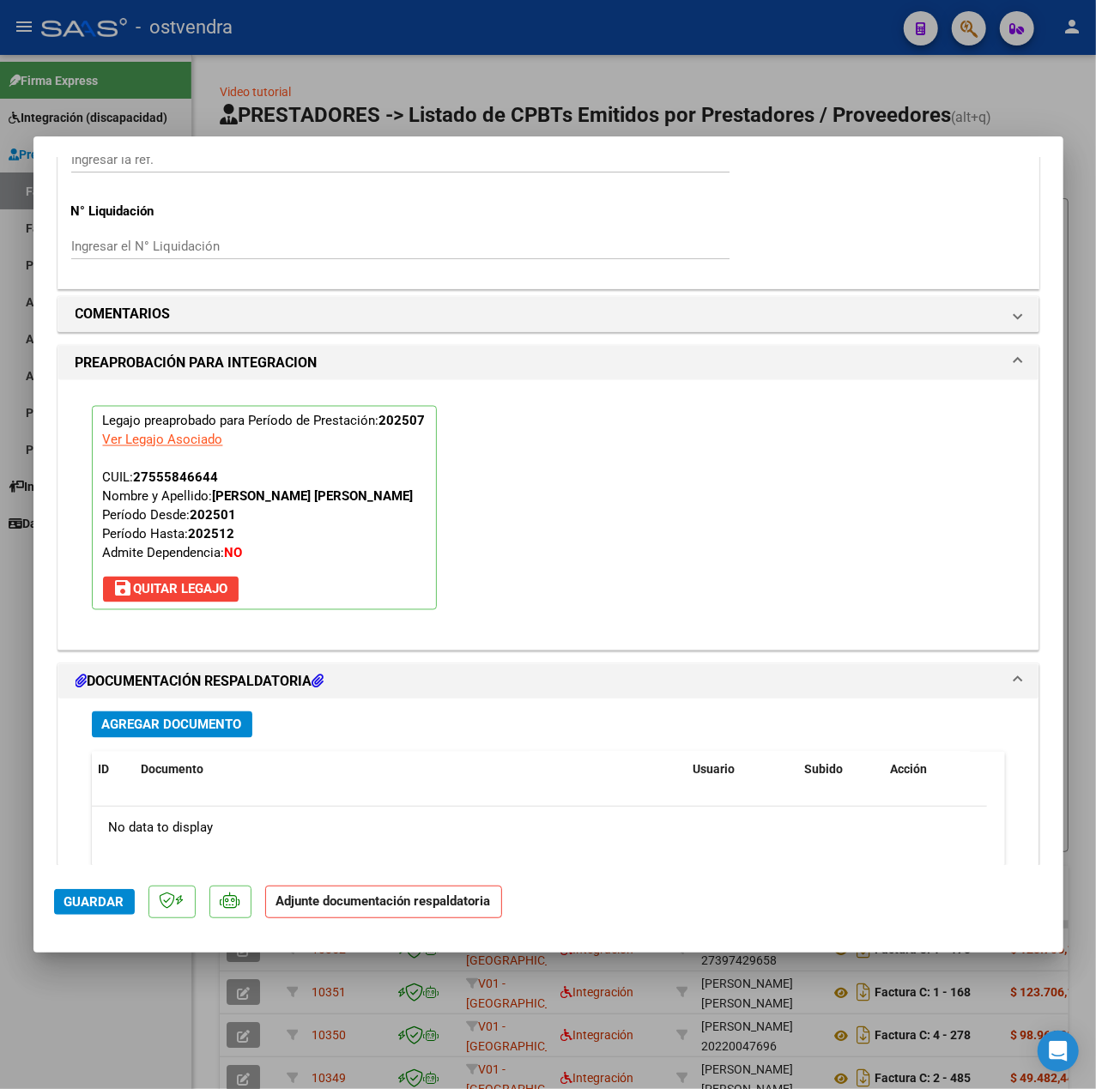
click at [172, 714] on div "Agregar Documento ID Documento Usuario Subido Acción No data to display 0 total…" at bounding box center [548, 866] width 939 height 337
click at [190, 721] on span "Agregar Documento" at bounding box center [172, 724] width 140 height 15
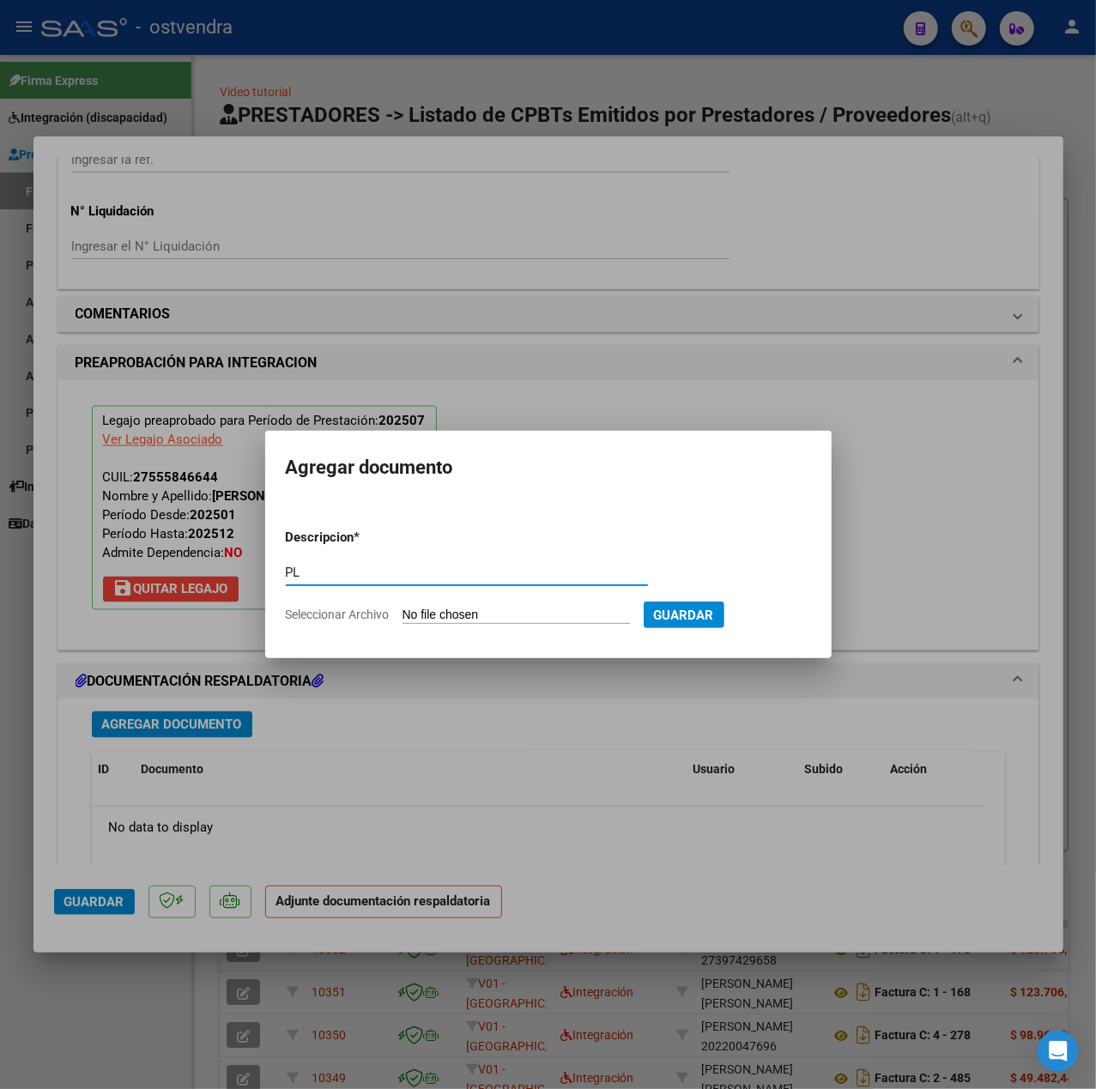
type input "PL"
click at [518, 619] on input "Seleccionar Archivo" at bounding box center [515, 616] width 227 height 16
type input "C:\fakepath\asistencia julio - Sofía Pilar Duarte.pdf"
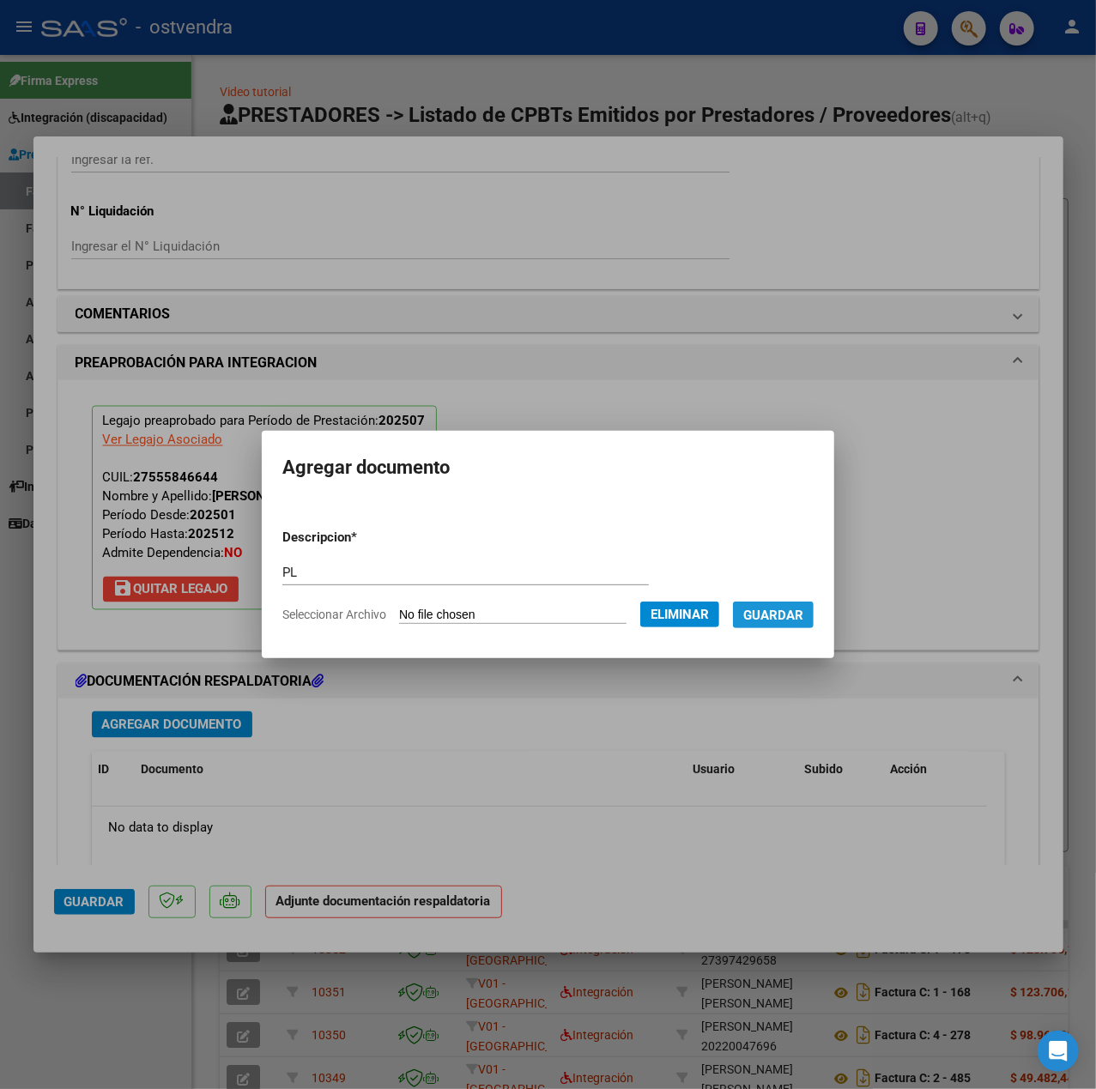
click at [803, 616] on span "Guardar" at bounding box center [773, 615] width 60 height 15
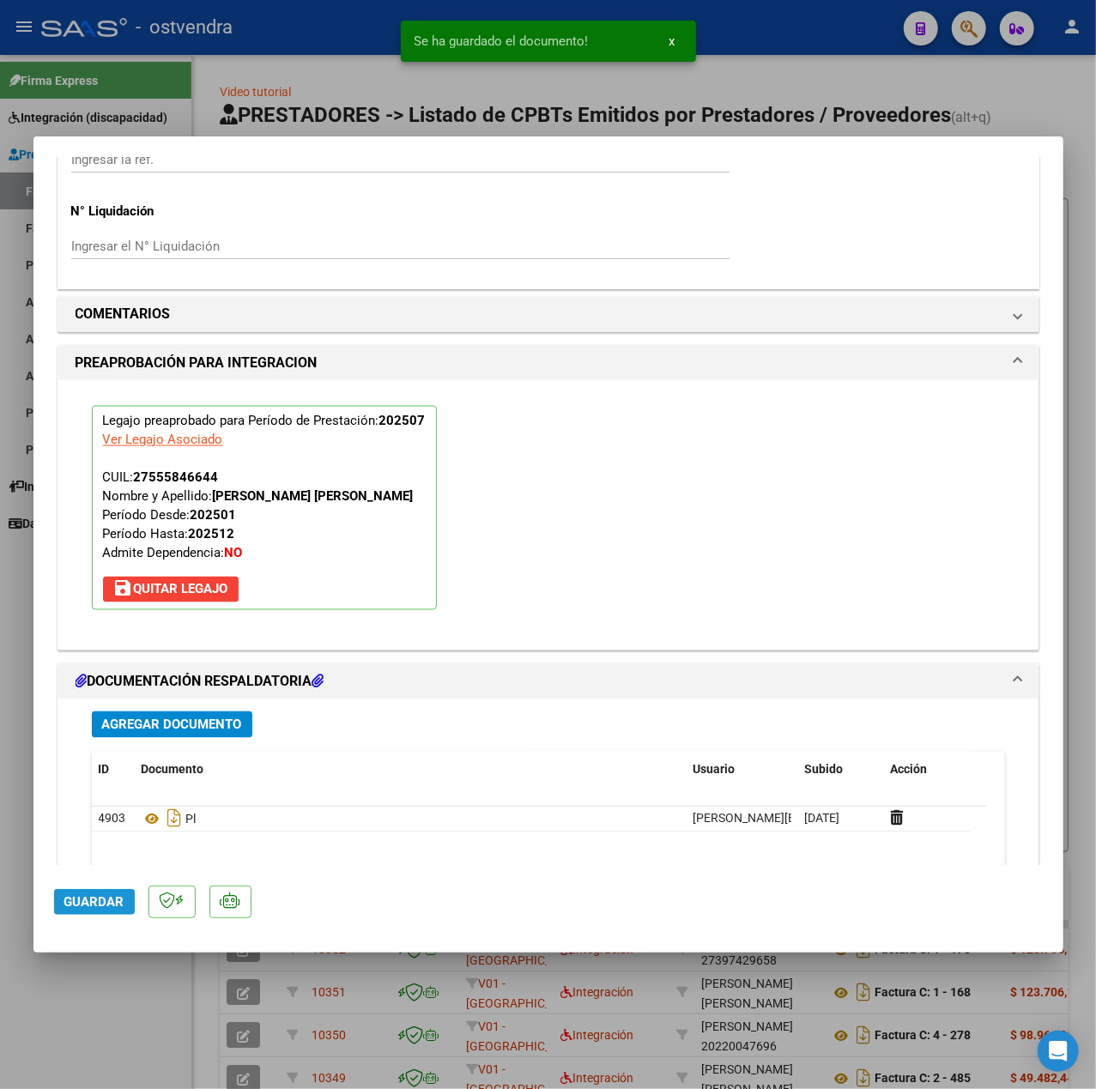
click at [108, 897] on span "Guardar" at bounding box center [94, 901] width 60 height 15
click at [84, 1000] on div at bounding box center [548, 544] width 1096 height 1089
type input "$ 0,00"
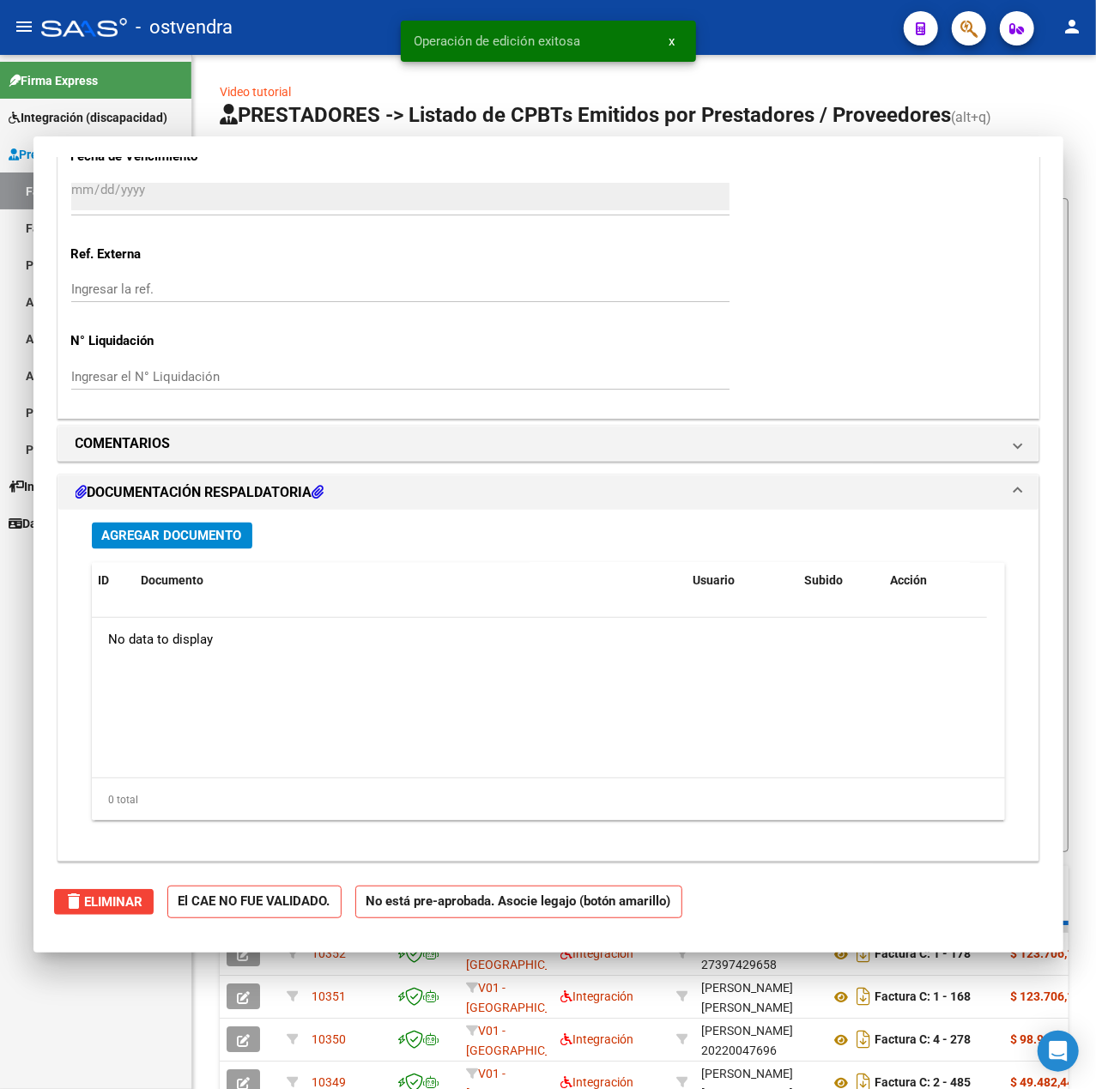
scroll to position [0, 0]
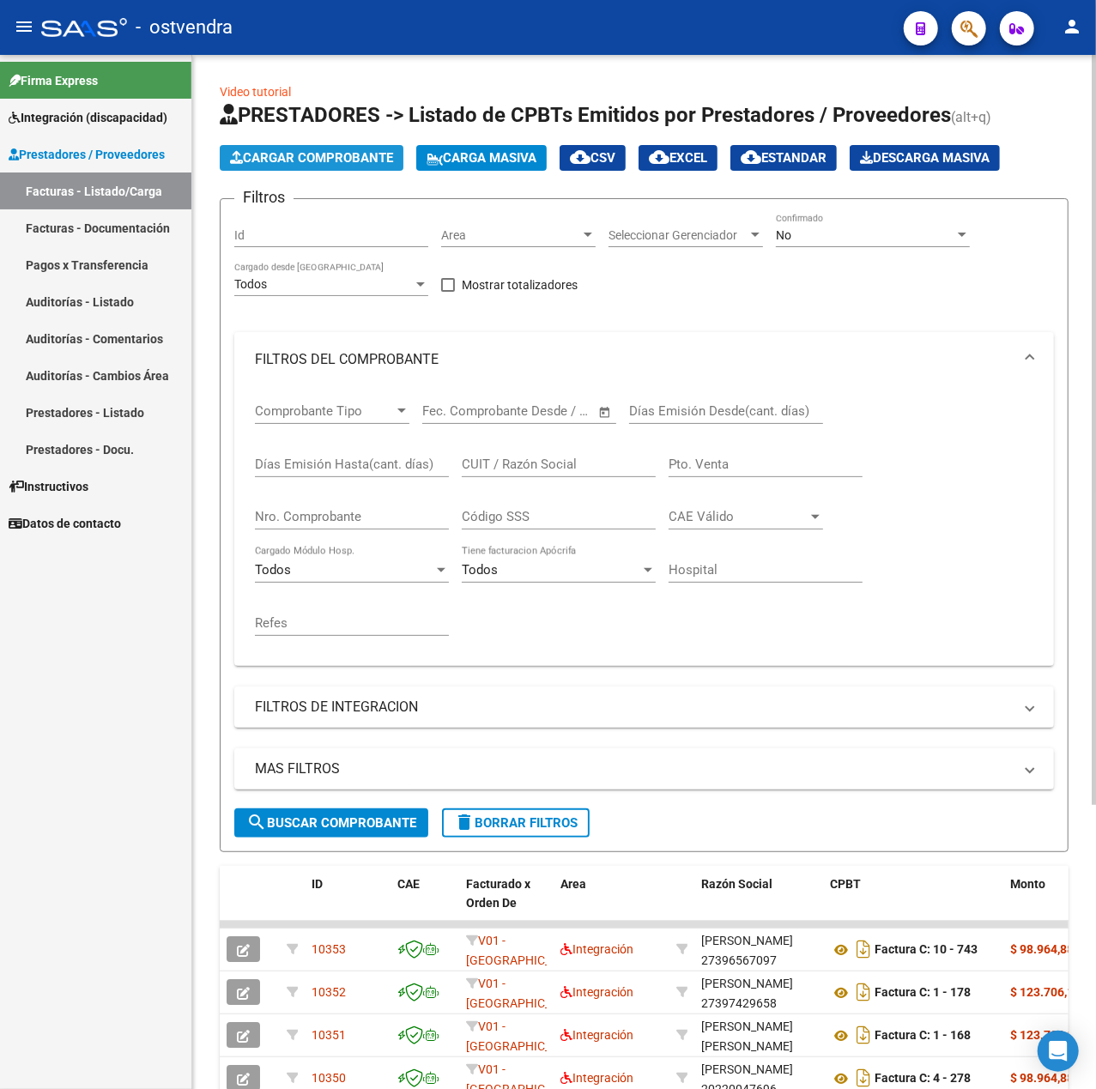
click at [256, 160] on span "Cargar Comprobante" at bounding box center [311, 157] width 163 height 15
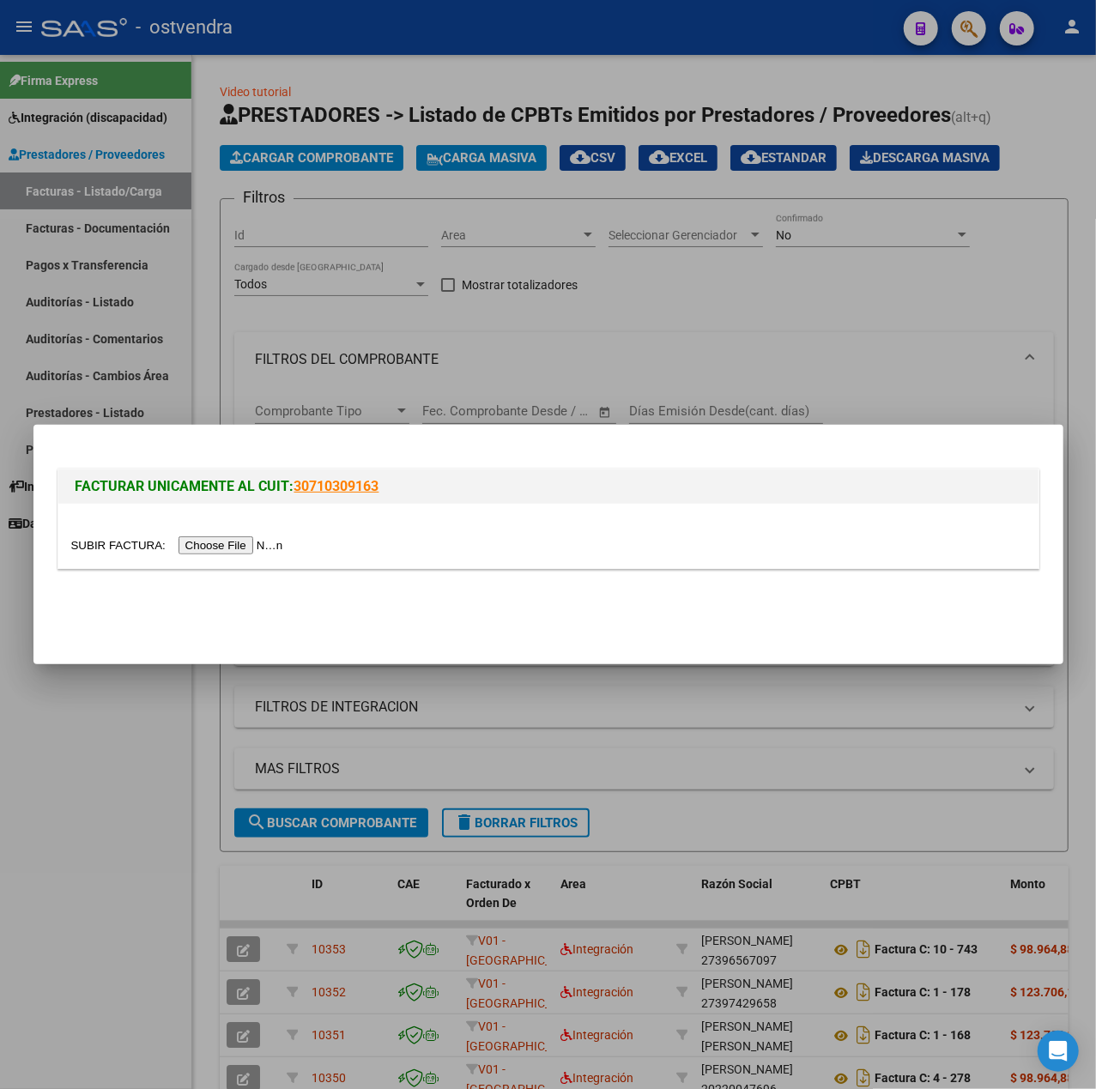
click at [259, 541] on input "file" at bounding box center [179, 545] width 217 height 18
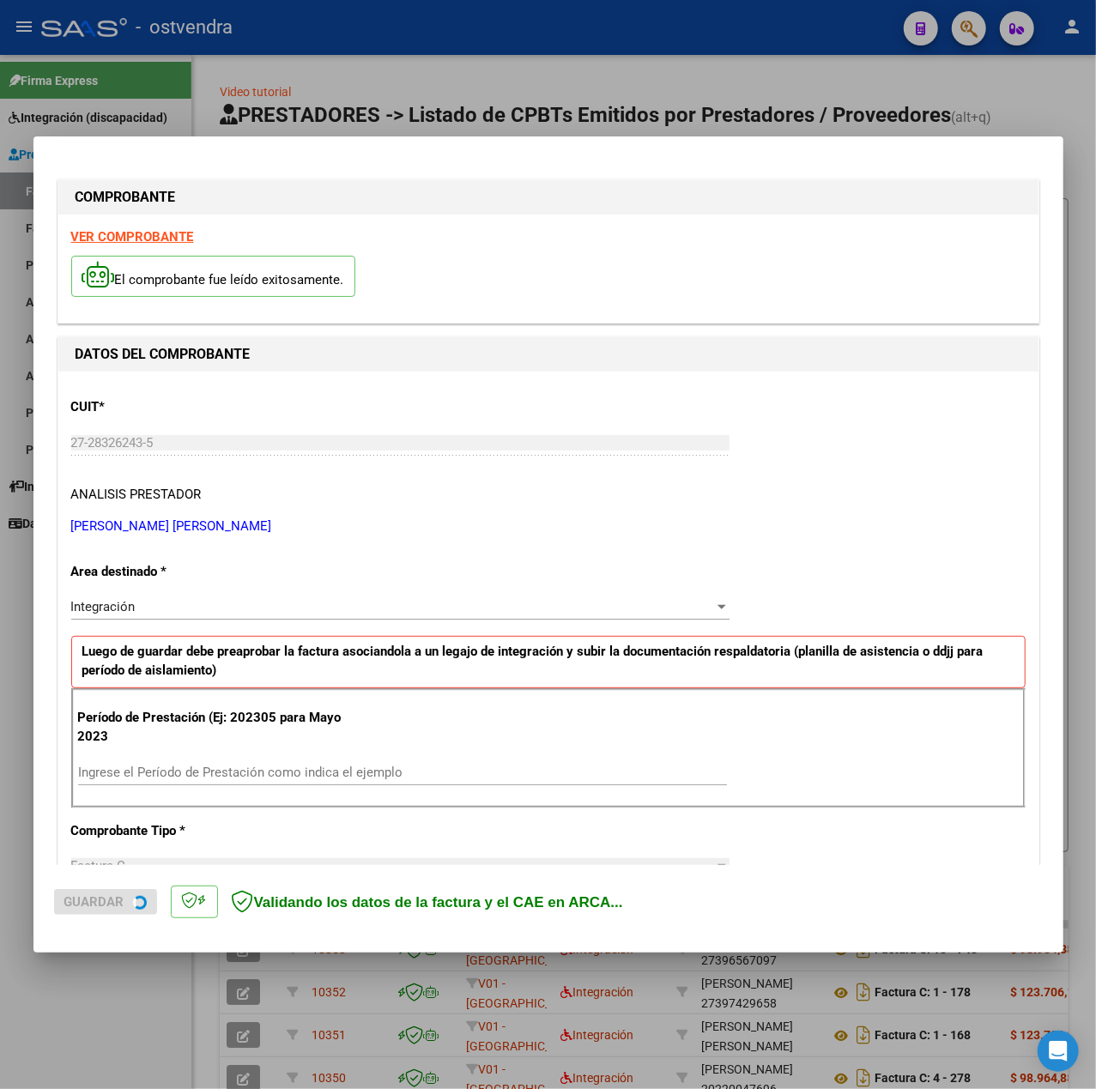
click at [145, 235] on strong "VER COMPROBANTE" at bounding box center [132, 236] width 123 height 15
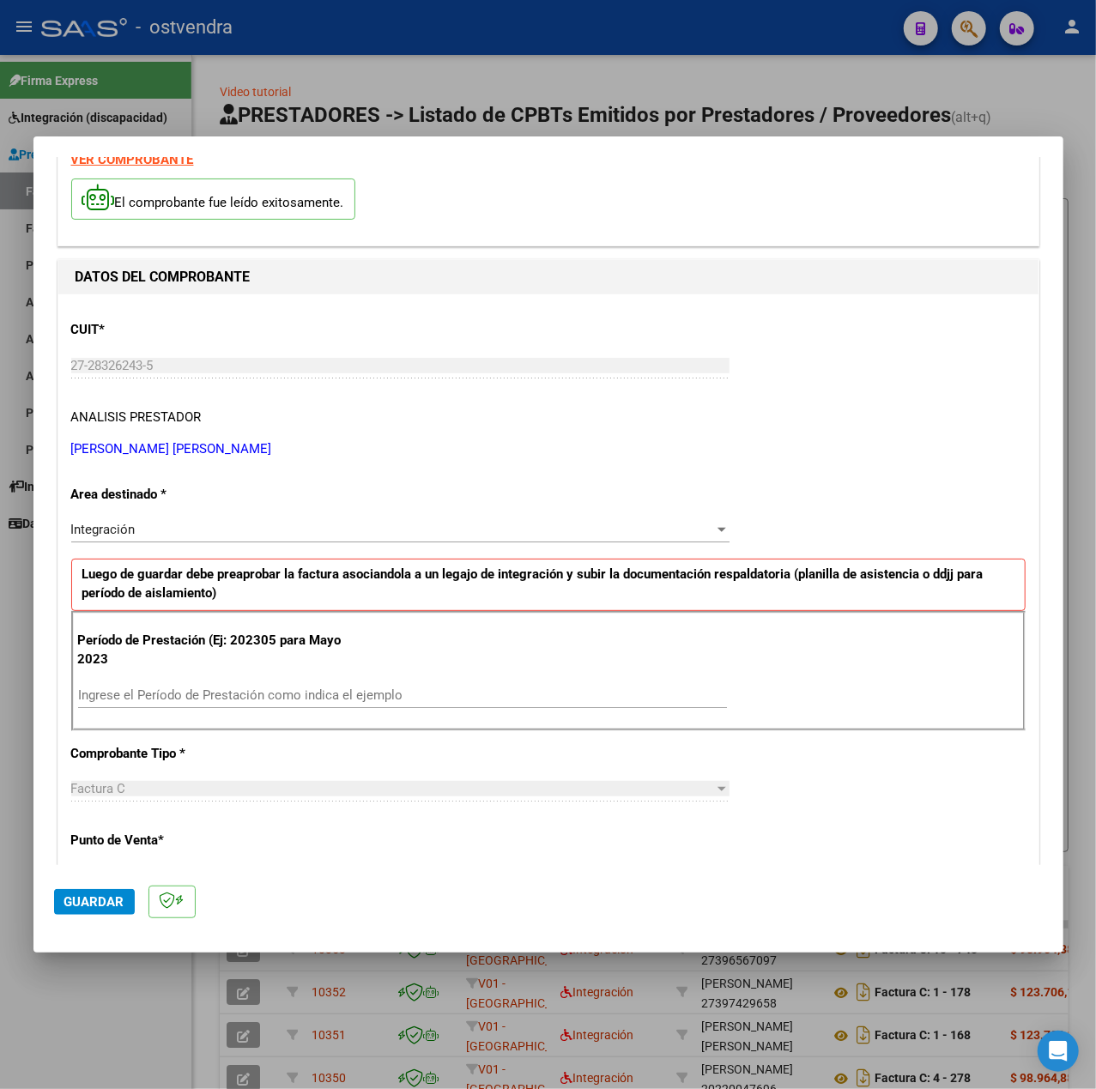
scroll to position [114, 0]
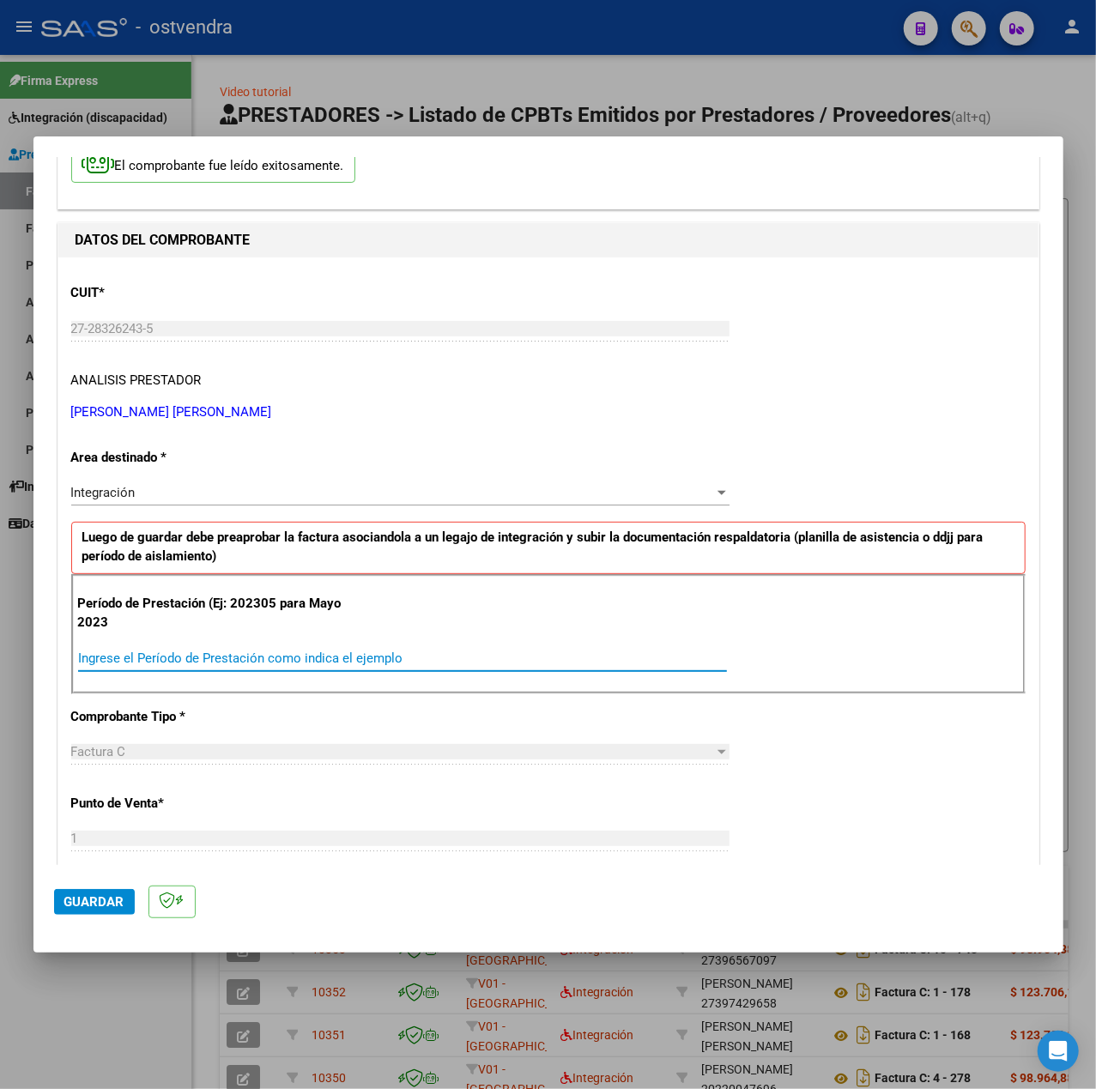
click at [245, 657] on input "Ingrese el Período de Prestación como indica el ejemplo" at bounding box center [402, 657] width 649 height 15
type input "202507"
click at [786, 465] on div "CUIT * 27-28326243-5 Ingresar CUIT ANALISIS PRESTADOR RESCH LAURA ELIZABET ARCA…" at bounding box center [548, 902] width 980 height 1291
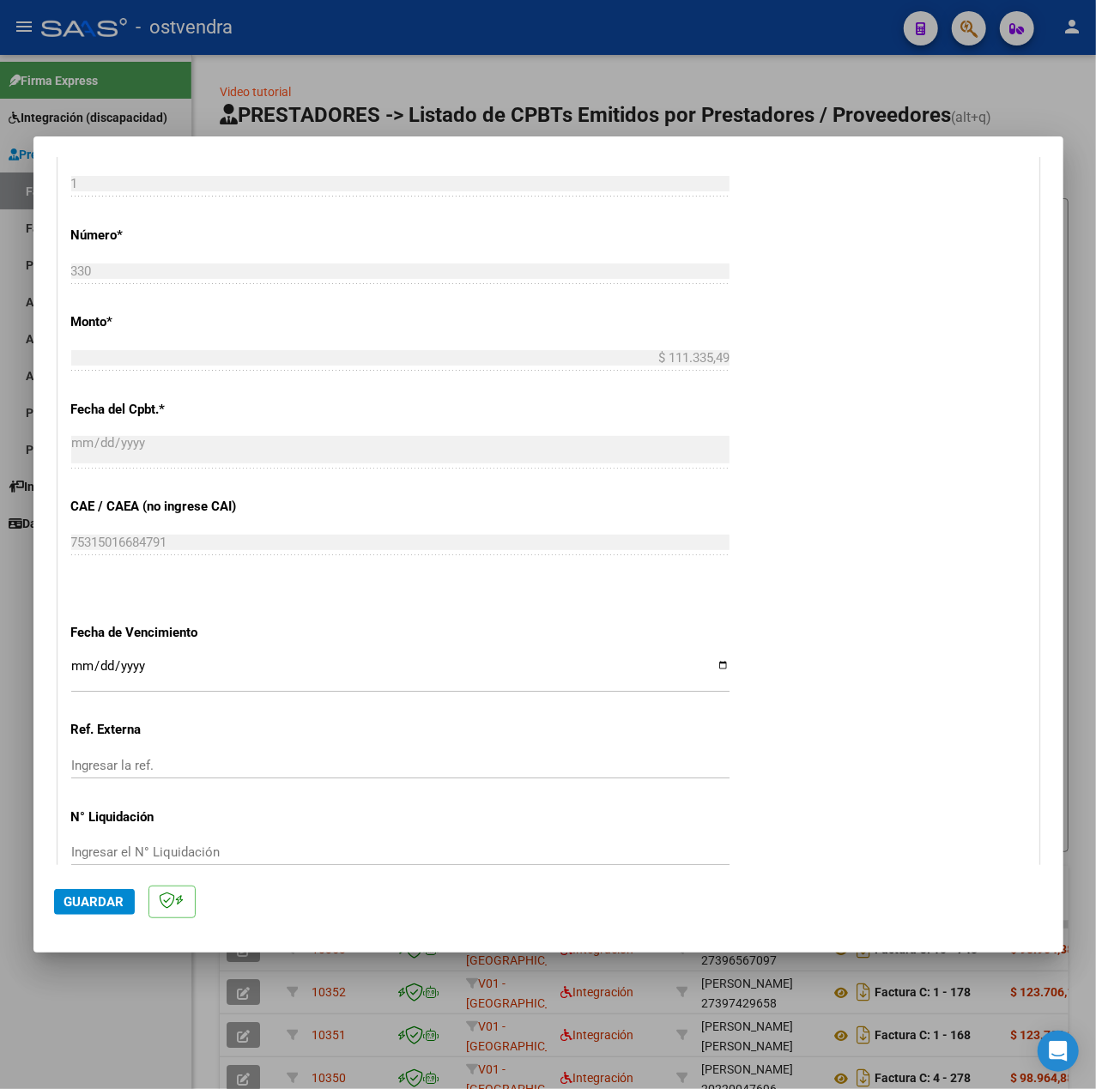
scroll to position [743, 0]
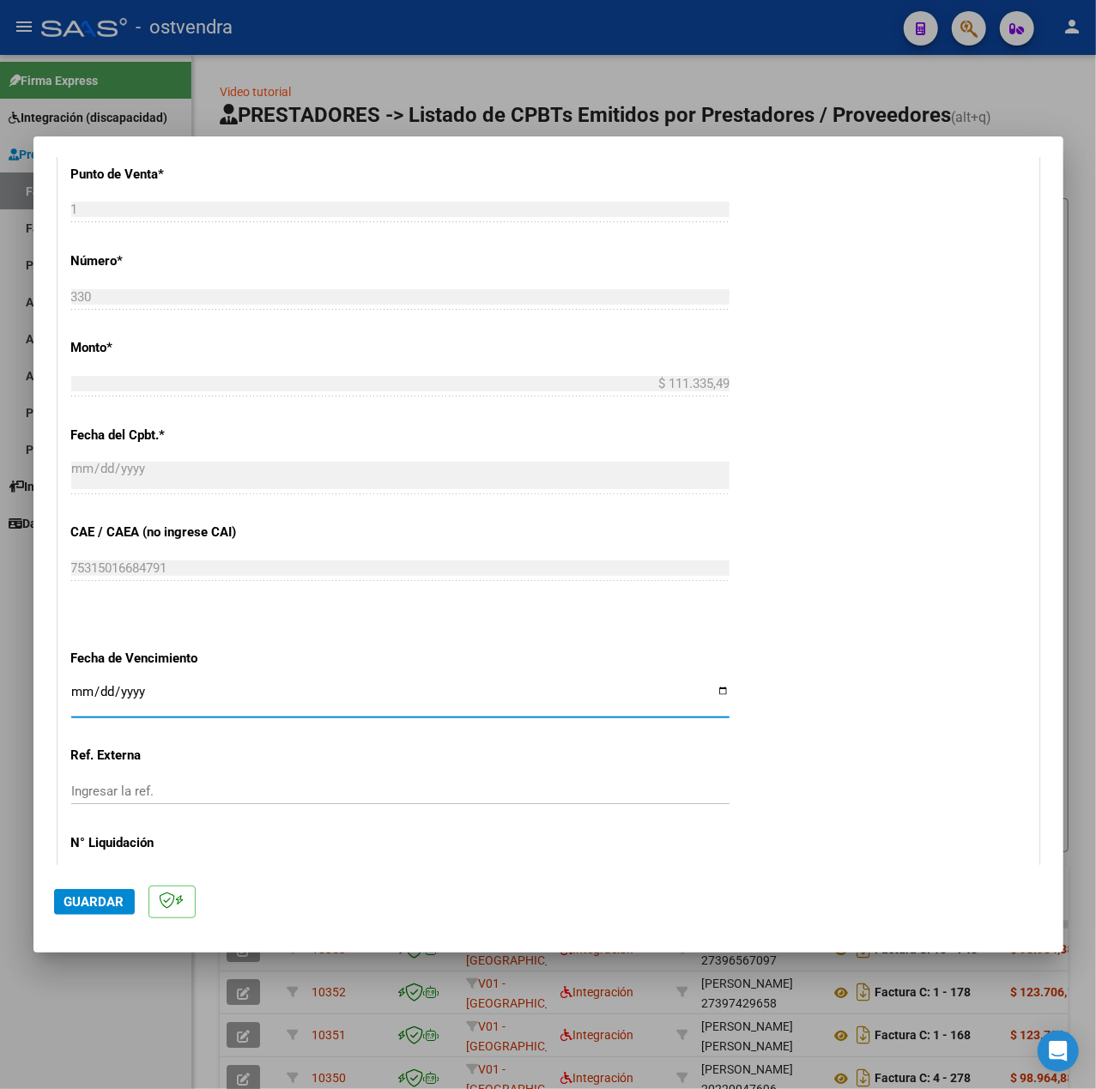
click at [86, 690] on input "Ingresar la fecha" at bounding box center [400, 698] width 658 height 27
type input "[DATE]"
click at [67, 908] on span "Guardar" at bounding box center [94, 901] width 60 height 15
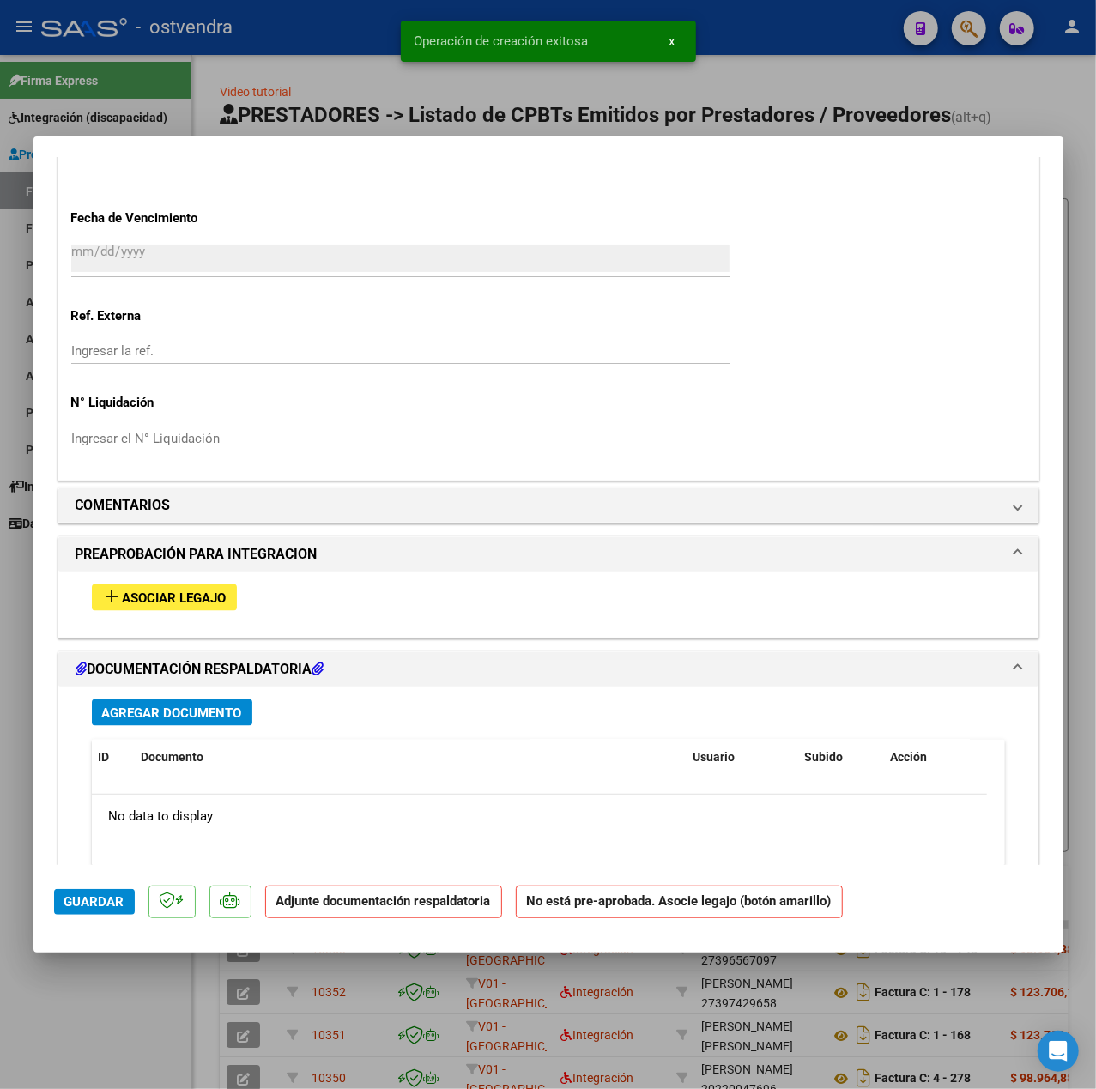
scroll to position [1354, 0]
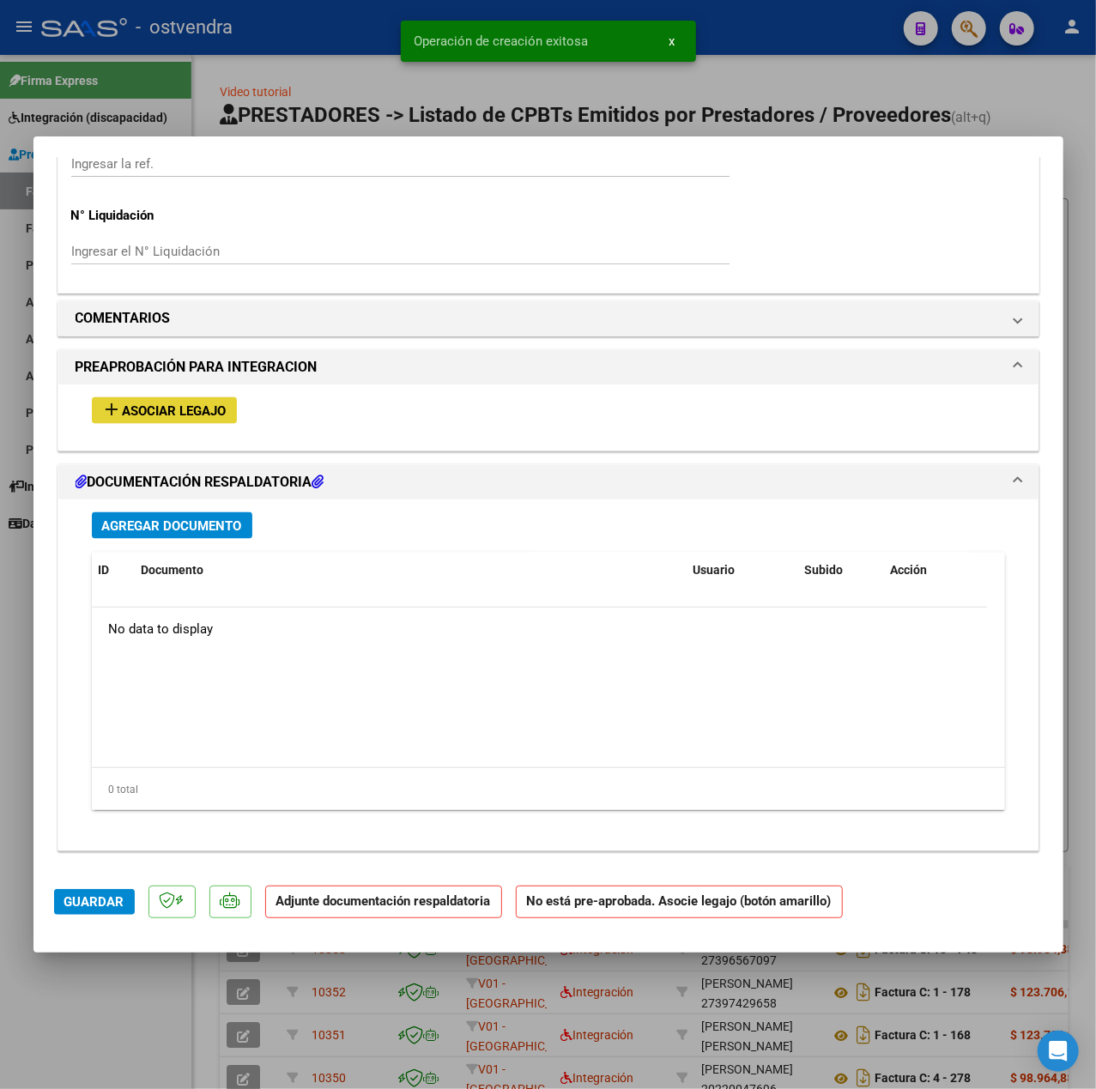
click at [175, 405] on span "Asociar Legajo" at bounding box center [175, 410] width 104 height 15
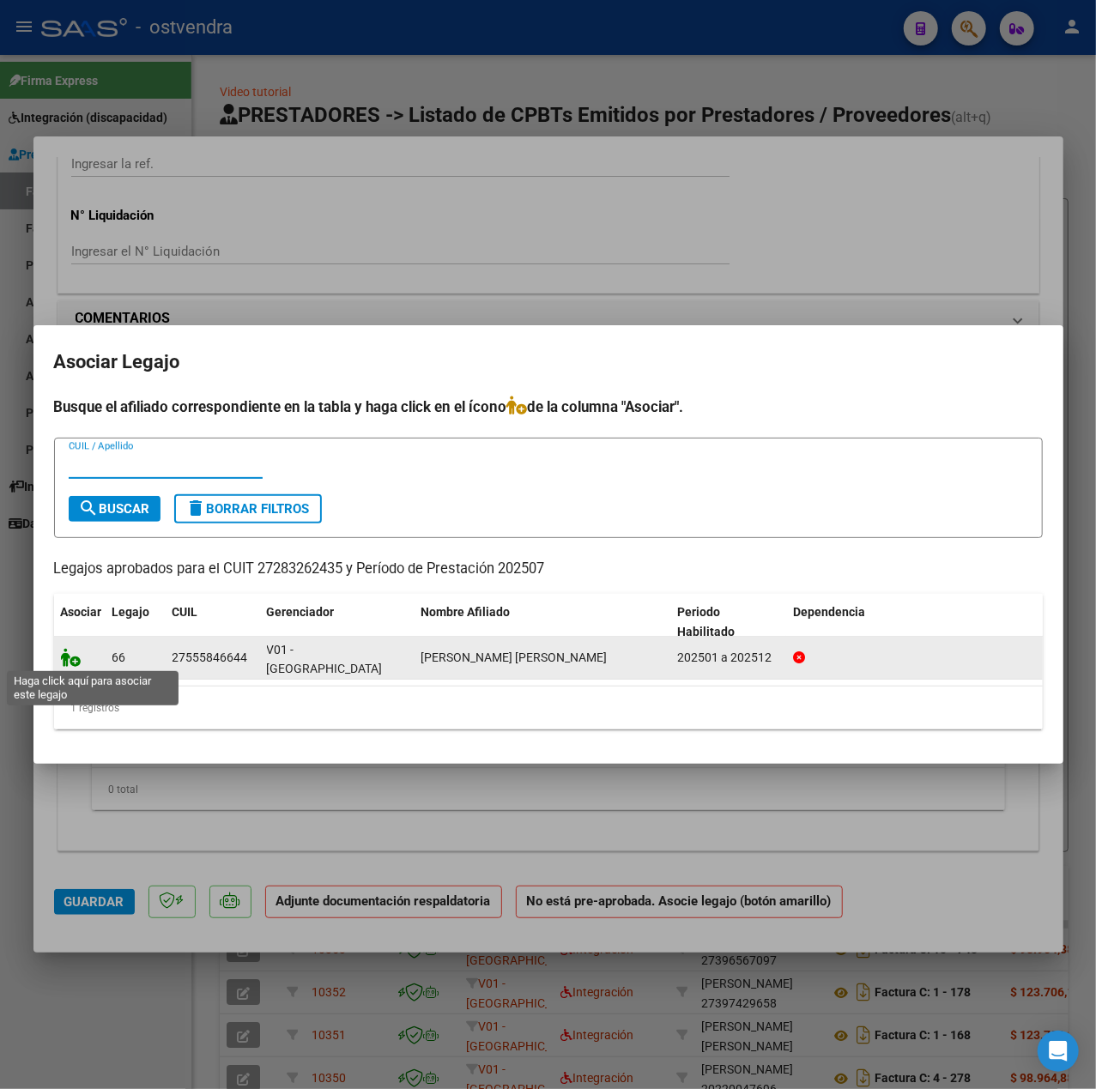
click at [70, 657] on icon at bounding box center [71, 657] width 21 height 19
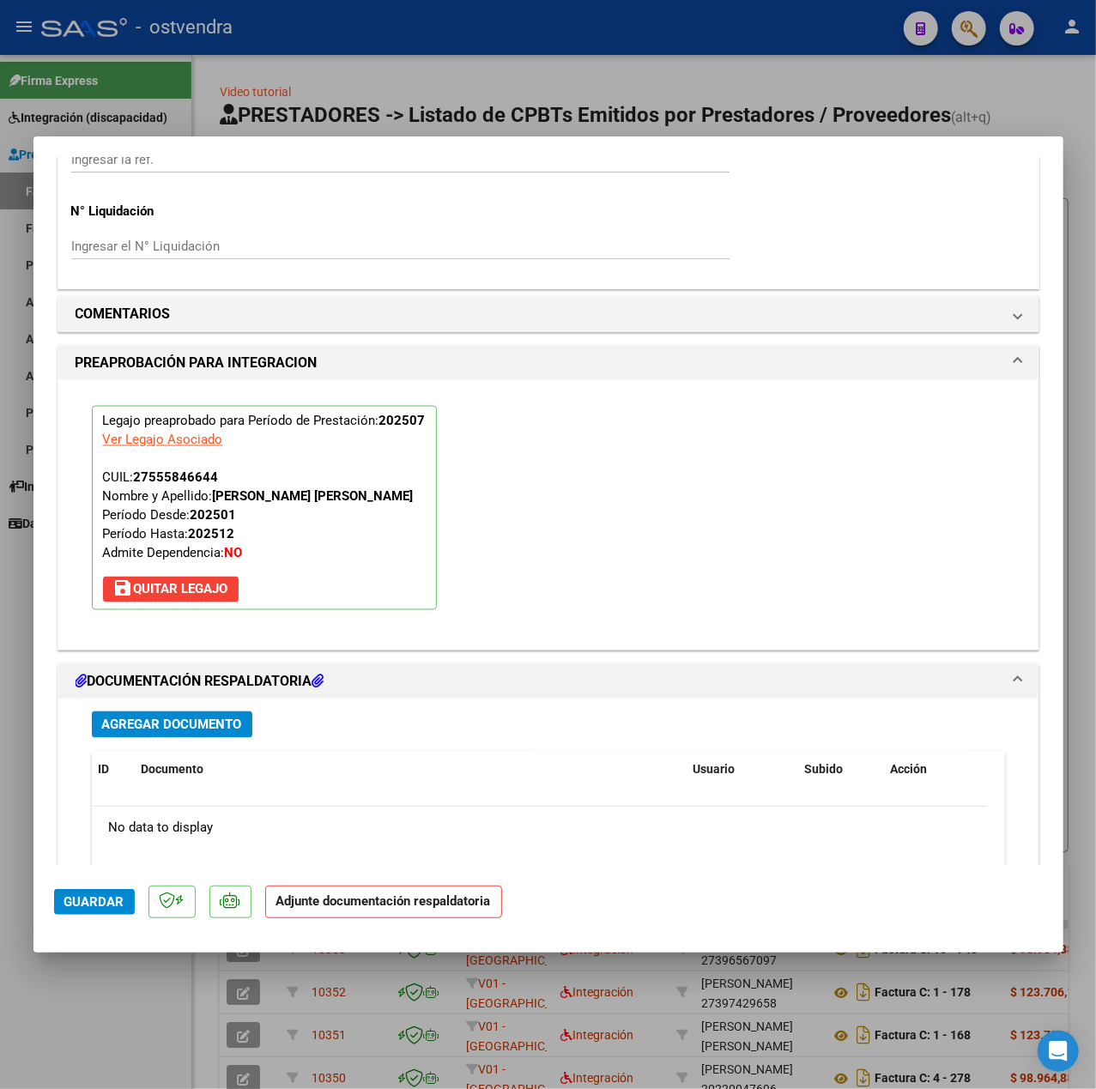
scroll to position [1603, 0]
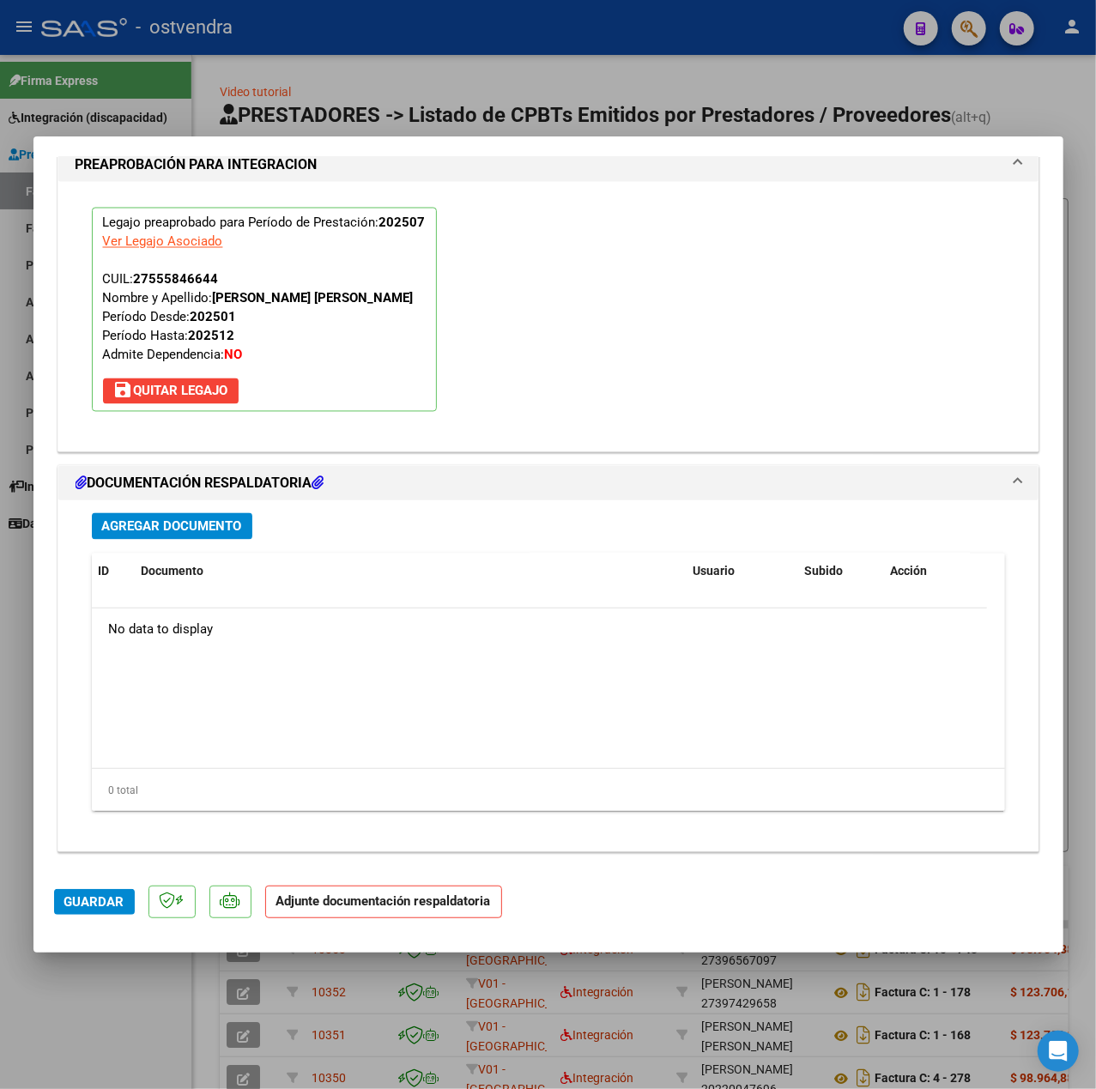
drag, startPoint x: 264, startPoint y: 518, endPoint x: 249, endPoint y: 517, distance: 15.5
click at [257, 517] on div "Agregar Documento" at bounding box center [548, 526] width 913 height 27
click at [247, 517] on button "Agregar Documento" at bounding box center [172, 526] width 160 height 27
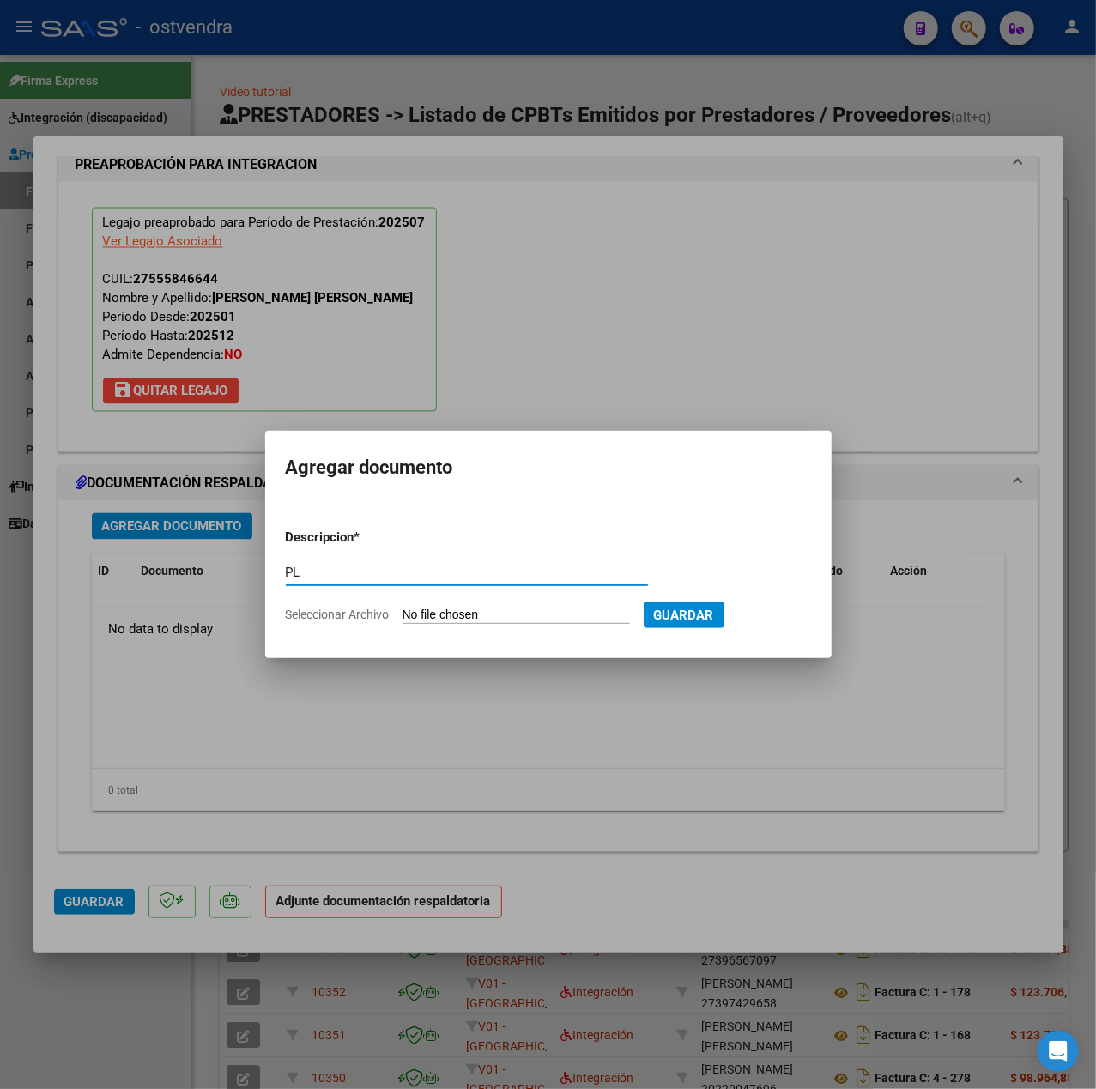
type input "PL"
click at [430, 618] on input "Seleccionar Archivo" at bounding box center [515, 616] width 227 height 16
type input "C:\fakepath\WhatsApp Image 2025-08-04 at 14.30.59 (1) - Lic. Laura Resch.jpeg"
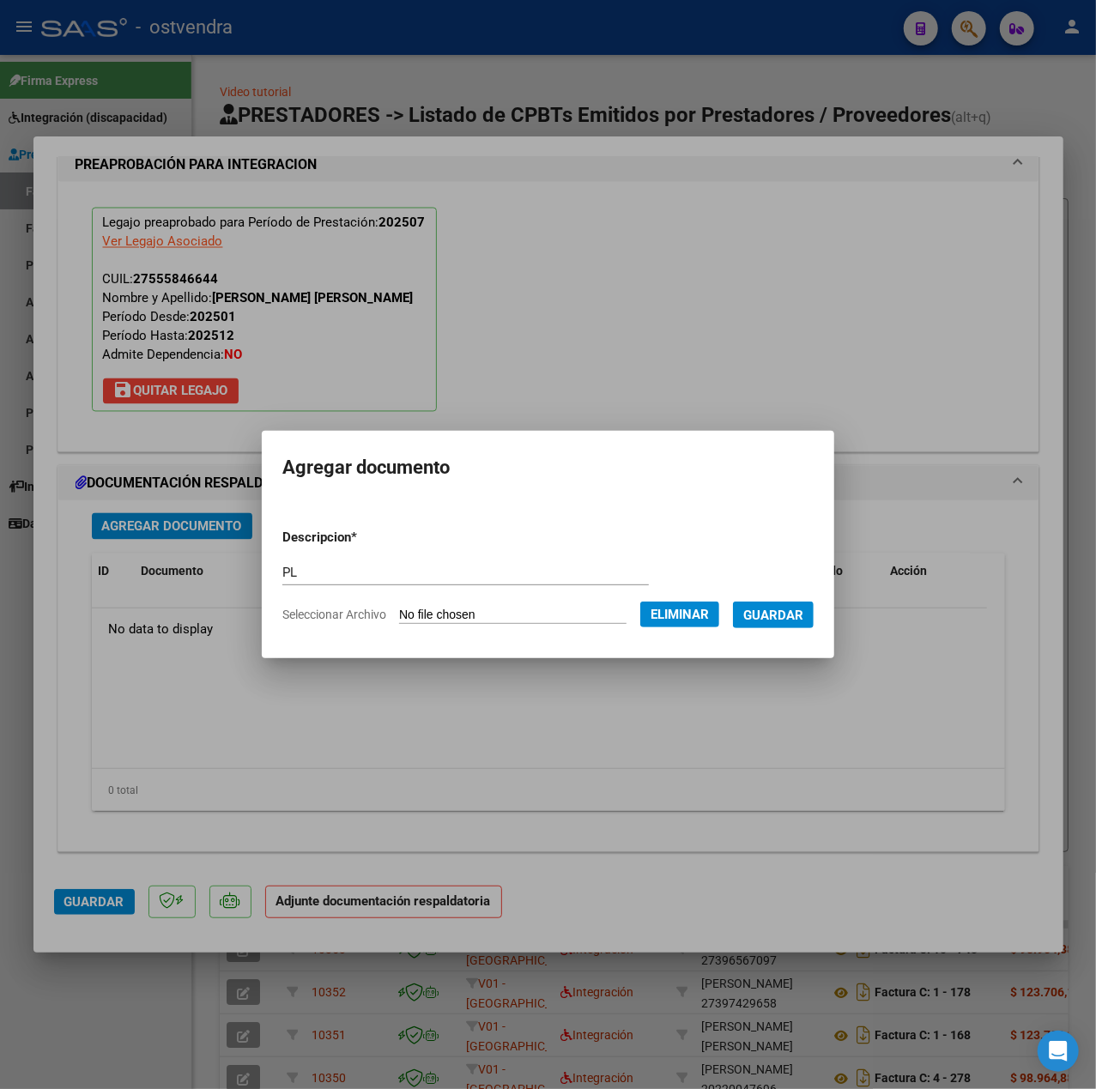
click at [773, 604] on button "Guardar" at bounding box center [773, 614] width 81 height 27
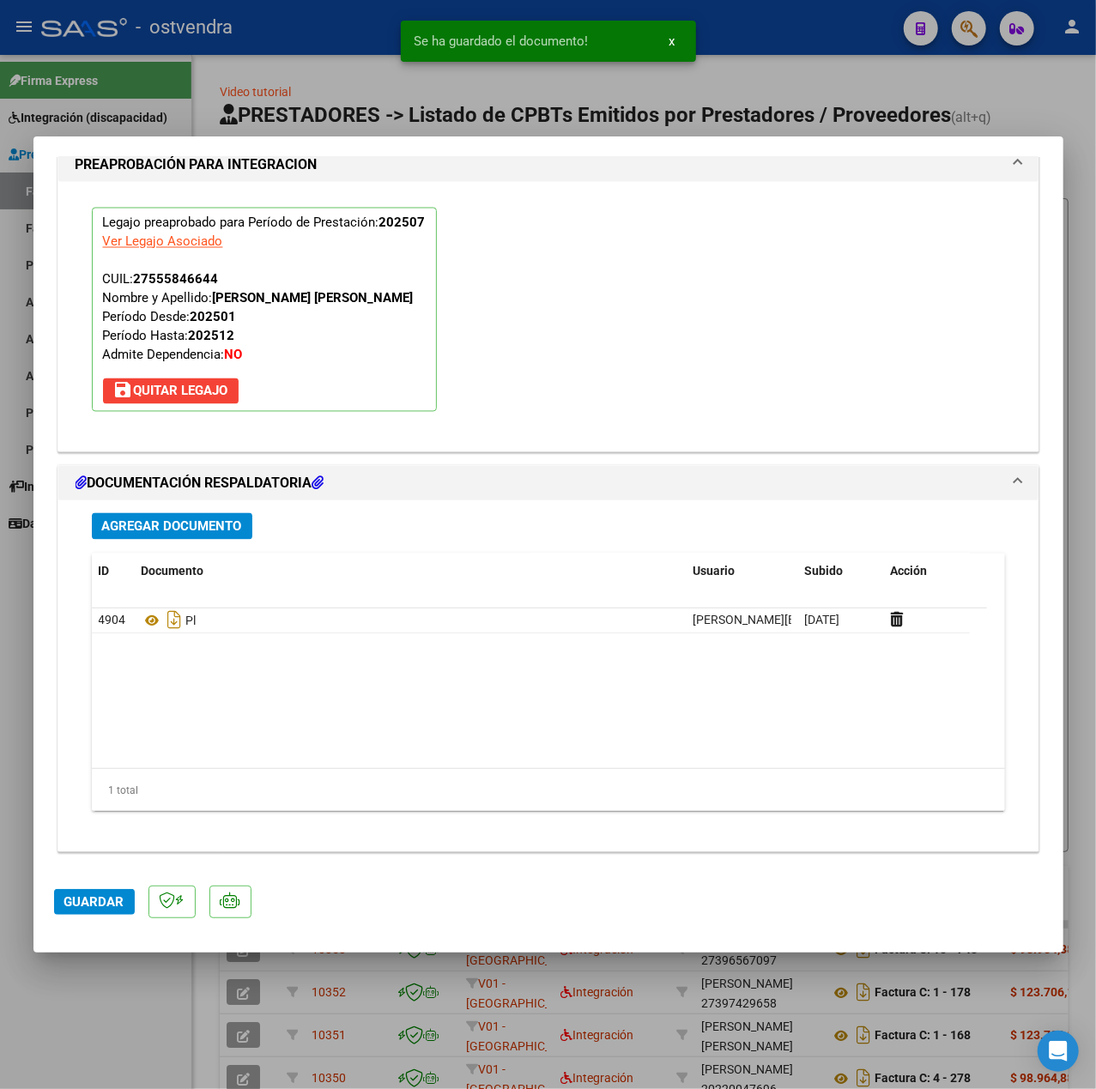
click at [46, 928] on mat-dialog-container "COMPROBANTE VER COMPROBANTE ESTADO: Recibida. En proceso de confirmacion/acepta…" at bounding box center [548, 544] width 1030 height 816
click at [87, 899] on span "Guardar" at bounding box center [94, 901] width 60 height 15
click at [74, 986] on div at bounding box center [548, 544] width 1096 height 1089
type input "$ 0,00"
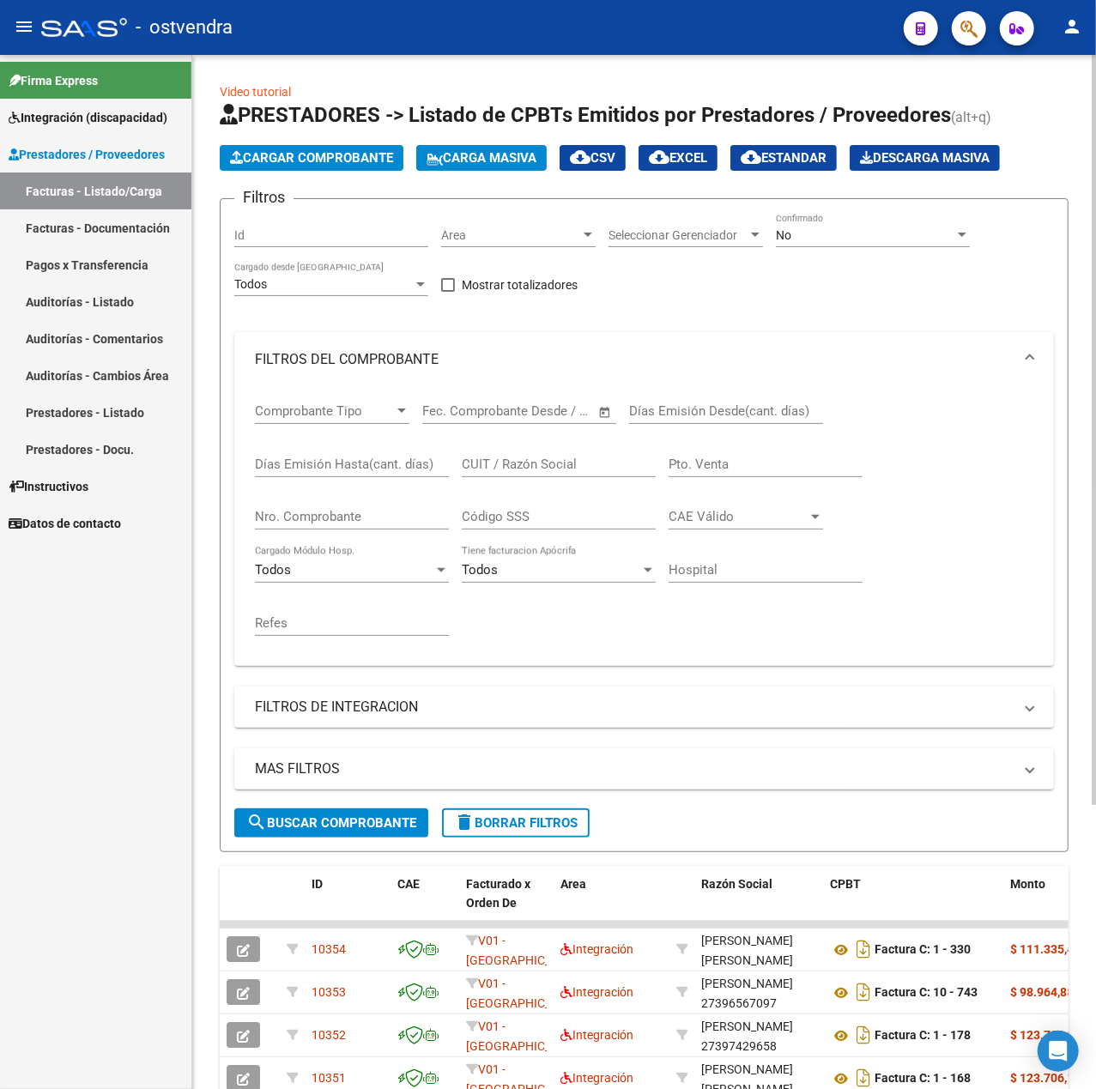
click at [330, 166] on button "Cargar Comprobante" at bounding box center [312, 158] width 184 height 26
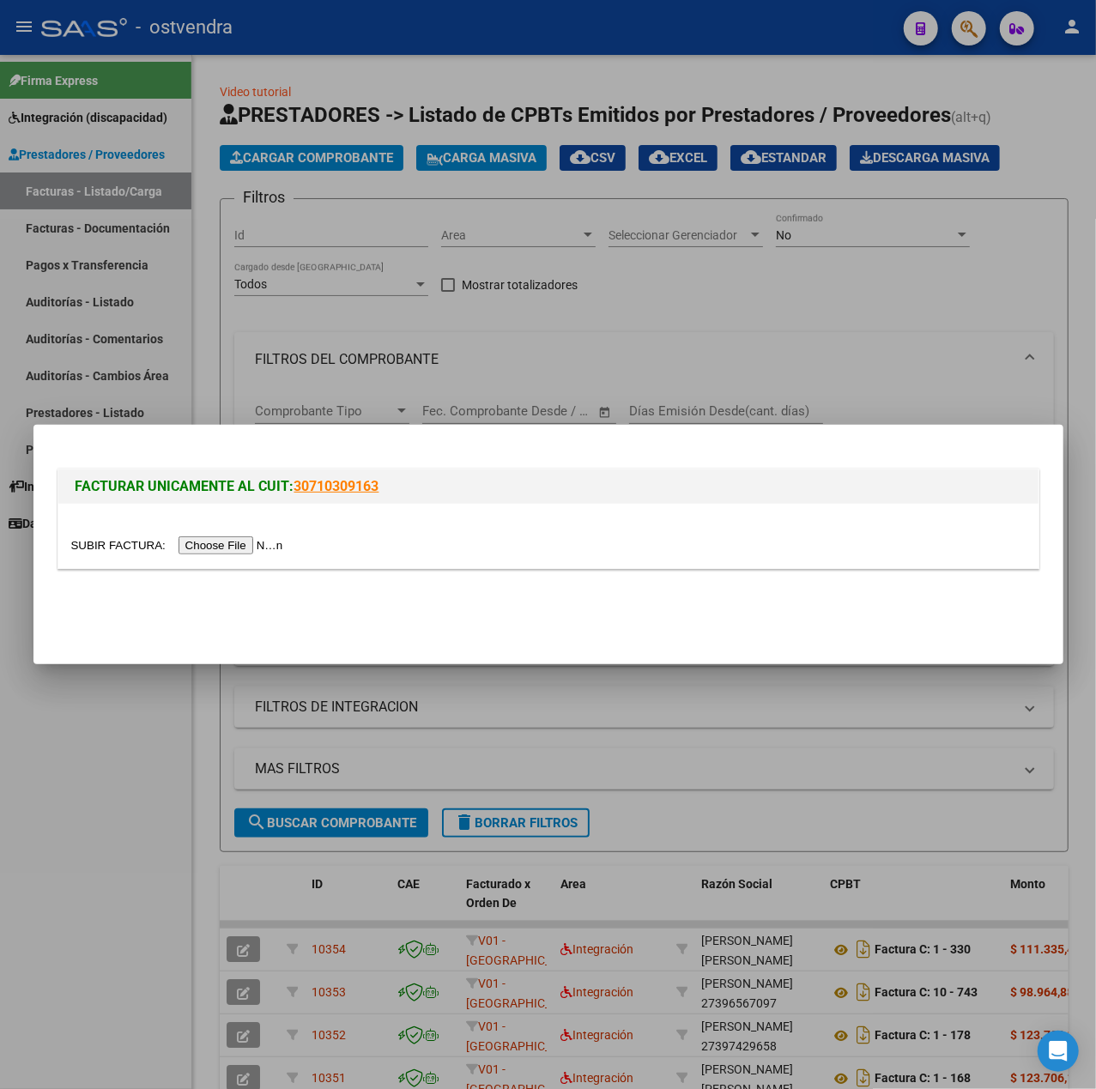
click at [204, 534] on div at bounding box center [548, 536] width 980 height 64
click at [217, 541] on input "file" at bounding box center [179, 545] width 217 height 18
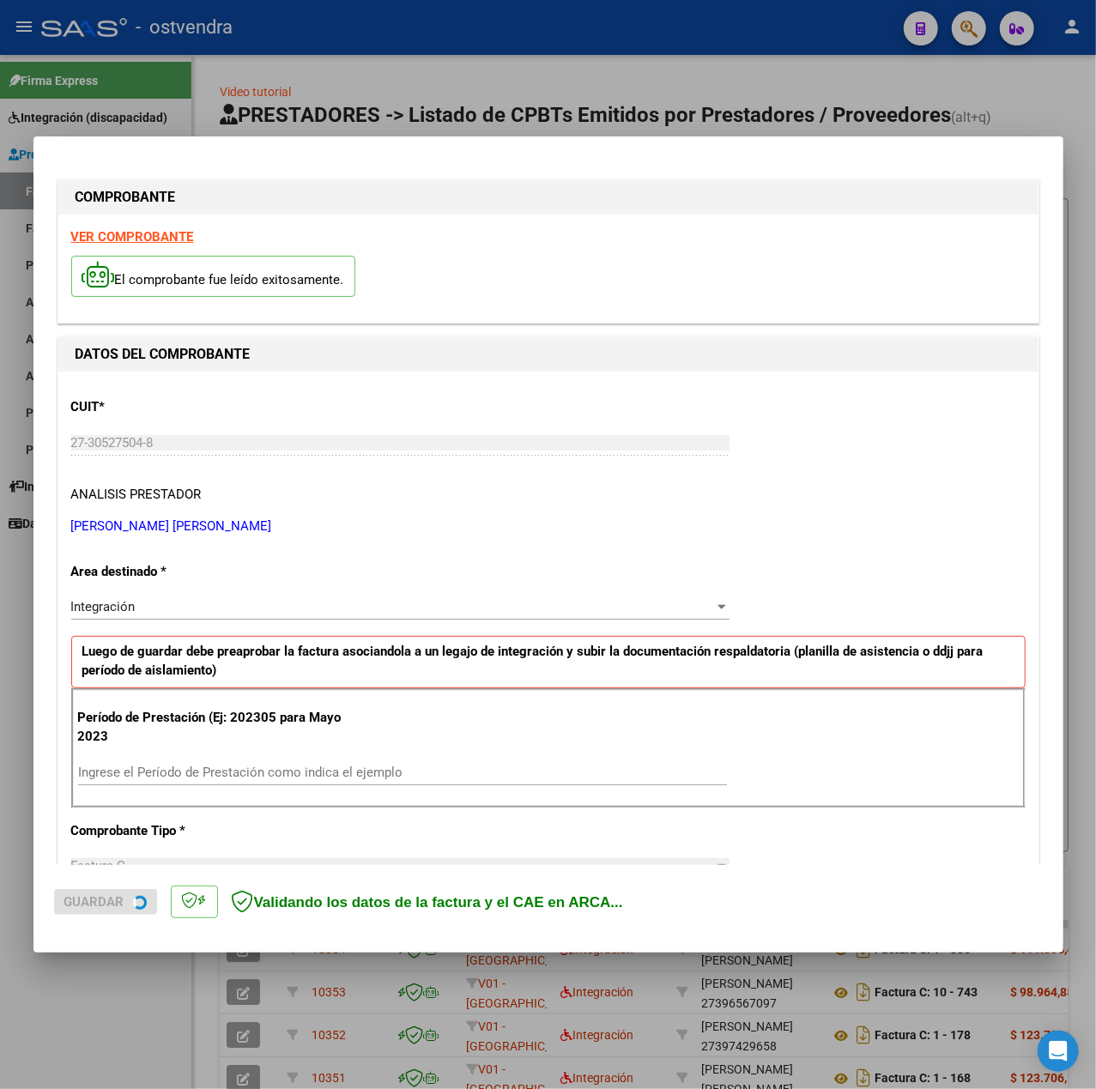
click at [176, 237] on strong "VER COMPROBANTE" at bounding box center [132, 236] width 123 height 15
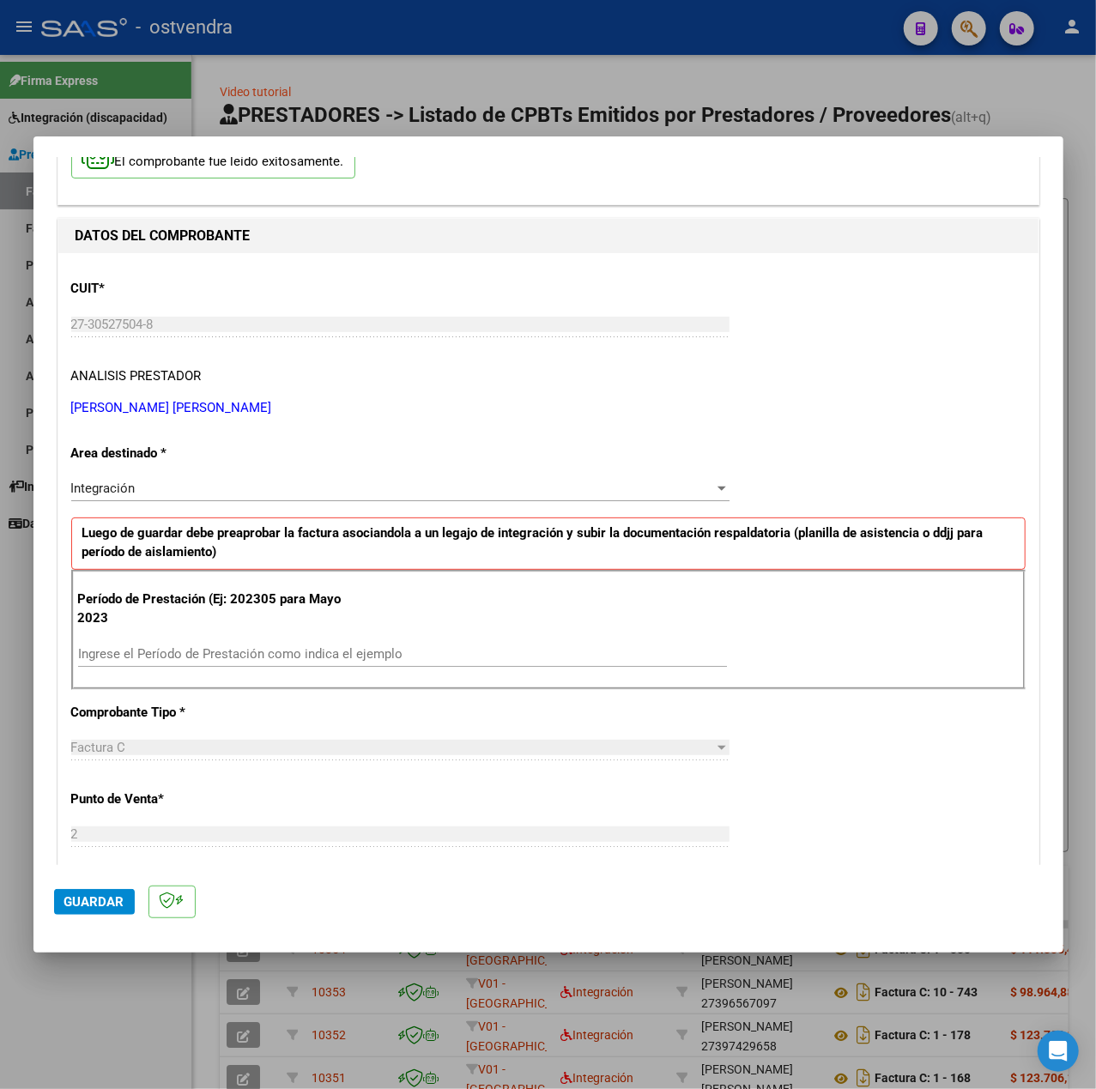
scroll to position [228, 0]
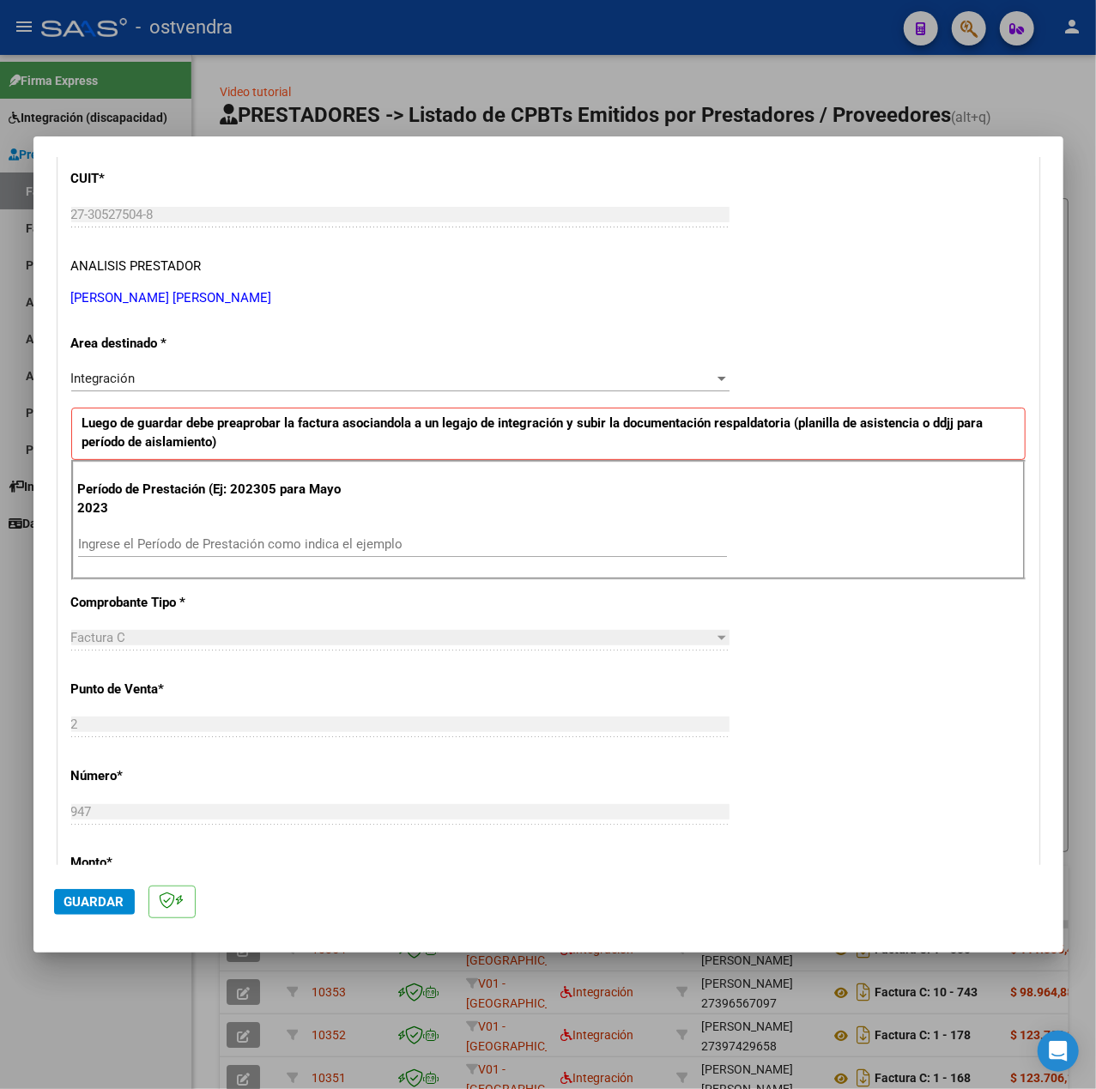
click at [279, 547] on input "Ingrese el Período de Prestación como indica el ejemplo" at bounding box center [402, 543] width 649 height 15
type input "202507"
click at [867, 700] on div "CUIT * 27-30527504-8 Ingresar CUIT ANALISIS PRESTADOR NAVARRO NURIA ELINA ARCA …" at bounding box center [548, 788] width 980 height 1291
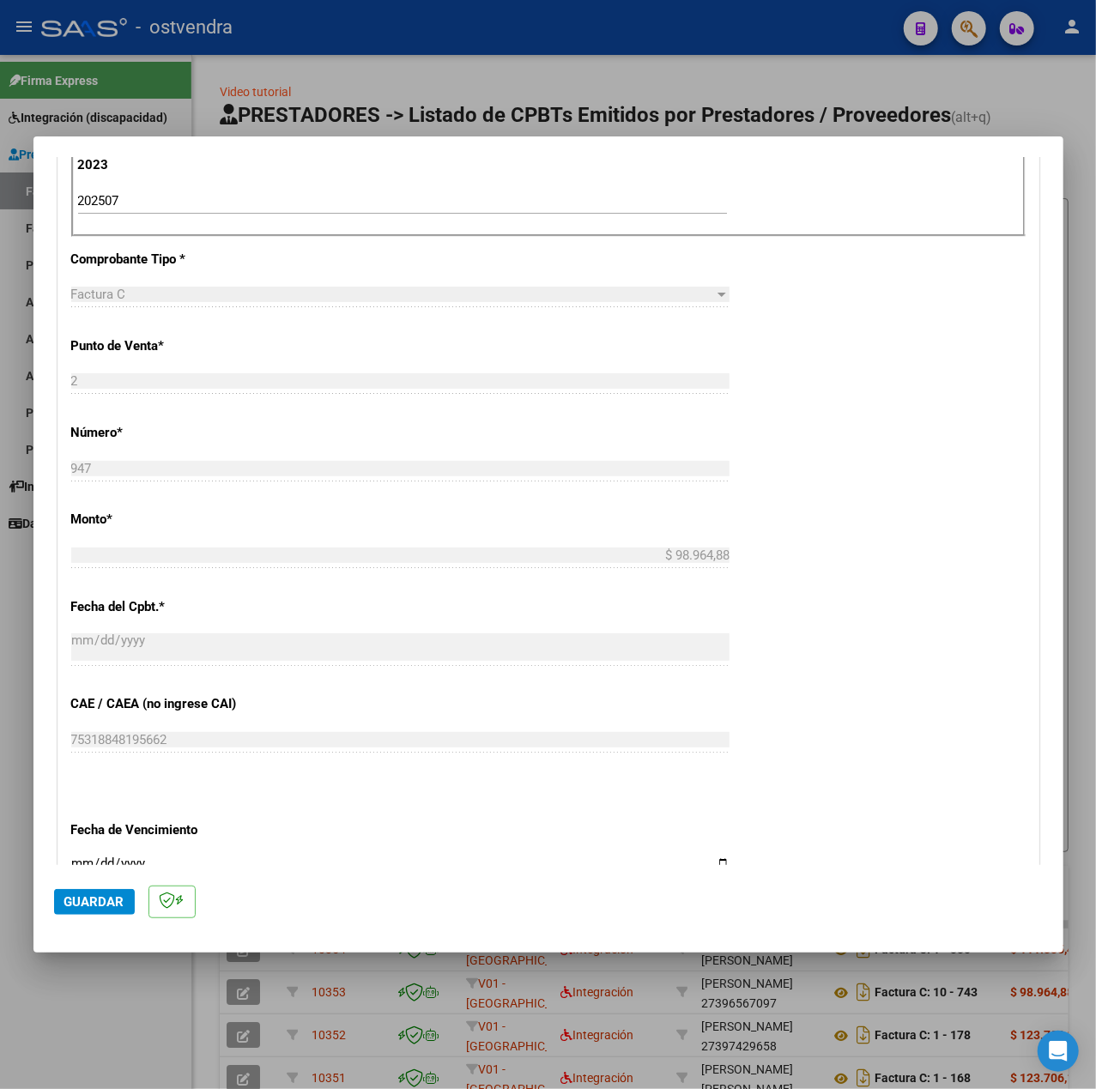
scroll to position [858, 0]
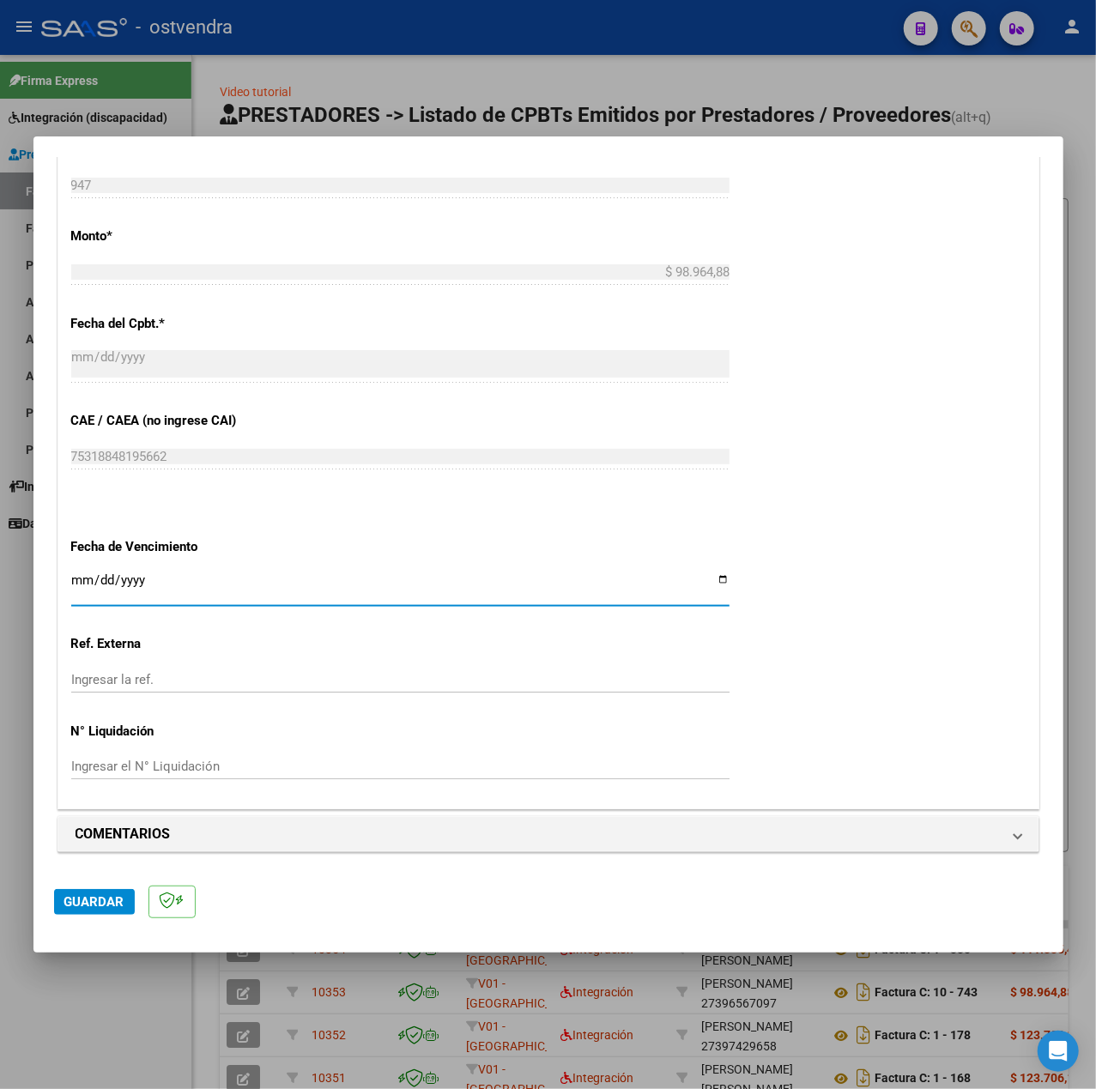
click at [80, 581] on input "Ingresar la fecha" at bounding box center [400, 586] width 658 height 27
type input "[DATE]"
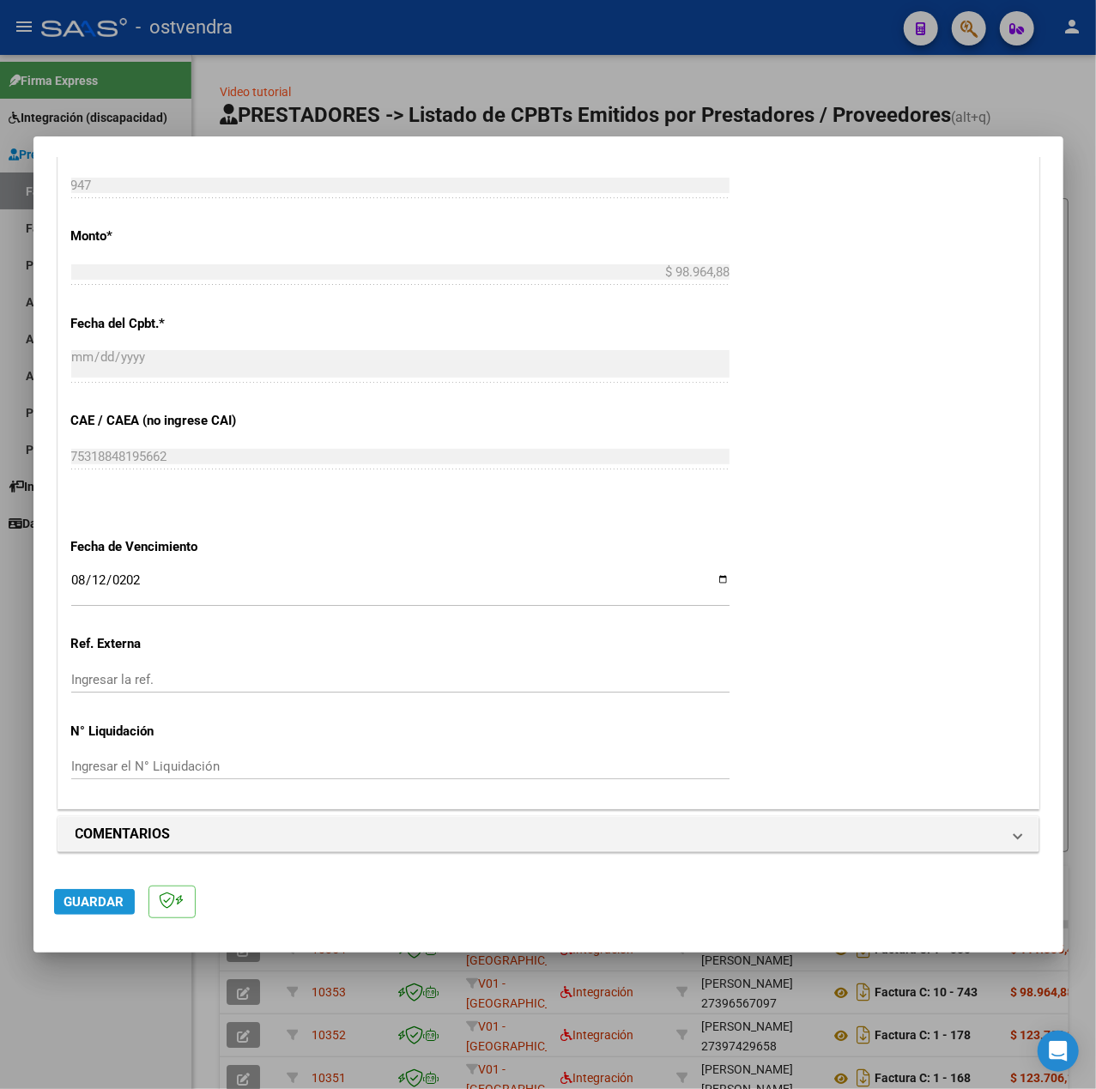
click at [70, 904] on span "Guardar" at bounding box center [94, 901] width 60 height 15
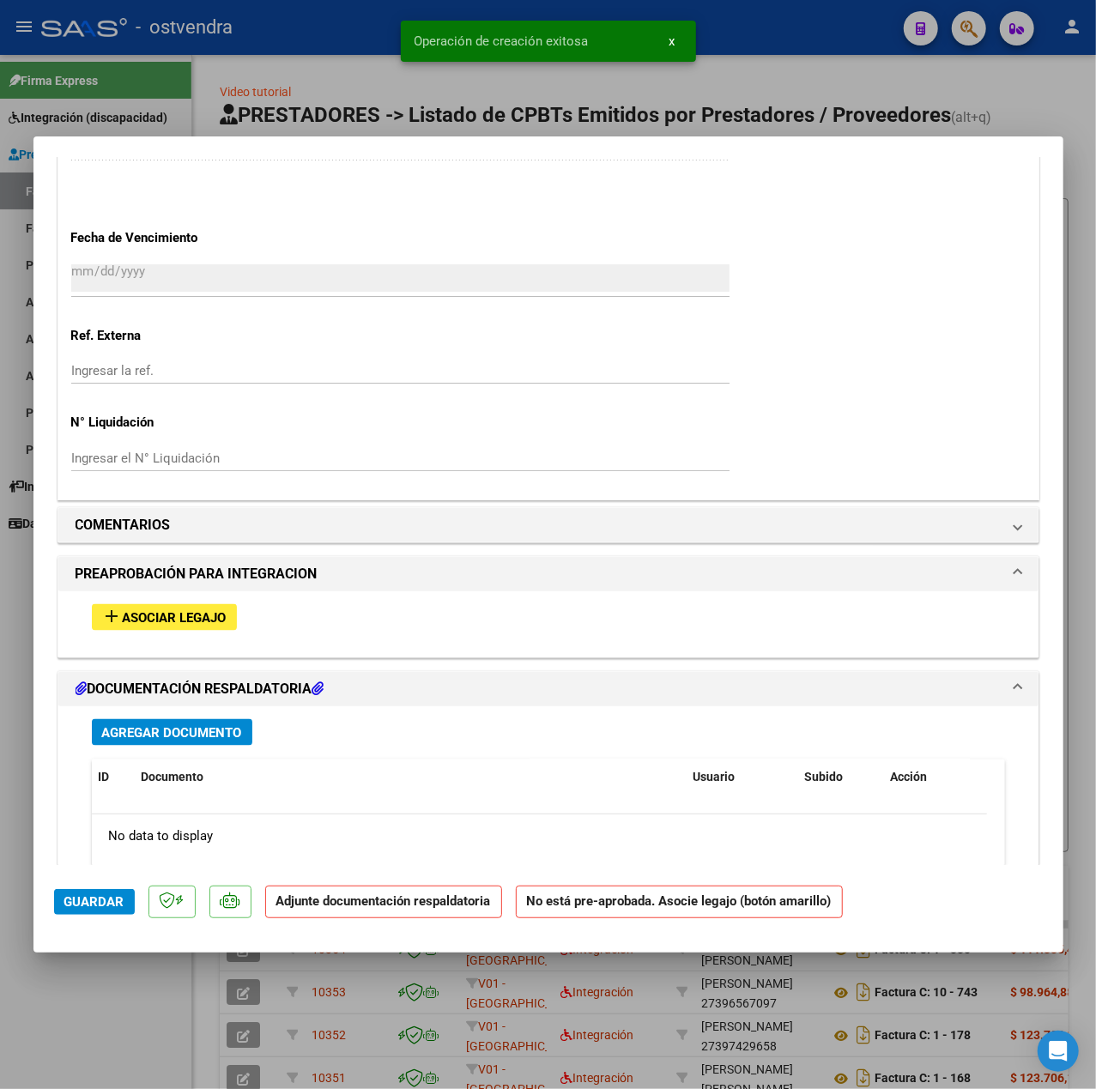
scroll to position [1258, 0]
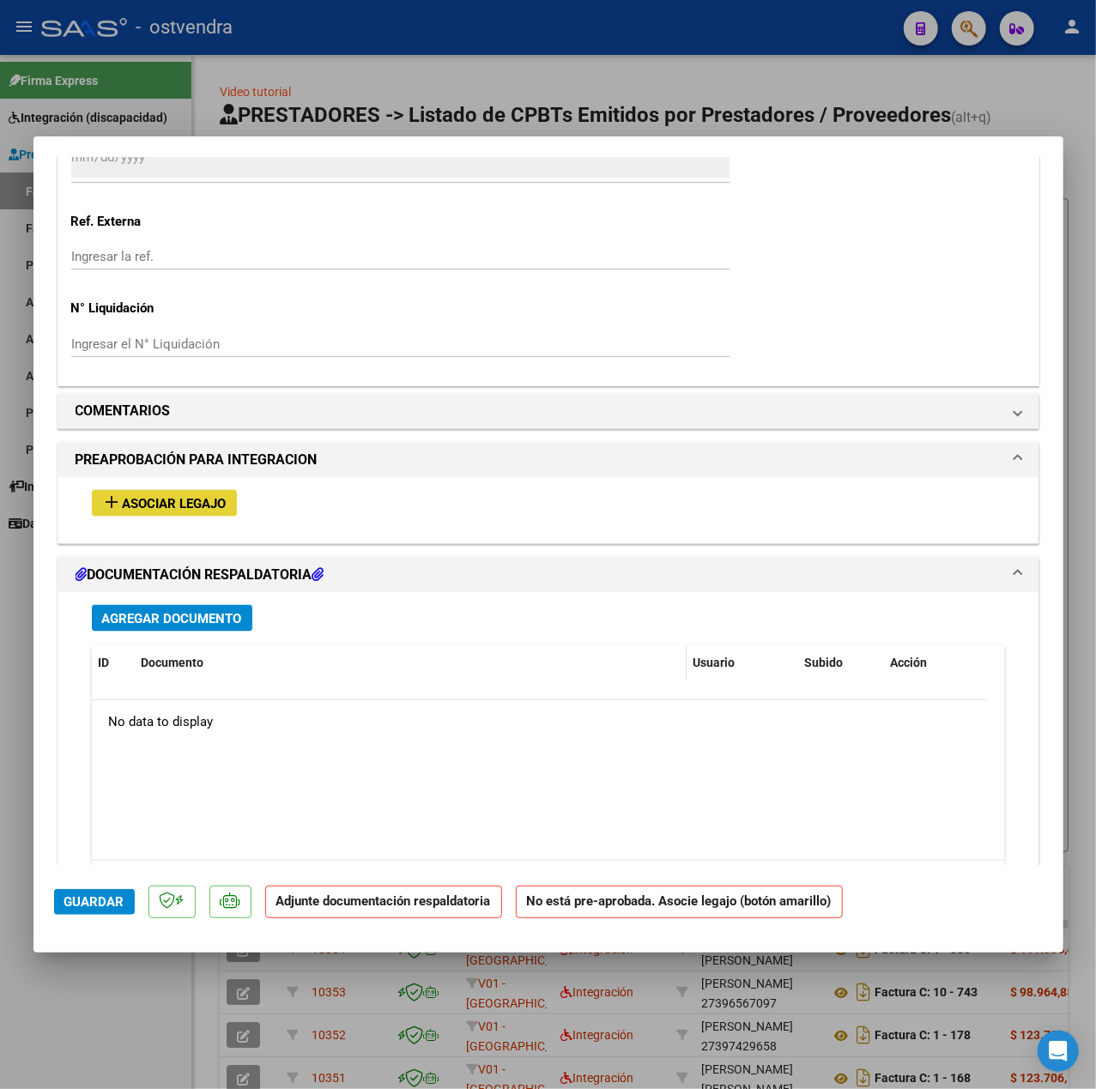
click at [187, 502] on span "Asociar Legajo" at bounding box center [175, 503] width 104 height 15
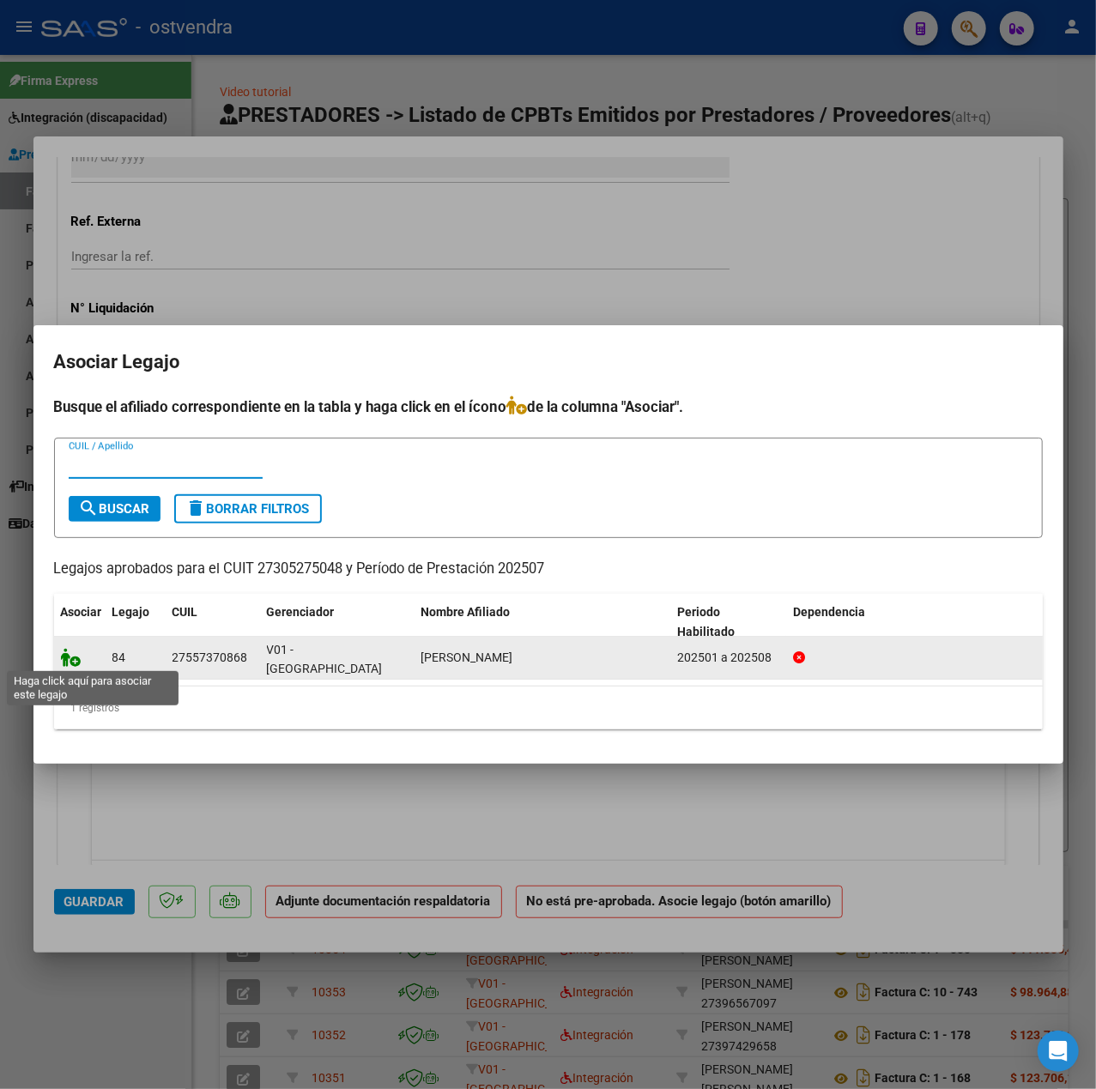
click at [70, 657] on icon at bounding box center [71, 657] width 21 height 19
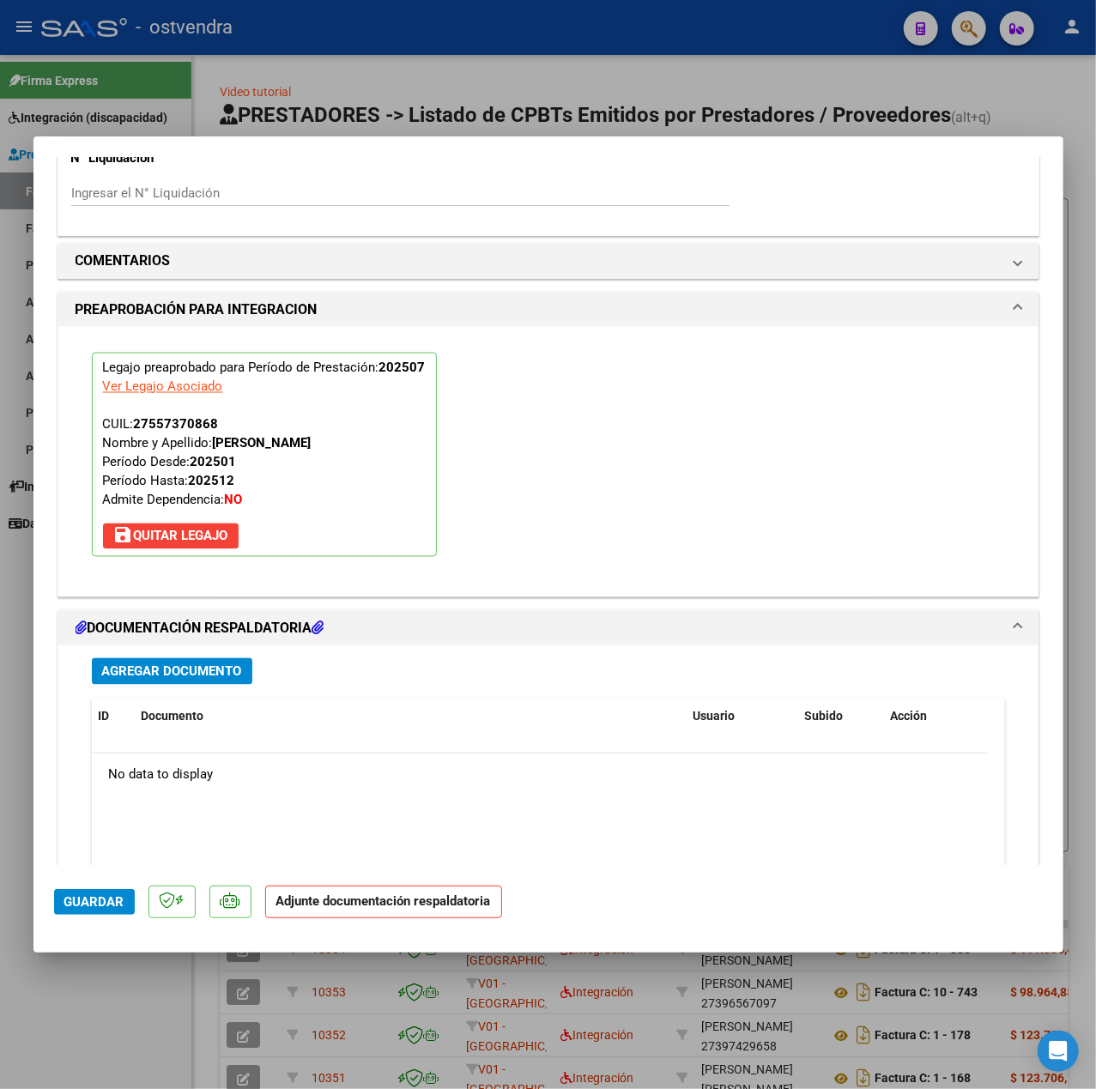
scroll to position [1532, 0]
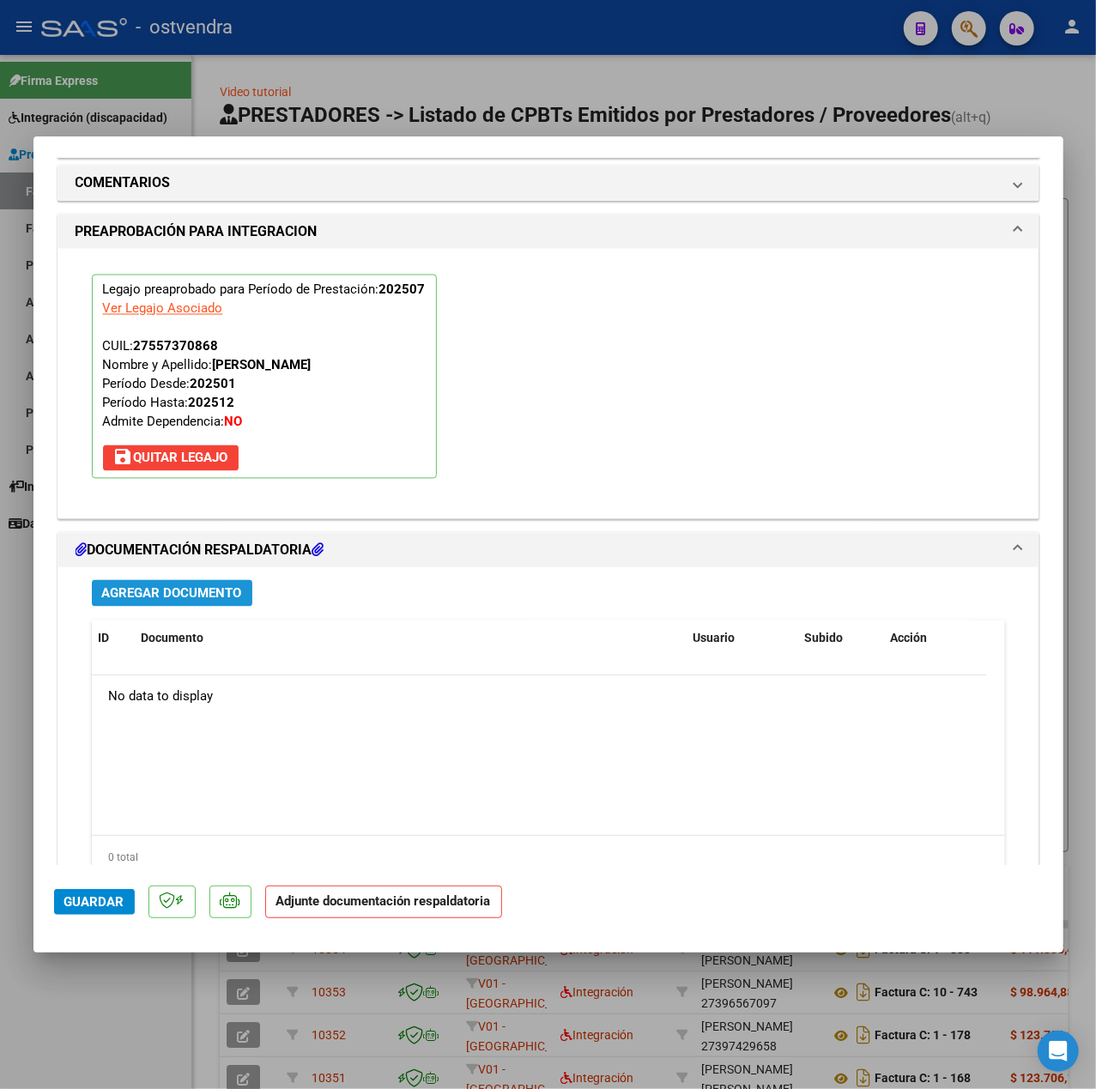
click at [227, 601] on span "Agregar Documento" at bounding box center [172, 593] width 140 height 15
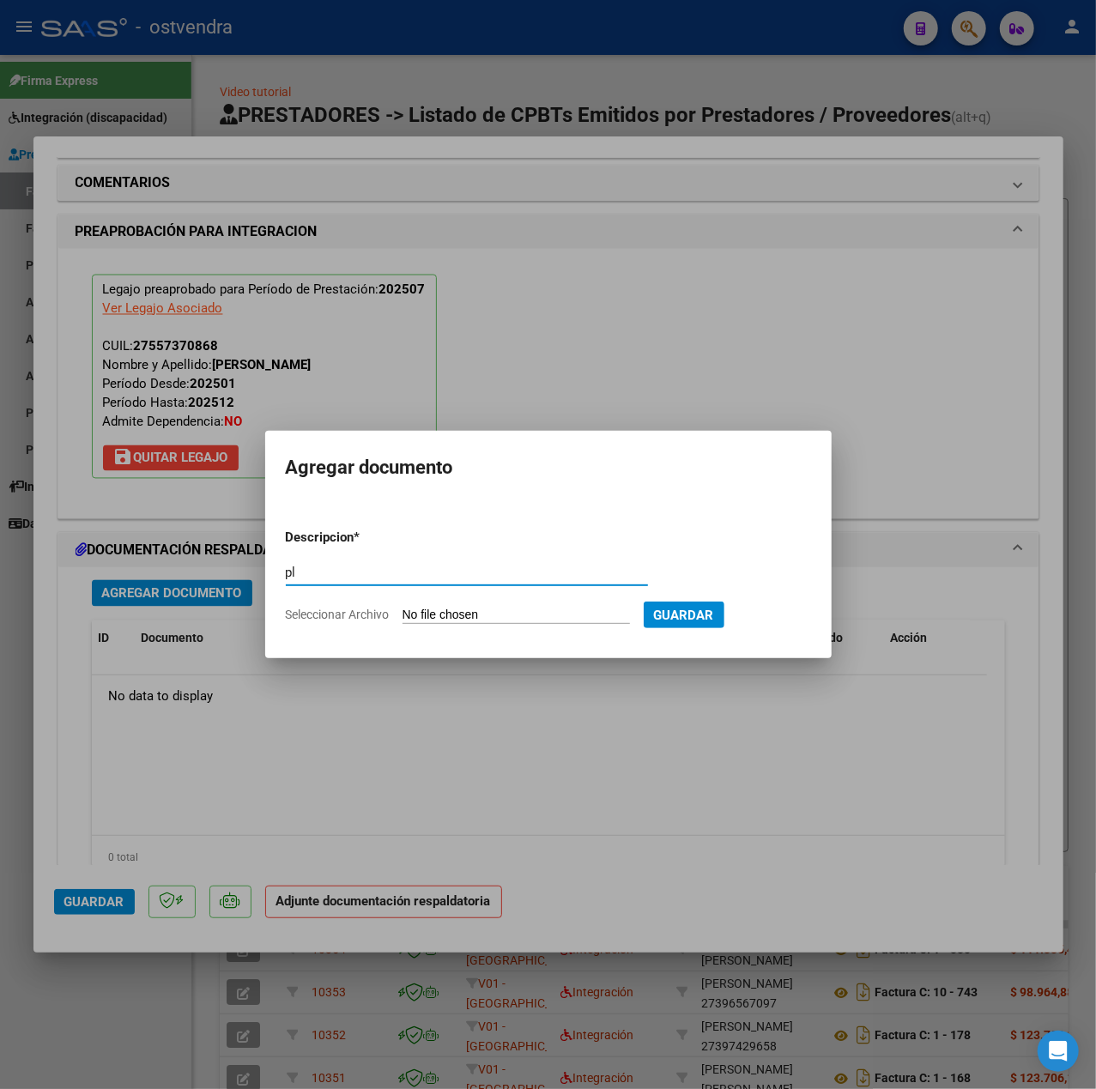
type input "pl"
click at [505, 614] on input "Seleccionar Archivo" at bounding box center [515, 616] width 227 height 16
type input "C:\fakepath\asist malena jul25 - Nuria Navarro.pdf"
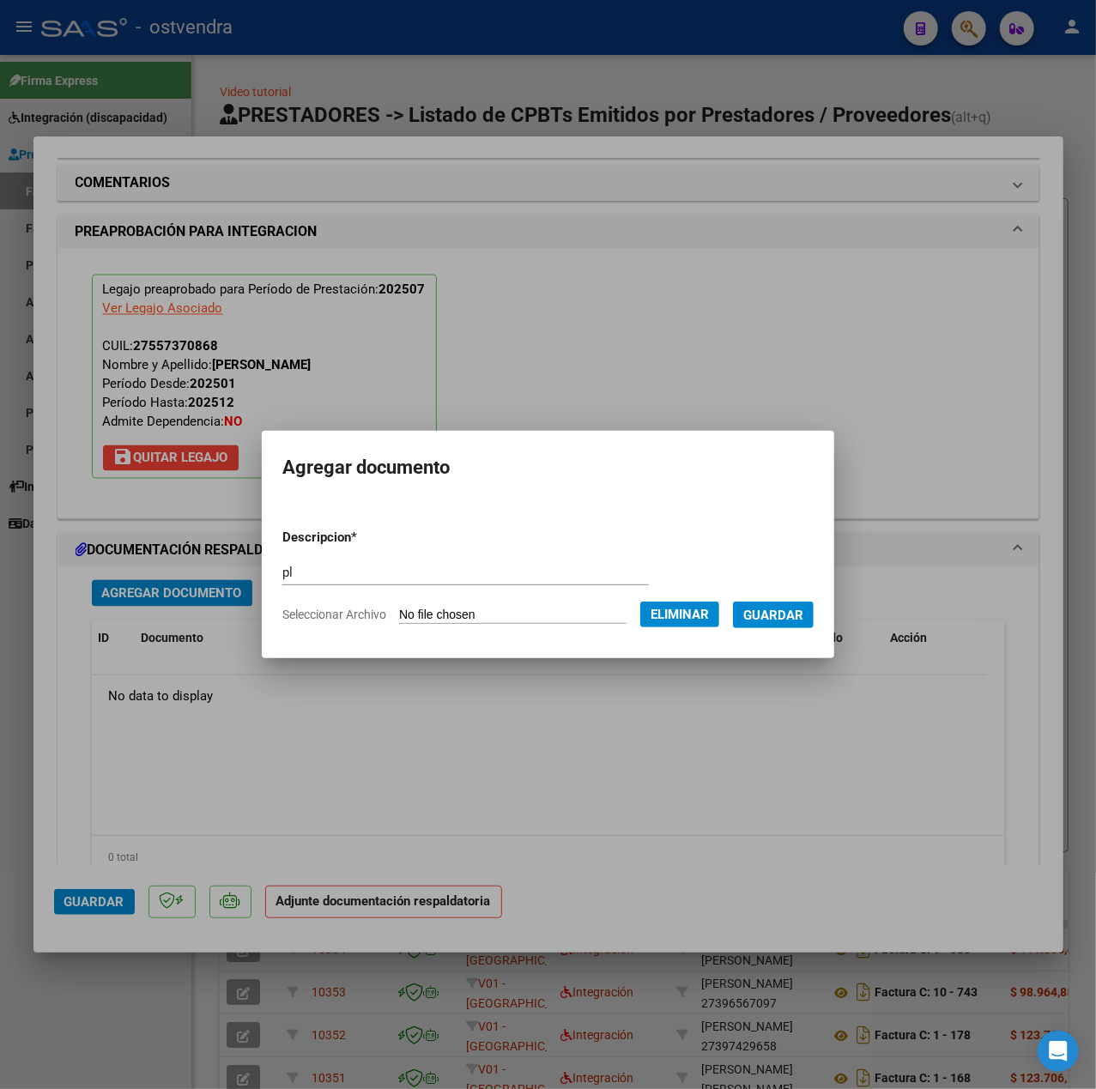
click at [800, 621] on span "Guardar" at bounding box center [773, 615] width 60 height 15
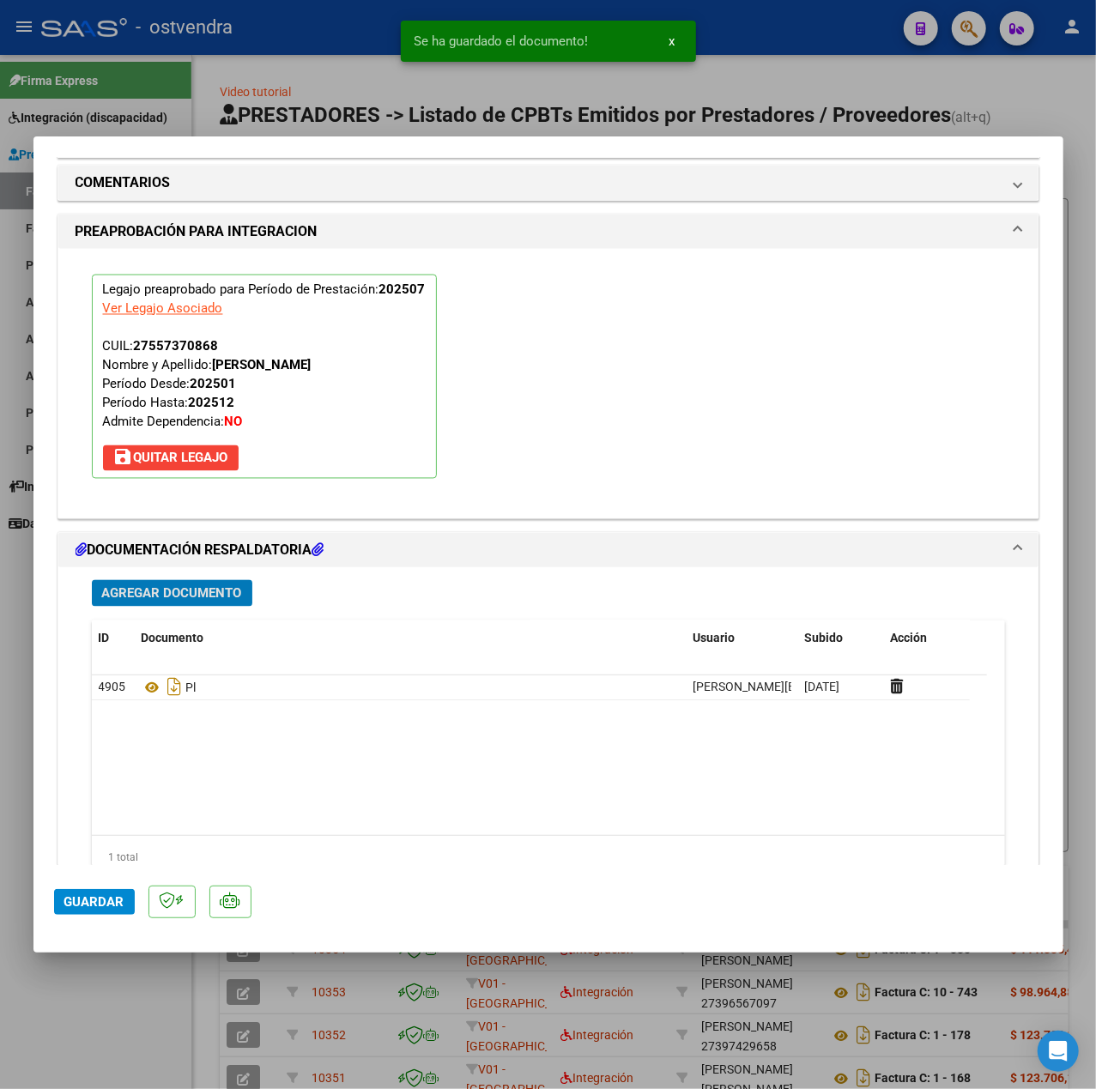
drag, startPoint x: 79, startPoint y: 900, endPoint x: 89, endPoint y: 900, distance: 10.3
click at [81, 900] on span "Guardar" at bounding box center [94, 901] width 60 height 15
click at [80, 1009] on div at bounding box center [548, 544] width 1096 height 1089
type input "$ 0,00"
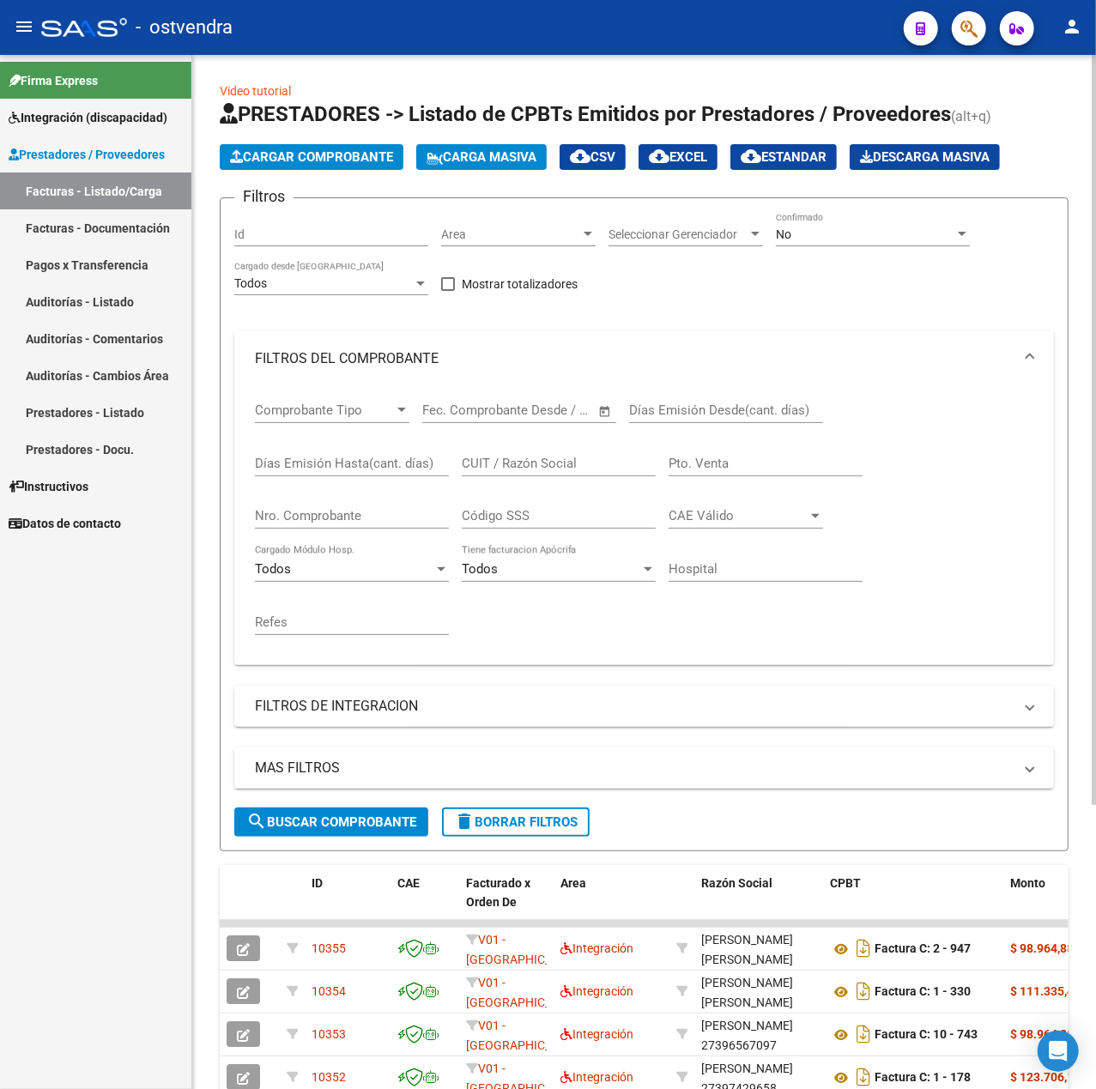
scroll to position [0, 0]
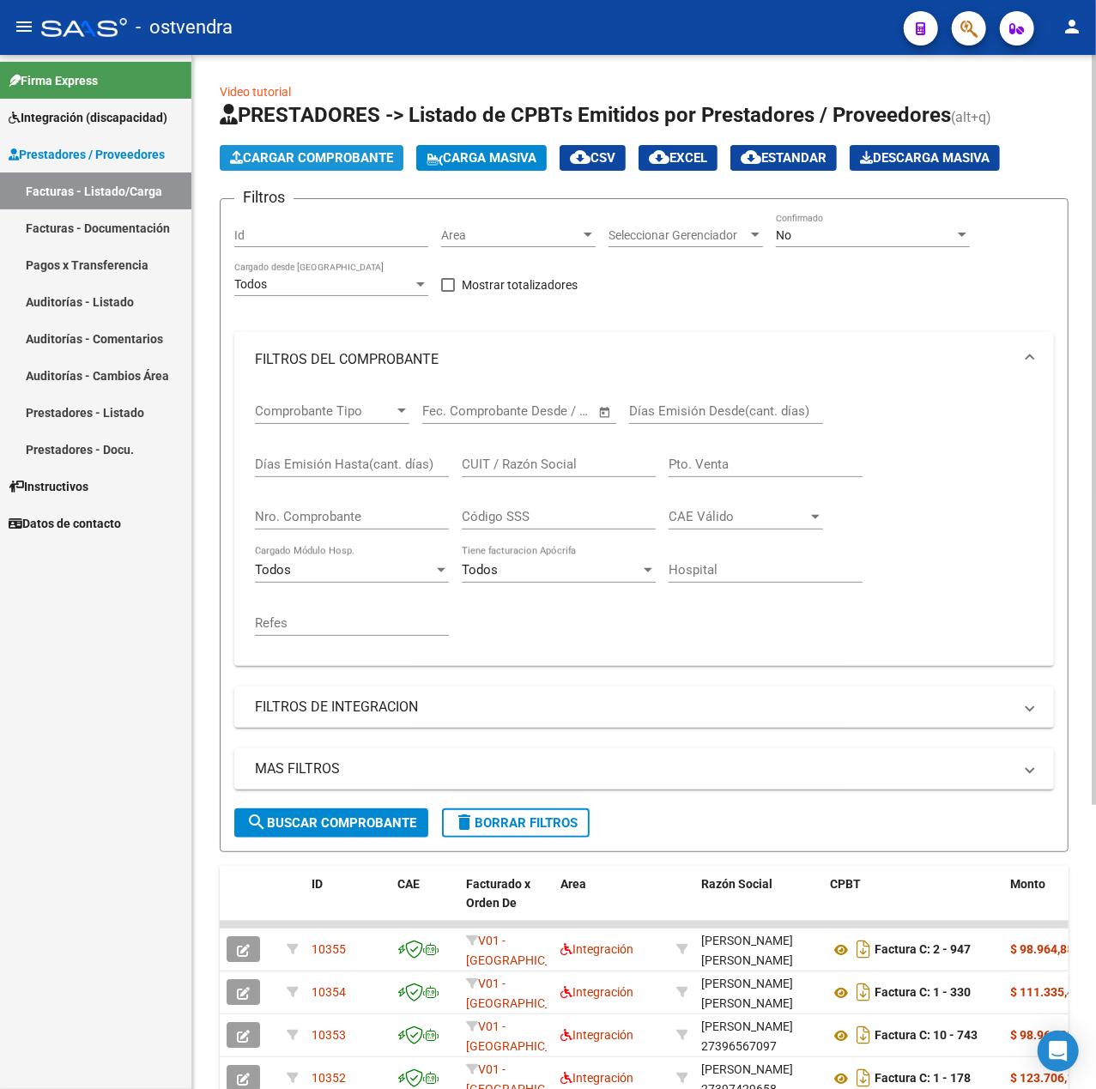
click at [342, 155] on span "Cargar Comprobante" at bounding box center [311, 157] width 163 height 15
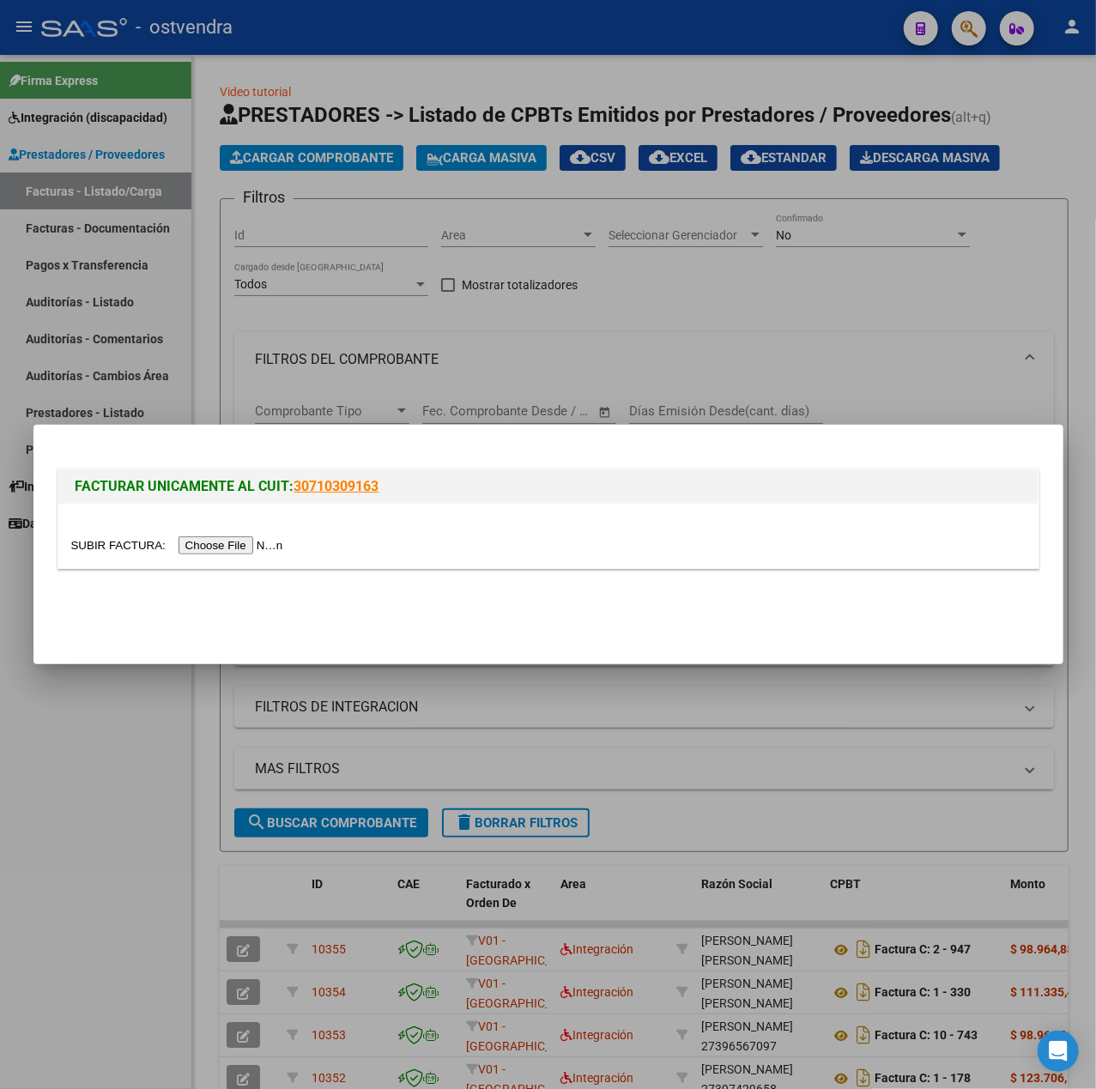
click at [201, 551] on input "file" at bounding box center [179, 545] width 217 height 18
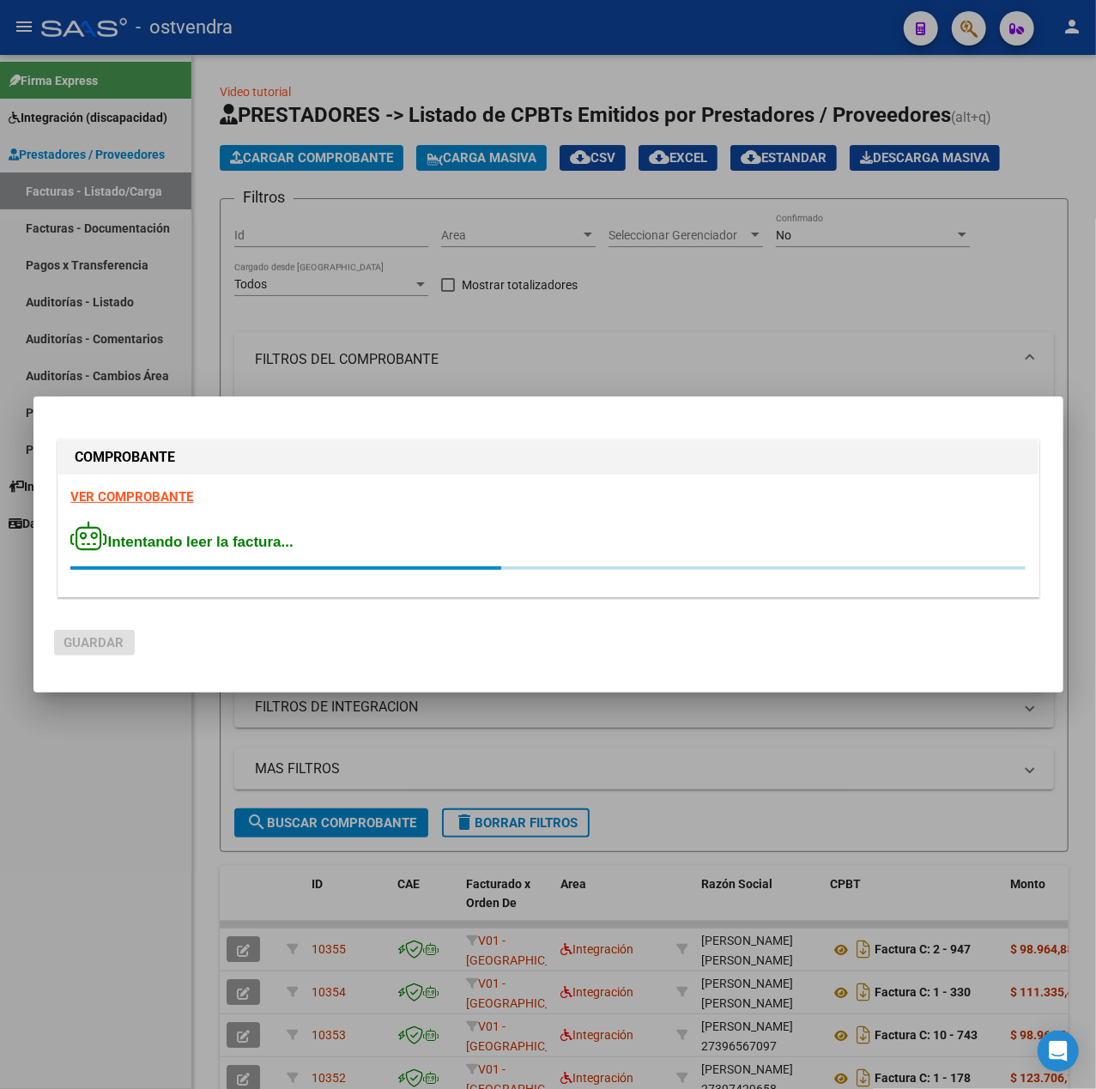
click at [142, 505] on div "VER COMPROBANTE Intentando leer la factura..." at bounding box center [548, 536] width 980 height 122
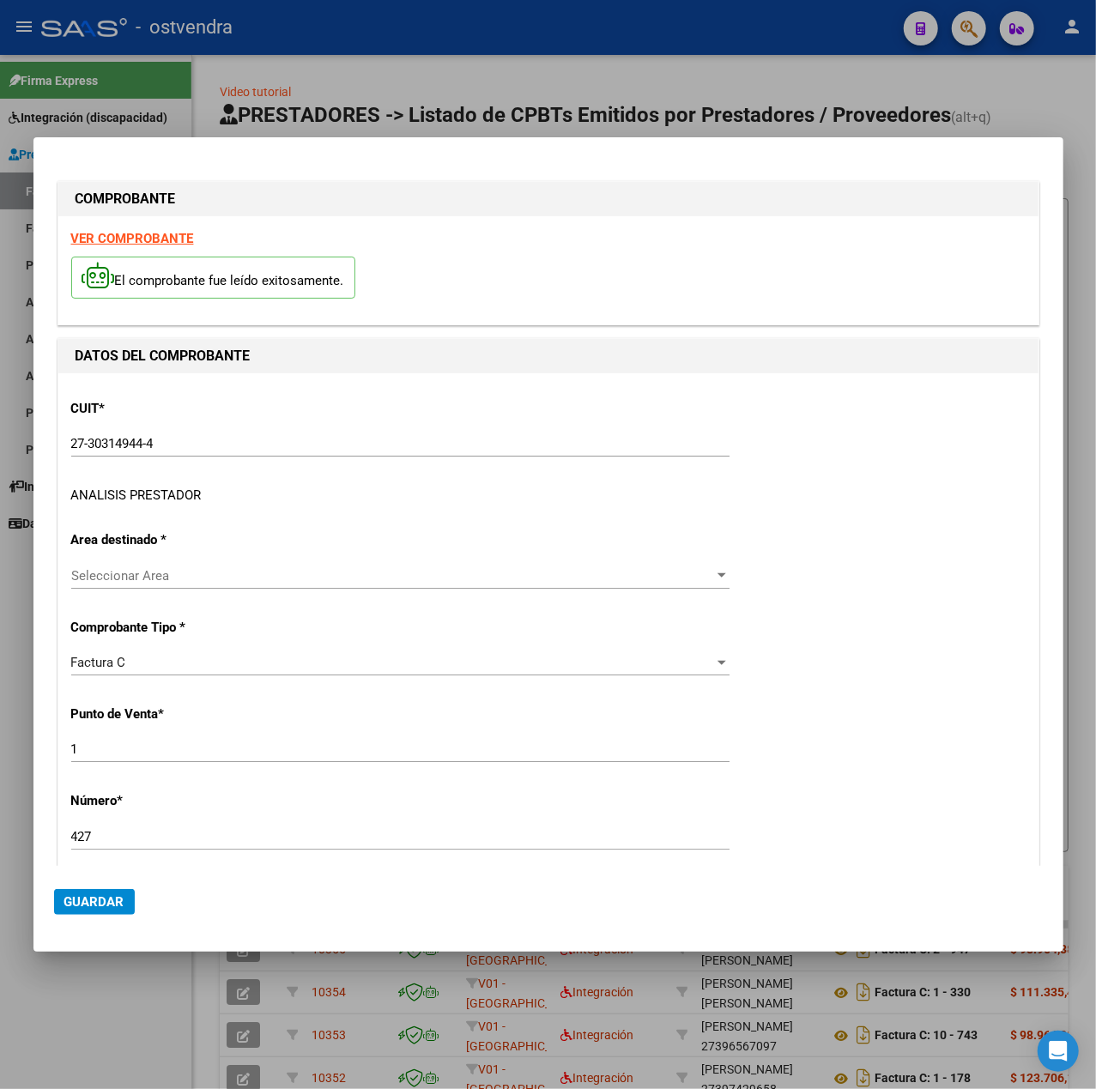
click at [135, 502] on div "ANALISIS PRESTADOR" at bounding box center [136, 496] width 130 height 20
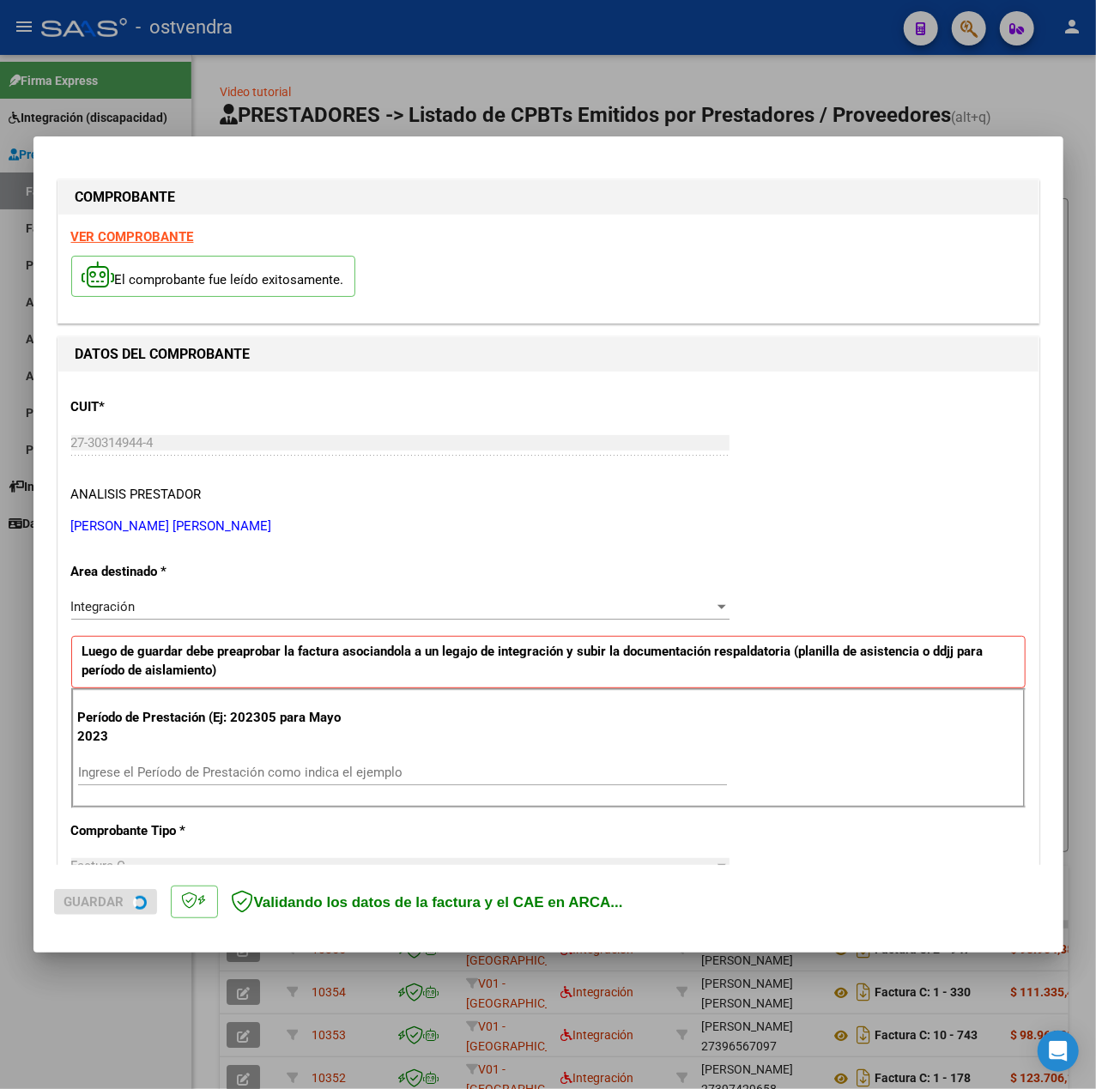
click at [110, 234] on strong "VER COMPROBANTE" at bounding box center [132, 236] width 123 height 15
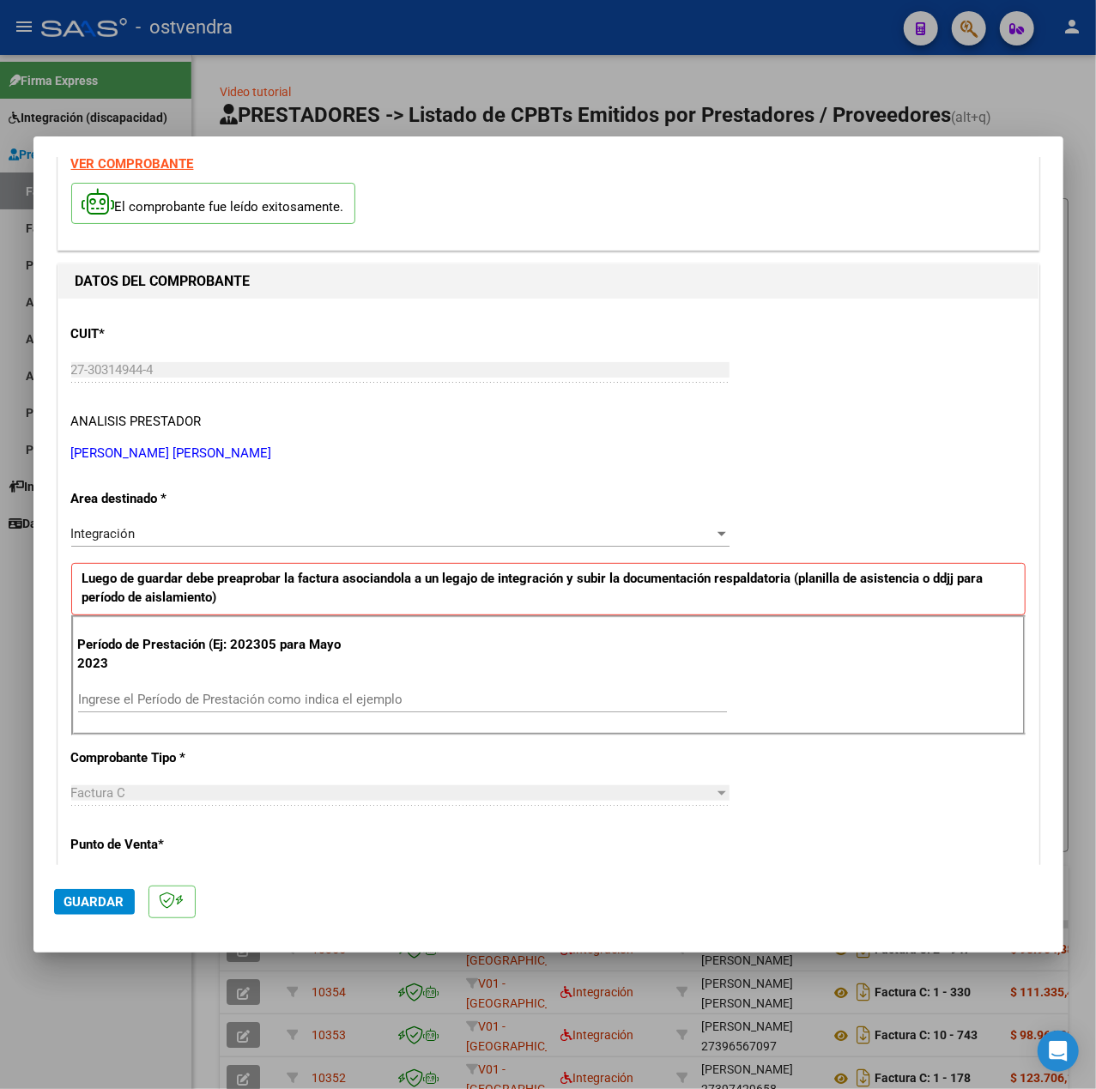
scroll to position [114, 0]
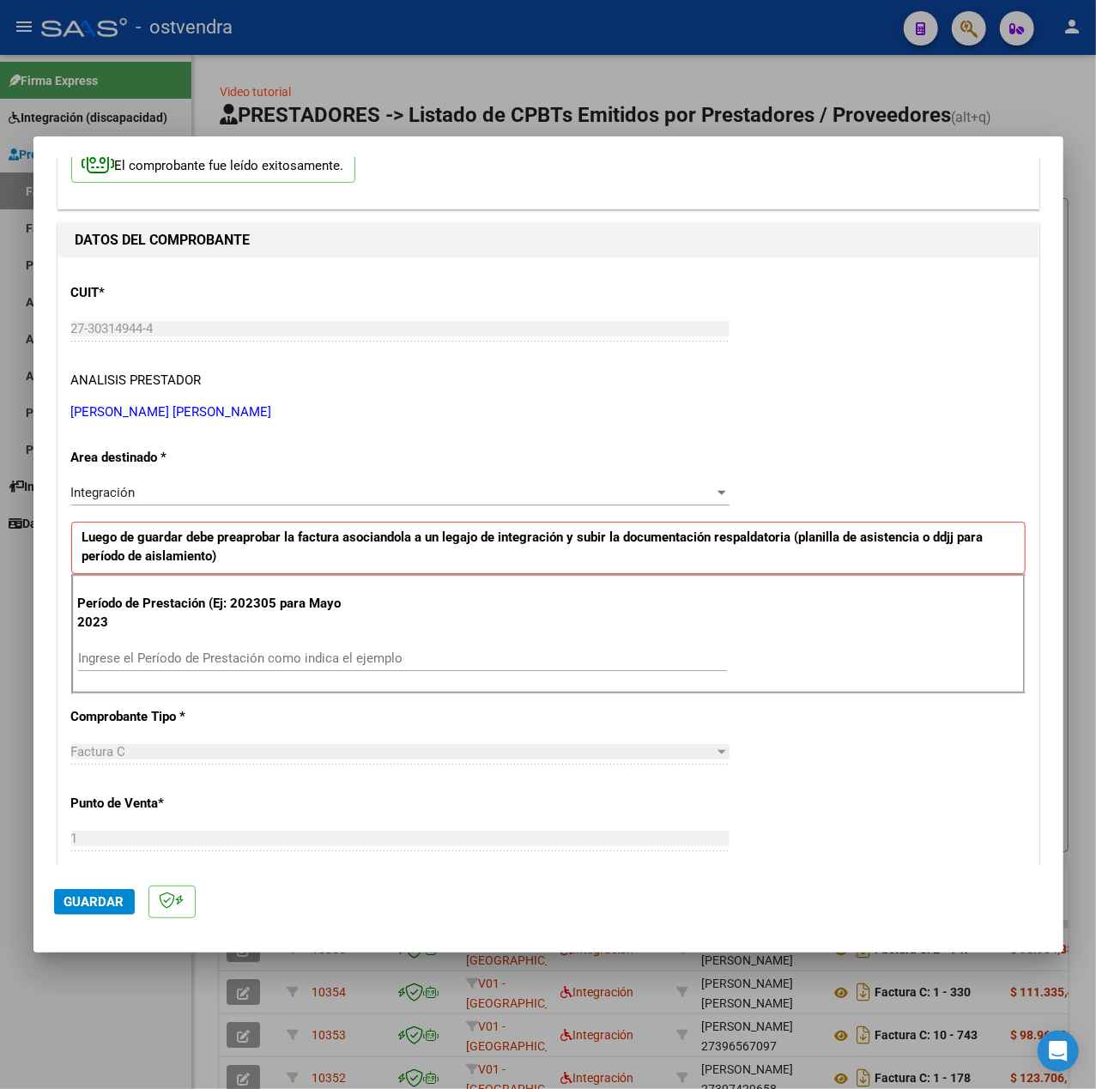
click at [206, 652] on input "Ingrese el Período de Prestación como indica el ejemplo" at bounding box center [402, 657] width 649 height 15
type input "202507"
click at [762, 753] on div "CUIT * 27-30314944-4 Ingresar CUIT ANALISIS PRESTADOR RODRIGUEZ MARIA LUCRECIA …" at bounding box center [548, 902] width 980 height 1291
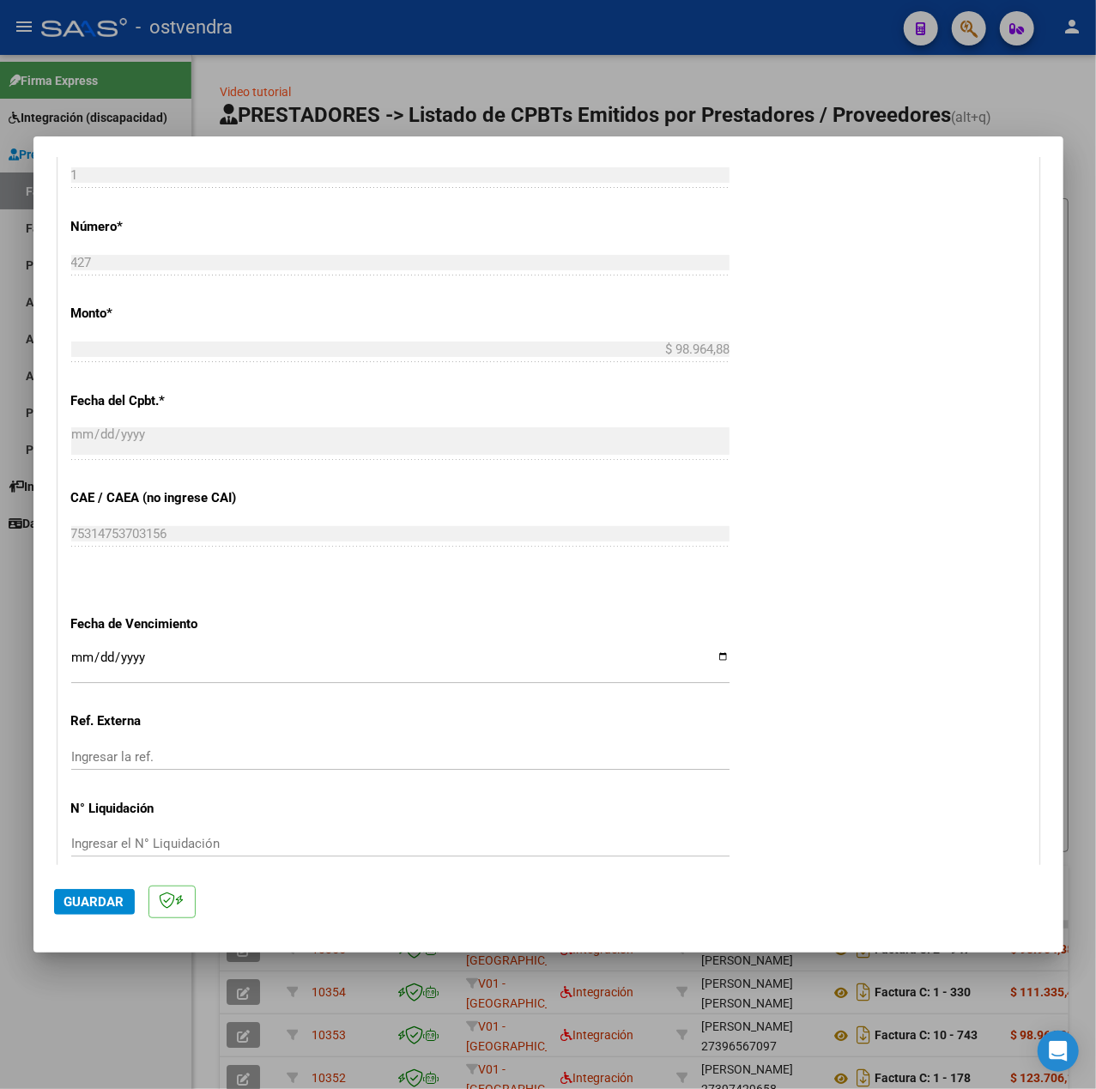
scroll to position [858, 0]
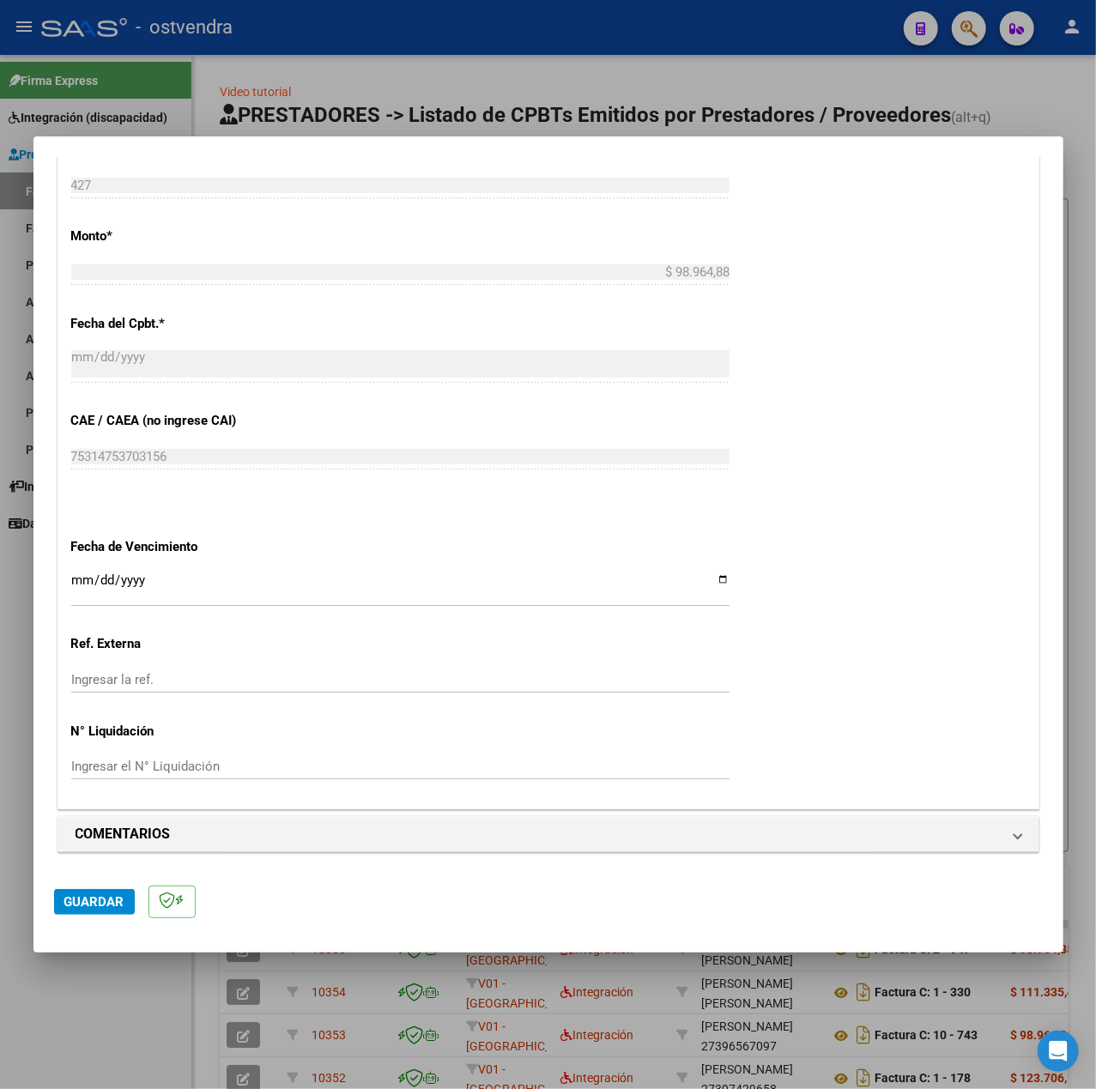
click at [76, 584] on input "Ingresar la fecha" at bounding box center [400, 586] width 658 height 27
type input "[DATE]"
click at [90, 899] on span "Guardar" at bounding box center [94, 901] width 60 height 15
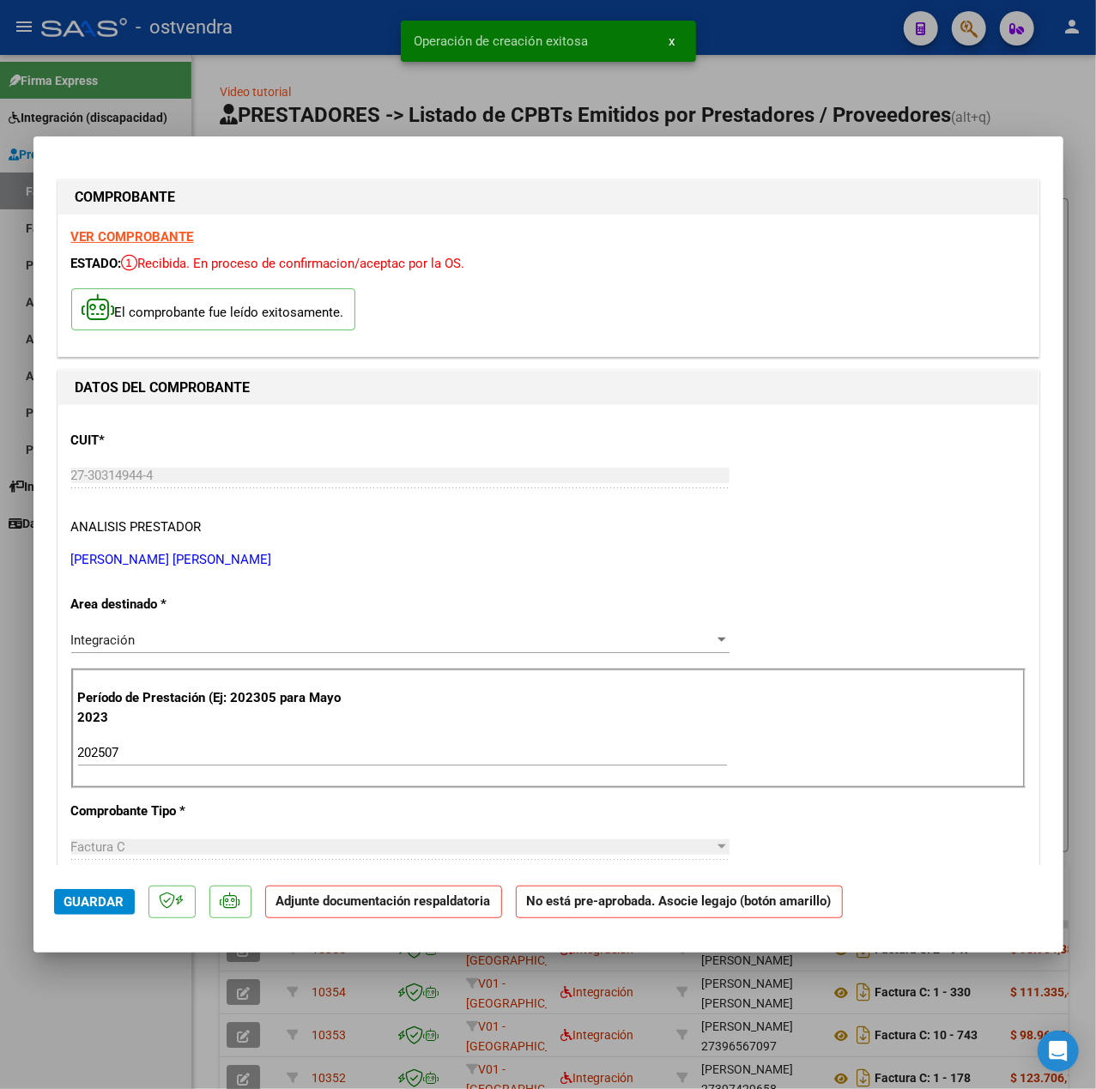
click at [76, 1003] on div at bounding box center [548, 544] width 1096 height 1089
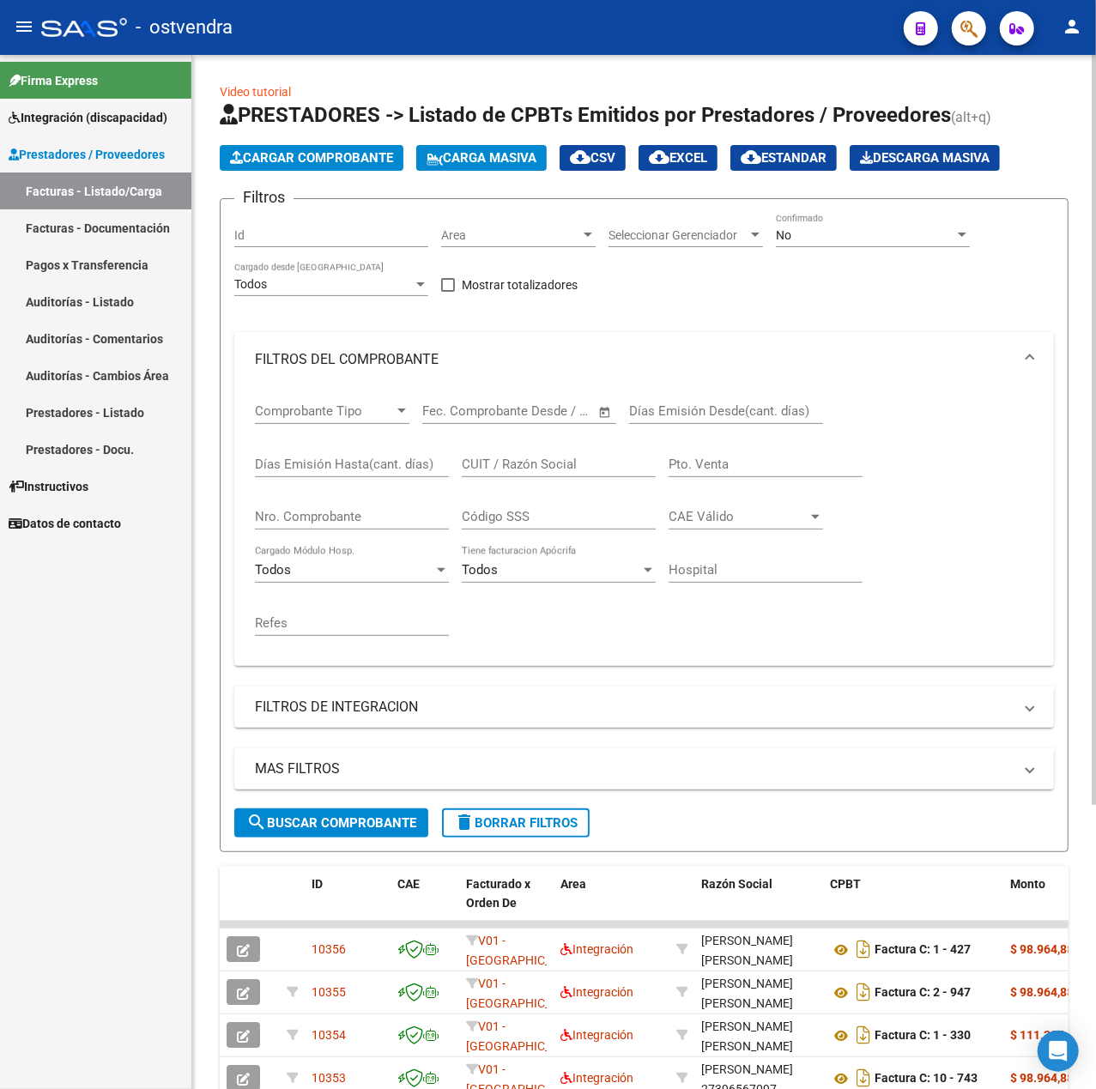
click at [297, 162] on span "Cargar Comprobante" at bounding box center [311, 157] width 163 height 15
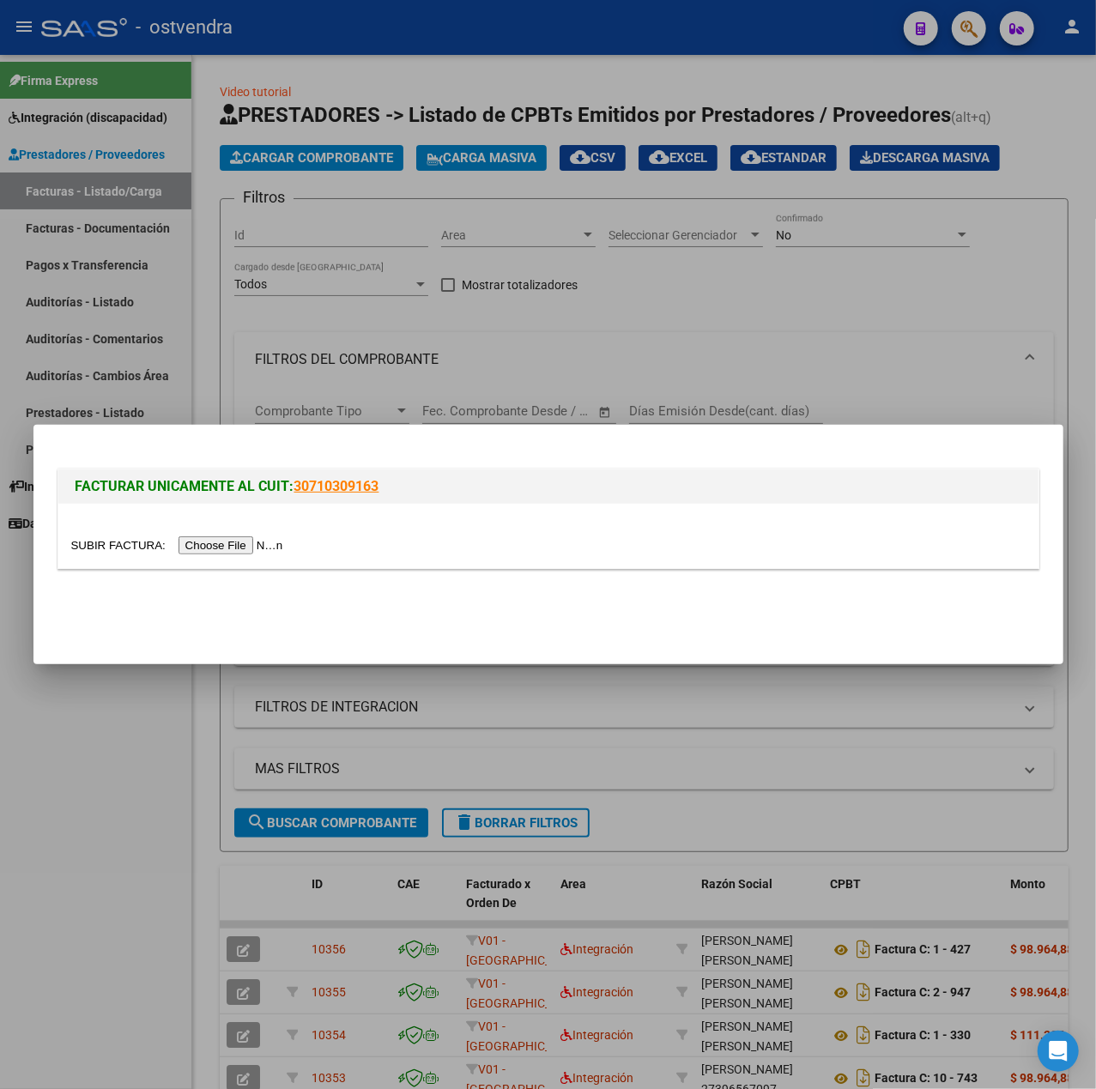
click at [262, 542] on input "file" at bounding box center [179, 545] width 217 height 18
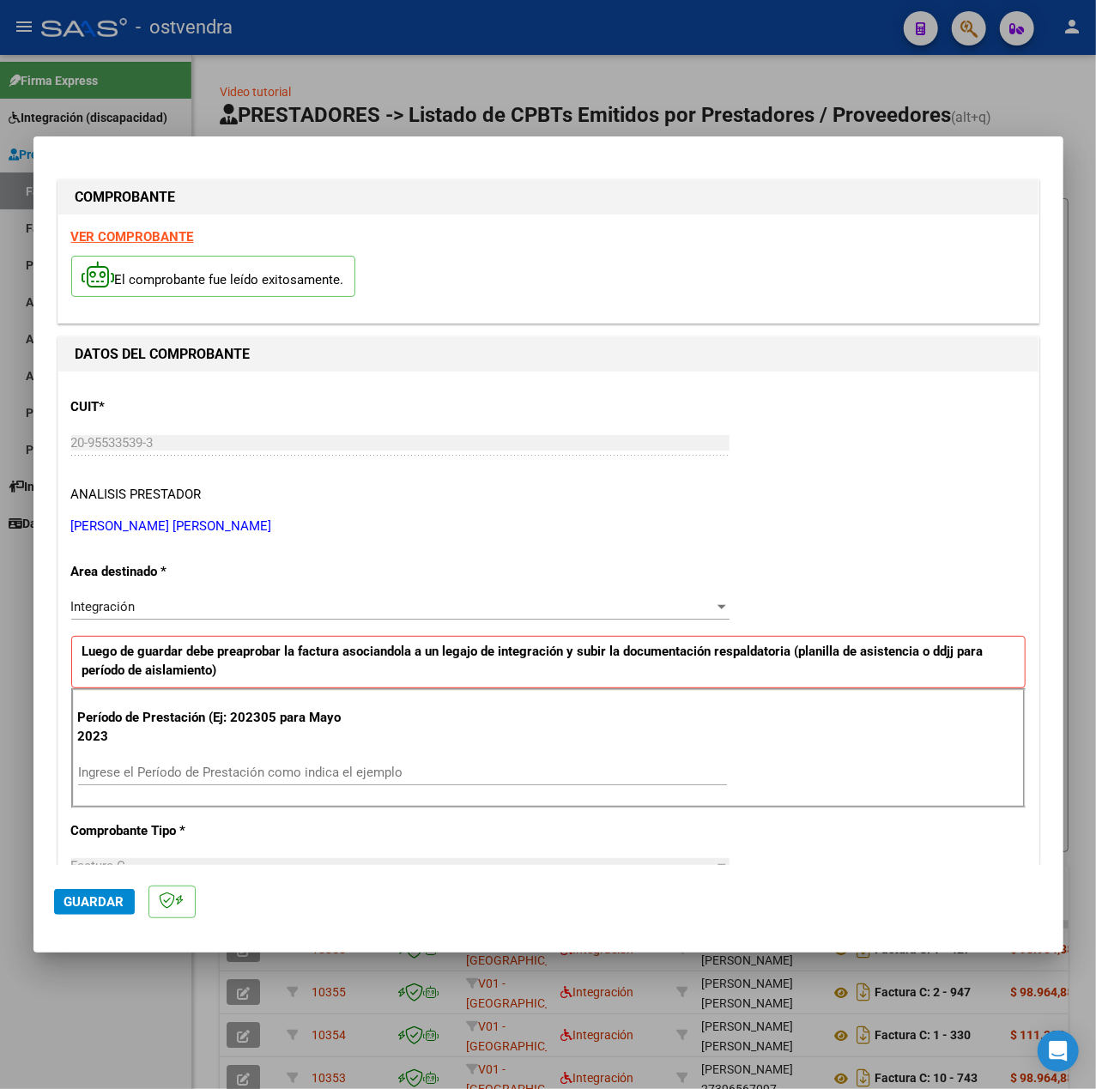
click at [172, 240] on strong "VER COMPROBANTE" at bounding box center [132, 236] width 123 height 15
click at [196, 766] on input "Ingrese el Período de Prestación como indica el ejemplo" at bounding box center [402, 772] width 649 height 15
click at [915, 565] on div "CUIT * 20-95533539-3 Ingresar CUIT ANALISIS PRESTADOR BORGES PEREZ ALEJANDRO JO…" at bounding box center [548, 1017] width 980 height 1291
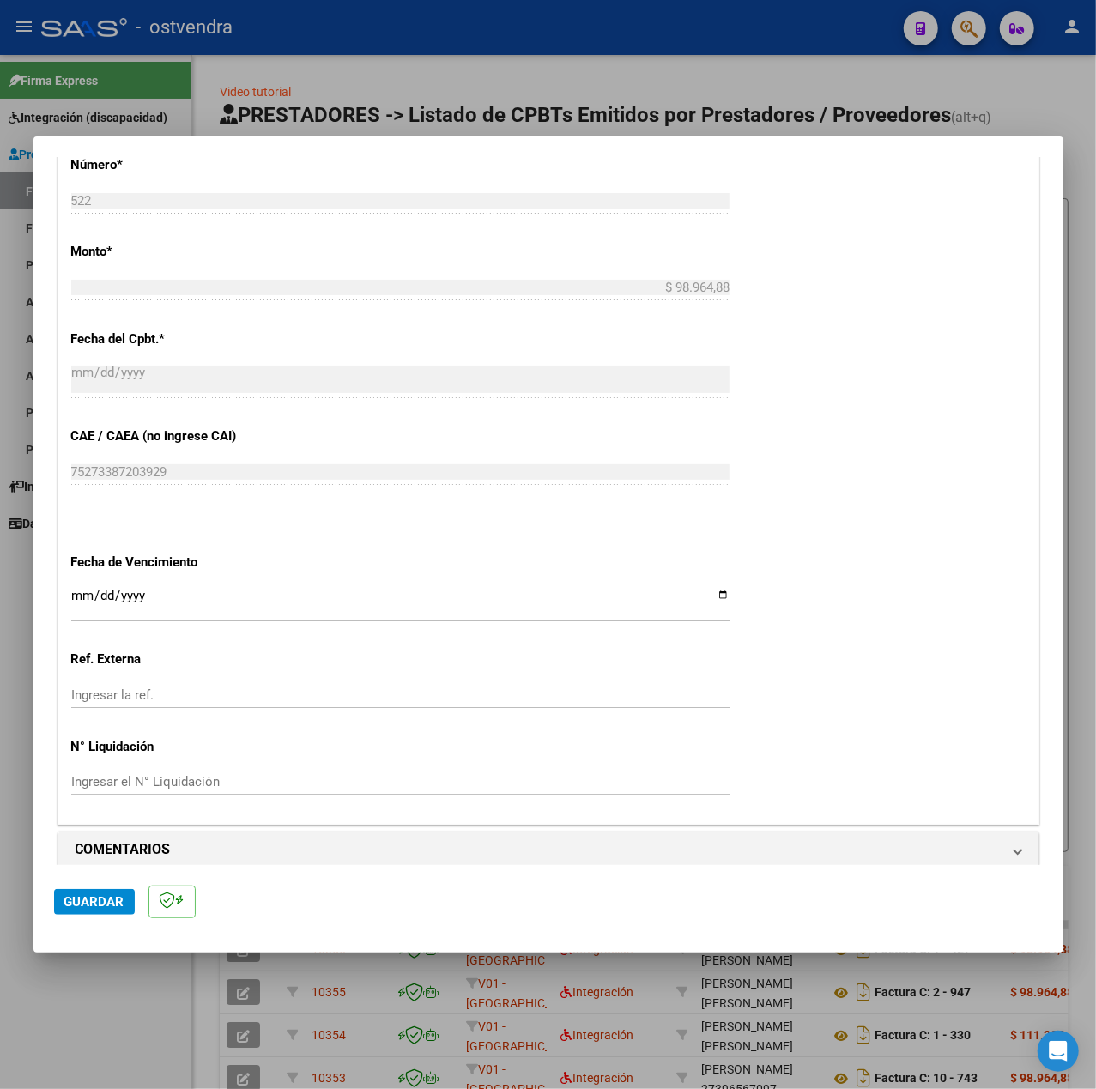
scroll to position [858, 0]
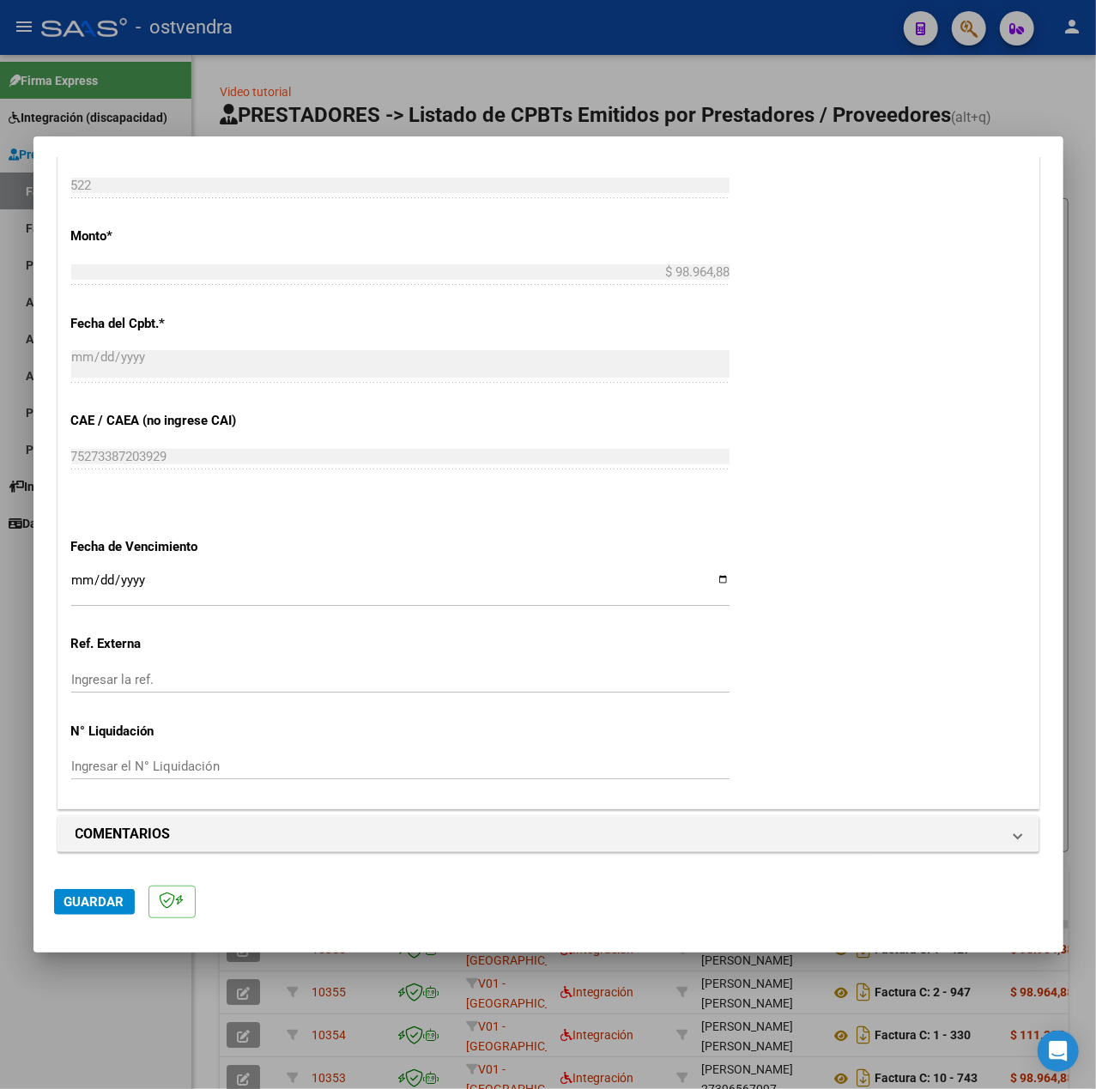
click at [76, 582] on input "Ingresar la fecha" at bounding box center [400, 586] width 658 height 27
click at [117, 904] on span "Guardar" at bounding box center [94, 901] width 60 height 15
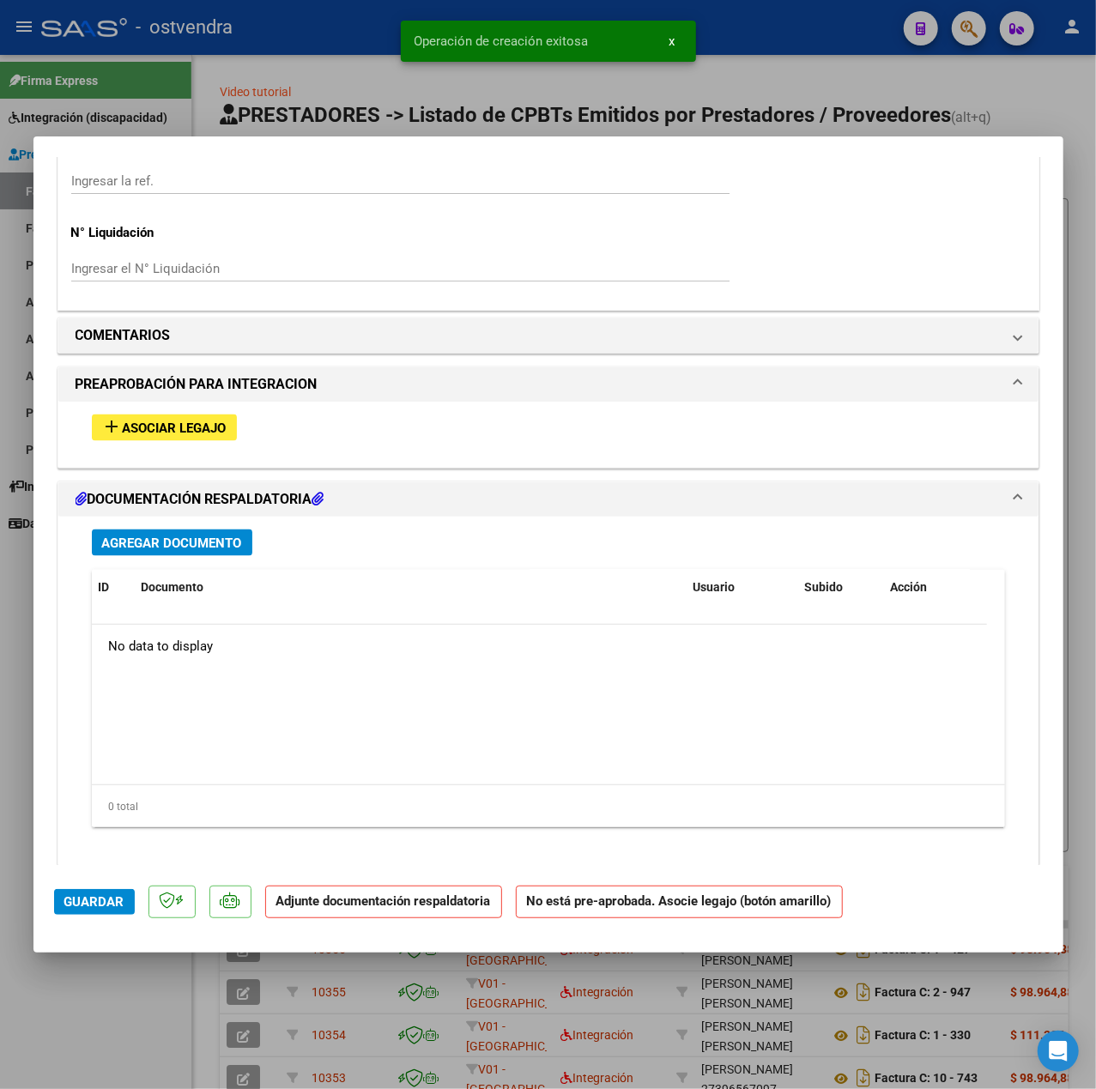
scroll to position [1354, 0]
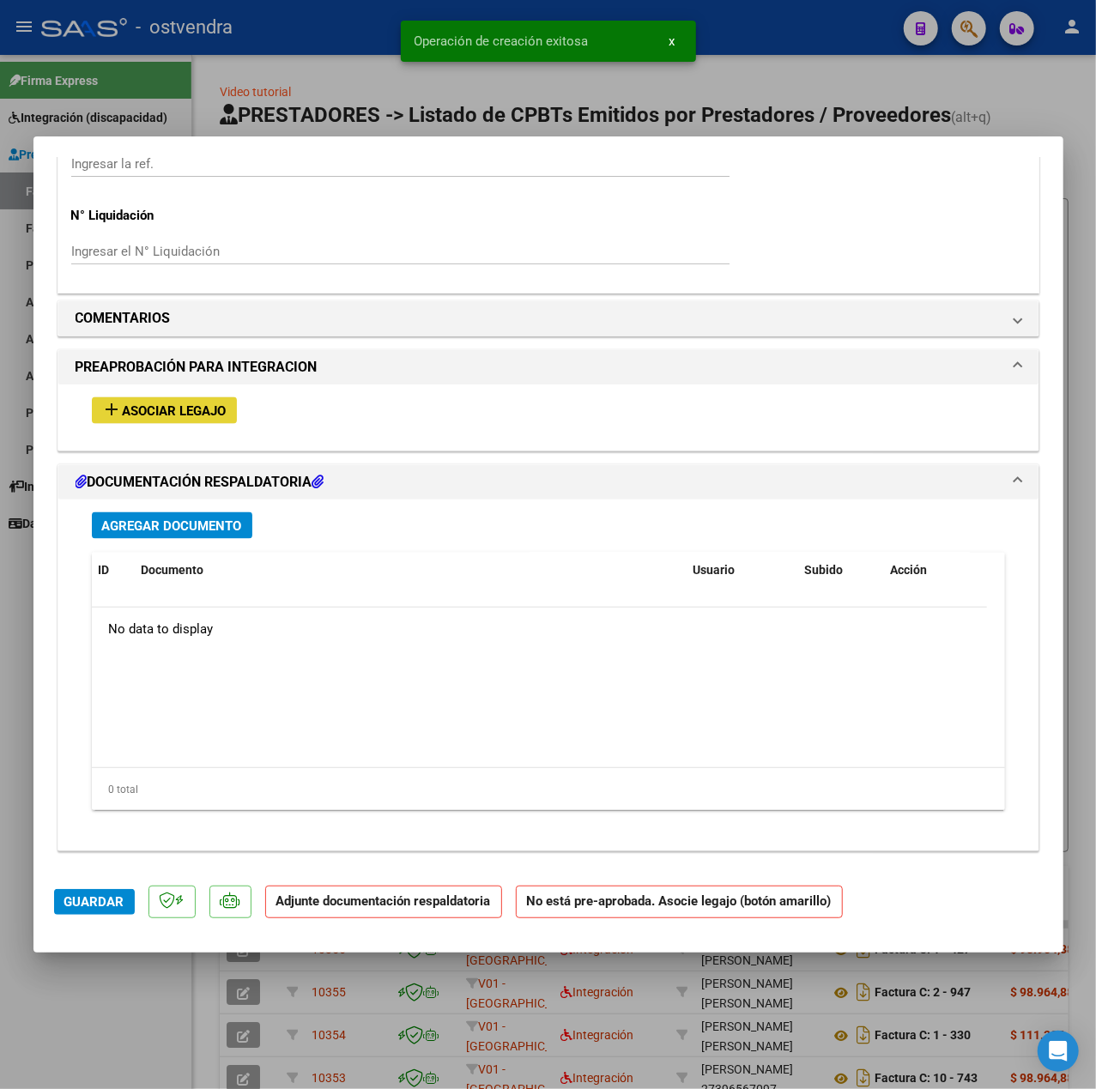
click at [228, 416] on button "add Asociar Legajo" at bounding box center [164, 410] width 145 height 27
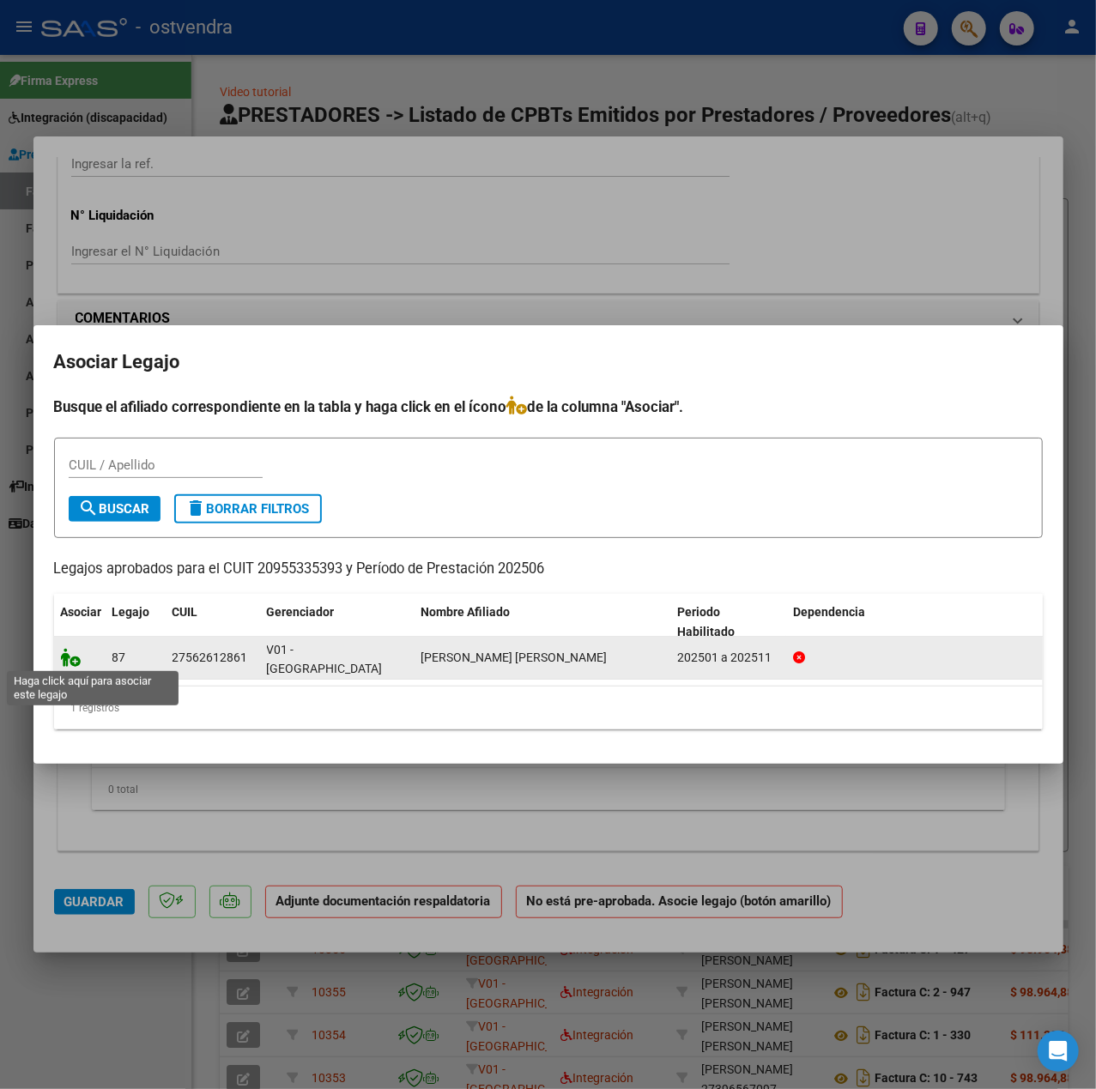
click at [70, 650] on icon at bounding box center [71, 657] width 21 height 19
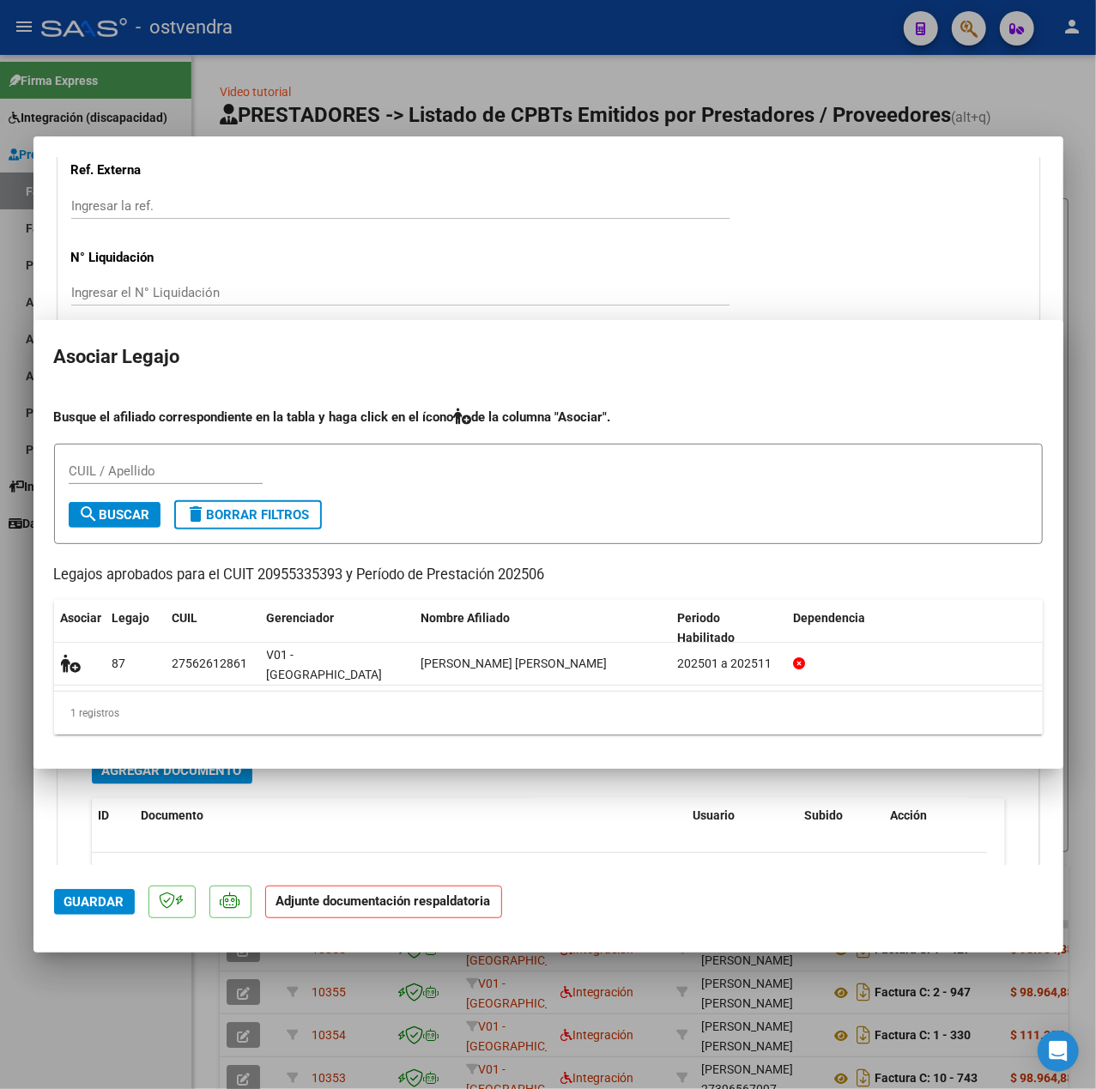
scroll to position [1400, 0]
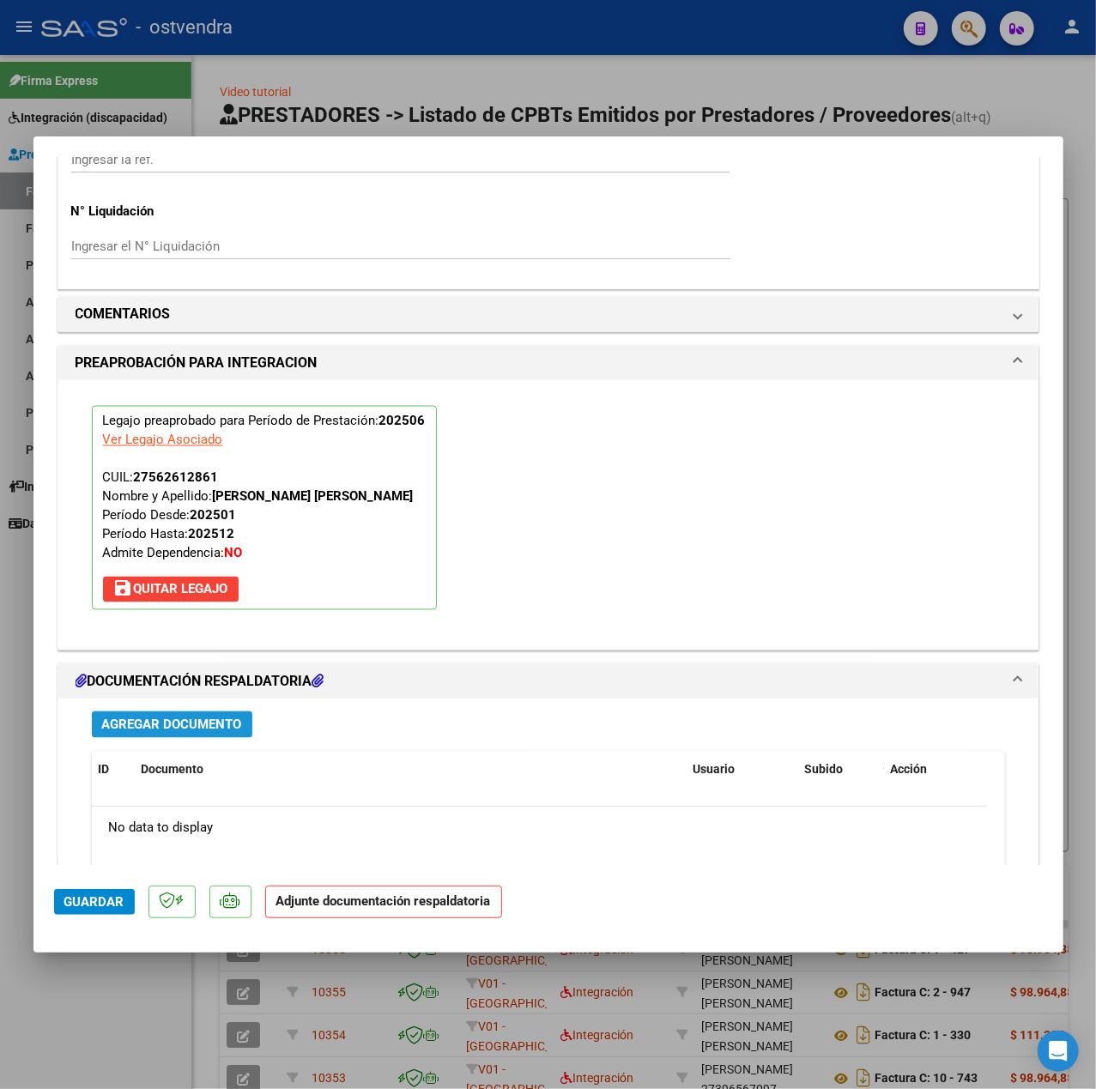
click at [209, 722] on span "Agregar Documento" at bounding box center [172, 724] width 140 height 15
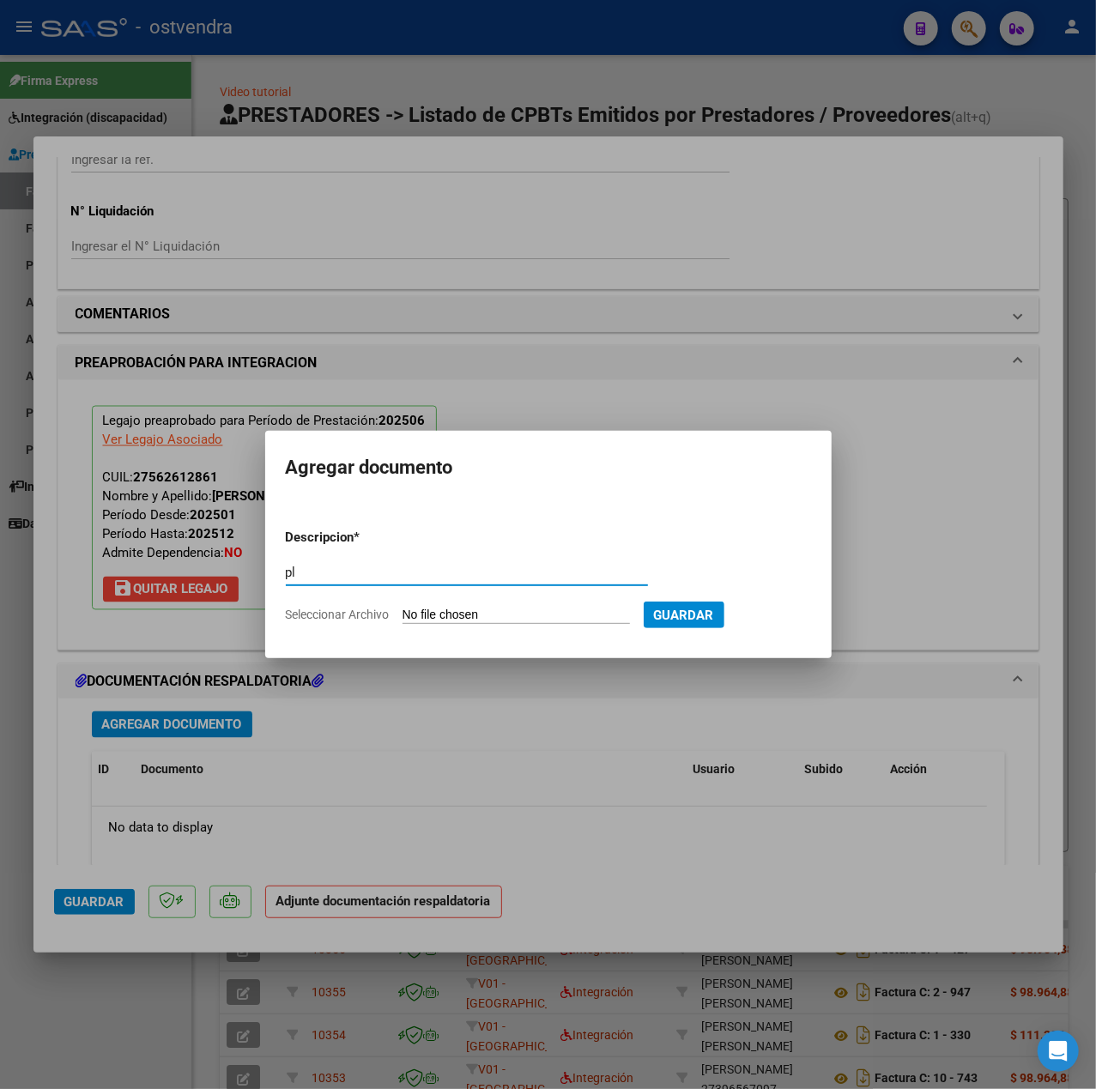
click at [541, 623] on input "Seleccionar Archivo" at bounding box center [515, 616] width 227 height 16
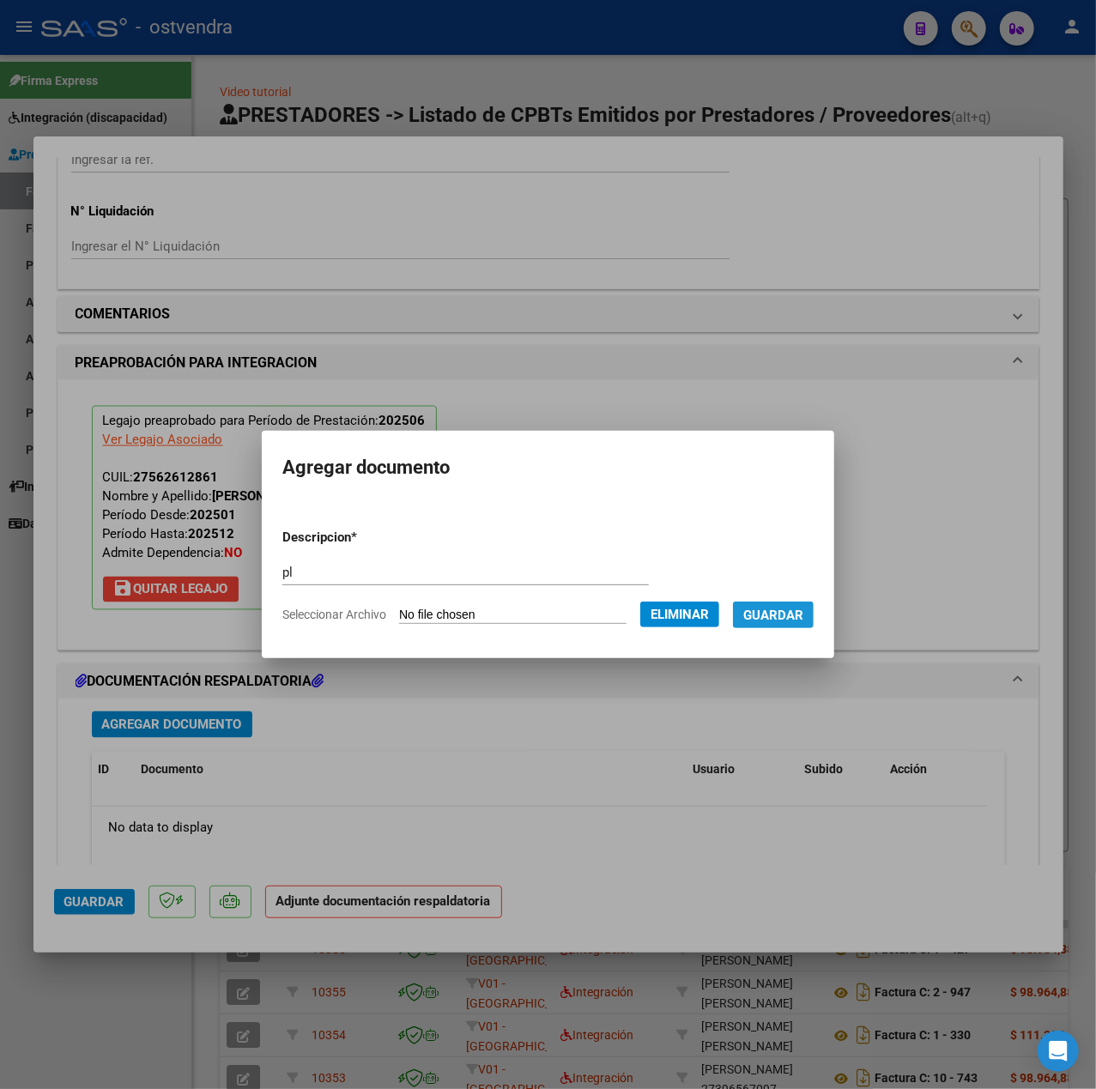
click at [773, 616] on span "Guardar" at bounding box center [773, 615] width 60 height 15
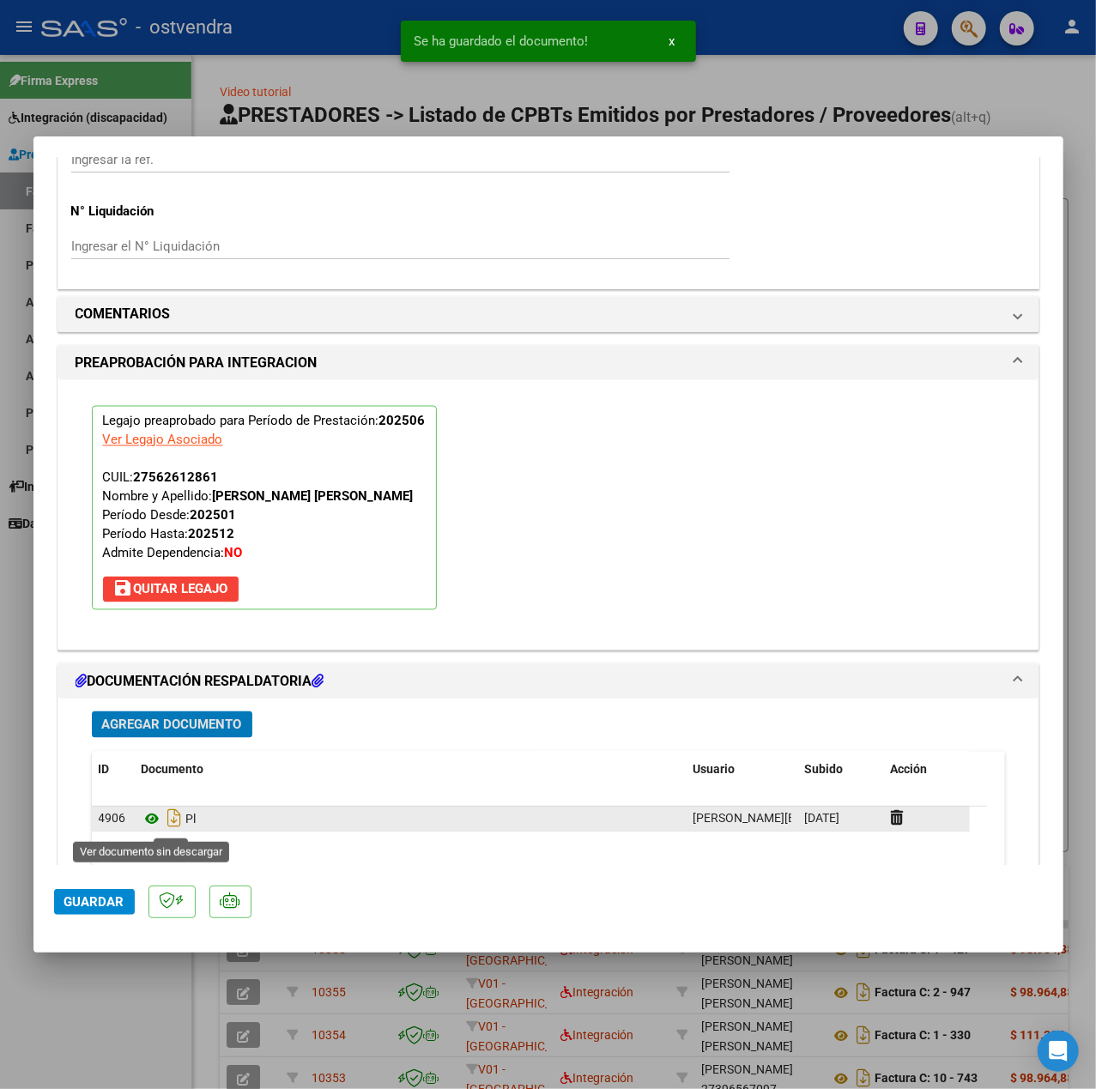
click at [145, 829] on icon at bounding box center [153, 819] width 22 height 21
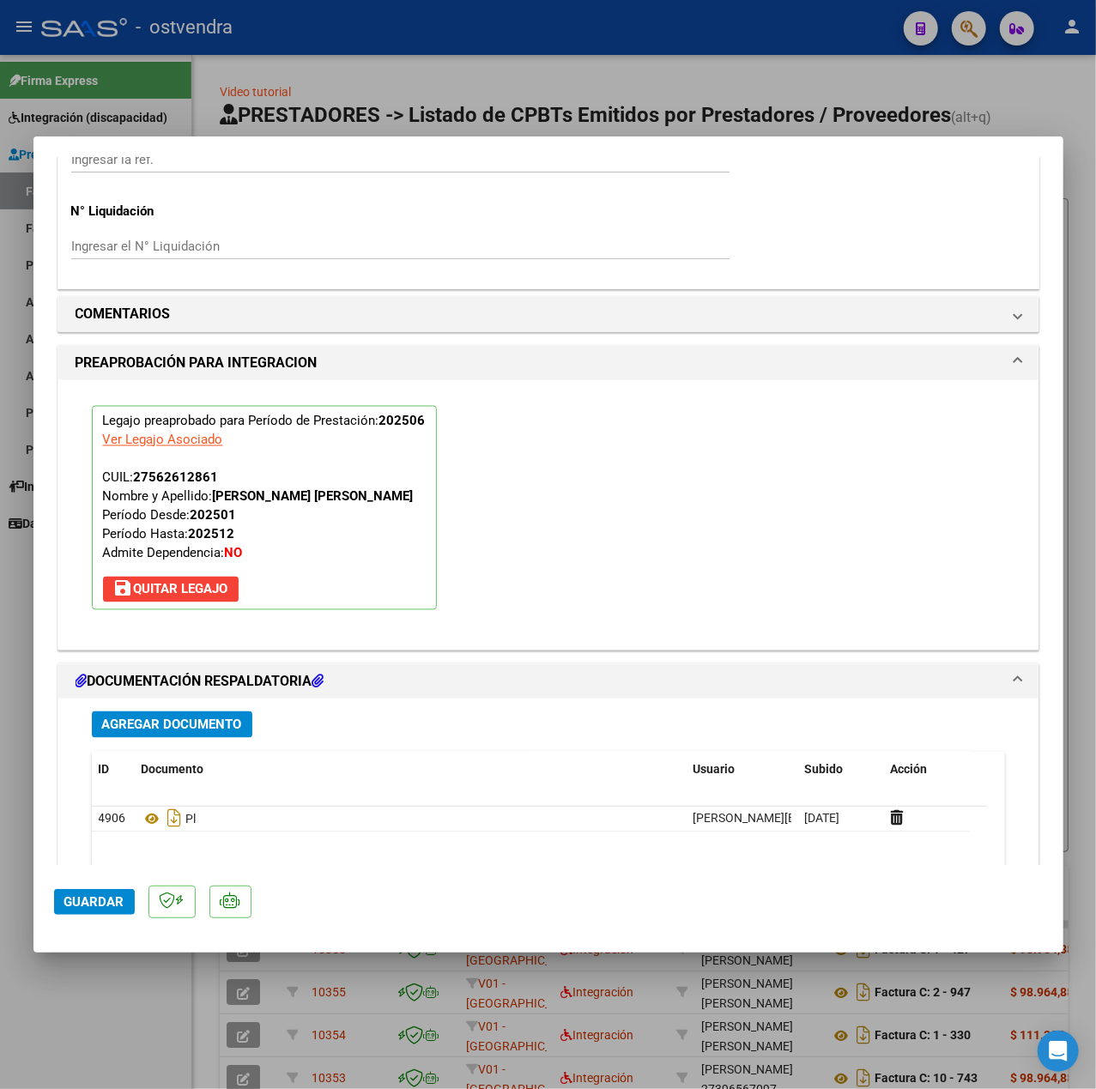
click at [90, 897] on span "Guardar" at bounding box center [94, 901] width 60 height 15
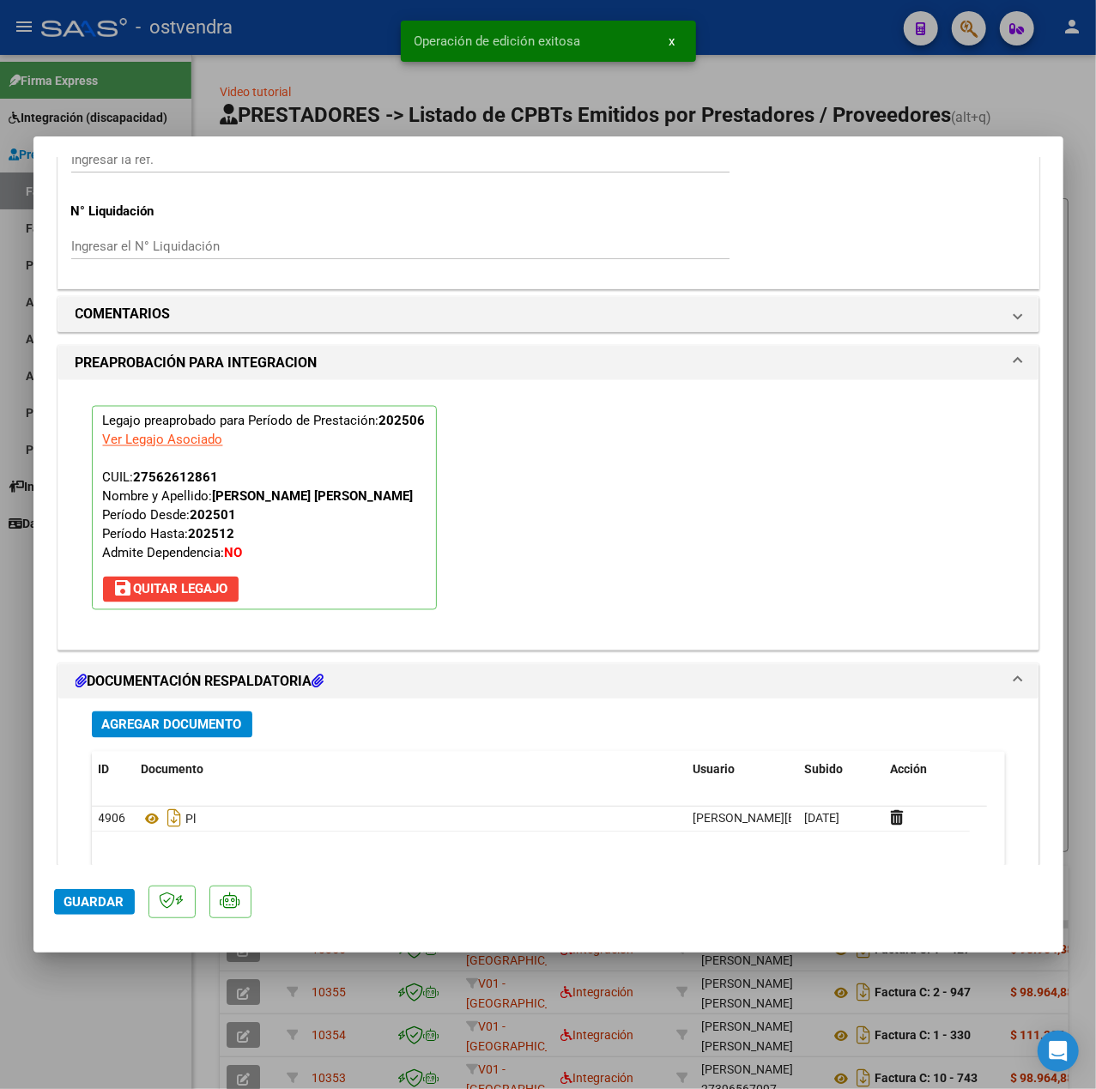
click at [158, 1062] on div at bounding box center [548, 544] width 1096 height 1089
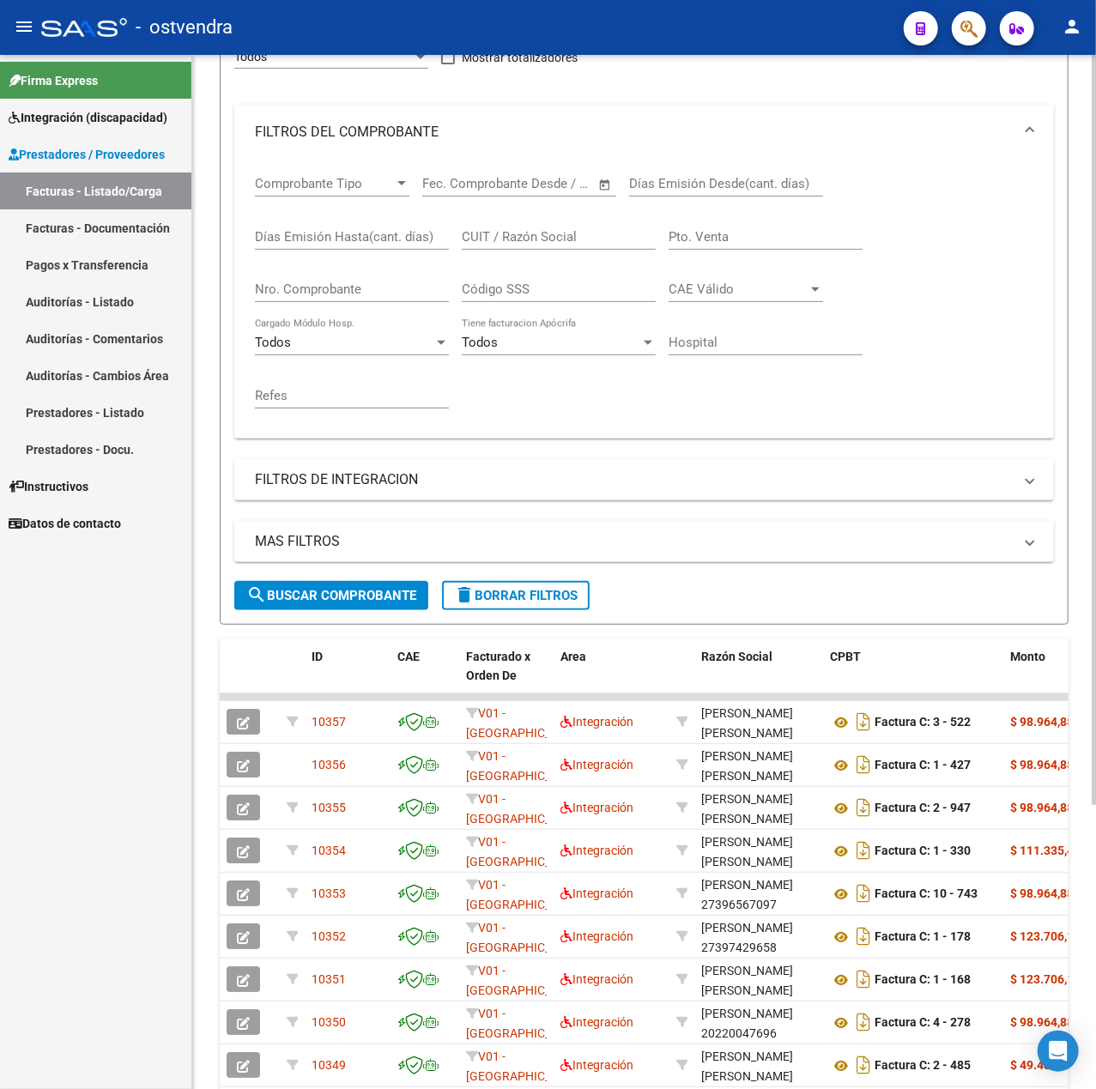
scroll to position [228, 0]
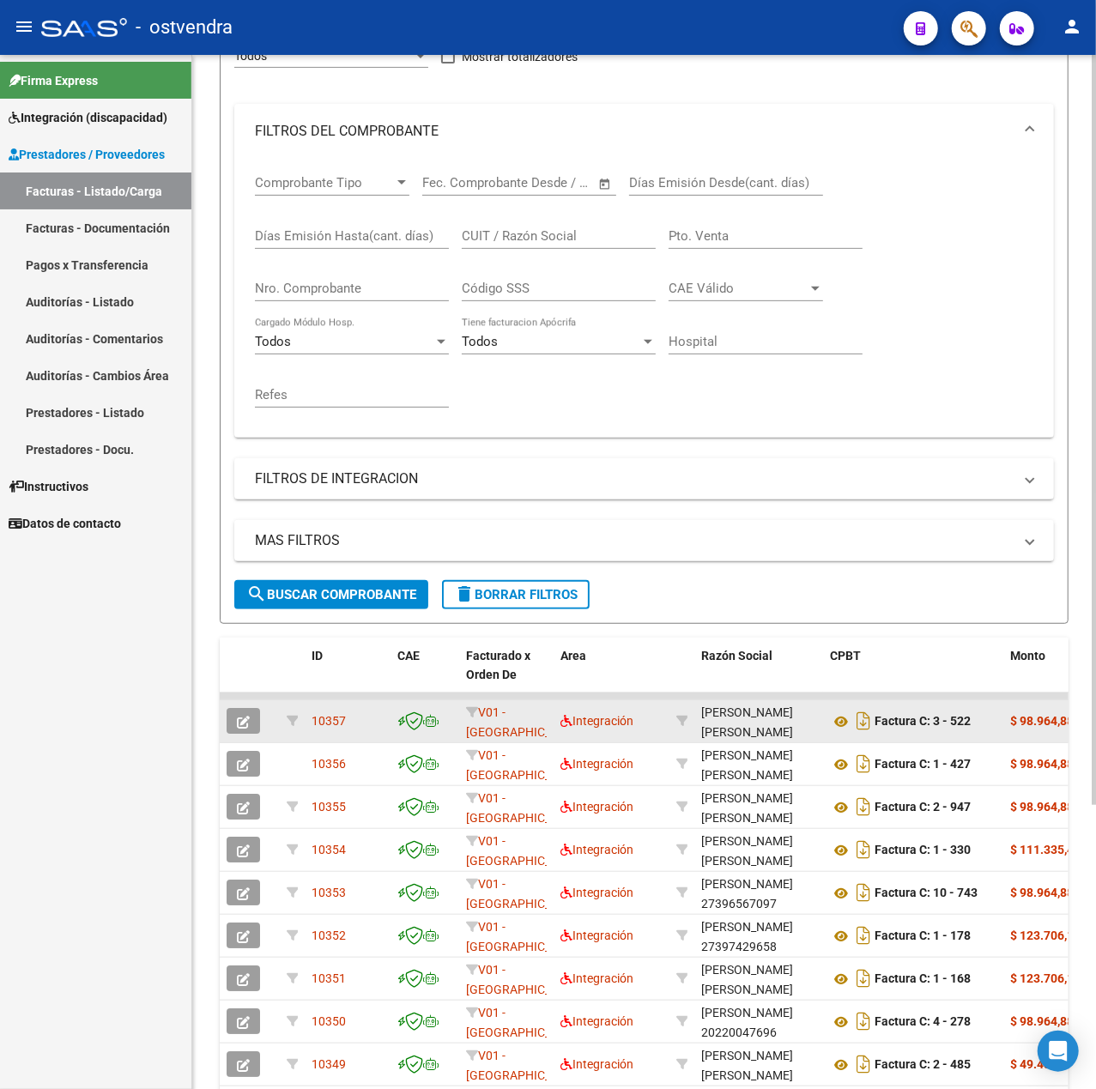
click at [234, 715] on button "button" at bounding box center [243, 721] width 33 height 26
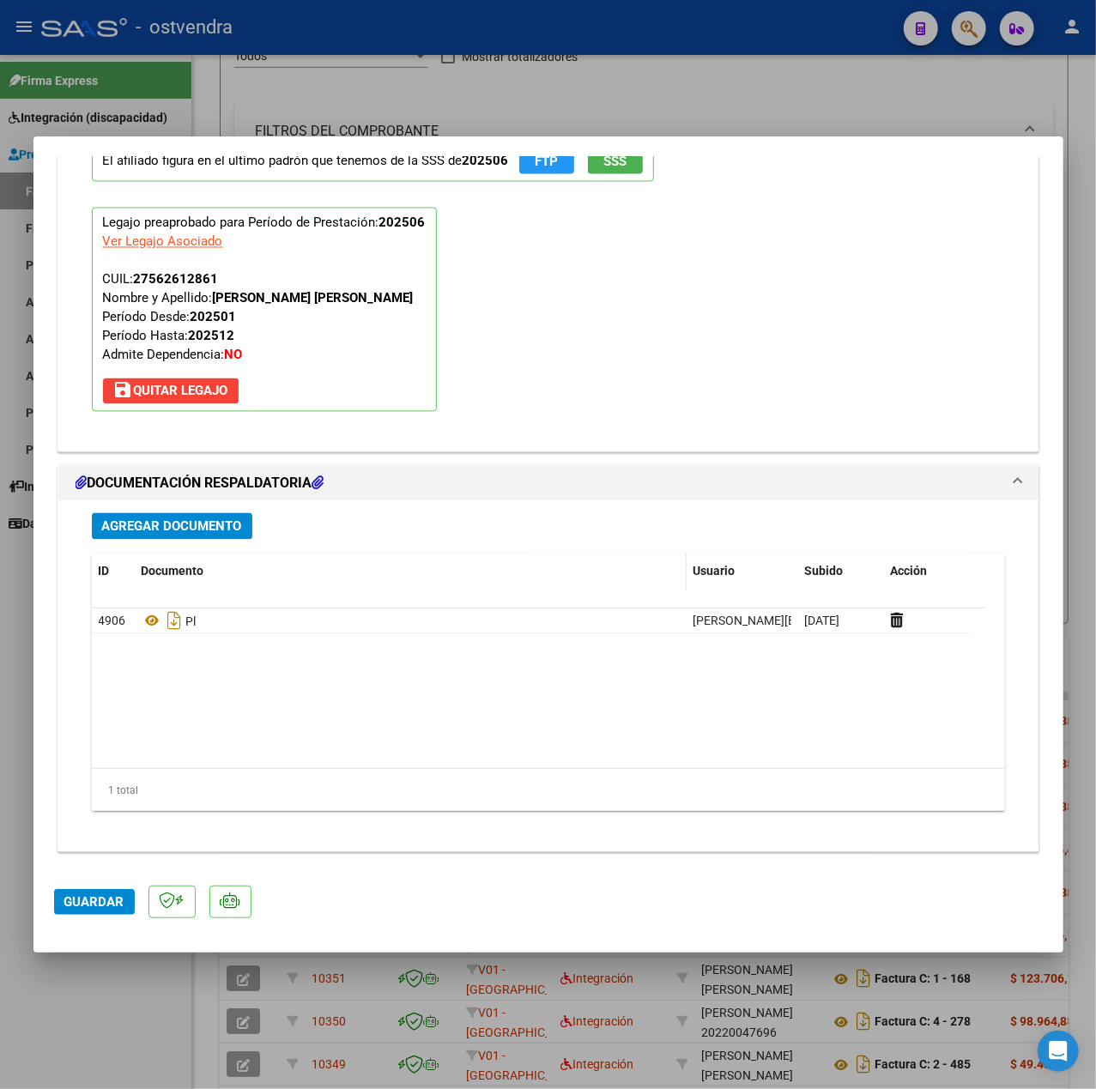
scroll to position [1607, 0]
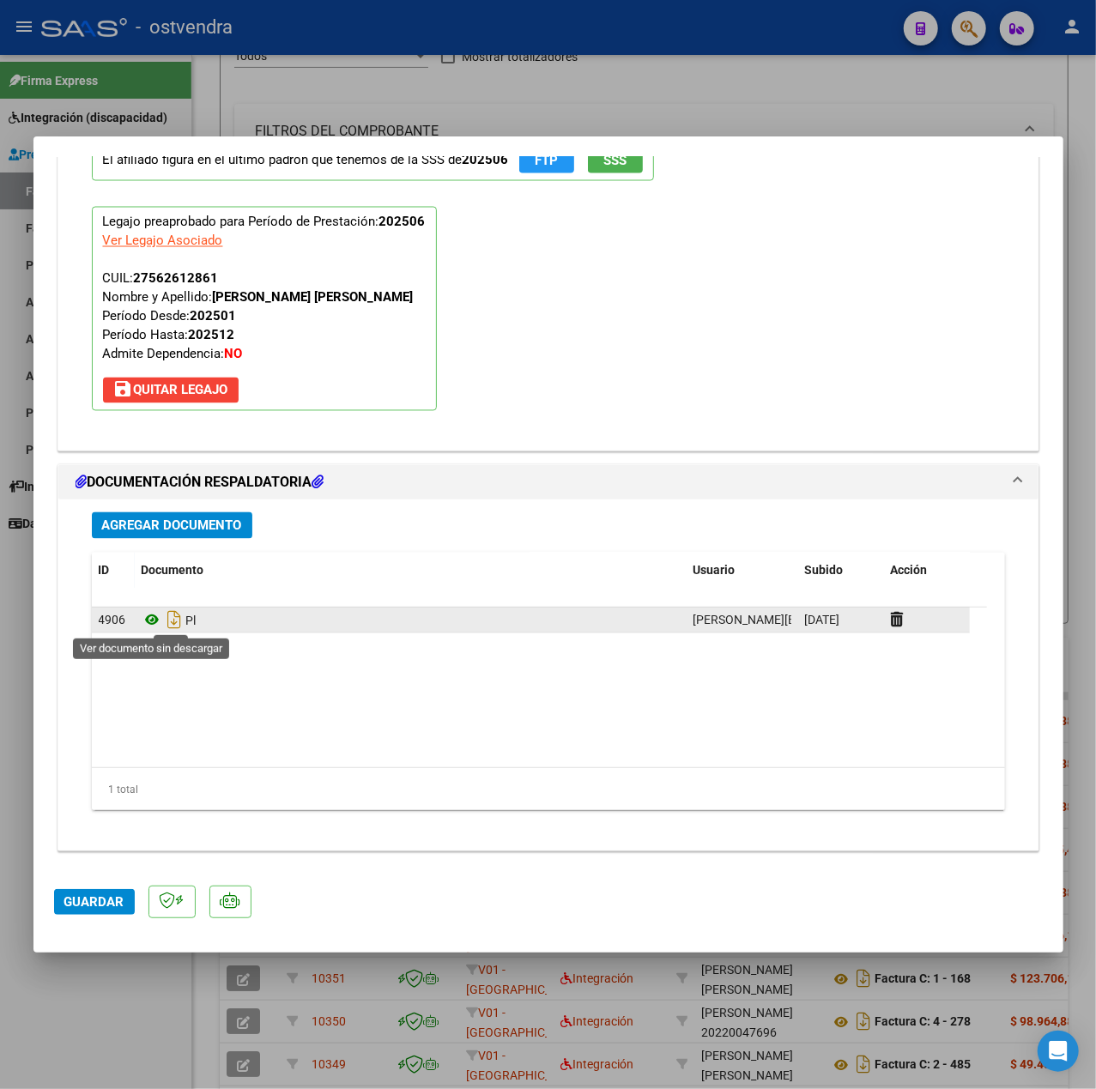
click at [155, 618] on icon at bounding box center [153, 620] width 22 height 21
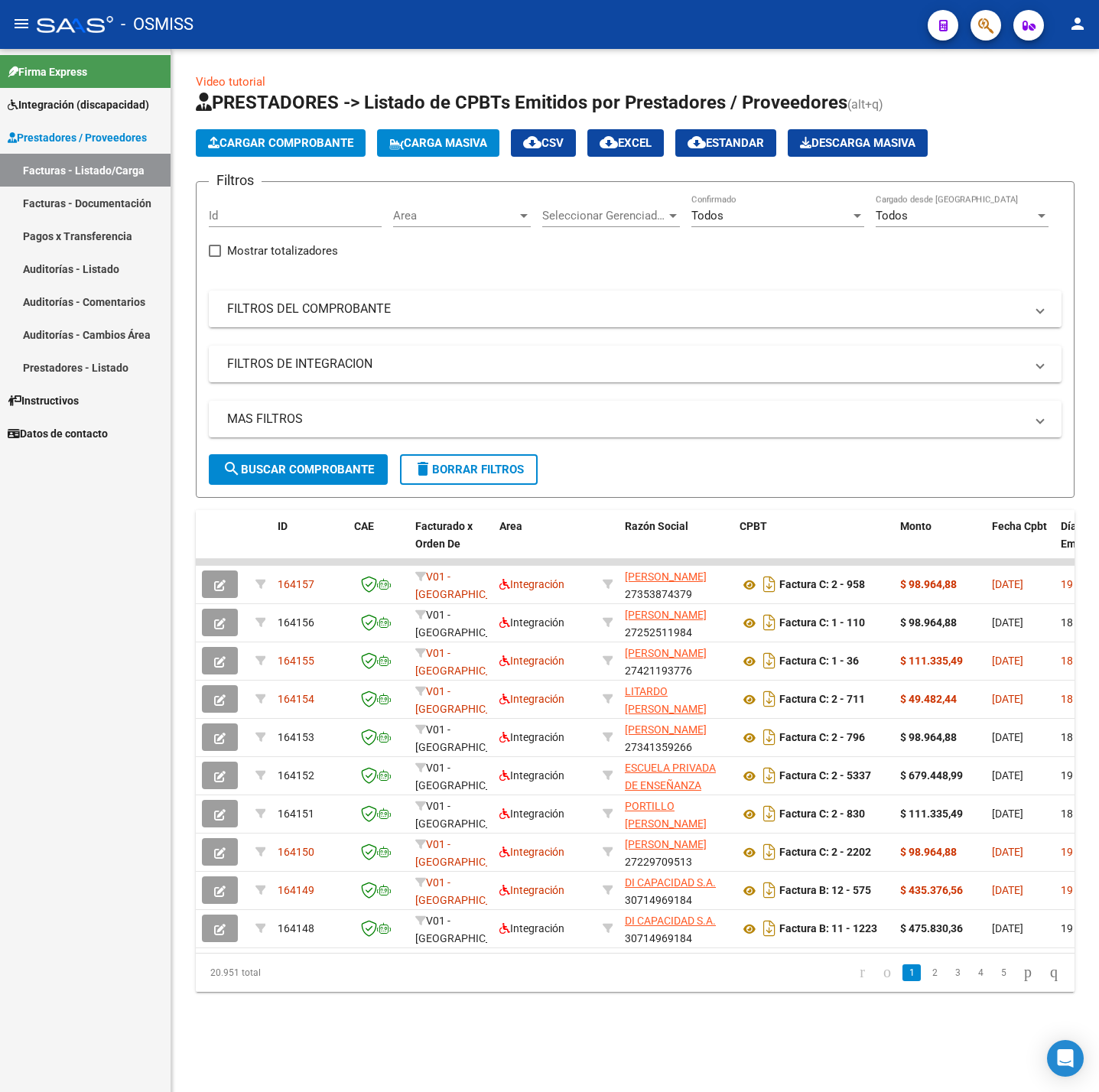
click at [385, 321] on mat-expansion-panel-header "FILTROS DEL COMPROBANTE" at bounding box center [635, 308] width 853 height 37
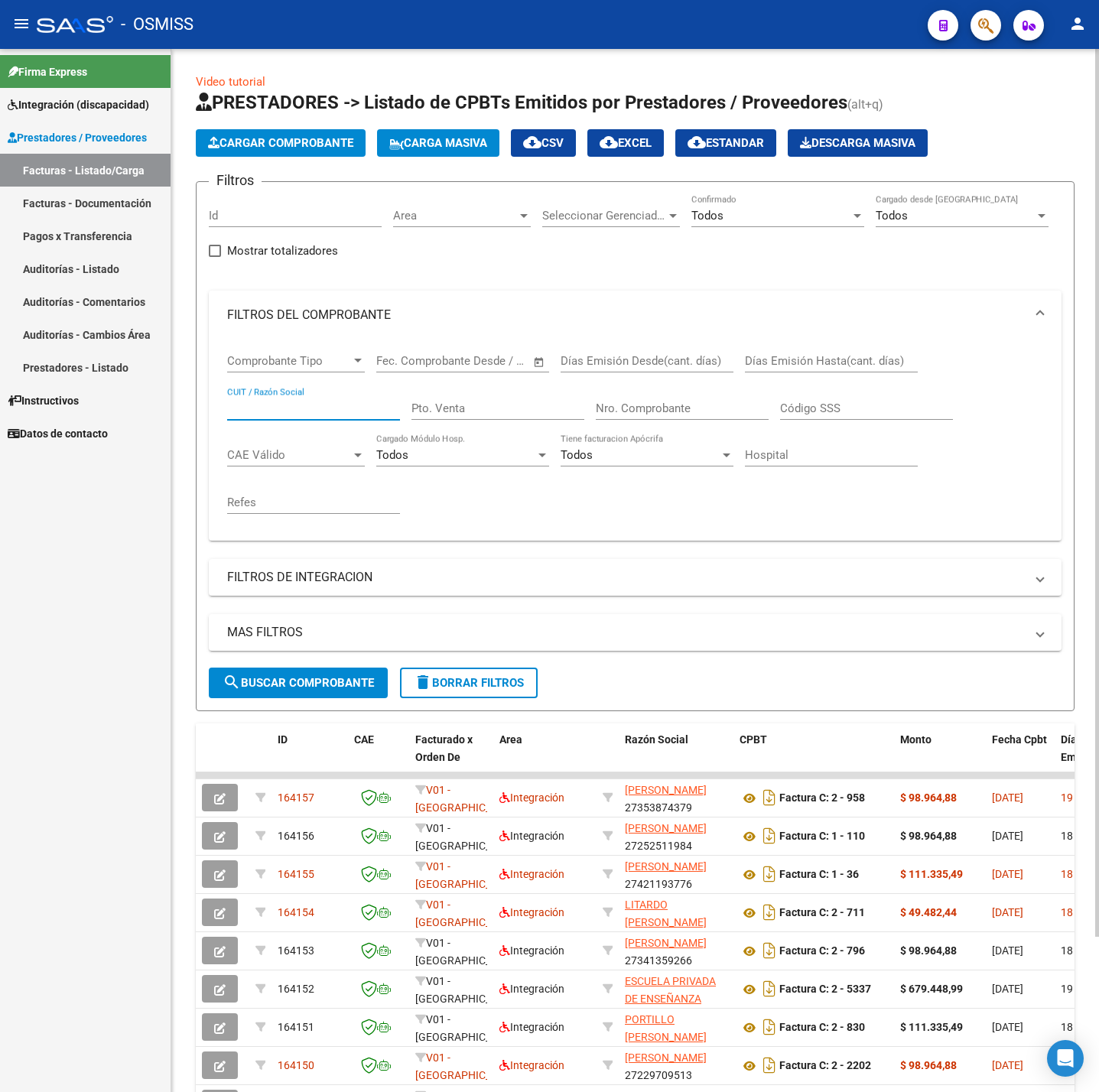
paste input "27300433435"
type input "27300433435"
click at [301, 676] on button "search Buscar Comprobante" at bounding box center [298, 683] width 179 height 30
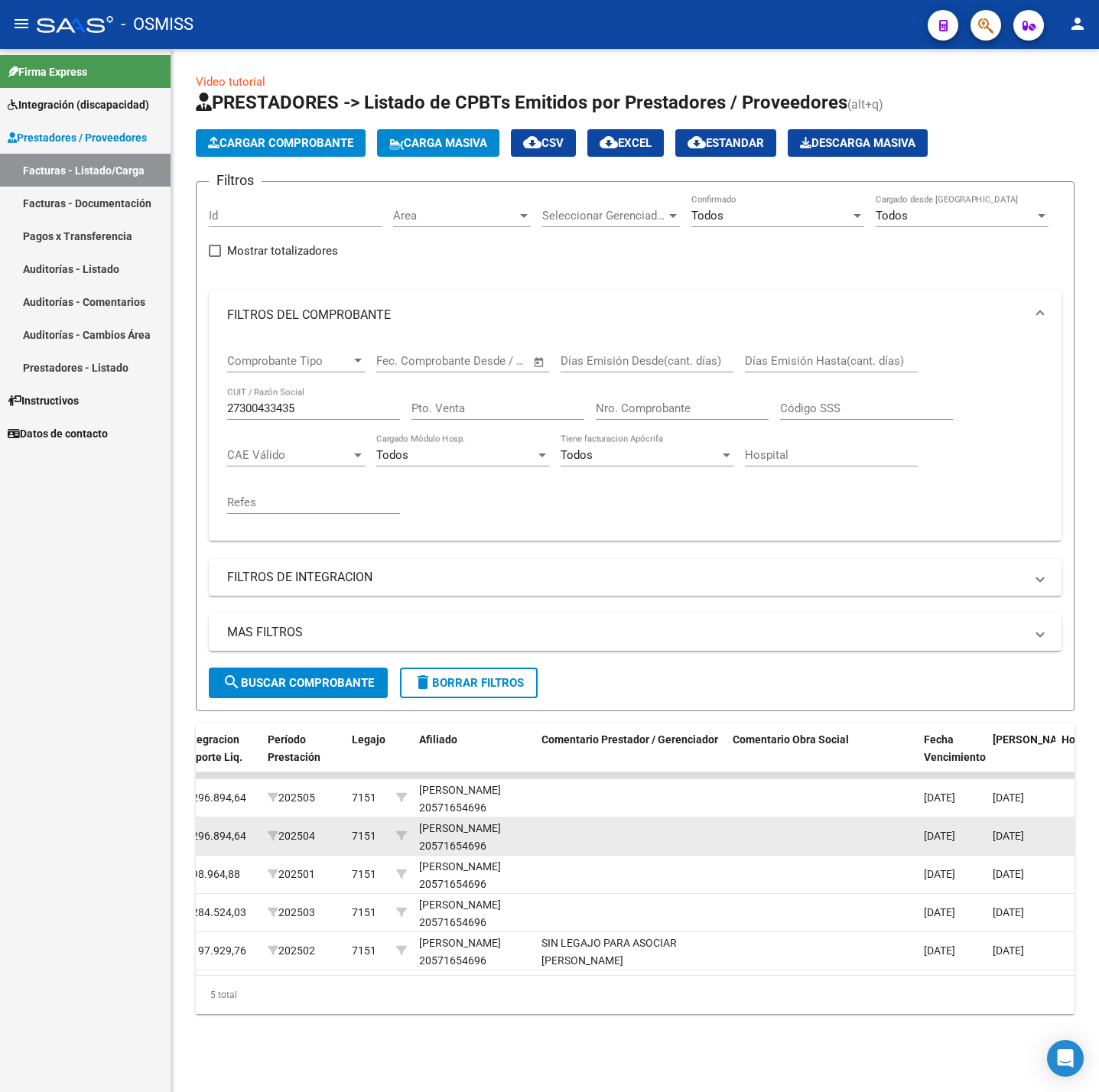
scroll to position [1, 0]
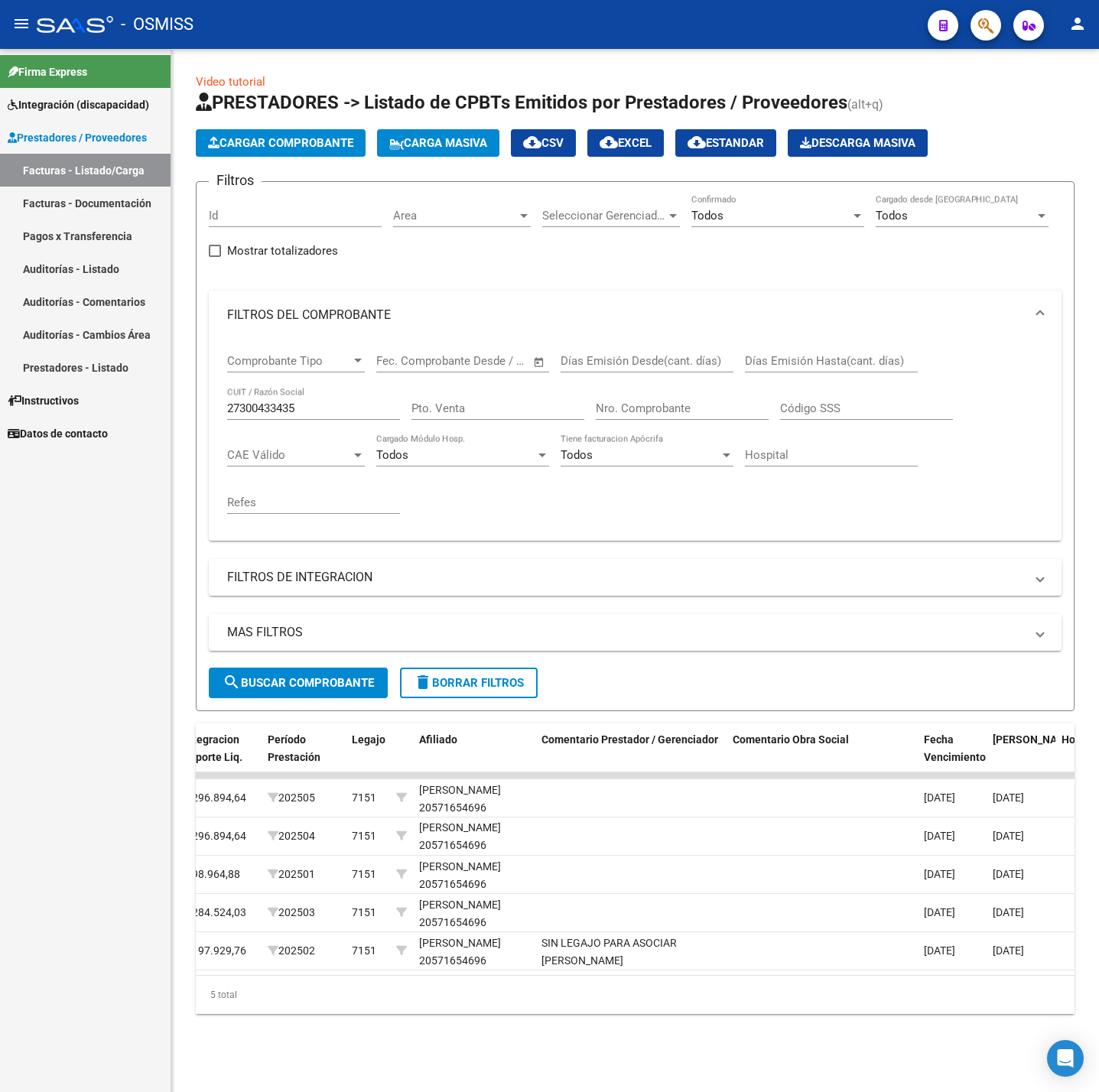
drag, startPoint x: 769, startPoint y: 997, endPoint x: 849, endPoint y: 1001, distance: 80.1
click at [849, 1001] on div "5 total" at bounding box center [636, 995] width 879 height 38
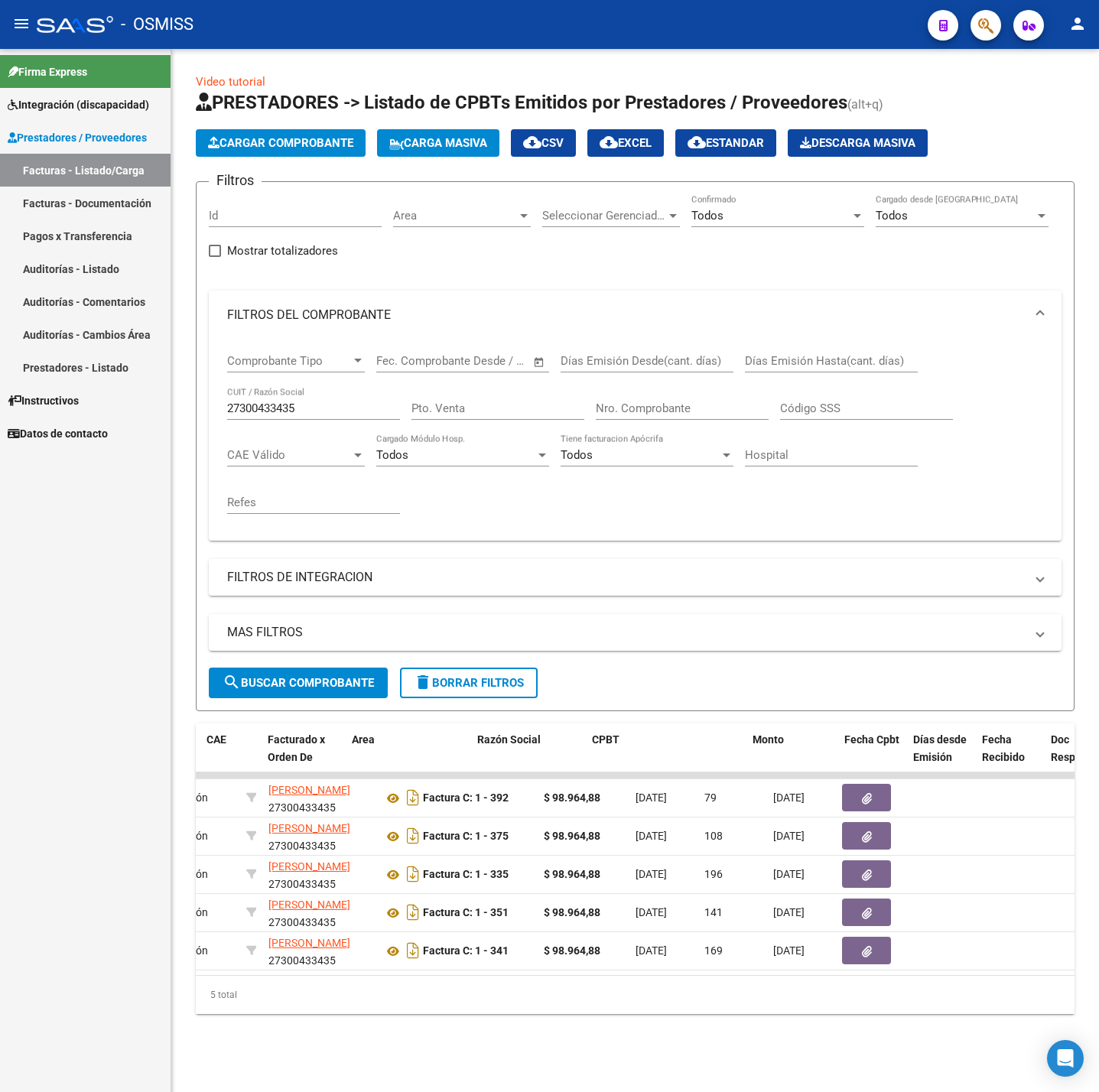
scroll to position [0, 0]
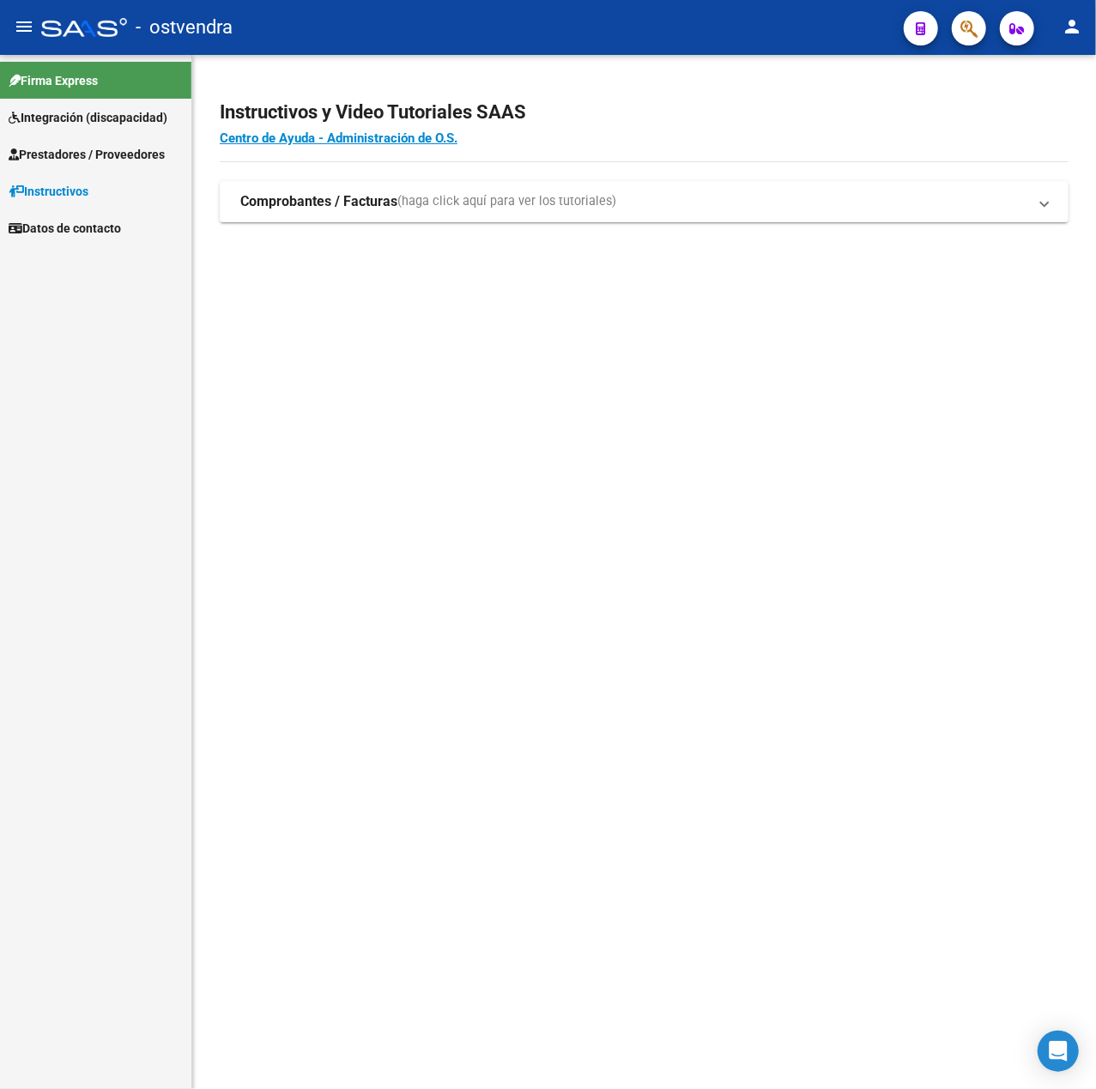
click at [148, 158] on span "Prestadores / Proveedores" at bounding box center [87, 154] width 156 height 19
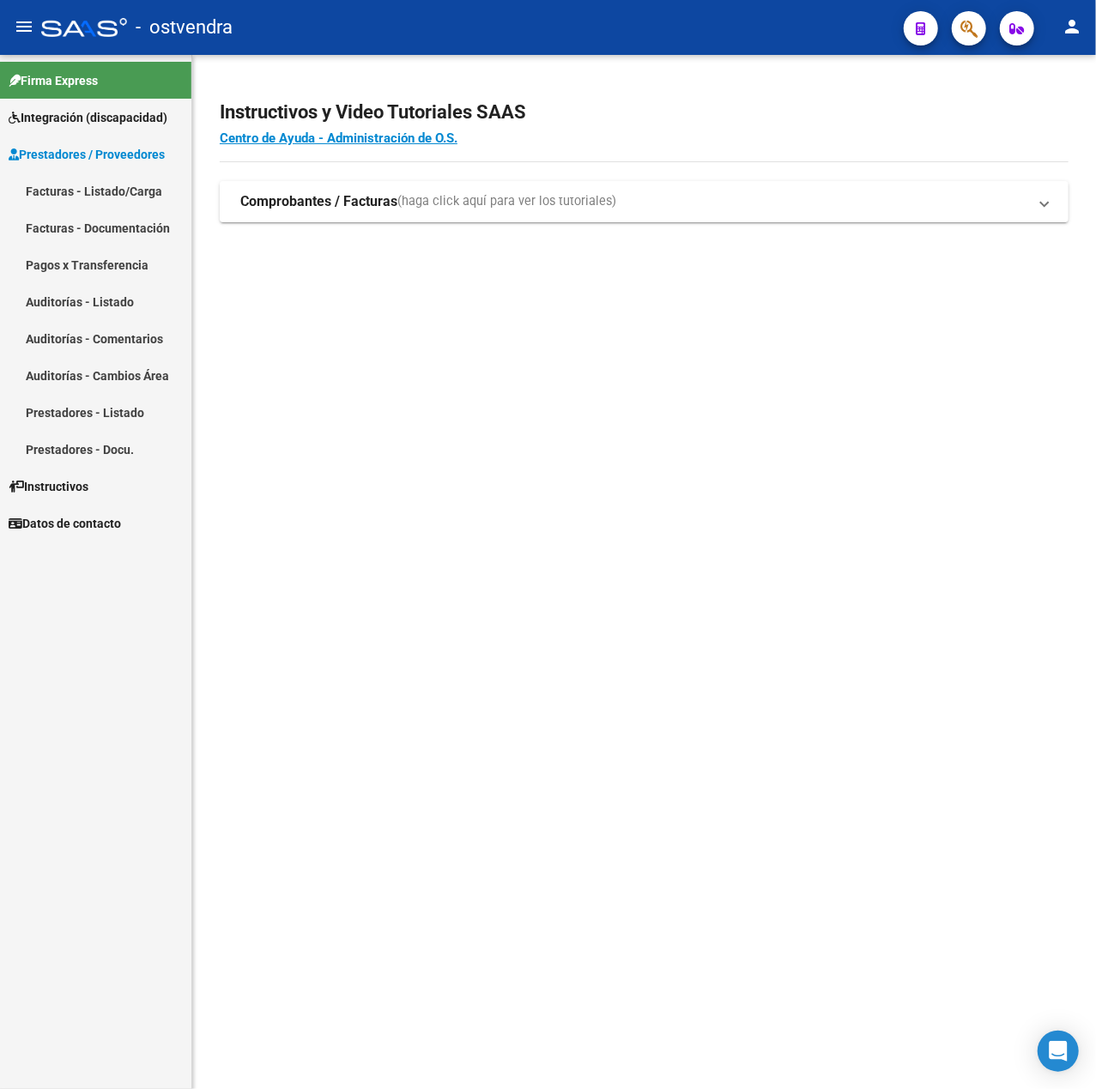
click at [82, 197] on link "Facturas - Listado/Carga" at bounding box center [95, 190] width 191 height 37
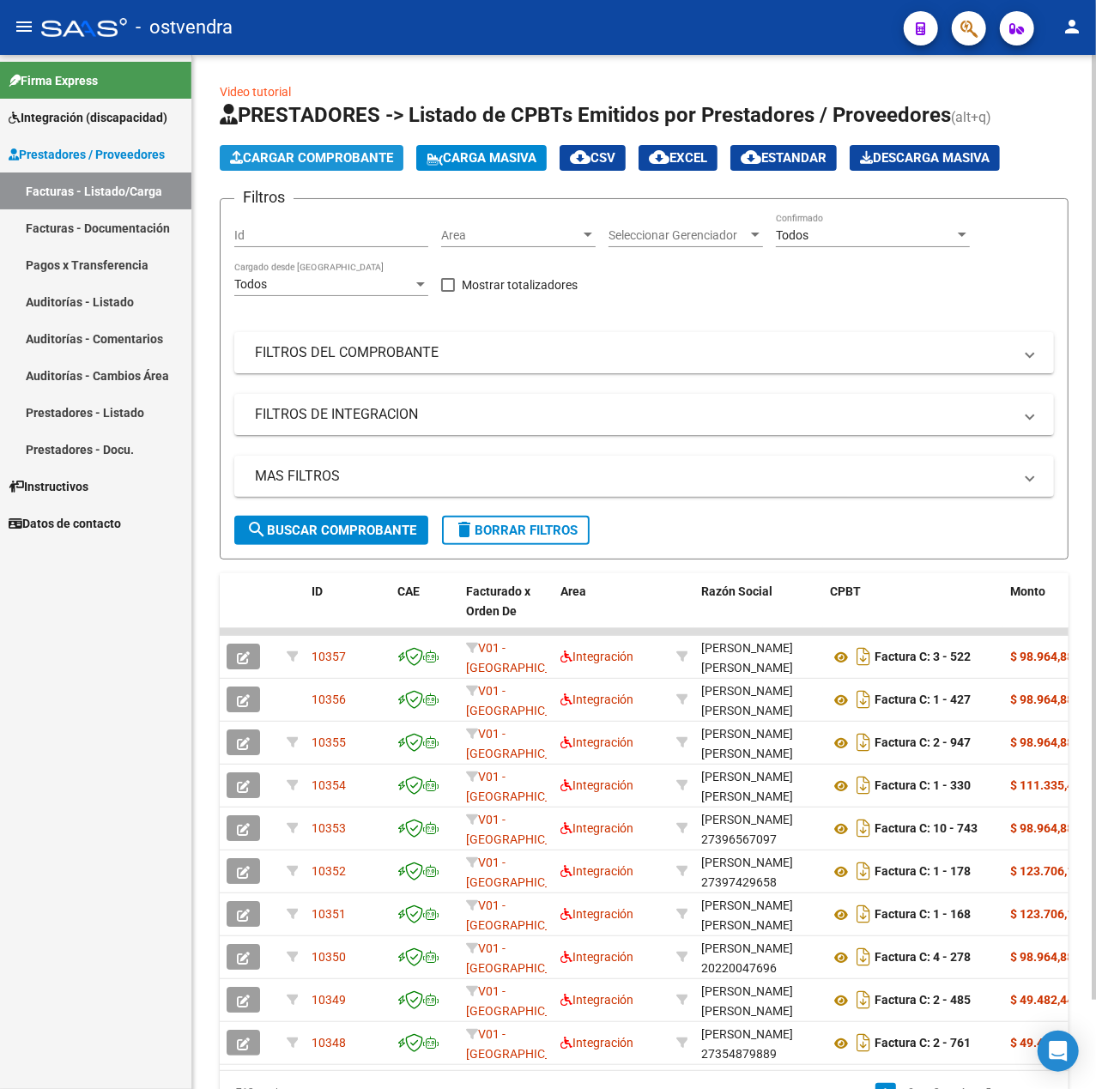
click at [359, 165] on span "Cargar Comprobante" at bounding box center [311, 157] width 163 height 15
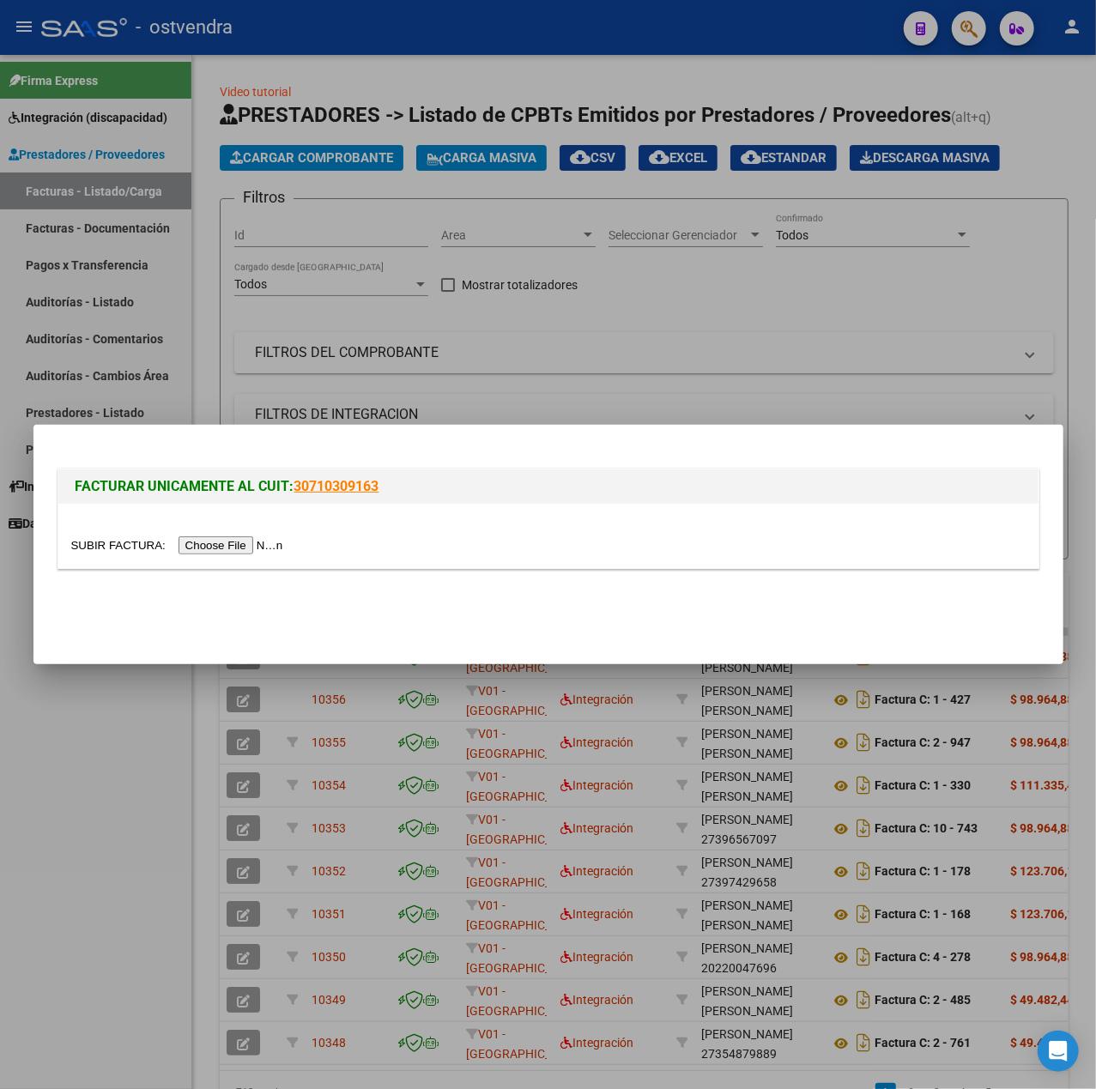
click at [233, 540] on input "file" at bounding box center [179, 545] width 217 height 18
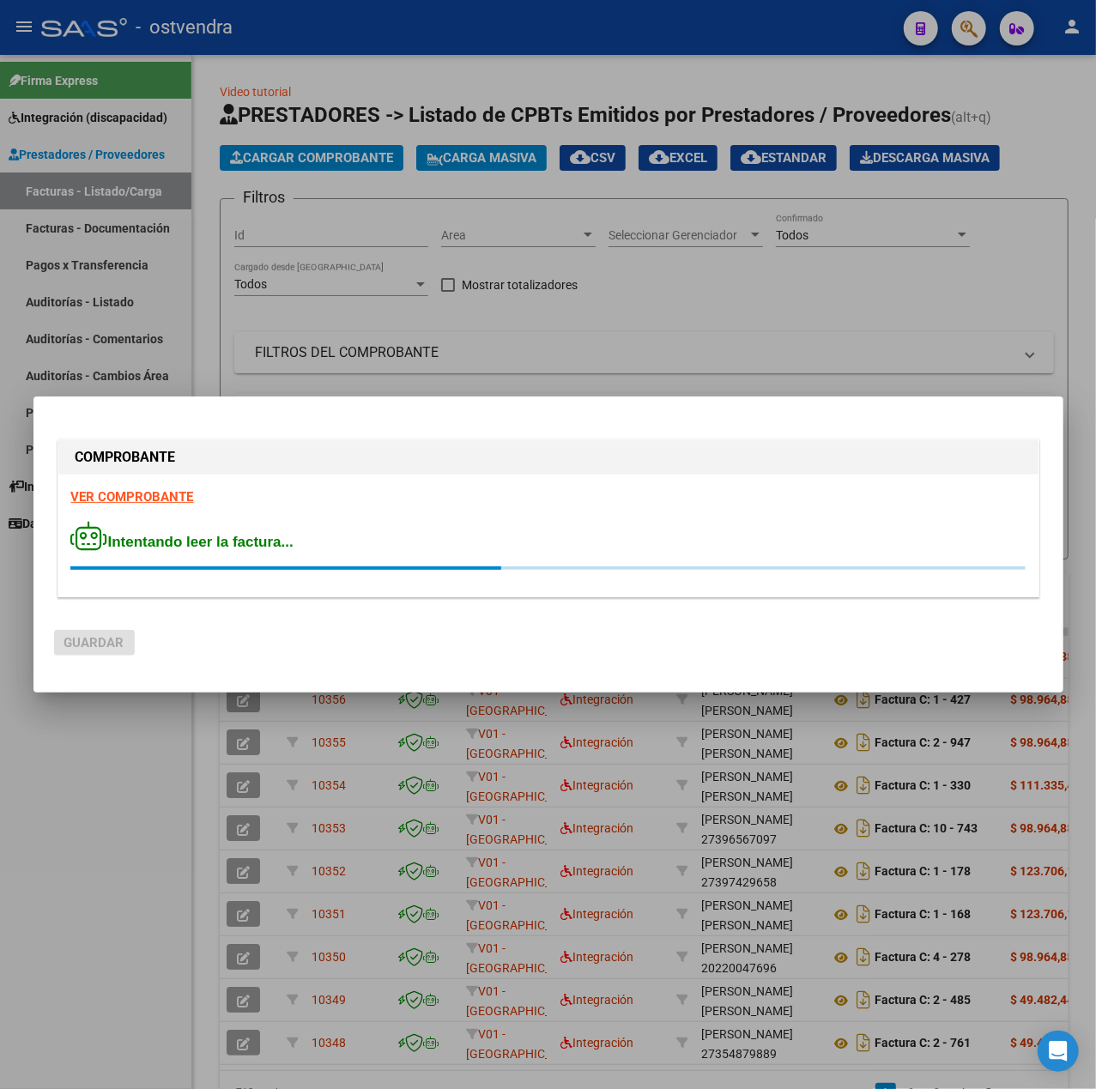
click at [113, 495] on strong "VER COMPROBANTE" at bounding box center [132, 496] width 123 height 15
click at [118, 741] on div at bounding box center [548, 544] width 1096 height 1089
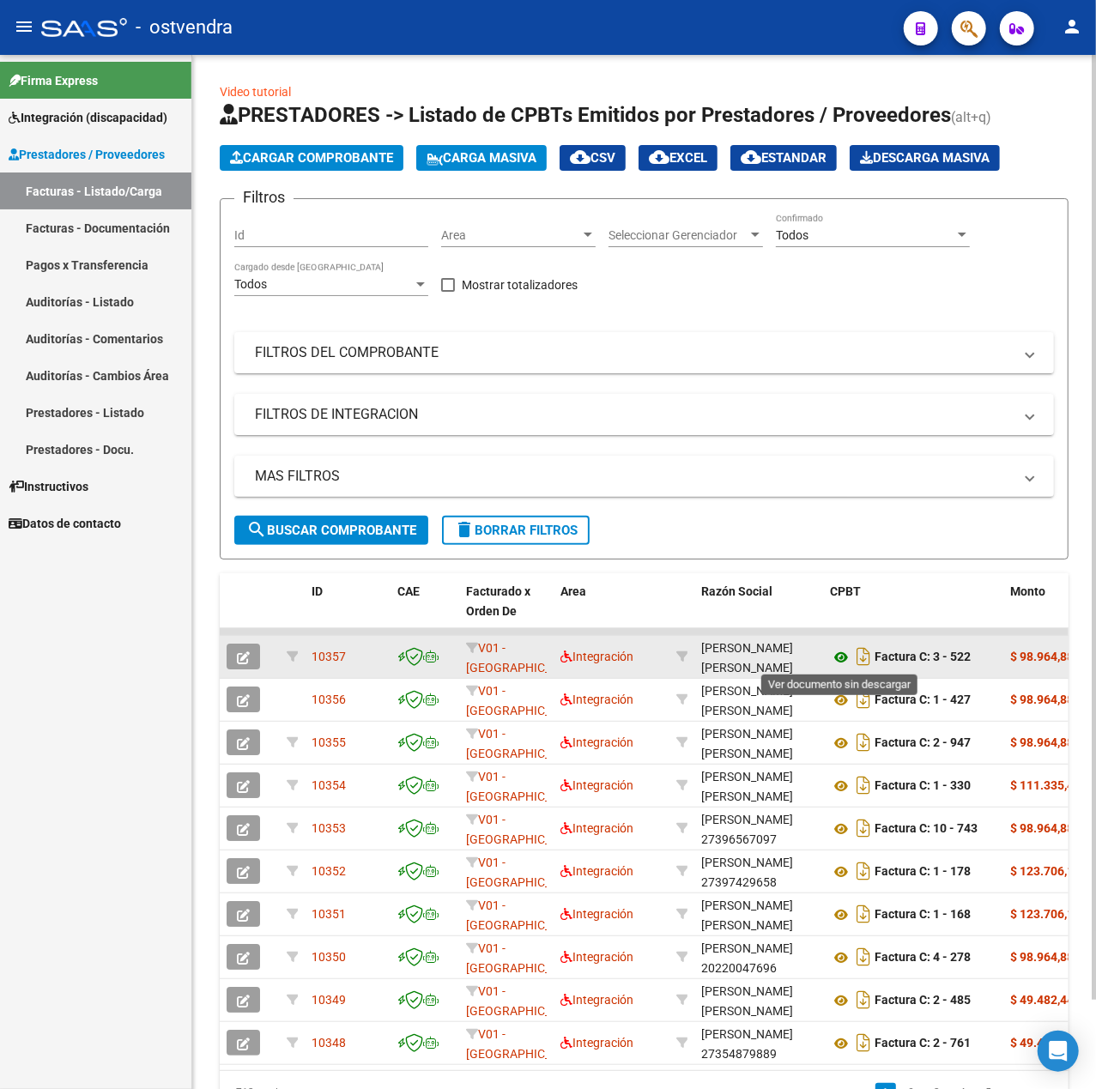
click at [836, 663] on icon at bounding box center [841, 657] width 22 height 21
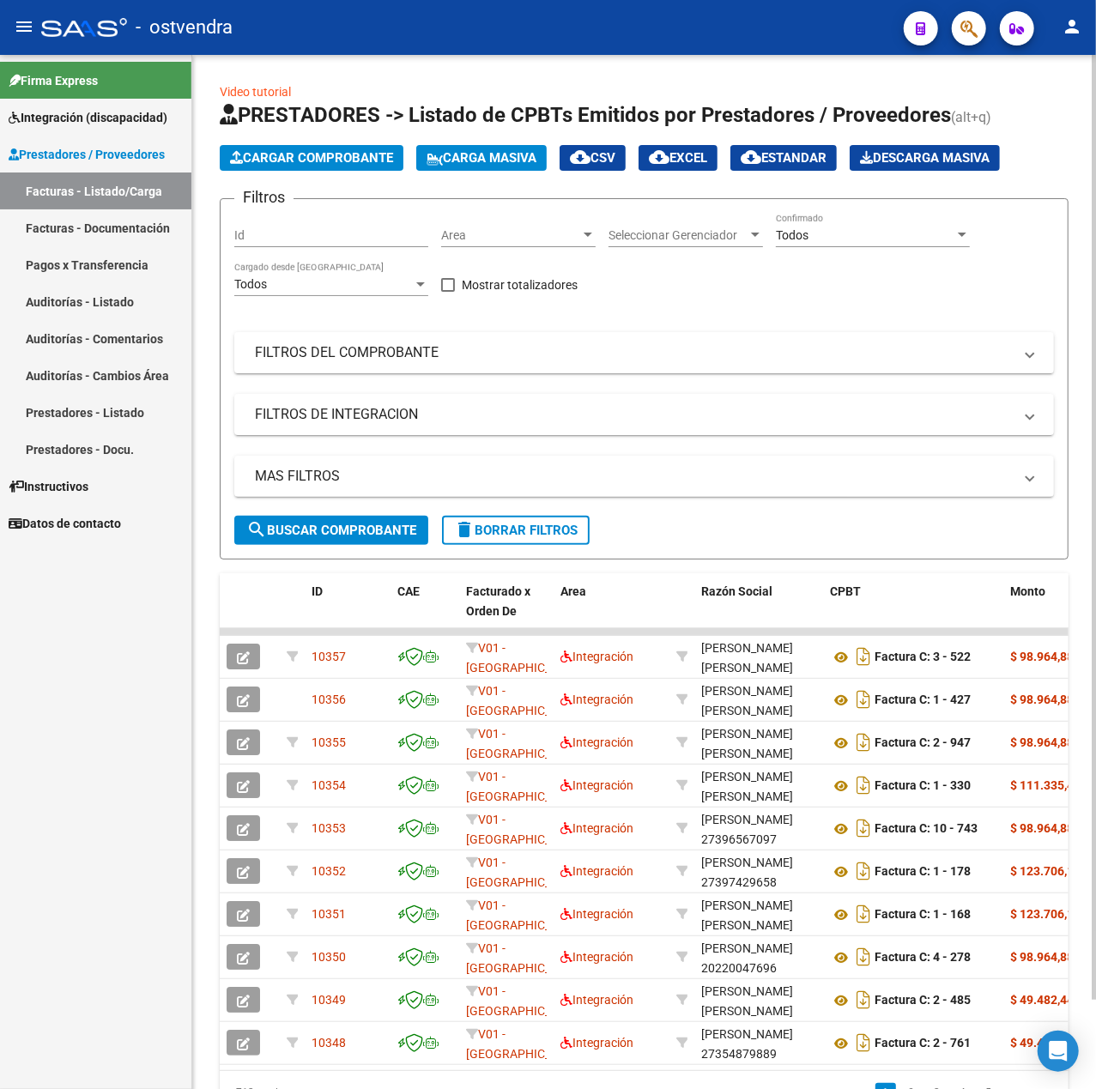
click at [239, 151] on icon "button" at bounding box center [236, 157] width 13 height 13
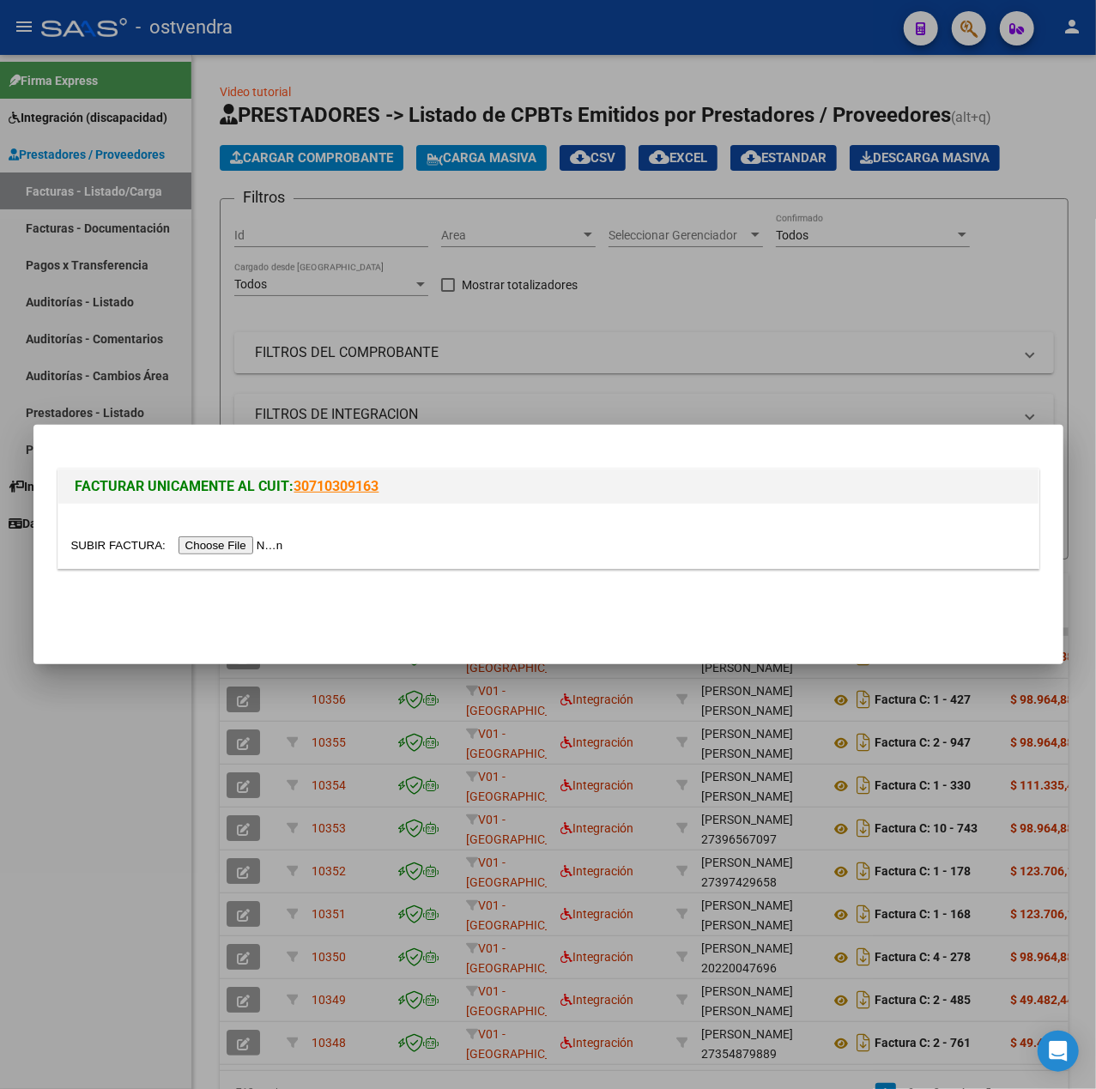
click at [215, 544] on input "file" at bounding box center [179, 545] width 217 height 18
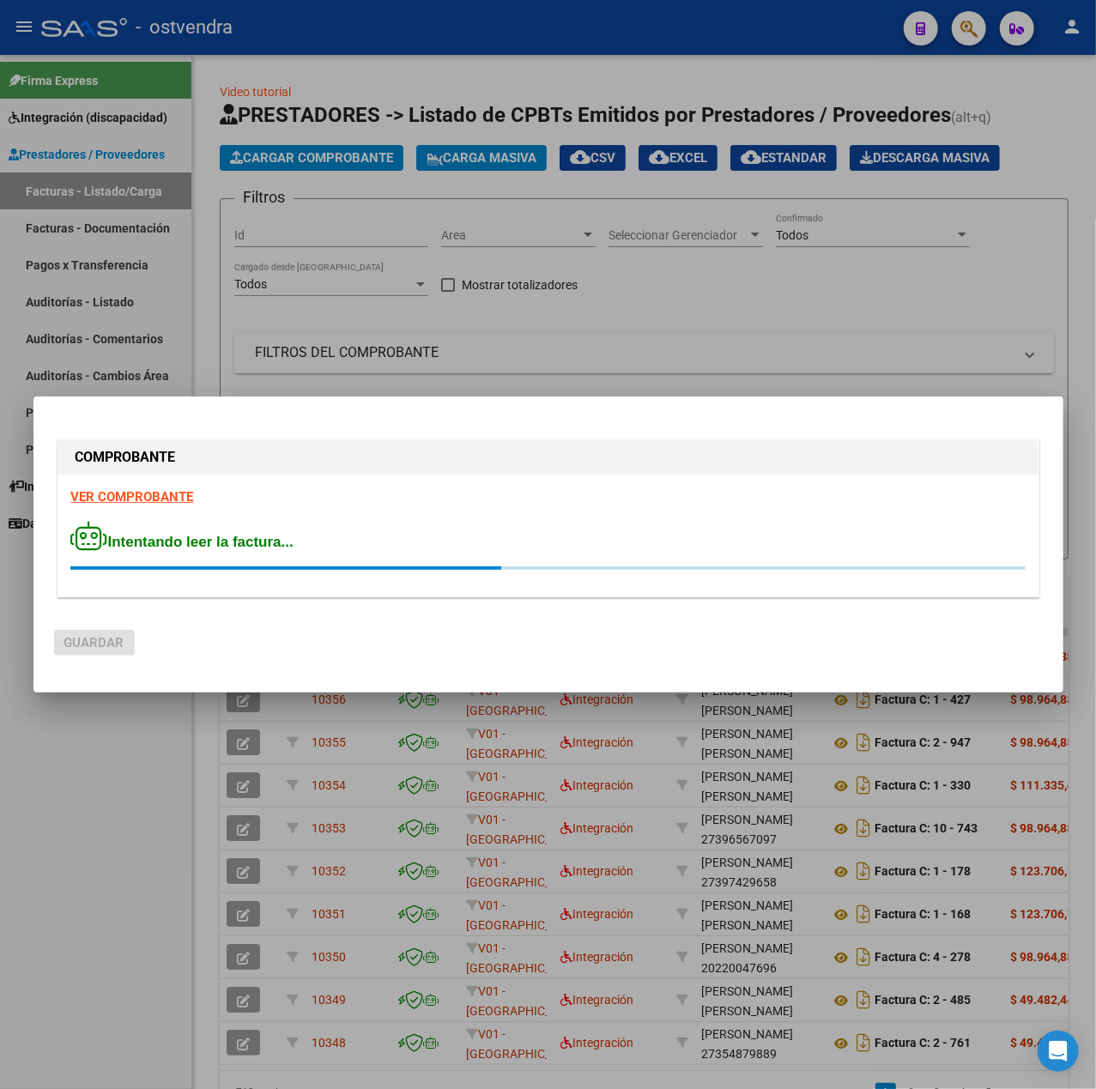
click at [110, 492] on strong "VER COMPROBANTE" at bounding box center [132, 496] width 123 height 15
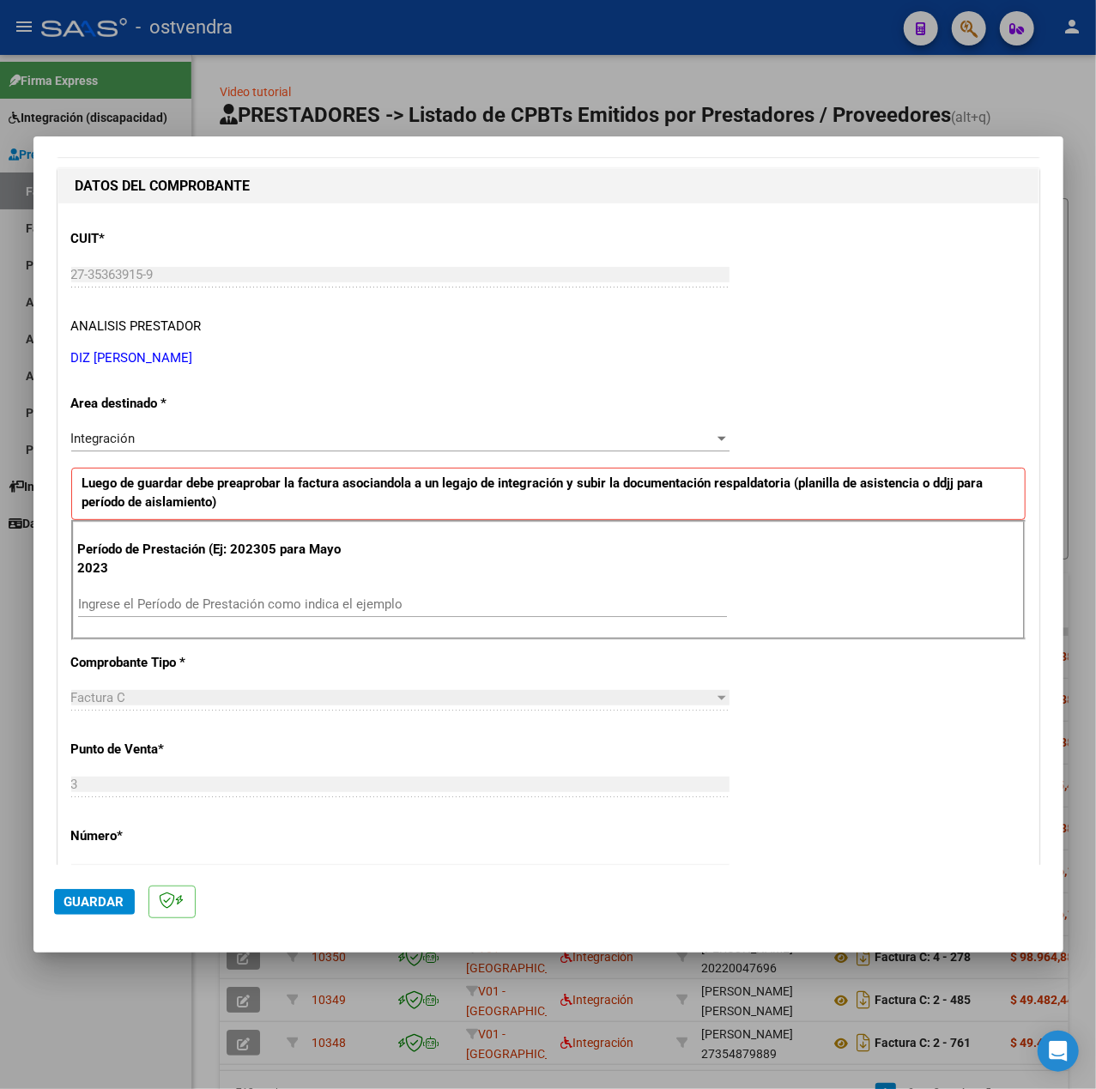
scroll to position [457, 0]
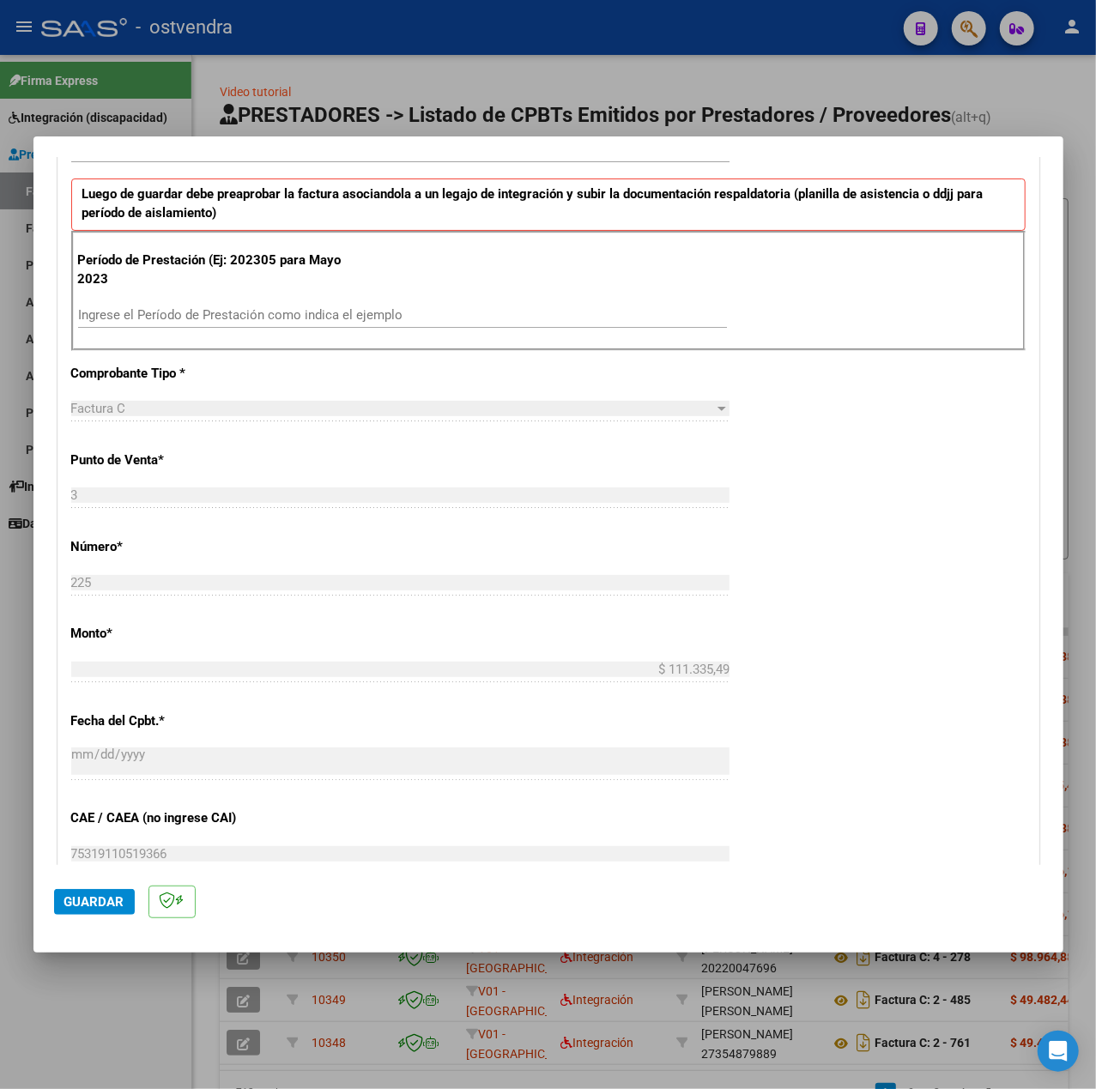
click at [320, 314] on input "Ingrese el Período de Prestación como indica el ejemplo" at bounding box center [402, 314] width 649 height 15
type input "202506"
click at [935, 622] on div "CUIT * 27-35363915-9 Ingresar CUIT ANALISIS PRESTADOR DIZ [PERSON_NAME] Area de…" at bounding box center [548, 559] width 980 height 1291
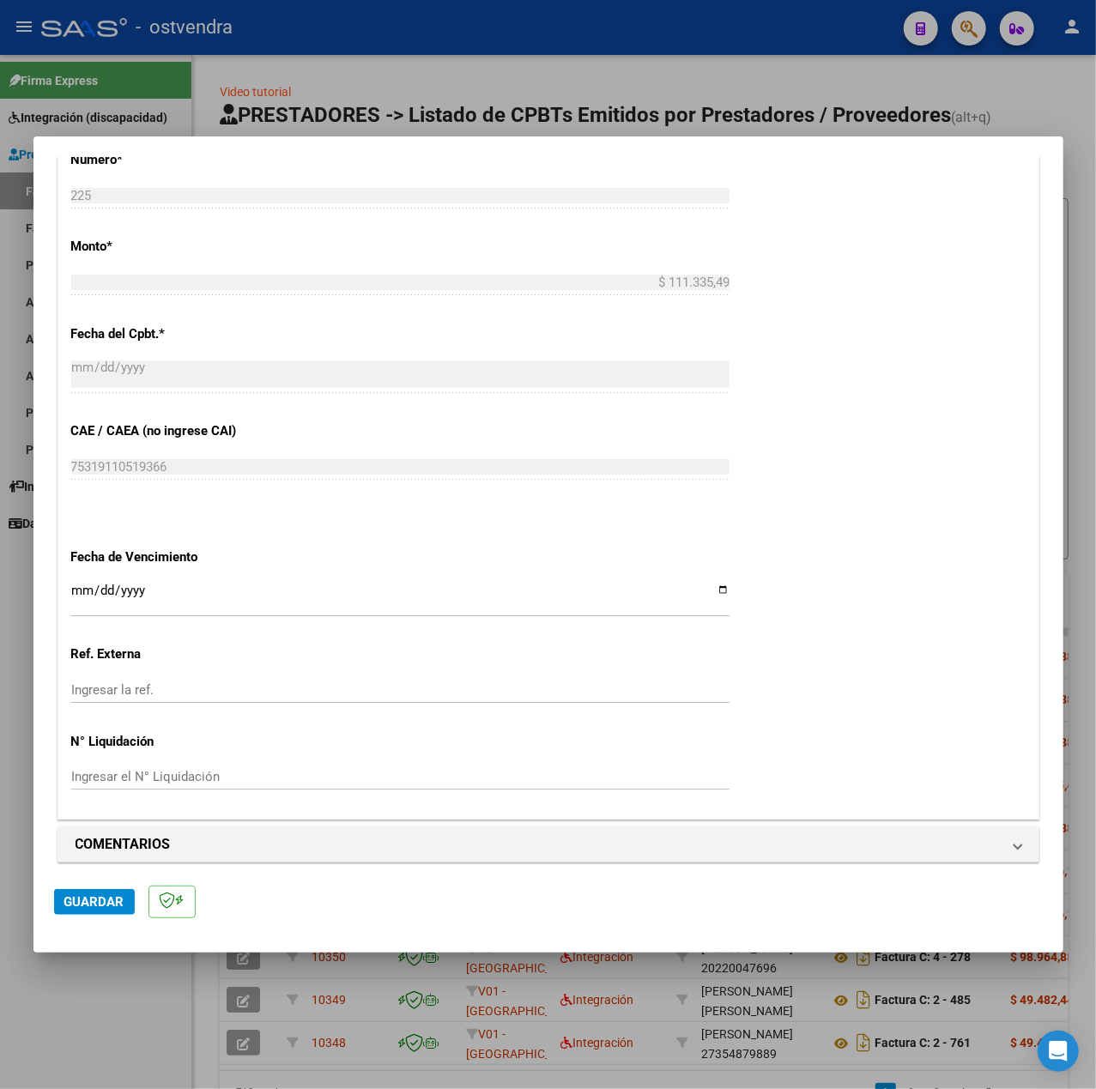
scroll to position [858, 0]
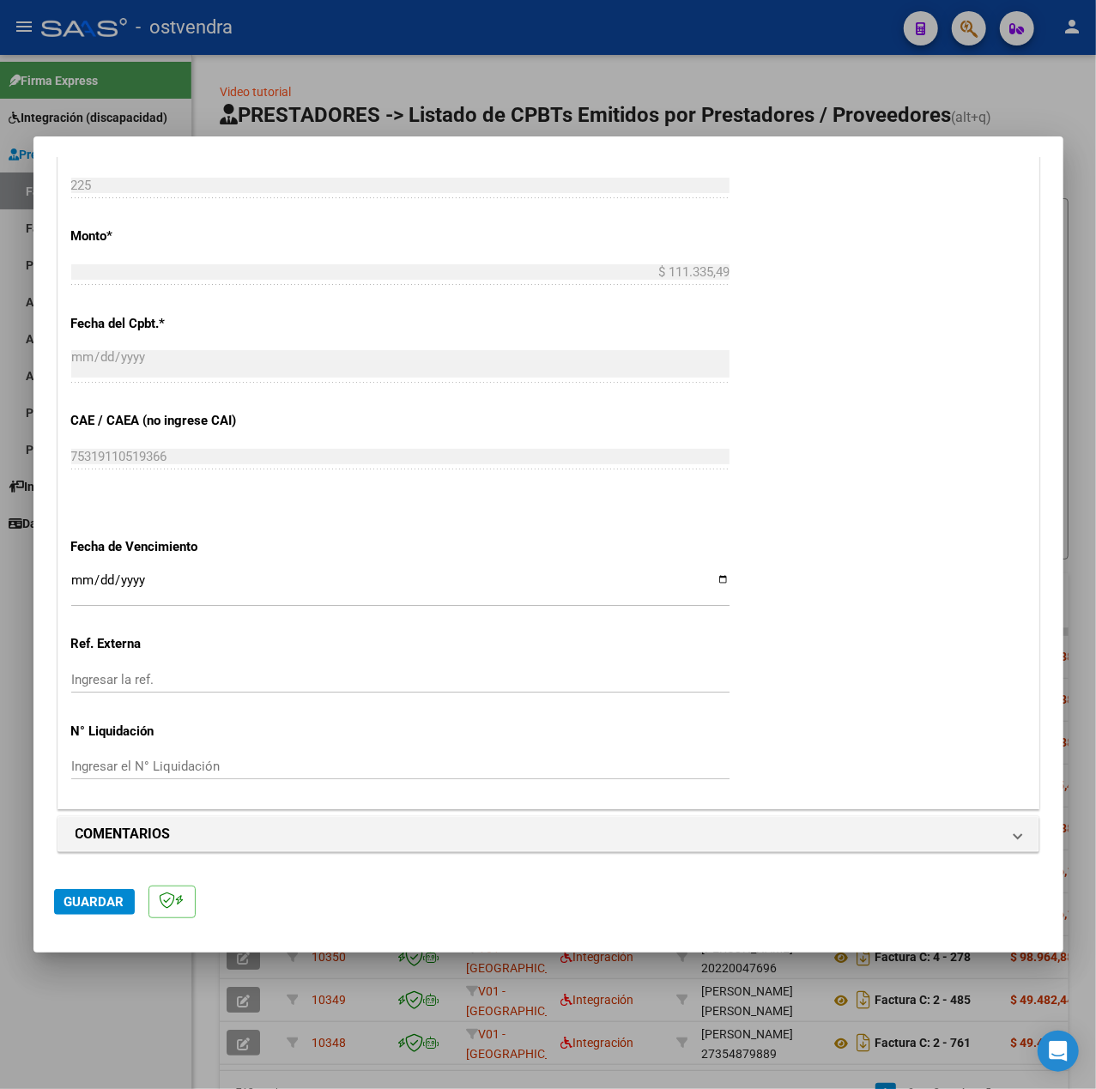
click at [82, 583] on input "Ingresar la fecha" at bounding box center [400, 586] width 658 height 27
type input "[DATE]"
click at [91, 906] on span "Guardar" at bounding box center [94, 901] width 60 height 15
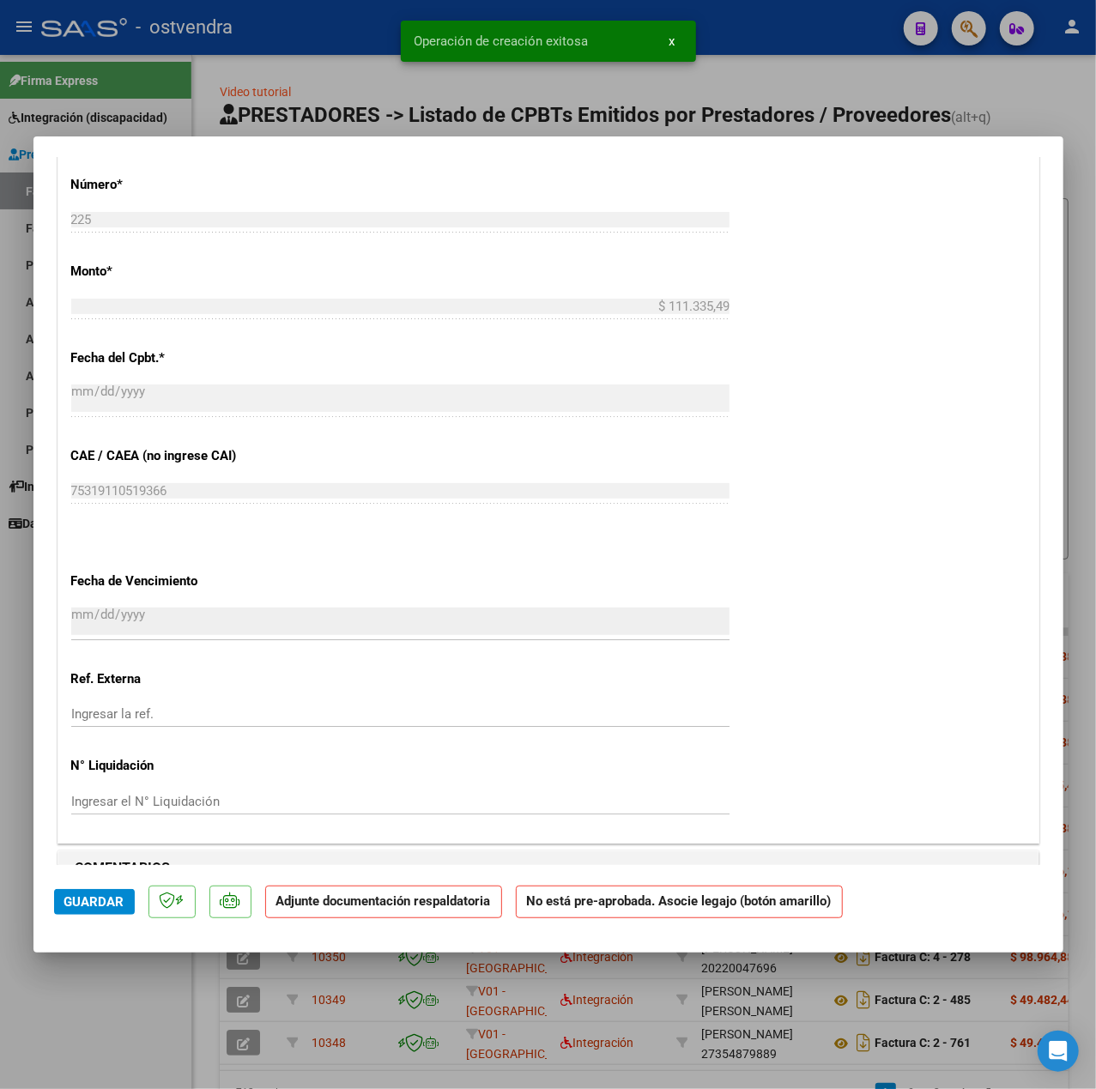
scroll to position [1144, 0]
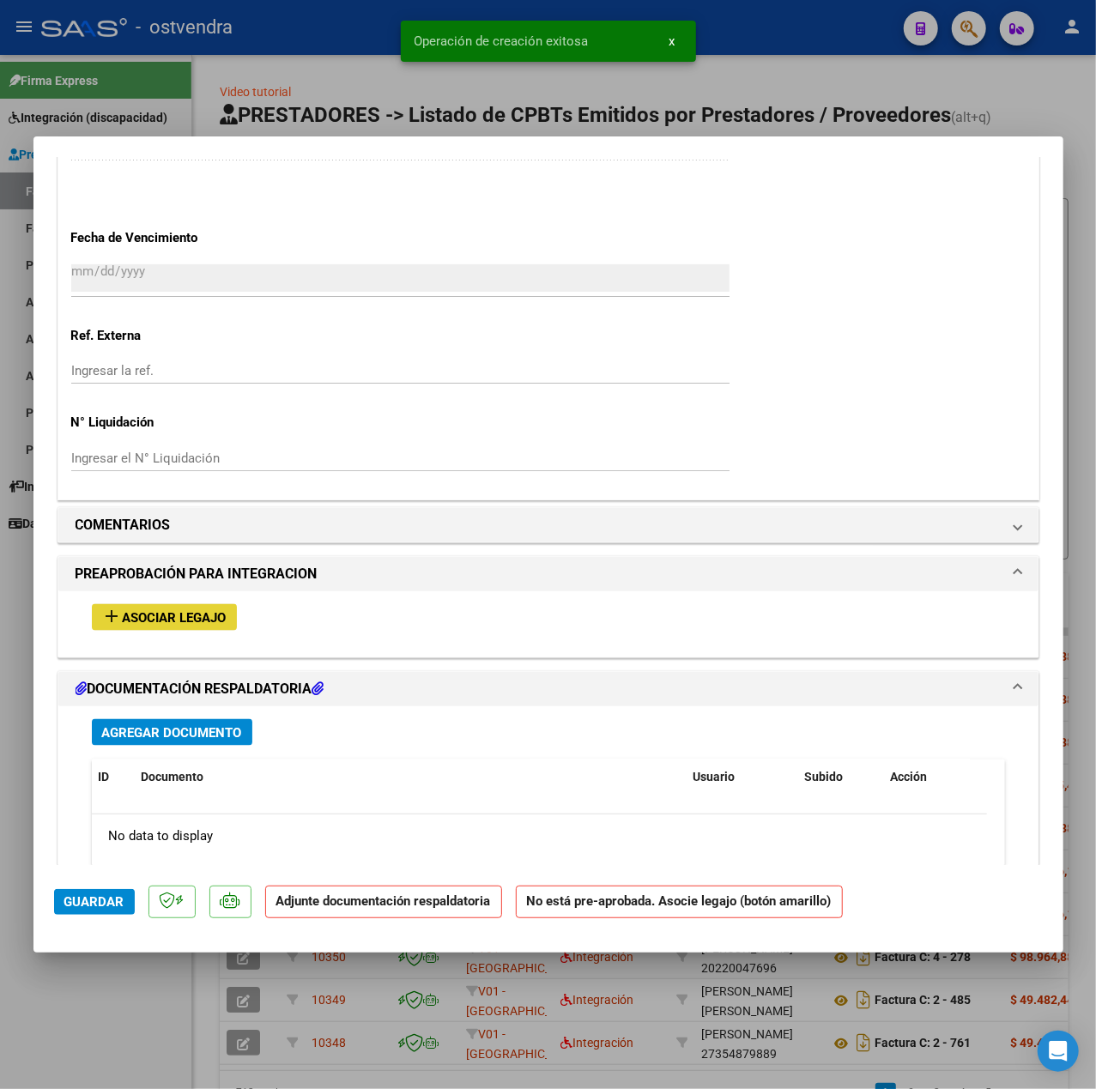
click at [196, 631] on button "add Asociar Legajo" at bounding box center [164, 617] width 145 height 27
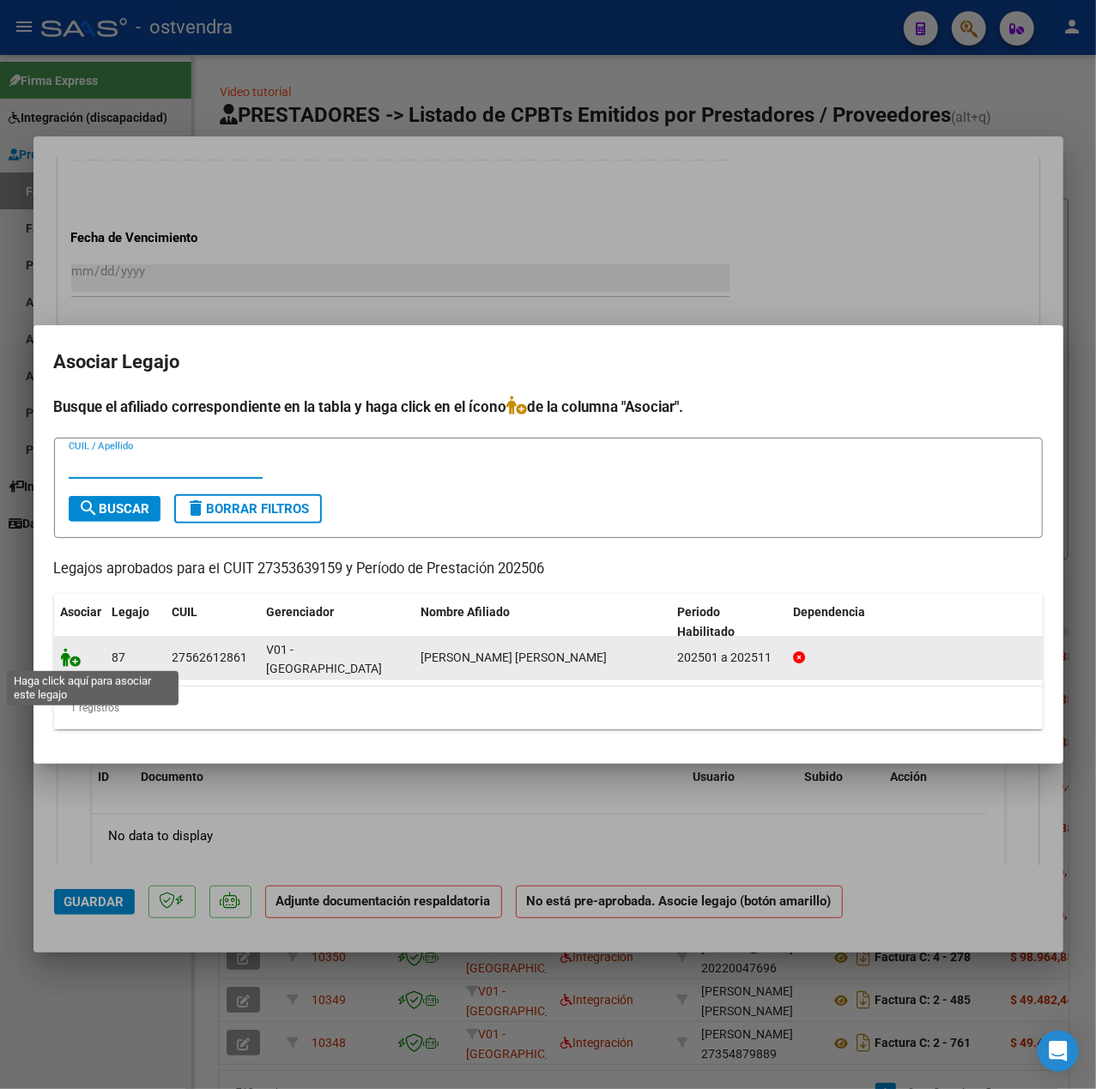
click at [66, 656] on icon at bounding box center [71, 657] width 21 height 19
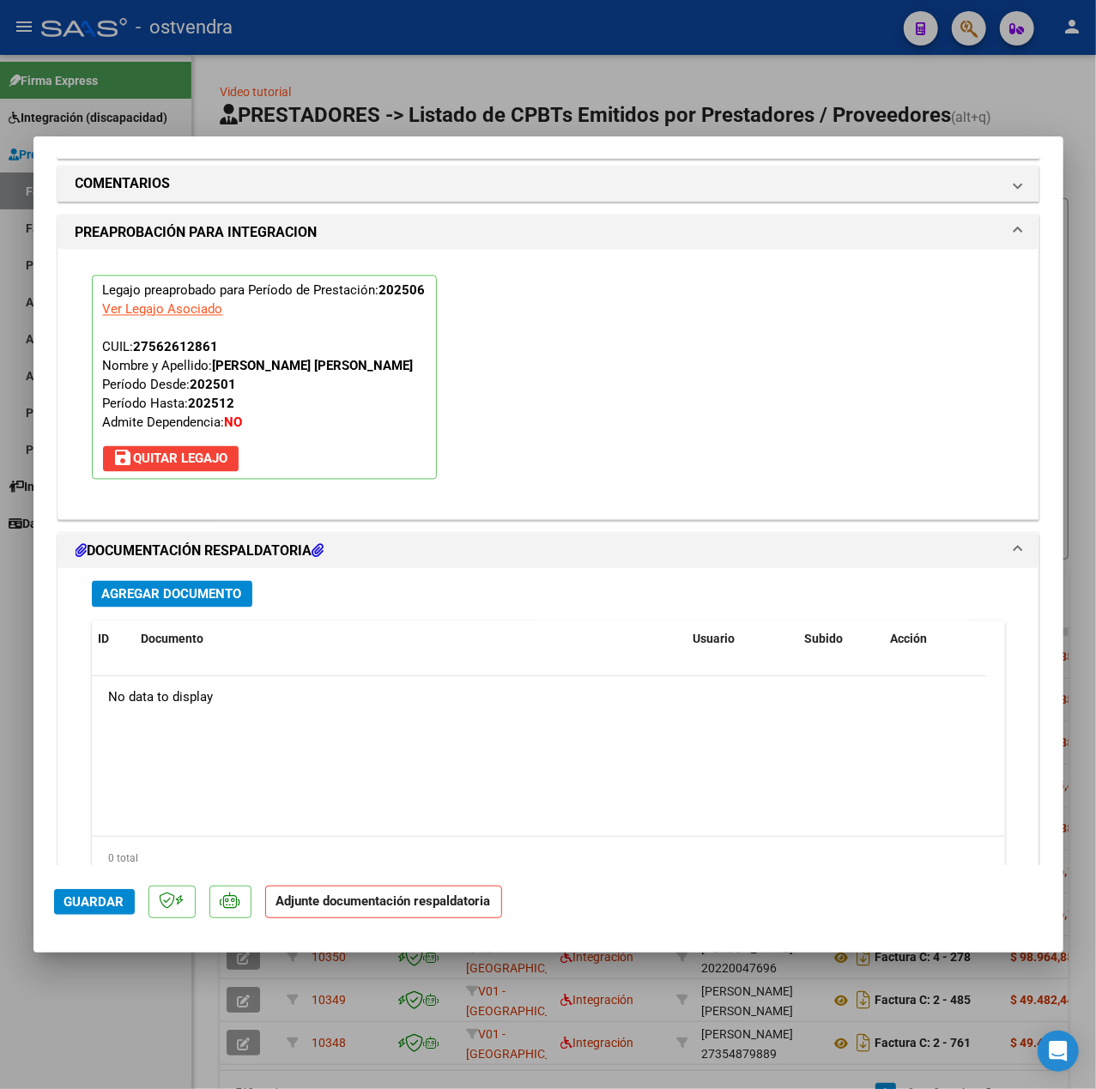
scroll to position [1603, 0]
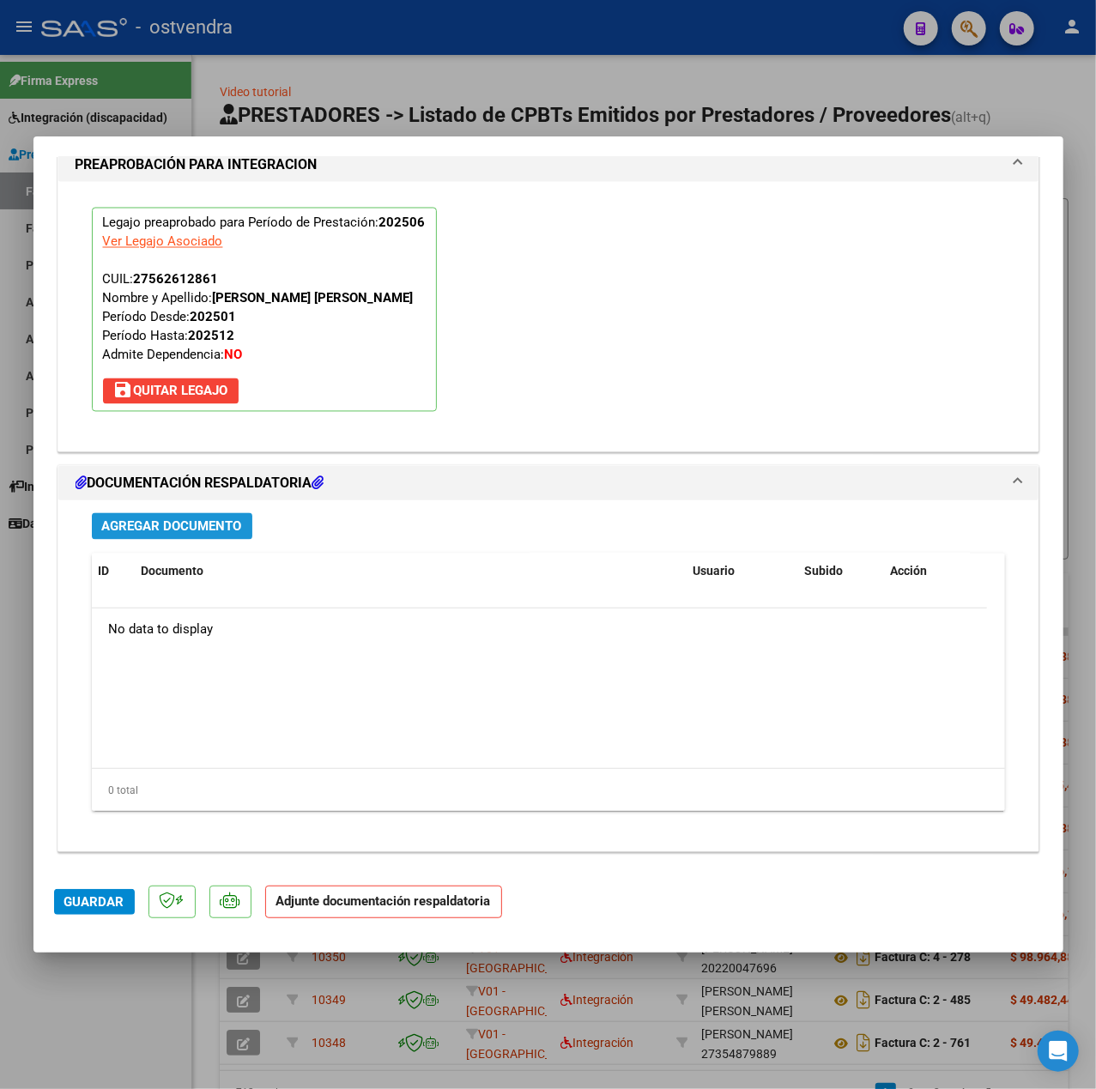
click at [177, 519] on span "Agregar Documento" at bounding box center [172, 526] width 140 height 15
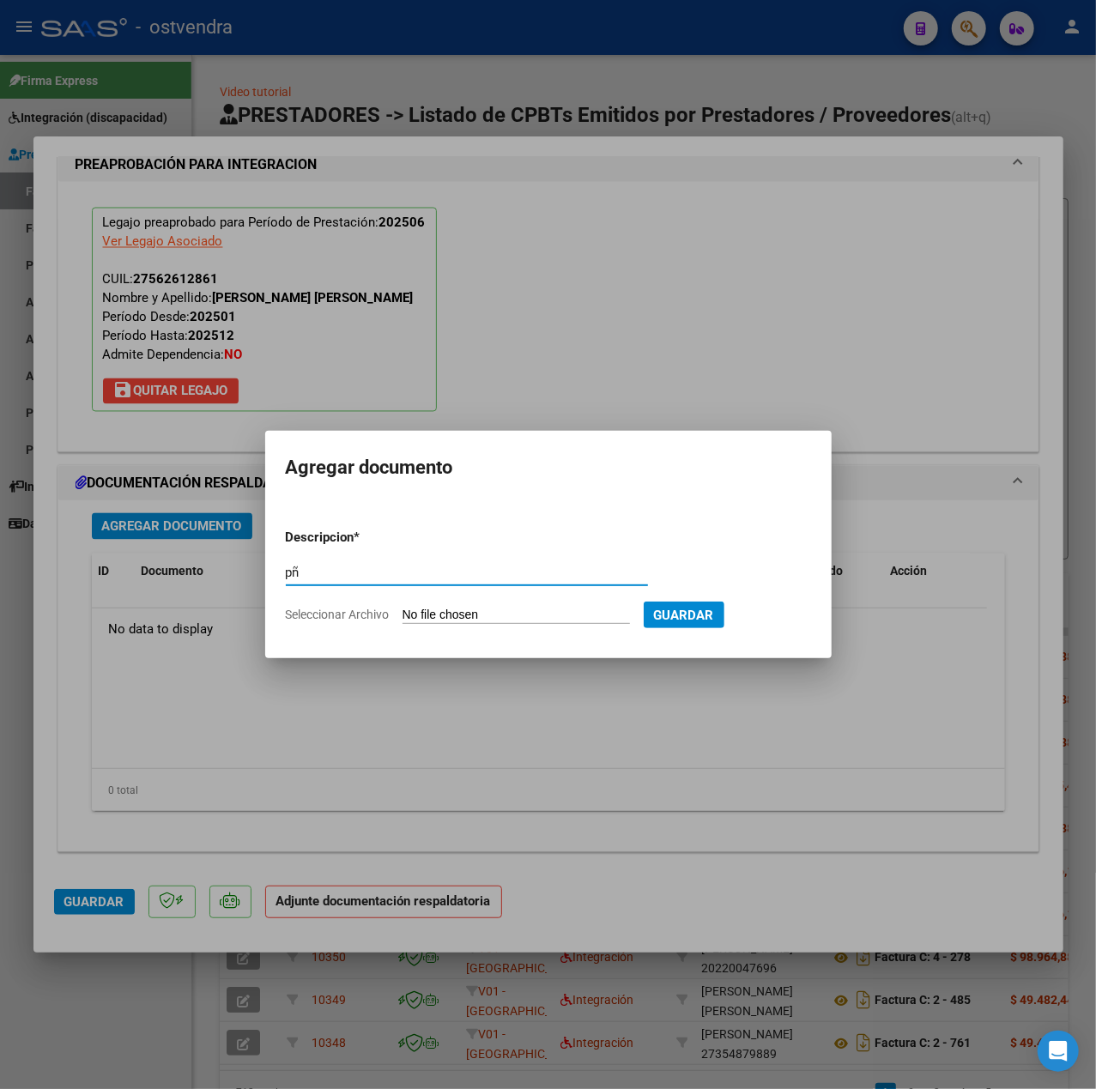
type input "p"
type input "pl"
click at [502, 611] on input "Seleccionar Archivo" at bounding box center [515, 616] width 227 height 16
type input "C:\fakepath\PLANILLA [PERSON_NAME].pdf"
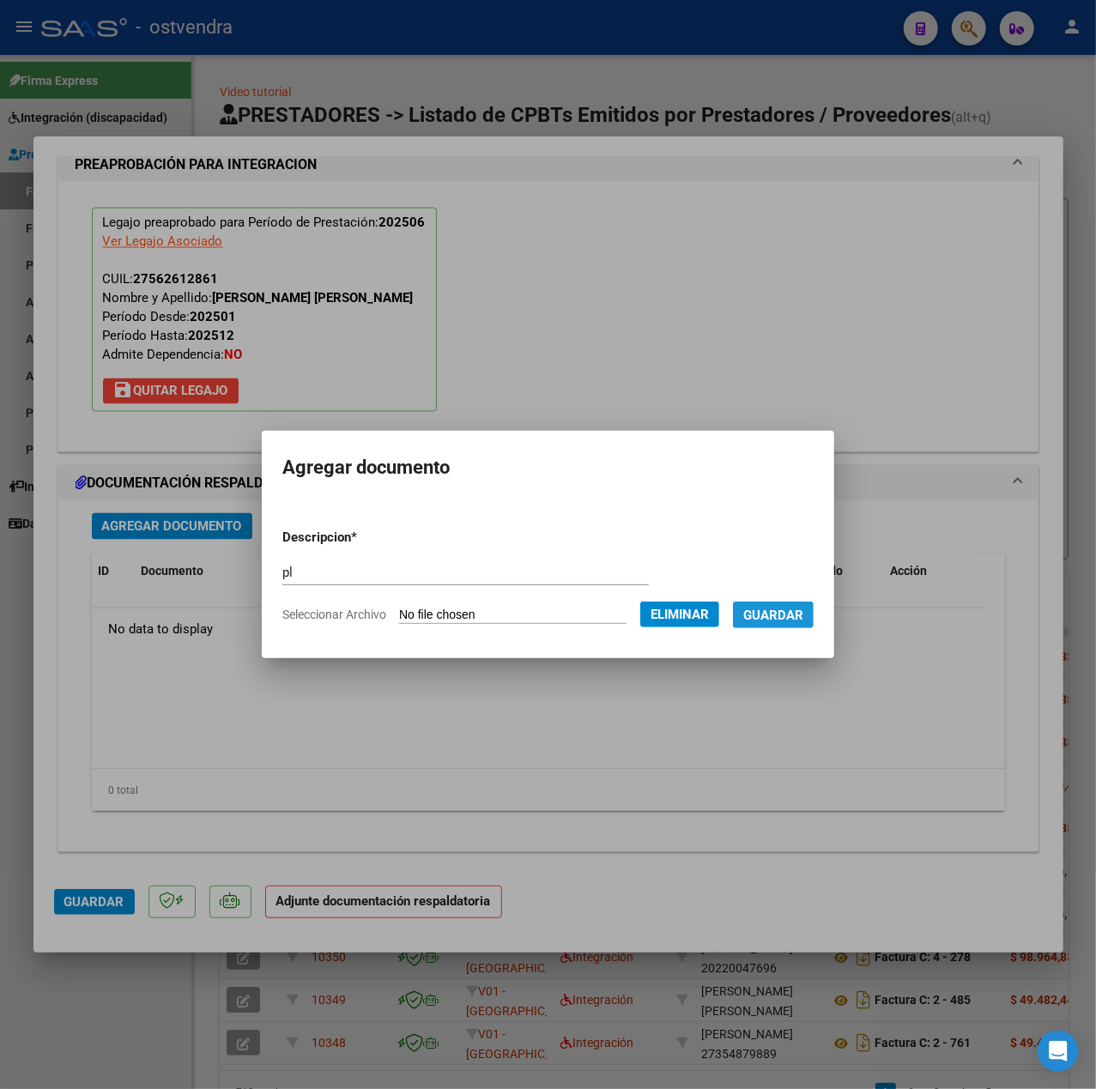
click at [795, 620] on span "Guardar" at bounding box center [773, 615] width 60 height 15
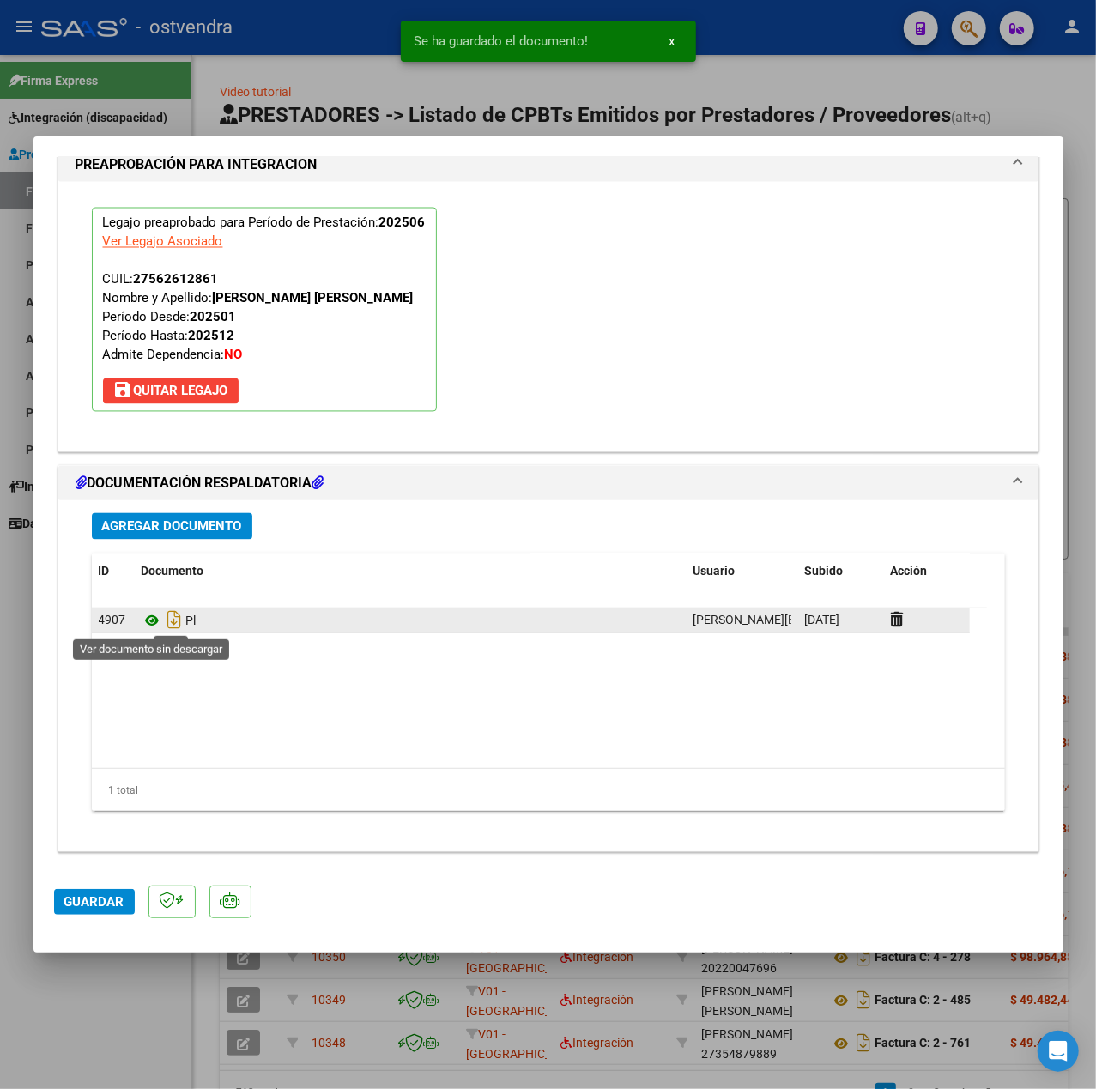
click at [149, 618] on icon at bounding box center [153, 621] width 22 height 21
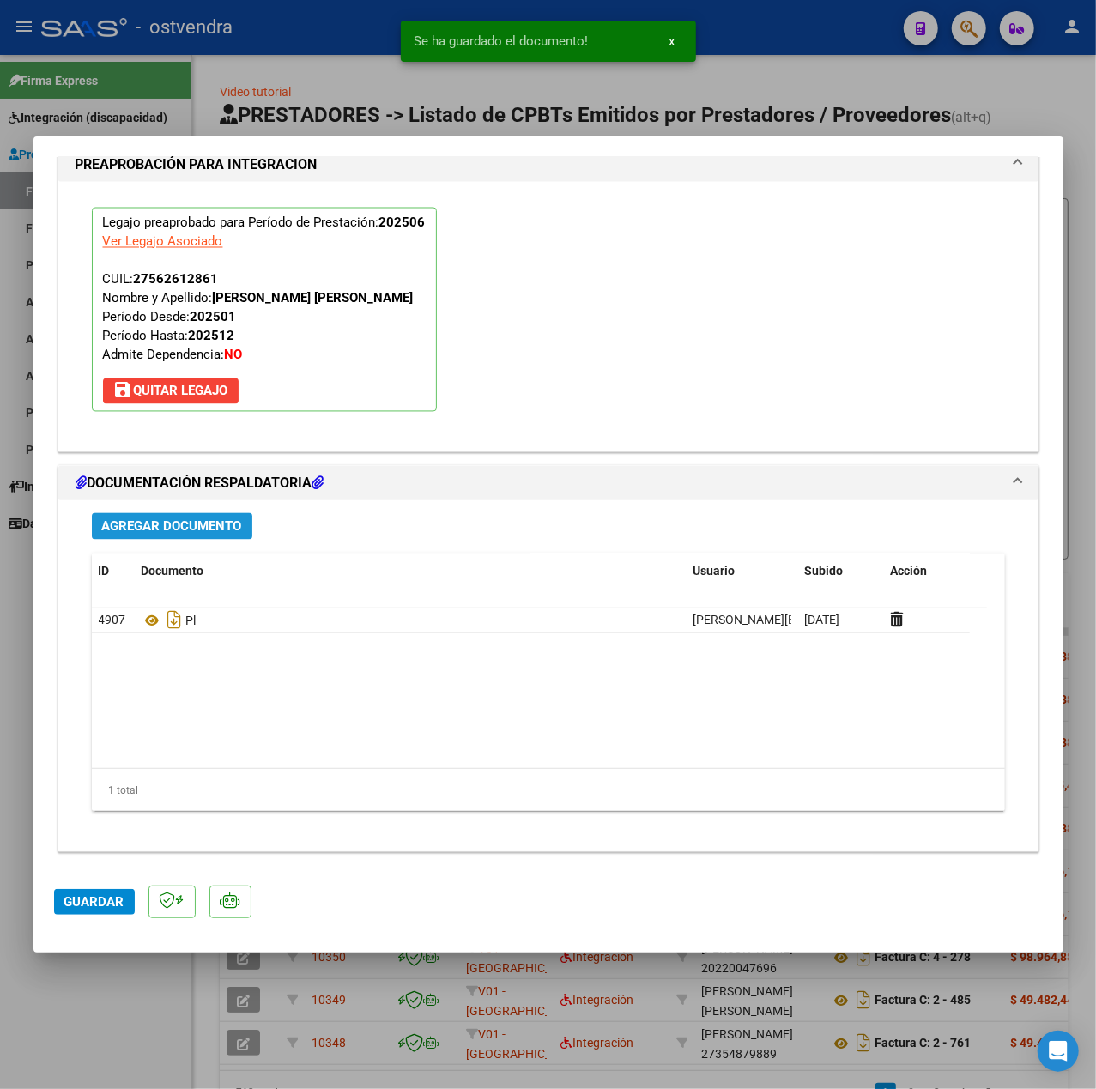
click at [180, 529] on span "Agregar Documento" at bounding box center [172, 526] width 140 height 15
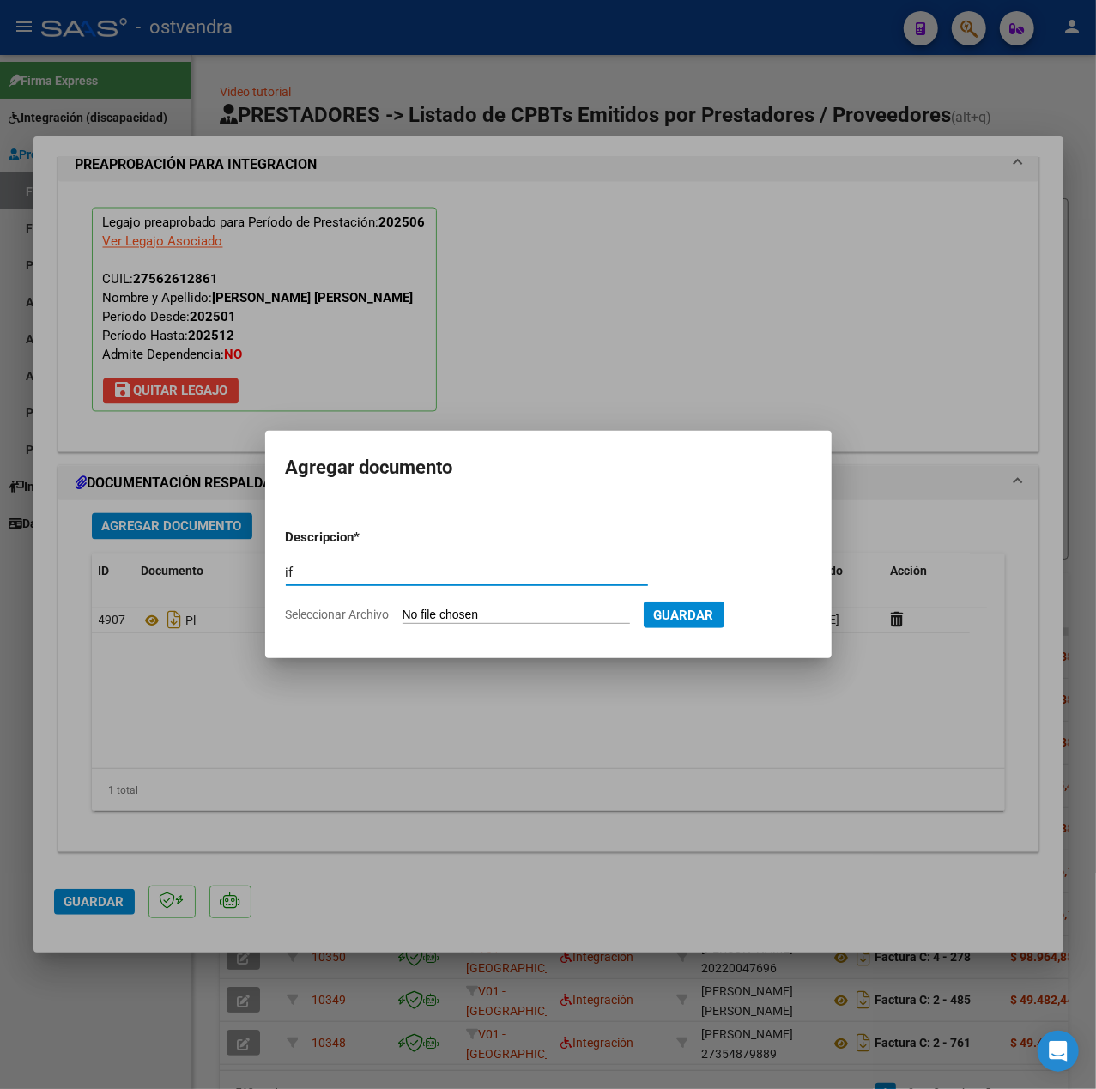
type input "if"
click at [502, 609] on input "Seleccionar Archivo" at bounding box center [515, 616] width 227 height 16
type input "C:\fakepath\informe [PERSON_NAME]. pp.pdf"
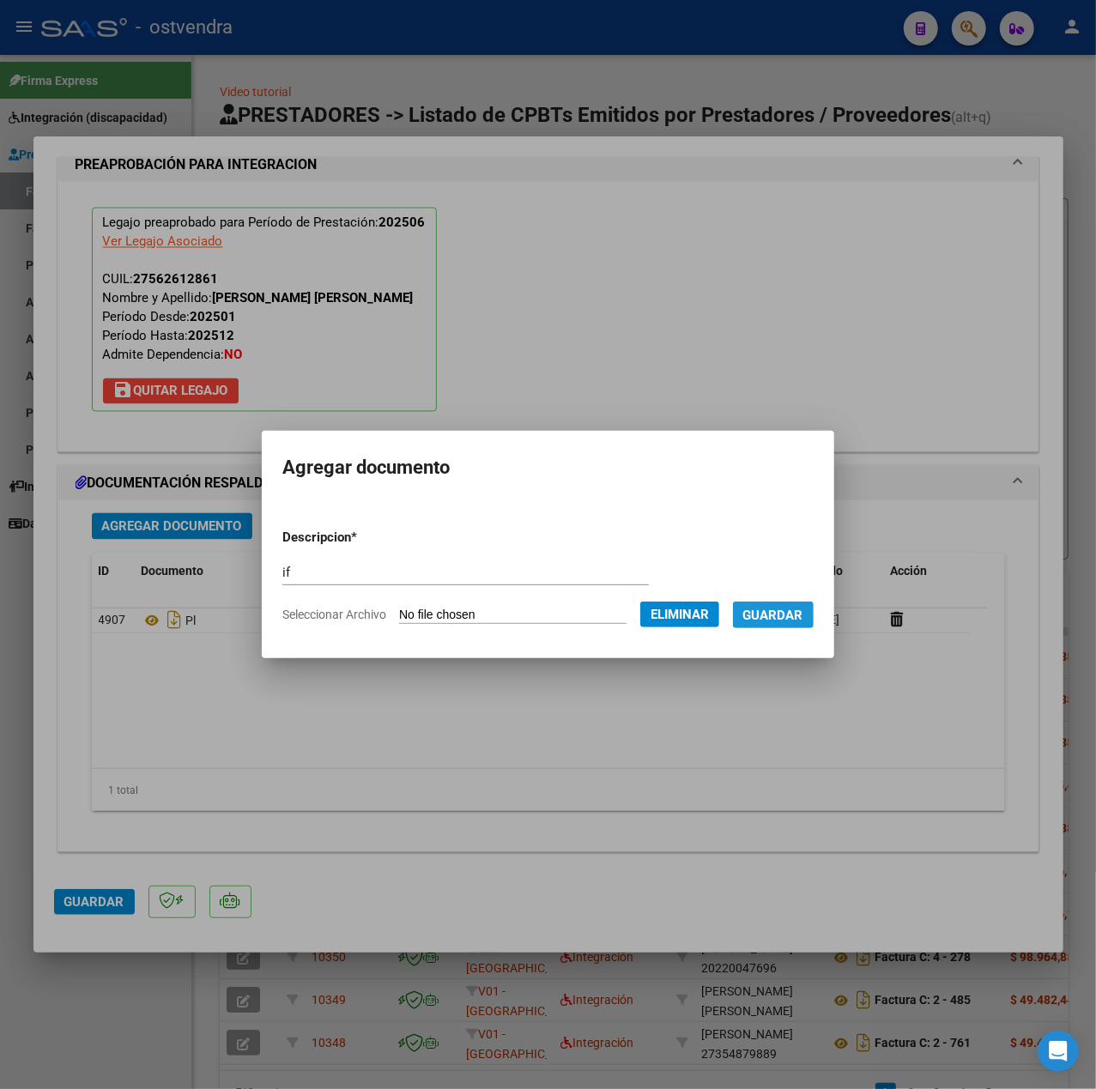
click at [773, 618] on span "Guardar" at bounding box center [773, 615] width 60 height 15
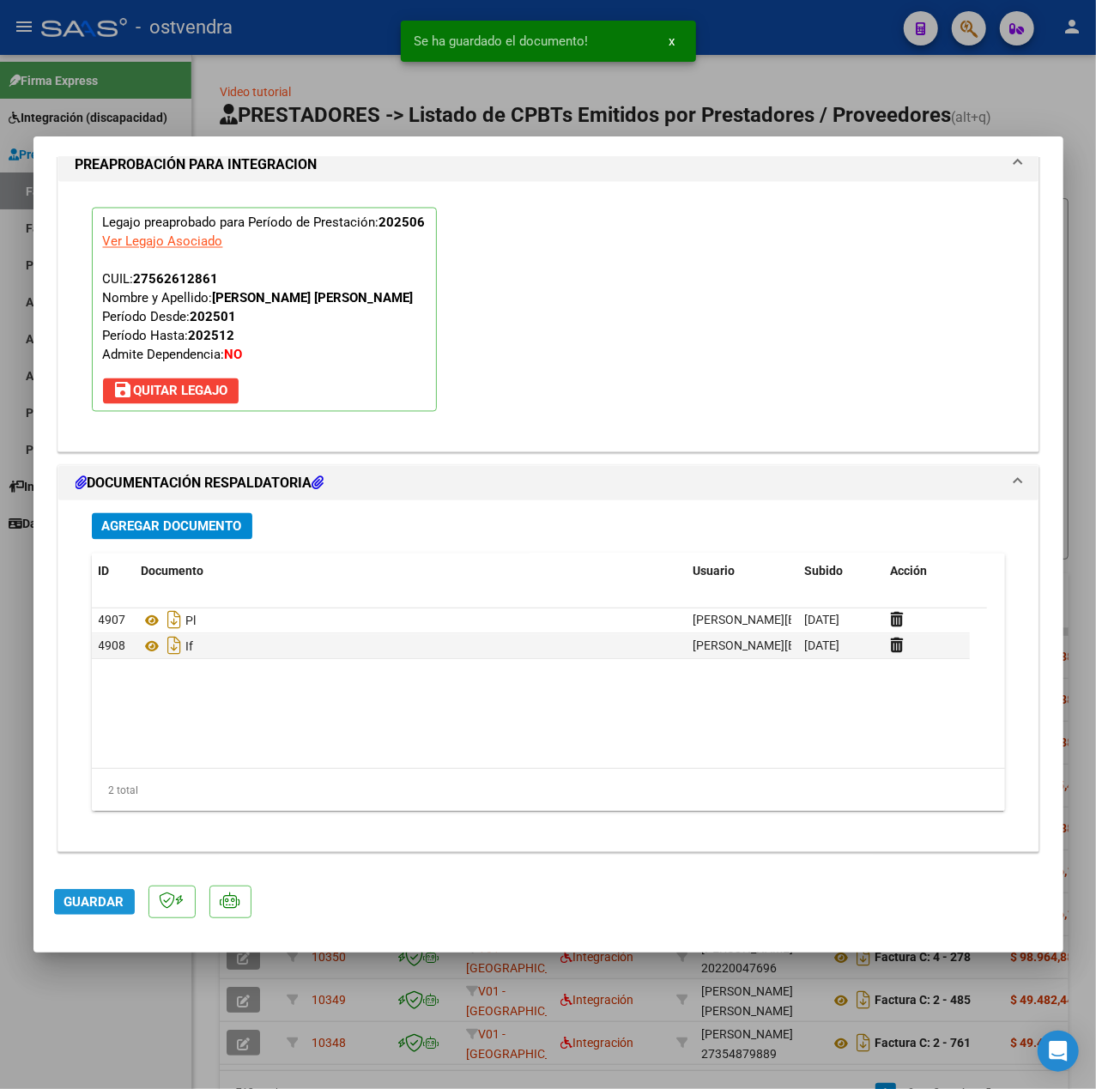
click at [97, 892] on button "Guardar" at bounding box center [94, 902] width 81 height 26
click at [80, 988] on div at bounding box center [548, 544] width 1096 height 1089
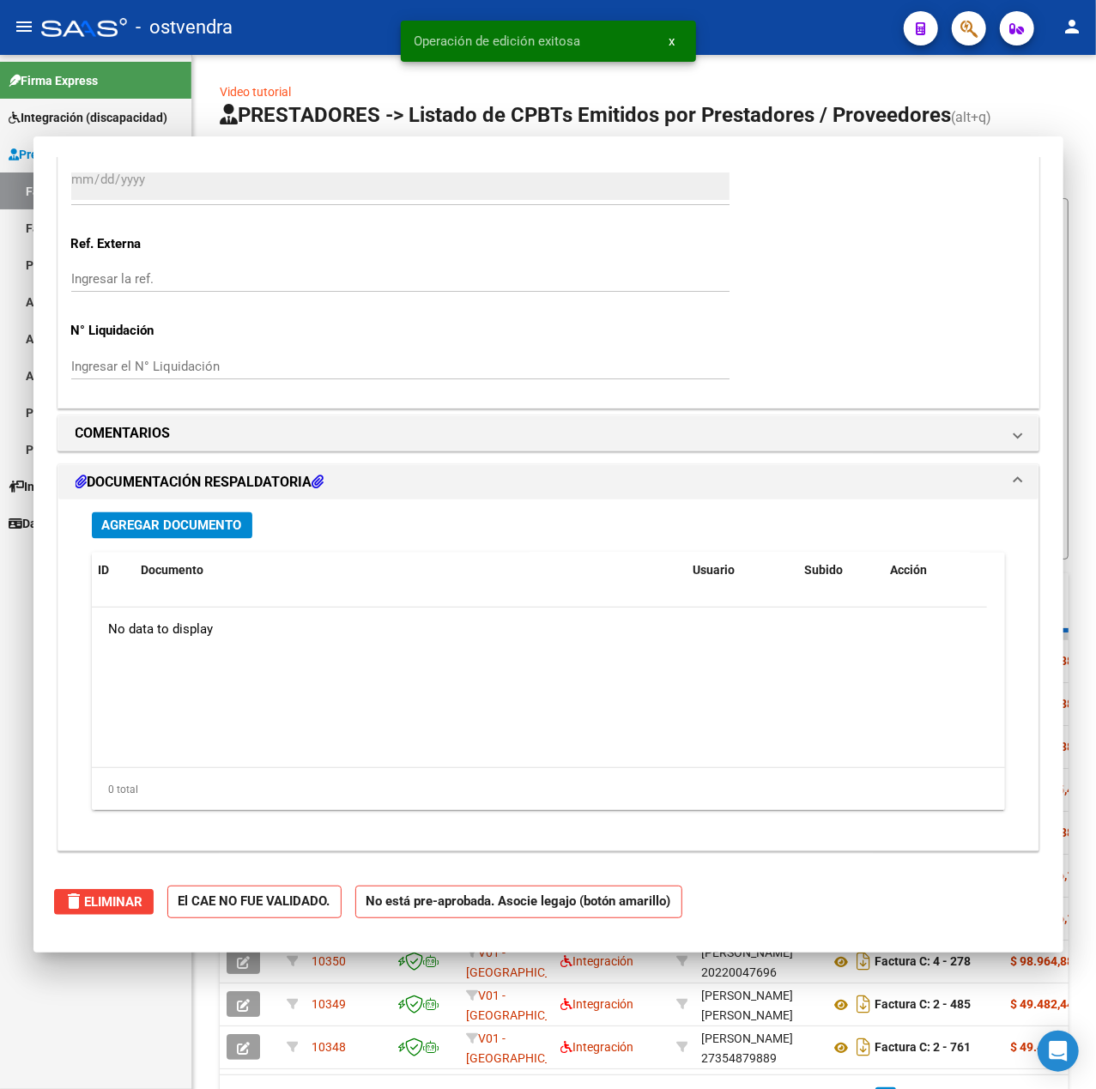
type input "$ 0,00"
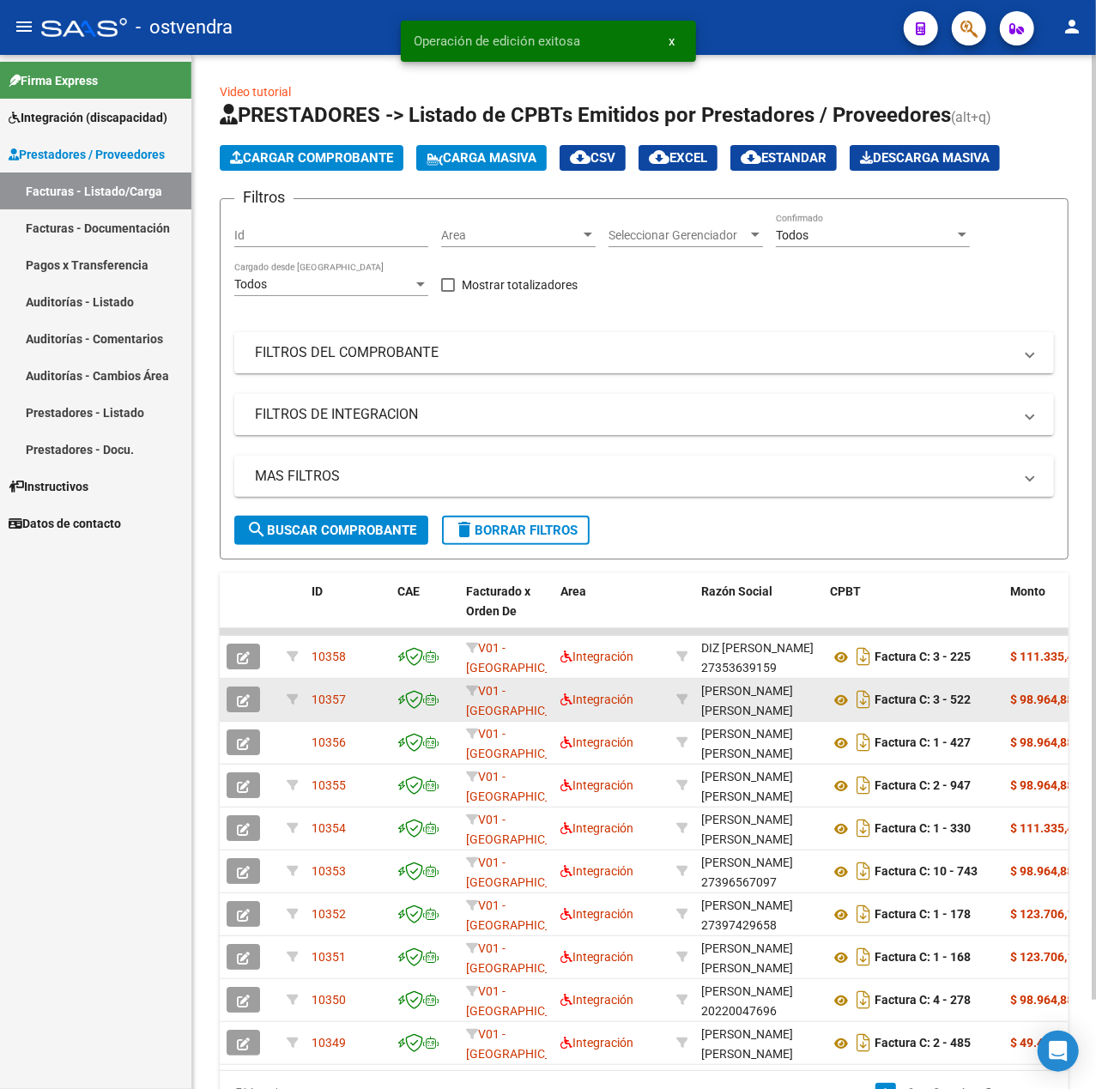
click at [245, 694] on icon "button" at bounding box center [243, 700] width 13 height 13
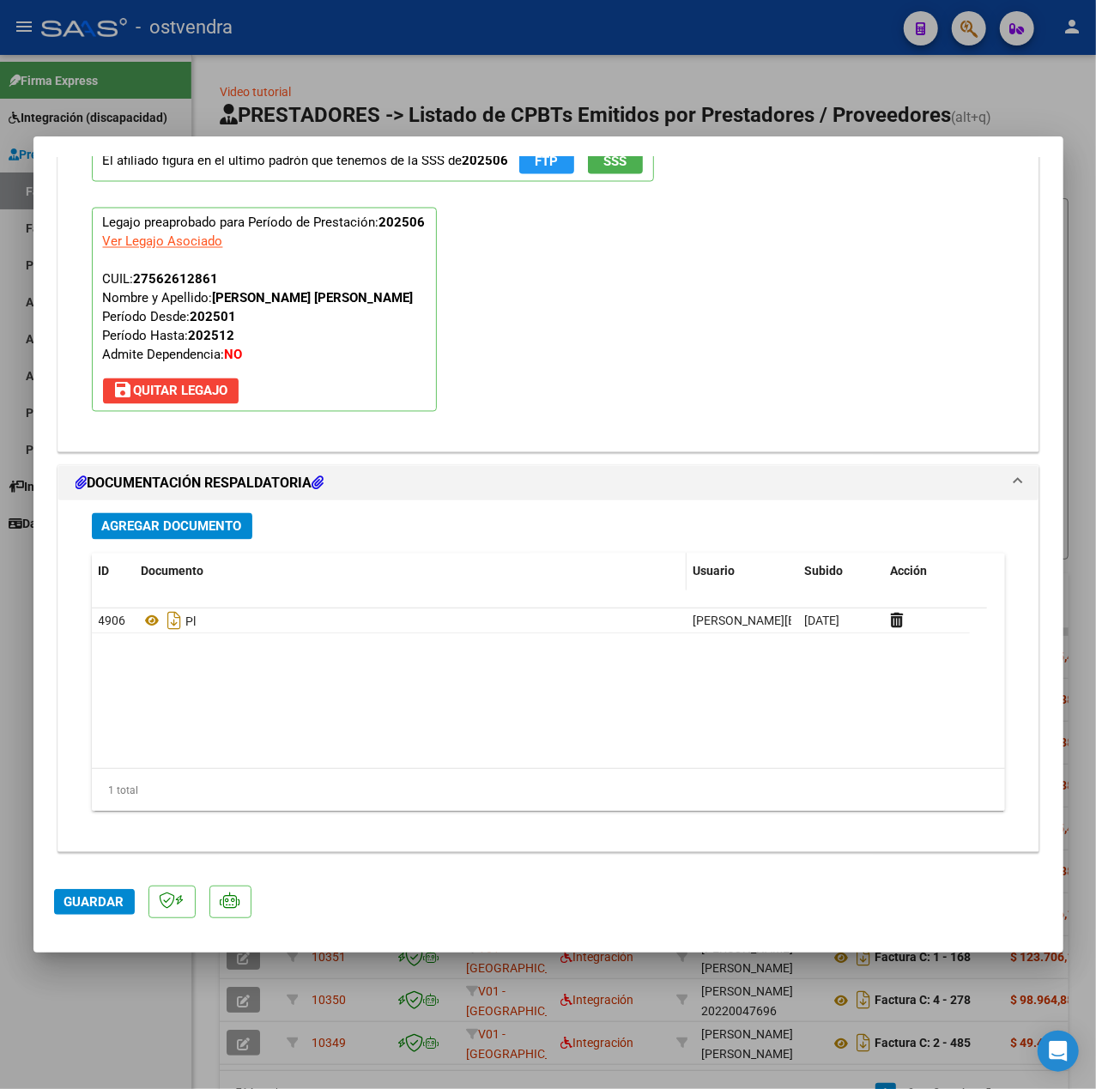
scroll to position [1607, 0]
click at [224, 534] on button "Agregar Documento" at bounding box center [172, 525] width 160 height 27
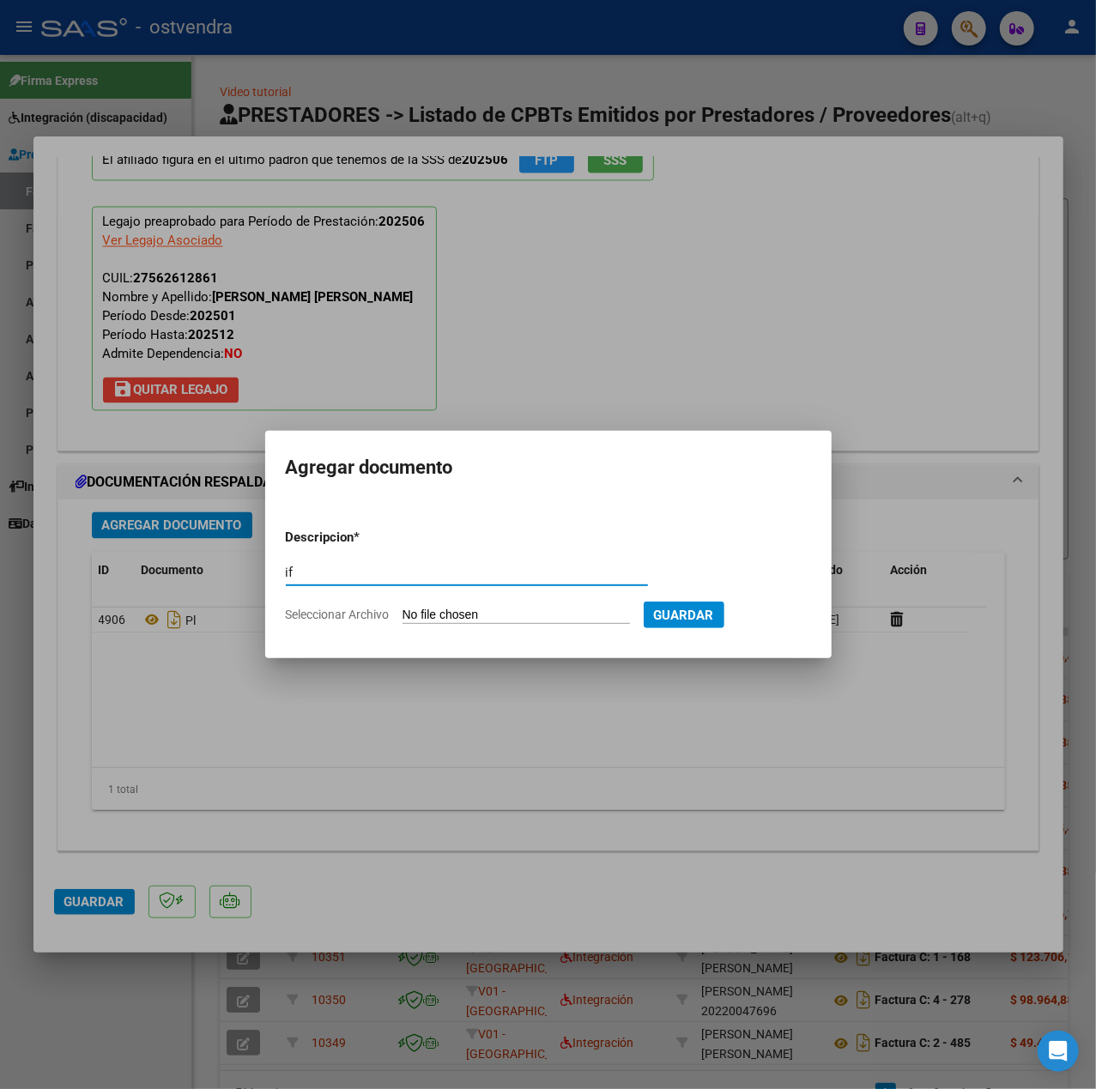
type input "if"
click at [475, 613] on input "Seleccionar Archivo" at bounding box center [515, 616] width 227 height 16
type input "C:\fakepath\informe [PERSON_NAME]. pp.pdf"
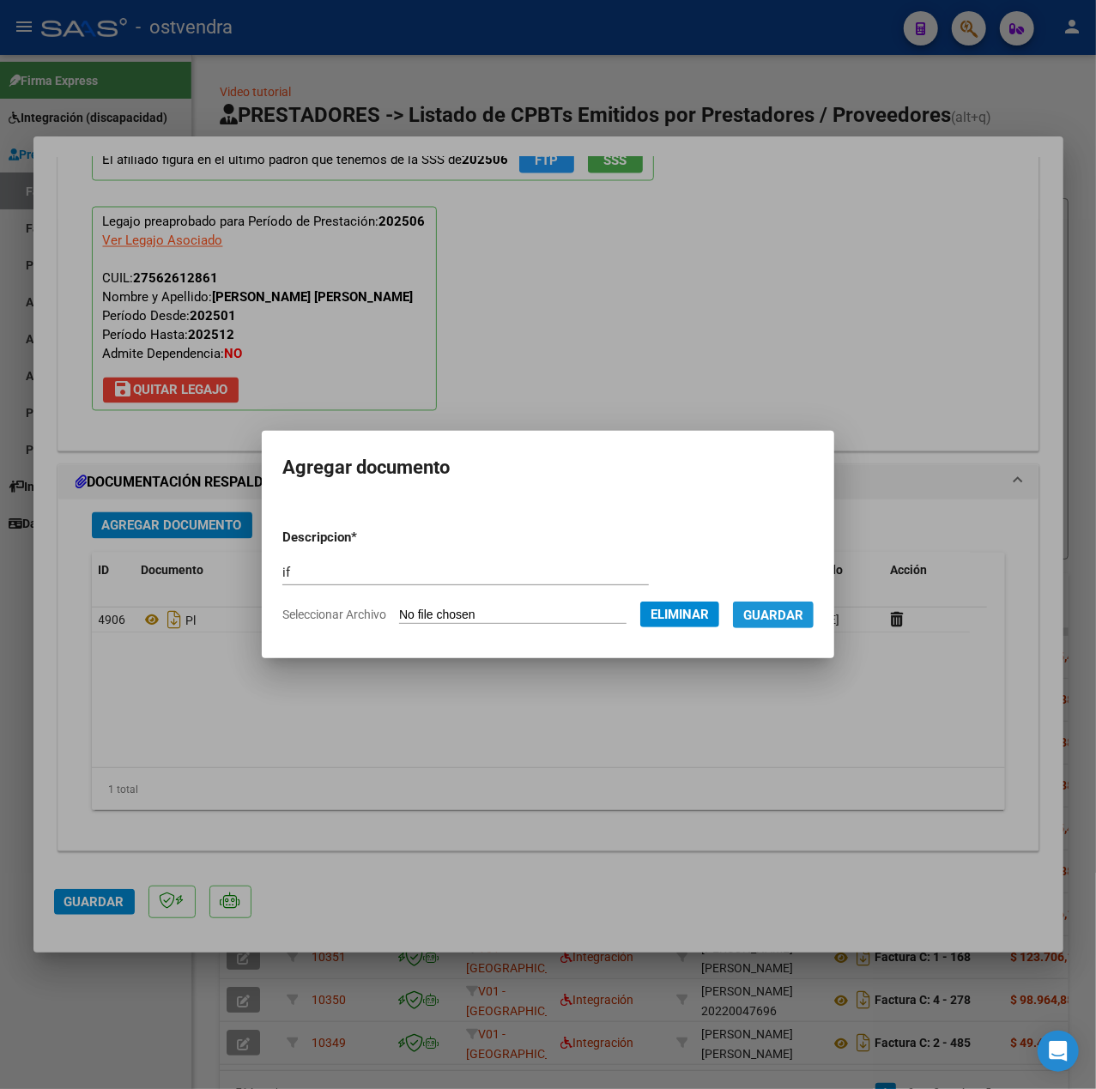
click at [748, 612] on button "Guardar" at bounding box center [773, 614] width 81 height 27
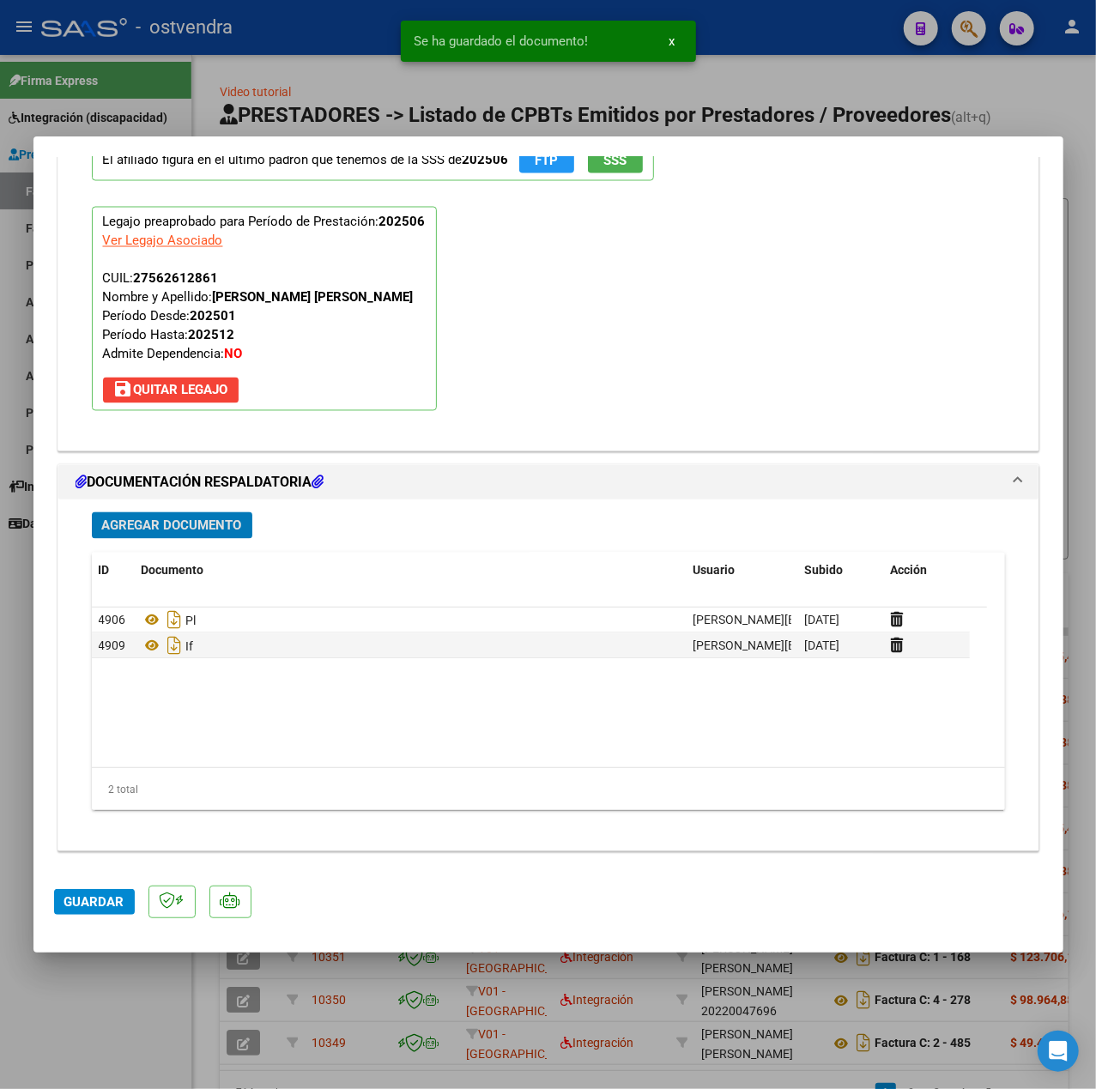
click at [112, 910] on span "Guardar" at bounding box center [94, 901] width 60 height 15
click at [128, 1024] on div at bounding box center [548, 544] width 1096 height 1089
type input "$ 0,00"
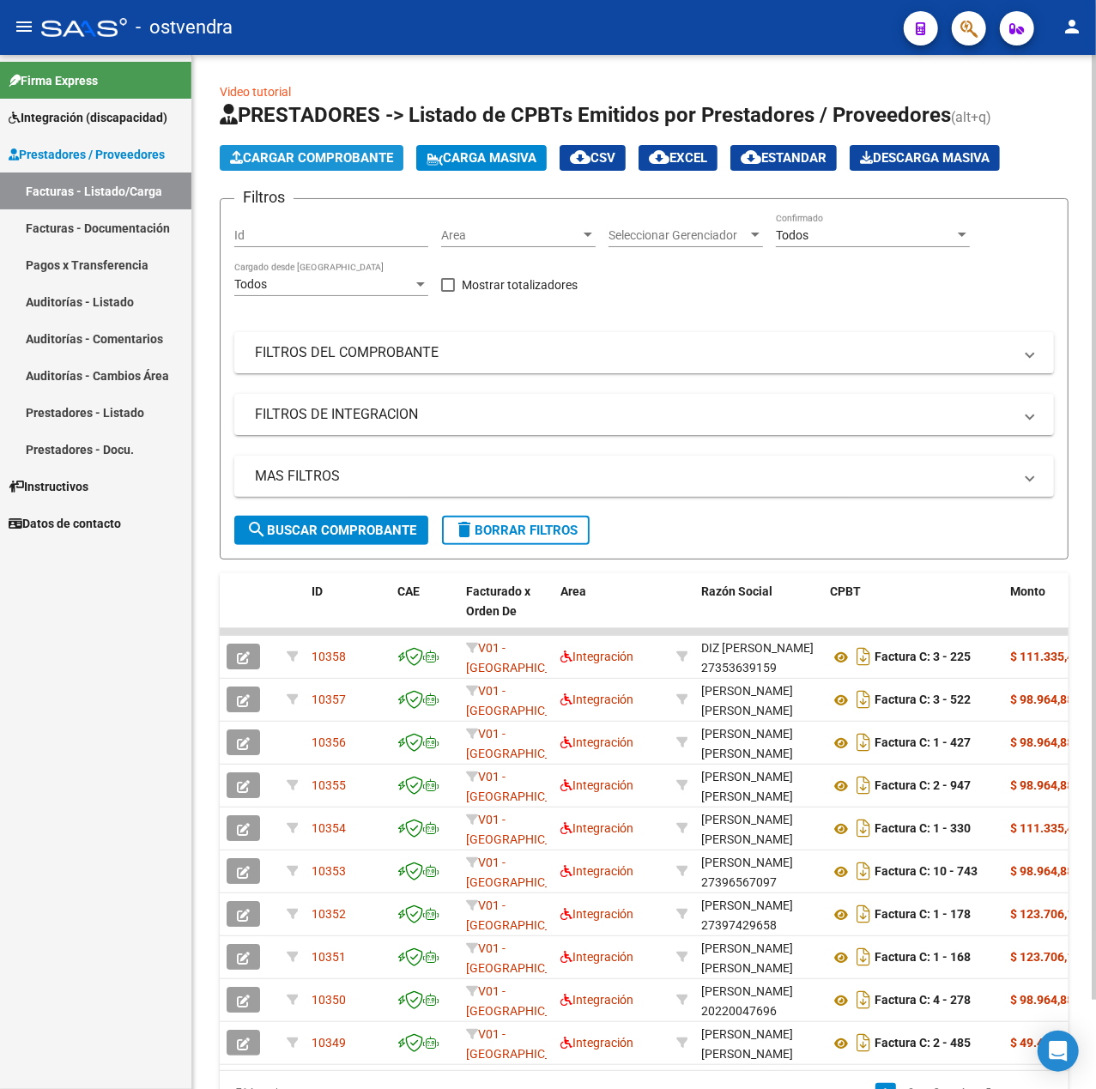
click at [275, 150] on span "Cargar Comprobante" at bounding box center [311, 157] width 163 height 15
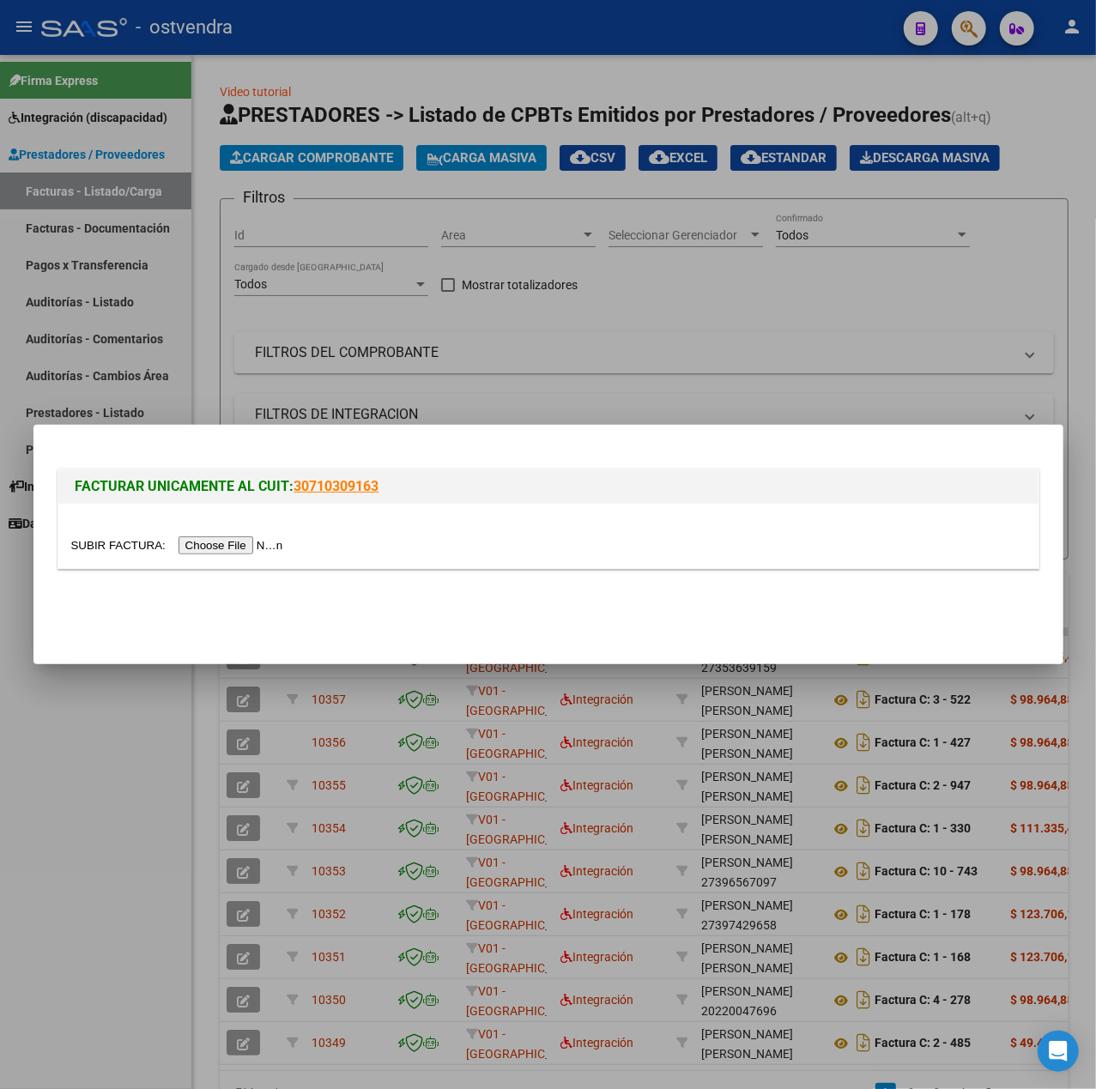
click at [251, 539] on input "file" at bounding box center [179, 545] width 217 height 18
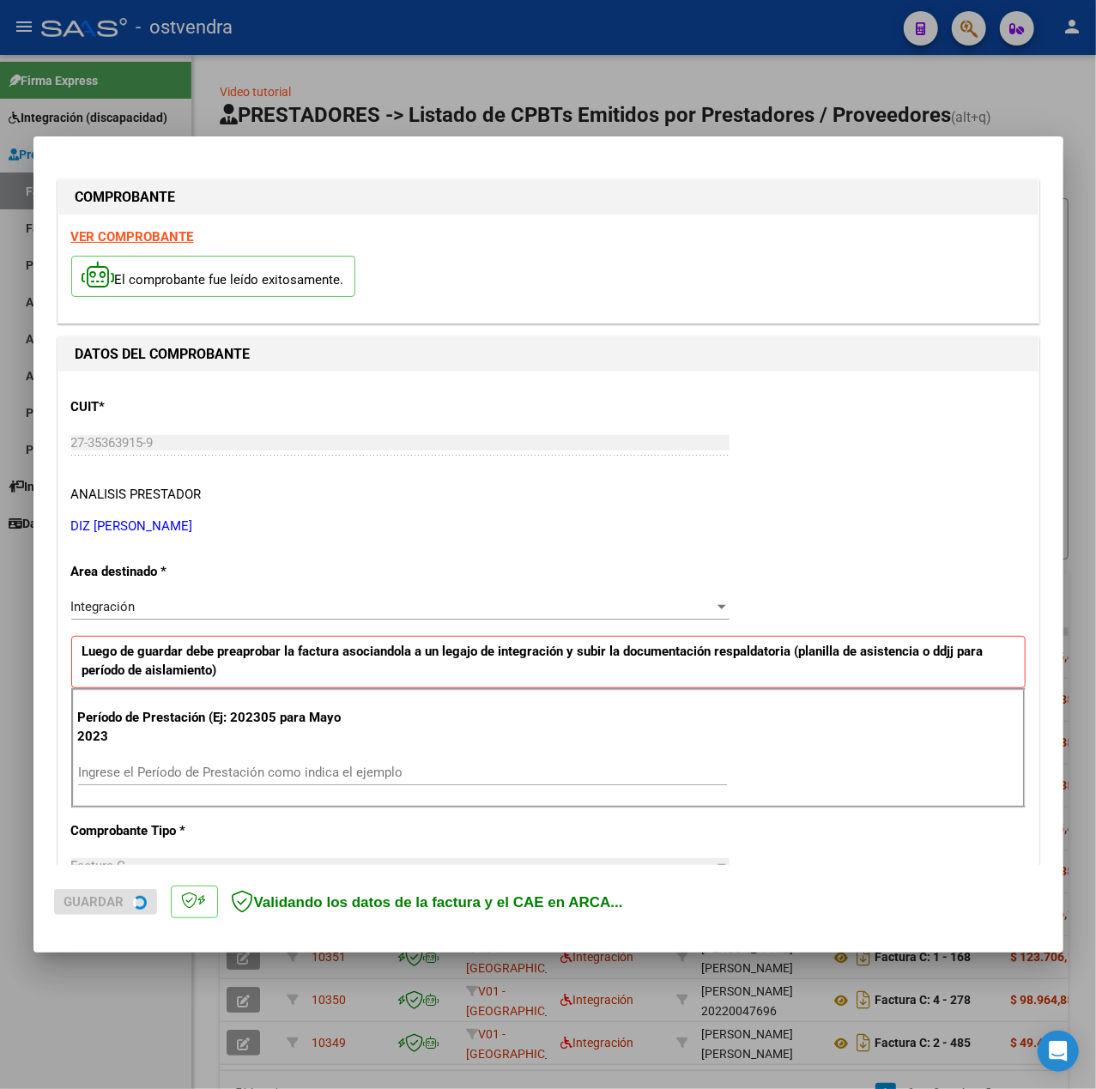
click at [134, 231] on strong "VER COMPROBANTE" at bounding box center [132, 236] width 123 height 15
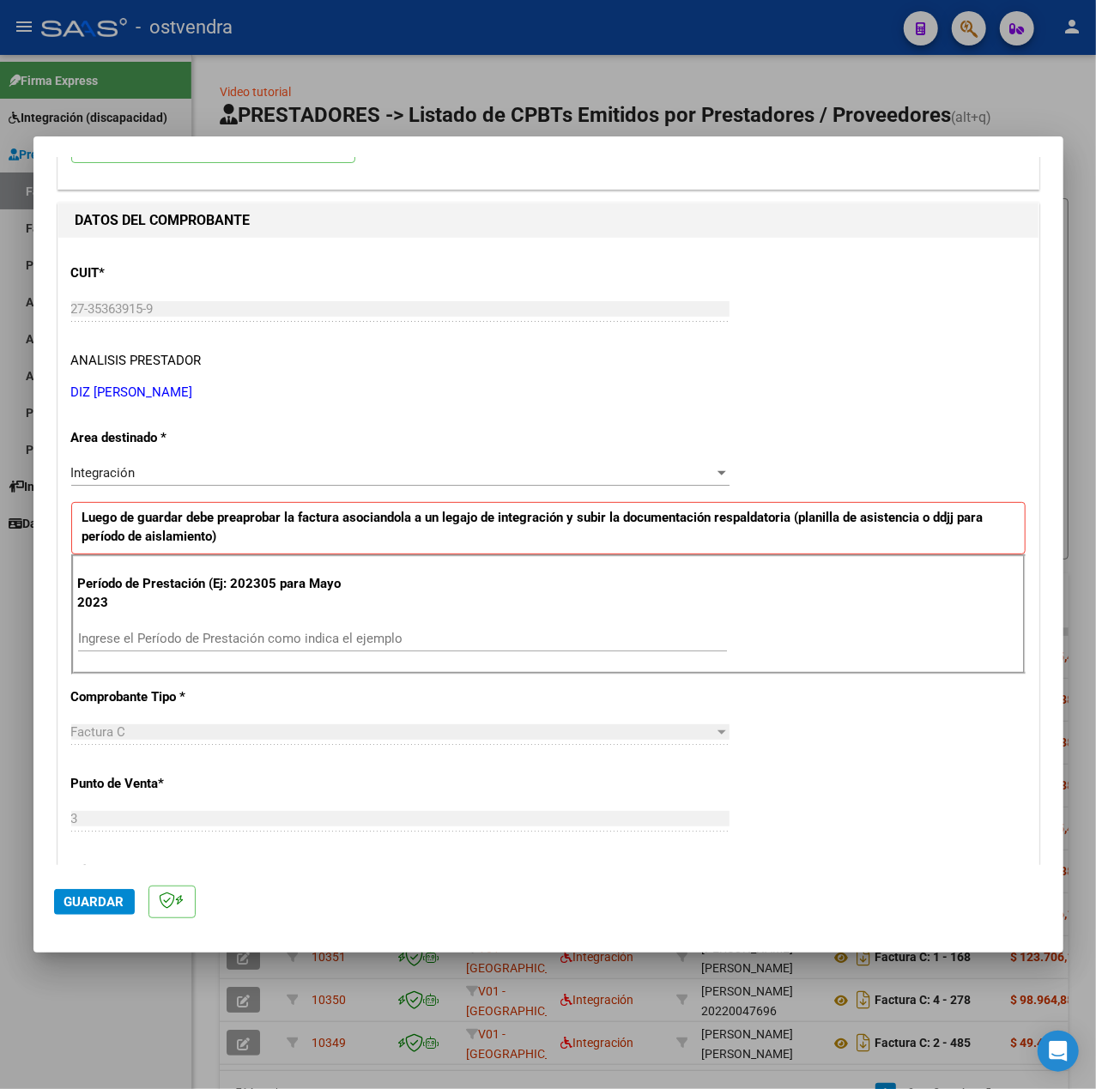
scroll to position [343, 0]
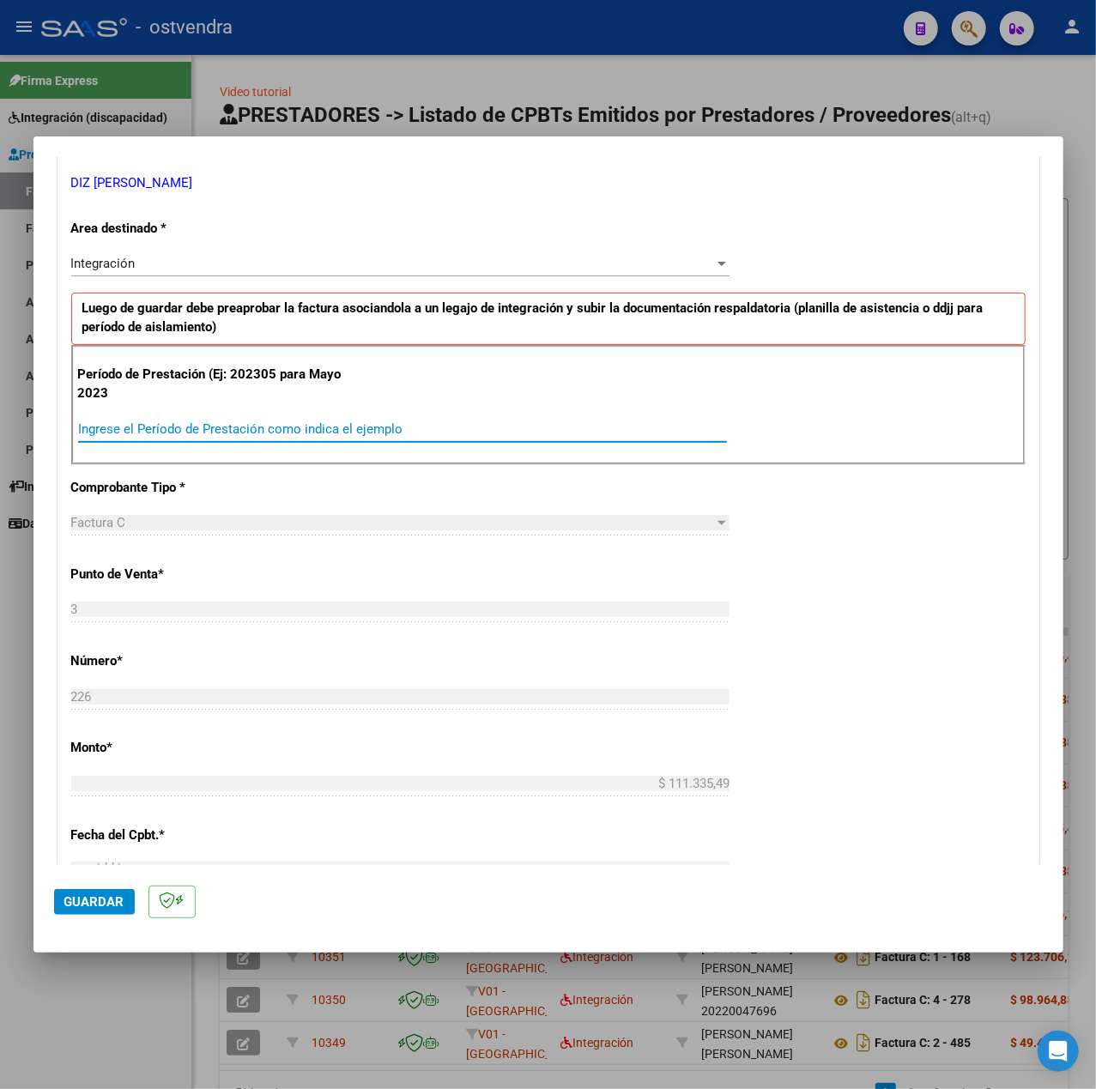
click at [327, 424] on input "Ingrese el Período de Prestación como indica el ejemplo" at bounding box center [402, 428] width 649 height 15
type input "202507"
click at [860, 590] on div "CUIT * 27-35363915-9 Ingresar CUIT ANALISIS PRESTADOR DIZ [PERSON_NAME] Area de…" at bounding box center [548, 673] width 980 height 1291
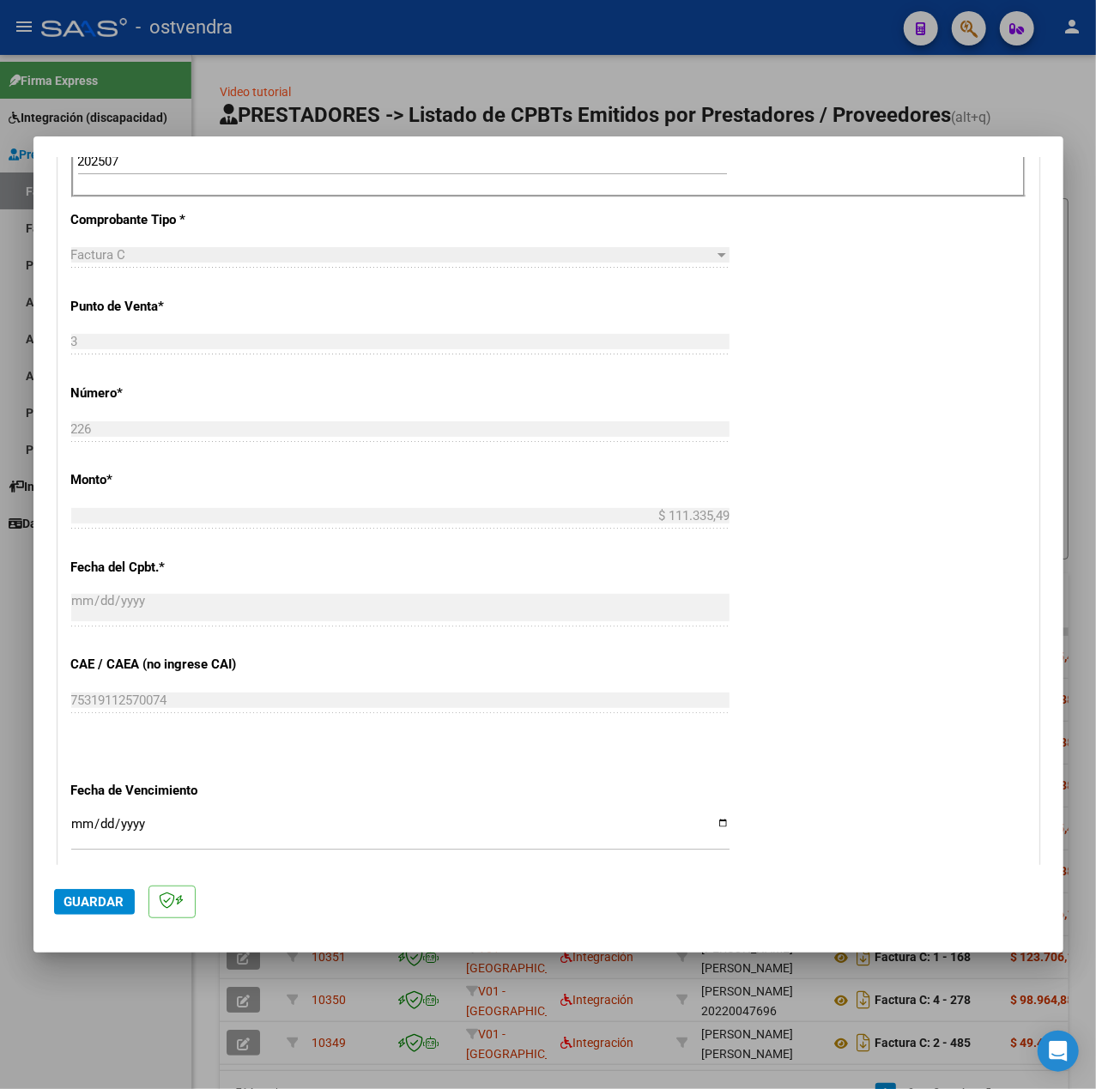
scroll to position [858, 0]
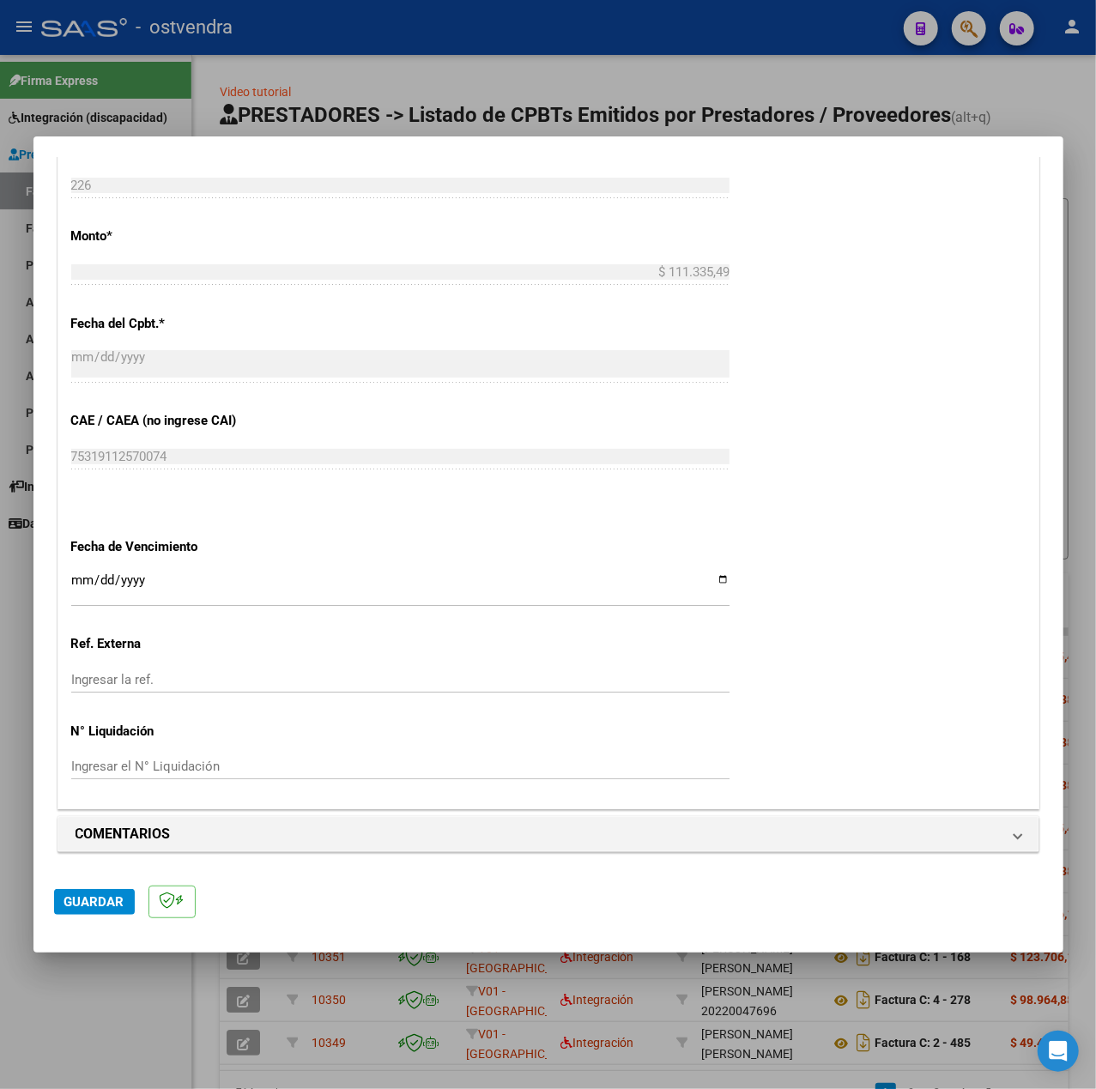
click at [76, 578] on input "Ingresar la fecha" at bounding box center [400, 586] width 658 height 27
type input "[DATE]"
click at [65, 880] on mat-dialog-actions "Guardar" at bounding box center [548, 899] width 988 height 68
click at [74, 886] on mat-dialog-actions "Guardar" at bounding box center [548, 899] width 988 height 68
click at [91, 894] on span "Guardar" at bounding box center [94, 901] width 60 height 15
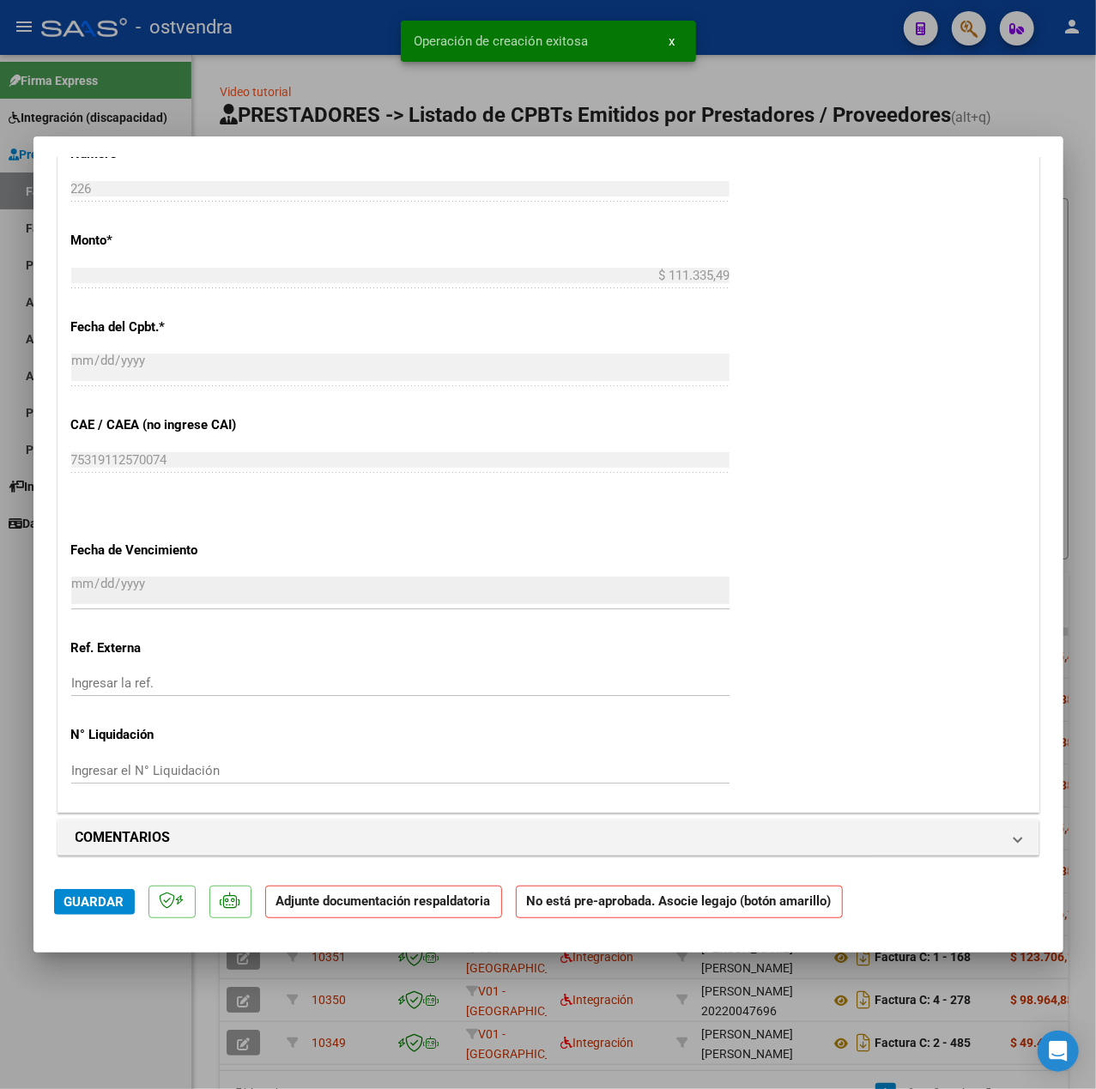
scroll to position [1030, 0]
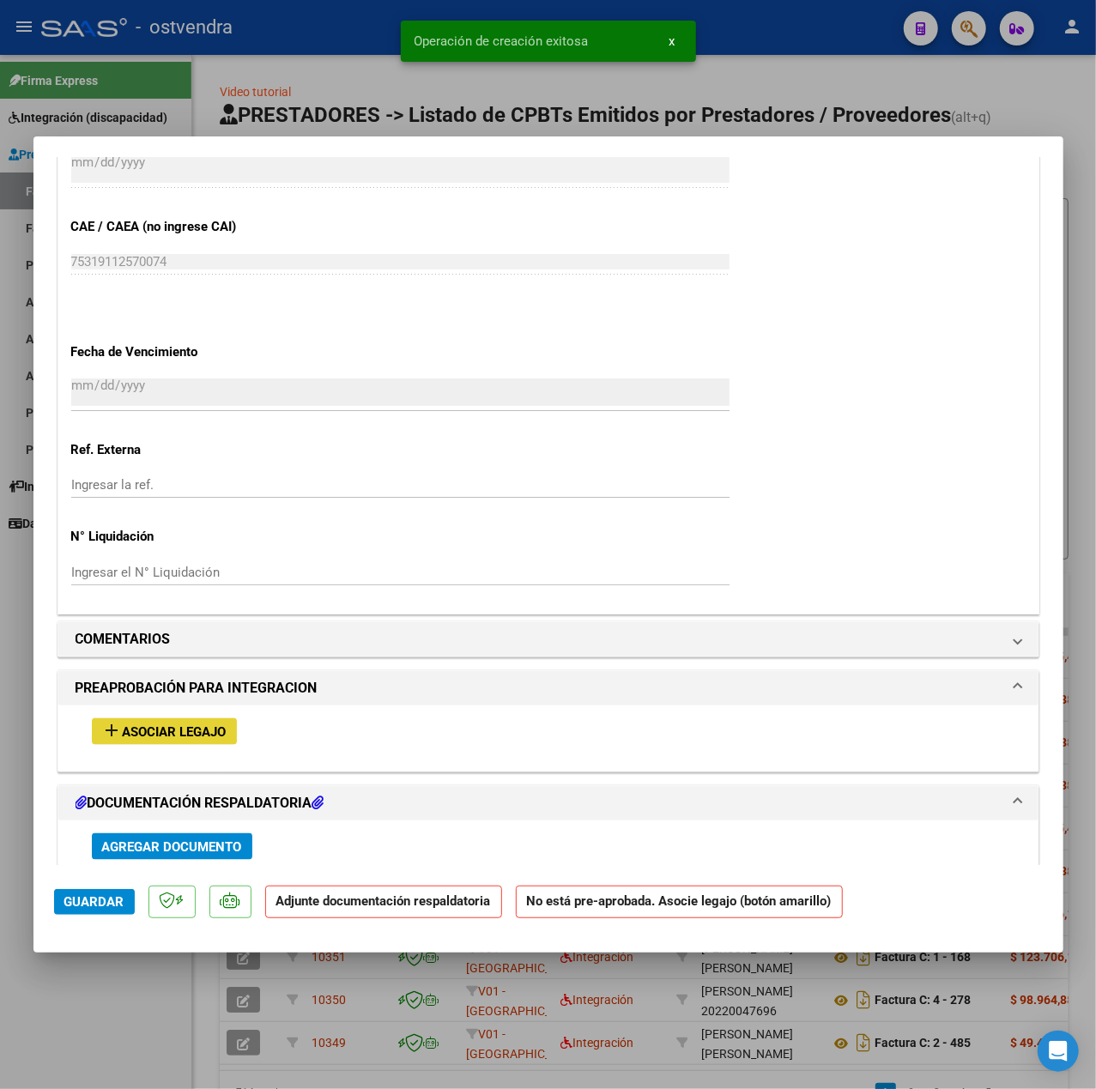
click at [163, 728] on span "Asociar Legajo" at bounding box center [175, 731] width 104 height 15
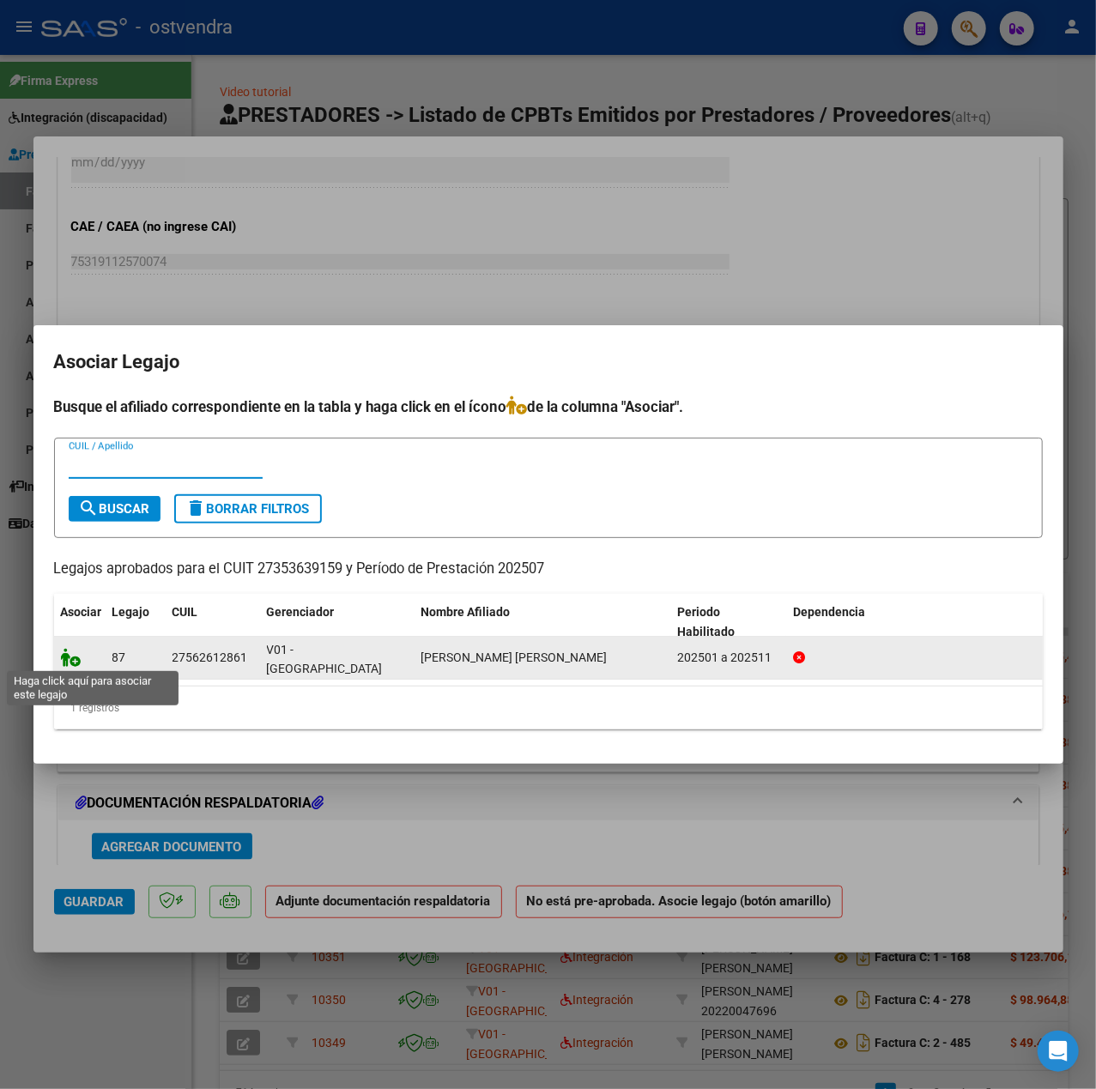
click at [72, 663] on icon at bounding box center [71, 657] width 21 height 19
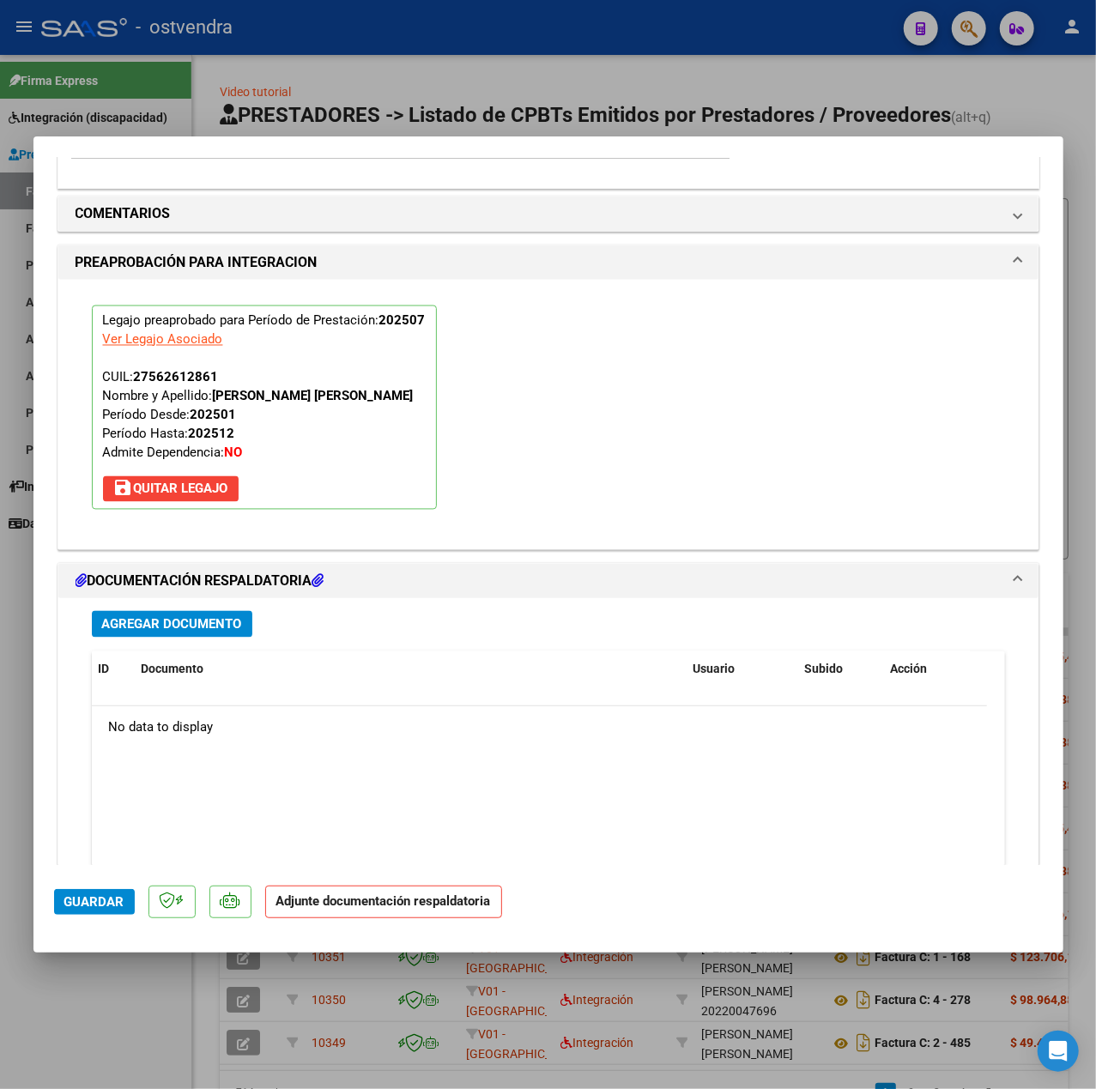
scroll to position [1603, 0]
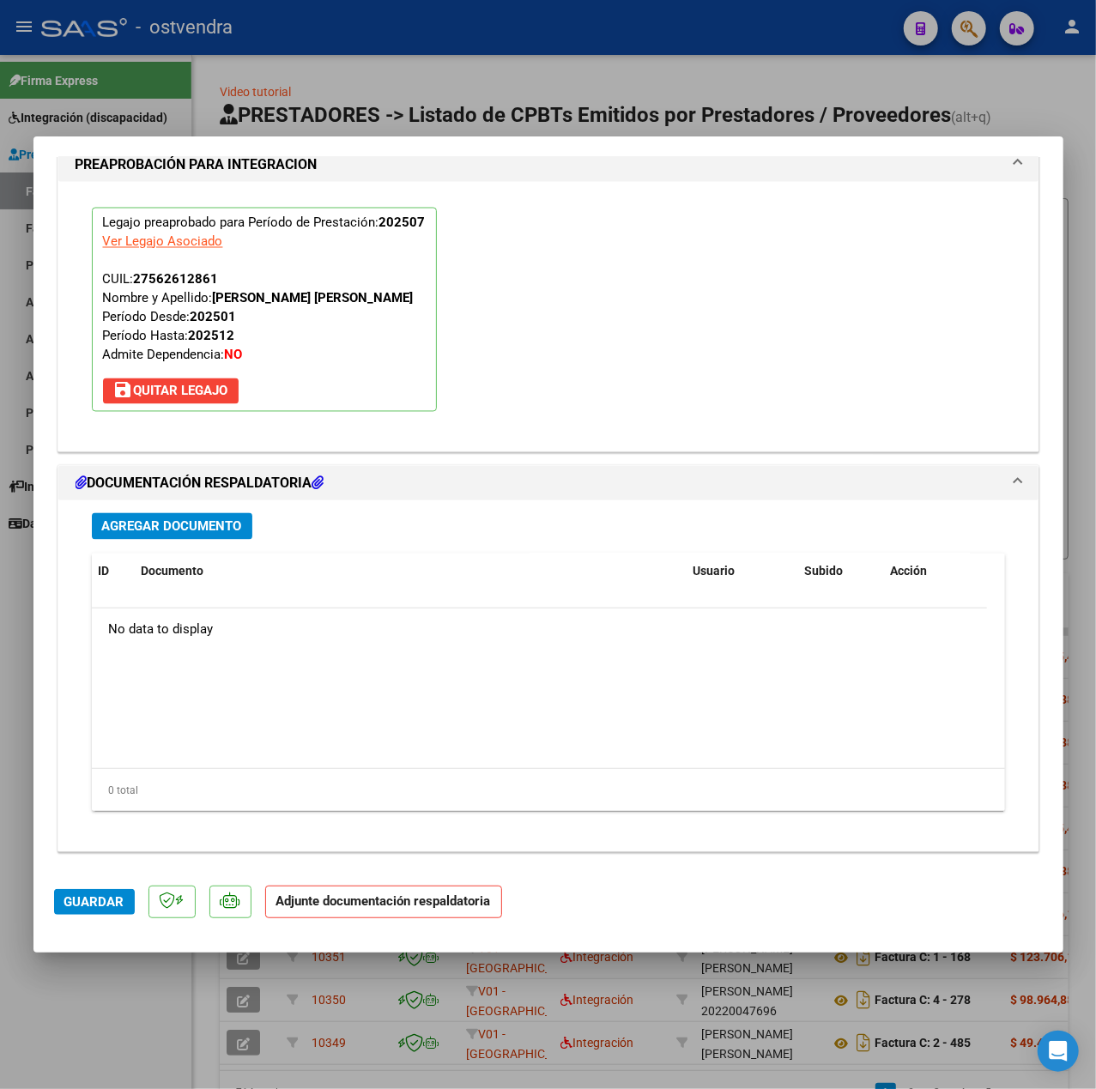
click at [210, 535] on button "Agregar Documento" at bounding box center [172, 526] width 160 height 27
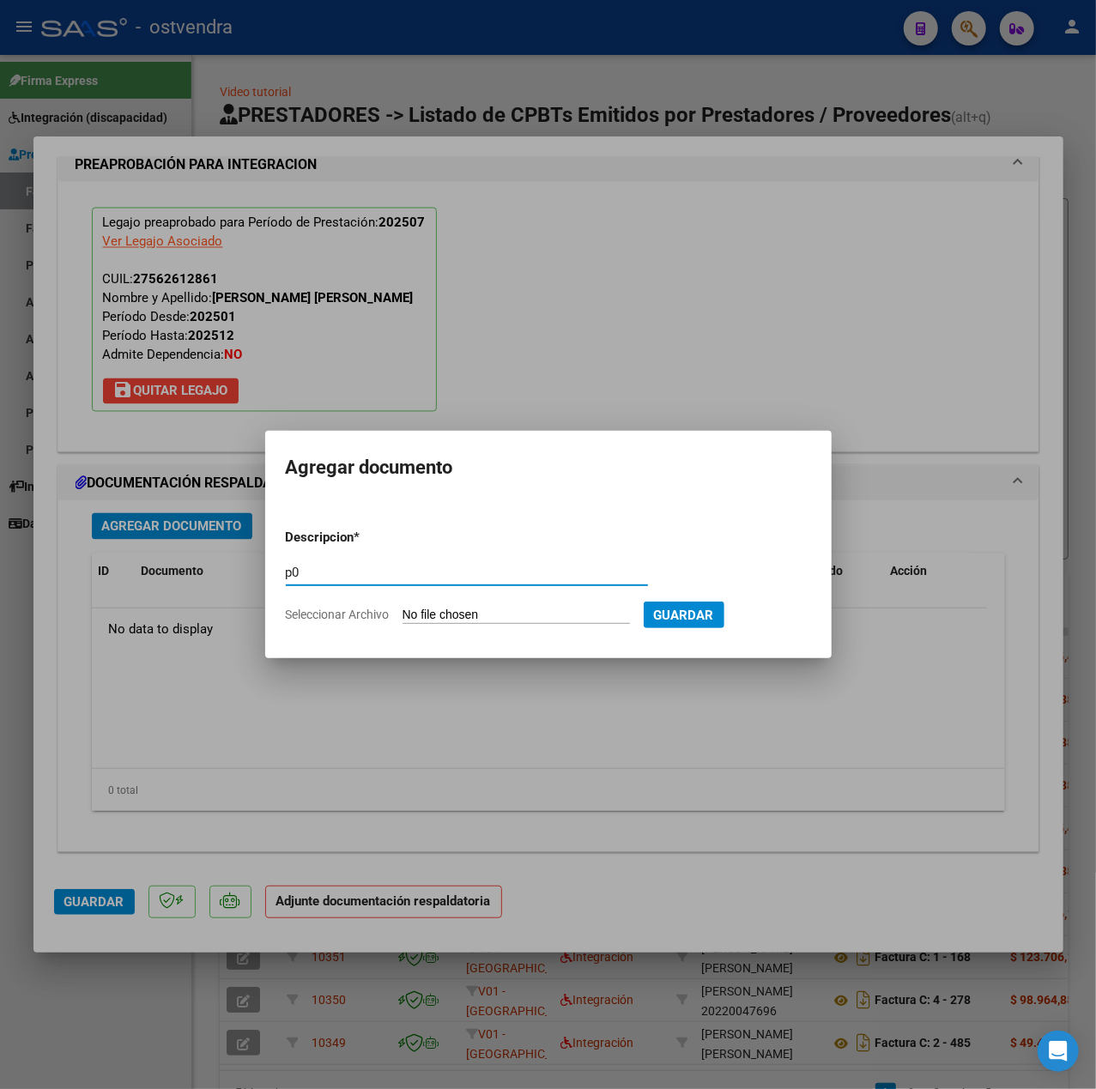
type input "p"
type input "PL"
click at [437, 619] on input "Seleccionar Archivo" at bounding box center [515, 616] width 227 height 16
type input "C:\fakepath\planilla julio [PERSON_NAME] - [PERSON_NAME].pdf"
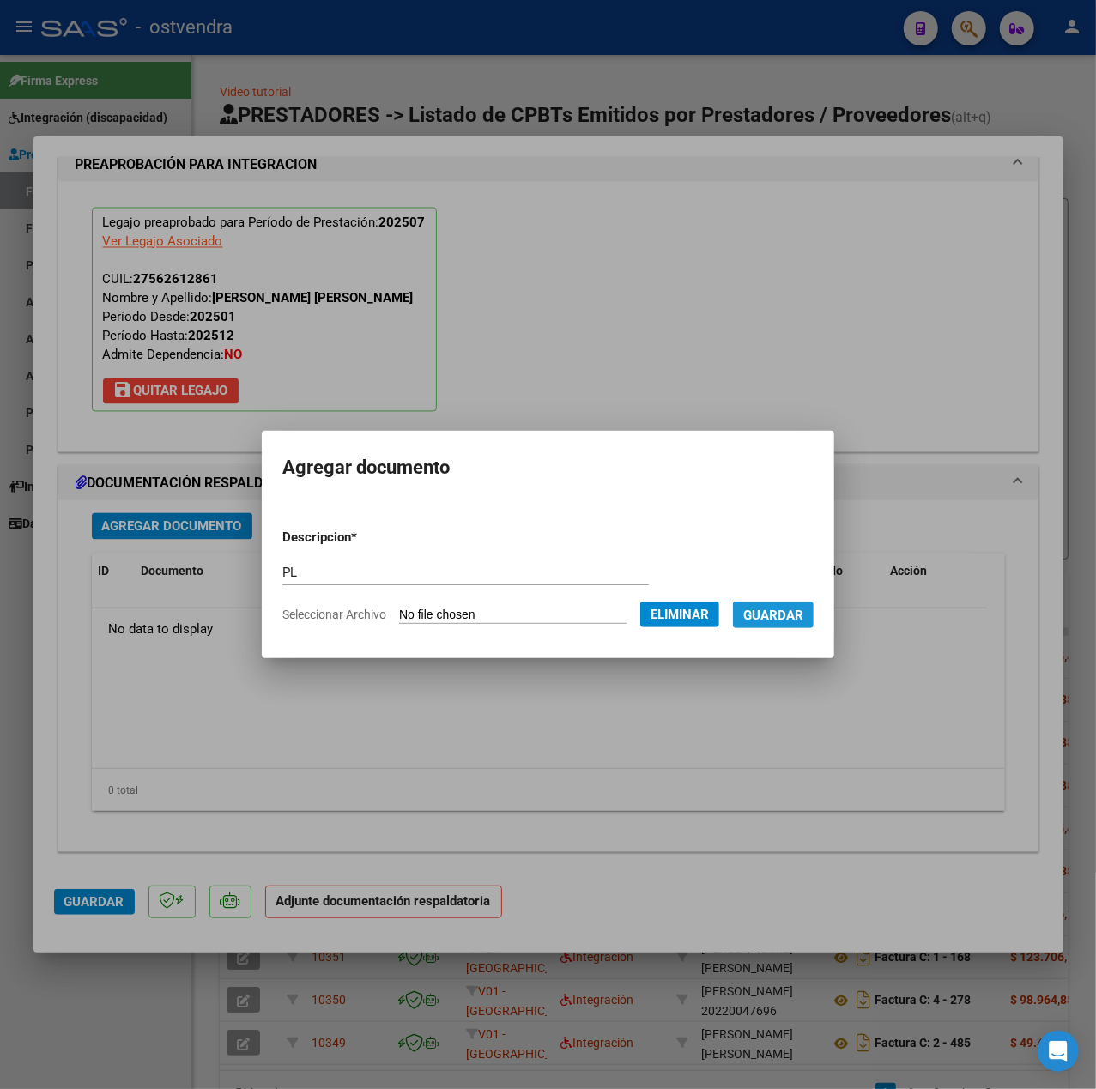
click at [801, 609] on span "Guardar" at bounding box center [773, 615] width 60 height 15
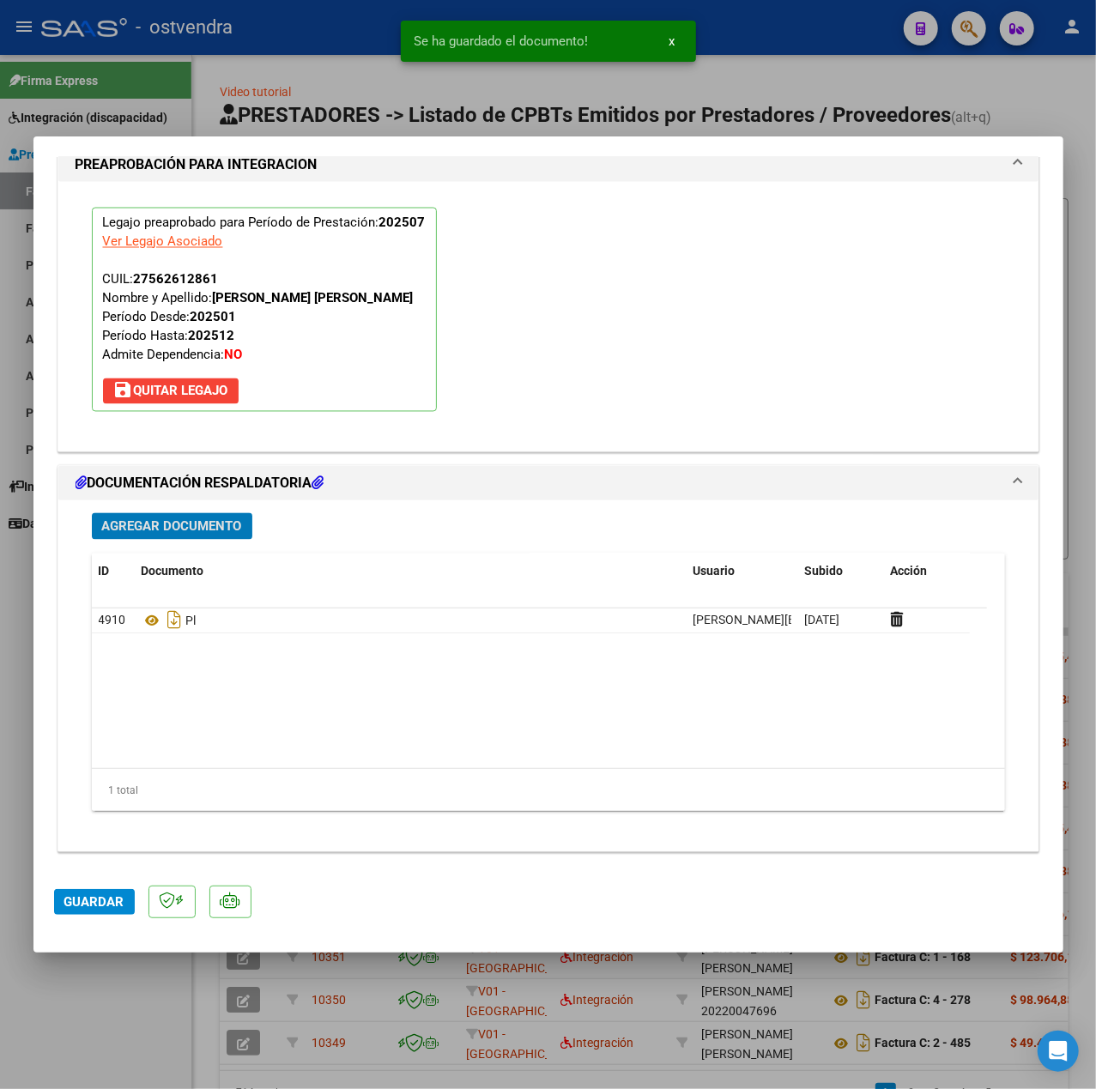
click at [84, 900] on span "Guardar" at bounding box center [94, 901] width 60 height 15
click at [112, 1006] on div at bounding box center [548, 544] width 1096 height 1089
type input "$ 0,00"
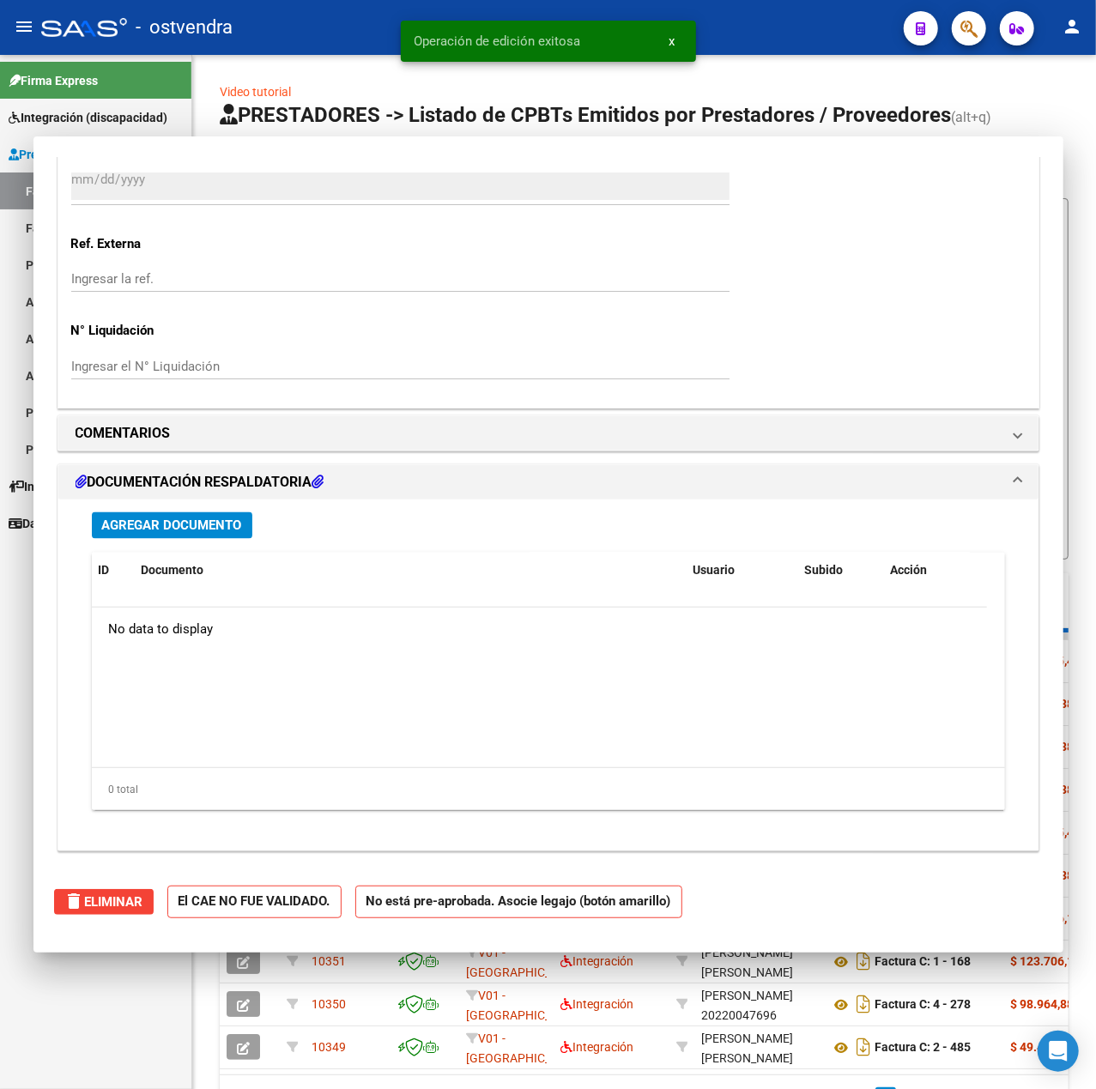
scroll to position [1412, 0]
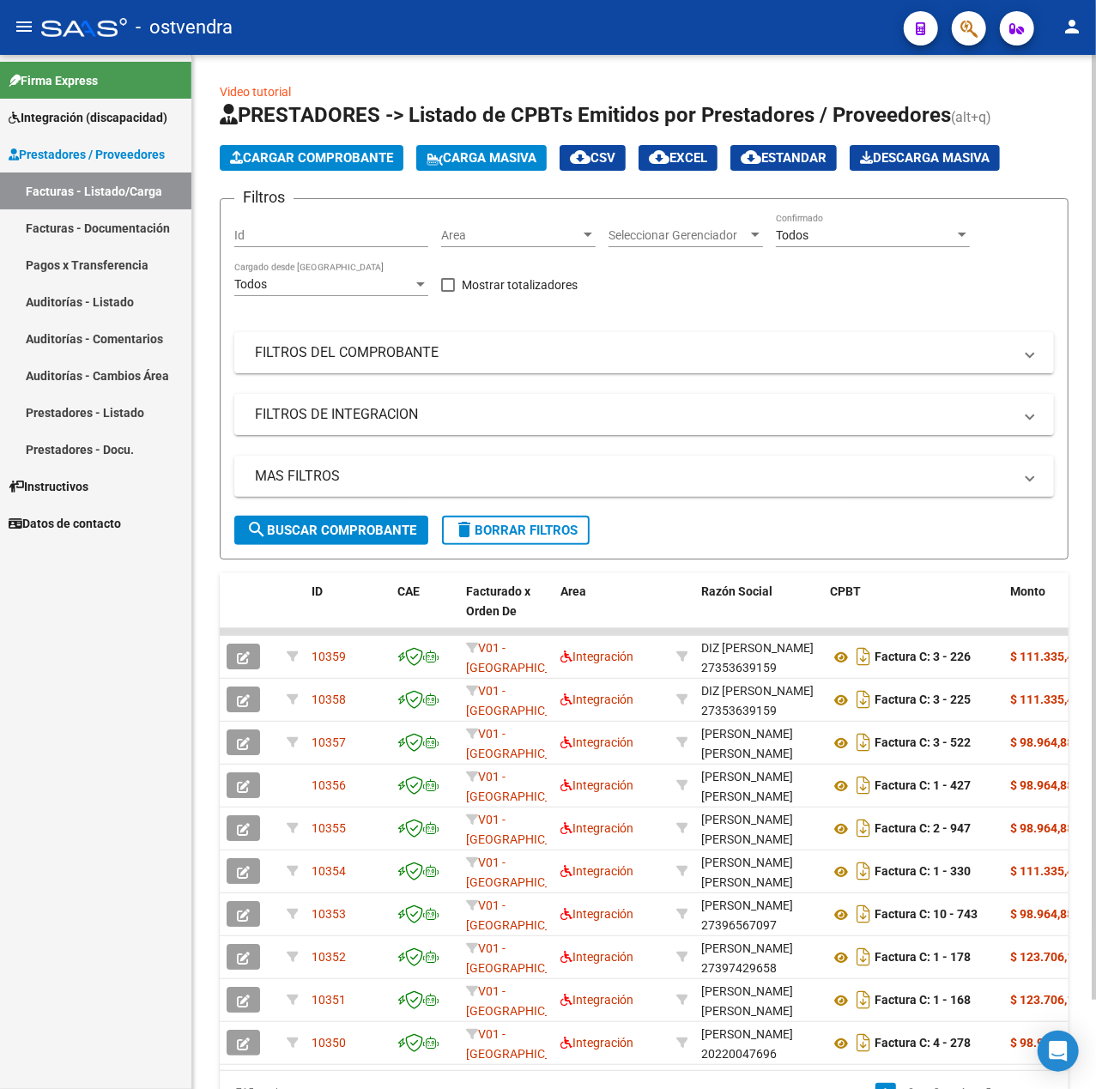
click at [362, 162] on span "Cargar Comprobante" at bounding box center [311, 157] width 163 height 15
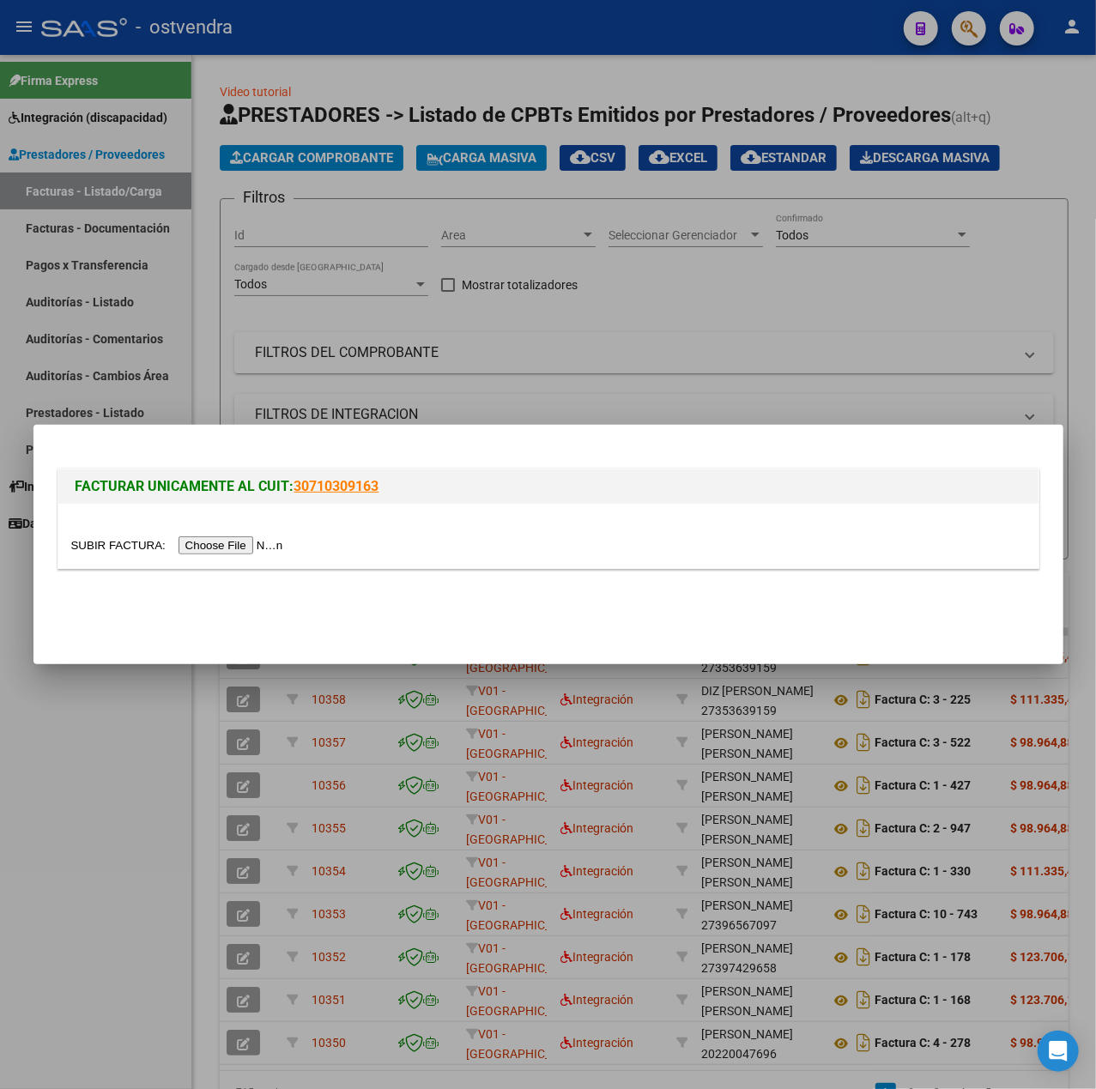
click at [240, 550] on input "file" at bounding box center [179, 545] width 217 height 18
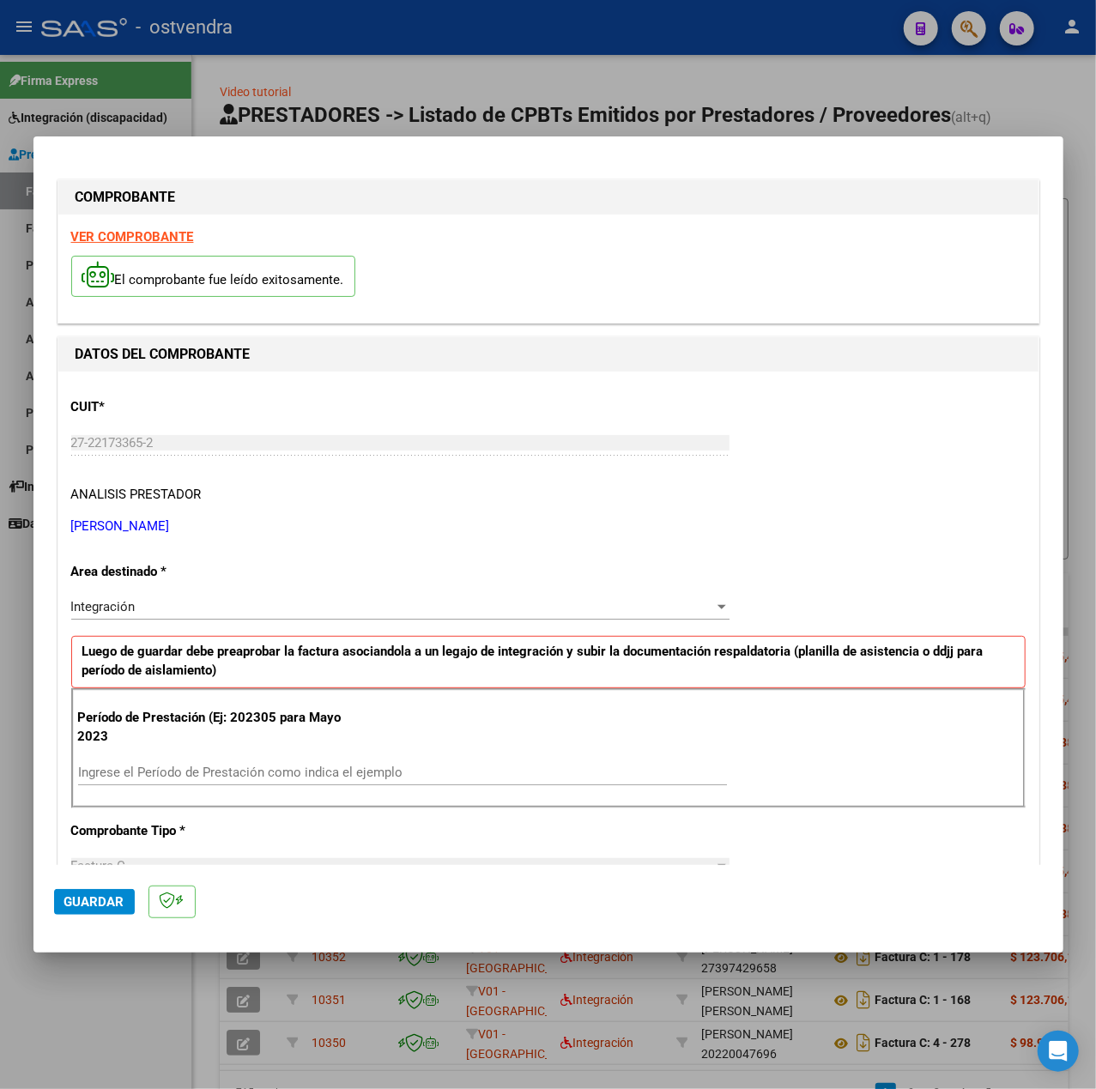
click at [142, 235] on strong "VER COMPROBANTE" at bounding box center [132, 236] width 123 height 15
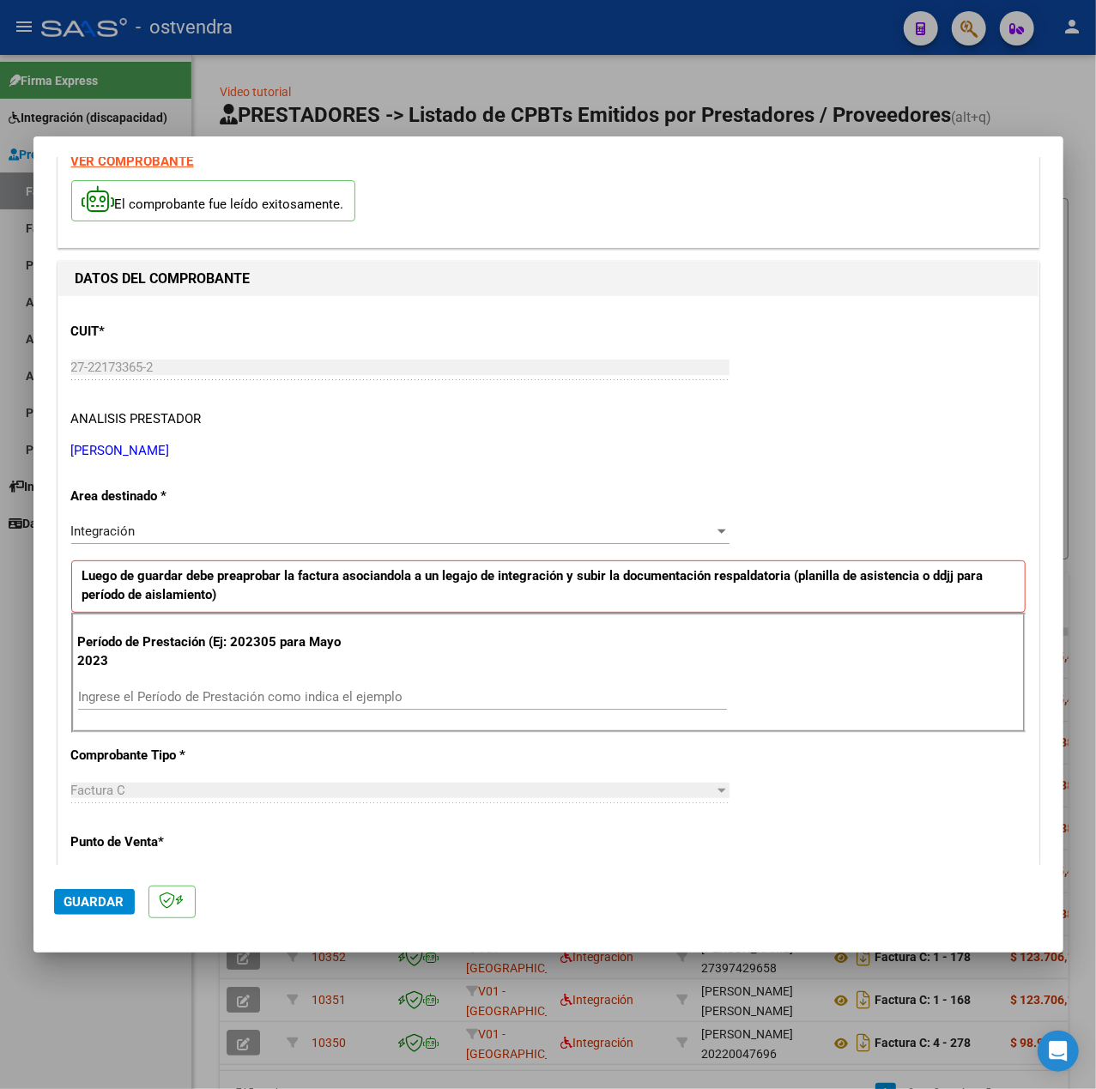
scroll to position [114, 0]
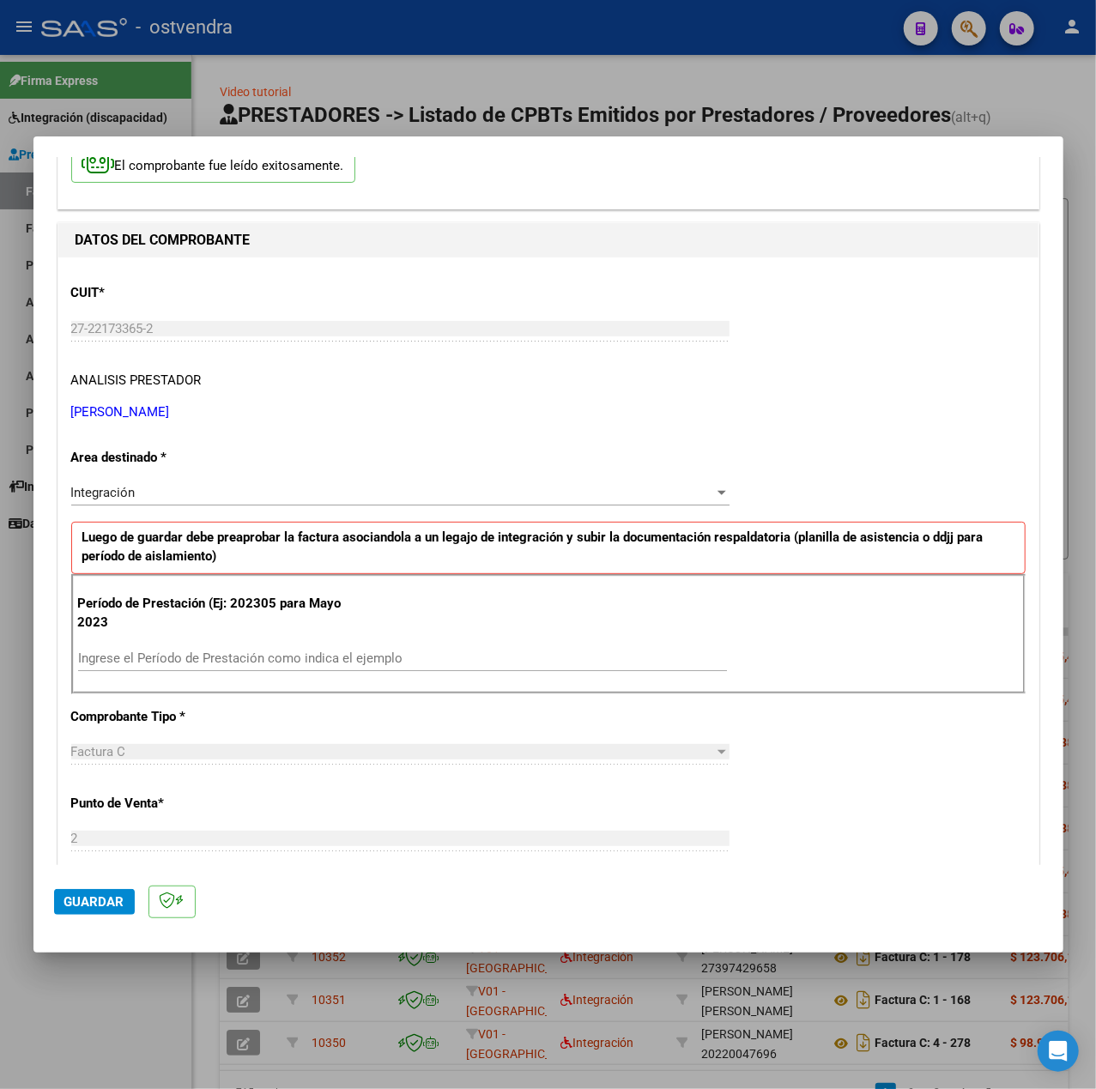
click at [203, 656] on input "Ingrese el Período de Prestación como indica el ejemplo" at bounding box center [402, 657] width 649 height 15
type input "202507"
click at [777, 788] on div "CUIT * 27-22173365-2 Ingresar CUIT ANALISIS PRESTADOR [PERSON_NAME] [PERSON_NAM…" at bounding box center [548, 902] width 980 height 1291
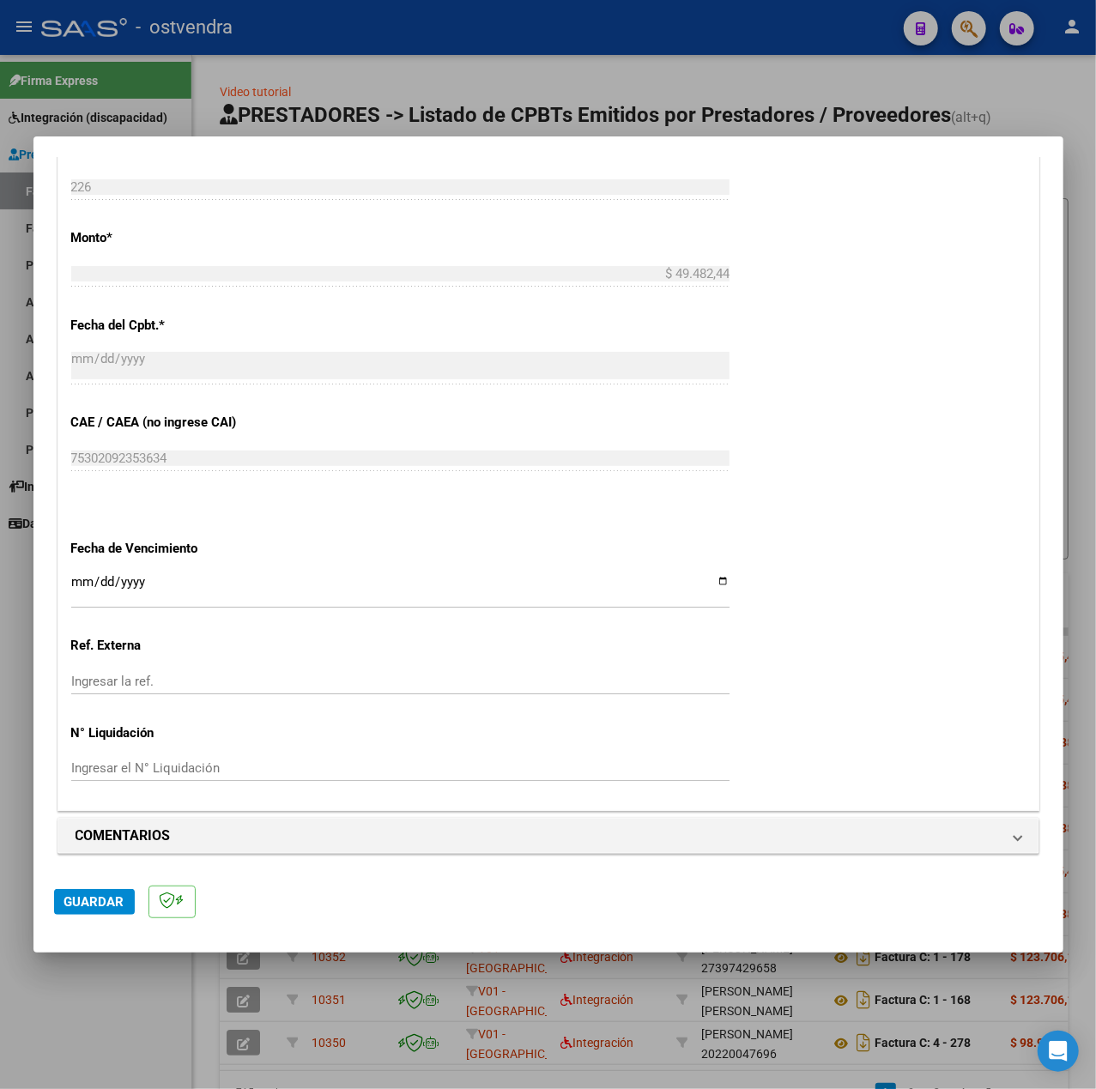
scroll to position [858, 0]
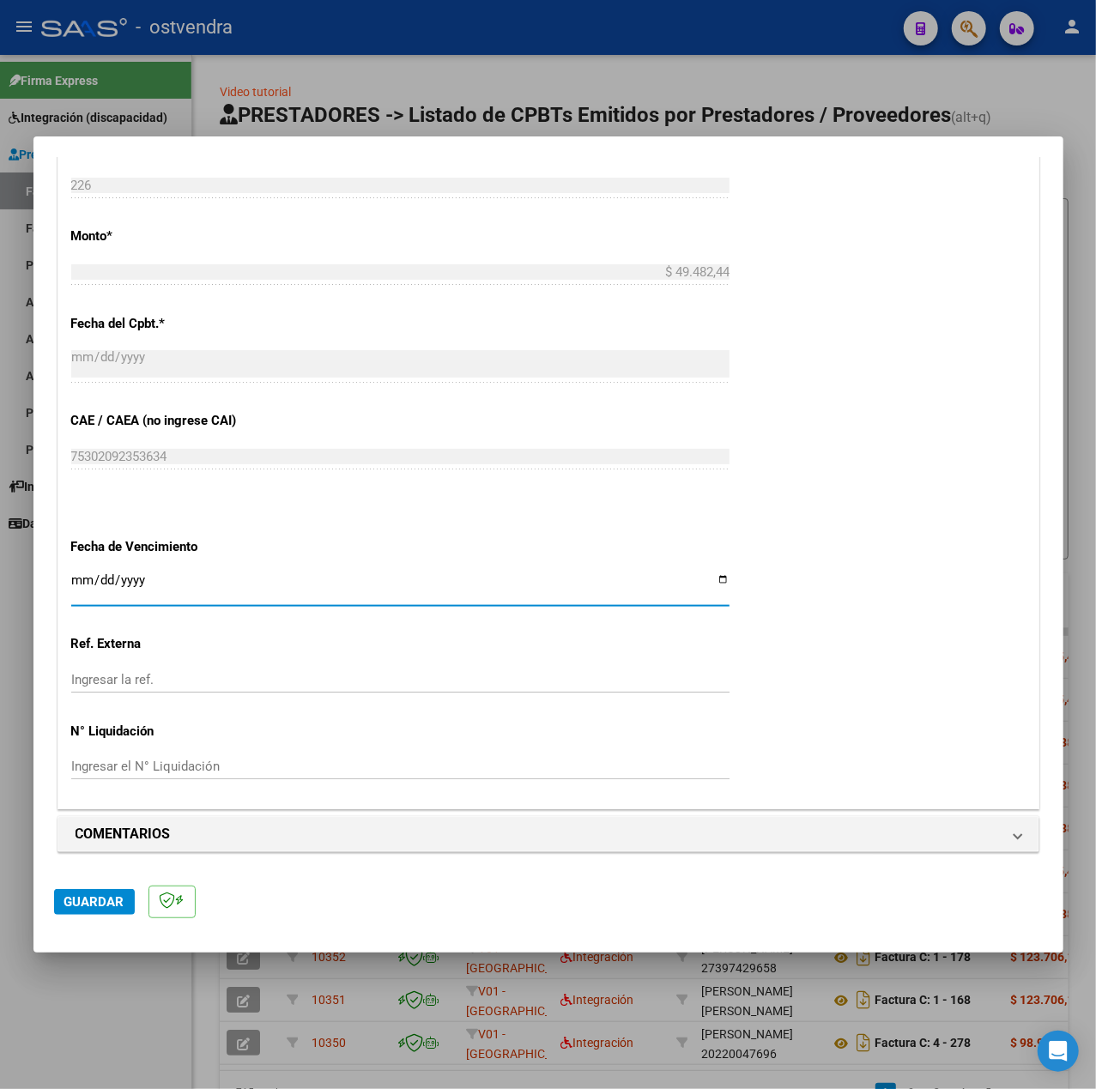
click at [79, 587] on input "Ingresar la fecha" at bounding box center [400, 586] width 658 height 27
type input "[DATE]"
click at [77, 911] on button "Guardar" at bounding box center [94, 902] width 81 height 26
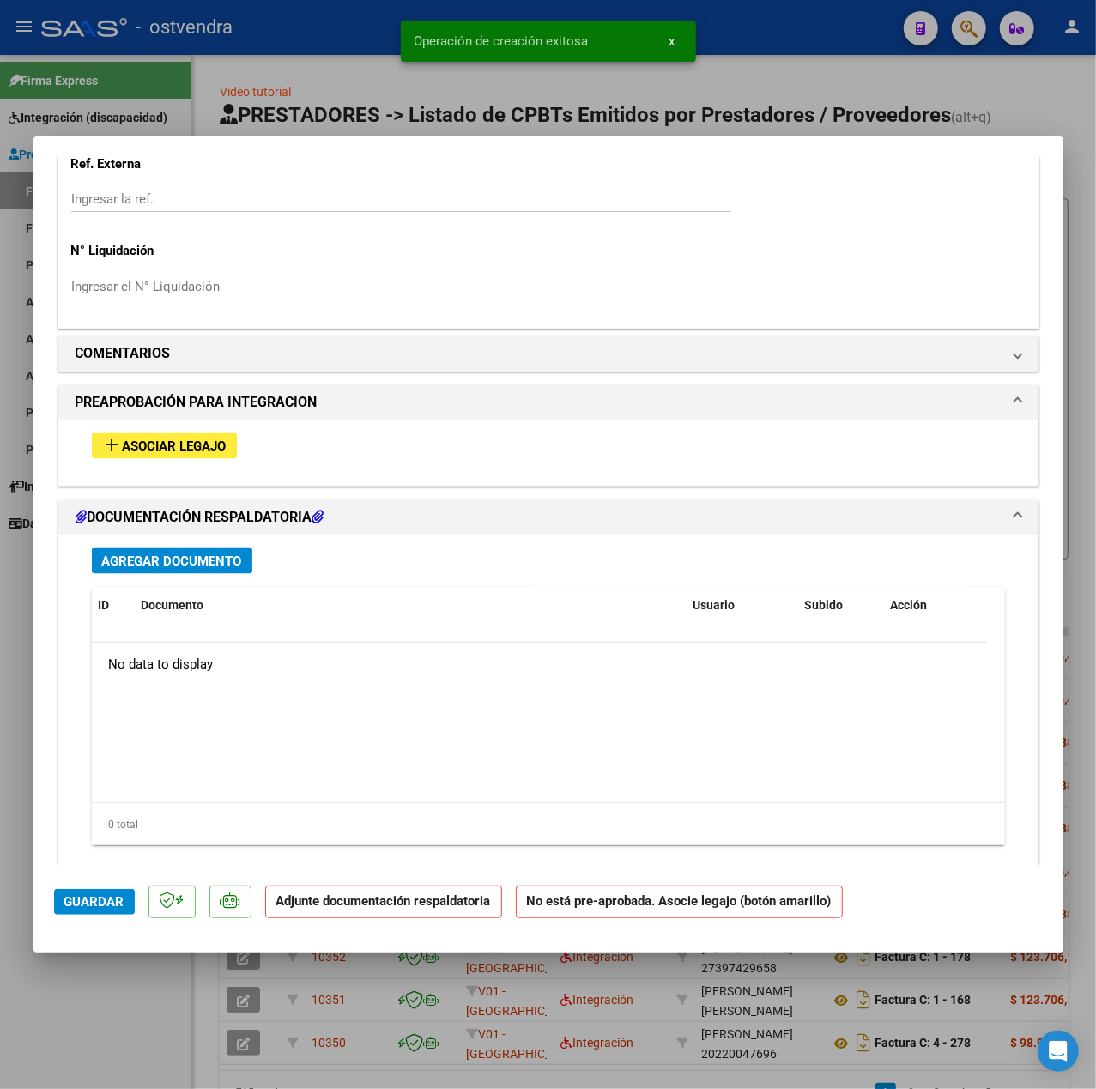
scroll to position [1354, 0]
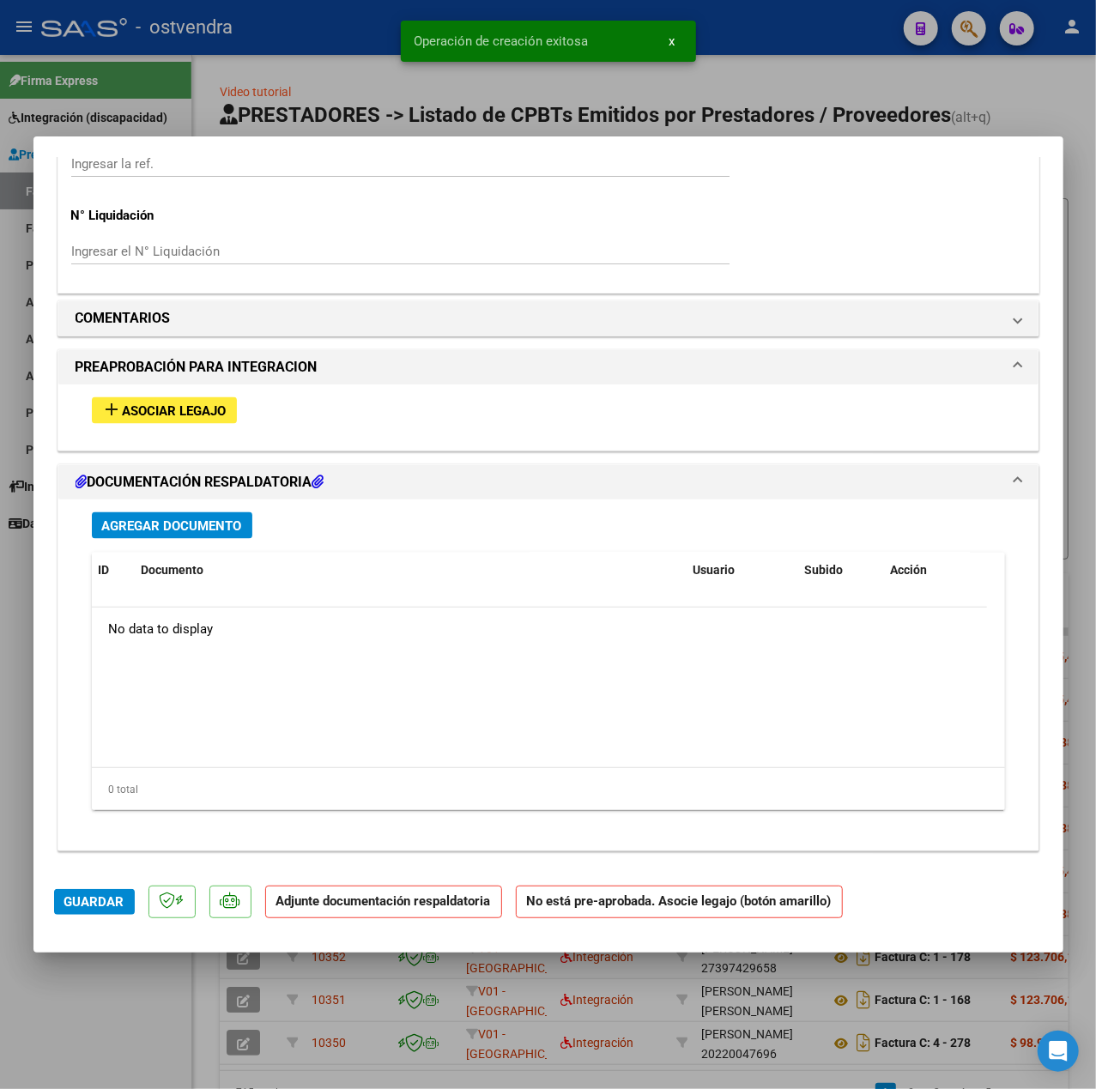
click at [183, 405] on span "Asociar Legajo" at bounding box center [175, 410] width 104 height 15
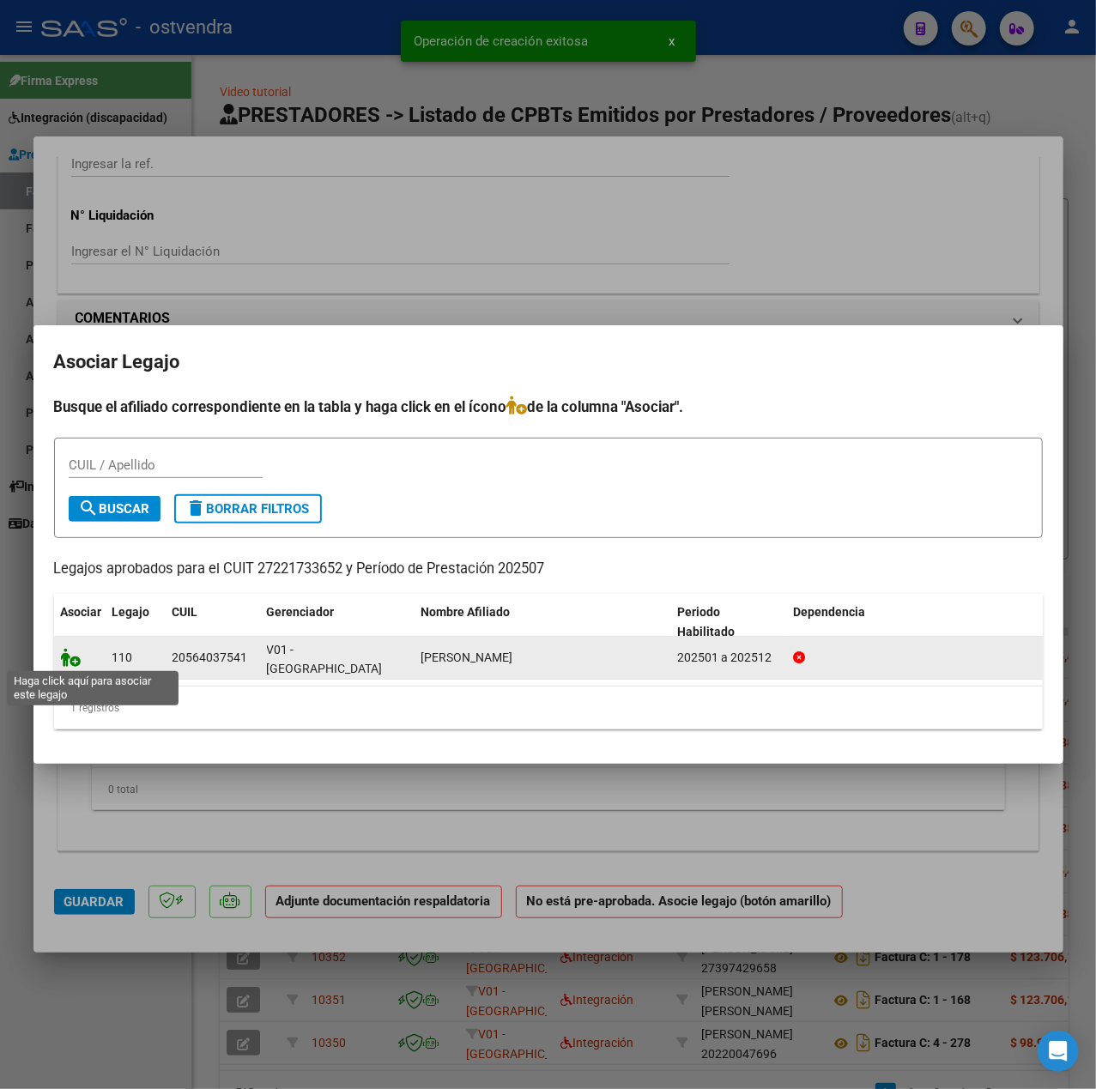
click at [76, 654] on icon at bounding box center [71, 657] width 21 height 19
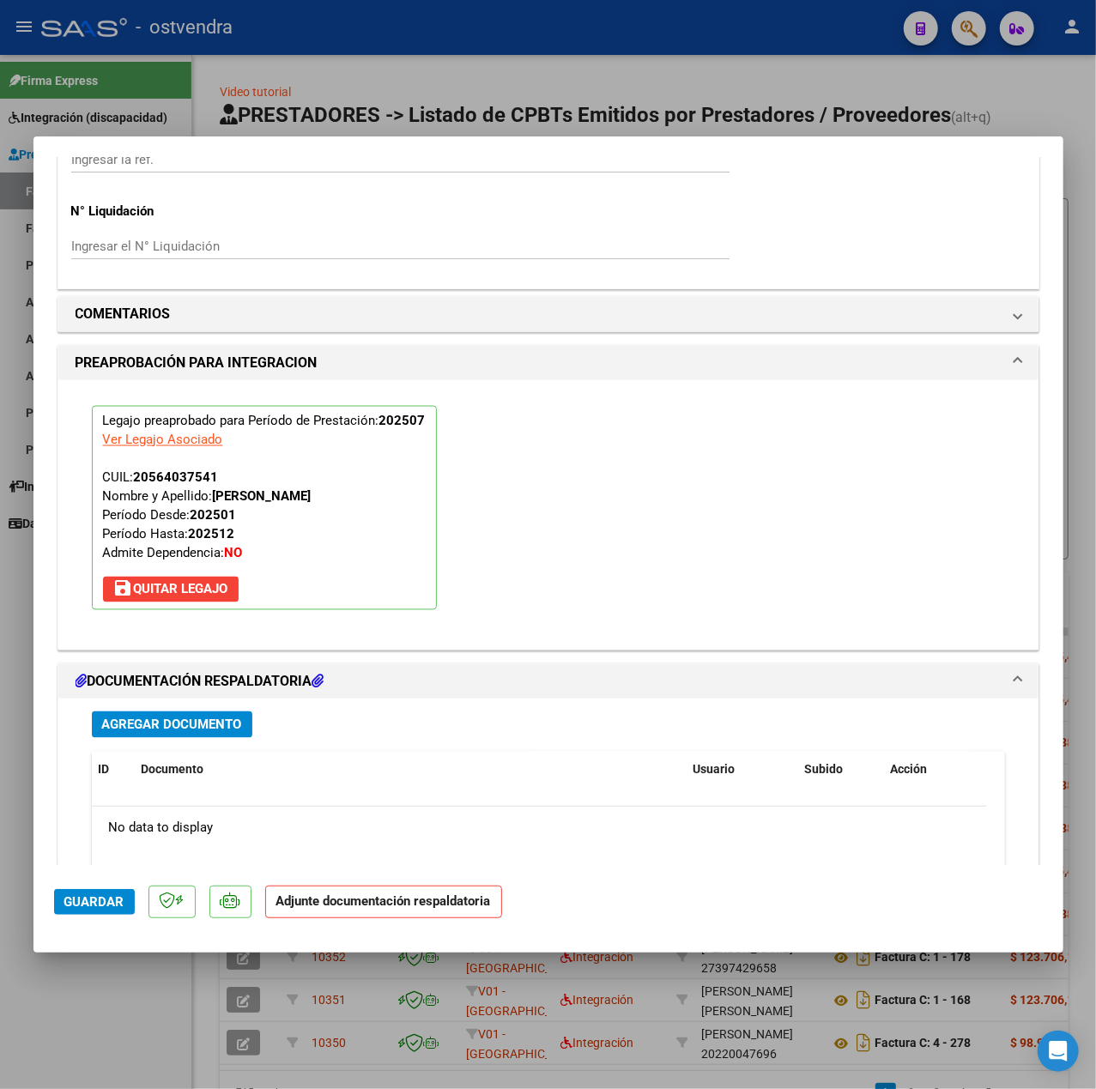
scroll to position [1603, 0]
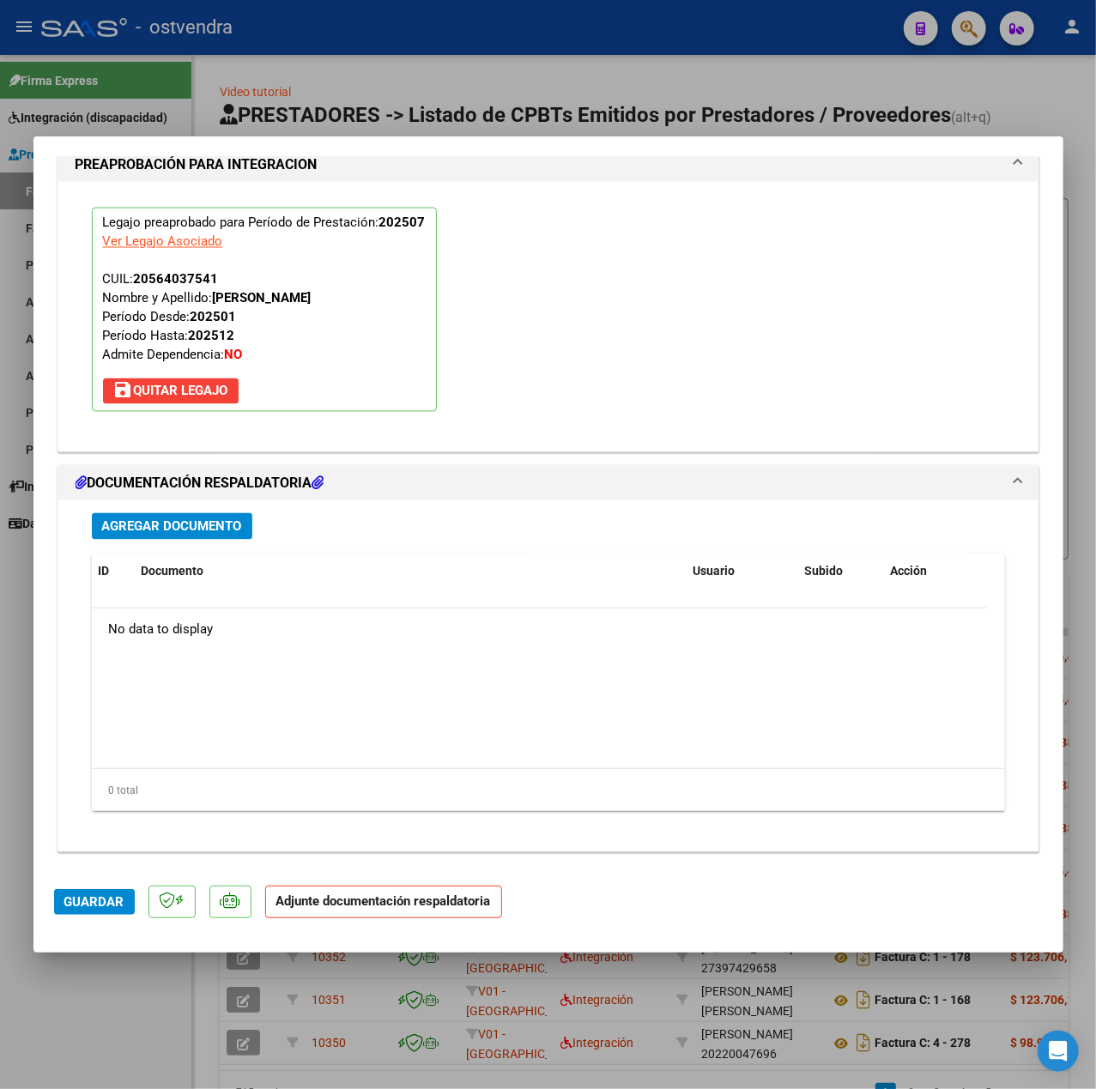
click at [216, 541] on div "Agregar Documento ID Documento Usuario Subido Acción No data to display 0 total…" at bounding box center [548, 668] width 939 height 337
click at [203, 536] on button "Agregar Documento" at bounding box center [172, 526] width 160 height 27
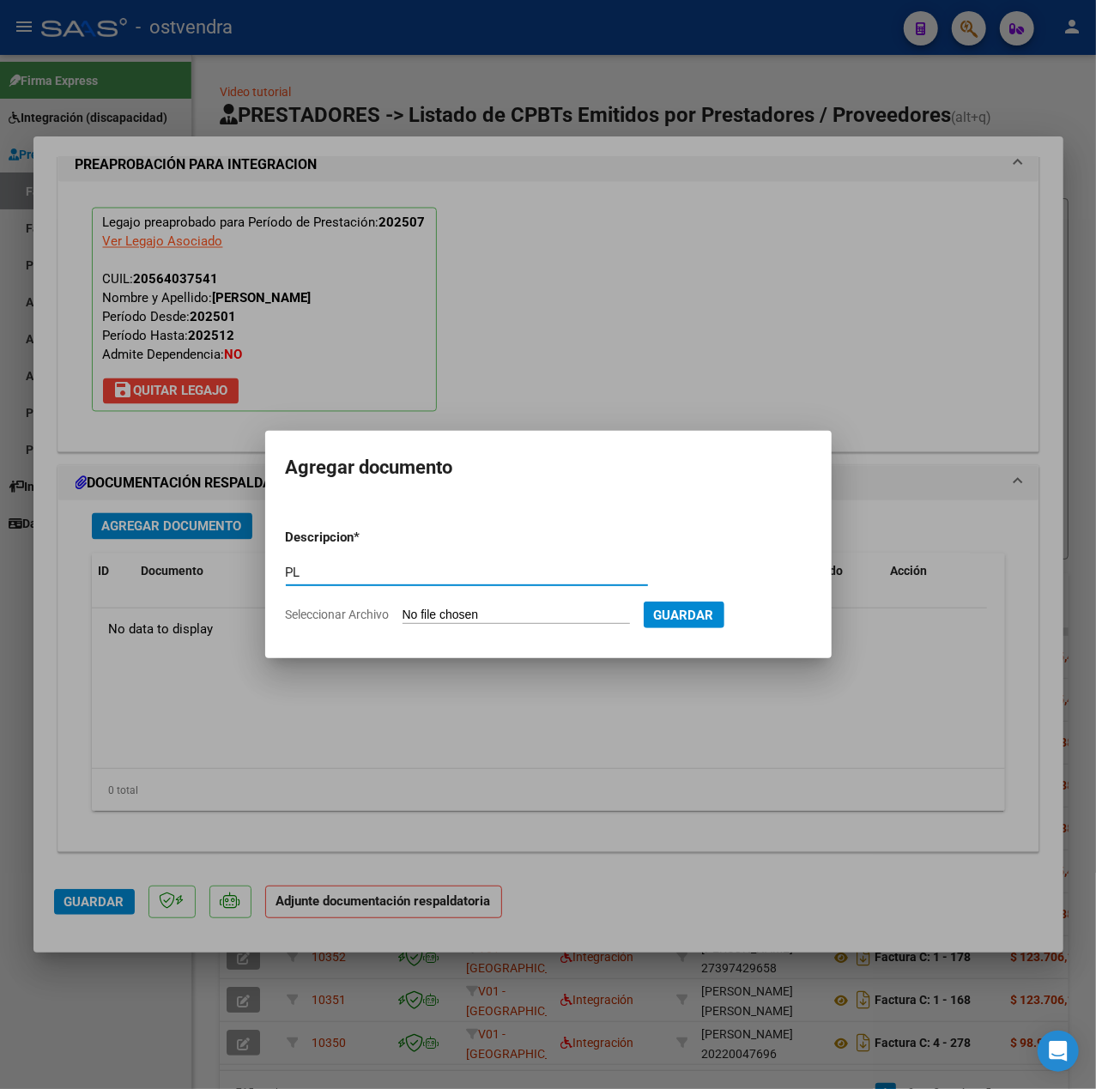
type input "PL"
click at [437, 608] on input "Seleccionar Archivo" at bounding box center [515, 616] width 227 height 16
type input "C:\fakepath\[PERSON_NAME] ASIST. [DATE] - [PERSON_NAME].pdf"
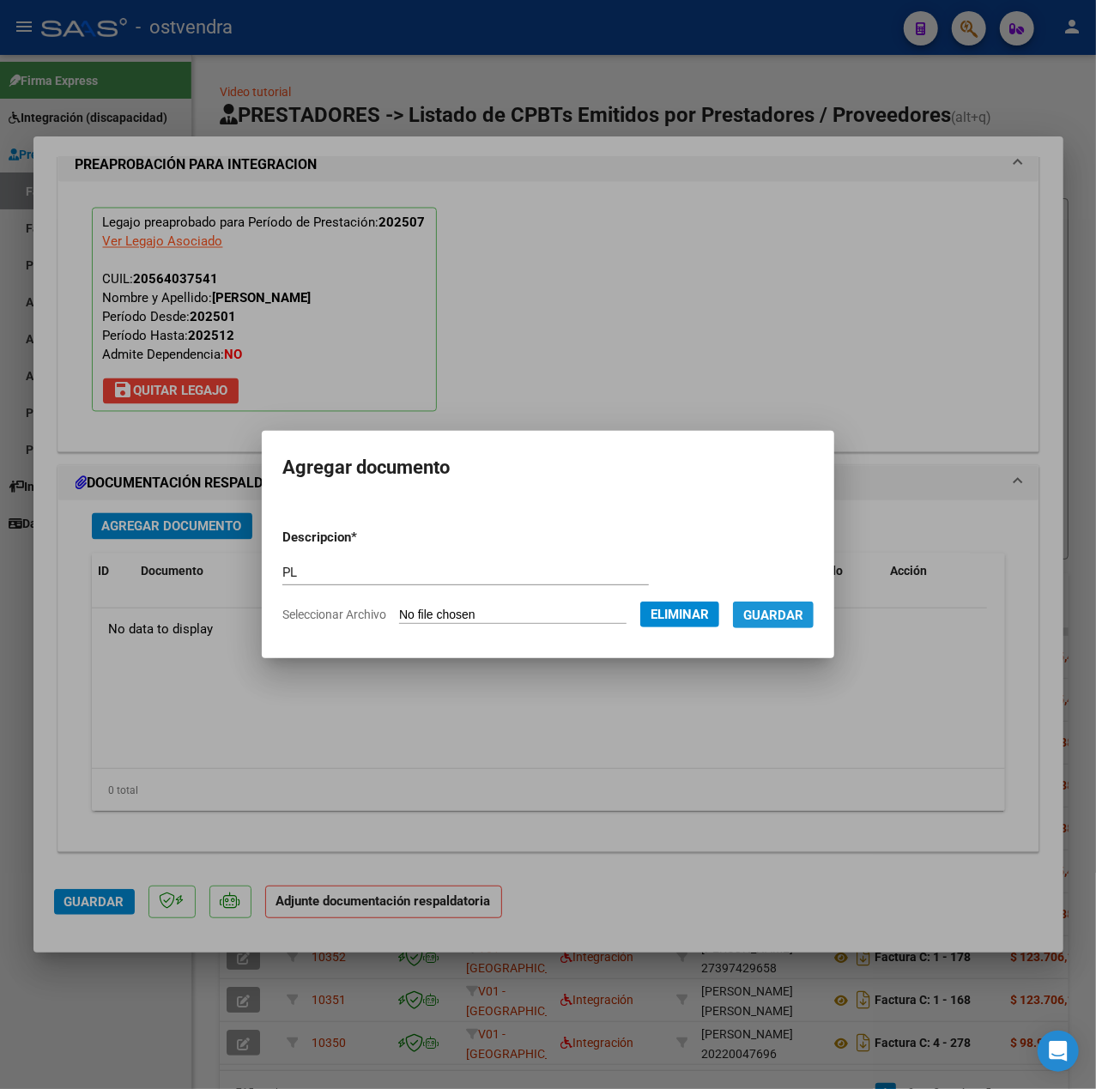
click at [784, 618] on span "Guardar" at bounding box center [773, 615] width 60 height 15
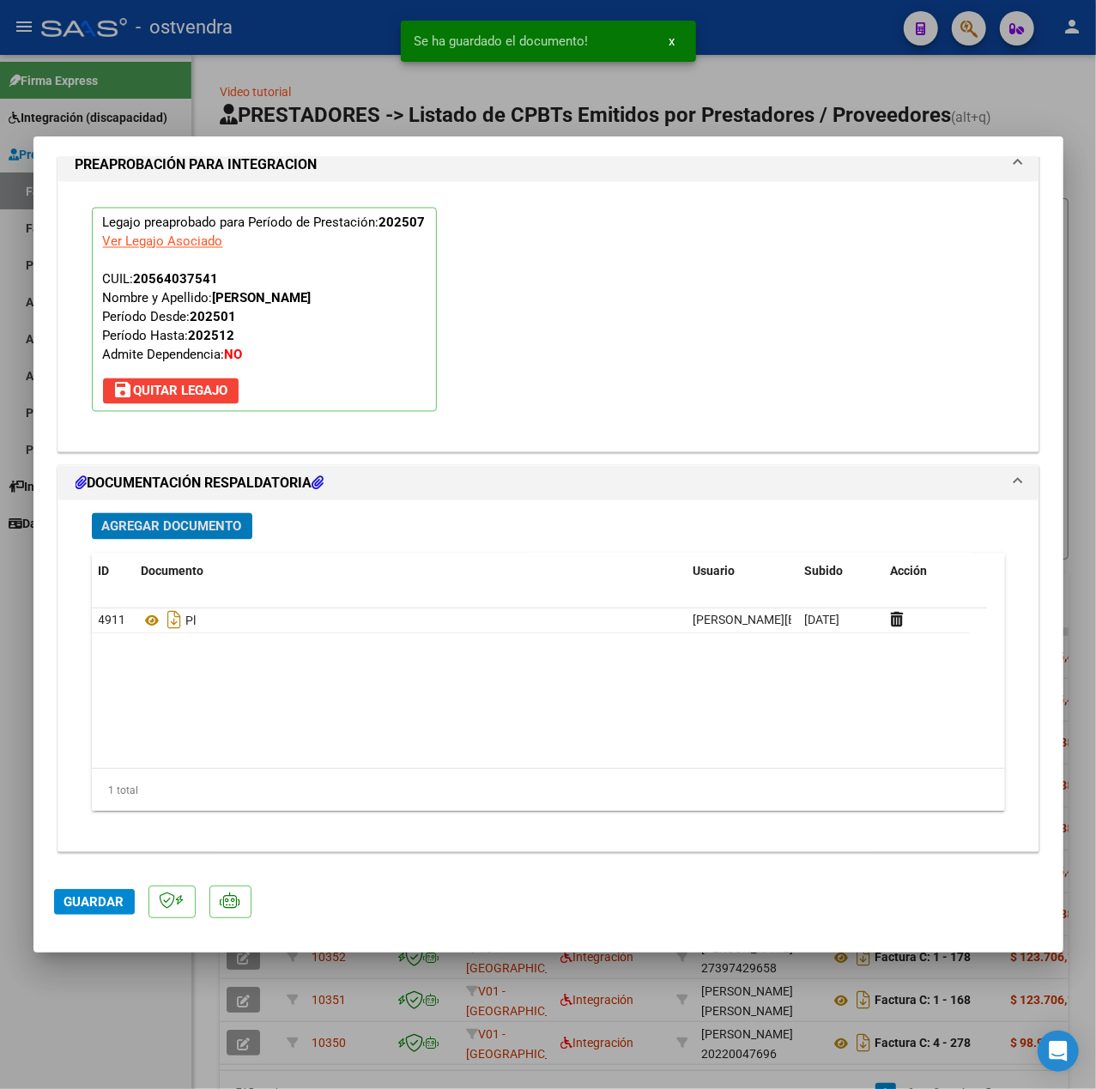
click at [80, 908] on span "Guardar" at bounding box center [94, 901] width 60 height 15
click at [105, 1000] on div at bounding box center [548, 544] width 1096 height 1089
type input "$ 0,00"
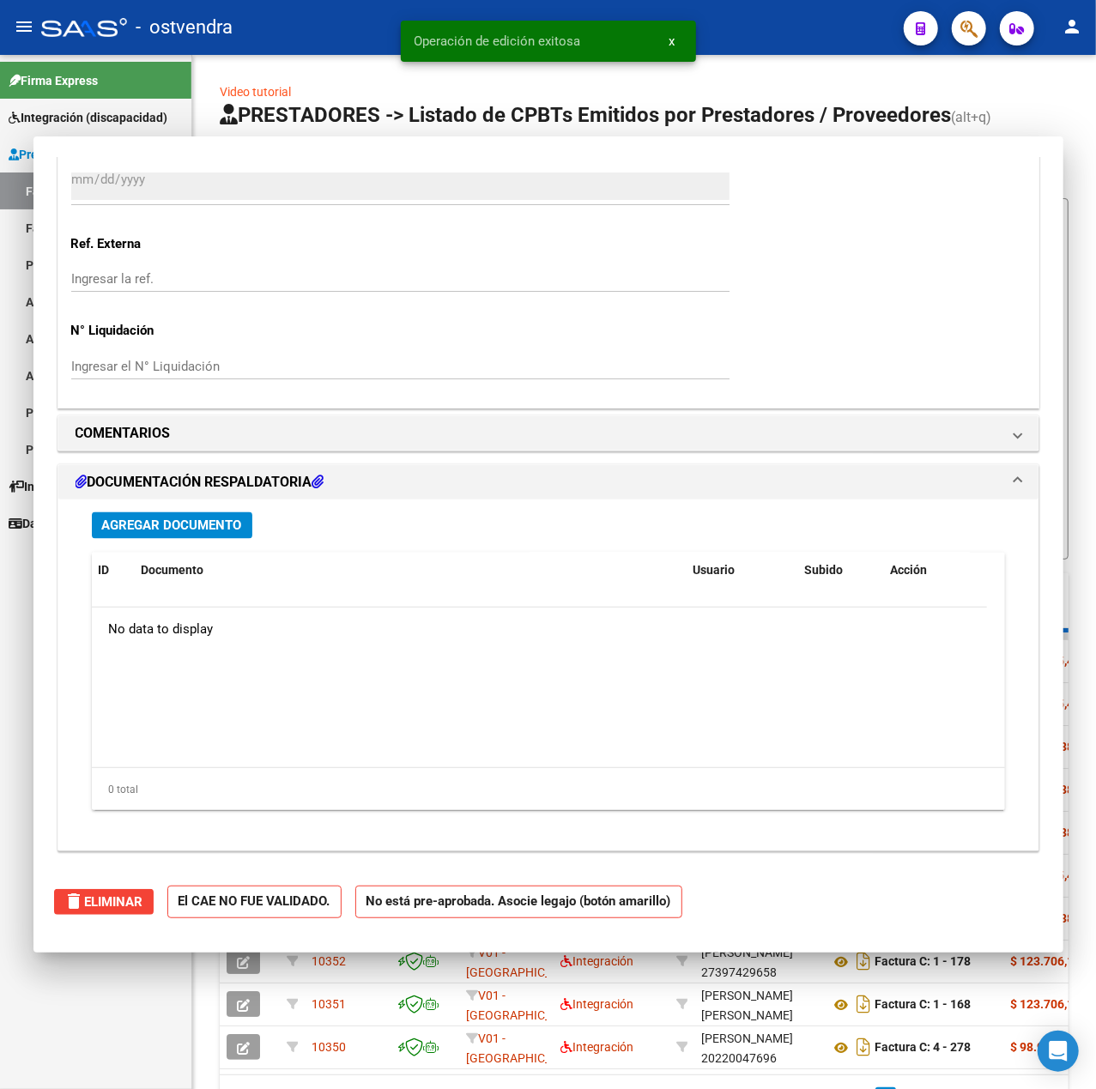
scroll to position [0, 0]
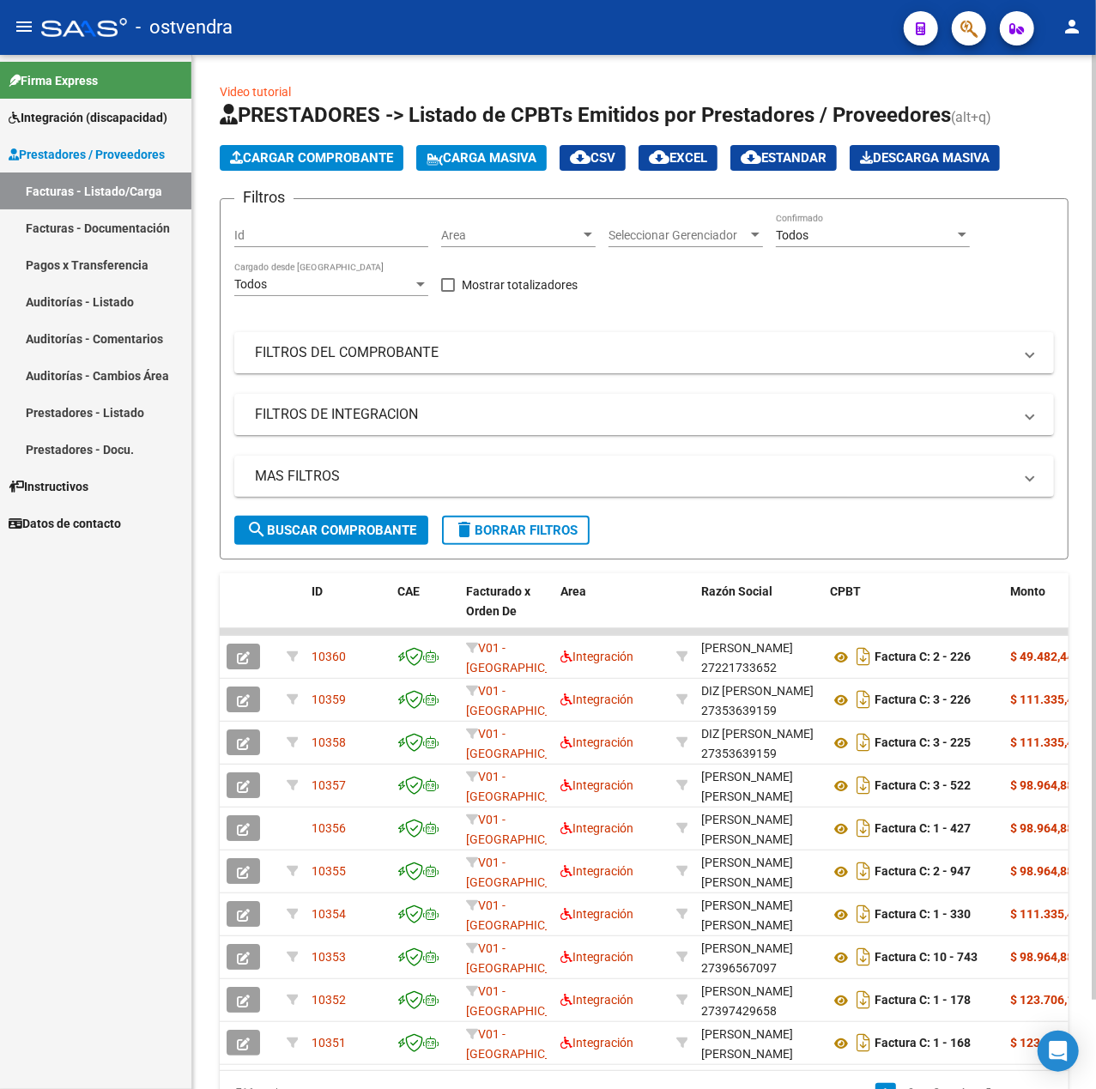
click at [264, 151] on span "Cargar Comprobante" at bounding box center [311, 157] width 163 height 15
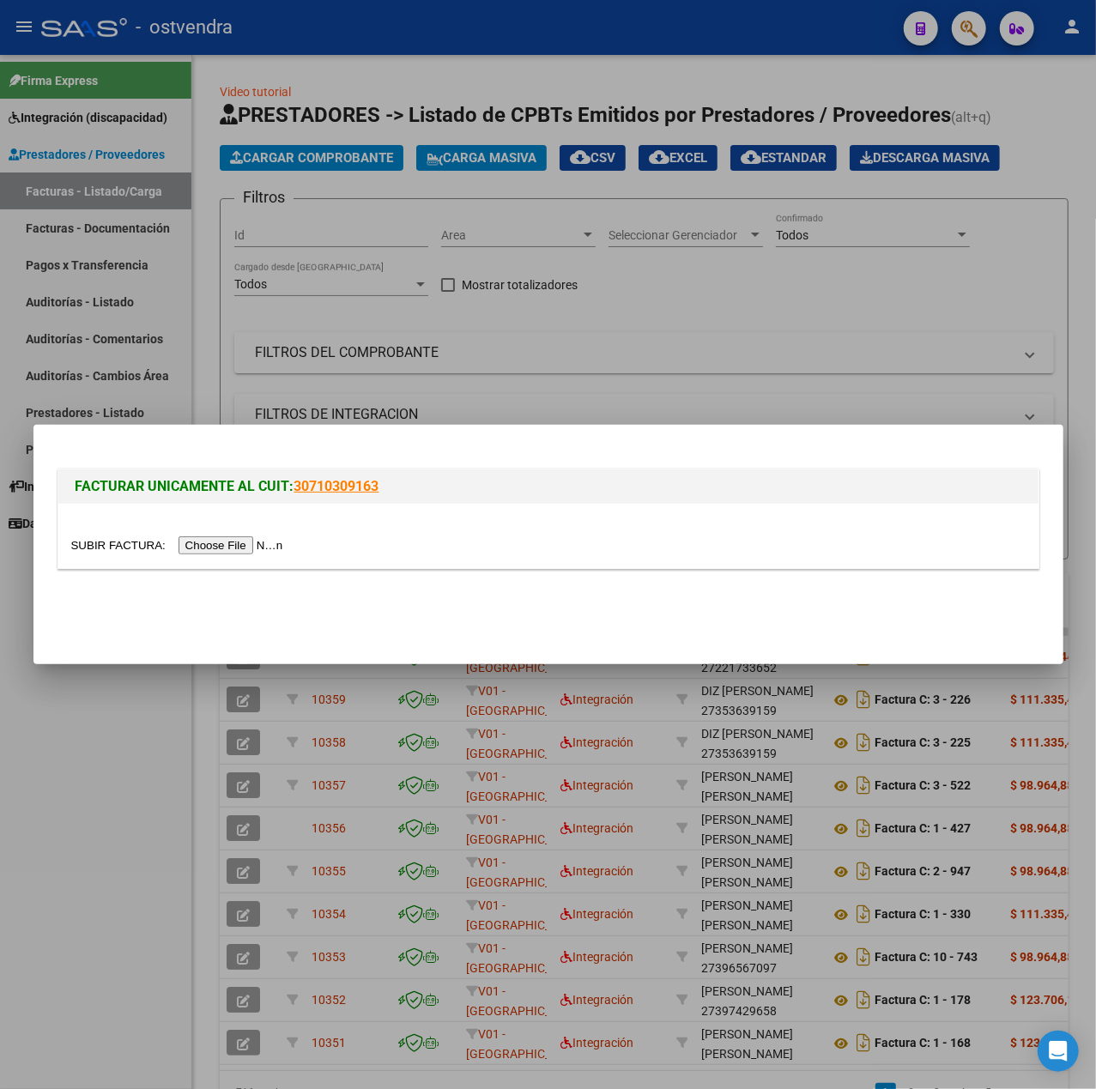
click at [249, 547] on input "file" at bounding box center [179, 545] width 217 height 18
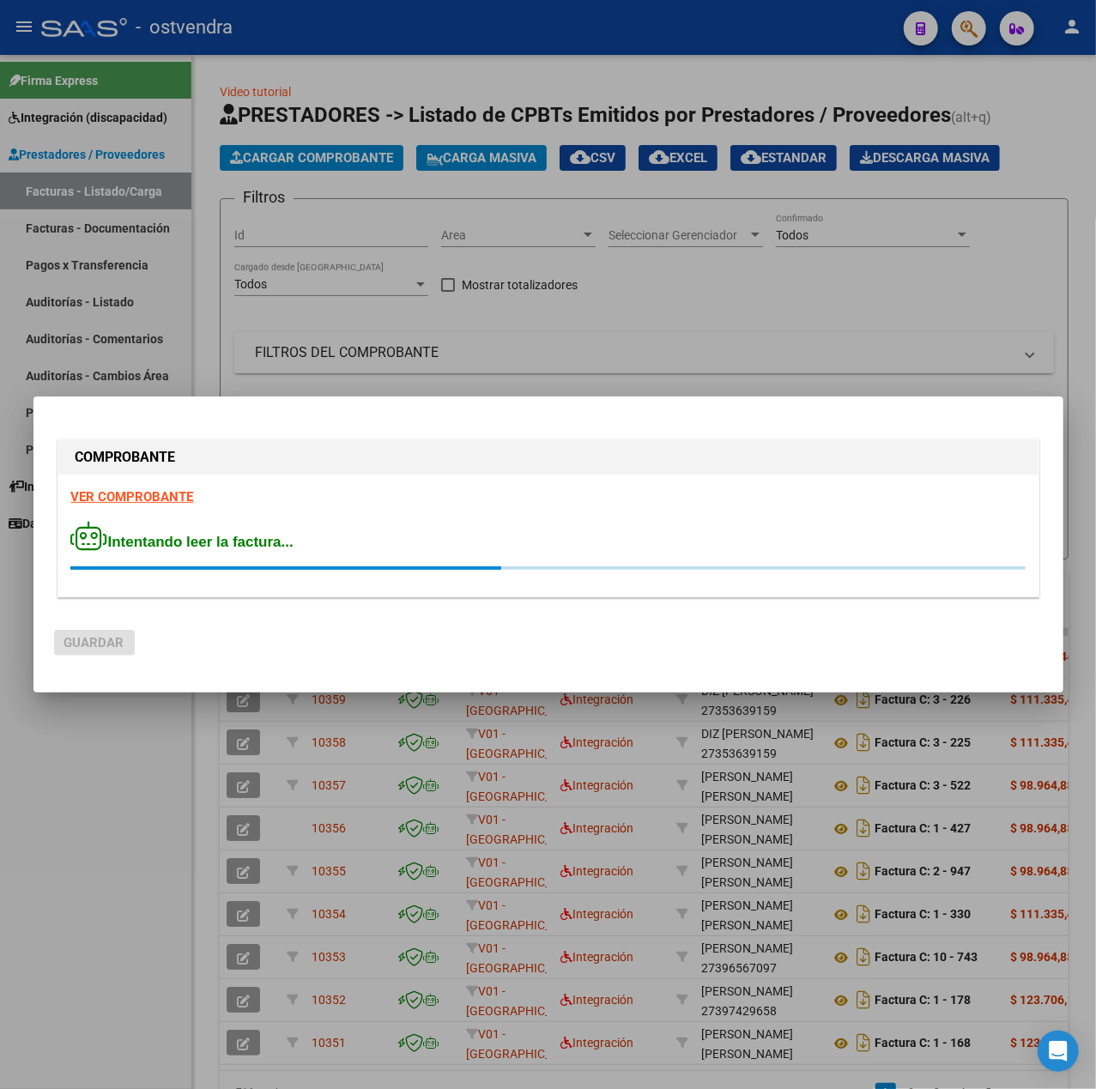
click at [141, 499] on strong "VER COMPROBANTE" at bounding box center [132, 496] width 123 height 15
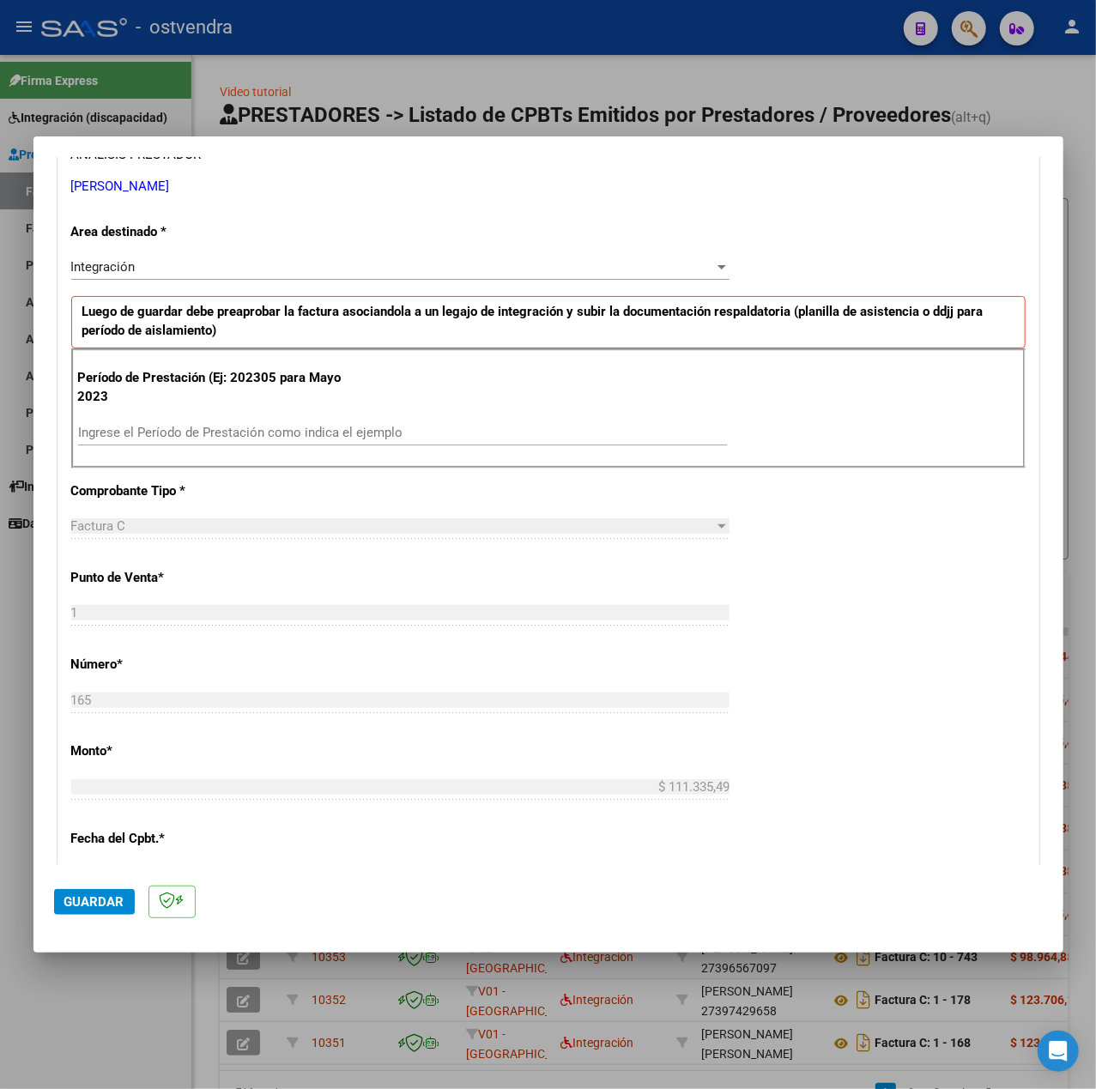
scroll to position [343, 0]
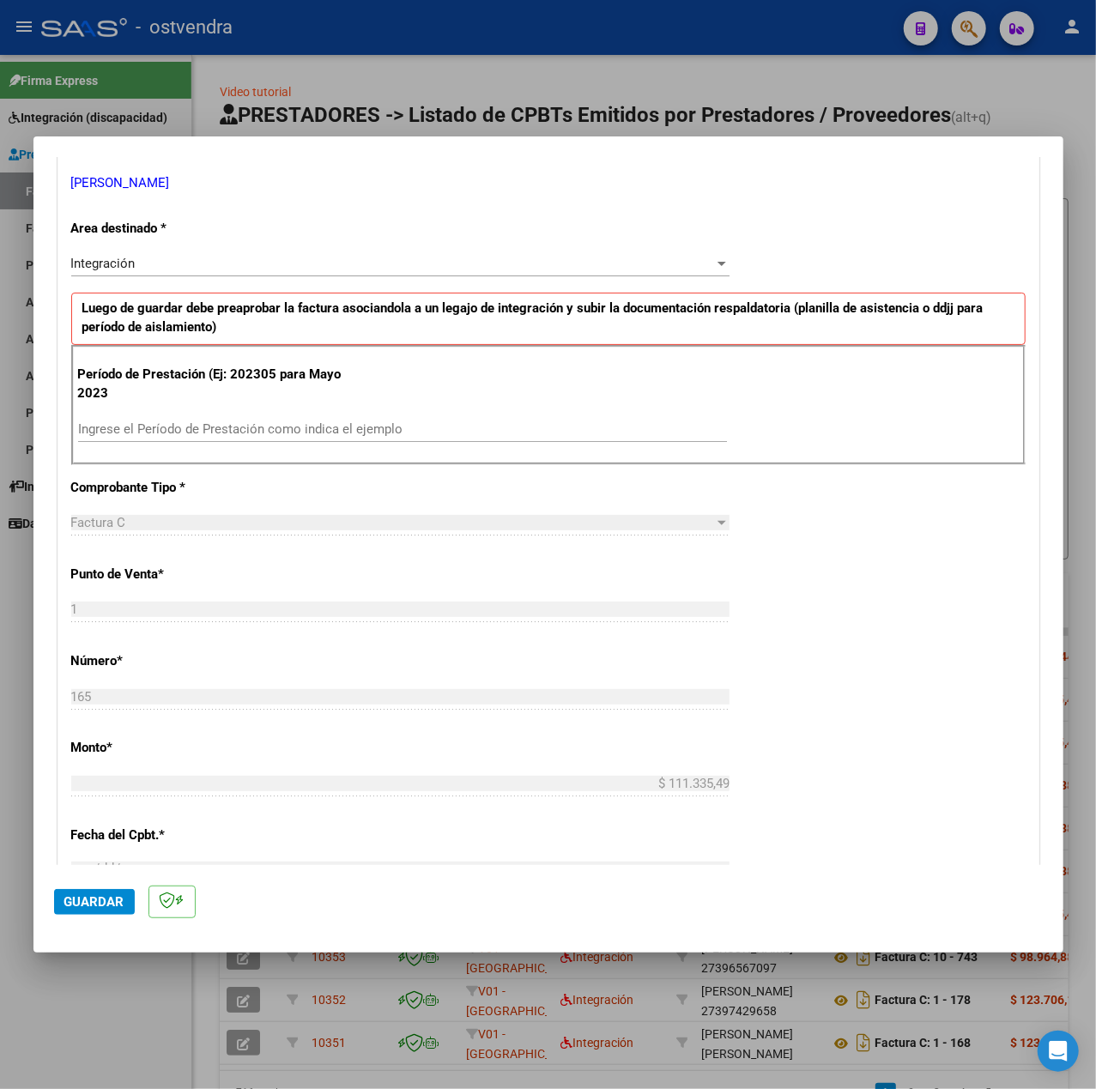
click at [285, 431] on input "Ingrese el Período de Prestación como indica el ejemplo" at bounding box center [402, 428] width 649 height 15
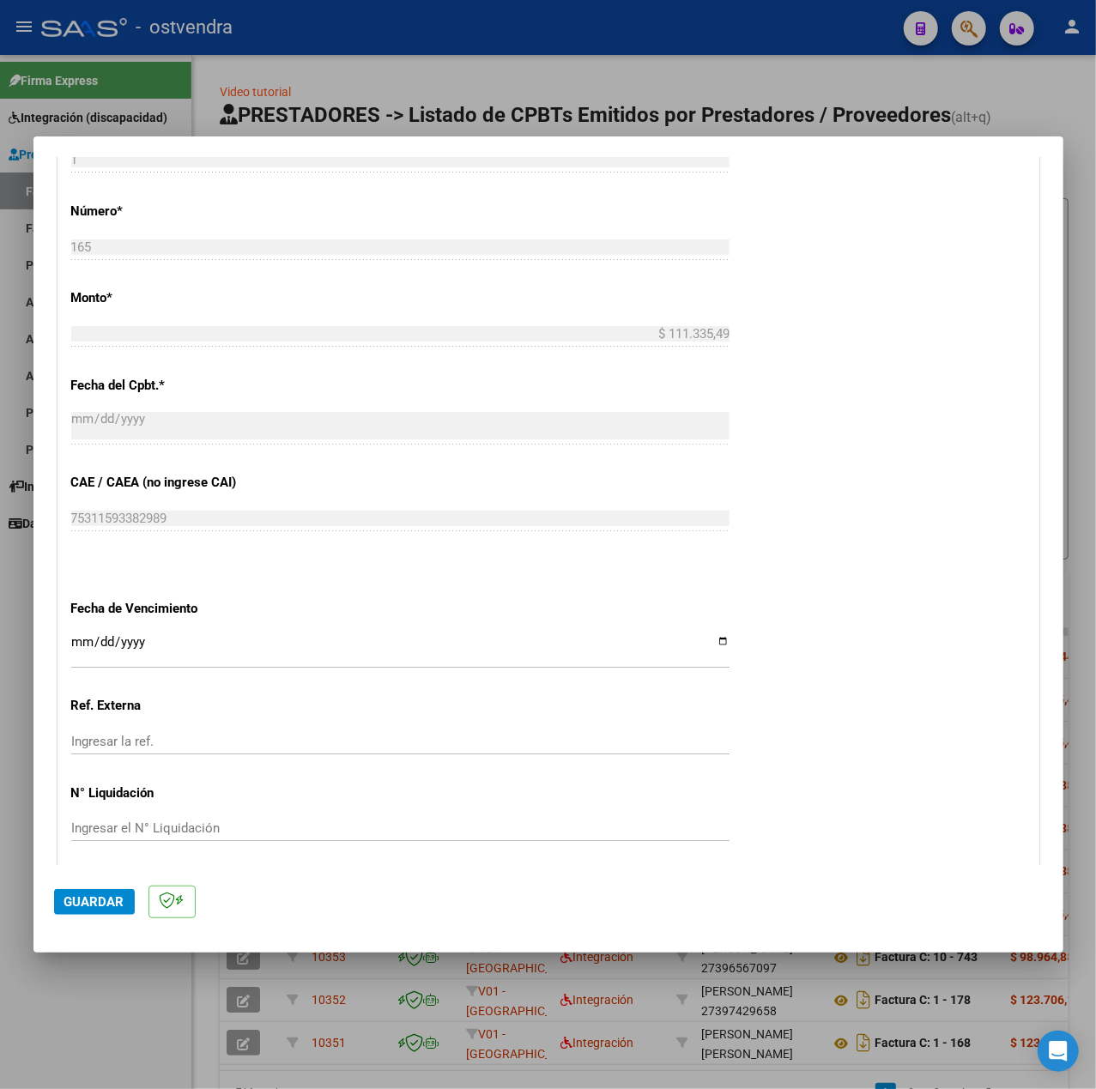
scroll to position [858, 0]
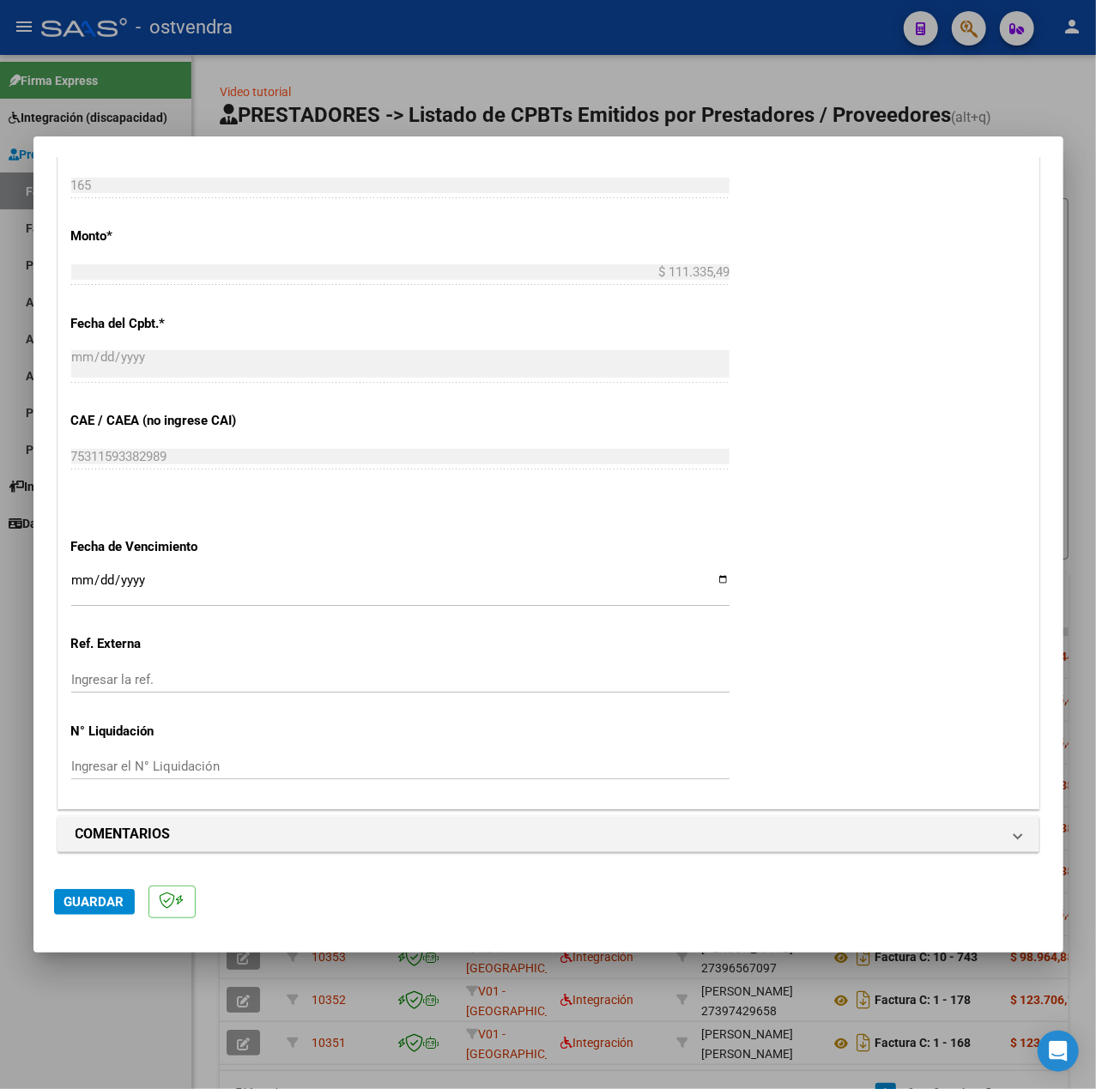
type input "202507"
click at [71, 578] on input "Ingresar la fecha" at bounding box center [400, 586] width 658 height 27
type input "[DATE]"
click at [110, 901] on span "Guardar" at bounding box center [94, 901] width 60 height 15
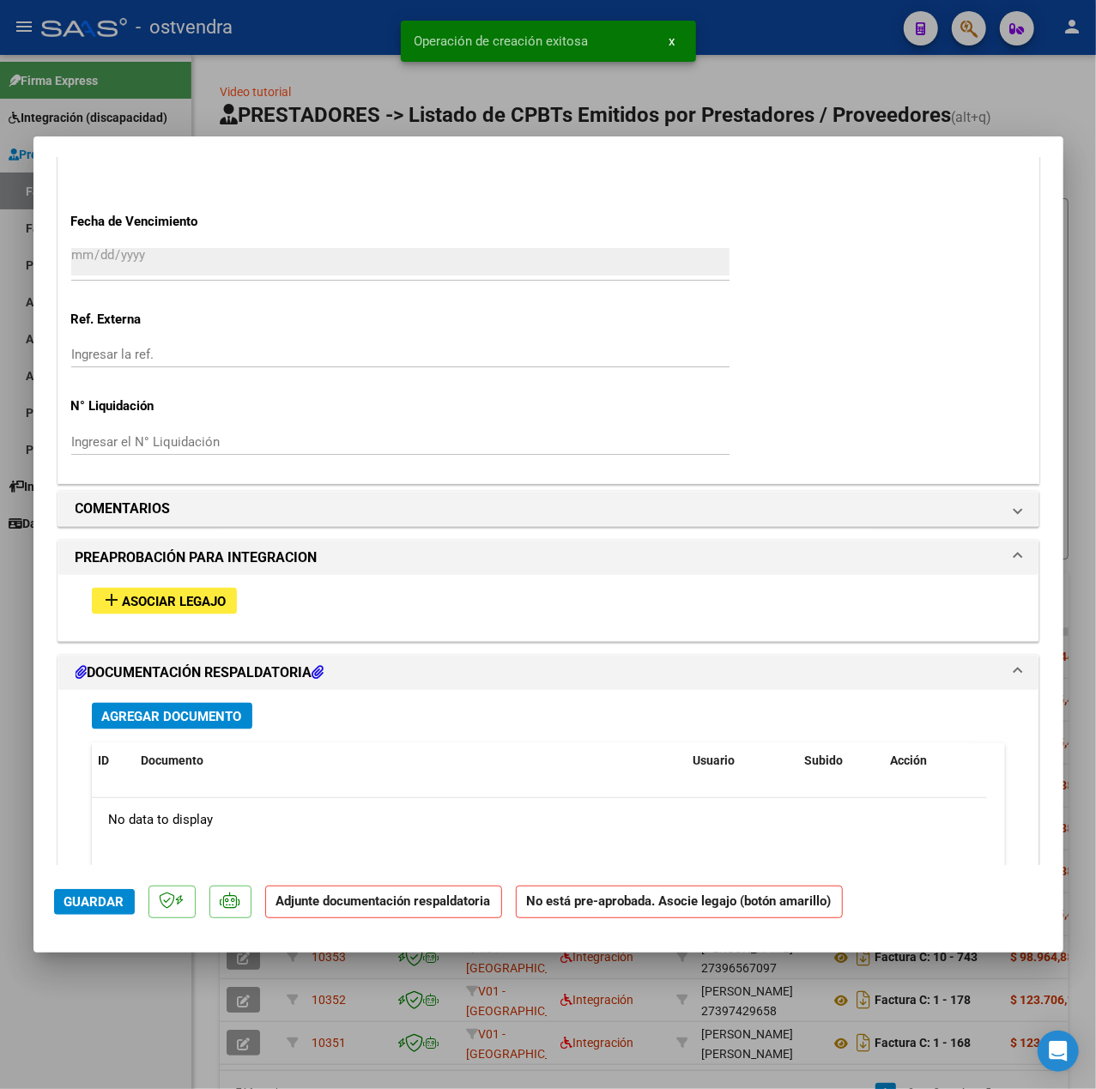
scroll to position [1354, 0]
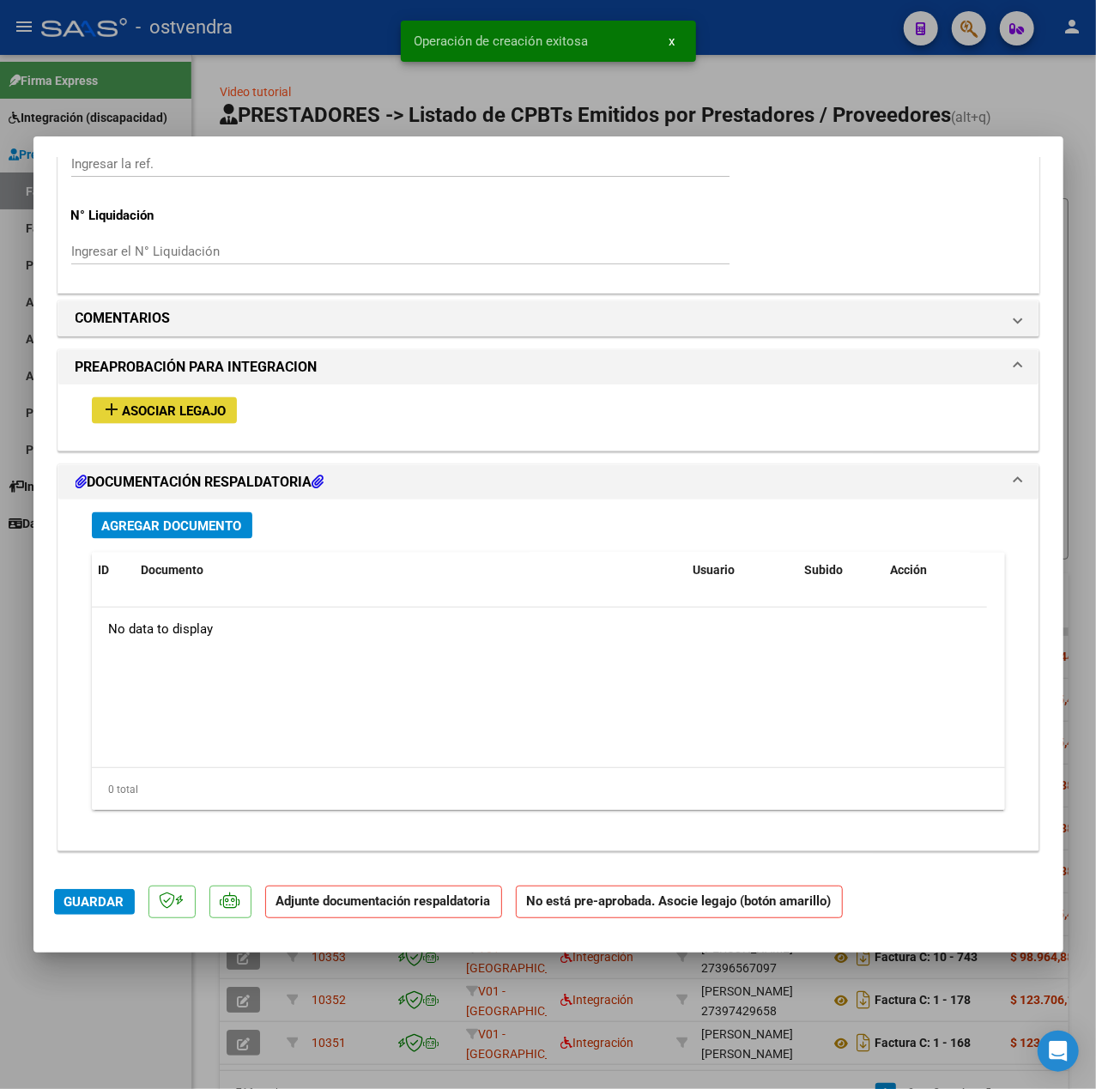
click at [182, 419] on span "Asociar Legajo" at bounding box center [175, 410] width 104 height 15
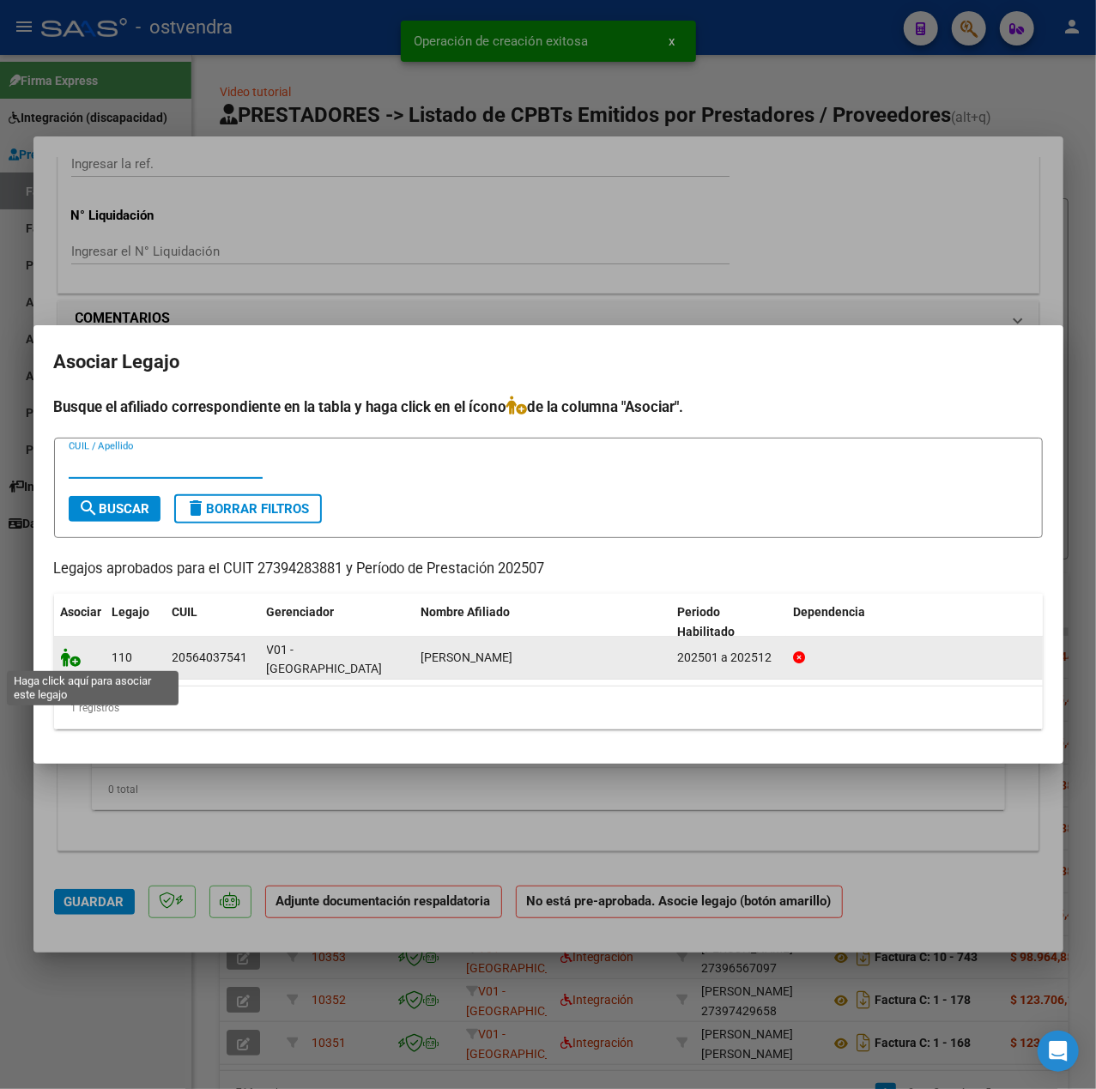
click at [66, 660] on icon at bounding box center [71, 657] width 21 height 19
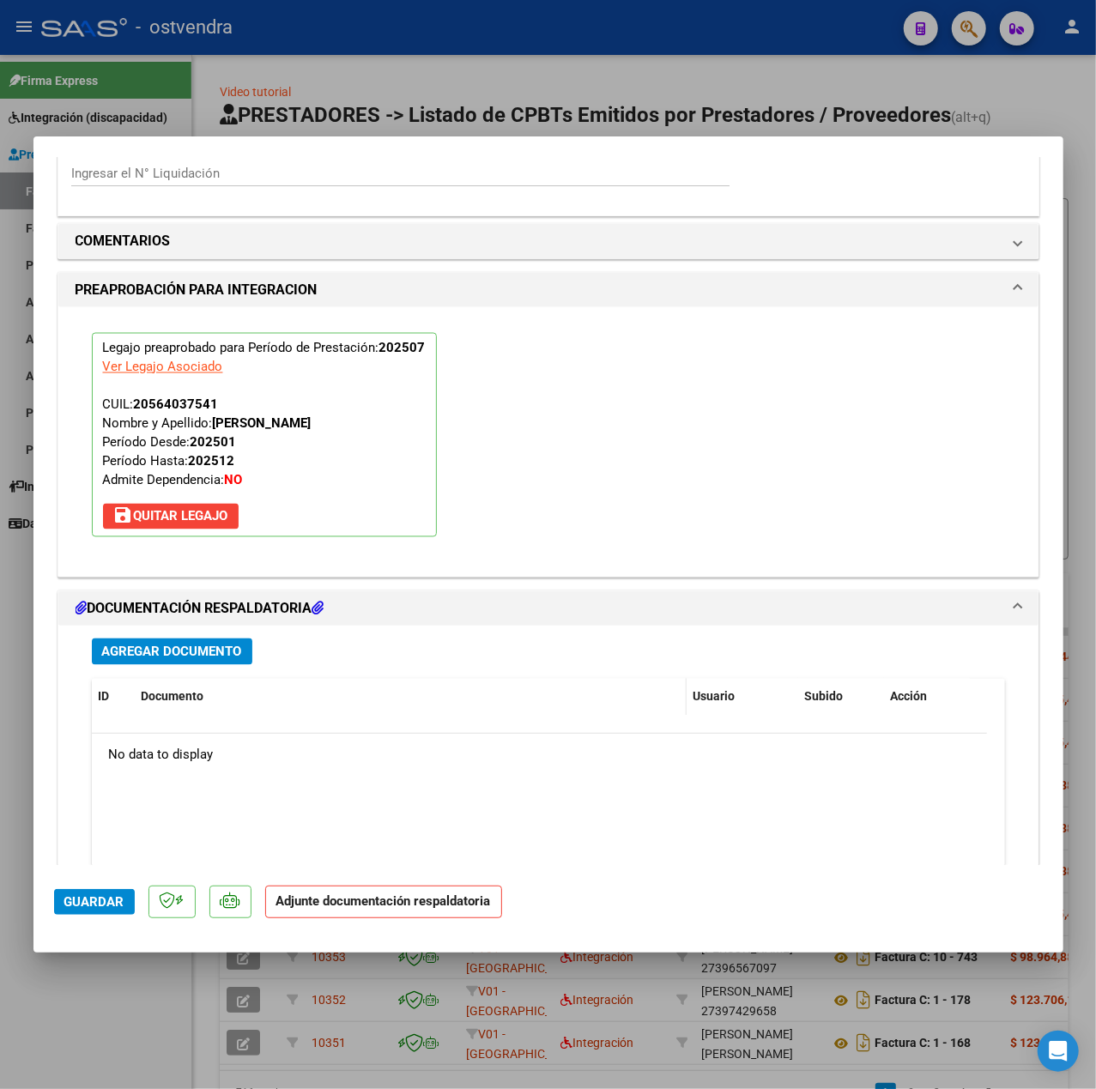
scroll to position [1603, 0]
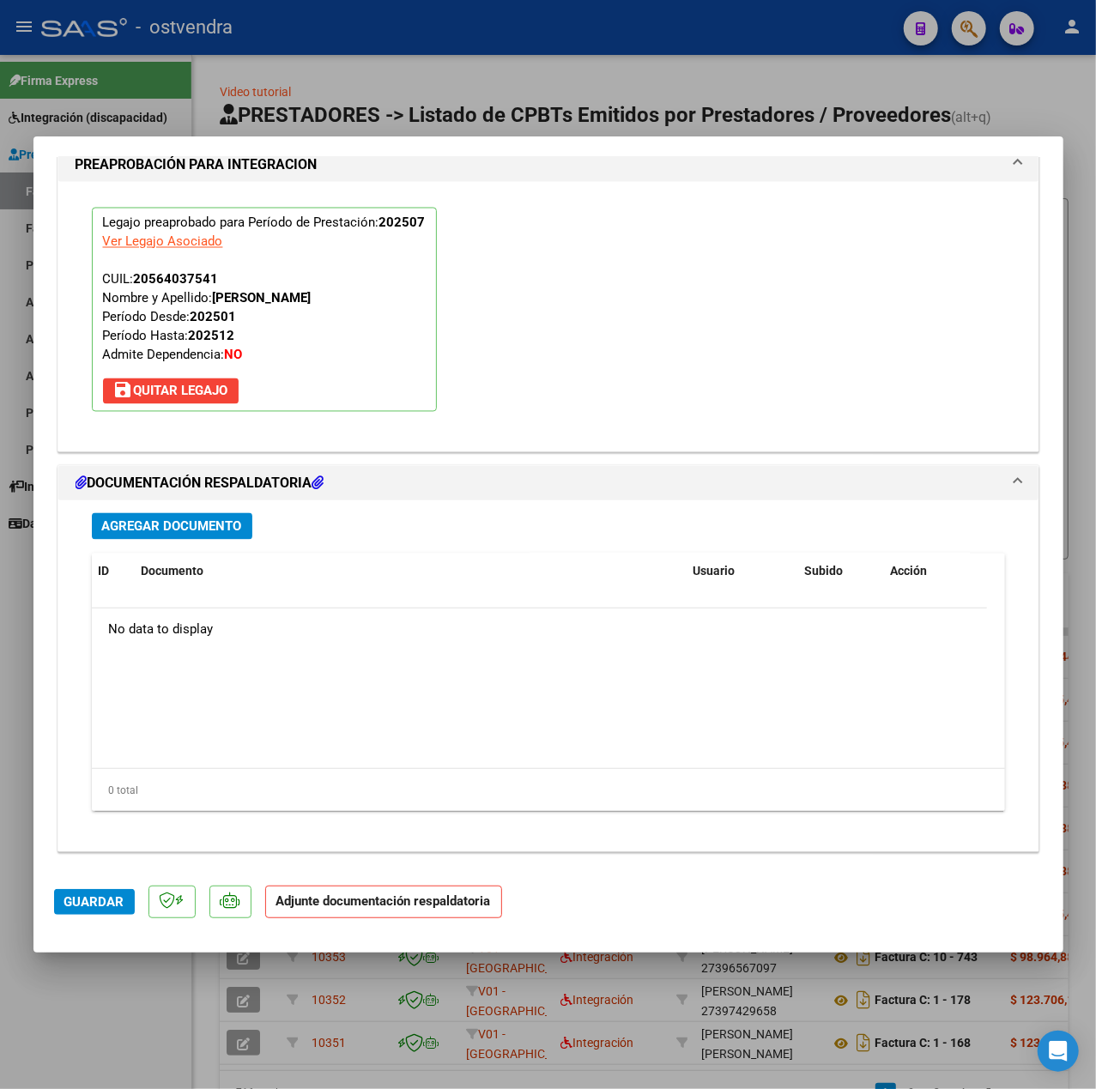
click at [190, 516] on button "Agregar Documento" at bounding box center [172, 526] width 160 height 27
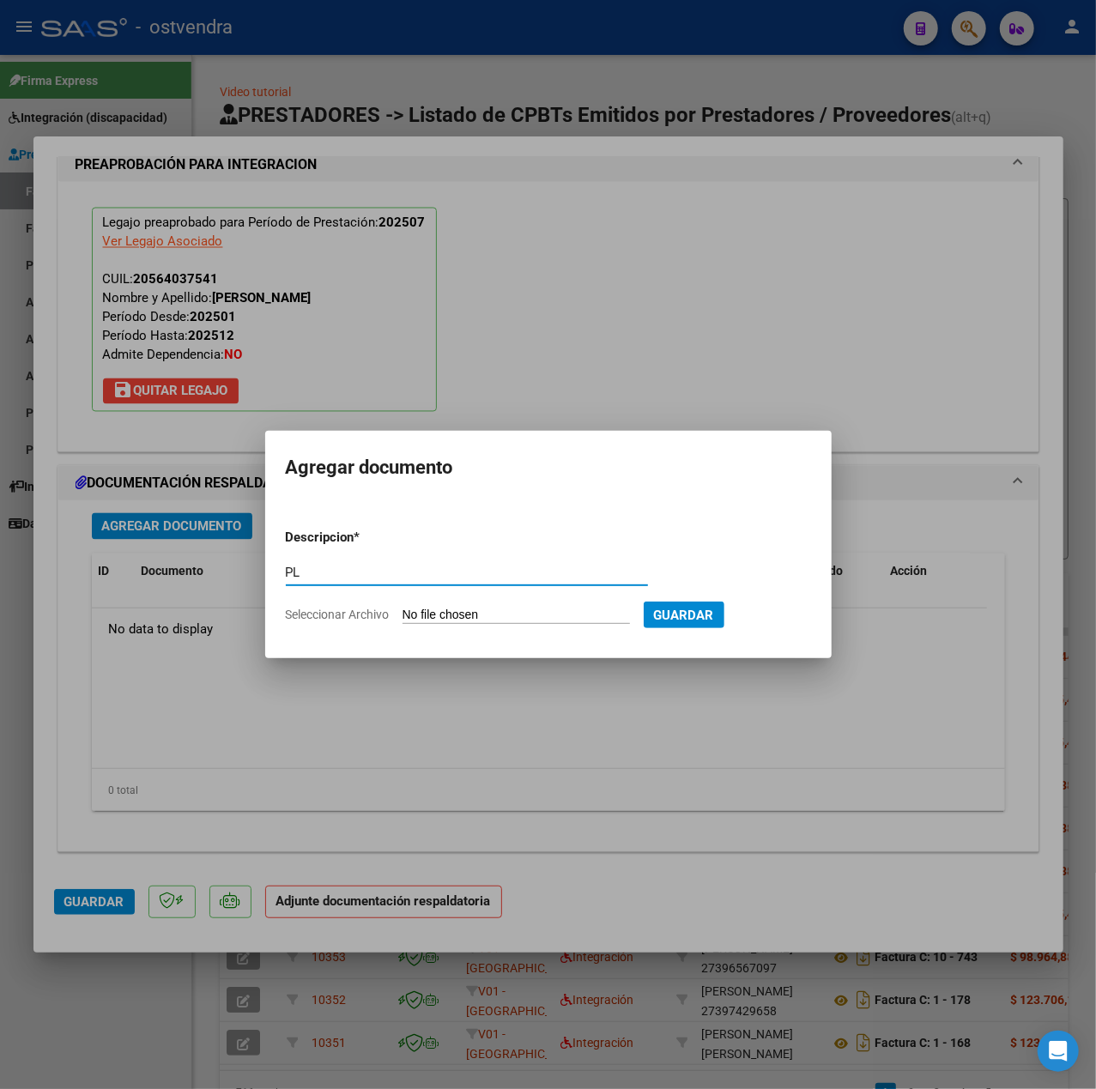
type input "PL"
click at [529, 613] on input "Seleccionar Archivo" at bounding box center [515, 616] width 227 height 16
type input "C:\fakepath\Facu - [PERSON_NAME].pdf"
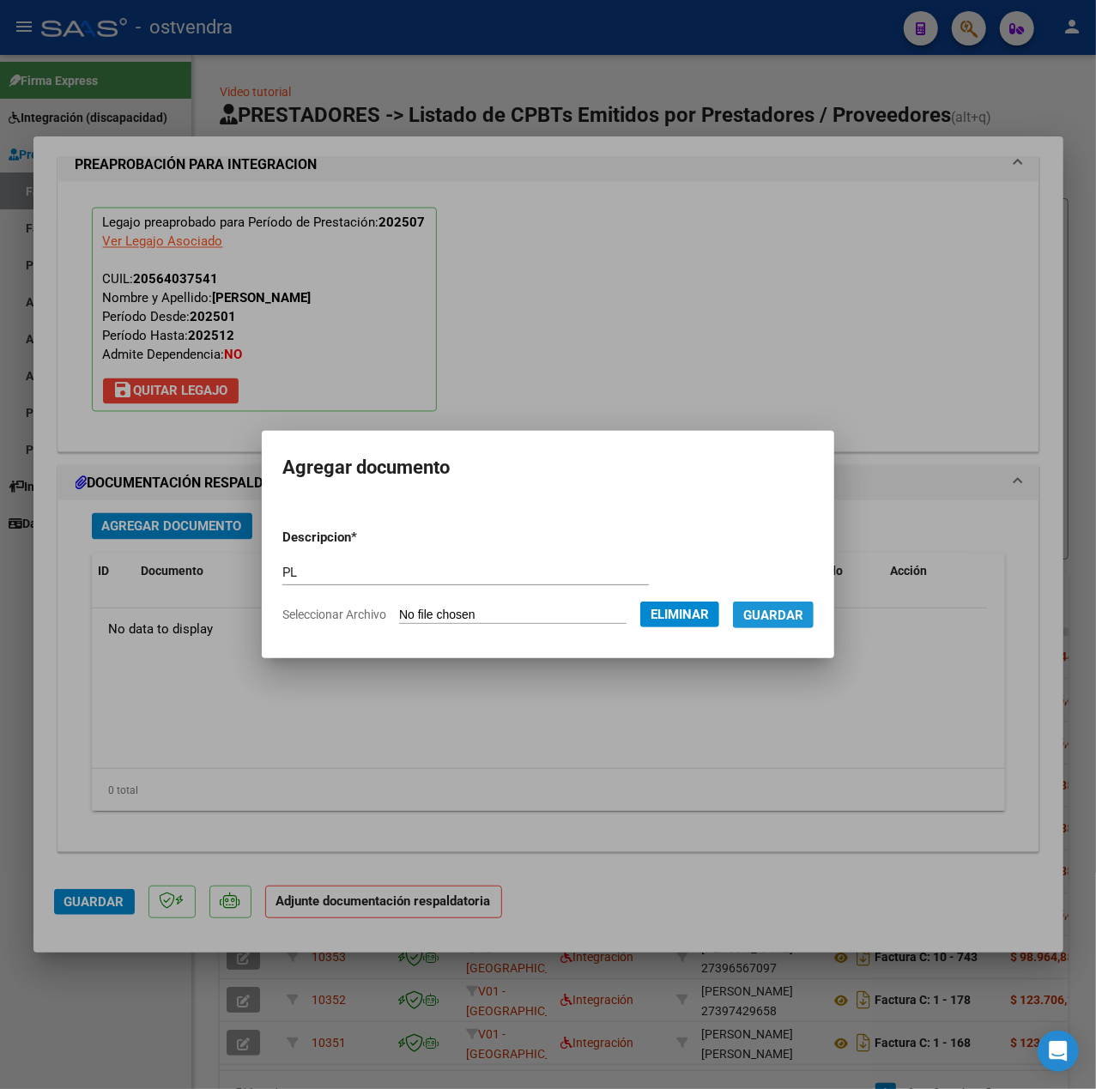
click at [784, 611] on span "Guardar" at bounding box center [773, 615] width 60 height 15
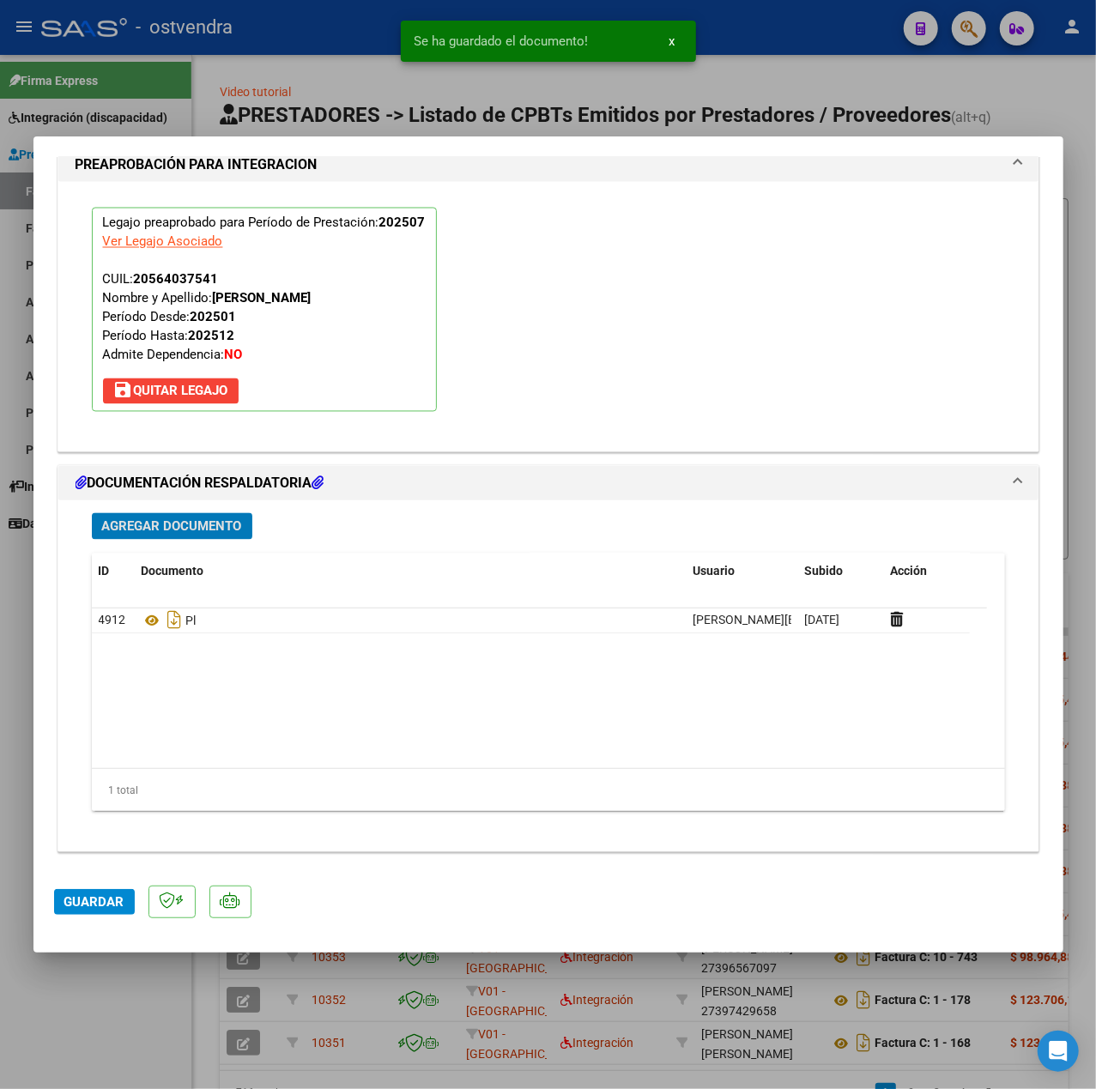
click at [91, 897] on span "Guardar" at bounding box center [94, 901] width 60 height 15
click at [87, 993] on div at bounding box center [548, 544] width 1096 height 1089
type input "$ 0,00"
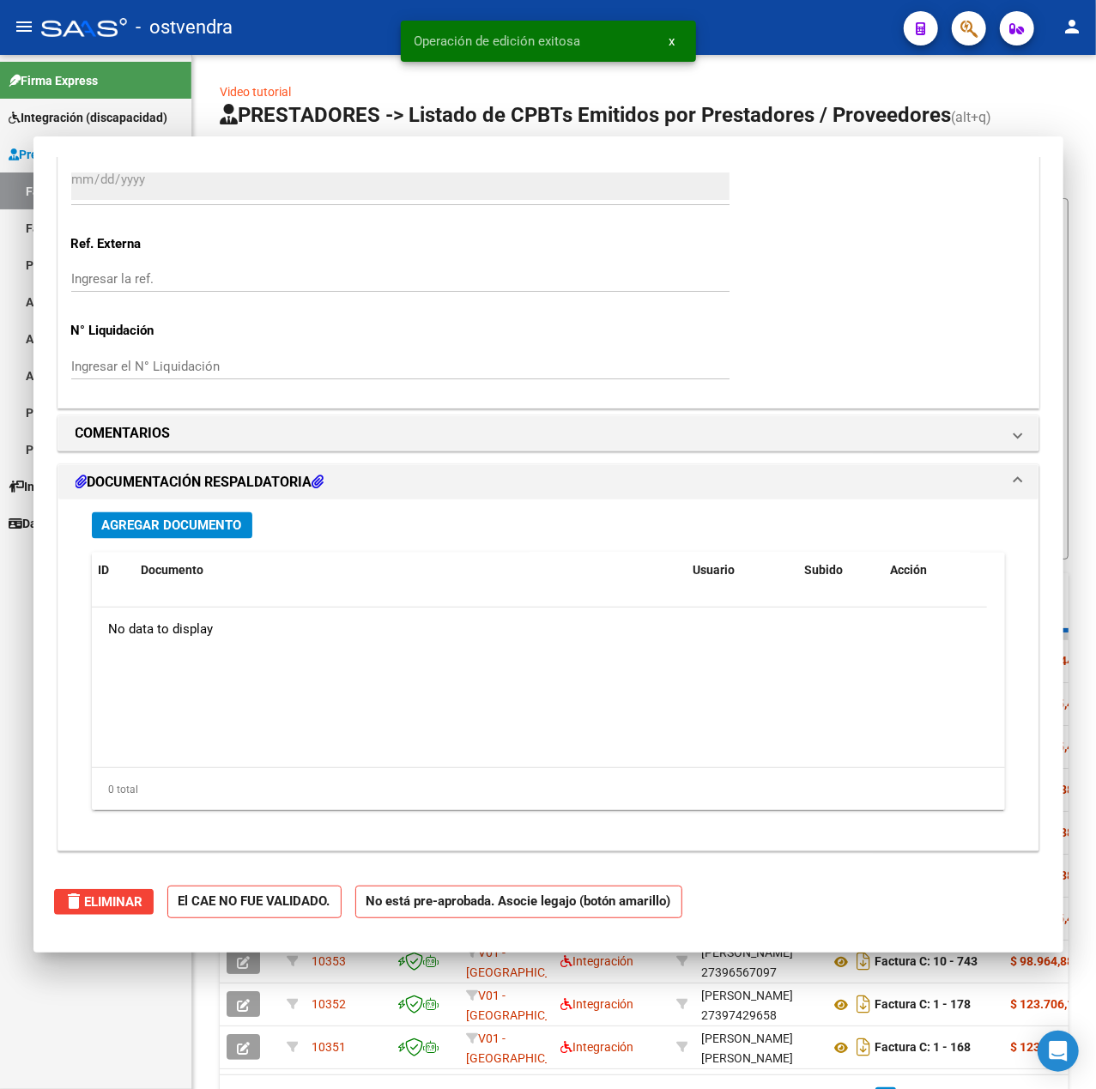
scroll to position [0, 0]
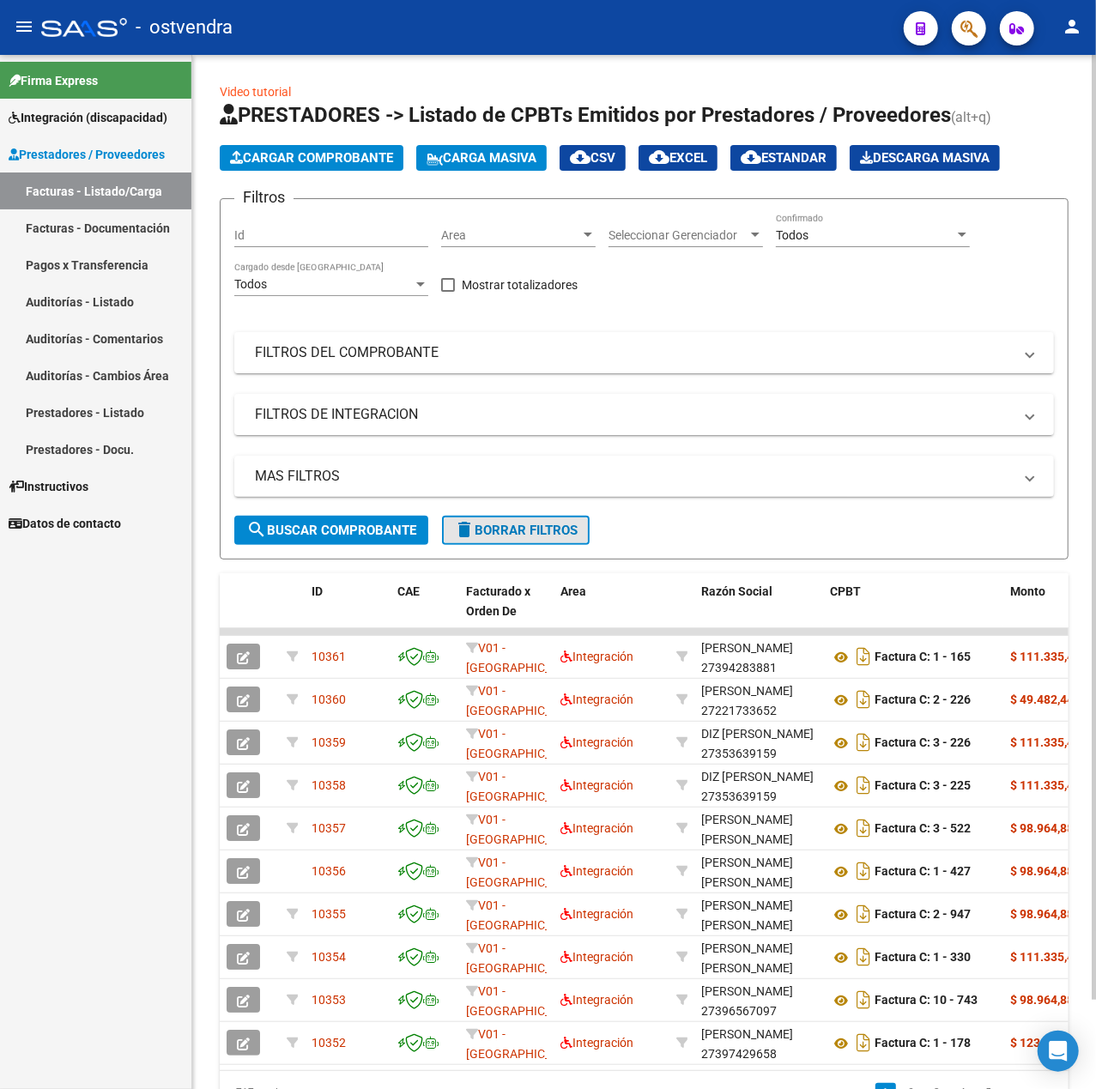
click at [456, 529] on mat-icon "delete" at bounding box center [464, 529] width 21 height 21
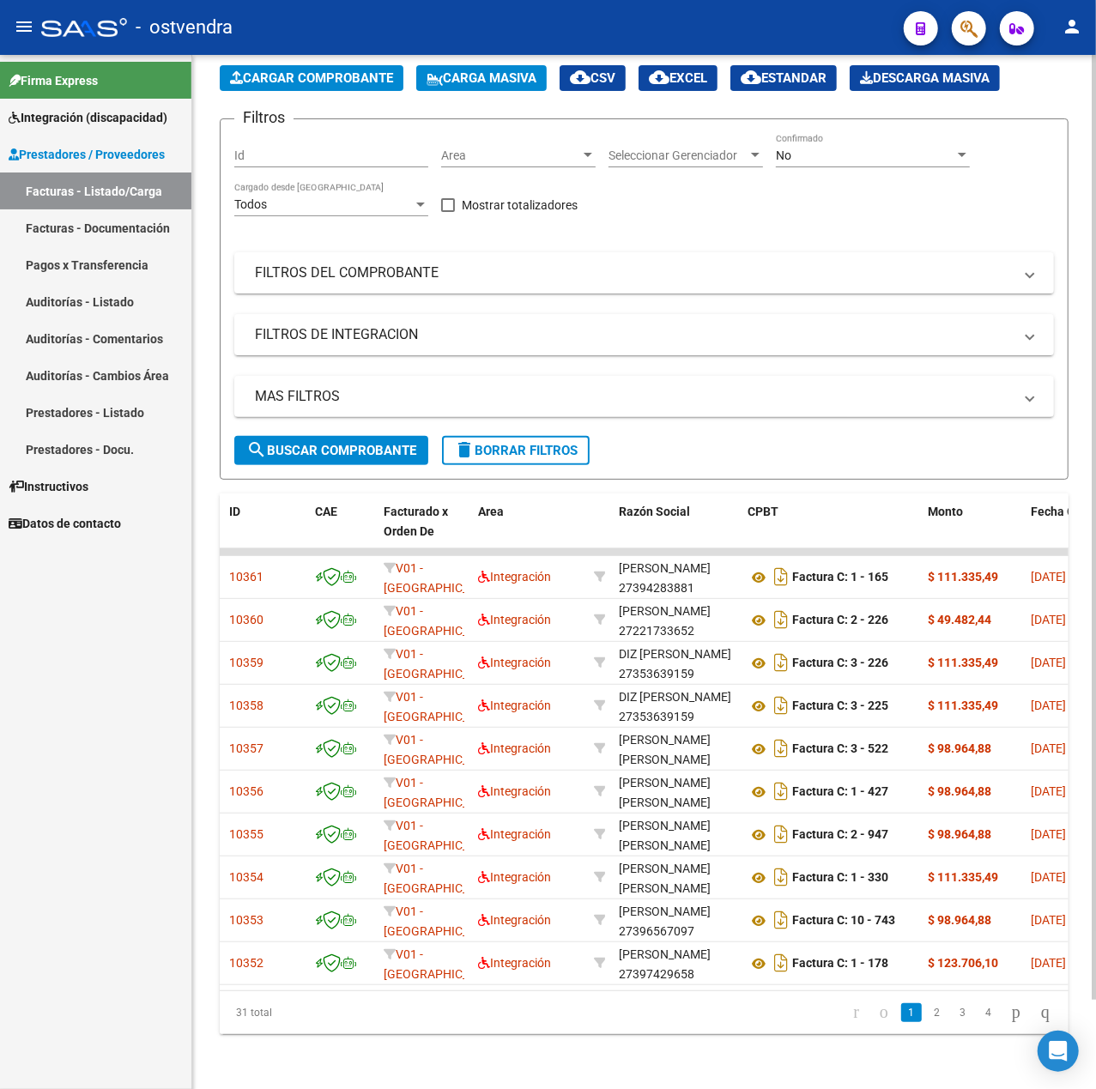
scroll to position [0, 65]
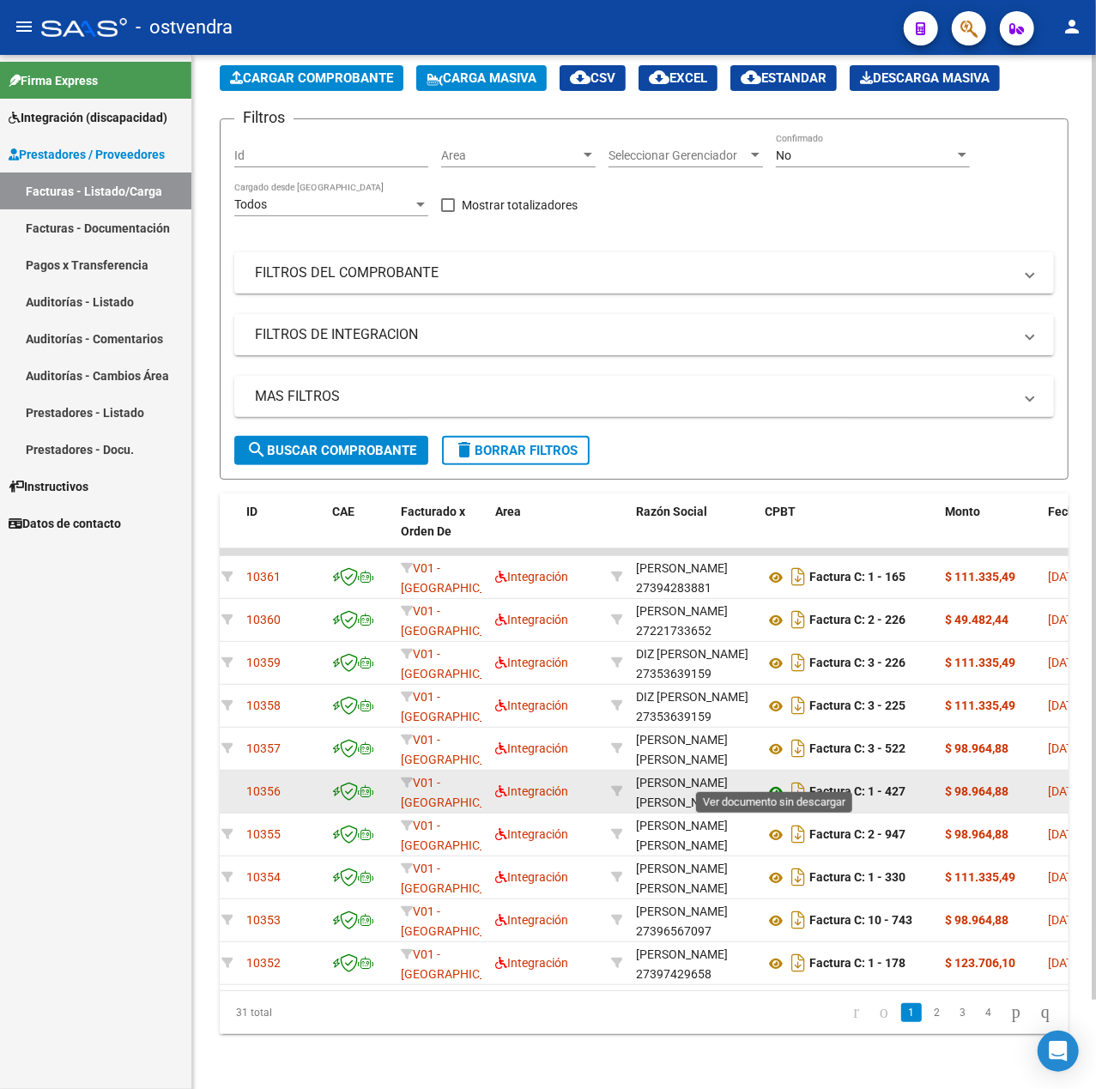
click at [777, 782] on icon at bounding box center [776, 792] width 22 height 21
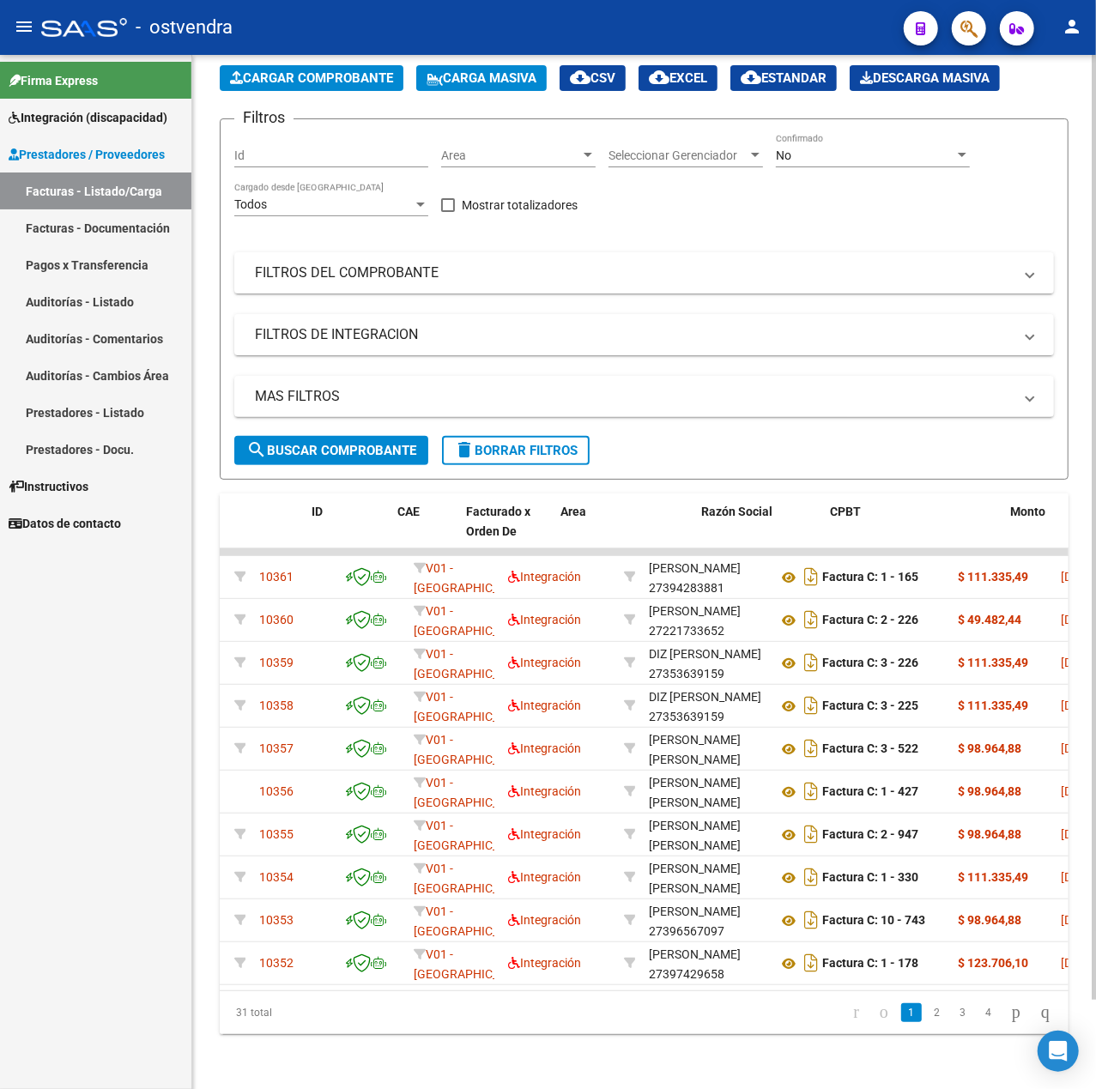
scroll to position [0, 0]
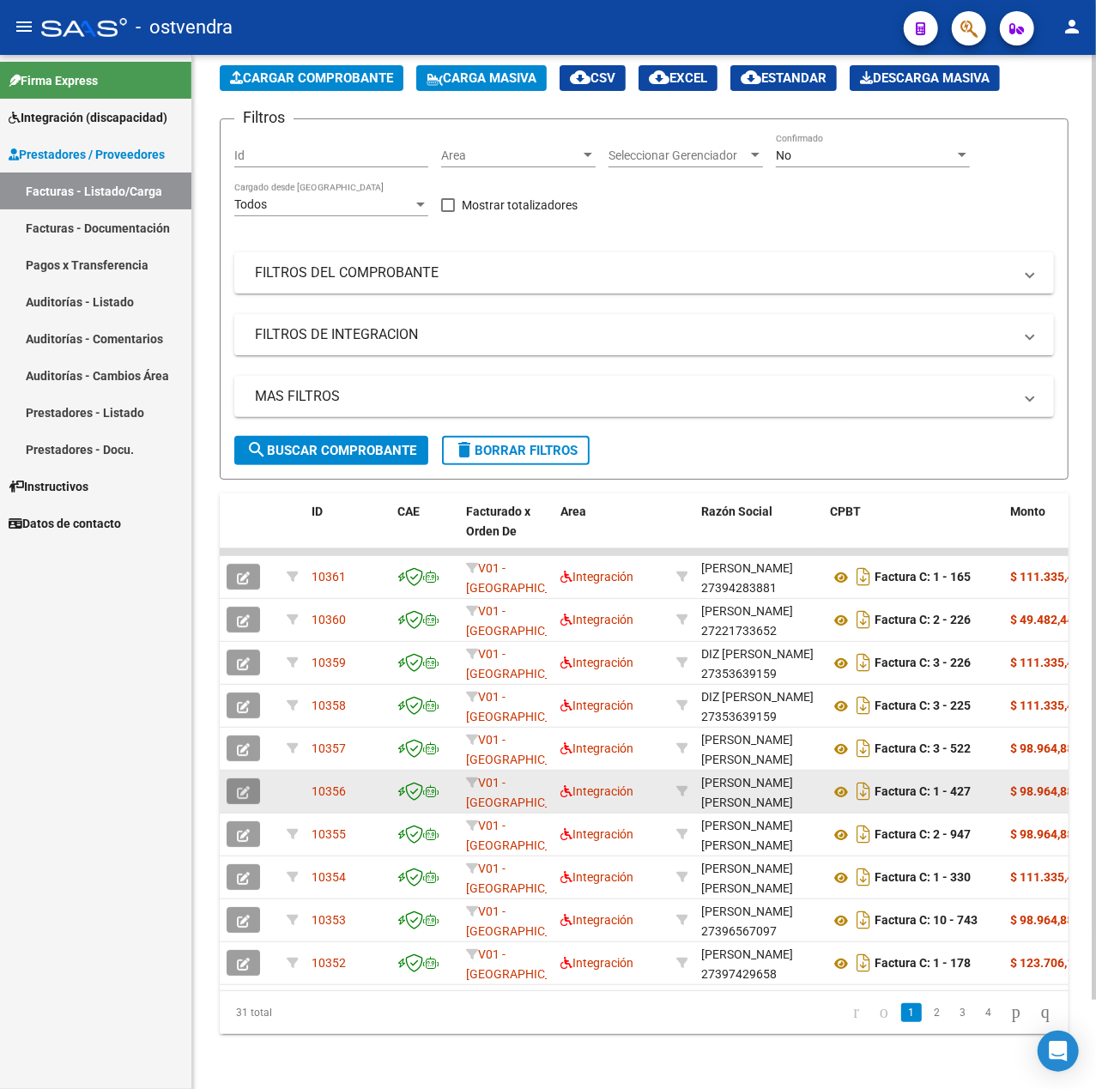
click at [245, 786] on icon "button" at bounding box center [243, 792] width 13 height 13
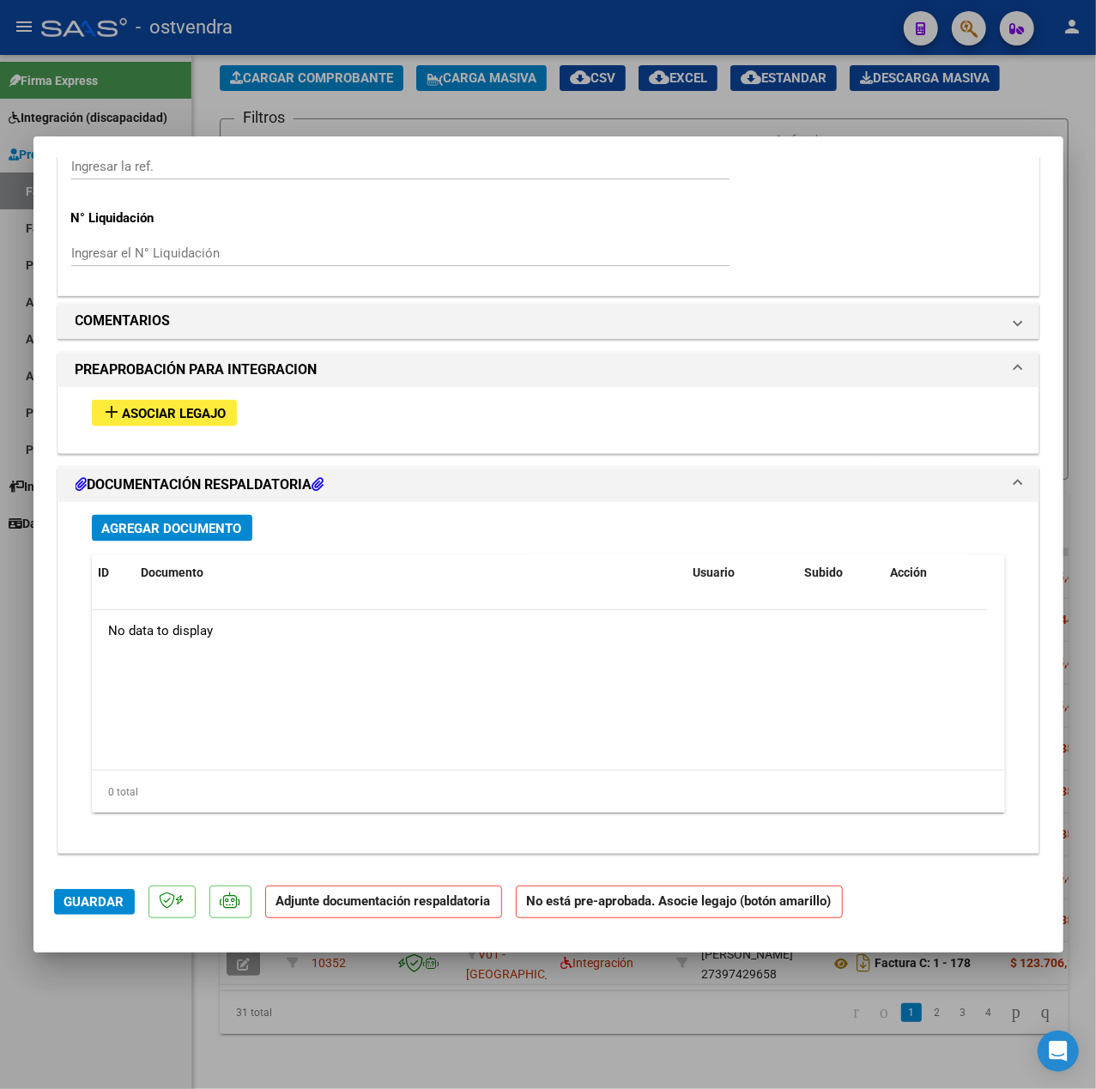
scroll to position [1291, 0]
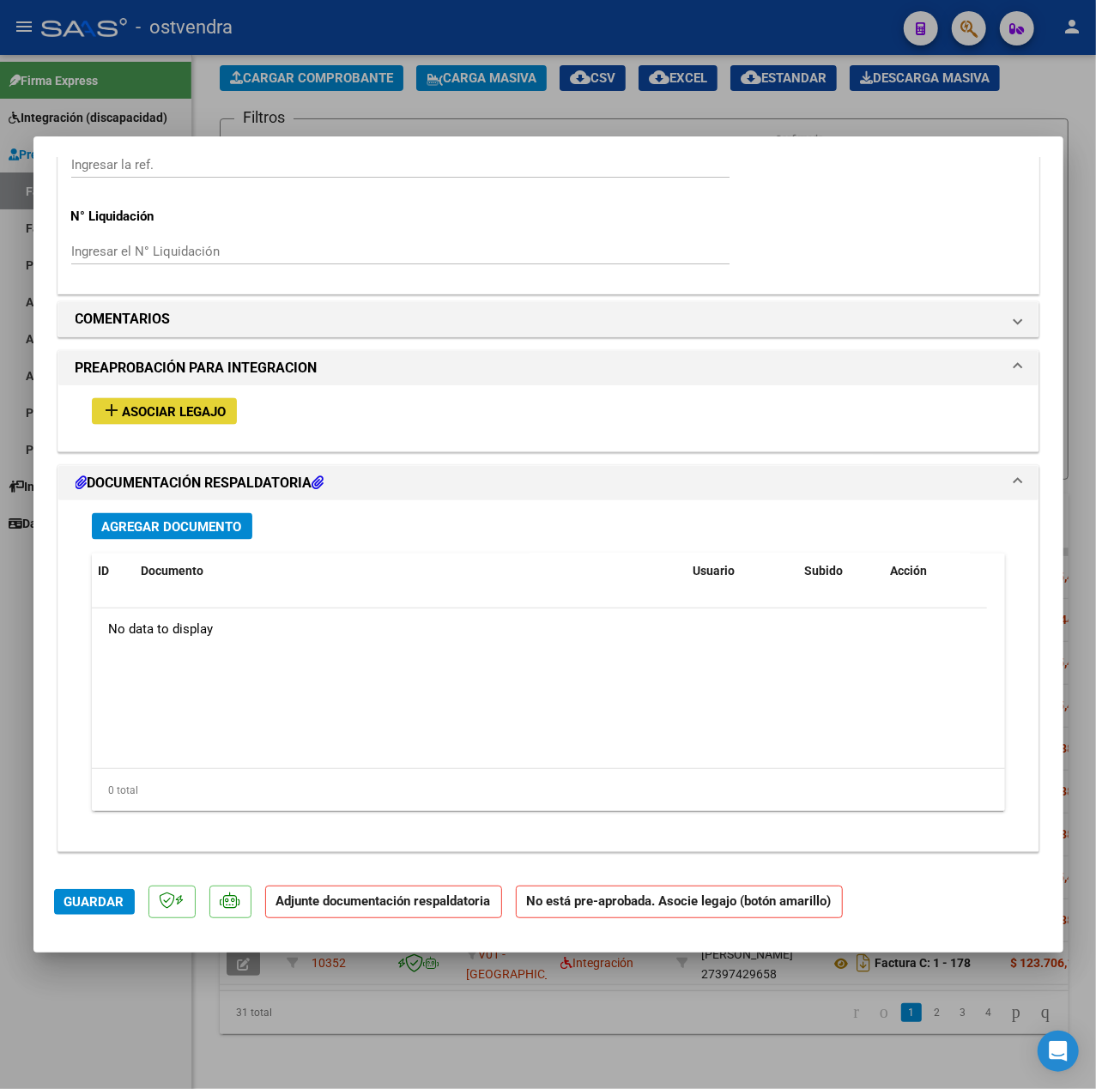
click at [218, 406] on span "Asociar Legajo" at bounding box center [175, 411] width 104 height 15
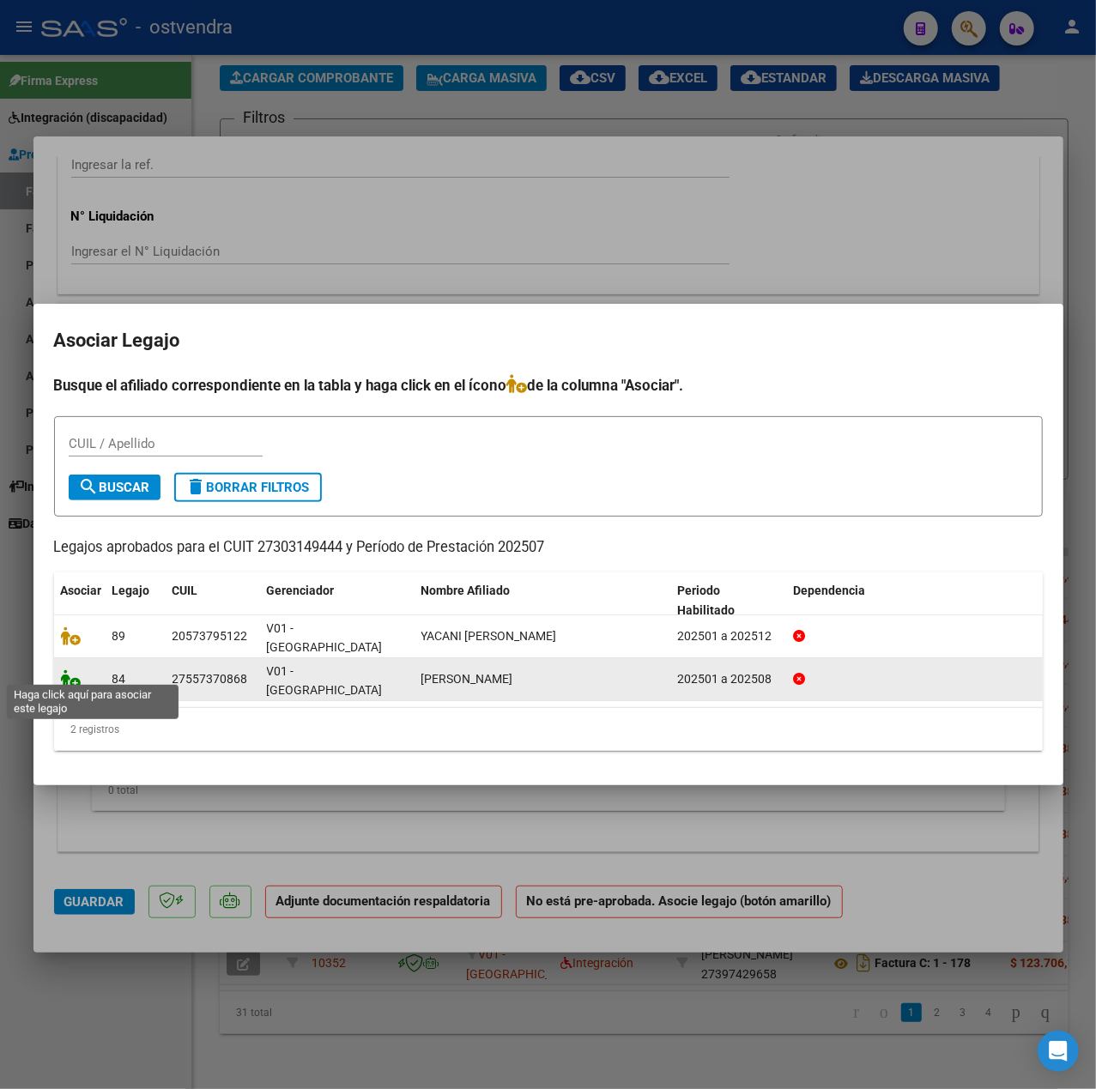
click at [73, 670] on icon at bounding box center [71, 678] width 21 height 19
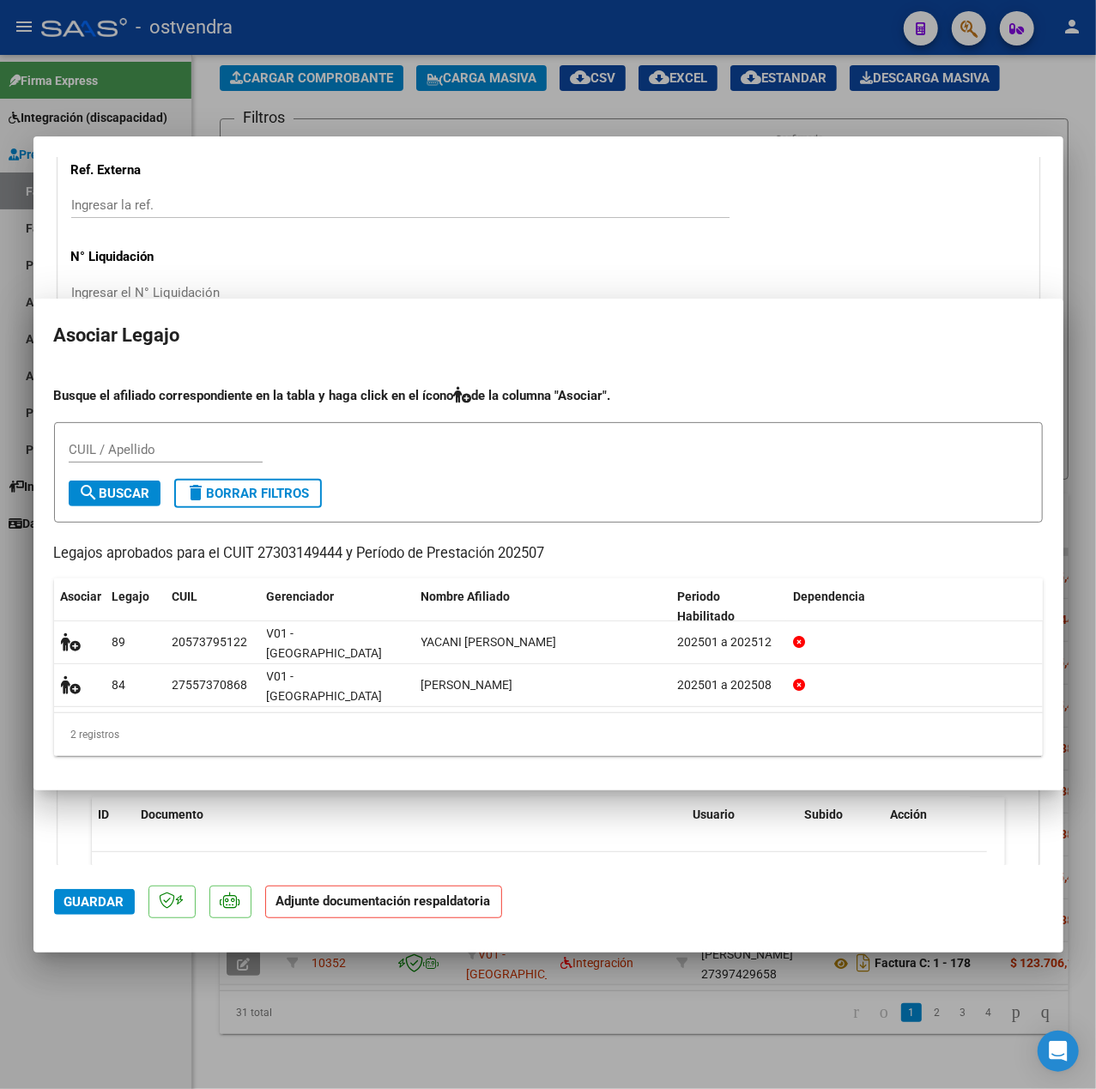
scroll to position [1337, 0]
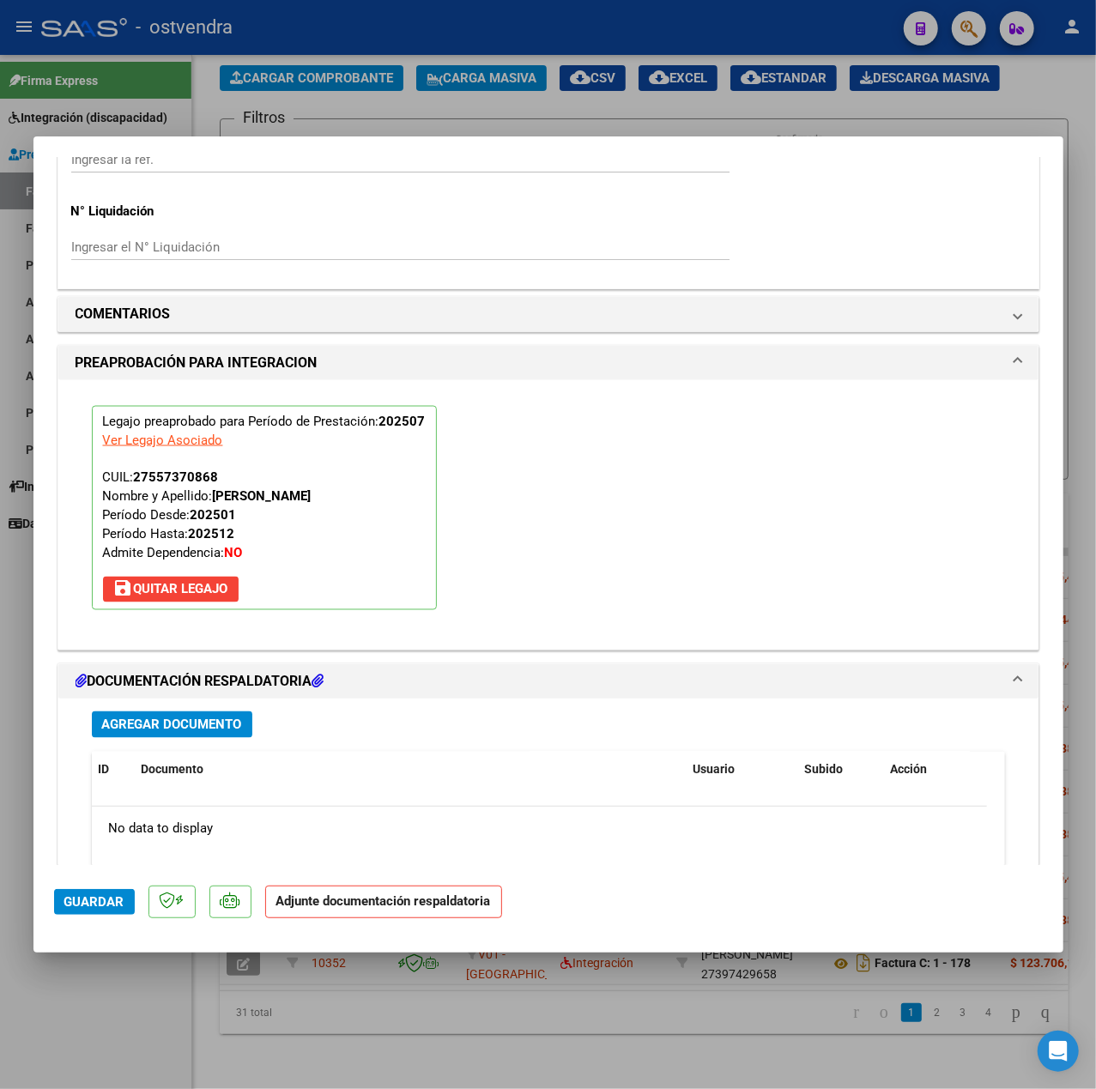
click at [172, 728] on span "Agregar Documento" at bounding box center [172, 724] width 140 height 15
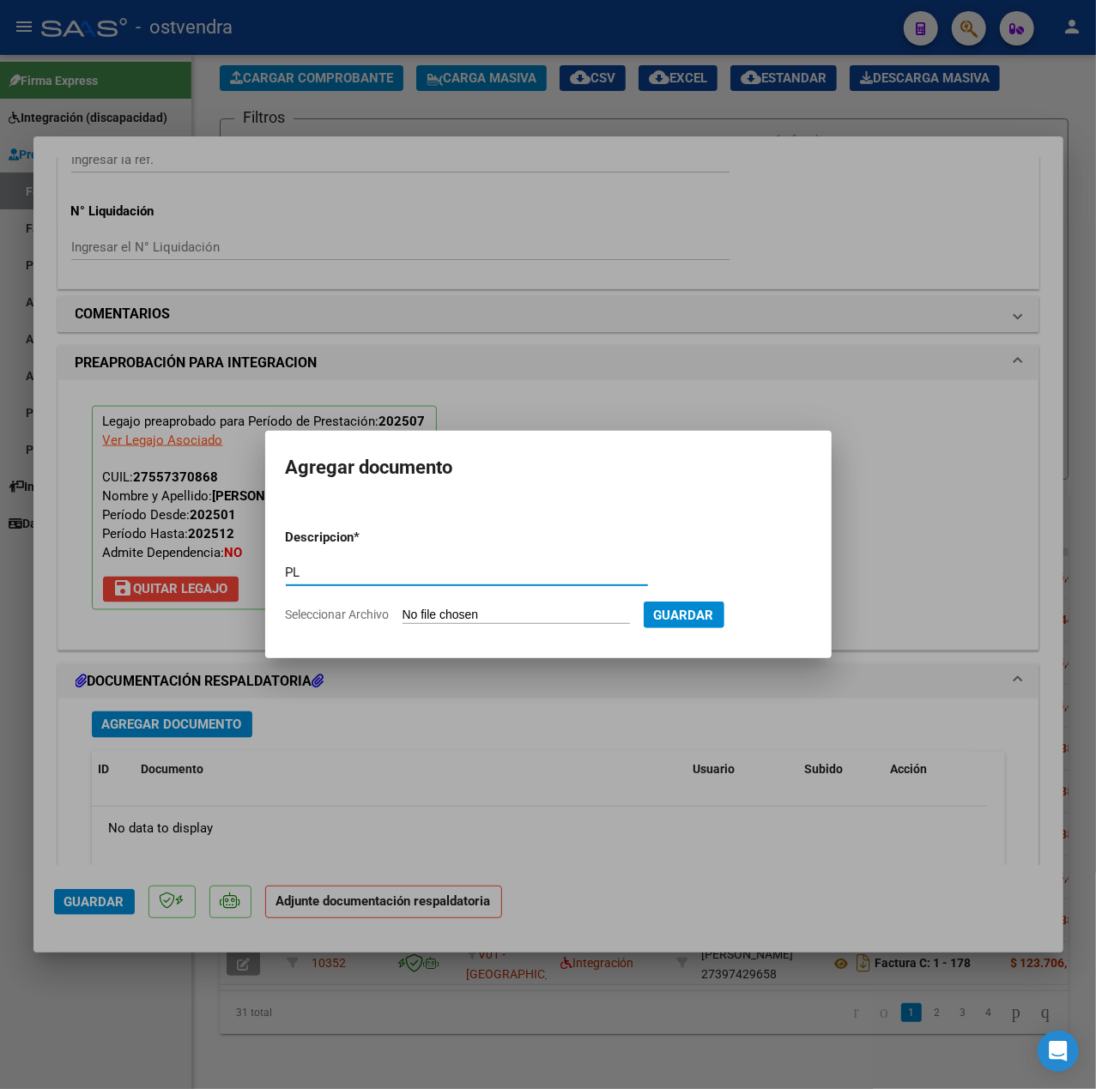
type input "PL"
click at [407, 608] on input "Seleccionar Archivo" at bounding box center [515, 616] width 227 height 16
type input "C:\fakepath\JULIO - [PERSON_NAME].pdf"
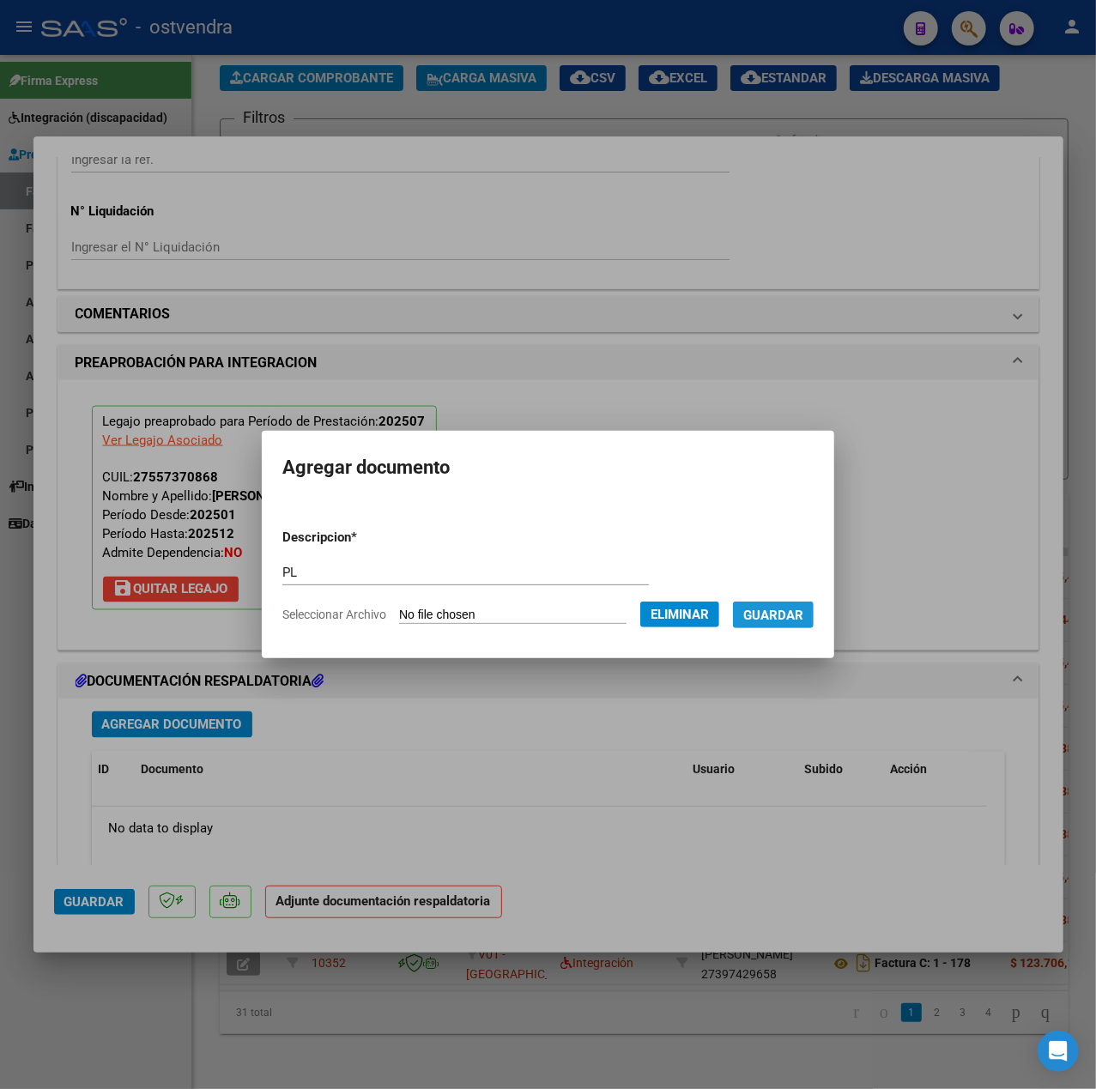
click at [774, 626] on button "Guardar" at bounding box center [773, 614] width 81 height 27
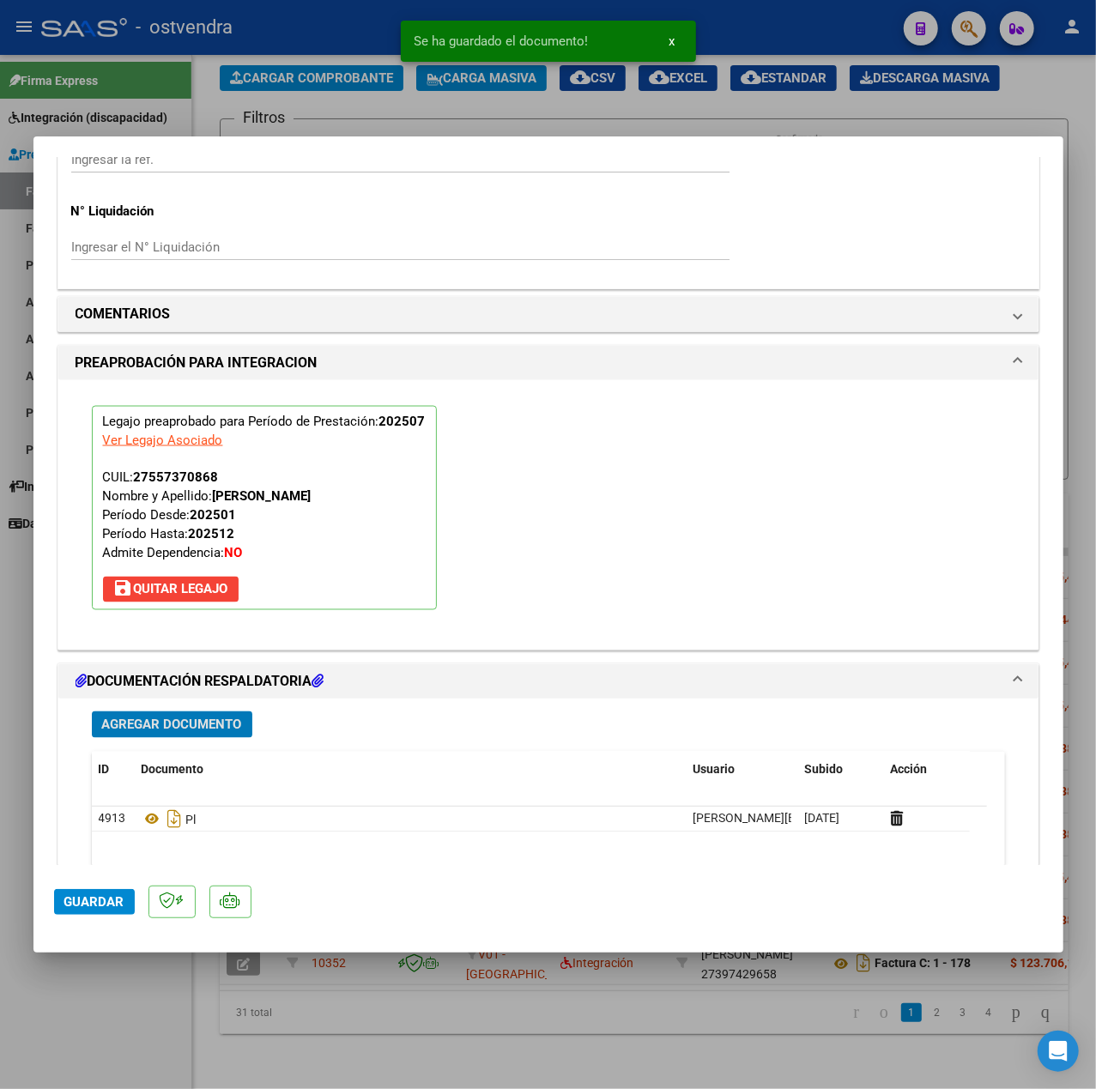
click at [106, 891] on button "Guardar" at bounding box center [94, 902] width 81 height 26
click at [125, 1002] on div at bounding box center [548, 544] width 1096 height 1089
type input "$ 0,00"
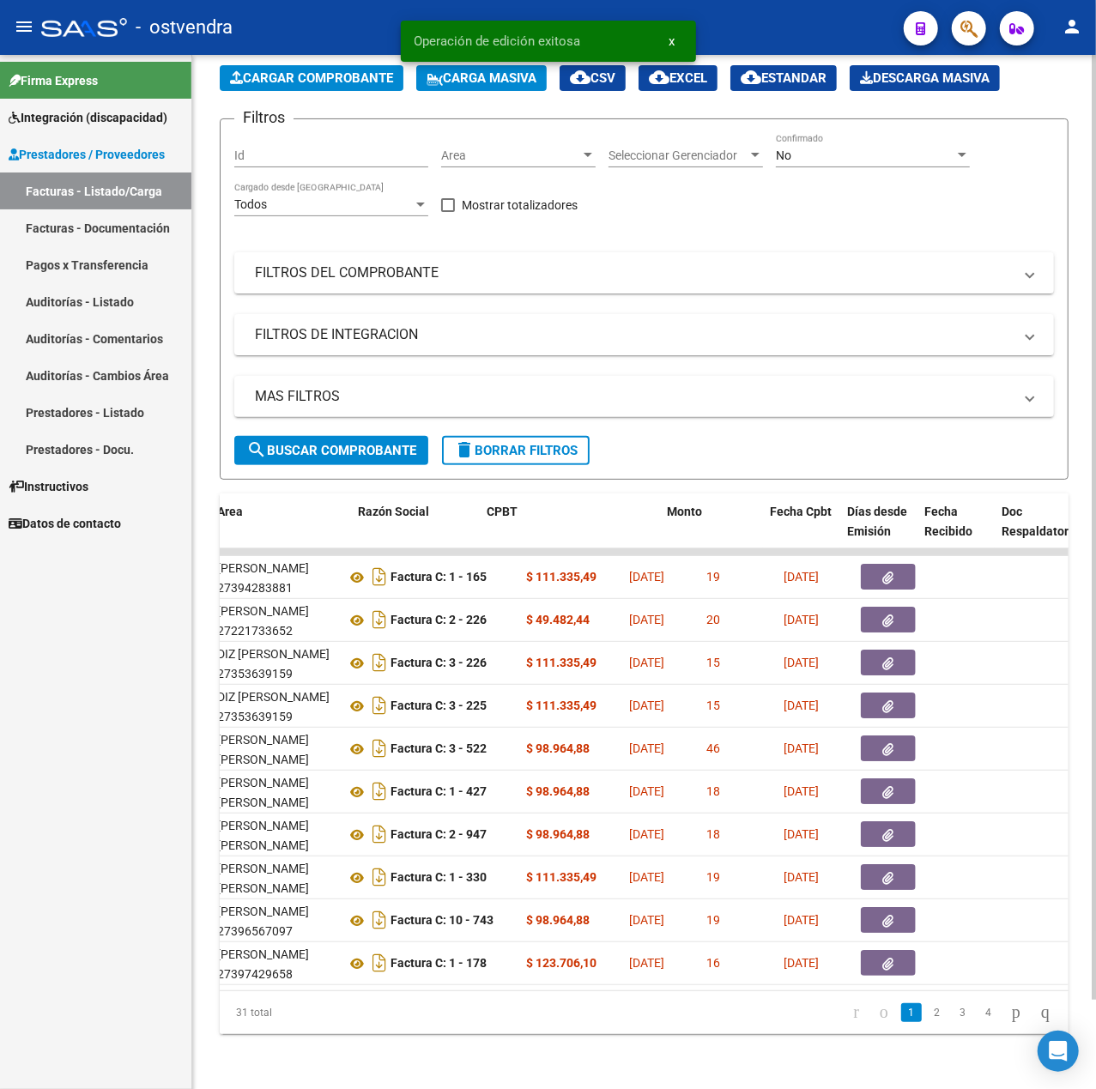
scroll to position [0, 0]
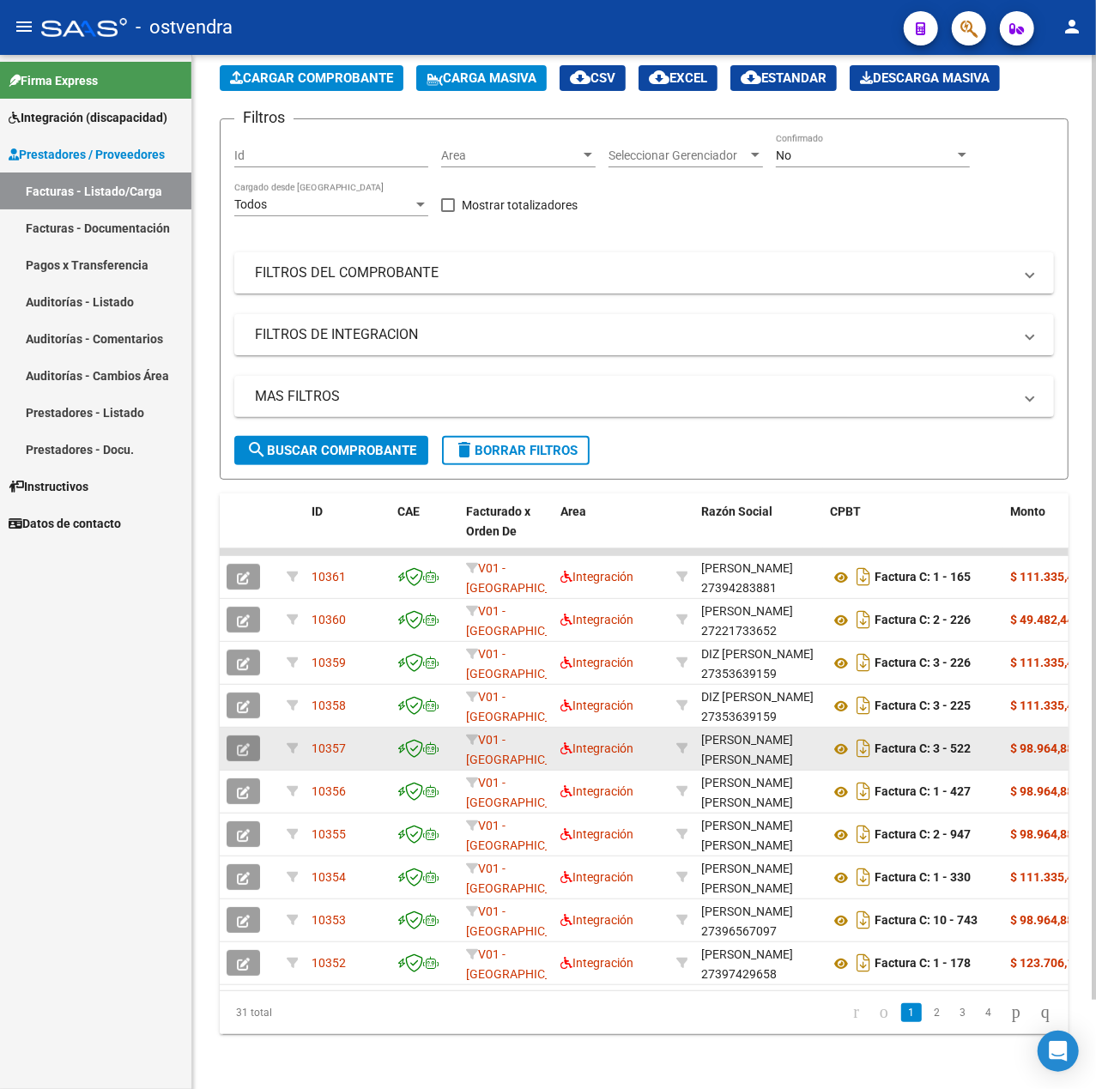
click at [249, 743] on icon "button" at bounding box center [243, 749] width 13 height 13
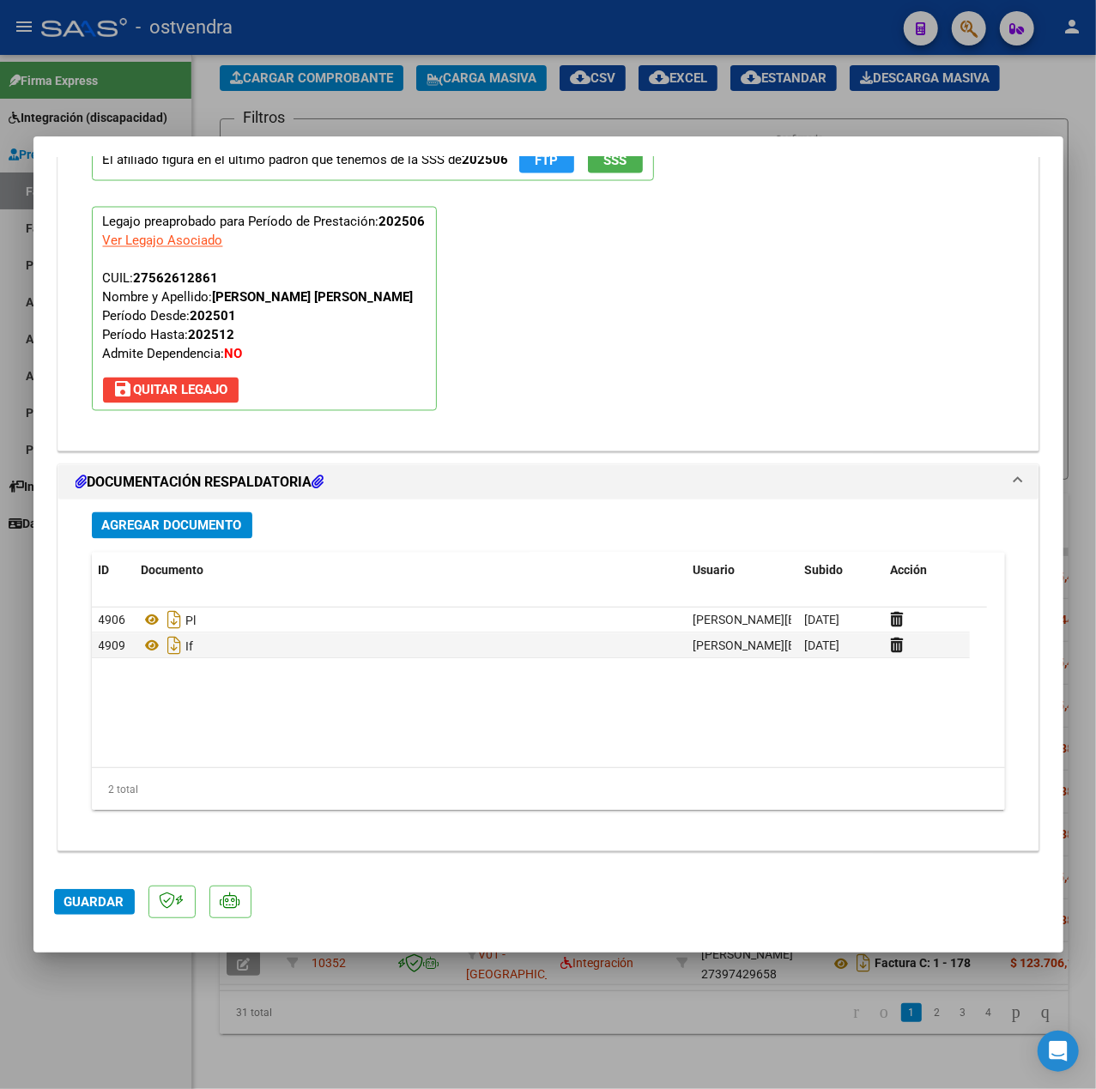
scroll to position [1607, 0]
click at [209, 518] on span "Agregar Documento" at bounding box center [172, 525] width 140 height 15
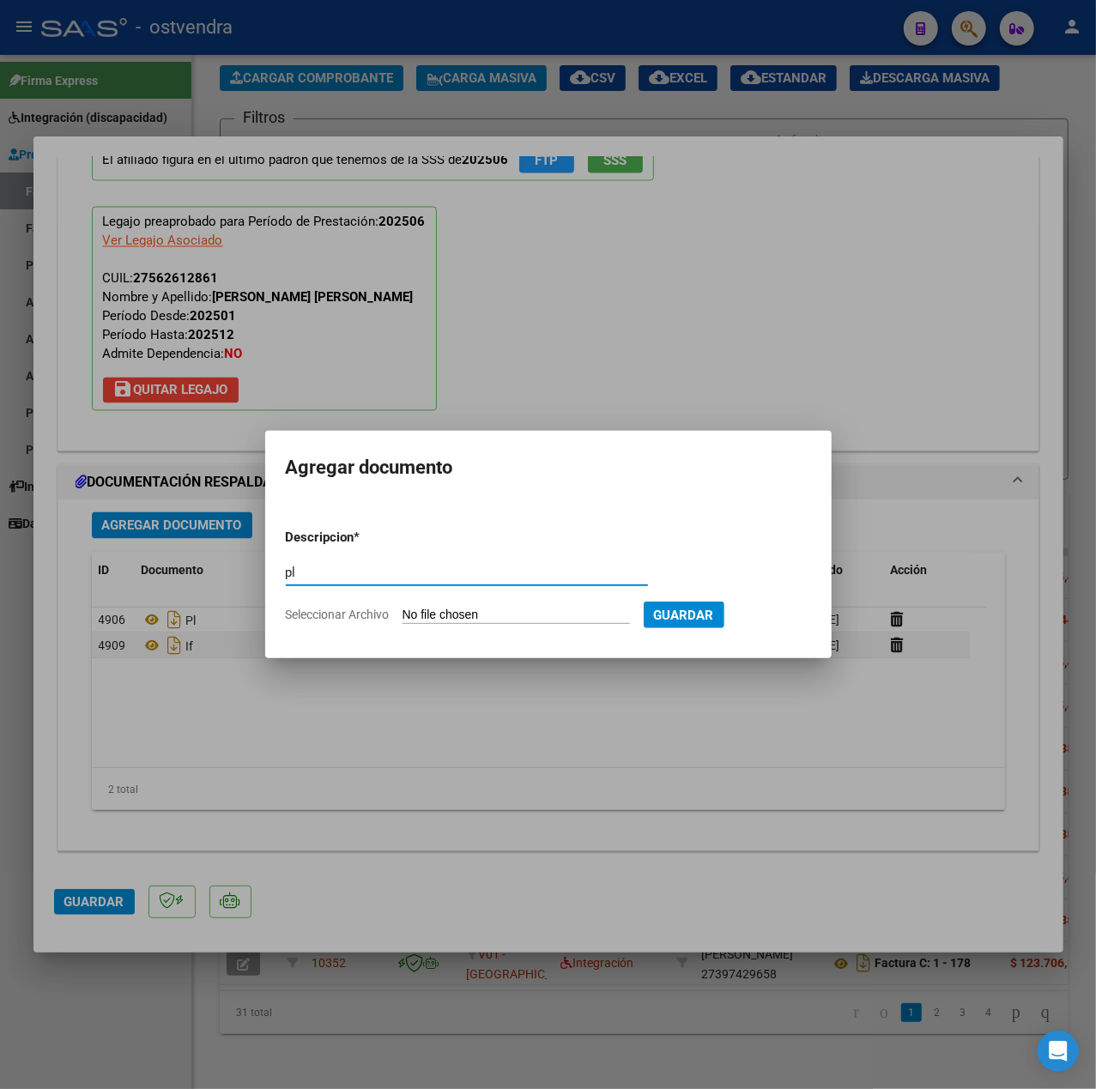
type input "pl"
click at [488, 611] on input "Seleccionar Archivo" at bounding box center [515, 616] width 227 height 16
type input "C:\fakepath\PL.jpeg"
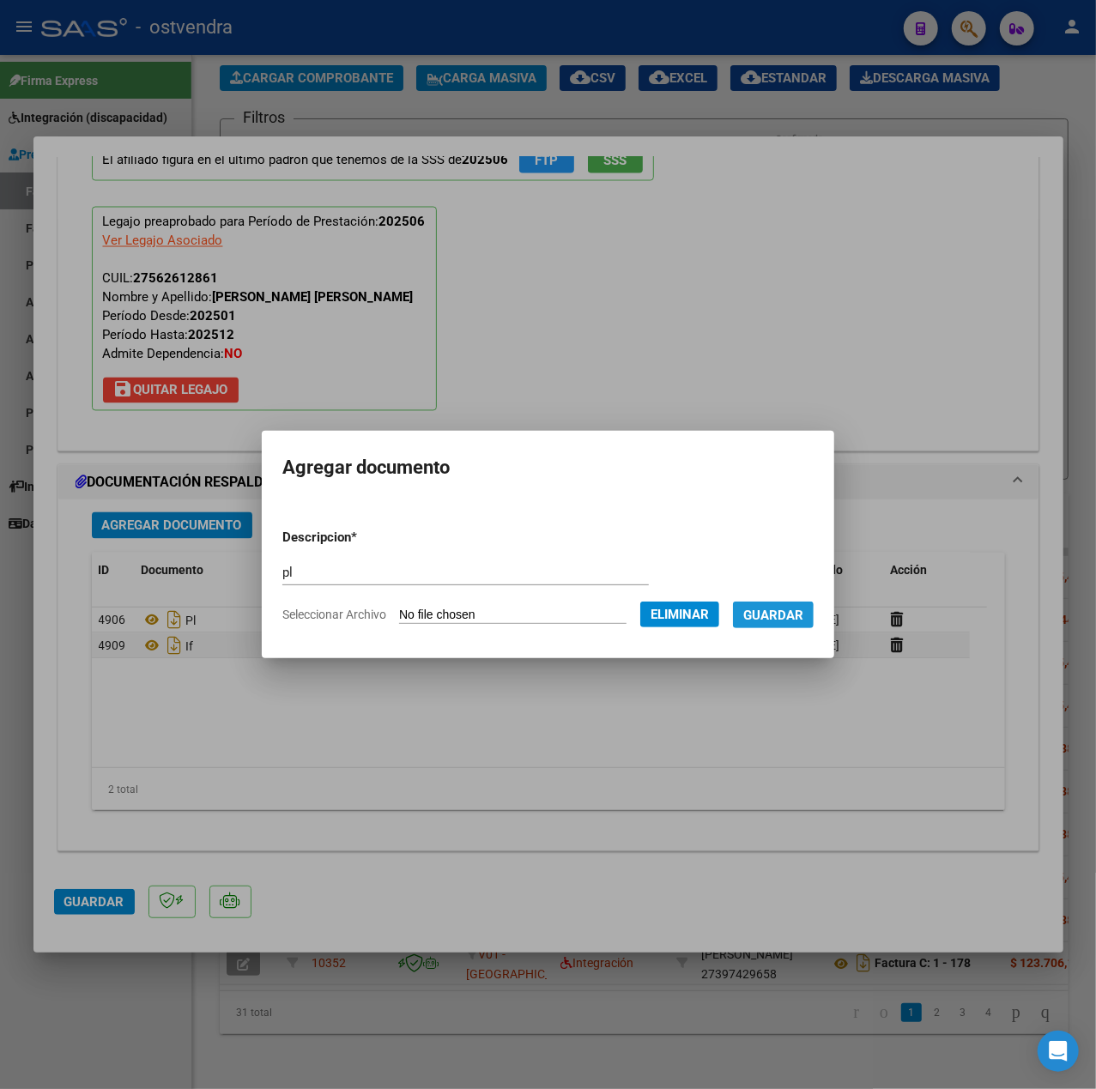
click at [763, 619] on span "Guardar" at bounding box center [773, 615] width 60 height 15
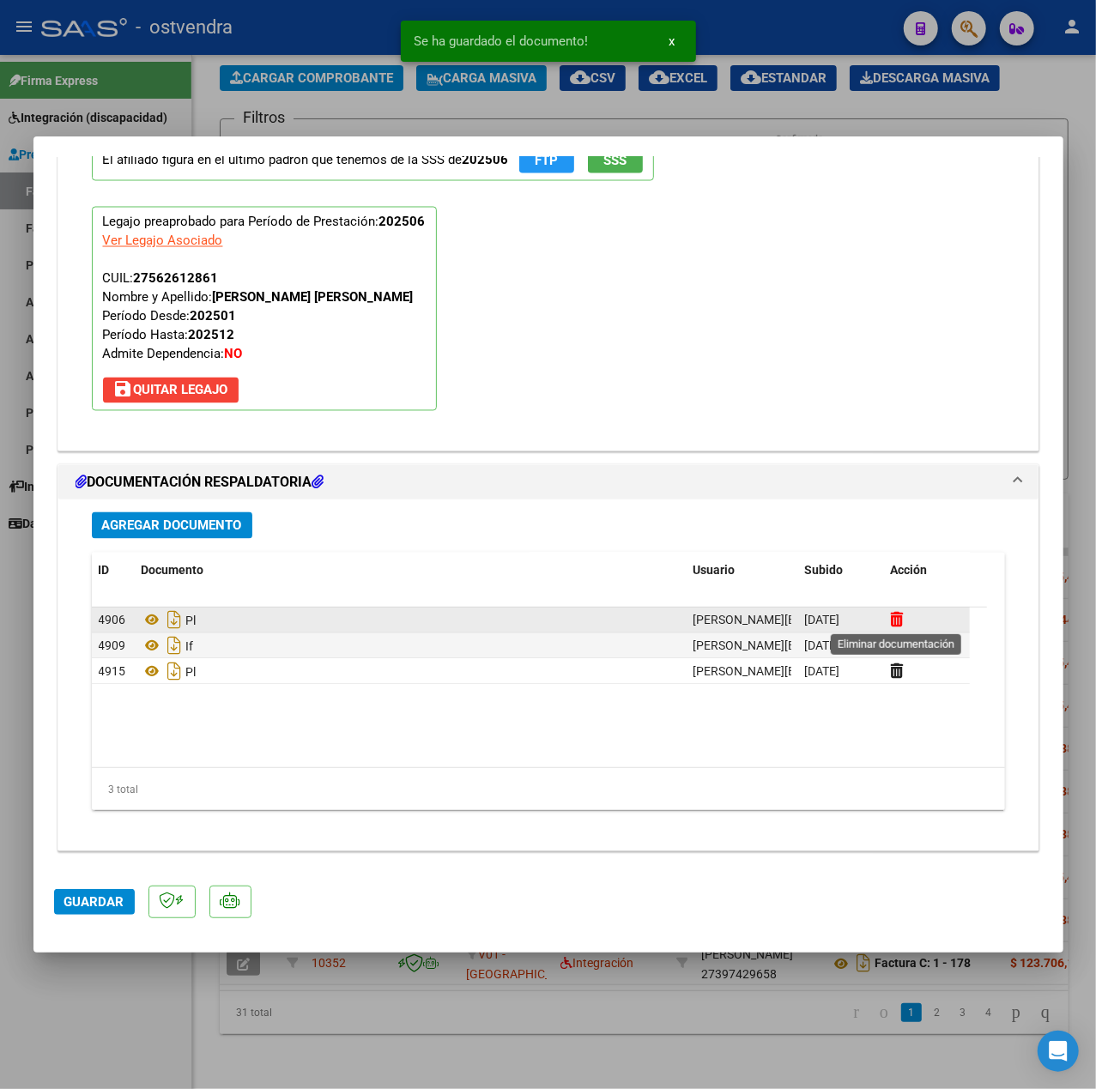
click at [891, 614] on icon at bounding box center [897, 620] width 13 height 16
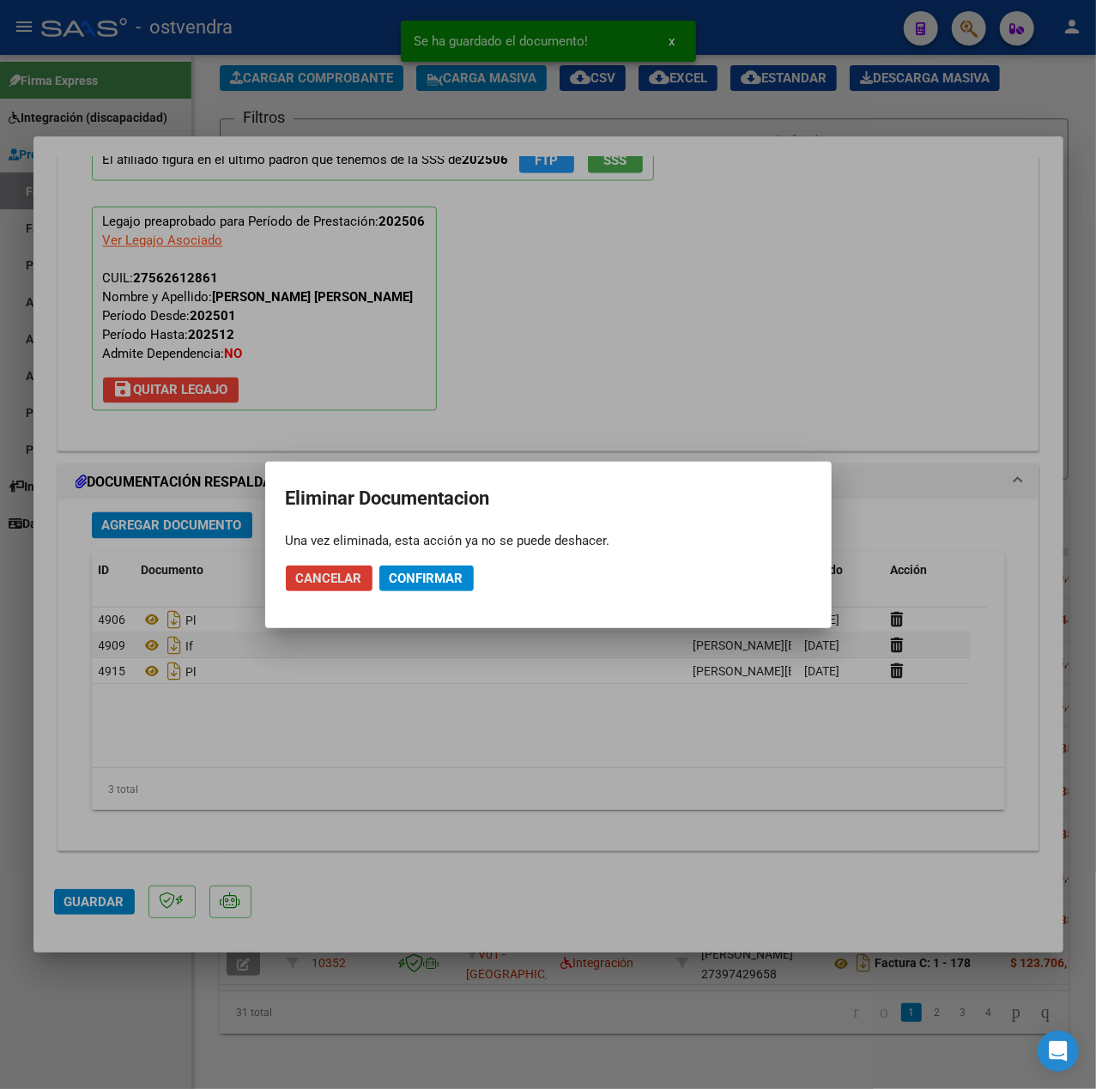
click at [441, 584] on span "Confirmar" at bounding box center [427, 578] width 74 height 15
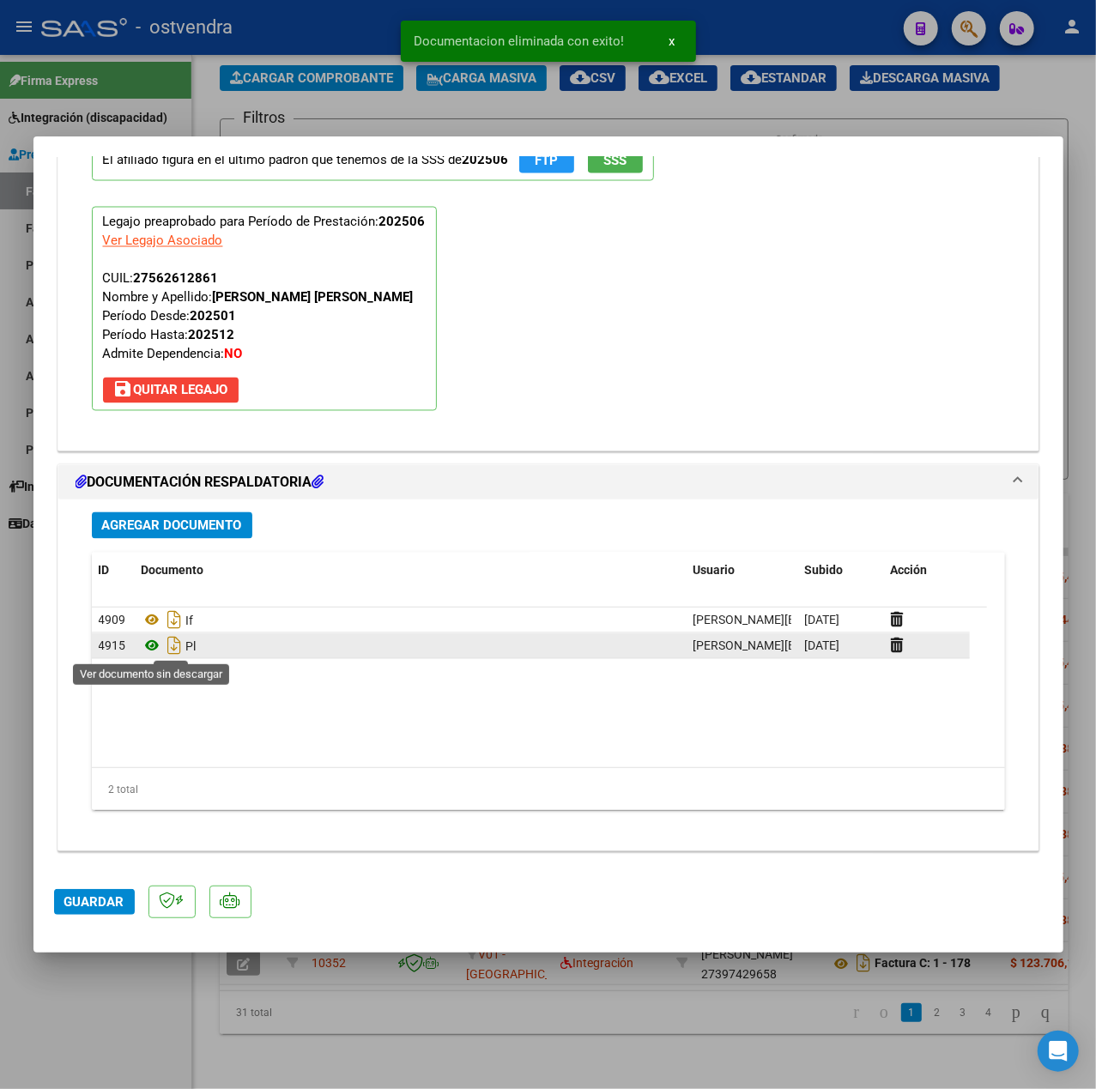
click at [156, 646] on icon at bounding box center [153, 646] width 22 height 21
click at [108, 891] on button "Guardar" at bounding box center [94, 902] width 81 height 26
click at [130, 1006] on div at bounding box center [548, 544] width 1096 height 1089
type input "$ 0,00"
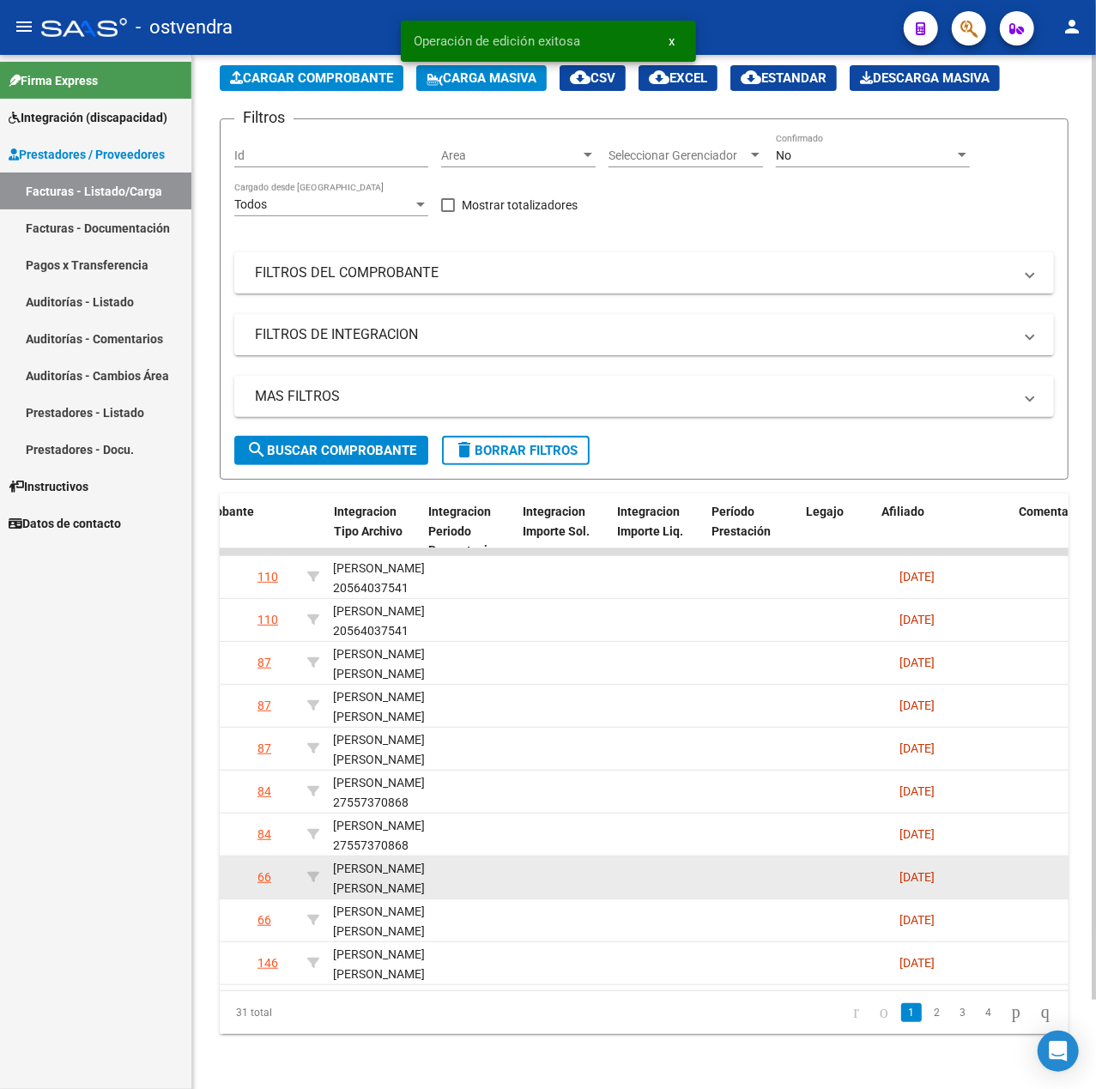
scroll to position [0, 1941]
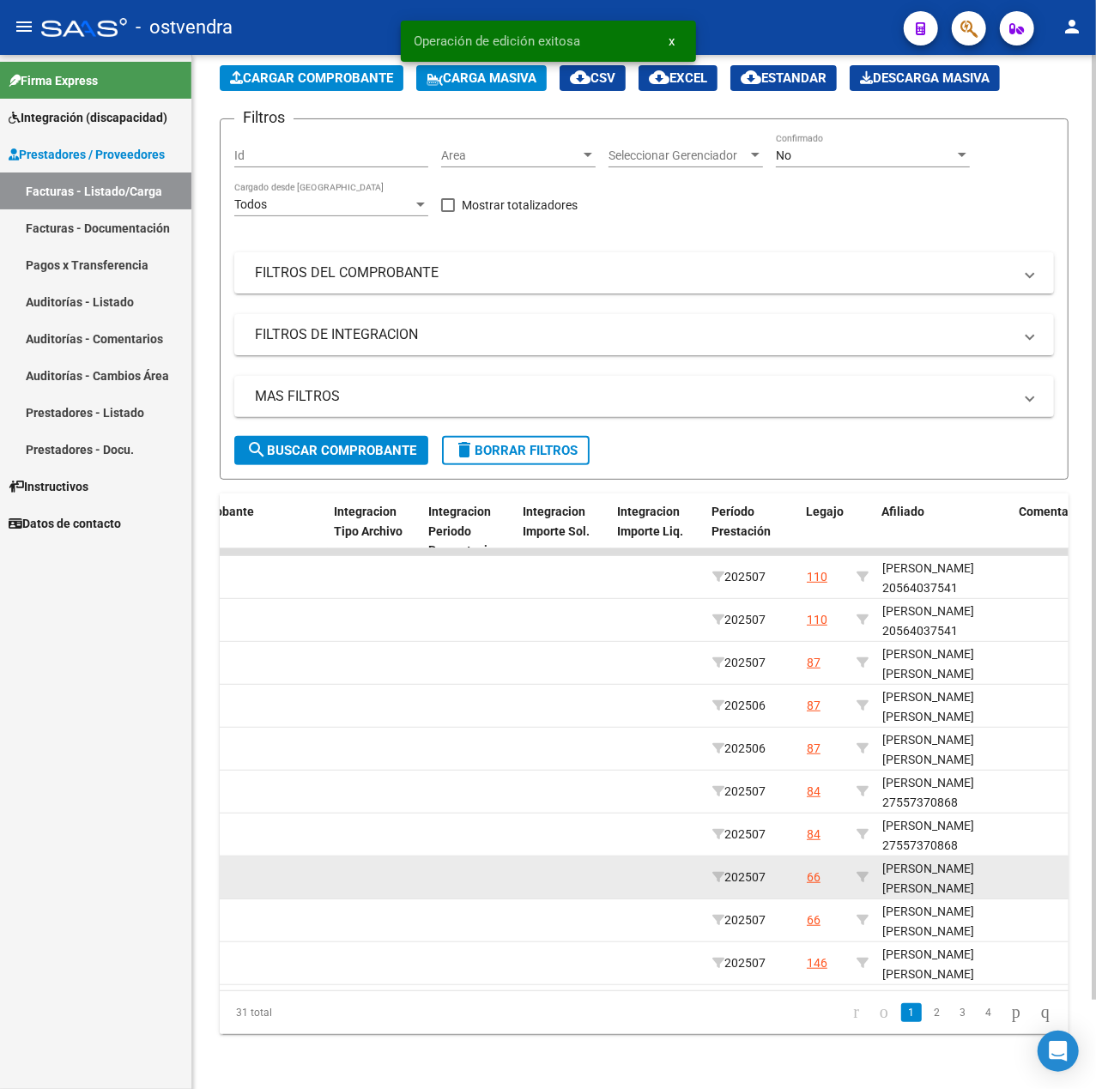
click at [566, 874] on datatable-body-cell at bounding box center [564, 877] width 94 height 42
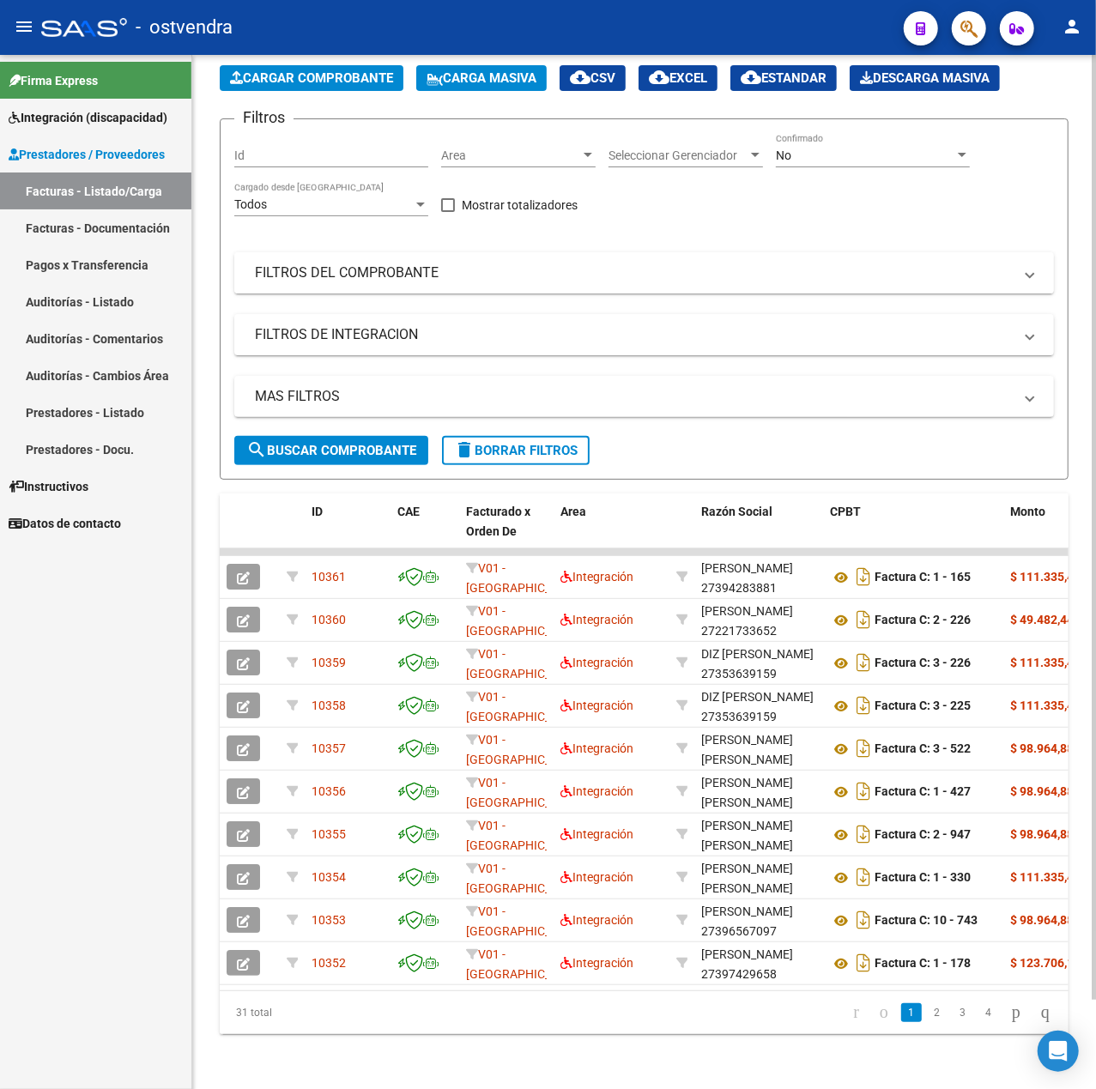
scroll to position [0, 0]
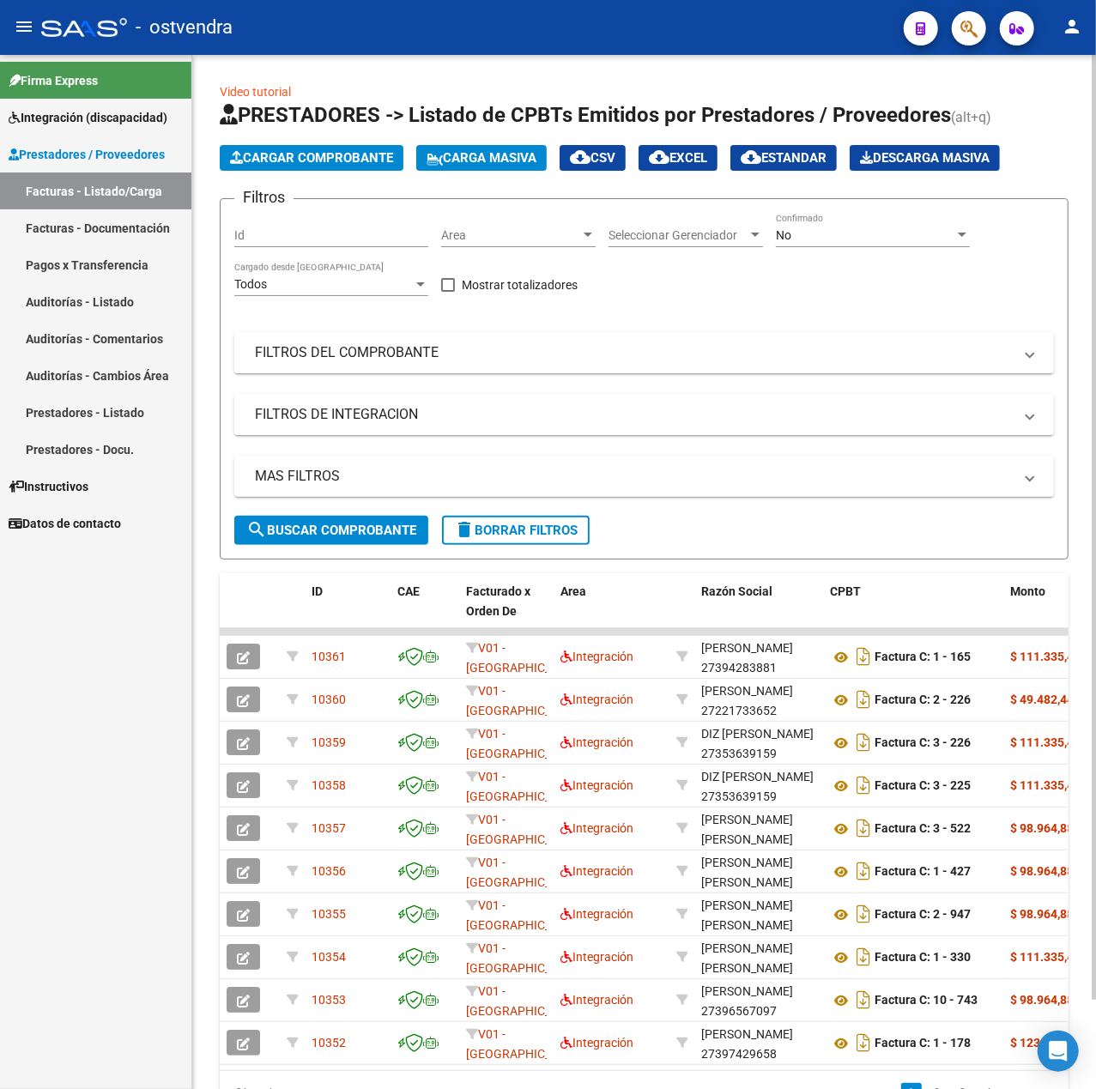
click at [307, 166] on button "Cargar Comprobante" at bounding box center [312, 158] width 184 height 26
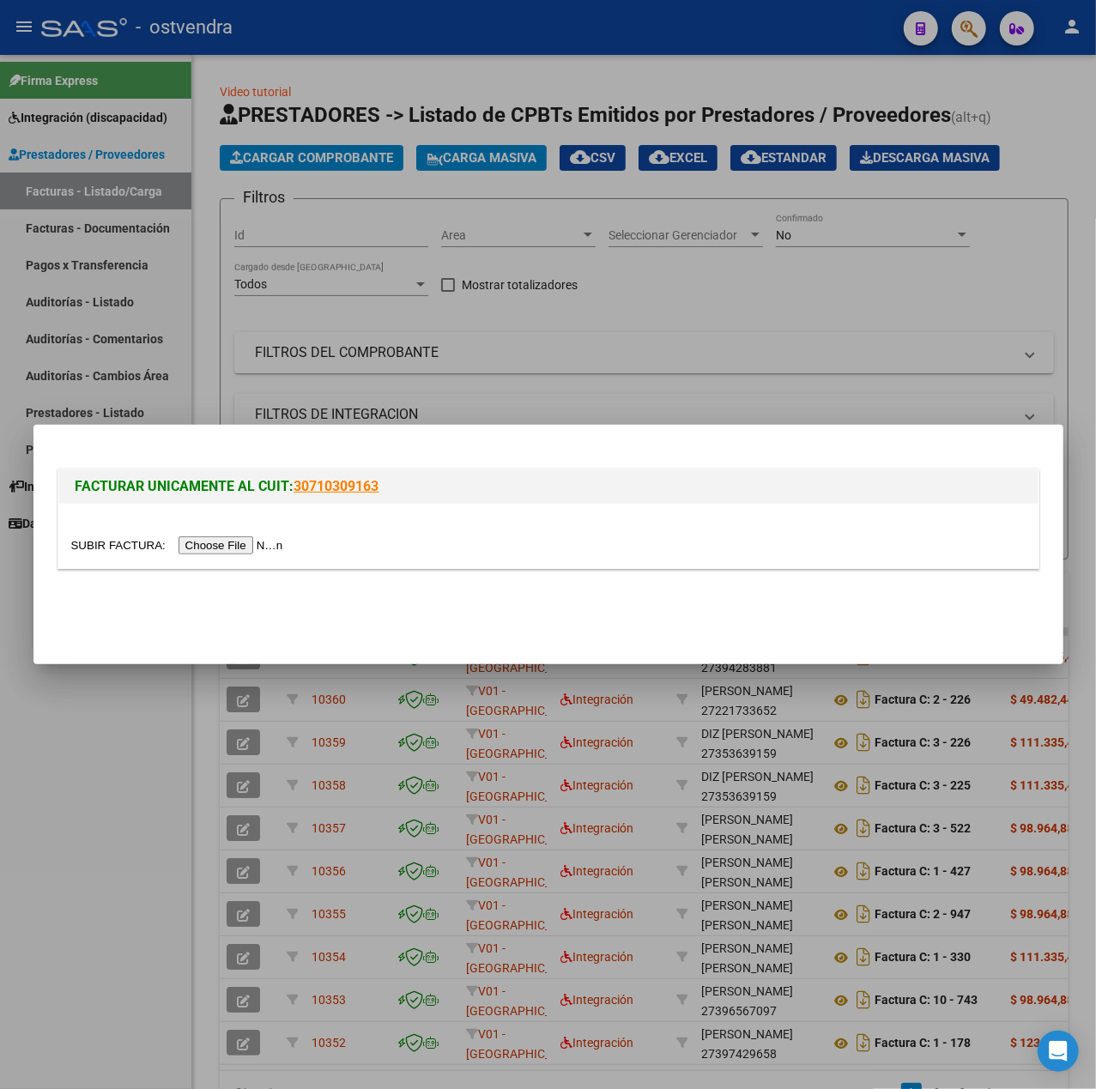
click at [275, 541] on input "file" at bounding box center [179, 545] width 217 height 18
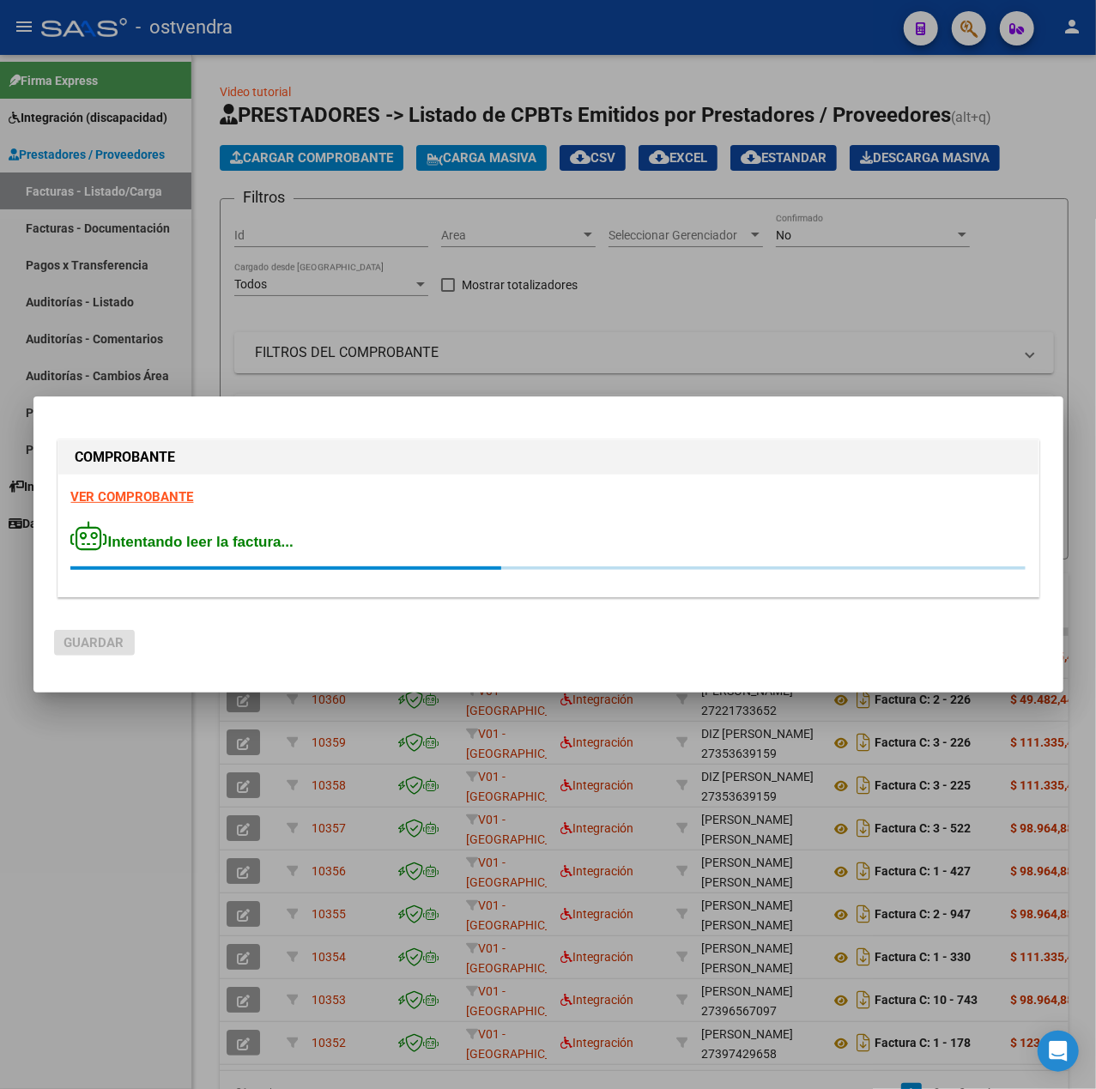
click at [168, 503] on strong "VER COMPROBANTE" at bounding box center [132, 496] width 123 height 15
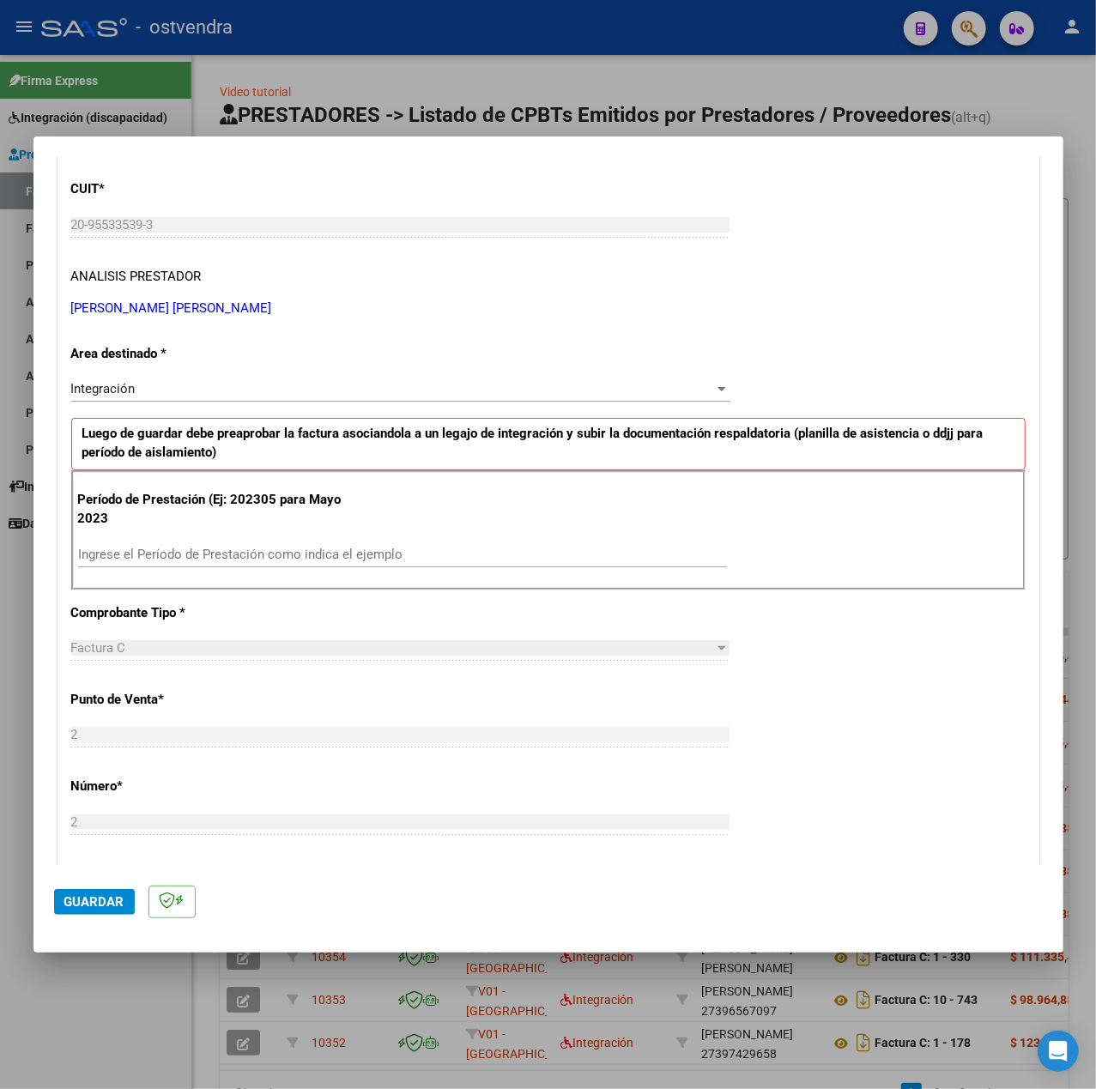
scroll to position [228, 0]
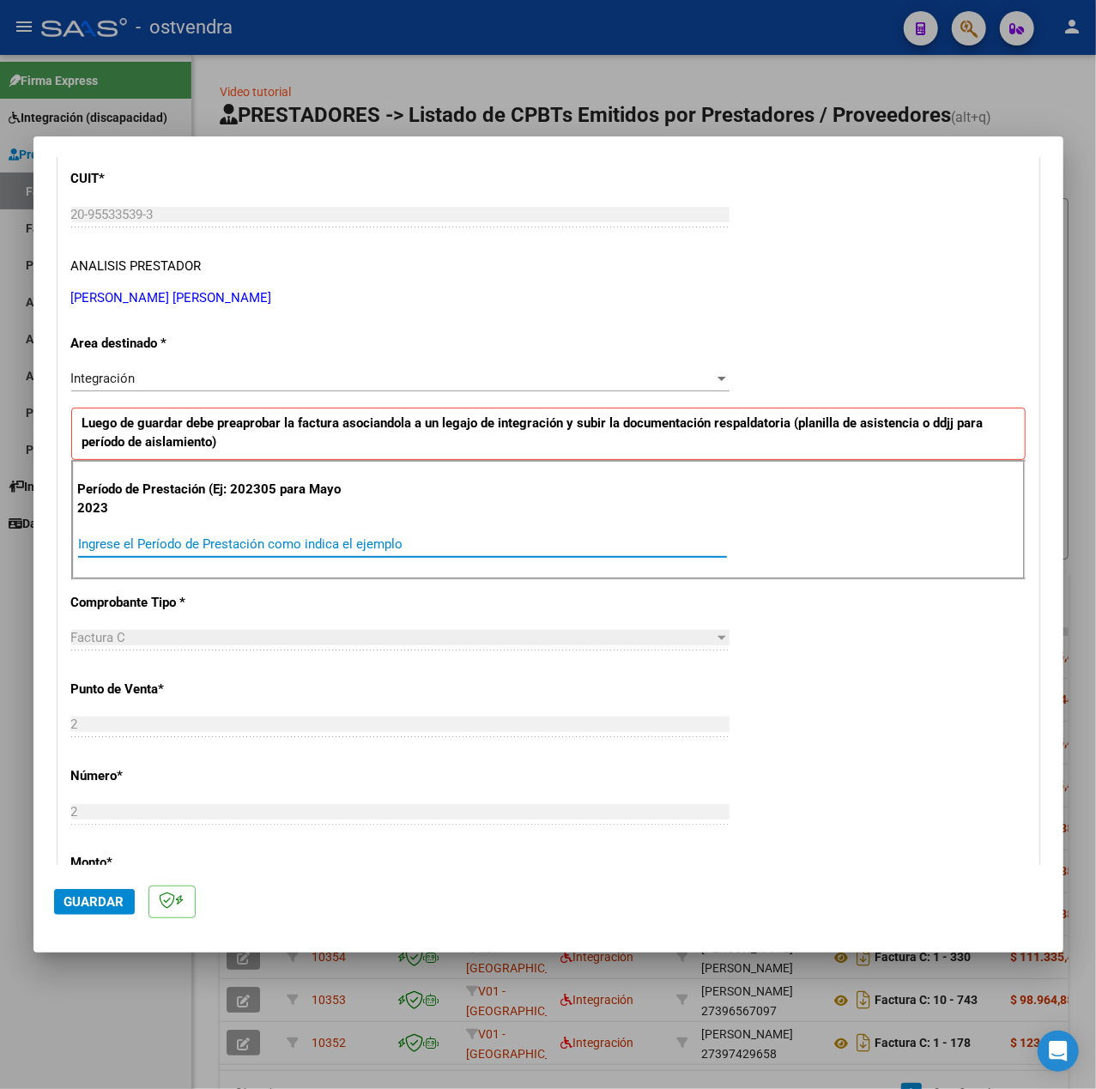
click at [254, 539] on input "Ingrese el Período de Prestación como indica el ejemplo" at bounding box center [402, 543] width 649 height 15
type input "202507"
click at [869, 668] on div "CUIT * 20-95533539-3 Ingresar CUIT ANALISIS PRESTADOR [PERSON_NAME] [PERSON_NAM…" at bounding box center [548, 788] width 980 height 1291
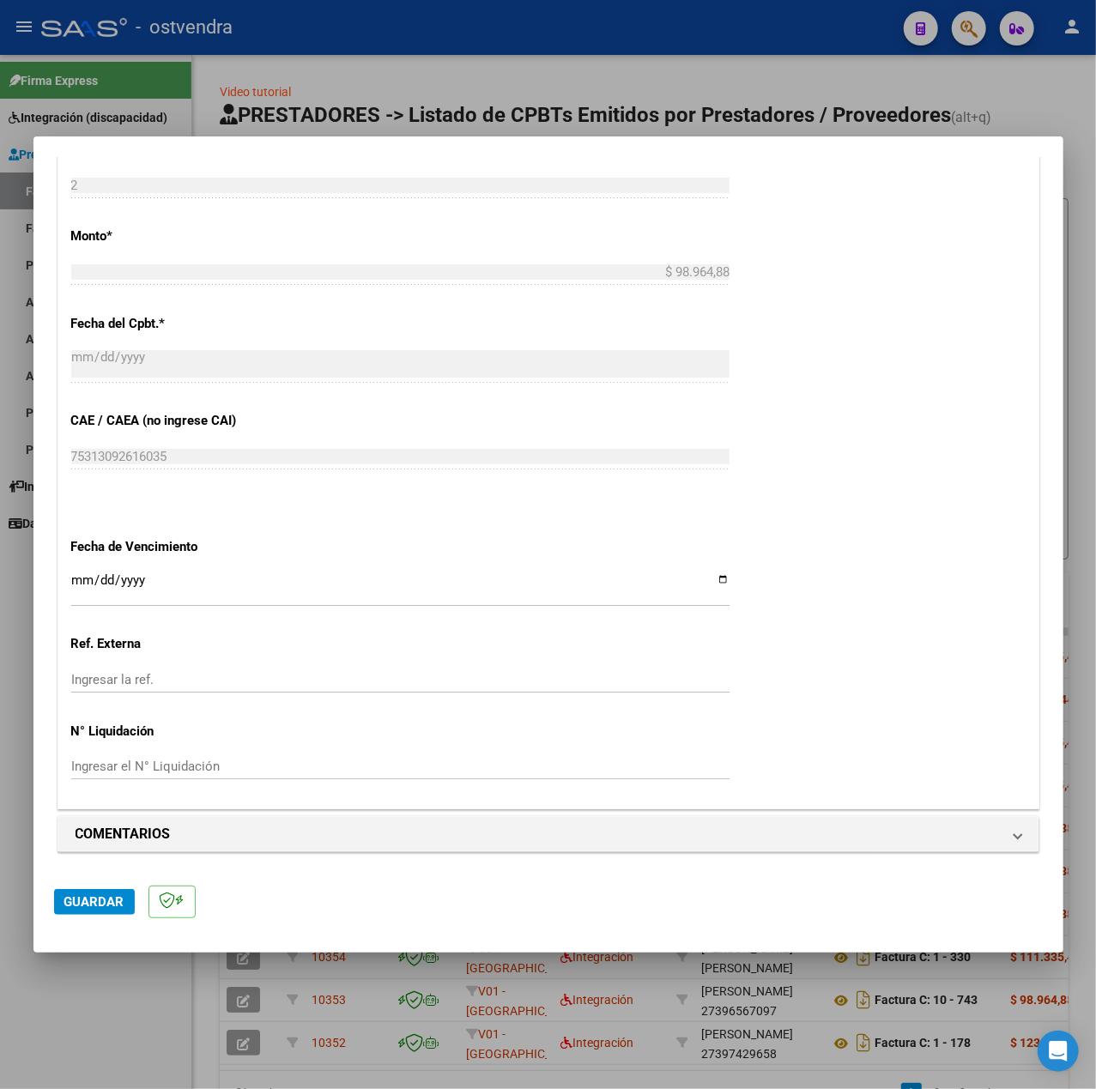
scroll to position [858, 0]
click at [83, 574] on input "Ingresar la fecha" at bounding box center [400, 586] width 658 height 27
type input "[DATE]"
click at [135, 886] on mat-dialog-actions "Guardar" at bounding box center [548, 899] width 988 height 68
click at [111, 891] on button "Guardar" at bounding box center [94, 902] width 81 height 26
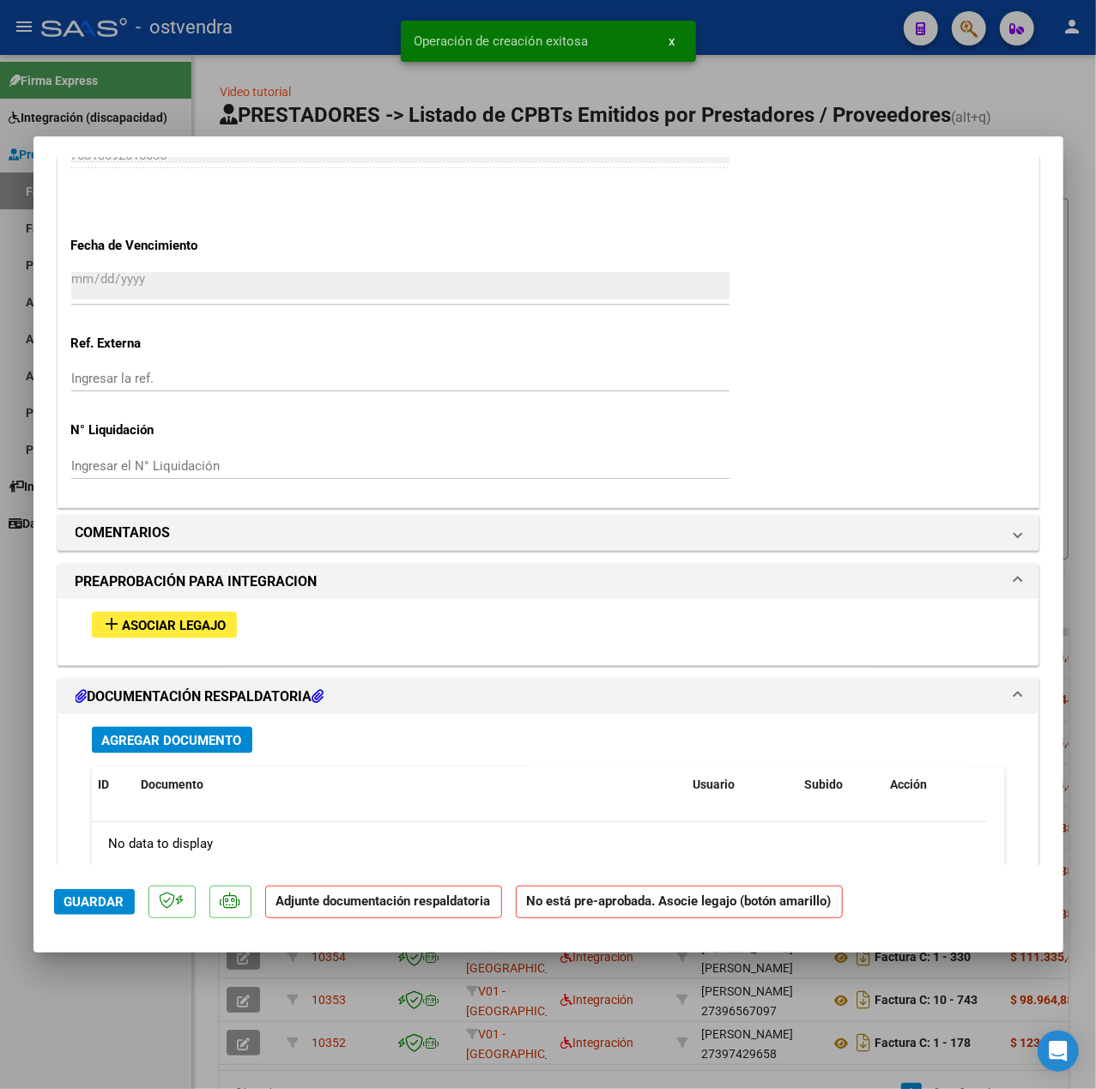
scroll to position [1354, 0]
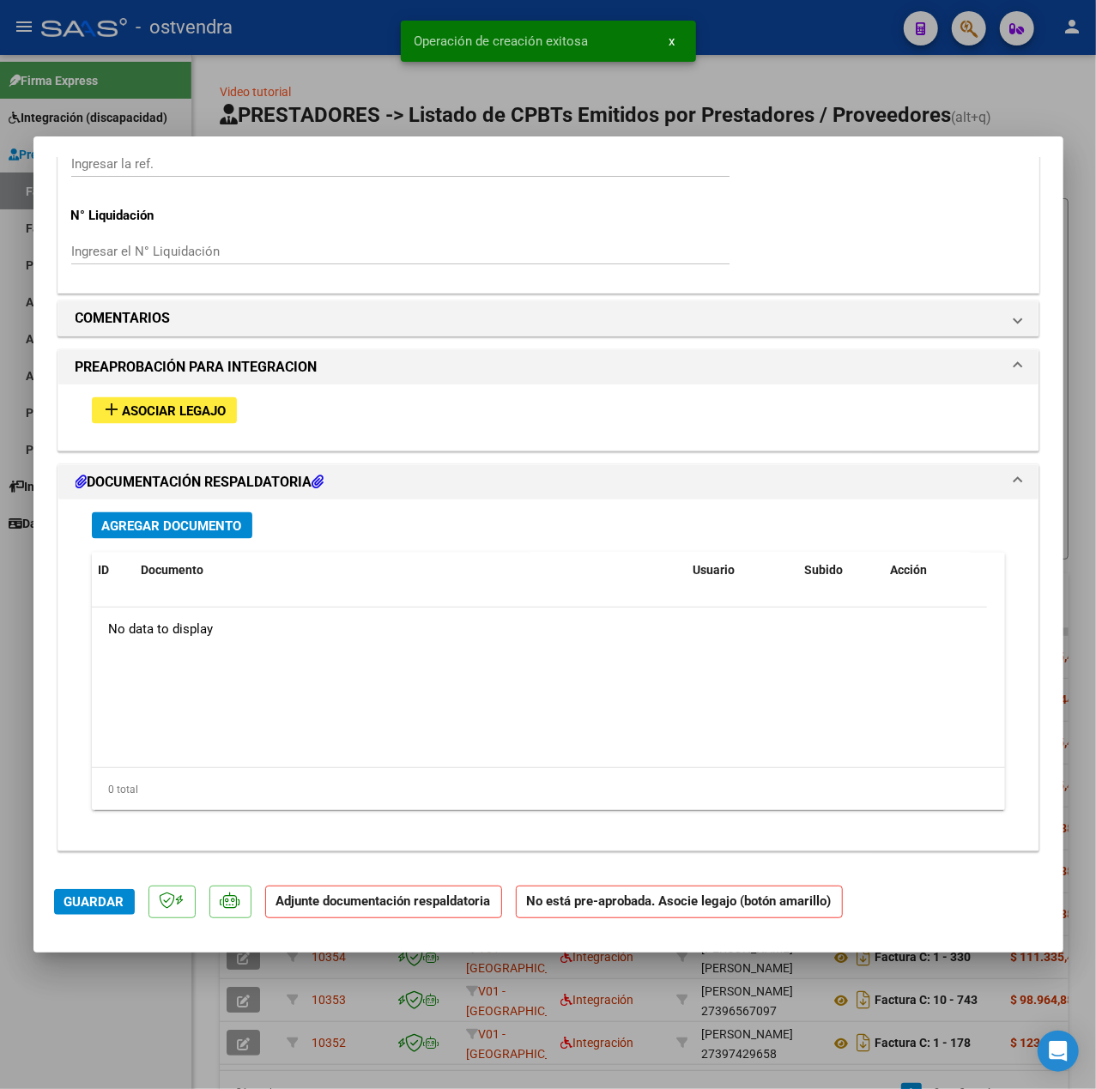
click at [196, 415] on span "Asociar Legajo" at bounding box center [175, 410] width 104 height 15
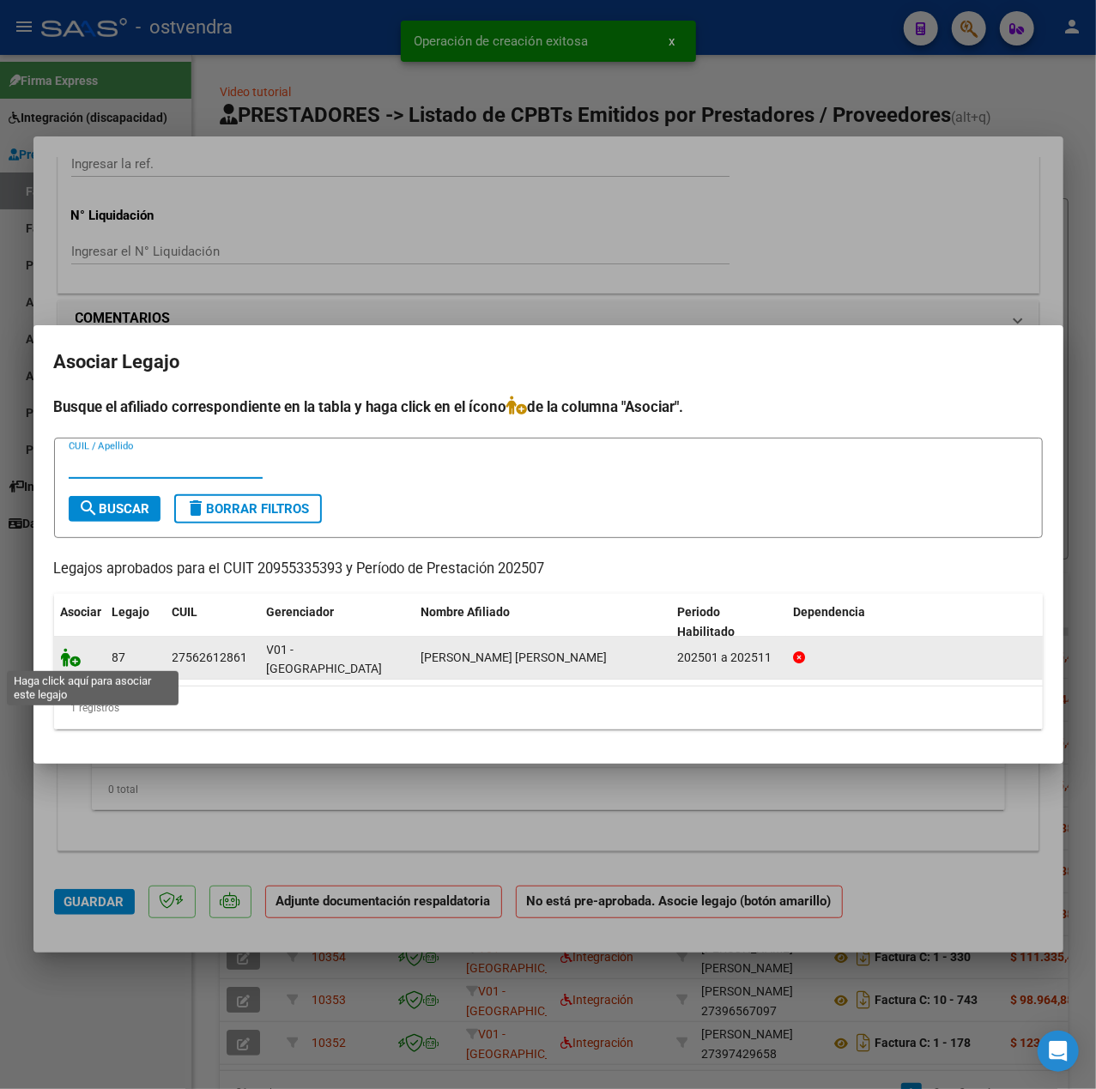
click at [66, 652] on icon at bounding box center [71, 657] width 21 height 19
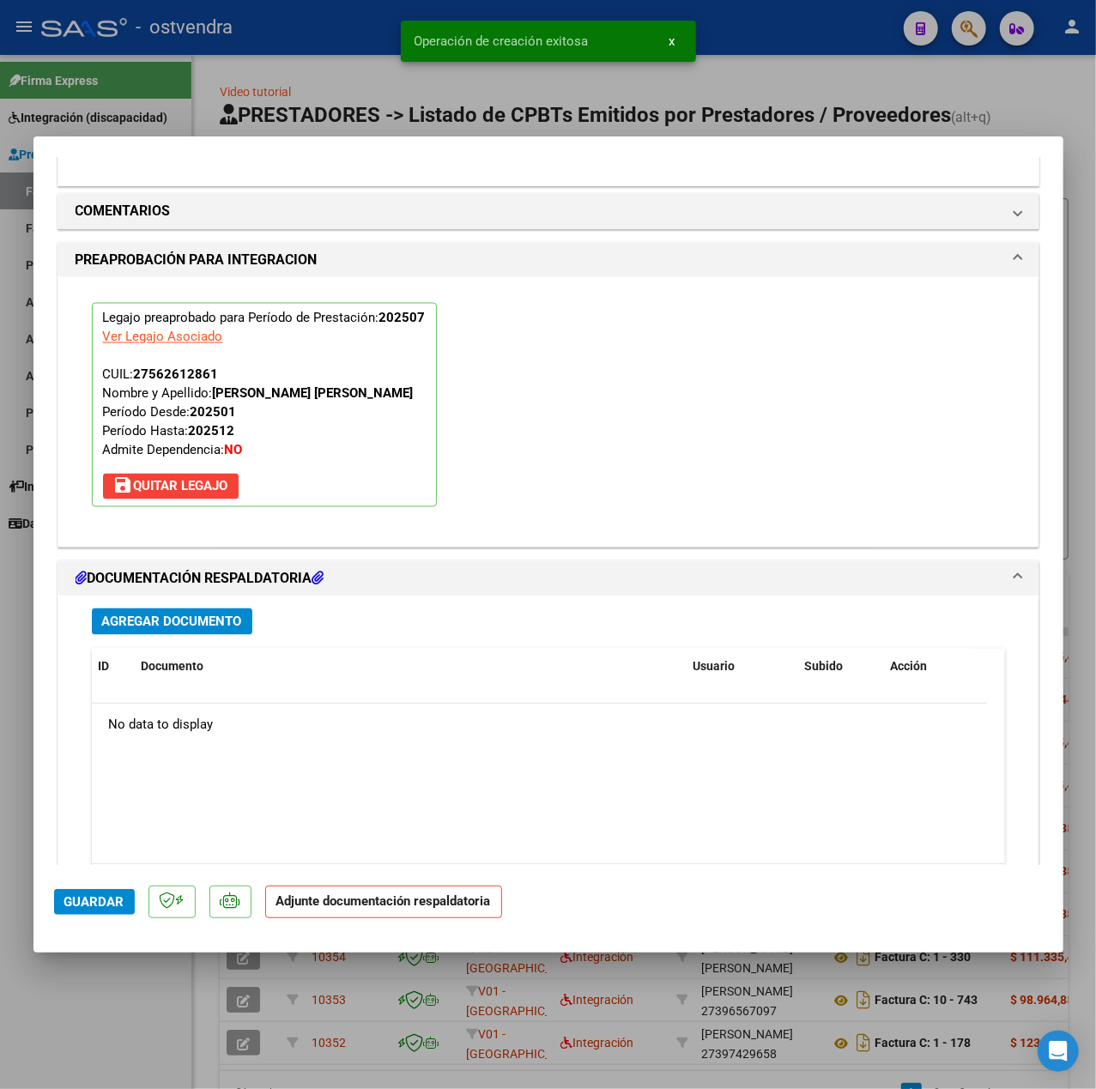
scroll to position [1603, 0]
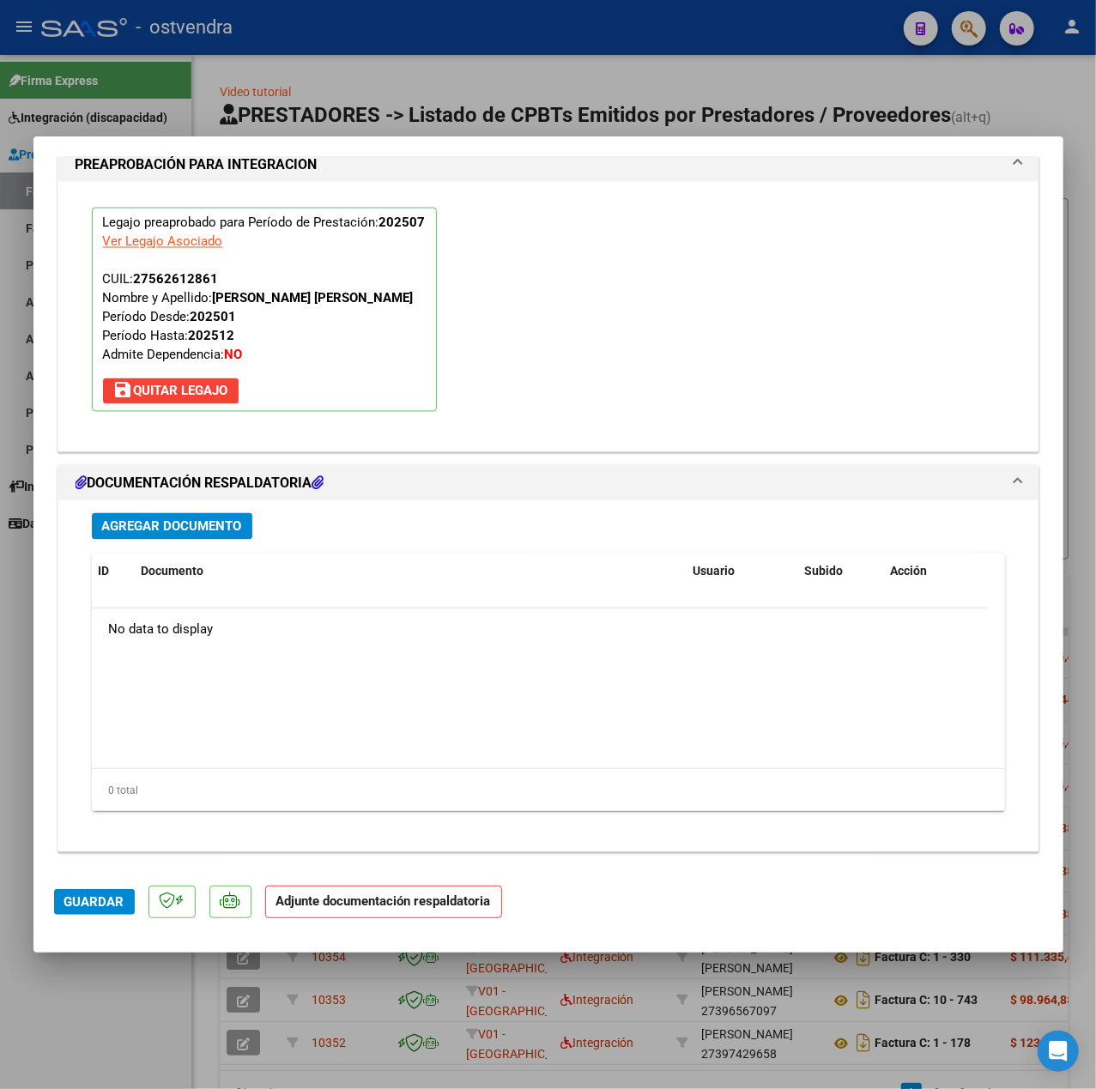
click at [189, 519] on span "Agregar Documento" at bounding box center [172, 526] width 140 height 15
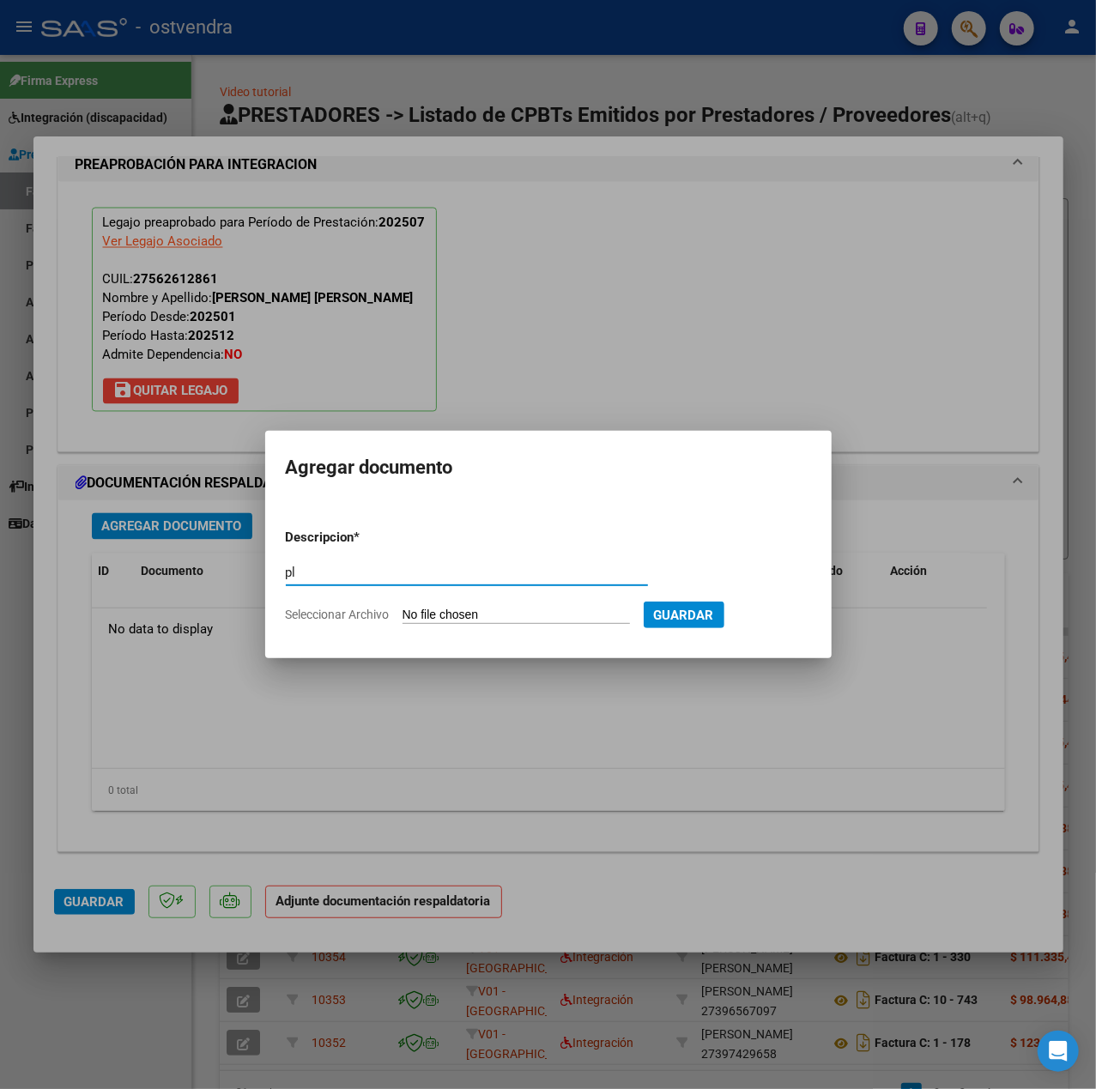
type input "pl"
click at [447, 618] on input "Seleccionar Archivo" at bounding box center [515, 616] width 227 height 16
type input "C:\fakepath\IMG_0869 - Lic. [PERSON_NAME].jpeg"
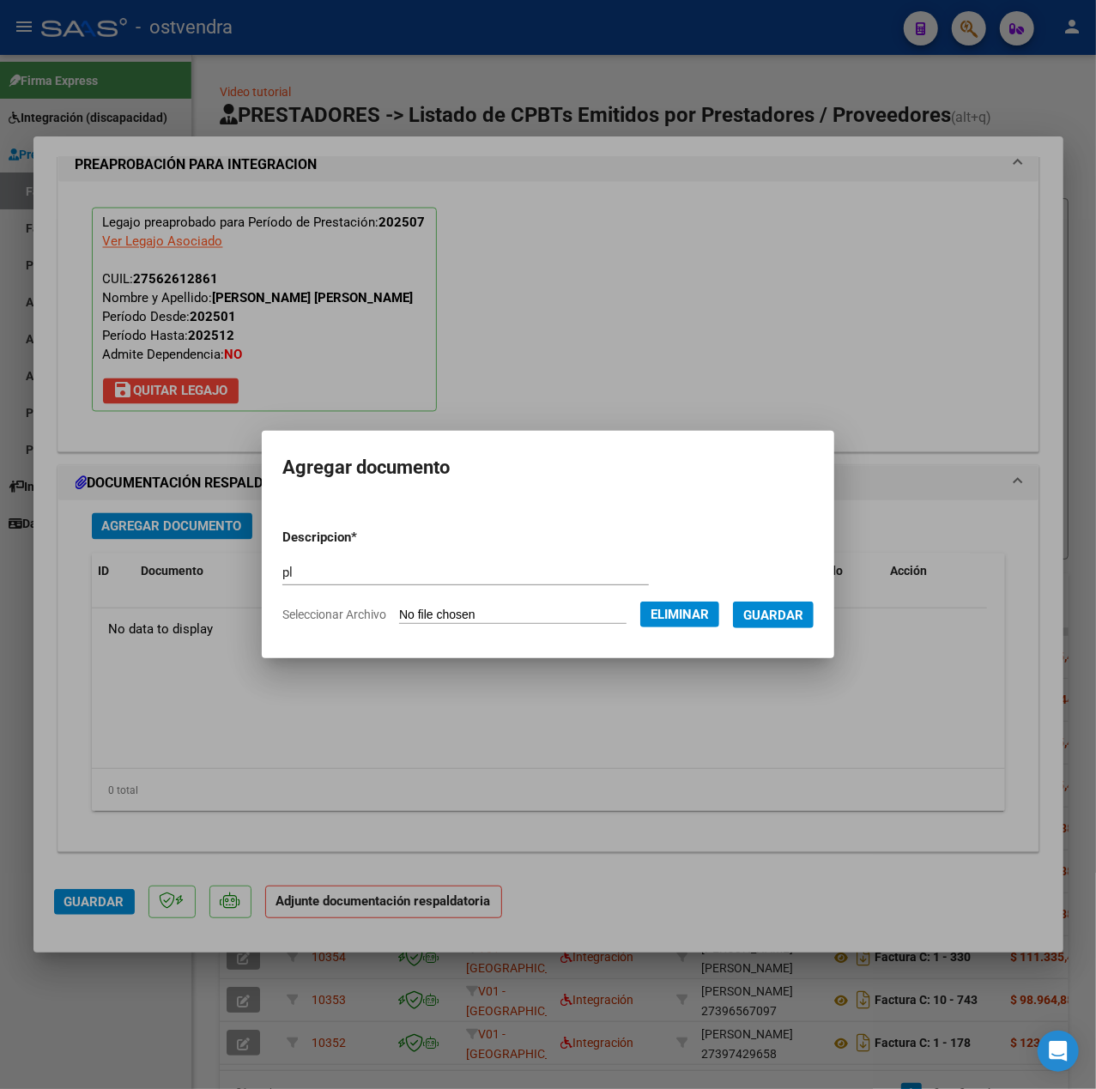
click at [773, 625] on button "Guardar" at bounding box center [773, 614] width 81 height 27
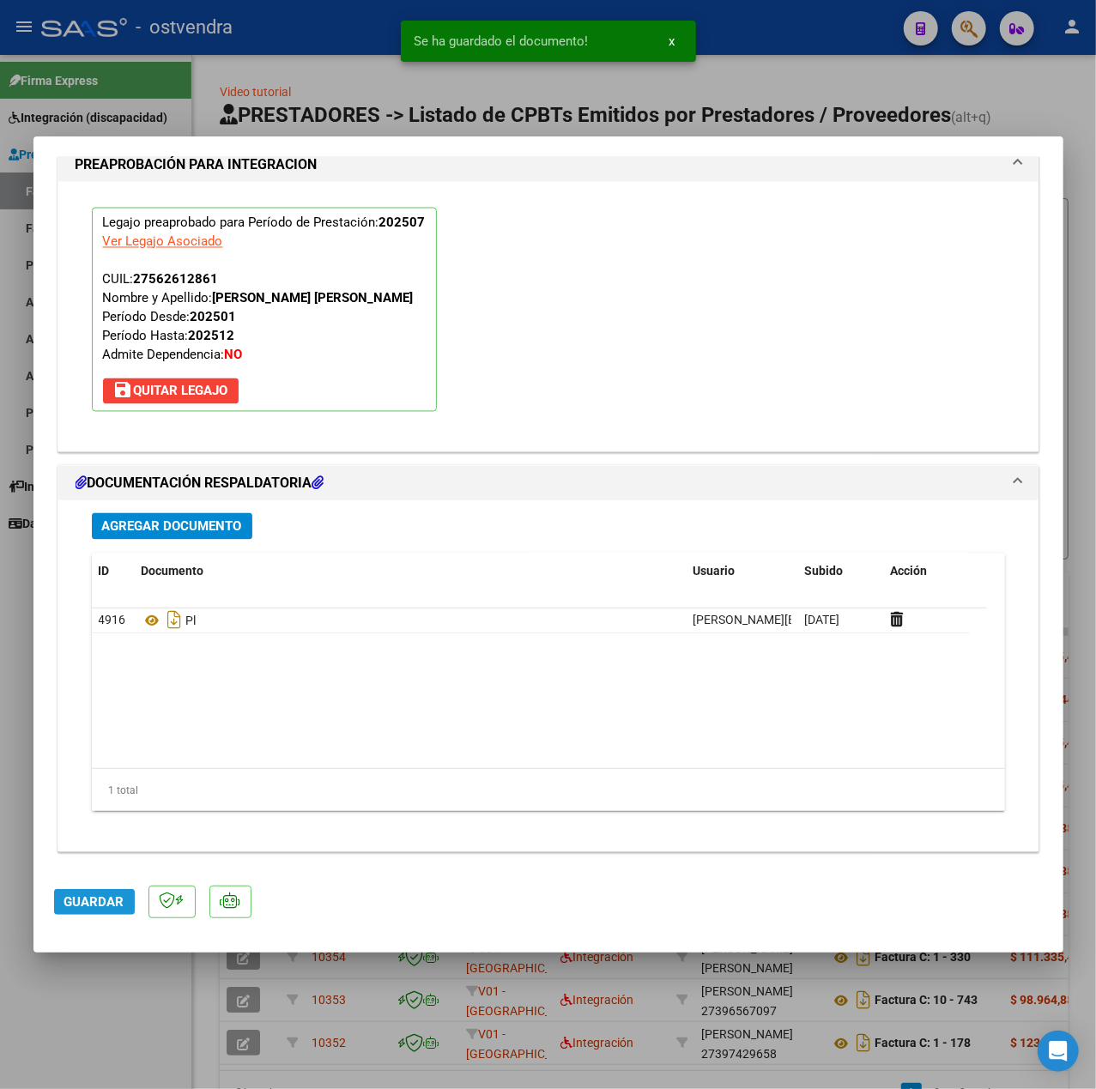
click at [96, 903] on span "Guardar" at bounding box center [94, 901] width 60 height 15
click at [90, 980] on div at bounding box center [548, 544] width 1096 height 1089
type input "$ 0,00"
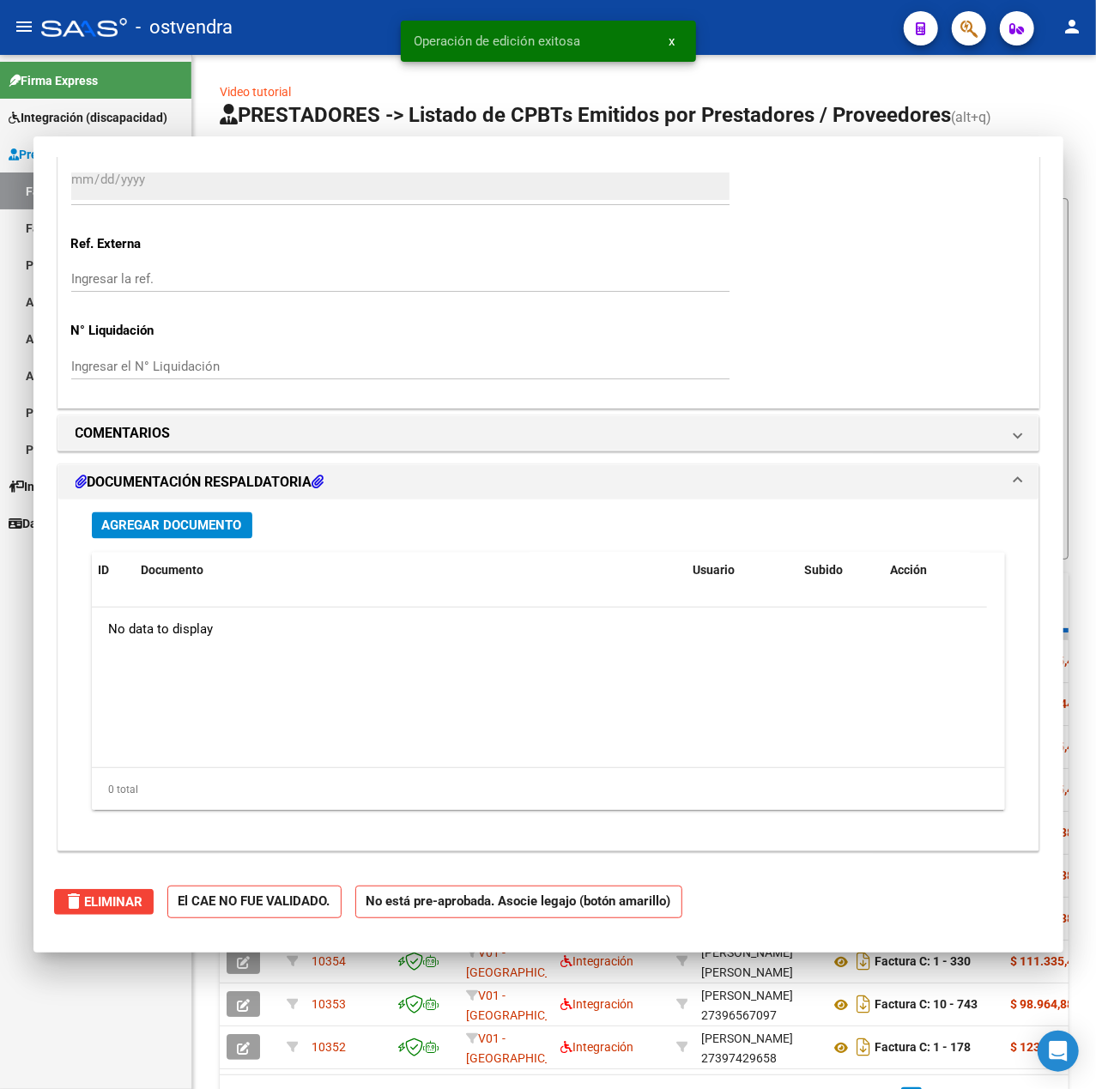
scroll to position [1412, 0]
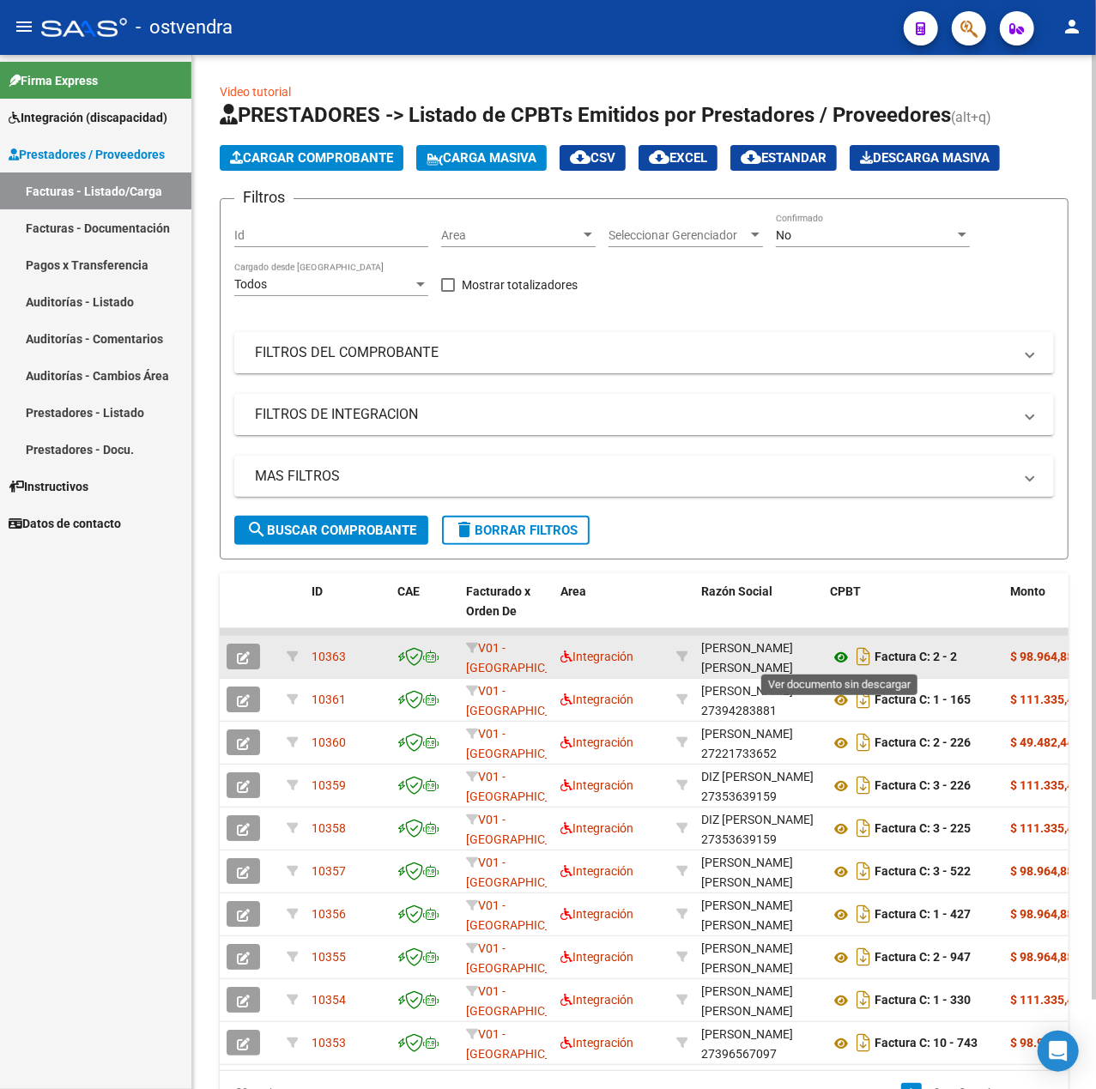
click at [842, 659] on icon at bounding box center [841, 657] width 22 height 21
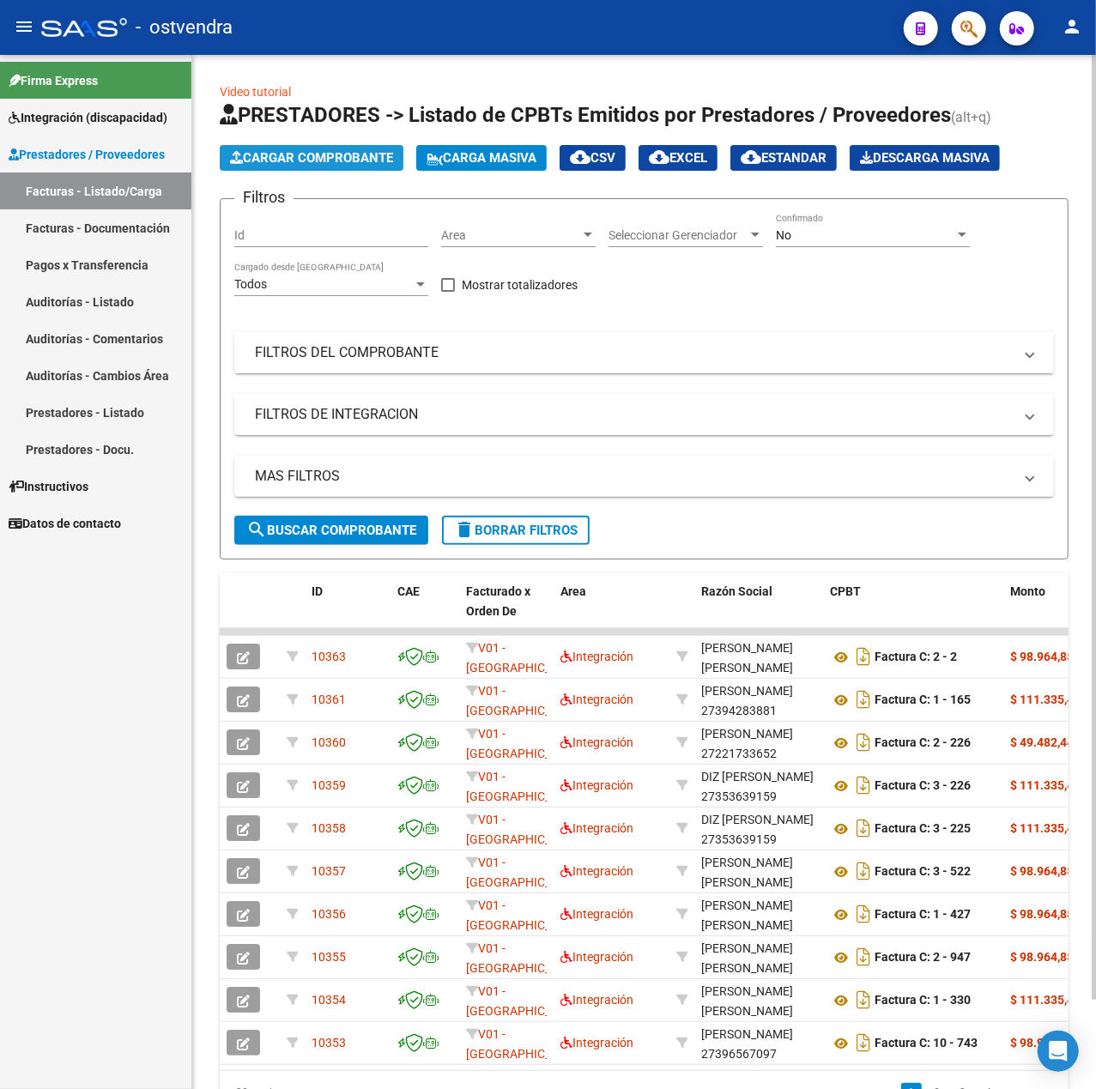
click at [258, 145] on button "Cargar Comprobante" at bounding box center [312, 158] width 184 height 26
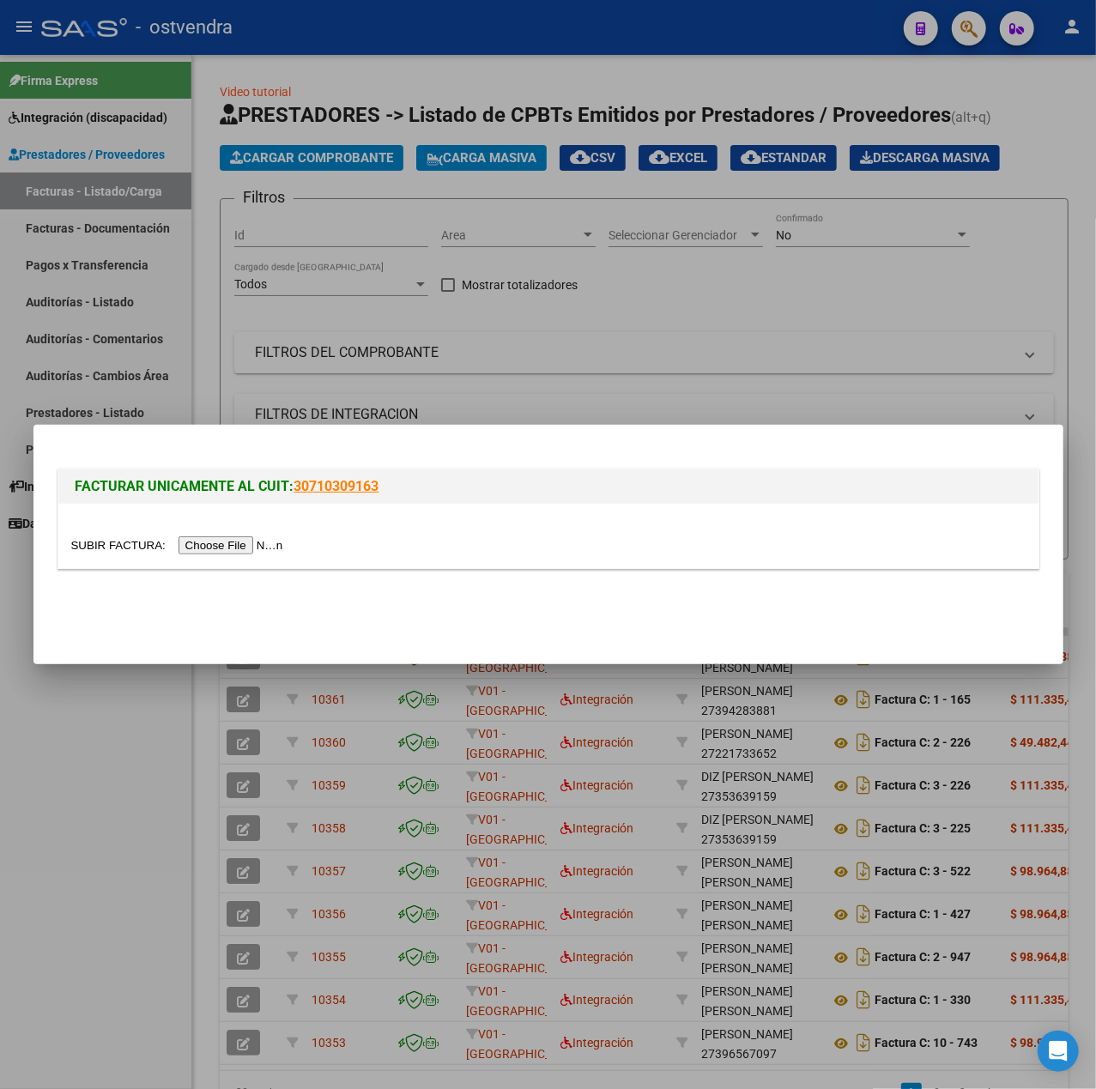
click at [239, 542] on input "file" at bounding box center [179, 545] width 217 height 18
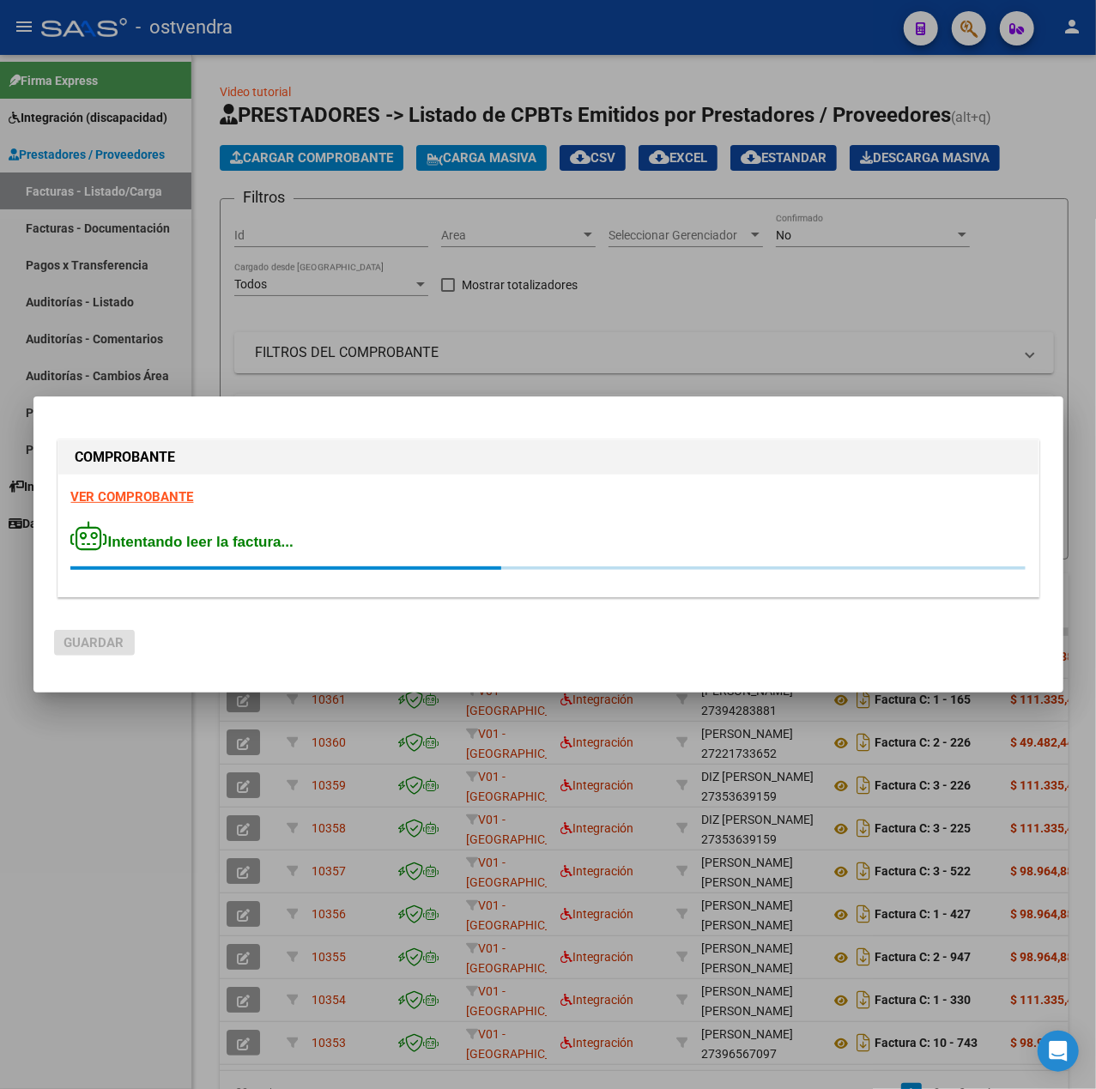
click at [142, 494] on strong "VER COMPROBANTE" at bounding box center [132, 496] width 123 height 15
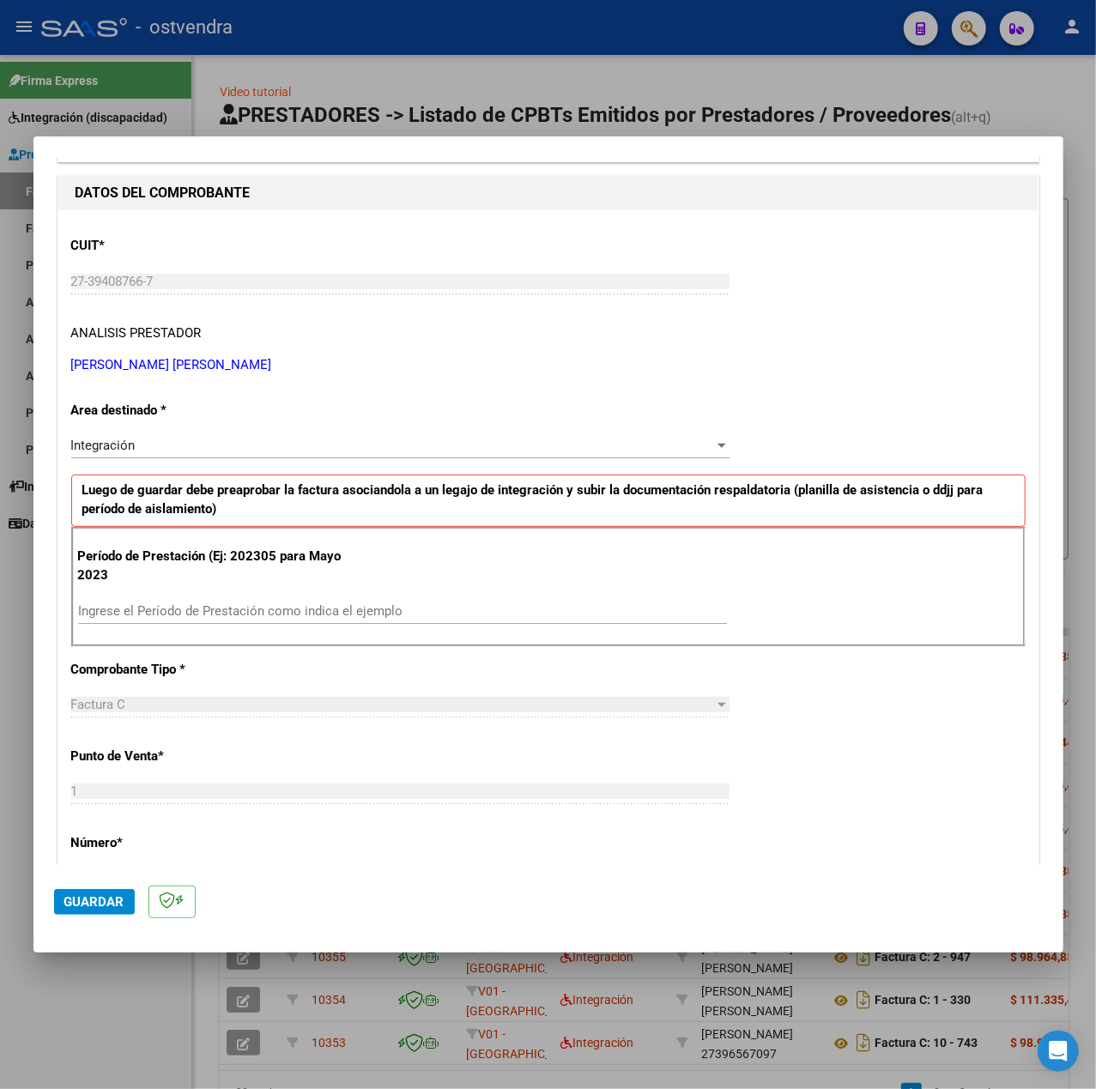
scroll to position [228, 0]
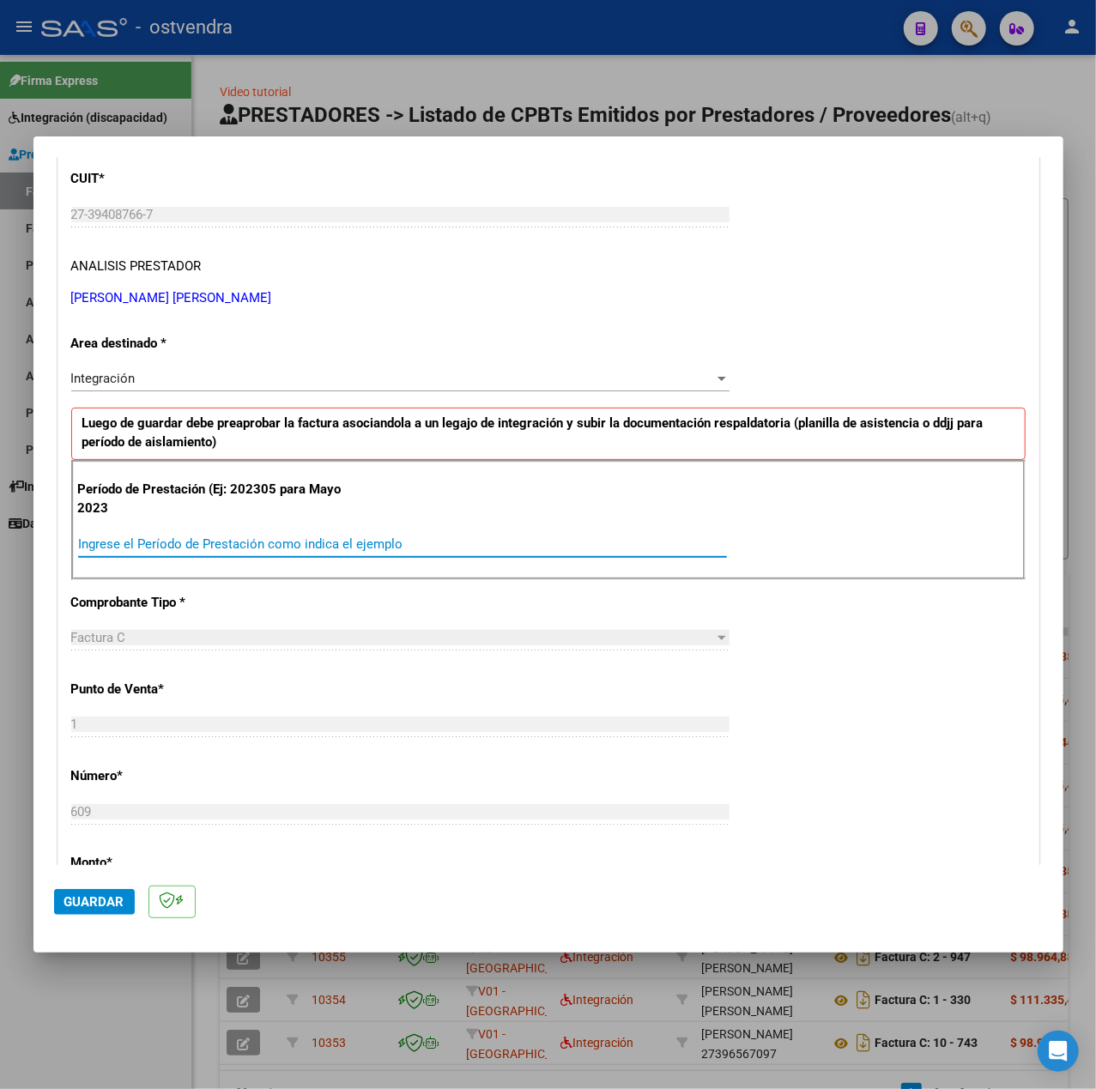
click at [264, 541] on input "Ingrese el Período de Prestación como indica el ejemplo" at bounding box center [402, 543] width 649 height 15
type input "202507"
click at [944, 674] on div "CUIT * 27-39408766-7 Ingresar CUIT ANALISIS PRESTADOR [PERSON_NAME] [PERSON_NAM…" at bounding box center [548, 788] width 980 height 1291
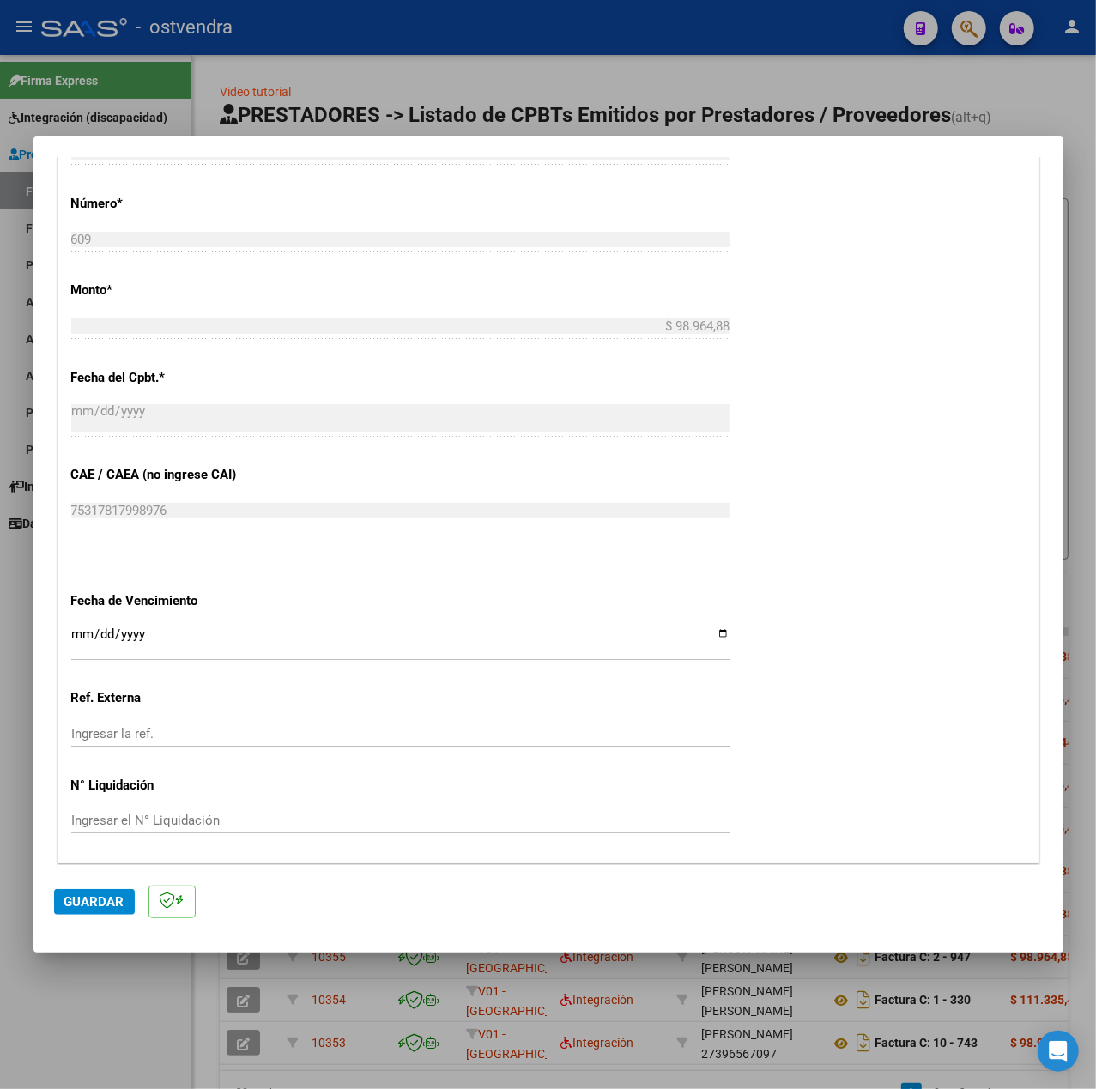
scroll to position [858, 0]
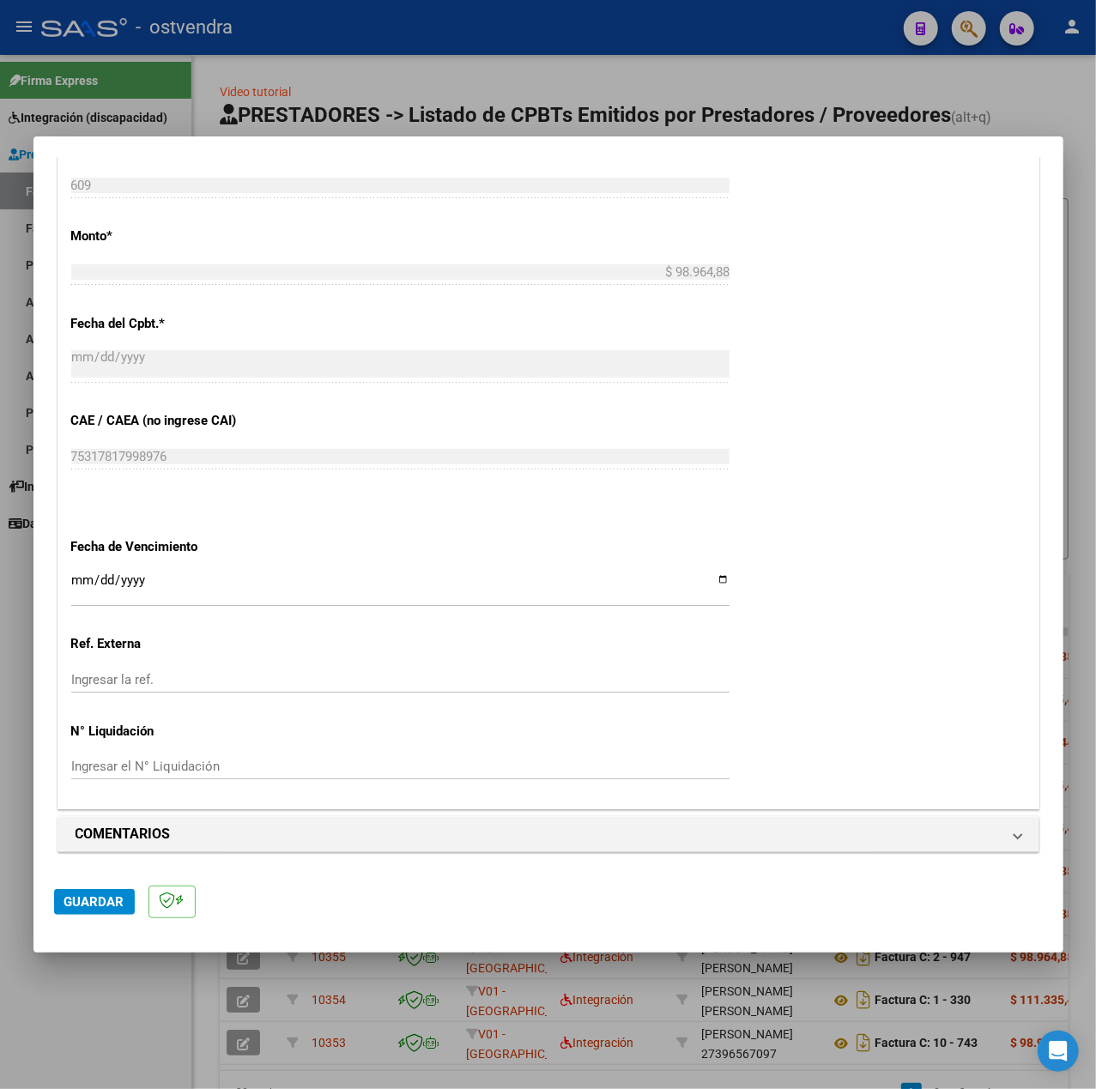
click at [82, 580] on input "Ingresar la fecha" at bounding box center [400, 586] width 658 height 27
type input "[DATE]"
click at [73, 901] on span "Guardar" at bounding box center [94, 901] width 60 height 15
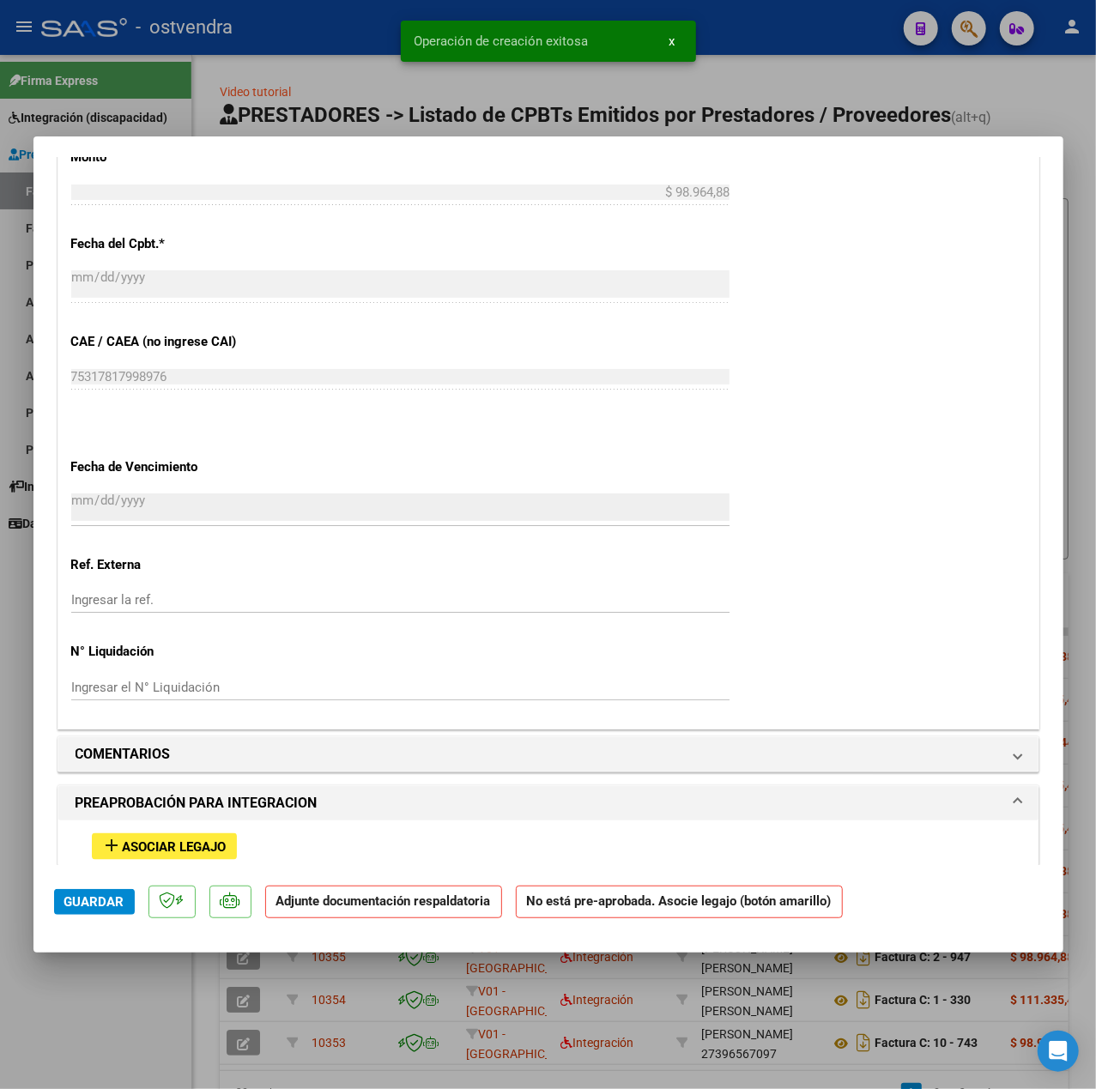
scroll to position [1354, 0]
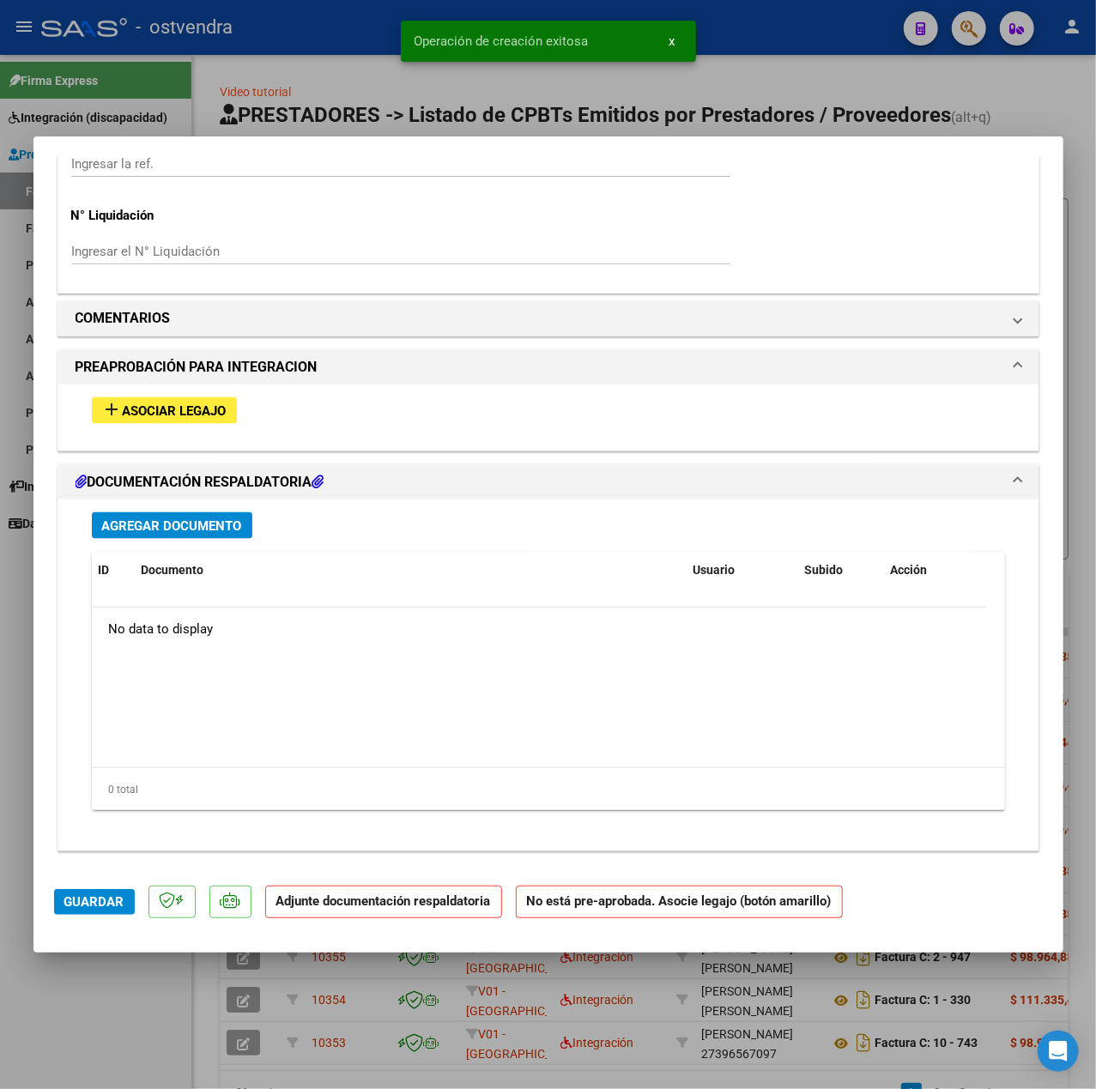
click at [166, 403] on span "Asociar Legajo" at bounding box center [175, 410] width 104 height 15
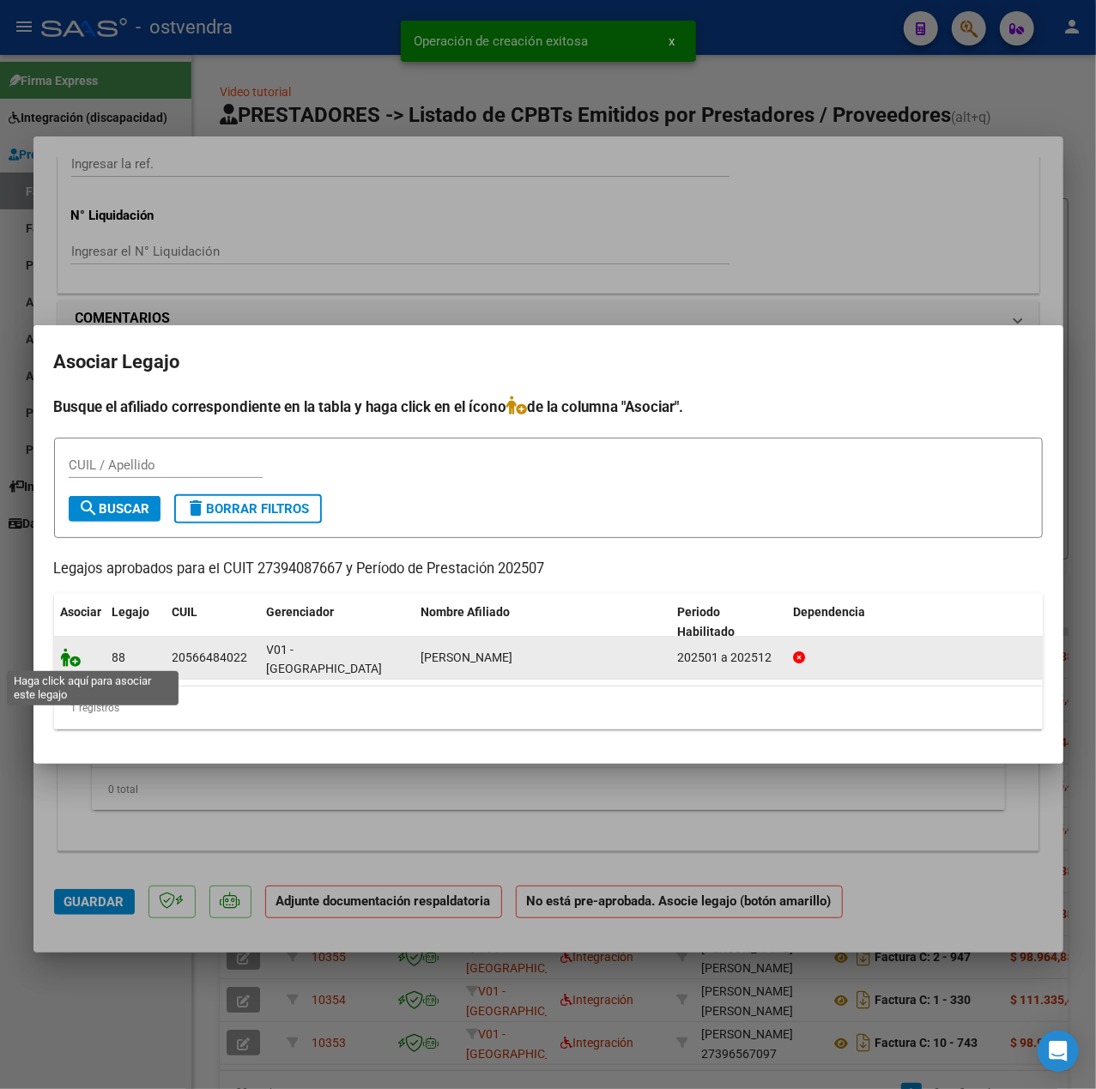
click at [76, 664] on icon at bounding box center [71, 657] width 21 height 19
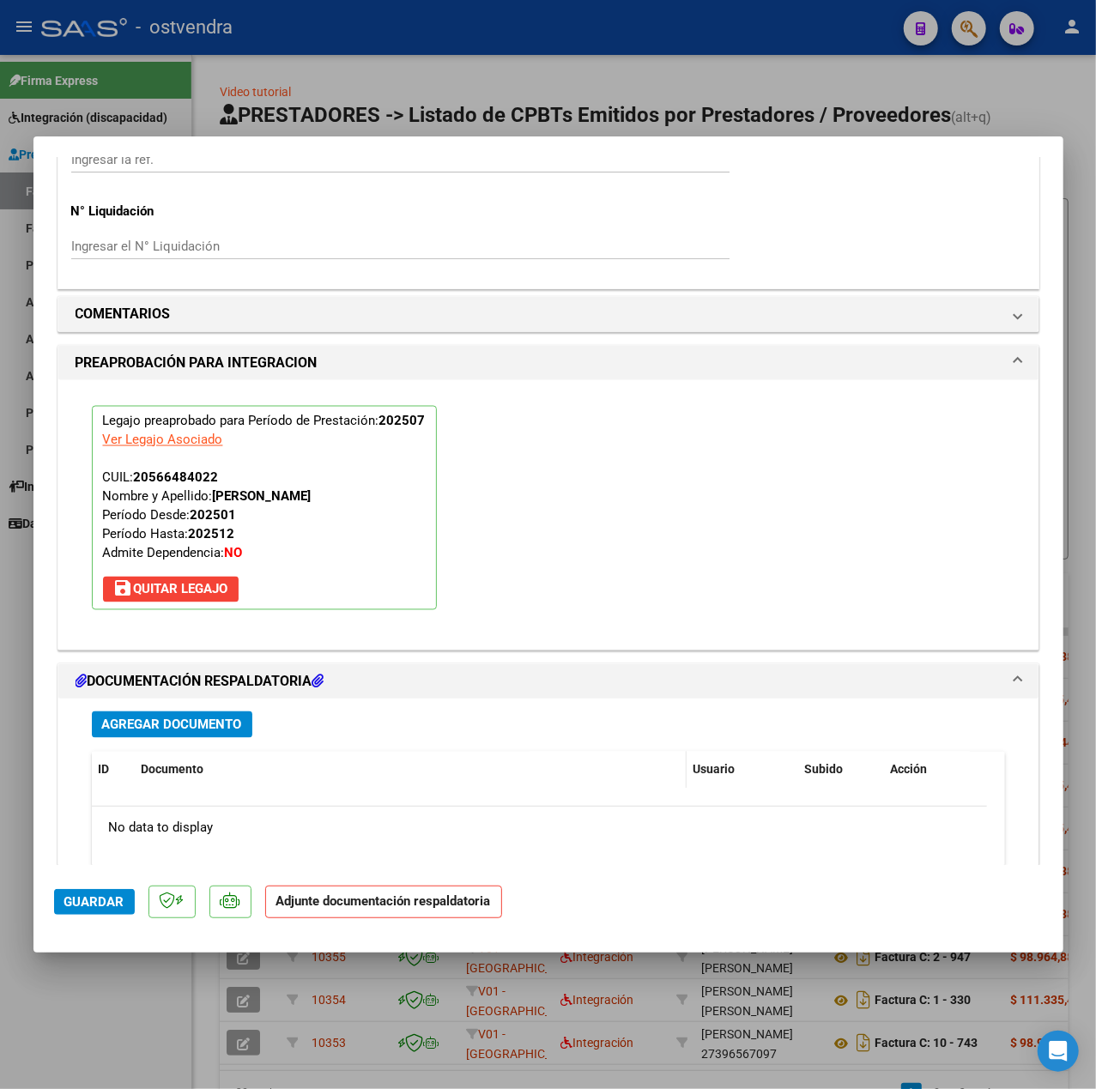
scroll to position [1603, 0]
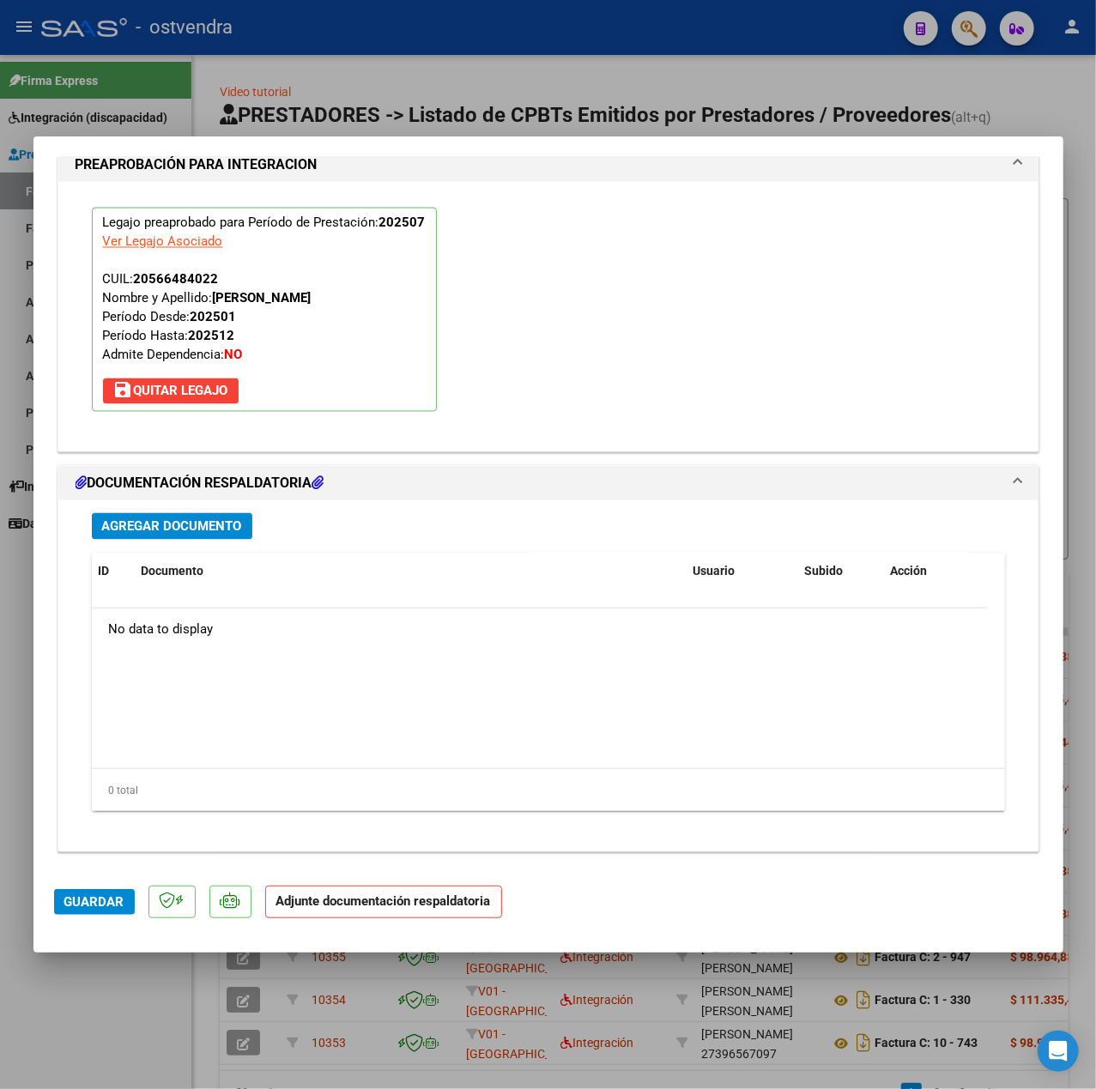
click at [208, 519] on span "Agregar Documento" at bounding box center [172, 526] width 140 height 15
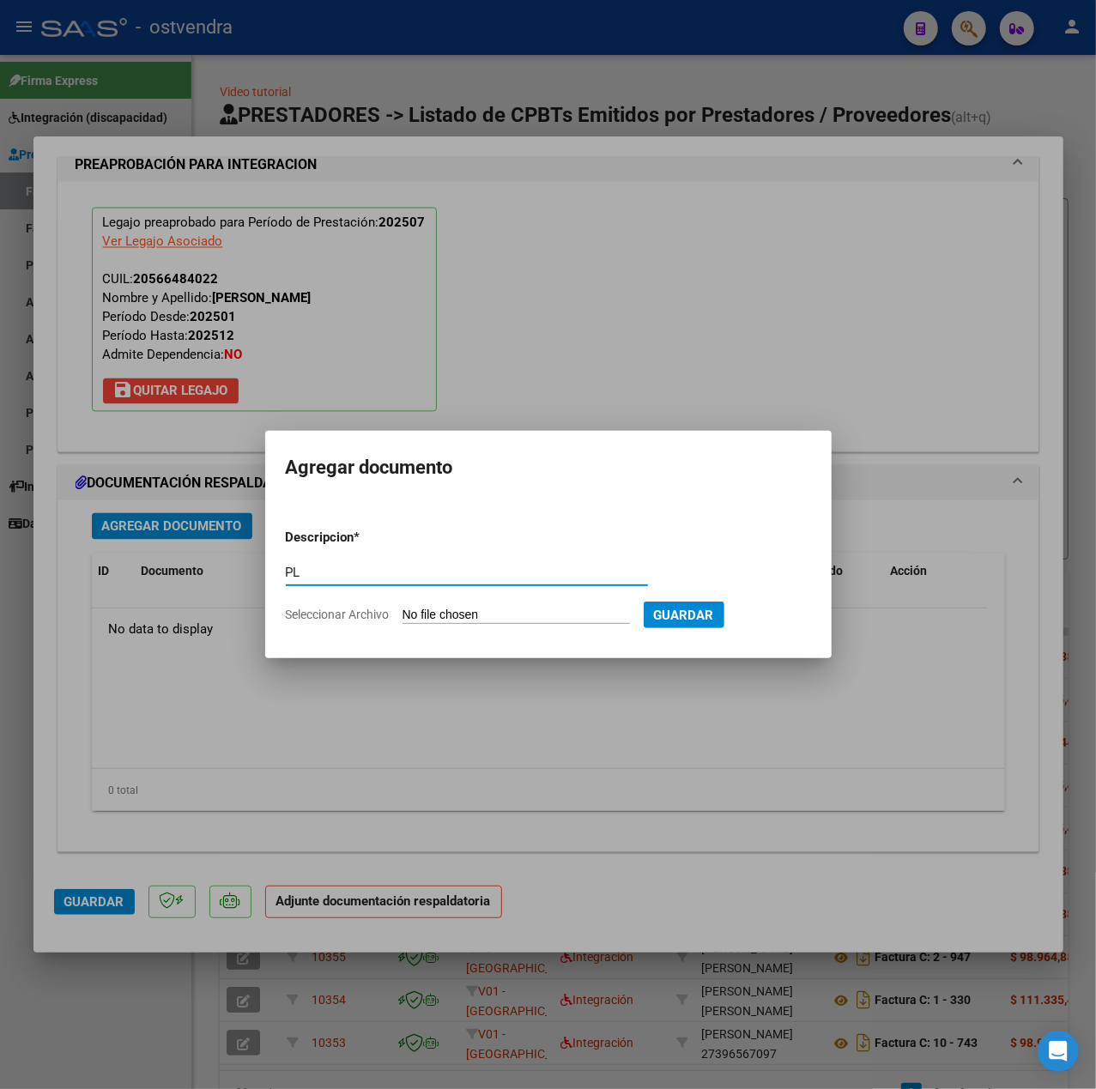
type input "PL"
click at [446, 618] on input "Seleccionar Archivo" at bounding box center [515, 616] width 227 height 16
type input "C:\fakepath\Asistencia [PERSON_NAME][MEDICAL_DATA] julio - [PERSON_NAME].pdf"
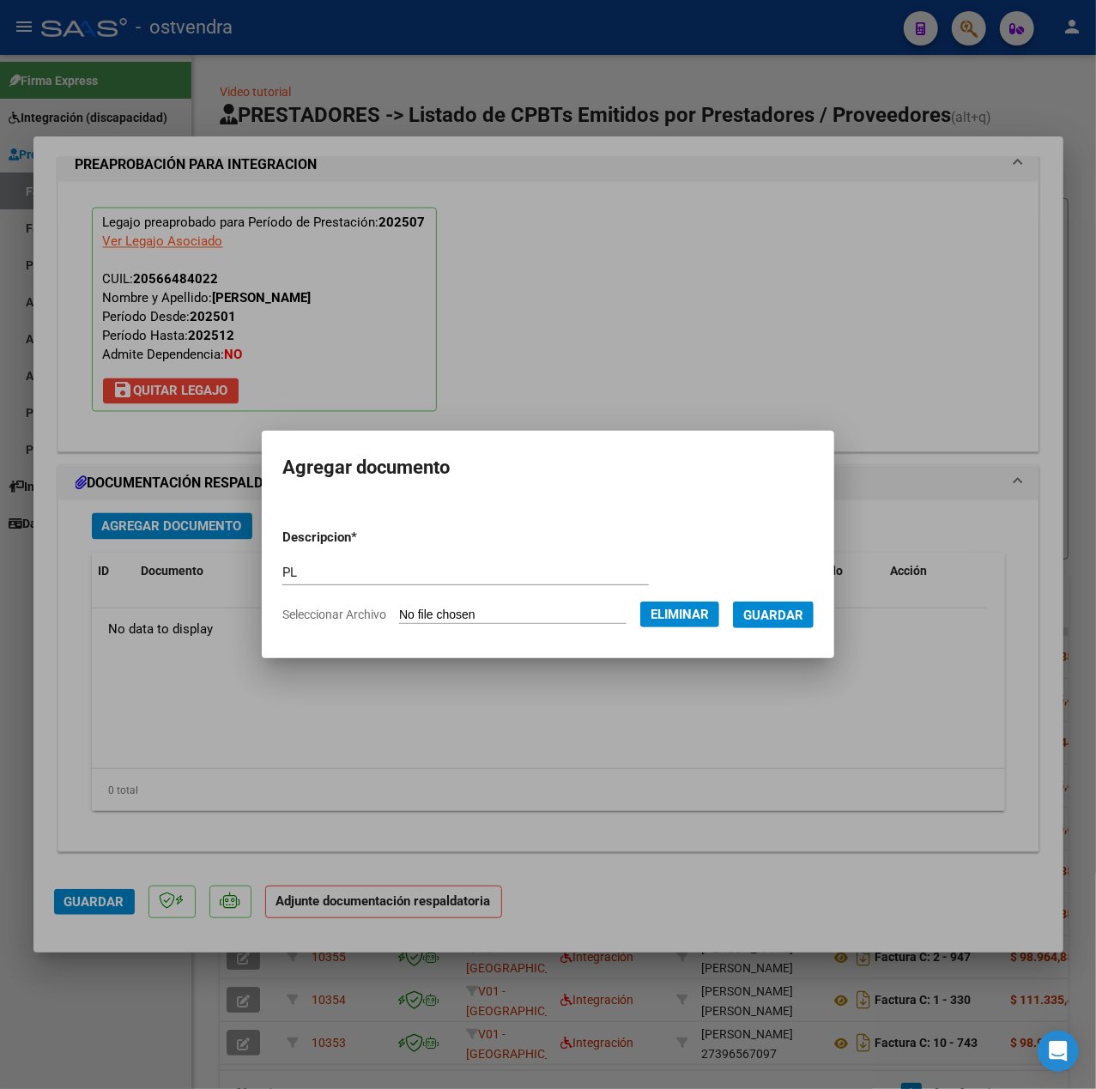
click at [774, 622] on span "Guardar" at bounding box center [773, 615] width 60 height 15
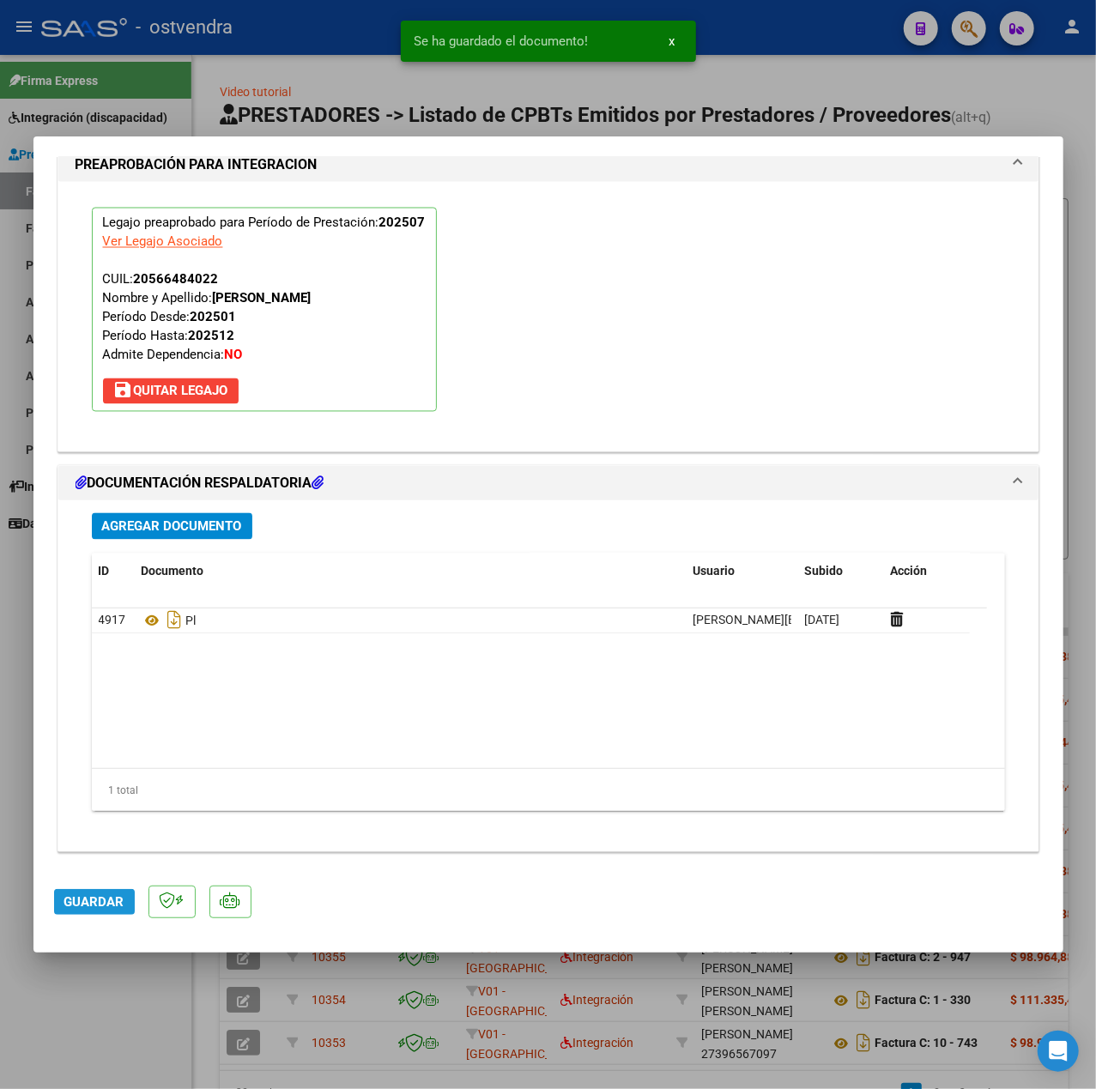
click at [108, 910] on span "Guardar" at bounding box center [94, 901] width 60 height 15
click at [139, 1021] on div at bounding box center [548, 544] width 1096 height 1089
type input "$ 0,00"
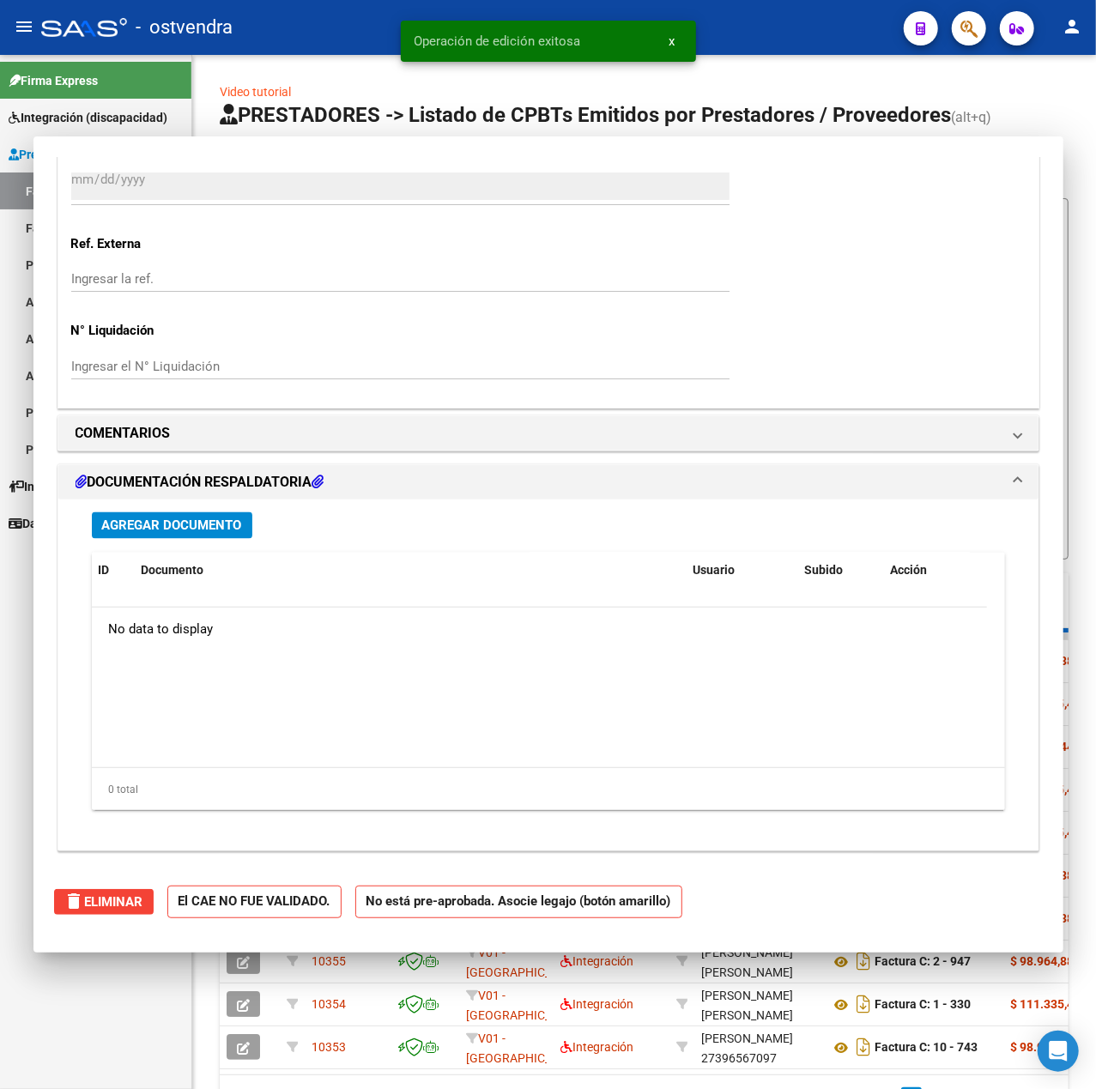
scroll to position [0, 0]
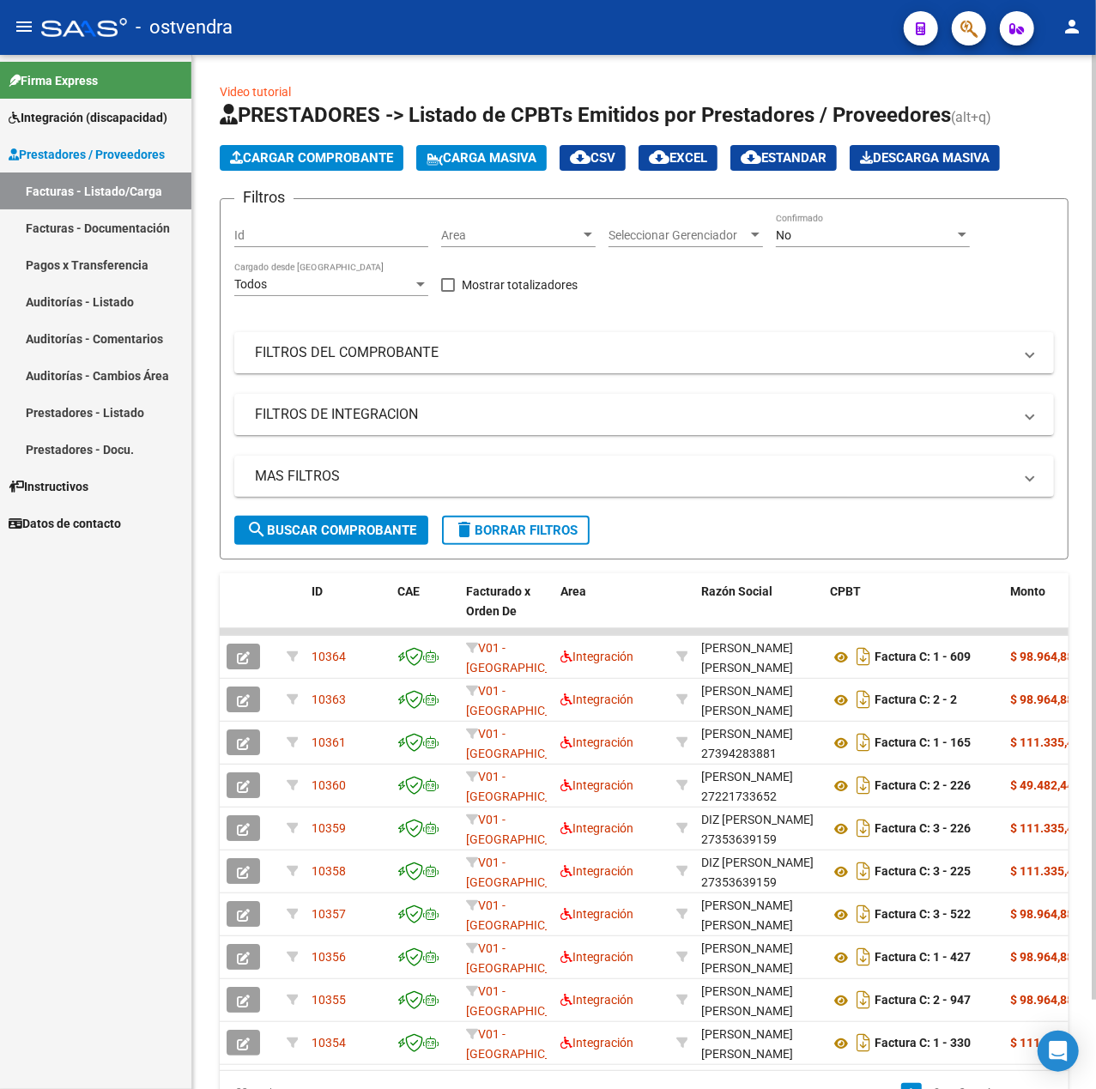
click at [247, 186] on h3 "Filtros" at bounding box center [263, 197] width 59 height 24
click at [257, 159] on span "Cargar Comprobante" at bounding box center [311, 157] width 163 height 15
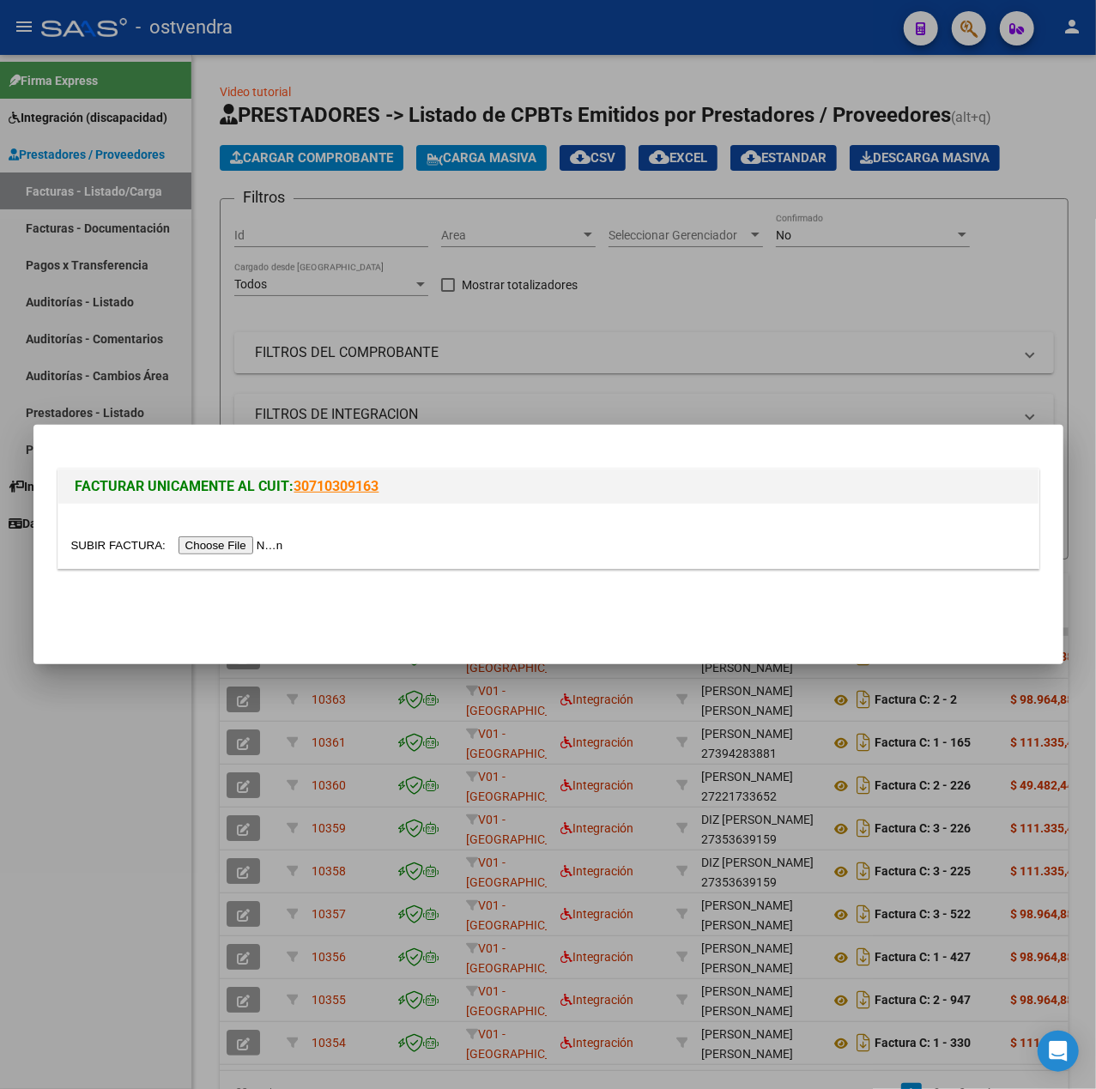
click at [204, 547] on input "file" at bounding box center [179, 545] width 217 height 18
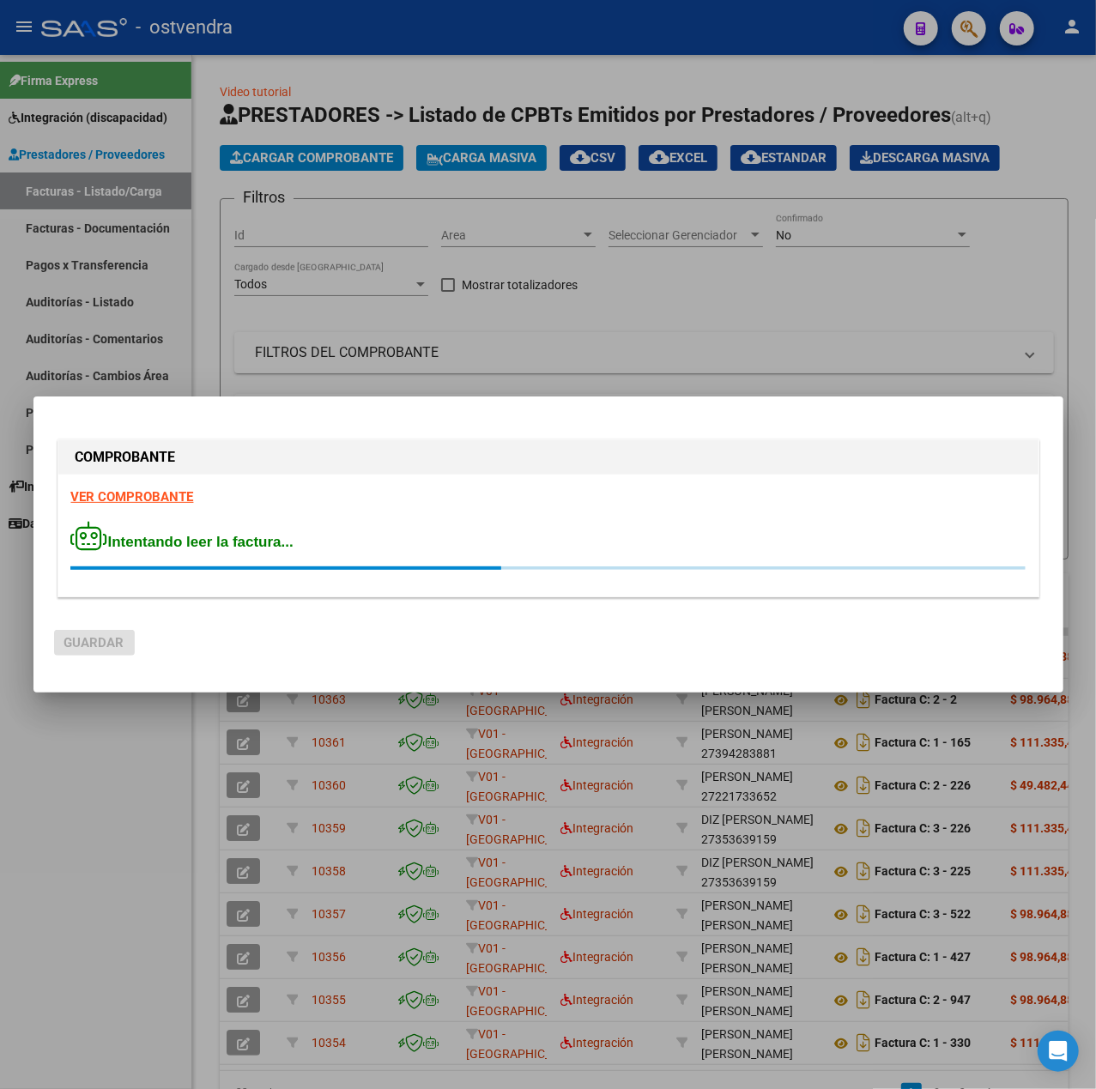
click at [149, 499] on strong "VER COMPROBANTE" at bounding box center [132, 496] width 123 height 15
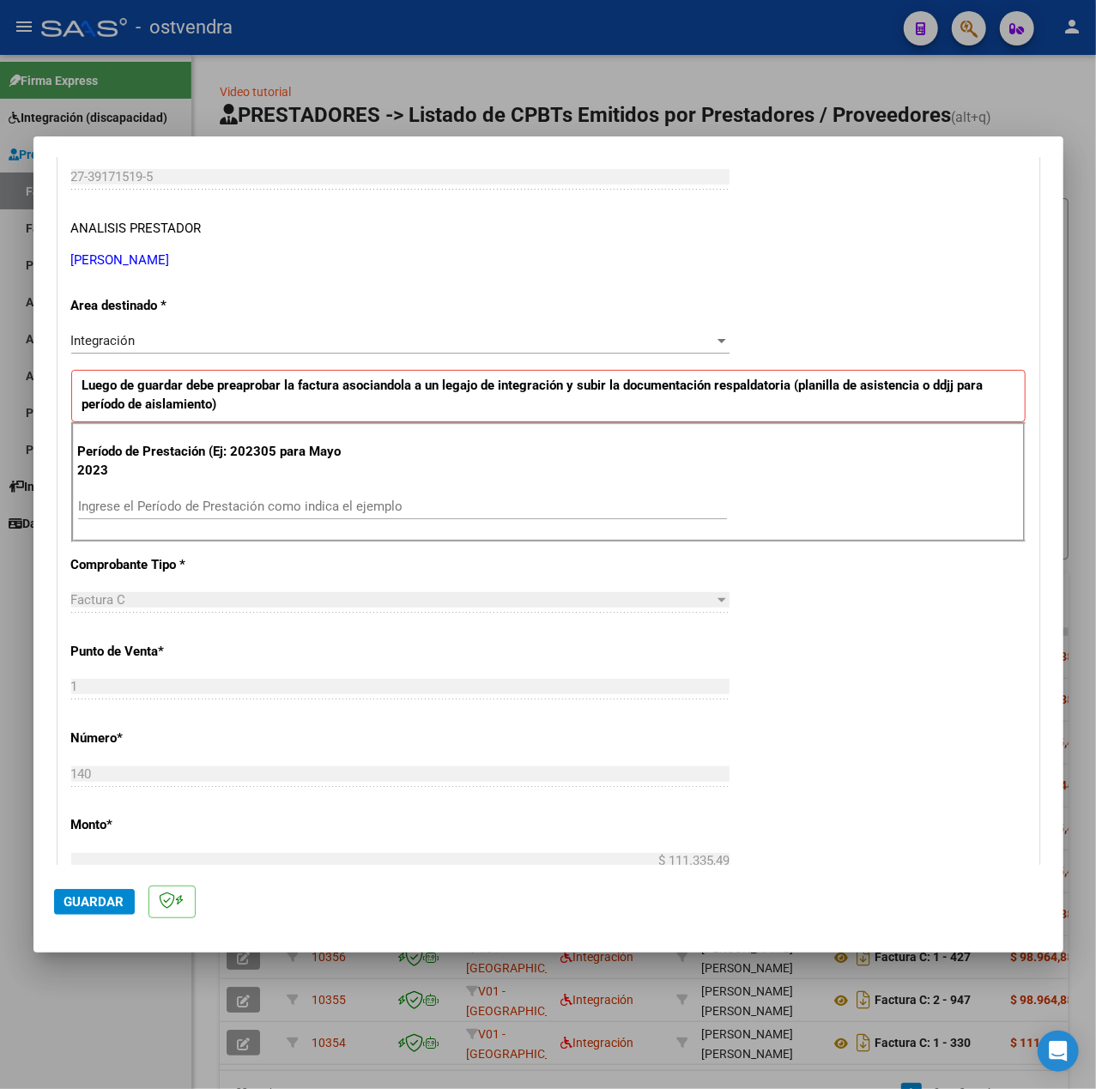
scroll to position [343, 0]
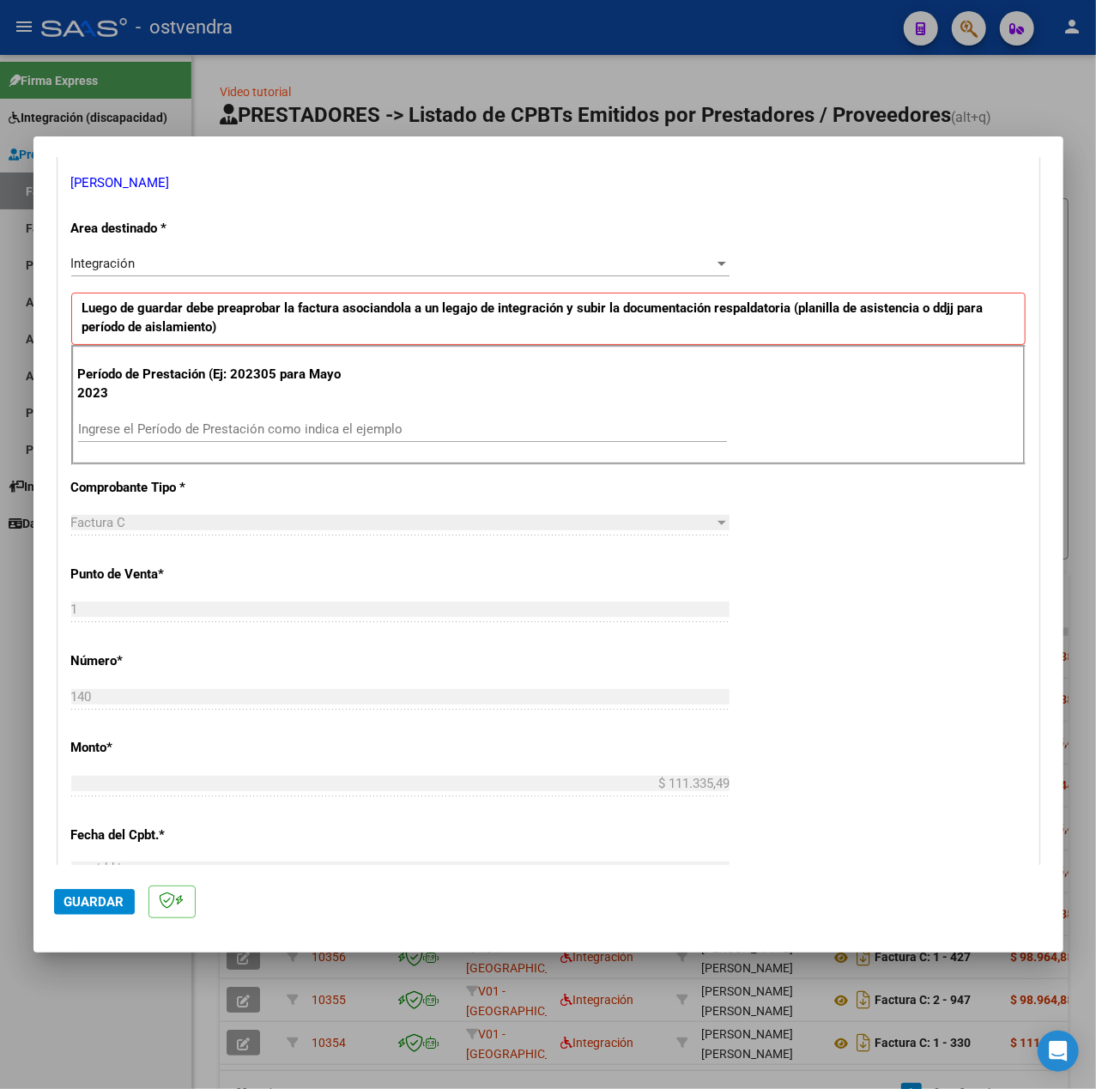
click at [233, 437] on input "Ingrese el Período de Prestación como indica el ejemplo" at bounding box center [402, 428] width 649 height 15
type input "202507"
click at [859, 559] on div "CUIT * 27-39171519-5 Ingresar CUIT ANALISIS PRESTADOR CAIME [PERSON_NAME] Area …" at bounding box center [548, 673] width 980 height 1291
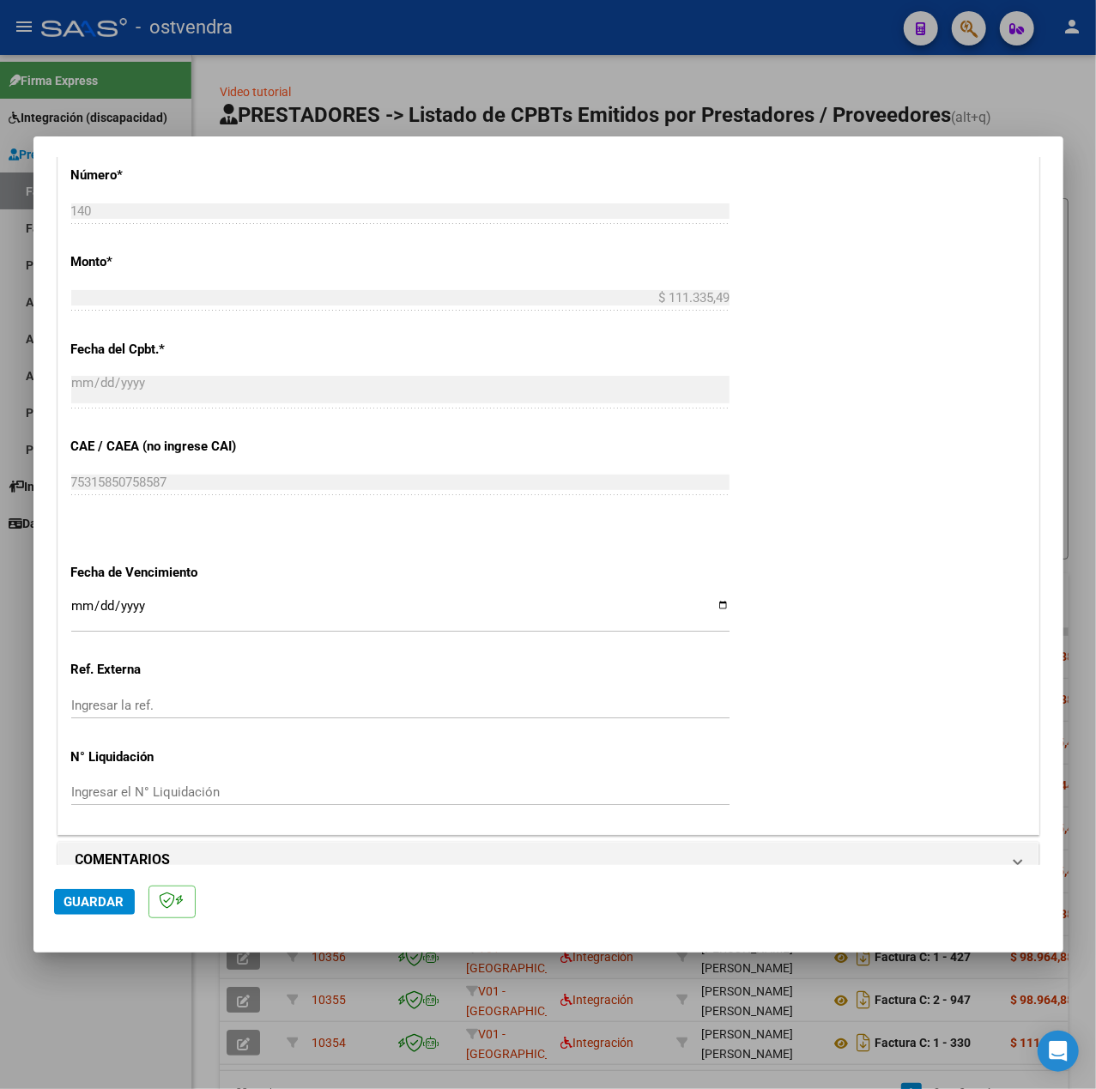
scroll to position [858, 0]
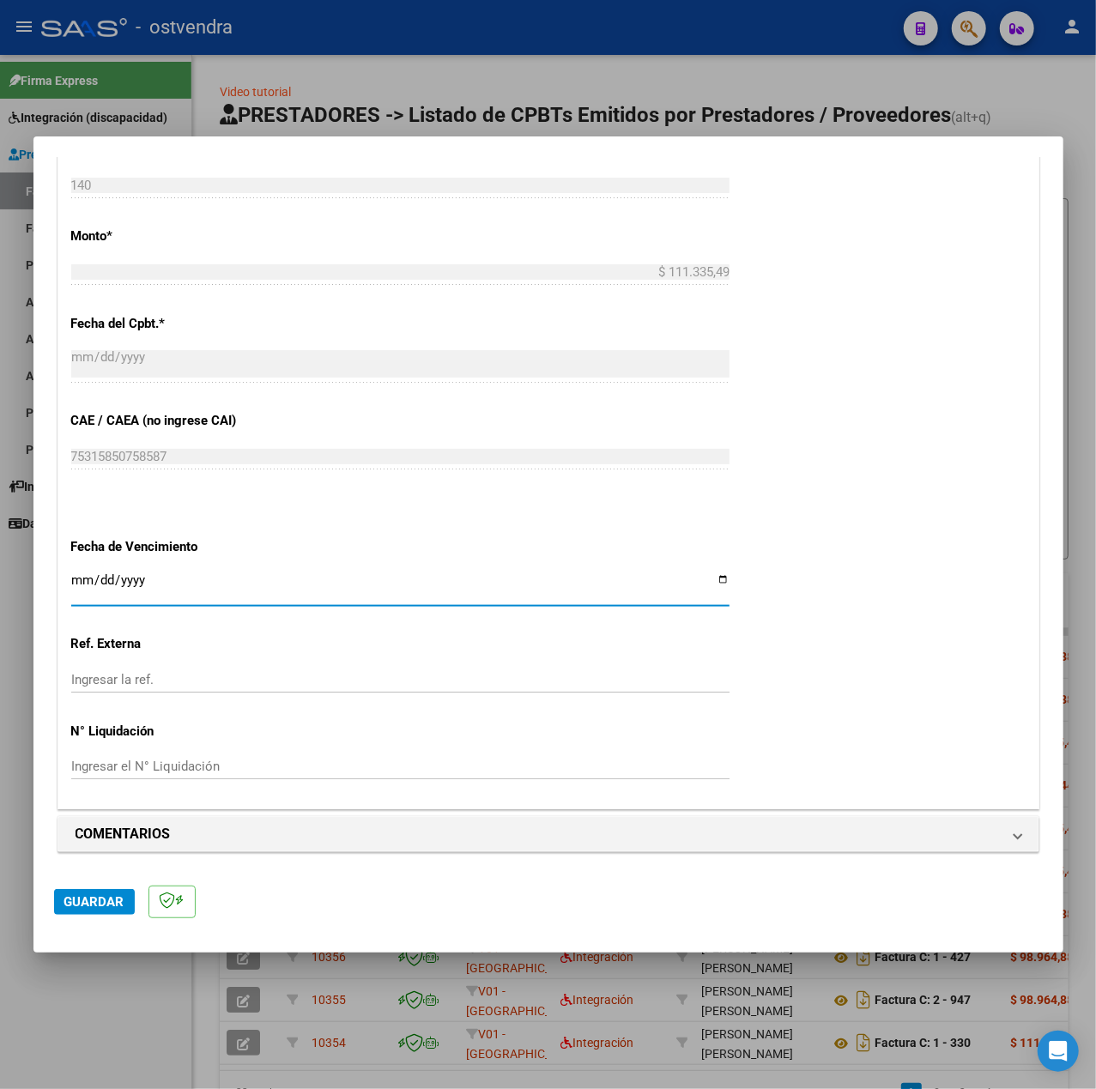
click at [79, 575] on input "Ingresar la fecha" at bounding box center [400, 586] width 658 height 27
type input "[DATE]"
click at [114, 887] on mat-dialog-actions "Guardar" at bounding box center [548, 899] width 988 height 68
click at [111, 897] on span "Guardar" at bounding box center [94, 901] width 60 height 15
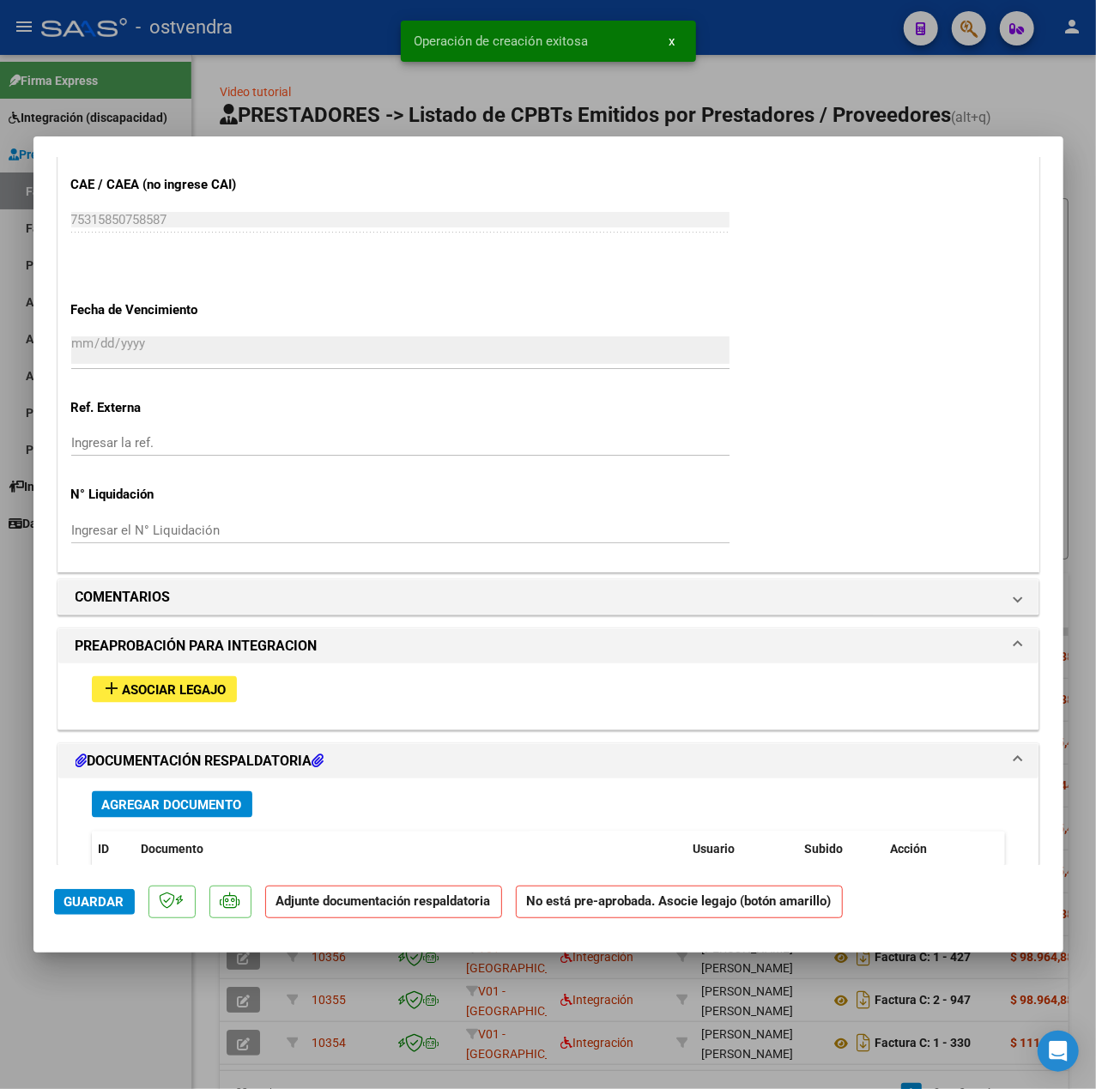
scroll to position [1258, 0]
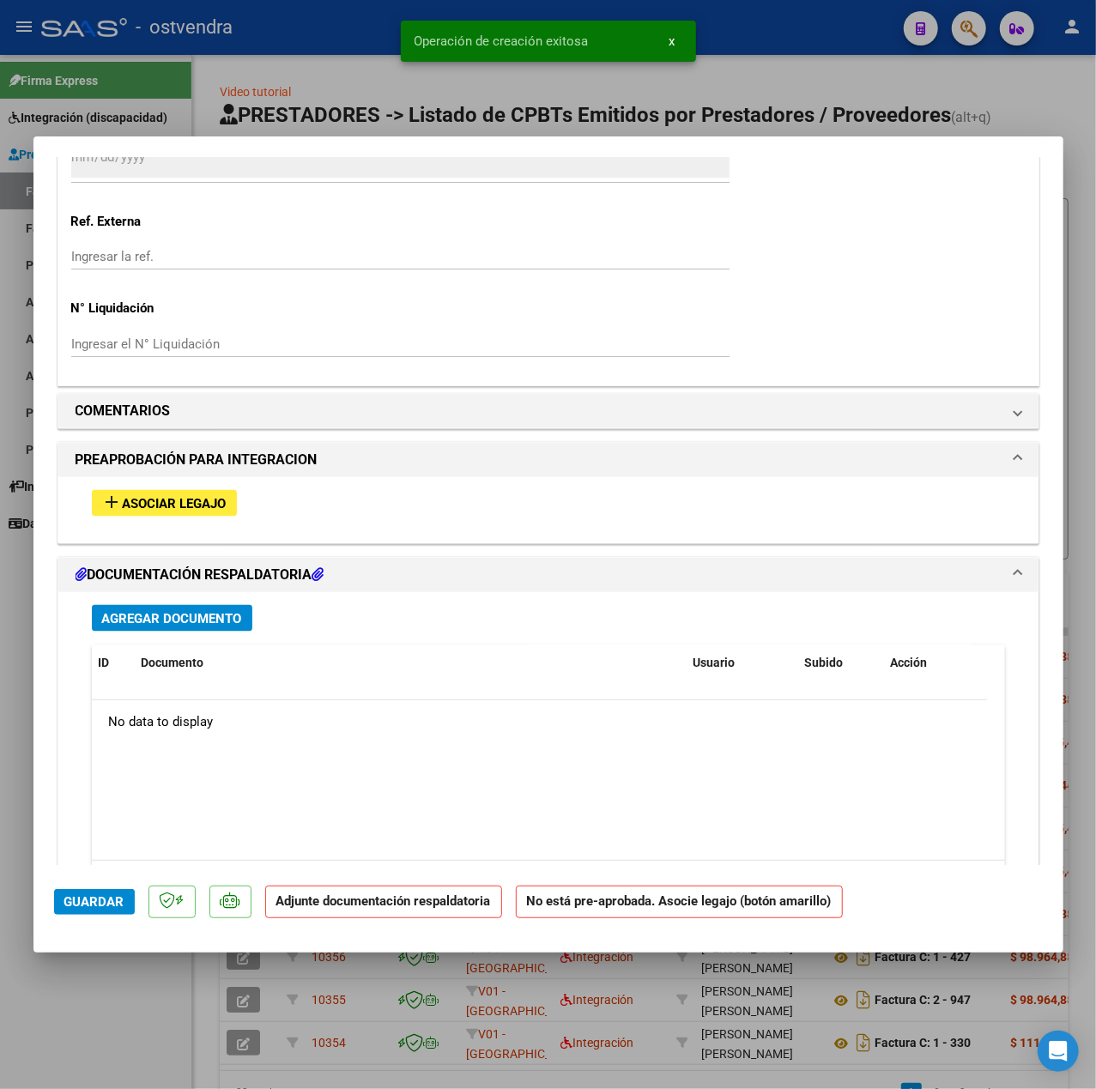
click at [201, 496] on button "add Asociar Legajo" at bounding box center [164, 503] width 145 height 27
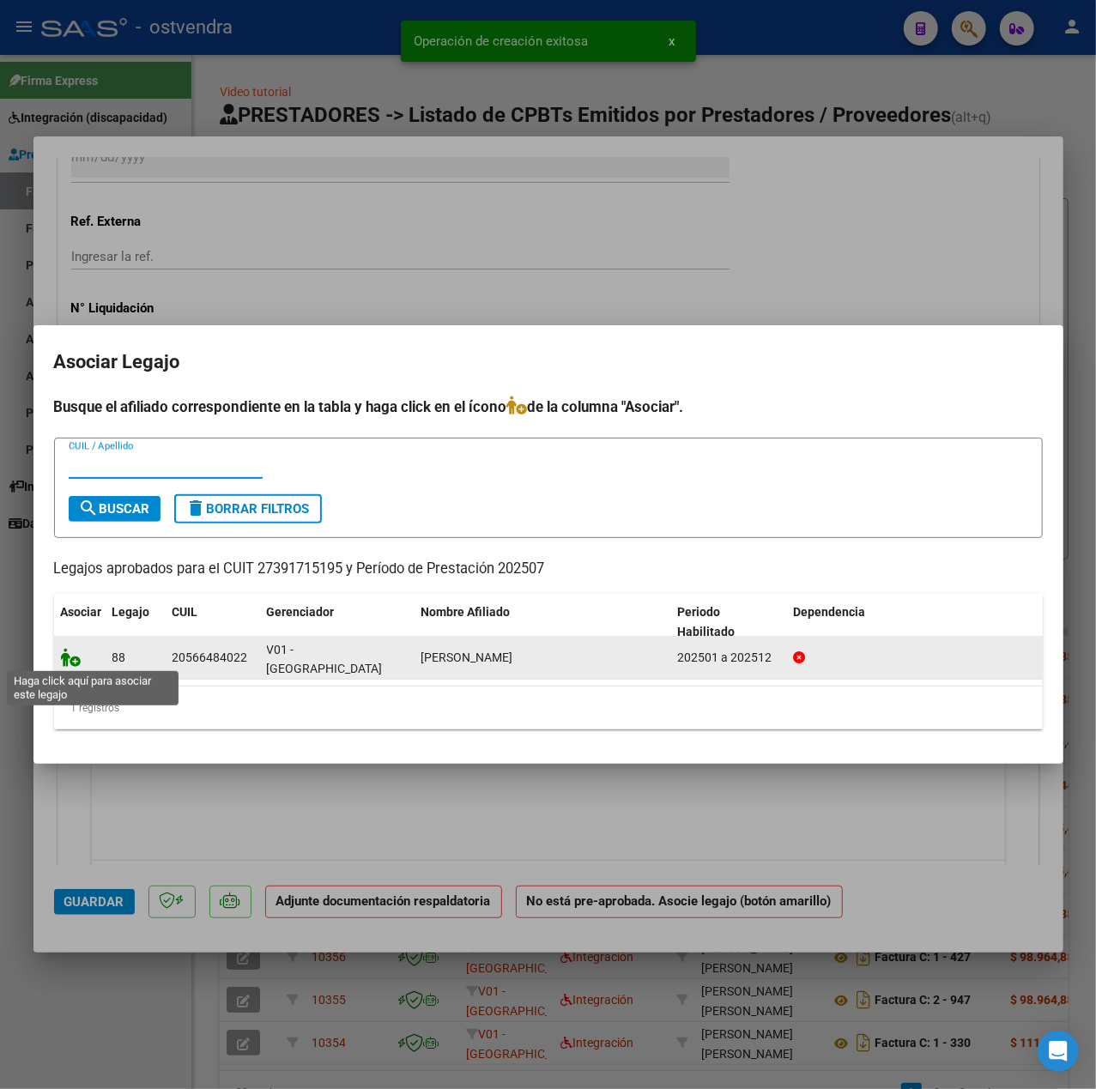
click at [76, 661] on icon at bounding box center [71, 657] width 21 height 19
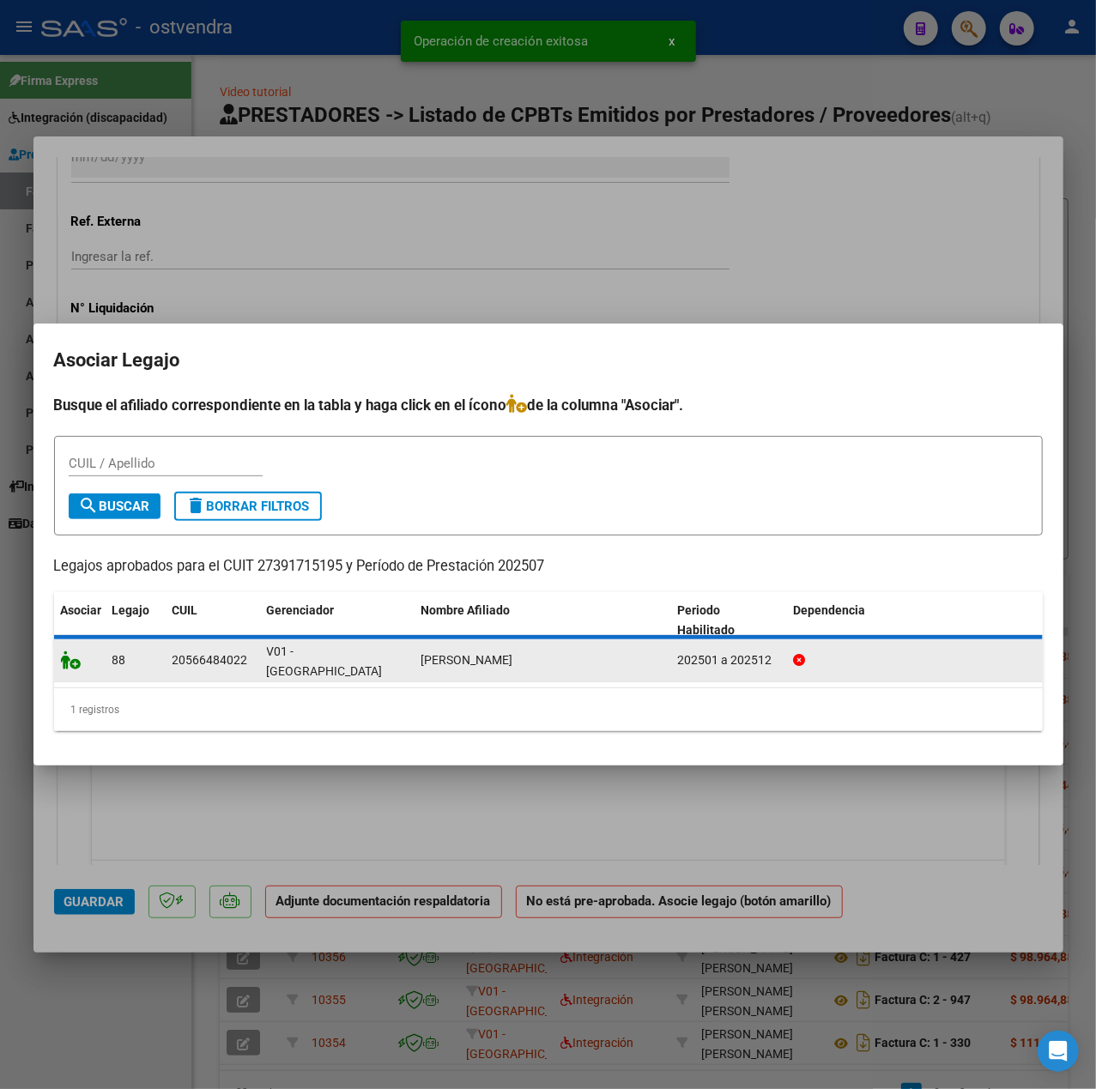
scroll to position [1303, 0]
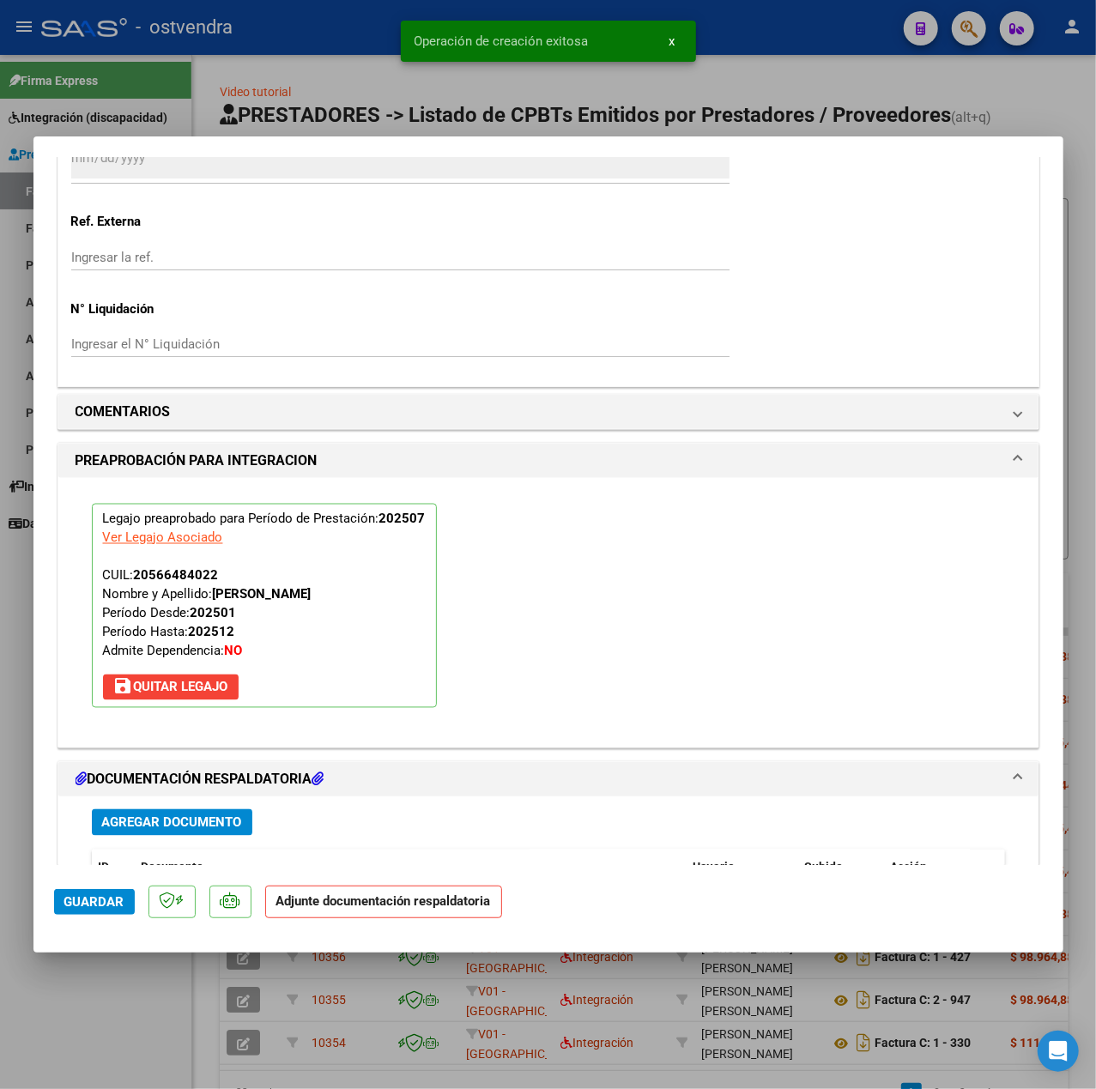
click at [151, 811] on div "Agregar Documento ID Documento Usuario Subido Acción No data to display 0 total…" at bounding box center [548, 964] width 939 height 337
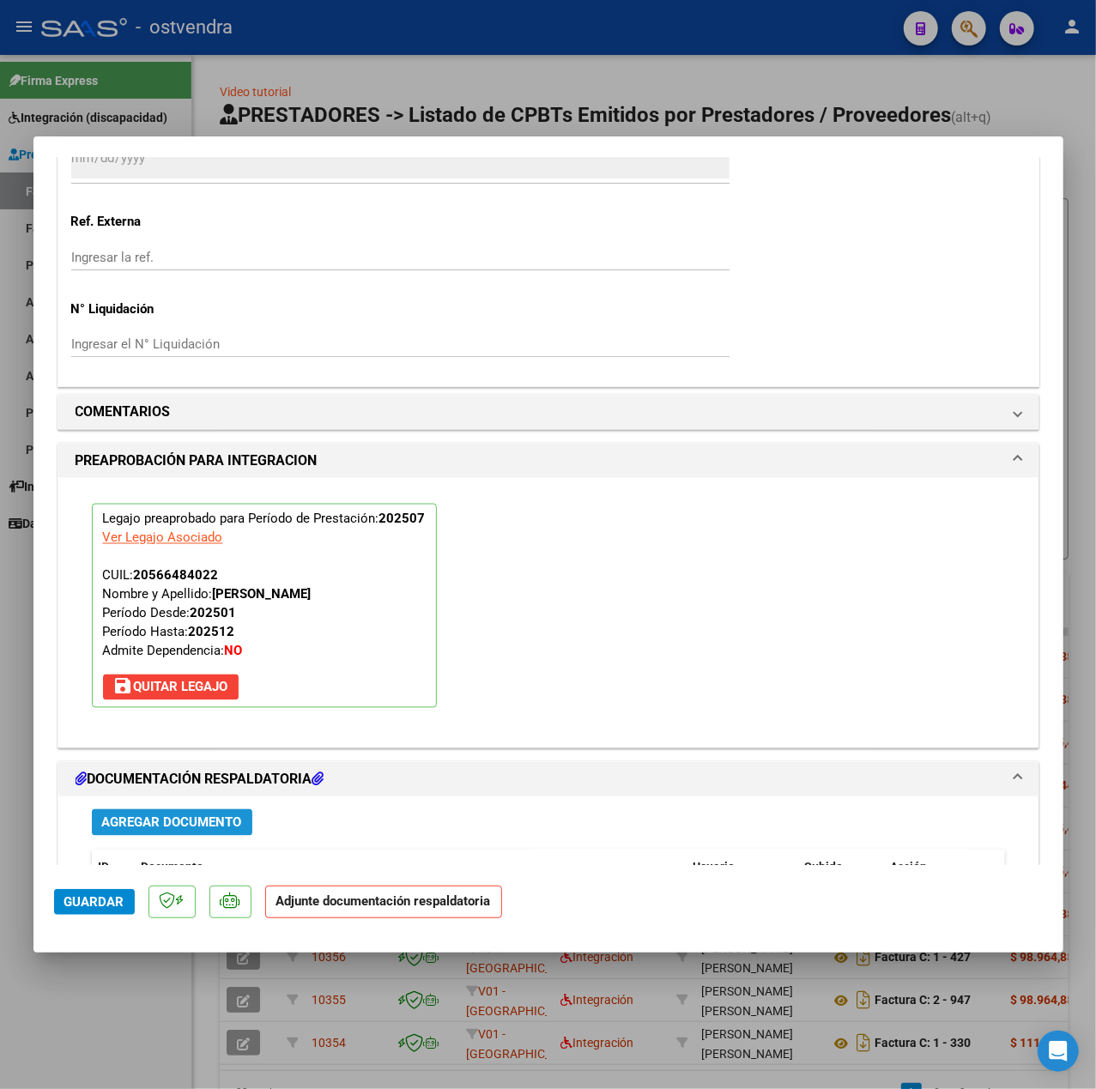
click at [151, 813] on button "Agregar Documento" at bounding box center [172, 822] width 160 height 27
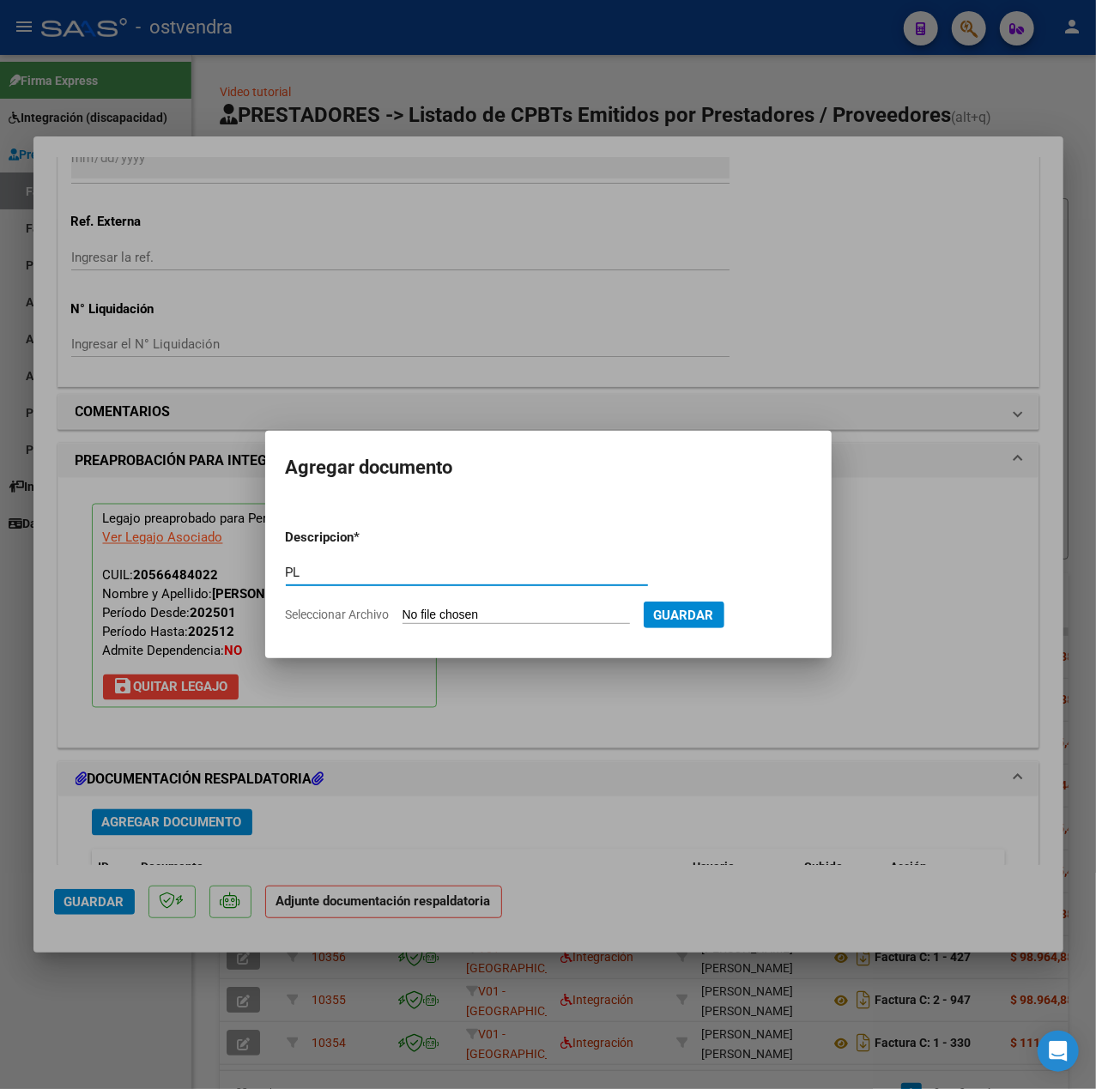
type input "PL"
click at [475, 612] on input "Seleccionar Archivo" at bounding box center [515, 616] width 227 height 16
type input "C:\fakepath\asistencia [PERSON_NAME] - [PERSON_NAME].jpg"
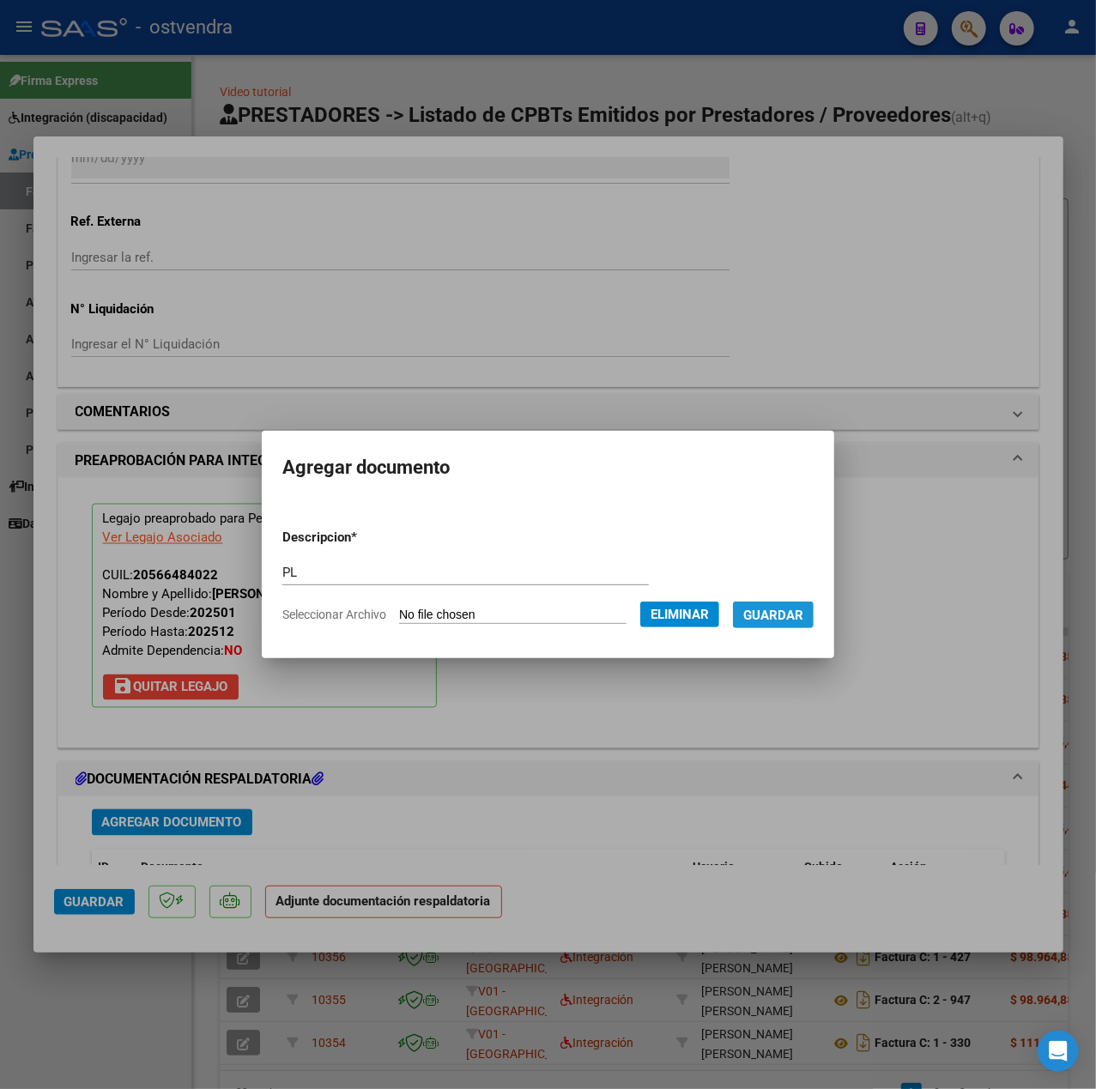
click at [771, 622] on span "Guardar" at bounding box center [773, 615] width 60 height 15
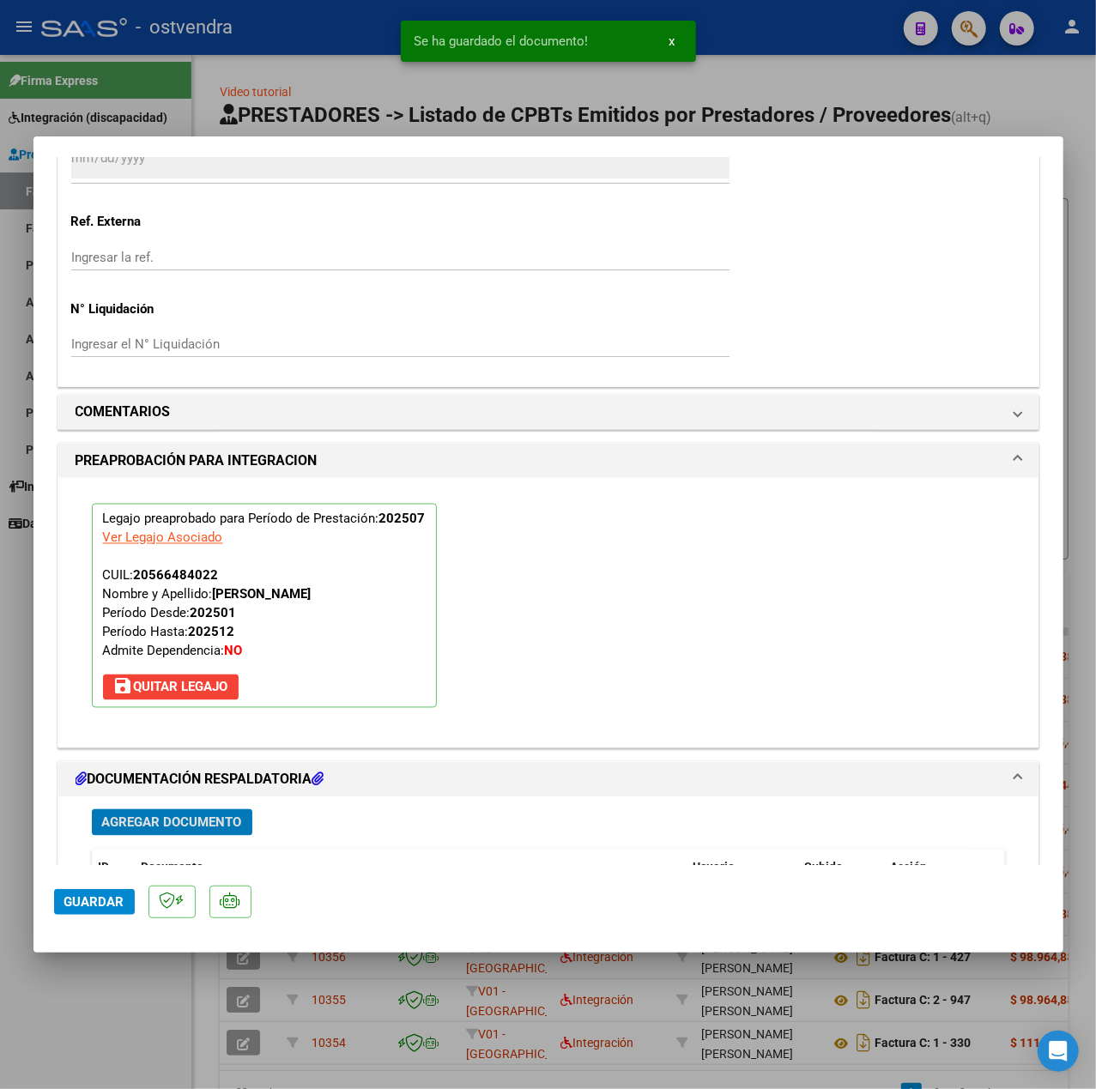
click at [69, 906] on span "Guardar" at bounding box center [94, 901] width 60 height 15
click at [104, 989] on div at bounding box center [548, 544] width 1096 height 1089
type input "$ 0,00"
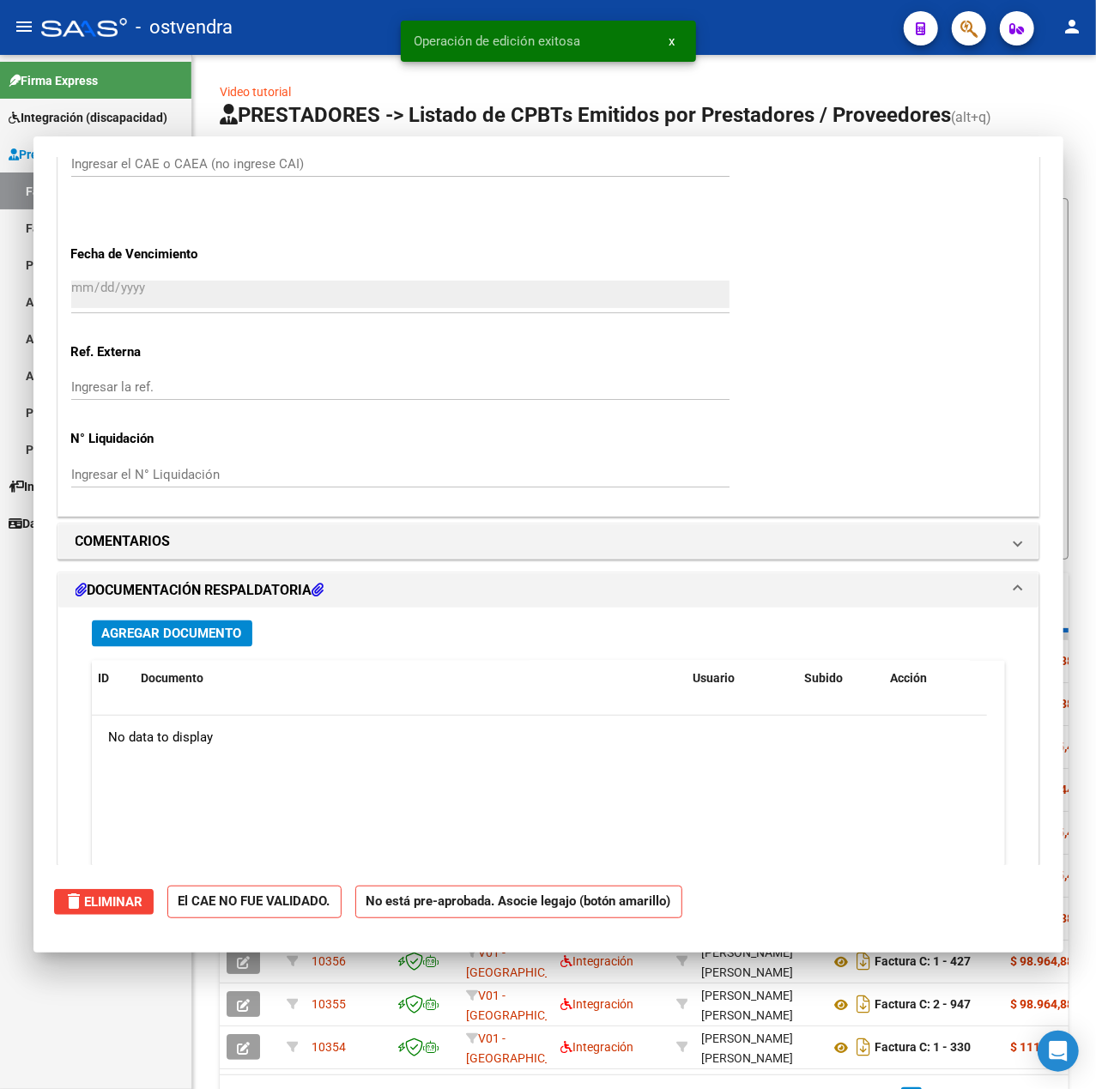
scroll to position [0, 0]
